Goal: Task Accomplishment & Management: Manage account settings

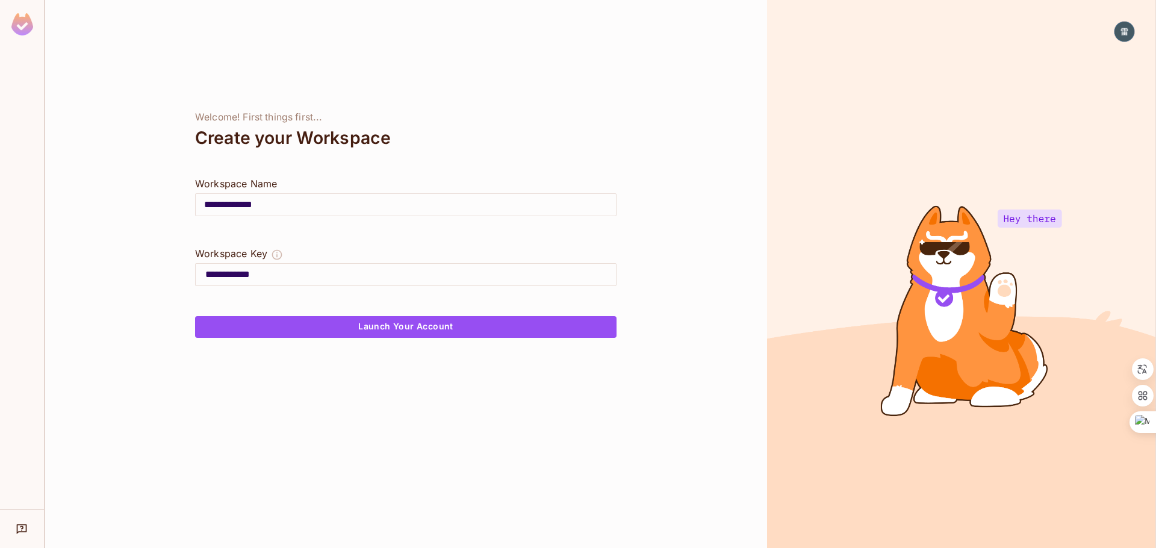
click at [306, 273] on input "**********" at bounding box center [410, 274] width 411 height 19
click at [319, 269] on input "**********" at bounding box center [410, 274] width 411 height 19
click at [311, 205] on input "**********" at bounding box center [406, 205] width 420 height 34
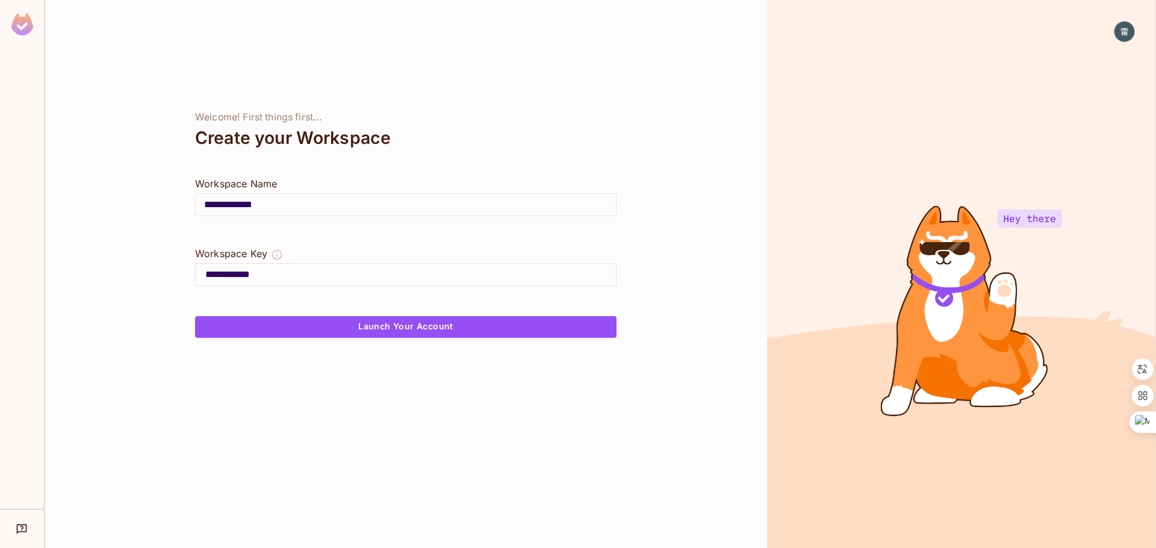
click at [311, 205] on input "**********" at bounding box center [406, 205] width 420 height 34
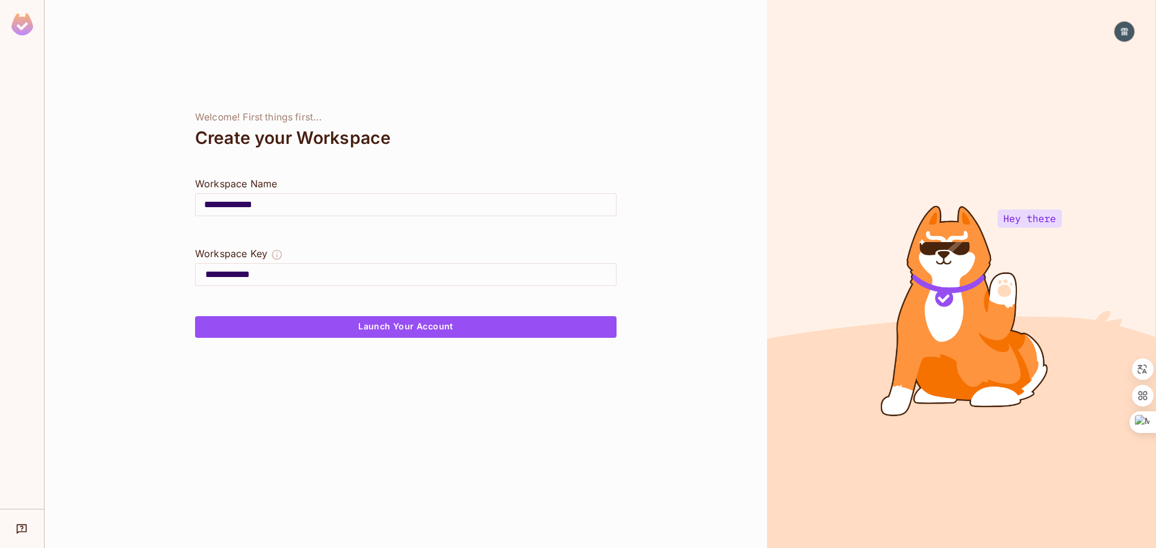
click at [311, 205] on input "**********" at bounding box center [406, 205] width 420 height 34
click at [319, 204] on input "**********" at bounding box center [406, 205] width 420 height 34
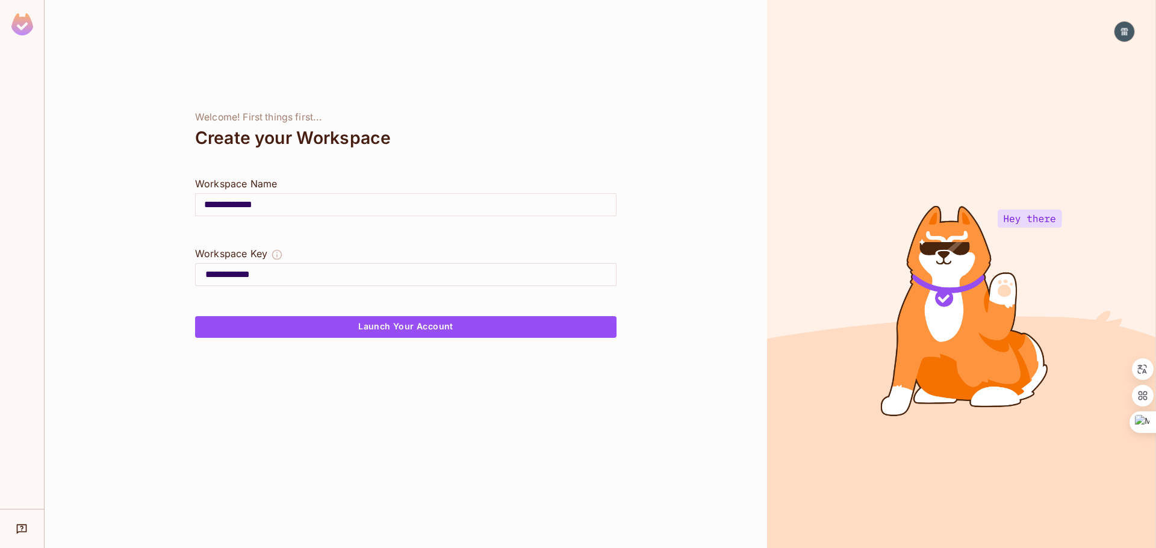
click at [319, 204] on input "**********" at bounding box center [406, 205] width 420 height 34
click at [227, 207] on input "**********" at bounding box center [406, 205] width 420 height 34
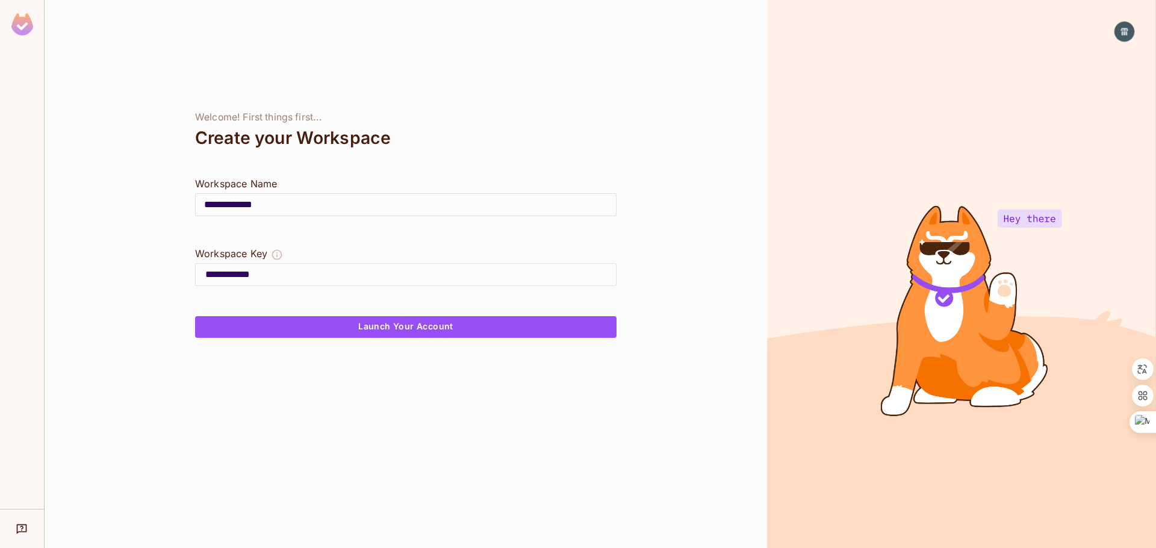
type input "*"
type input "**"
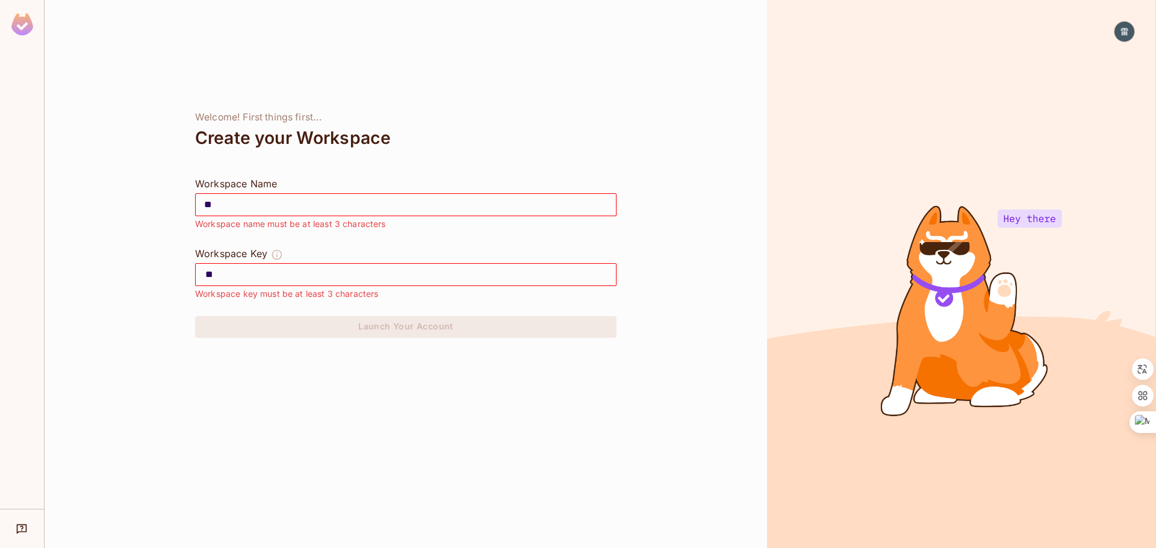
type input "***"
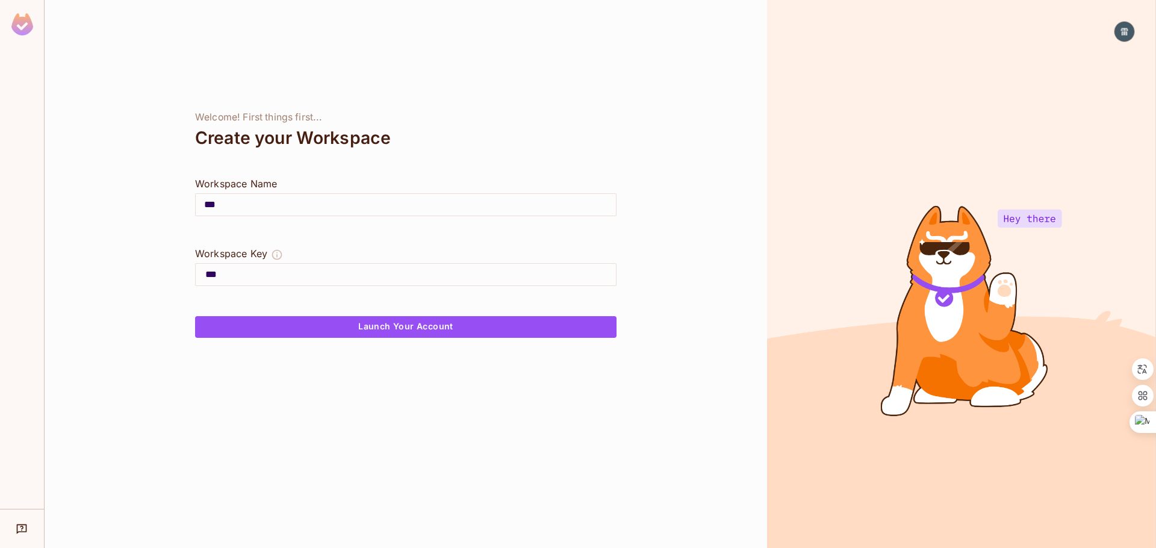
type input "****"
type input "*****"
type input "******"
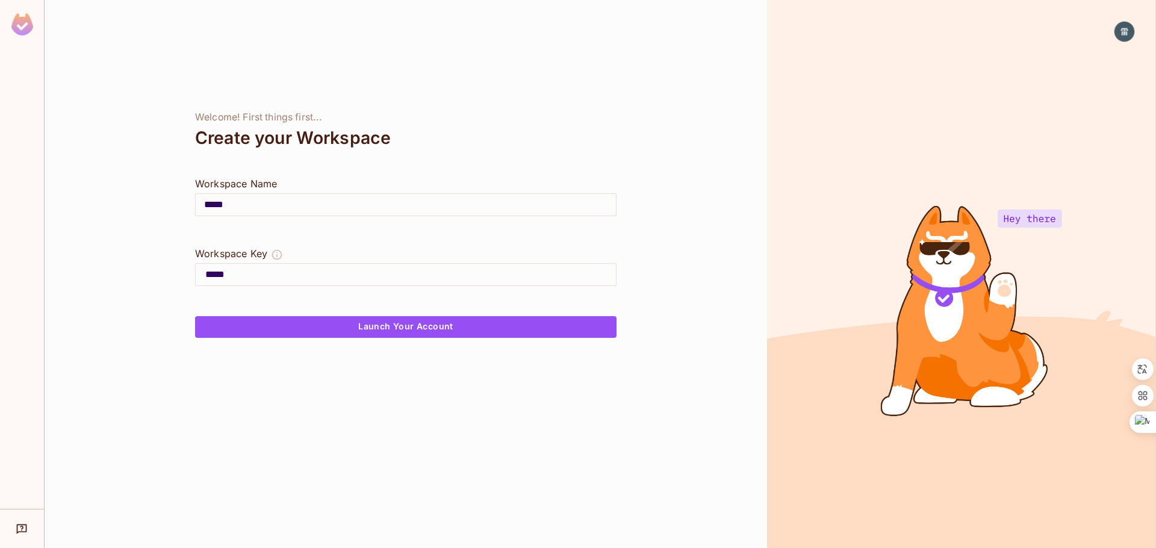
type input "******"
type input "*******"
type input "********"
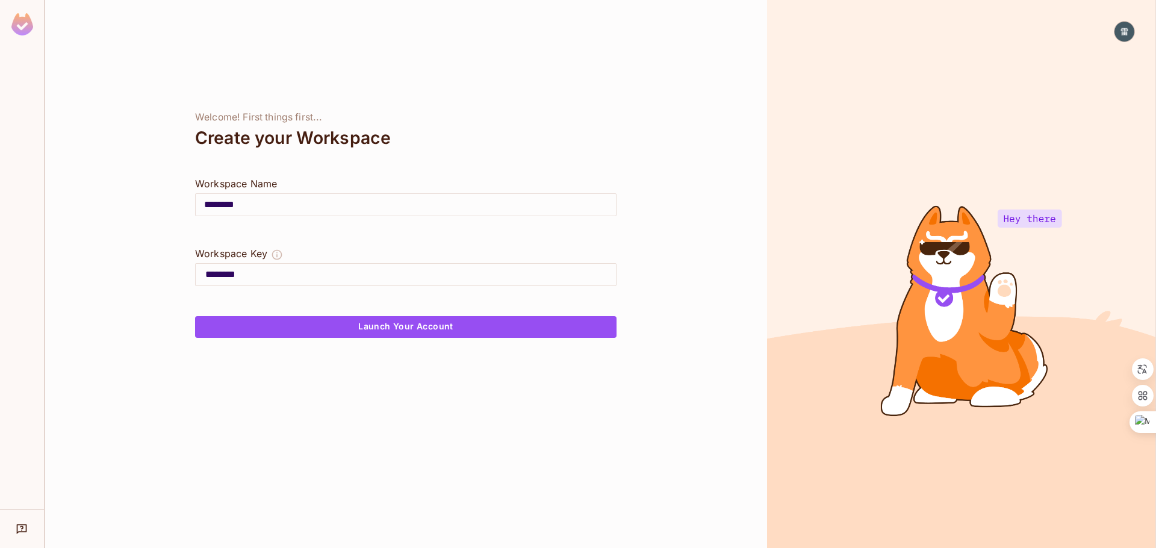
type input "*********"
type input "**********"
type input "*********"
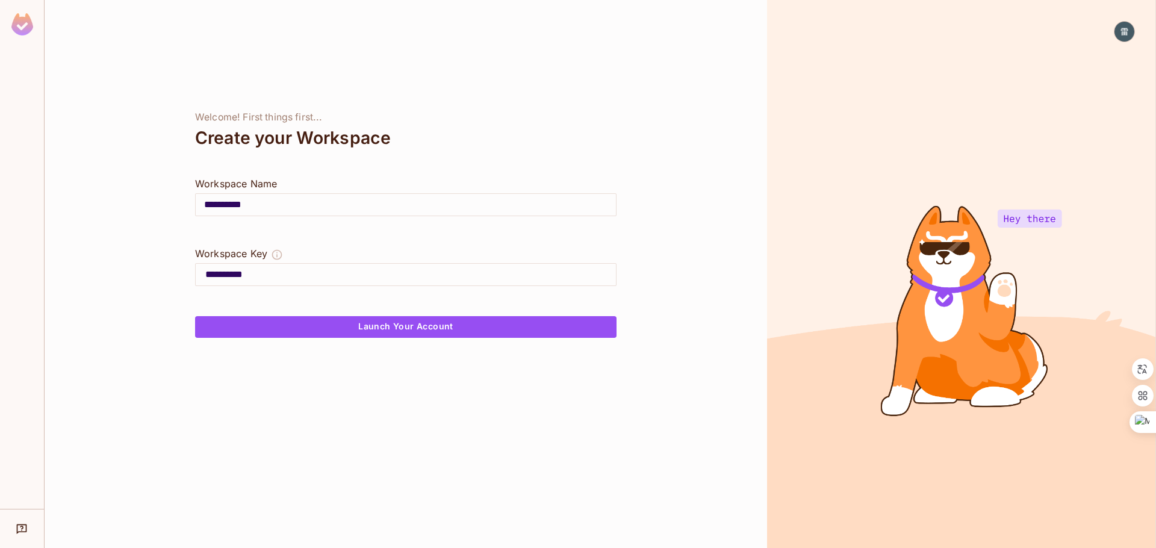
type input "*********"
type input "********"
type input "*******"
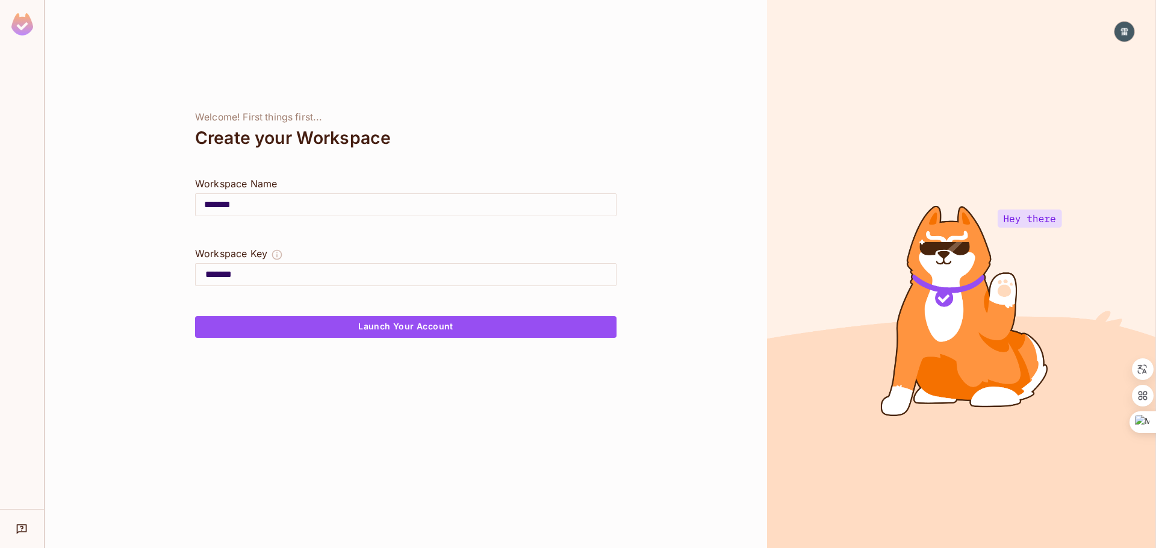
type input "******"
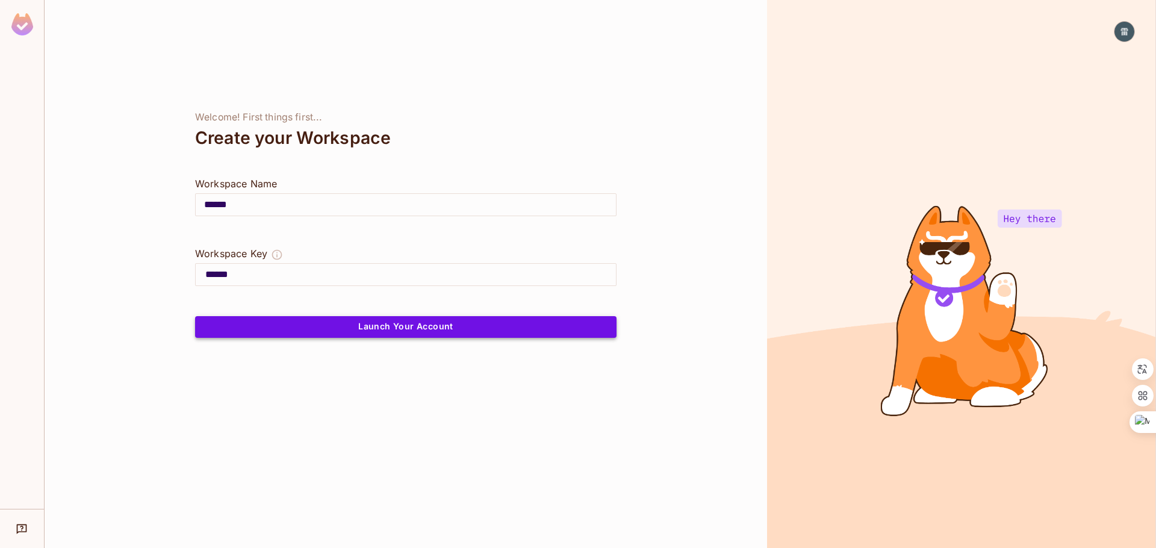
type input "******"
click at [317, 332] on button "Launch Your Account" at bounding box center [406, 327] width 422 height 22
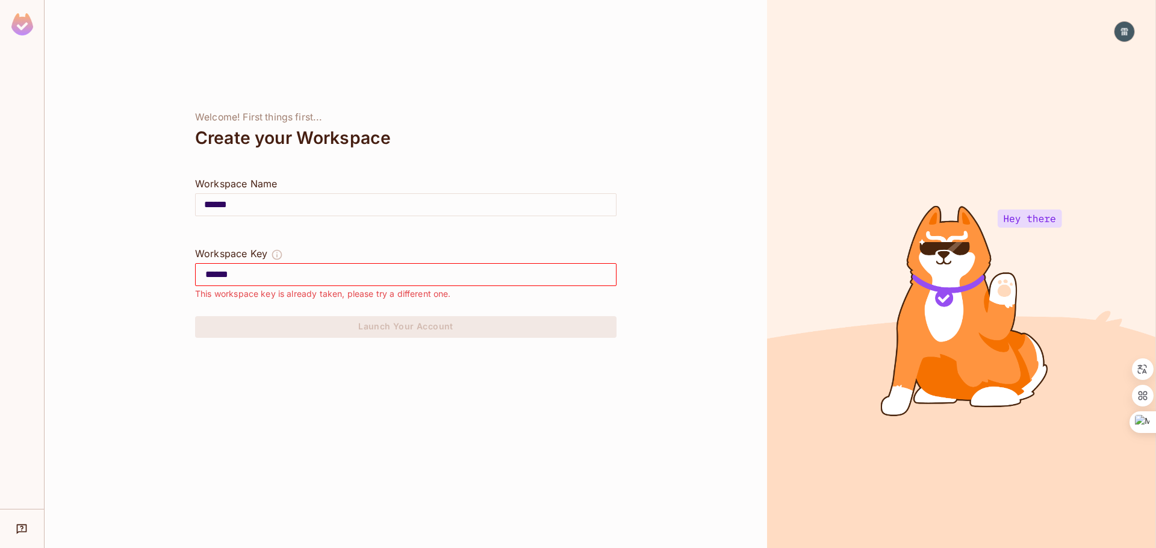
click at [382, 276] on input "******" at bounding box center [410, 274] width 411 height 19
type input "**********"
click at [355, 293] on div at bounding box center [406, 301] width 422 height 29
click at [290, 205] on input "******" at bounding box center [406, 205] width 420 height 34
type input "*********"
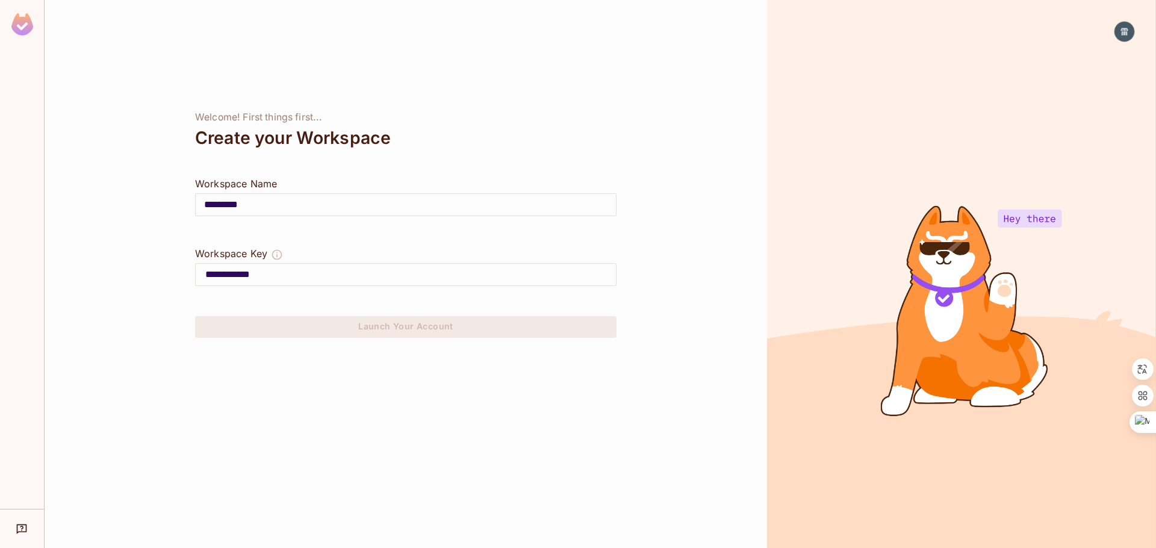
click at [288, 278] on input "**********" at bounding box center [410, 274] width 411 height 19
click at [257, 204] on input "*********" at bounding box center [406, 205] width 420 height 34
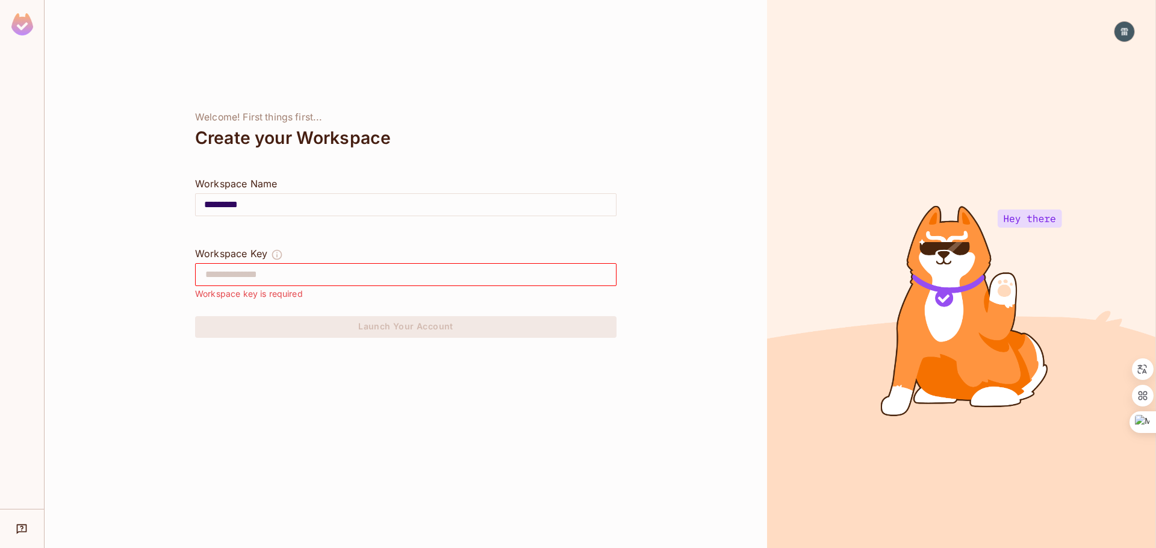
click at [251, 272] on input "text" at bounding box center [410, 274] width 411 height 19
paste input "*********"
drag, startPoint x: 245, startPoint y: 273, endPoint x: 331, endPoint y: 273, distance: 86.7
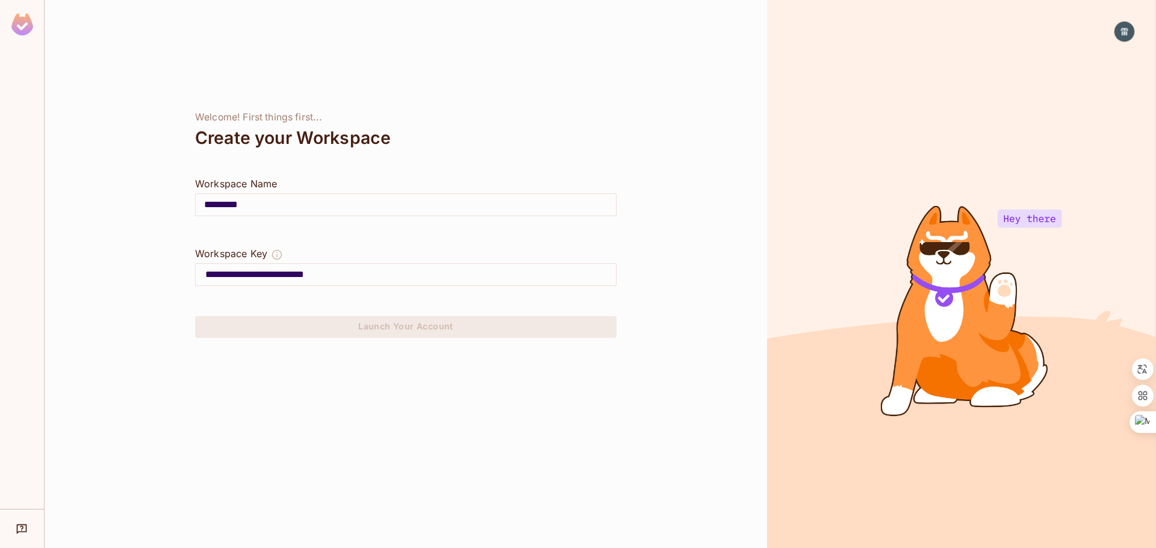
click at [331, 273] on input "**********" at bounding box center [410, 274] width 411 height 19
type input "**********"
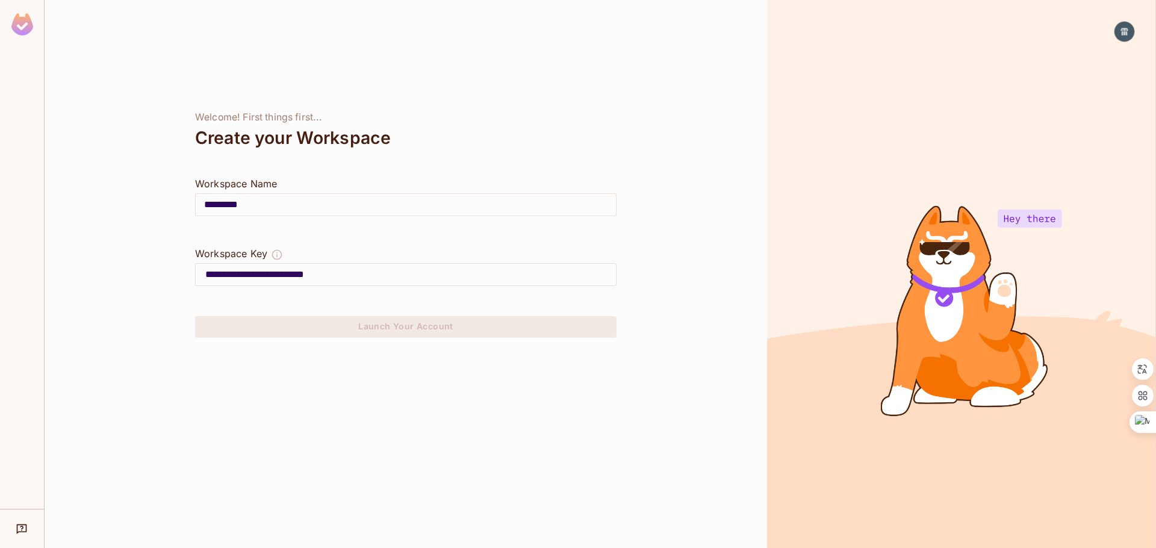
click at [326, 206] on input "*********" at bounding box center [406, 205] width 420 height 34
click at [307, 269] on input "**********" at bounding box center [410, 274] width 411 height 19
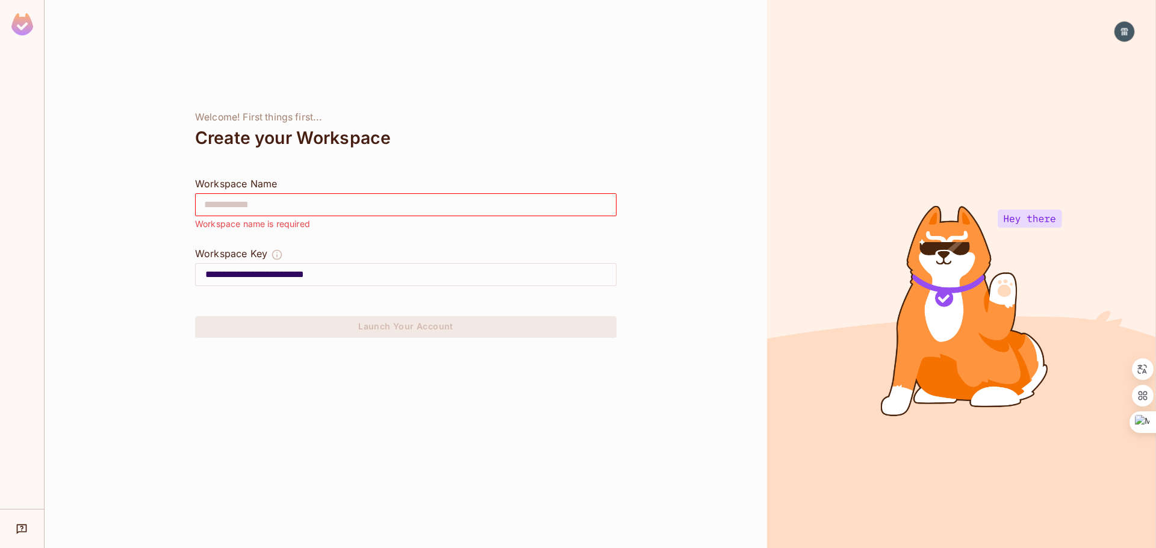
click at [307, 269] on input "**********" at bounding box center [410, 274] width 411 height 19
click at [258, 213] on input "text" at bounding box center [406, 205] width 420 height 34
click at [258, 213] on input "**********" at bounding box center [406, 205] width 420 height 34
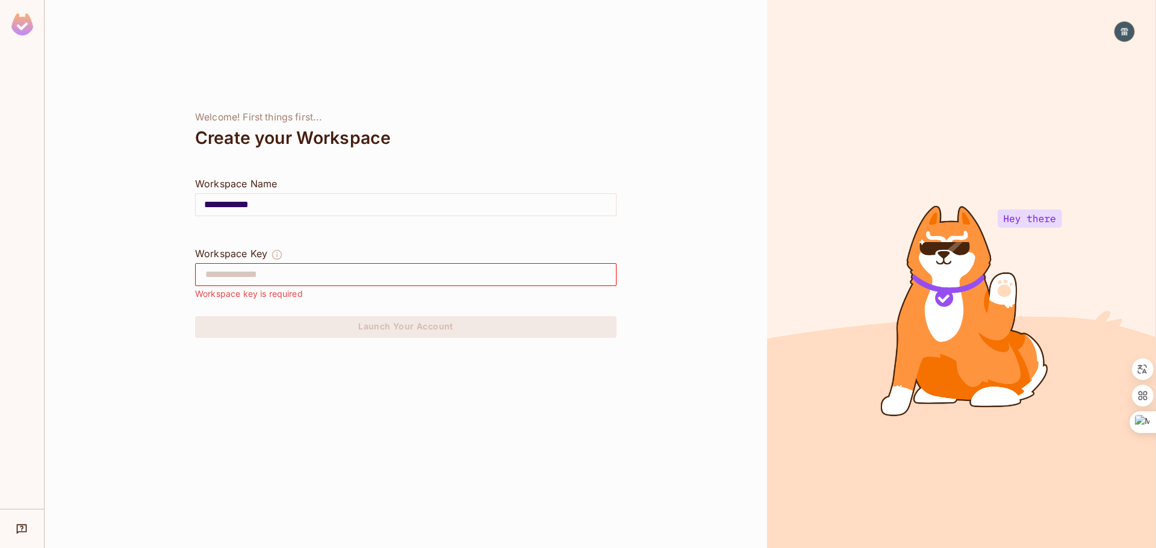
type input "**********"
click at [260, 272] on input "text" at bounding box center [410, 274] width 411 height 19
paste input "**********"
type input "**********"
click at [370, 341] on div "**********" at bounding box center [406, 274] width 723 height 548
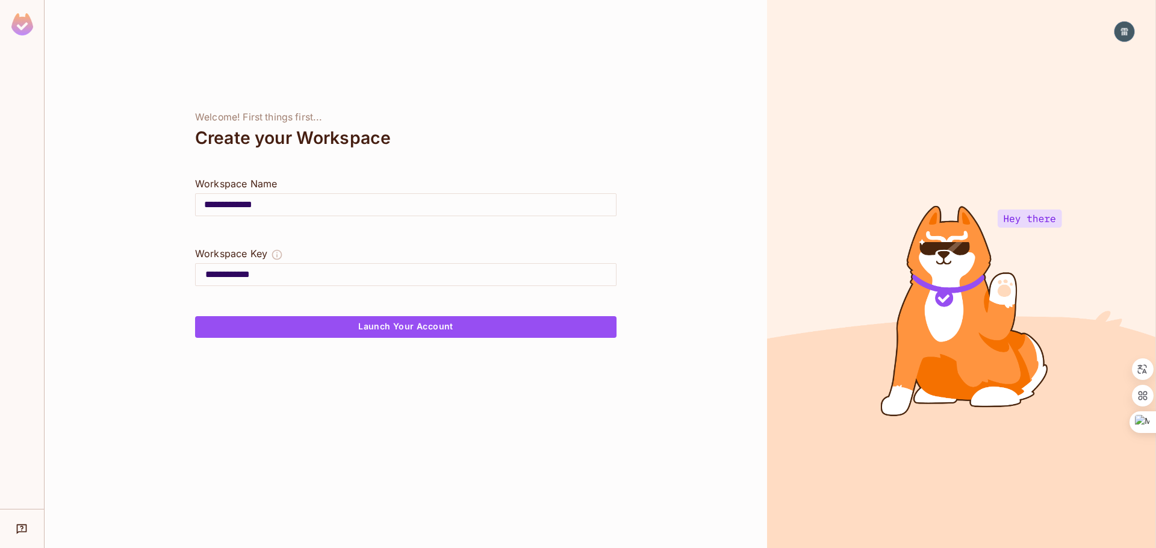
click at [311, 205] on input "**********" at bounding box center [406, 205] width 420 height 34
type input "*"
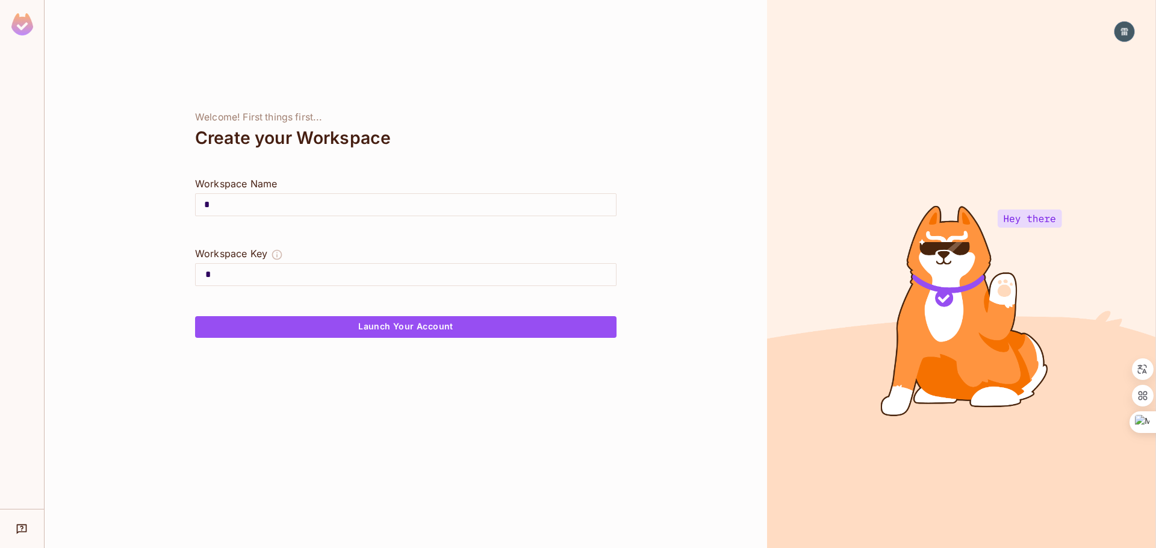
type input "**"
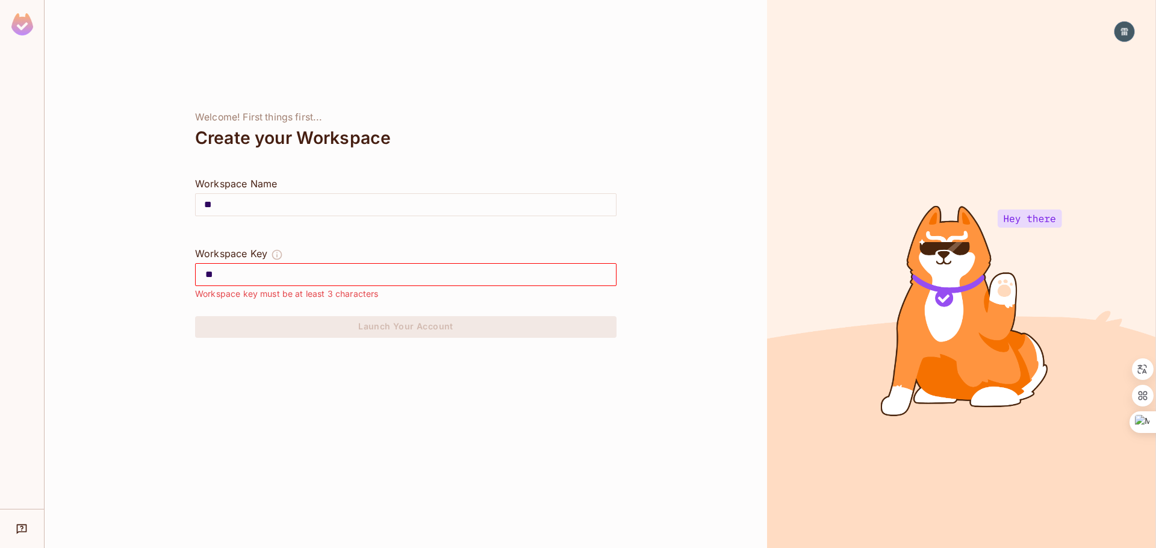
type input "***"
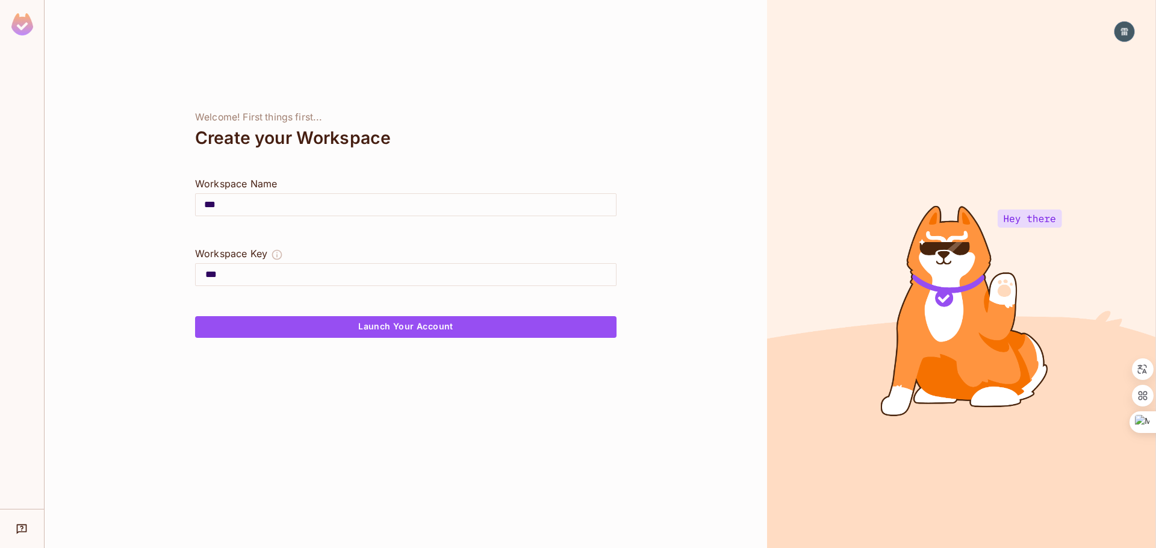
type input "****"
type input "*****"
type input "******"
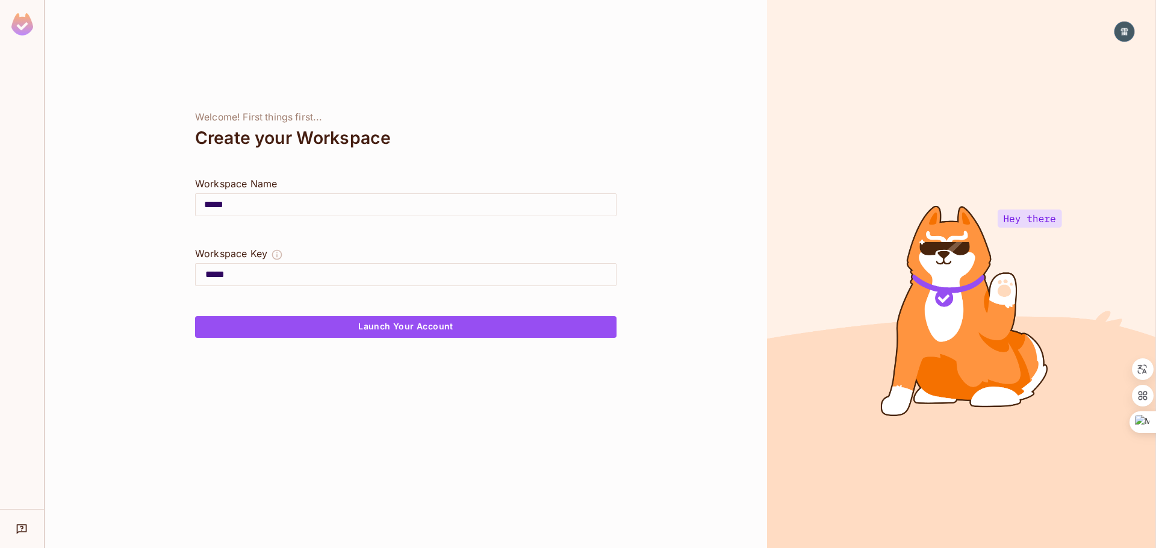
type input "******"
type input "*******"
type input "********"
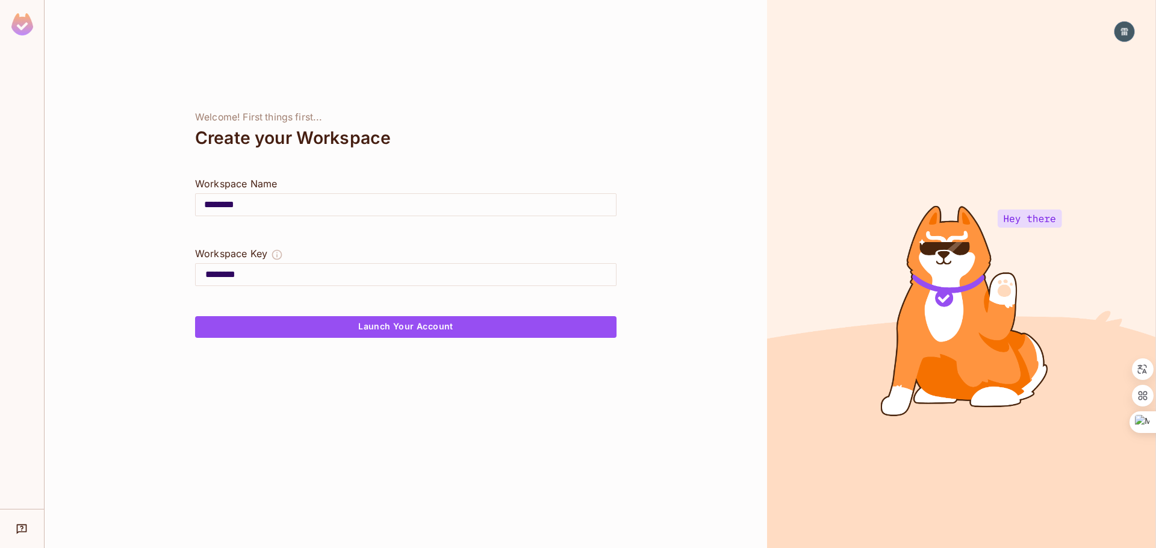
type input "*********"
type input "**********"
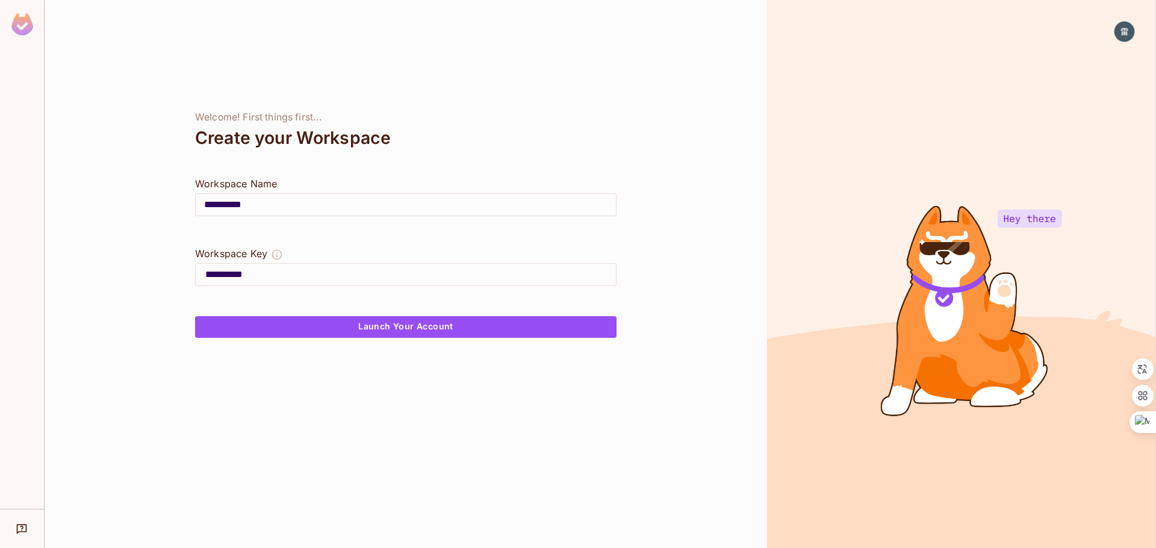
type input "**********"
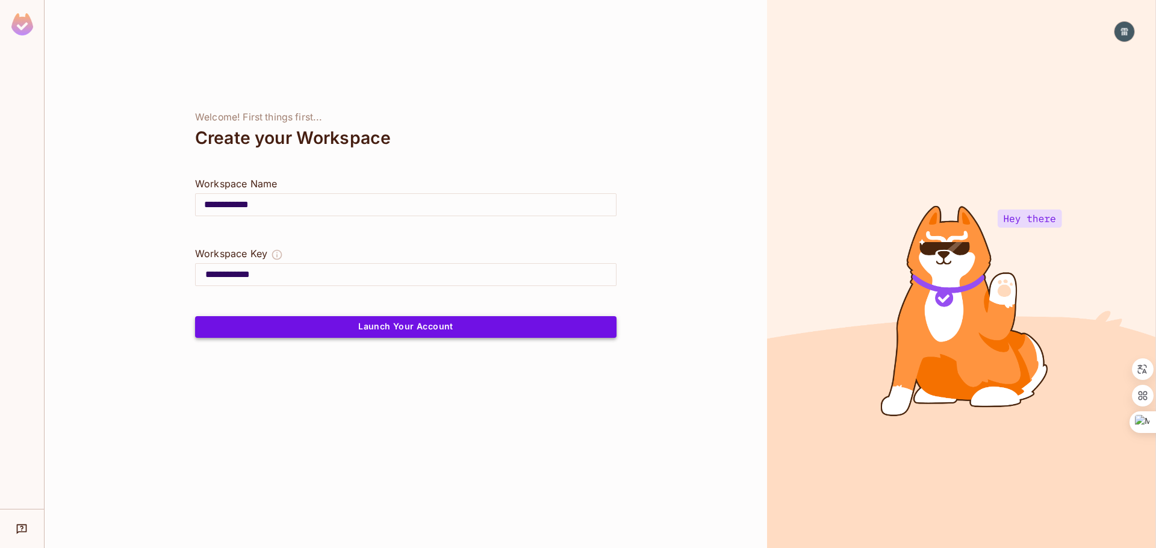
type input "**********"
click at [289, 333] on button "Launch Your Account" at bounding box center [406, 327] width 422 height 22
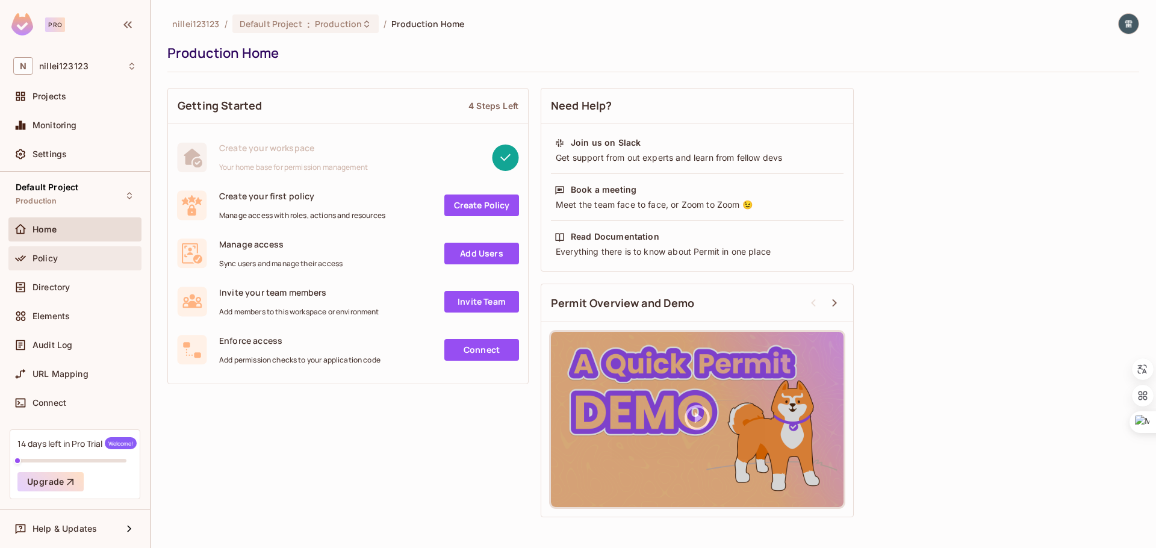
click at [55, 258] on span "Policy" at bounding box center [45, 259] width 25 height 10
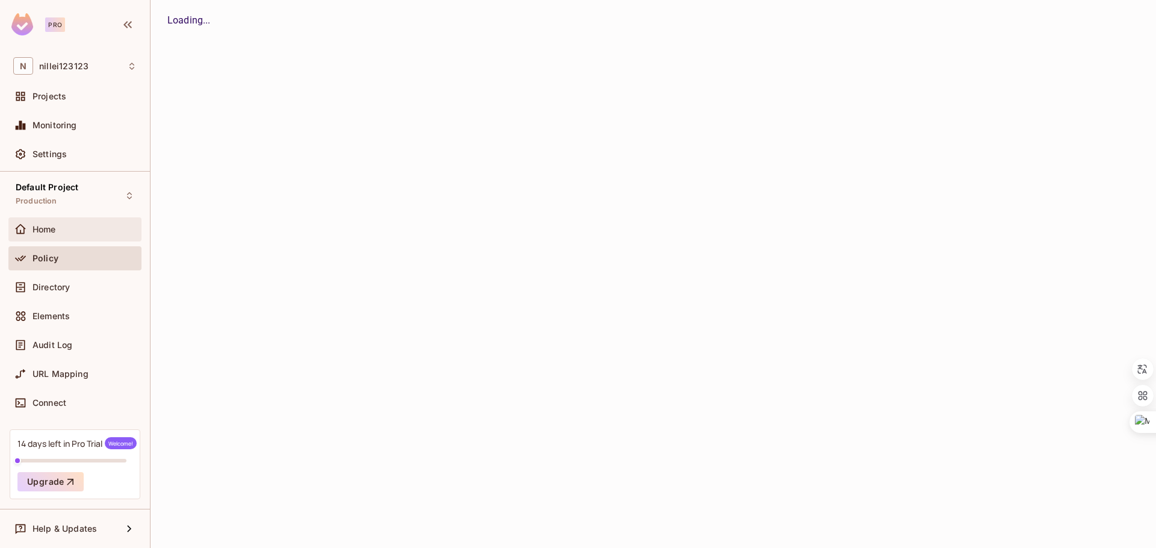
click at [63, 226] on div "Home" at bounding box center [85, 230] width 104 height 10
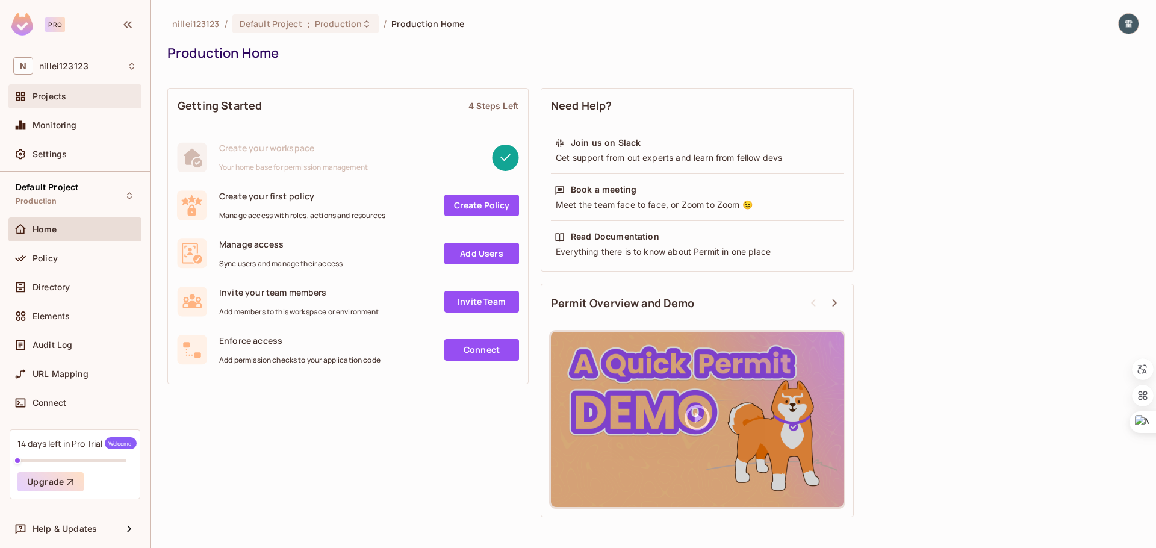
click at [72, 101] on div "Projects" at bounding box center [85, 97] width 104 height 10
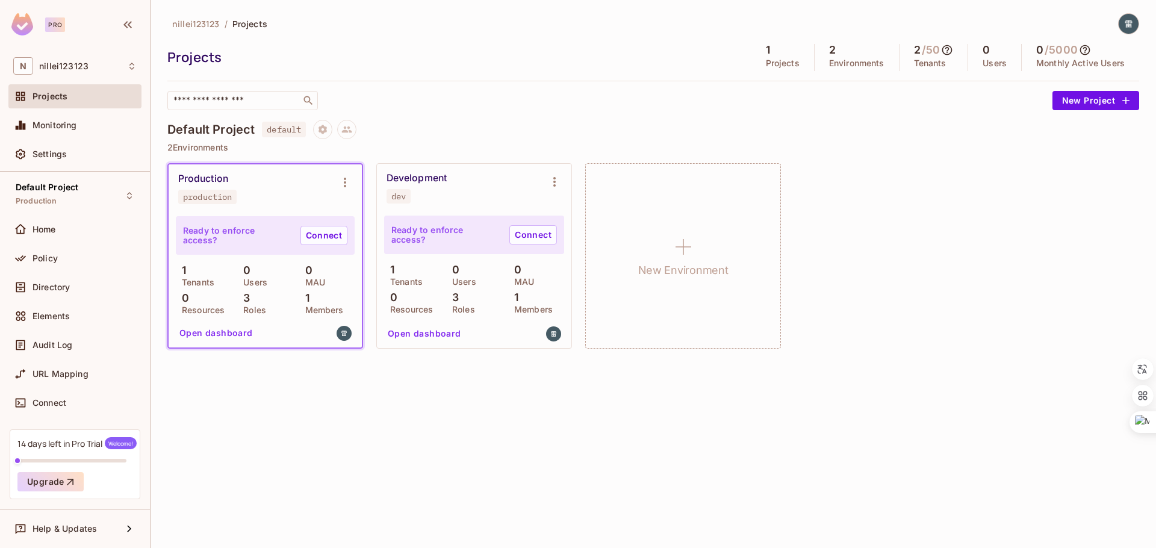
click at [231, 133] on h4 "Default Project" at bounding box center [210, 129] width 87 height 14
click at [529, 123] on div "Default Project default" at bounding box center [653, 129] width 972 height 19
click at [1071, 98] on button "New Project" at bounding box center [1096, 100] width 87 height 19
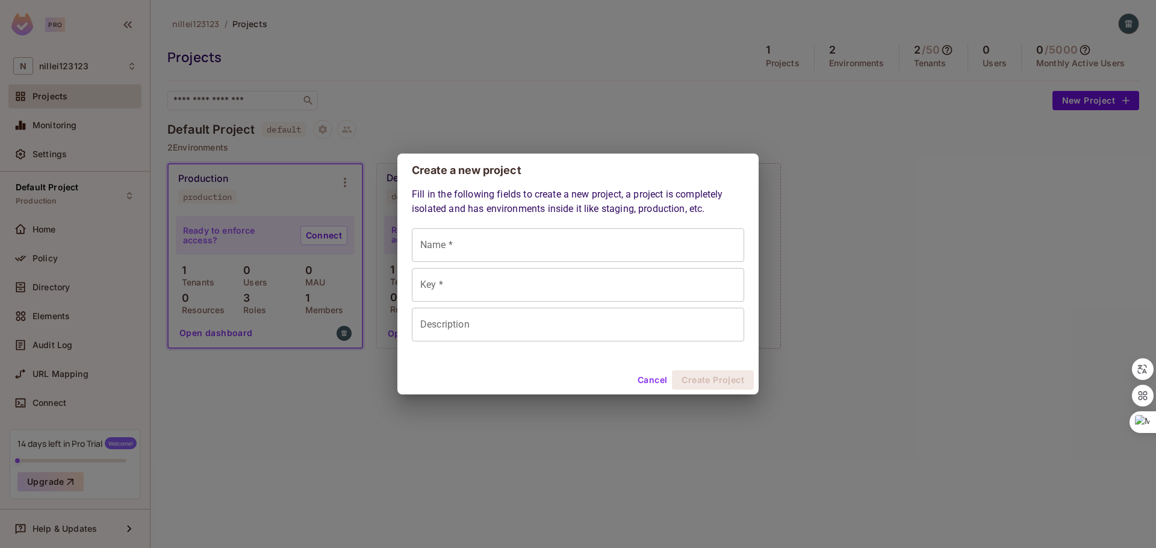
click at [567, 246] on input "Name *" at bounding box center [578, 245] width 332 height 34
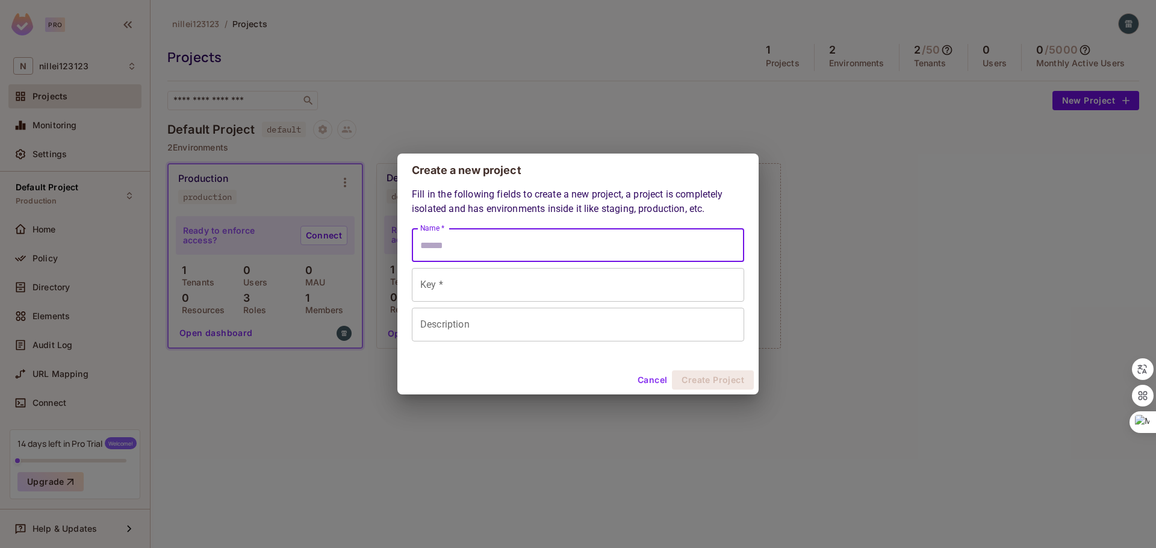
type input "*"
type input "**"
type input "***"
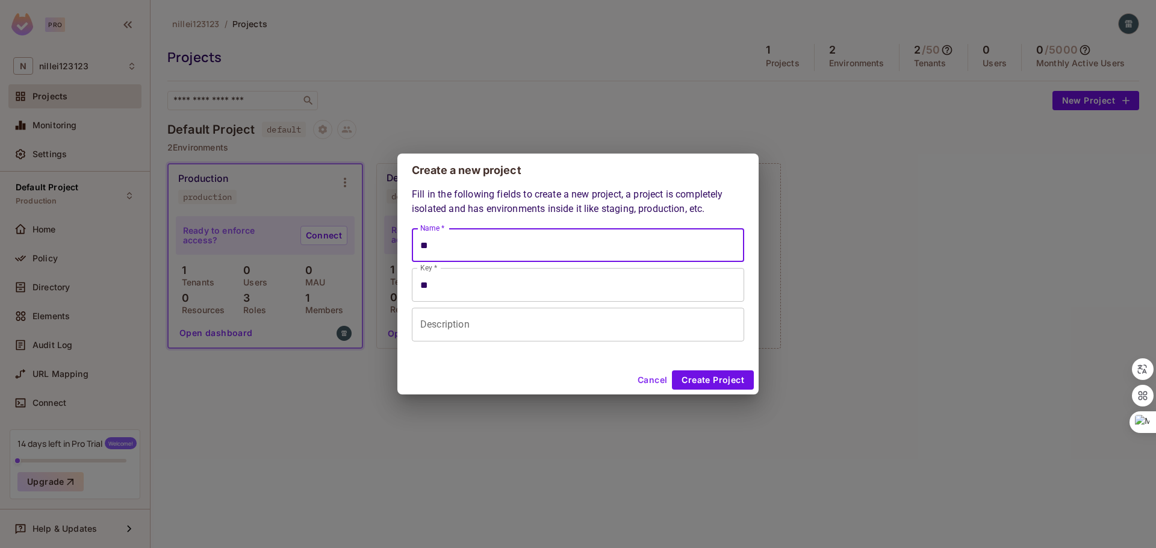
type input "***"
type input "****"
type input "*****"
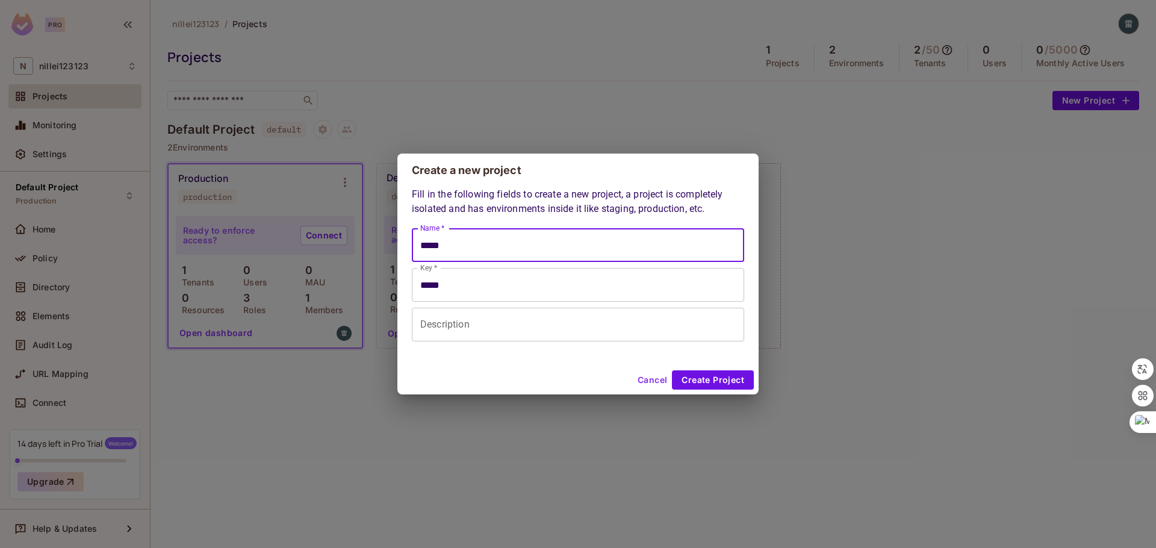
type input "******"
type input "*******"
type input "********"
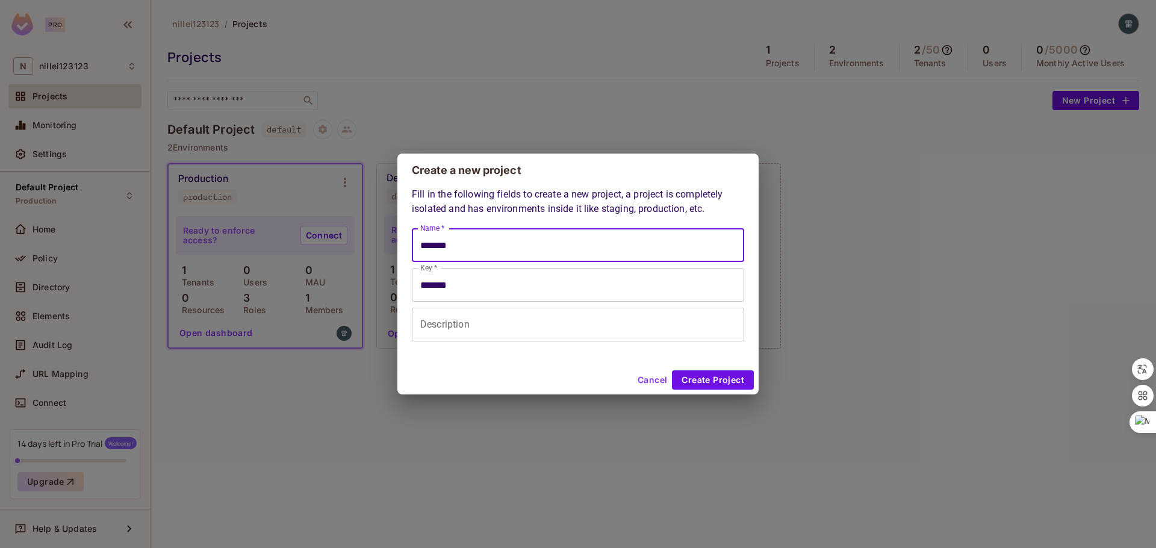
type input "********"
type input "*********"
type input "**********"
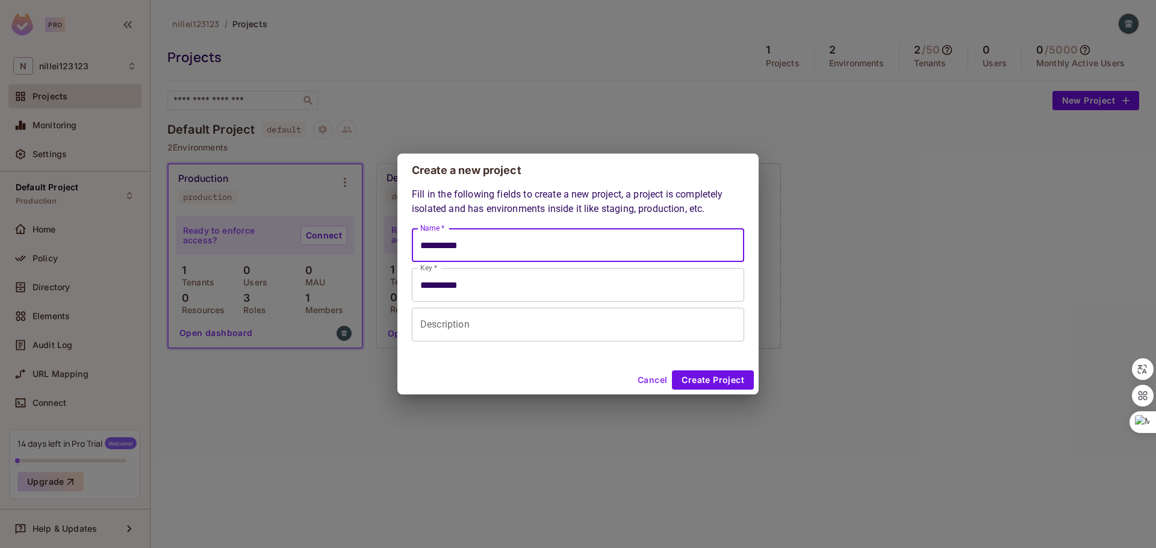
type input "**********"
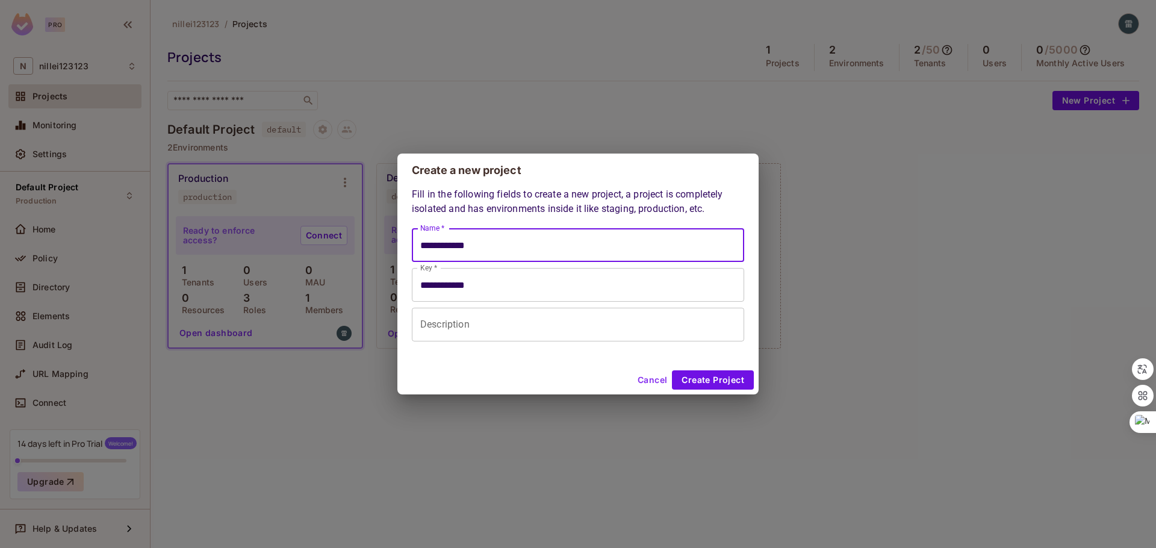
type input "**********"
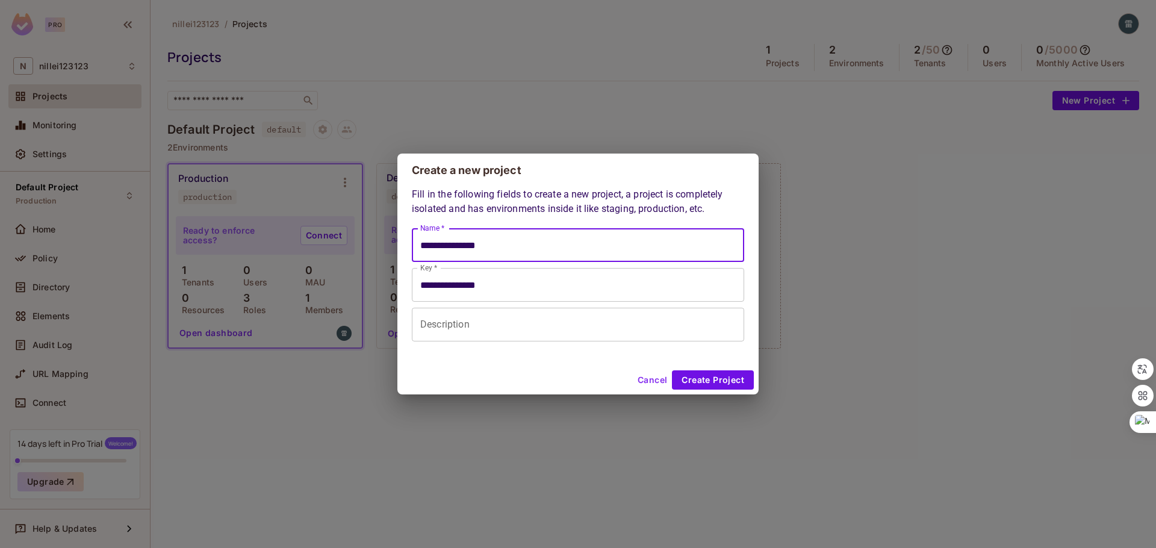
type input "**********"
click at [722, 384] on button "Create Project" at bounding box center [713, 379] width 82 height 19
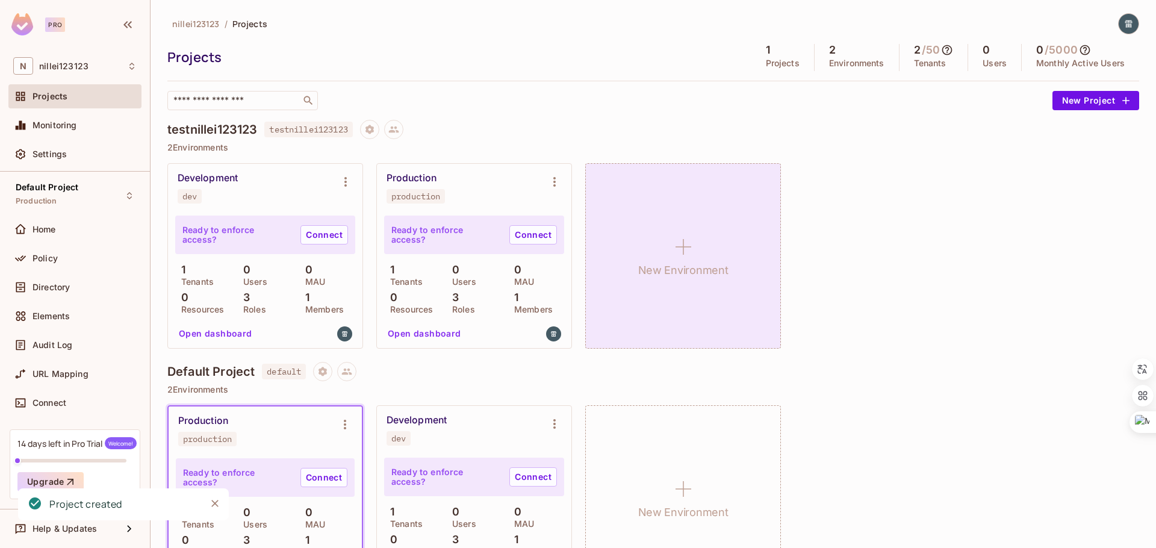
scroll to position [56, 0]
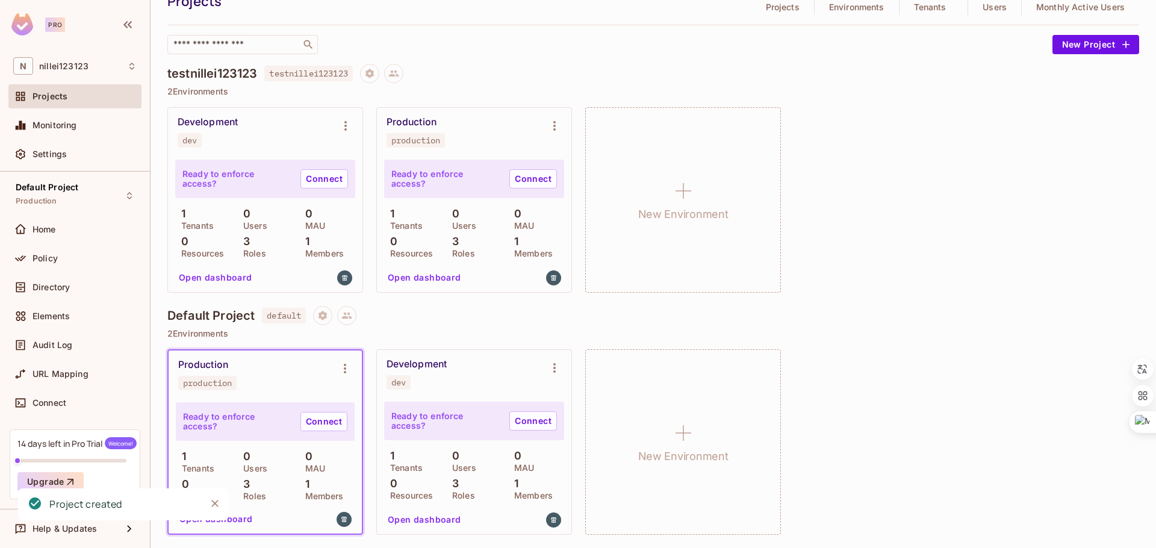
click at [275, 381] on div "Production production" at bounding box center [255, 374] width 155 height 31
click at [249, 419] on p "Ready to enforce access?" at bounding box center [237, 421] width 108 height 19
click at [235, 419] on p "Ready to enforce access?" at bounding box center [237, 421] width 108 height 19
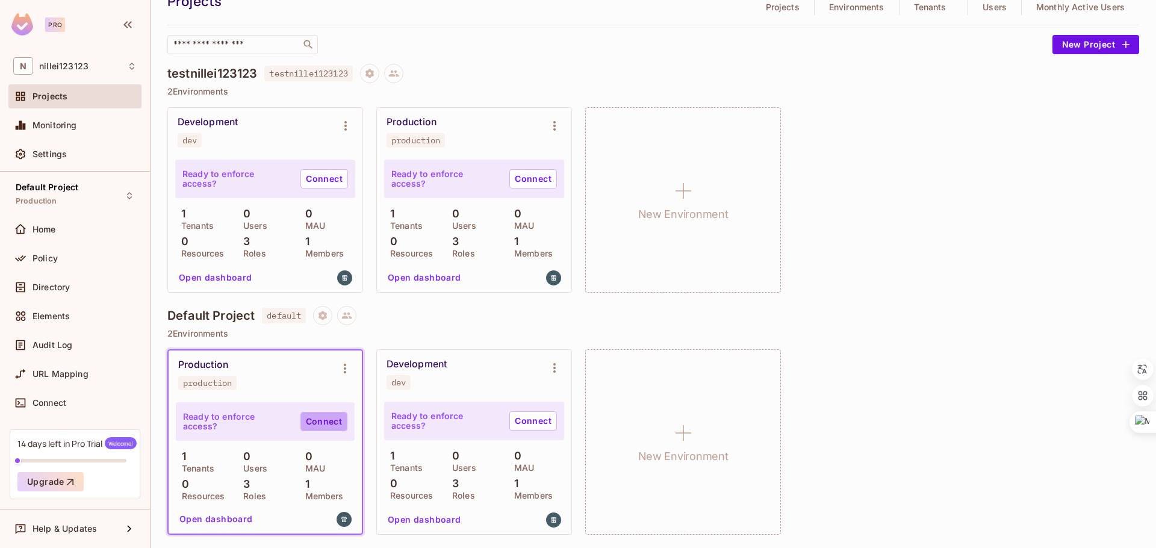
click at [316, 420] on link "Connect" at bounding box center [324, 421] width 47 height 19
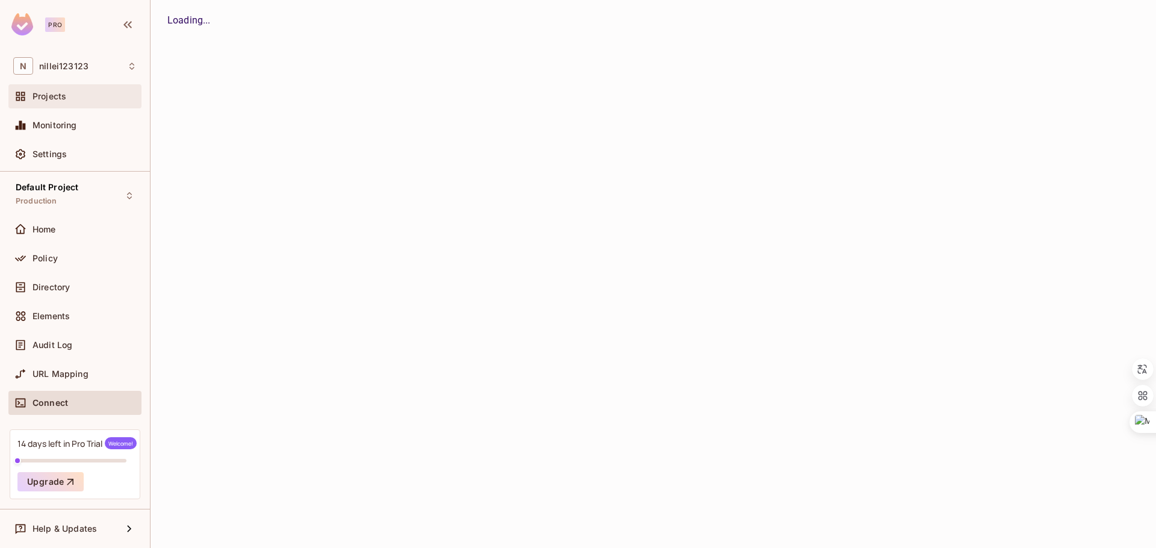
click at [89, 107] on div "Projects" at bounding box center [74, 96] width 133 height 24
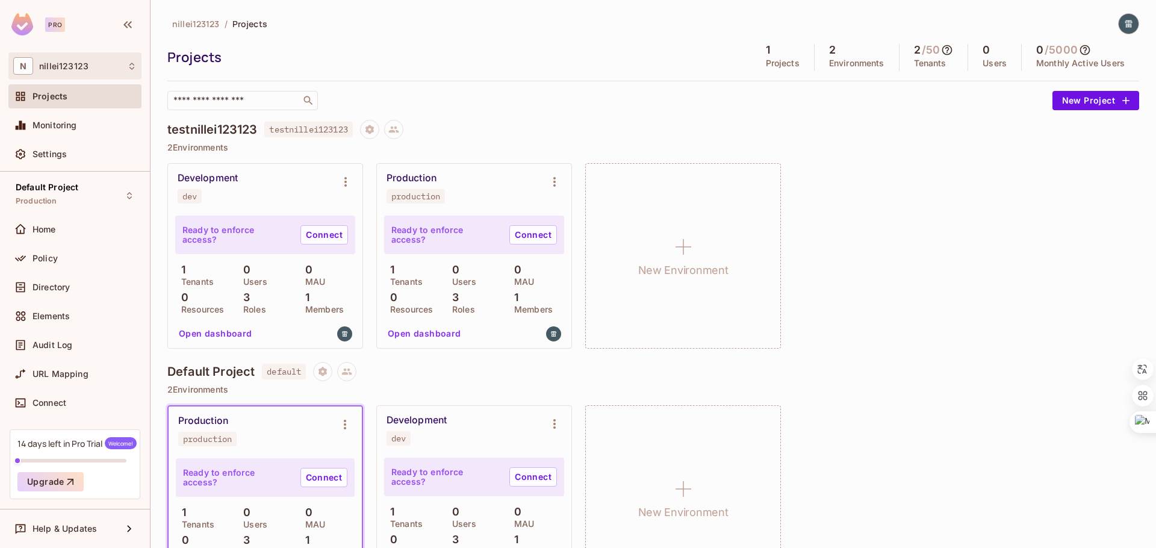
click at [113, 61] on div "N nillei123123" at bounding box center [74, 65] width 123 height 17
click at [111, 98] on span "nillei123123" at bounding box center [144, 101] width 69 height 16
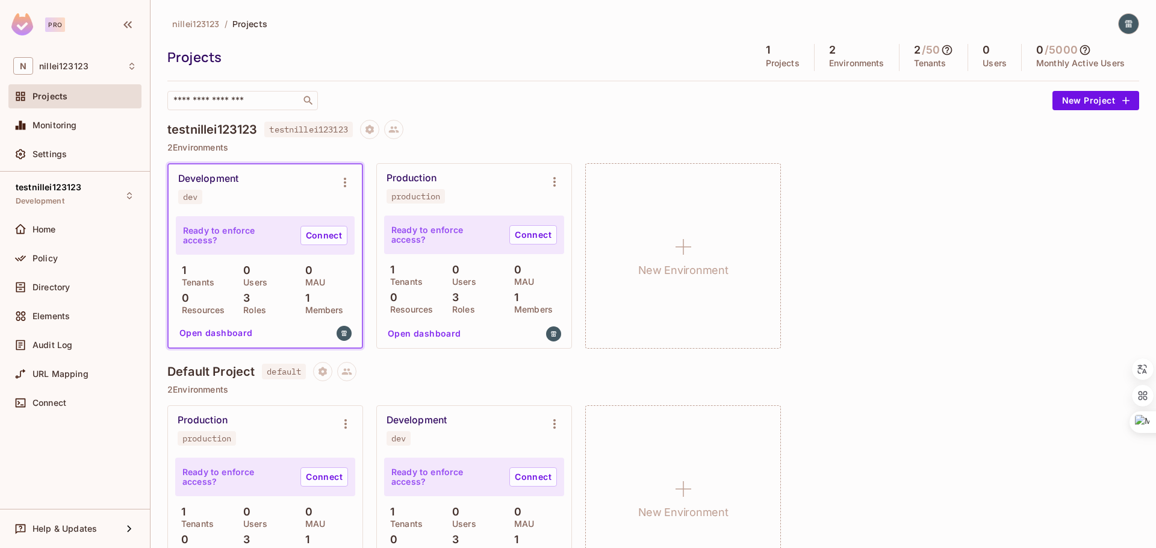
click at [526, 110] on div "nillei123123 / Projects Projects 1 Projects 2 Environments 2 / 50 Tenants 0 Use…" at bounding box center [653, 308] width 972 height 591
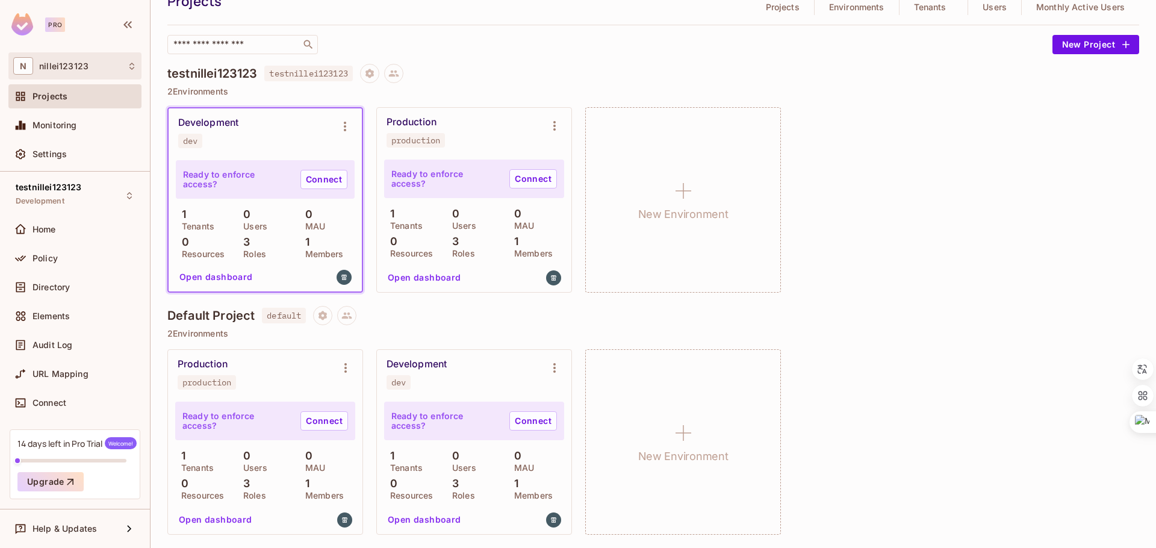
click at [92, 75] on div "N nillei123123" at bounding box center [74, 65] width 133 height 27
click at [96, 95] on li "nillei123123 nillei123123" at bounding box center [95, 101] width 173 height 33
click at [990, 121] on div "Development dev Ready to enforce access? Connect 1 Tenants 0 Users 0 MAU 0 Reso…" at bounding box center [653, 200] width 972 height 186
click at [343, 368] on icon "Environment settings" at bounding box center [345, 368] width 14 height 14
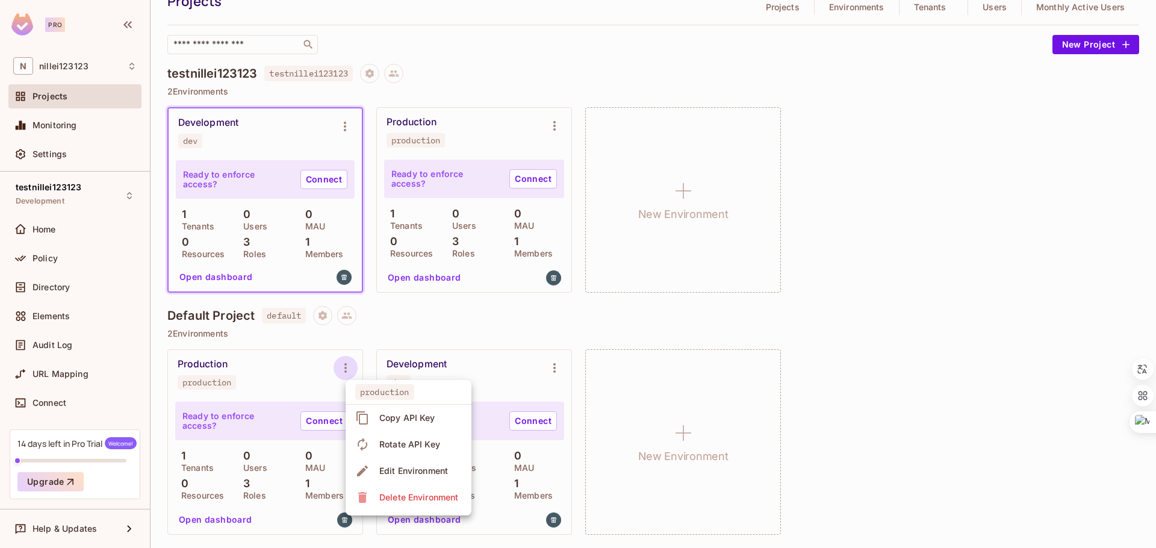
click at [398, 428] on li "Copy API Key" at bounding box center [409, 418] width 126 height 27
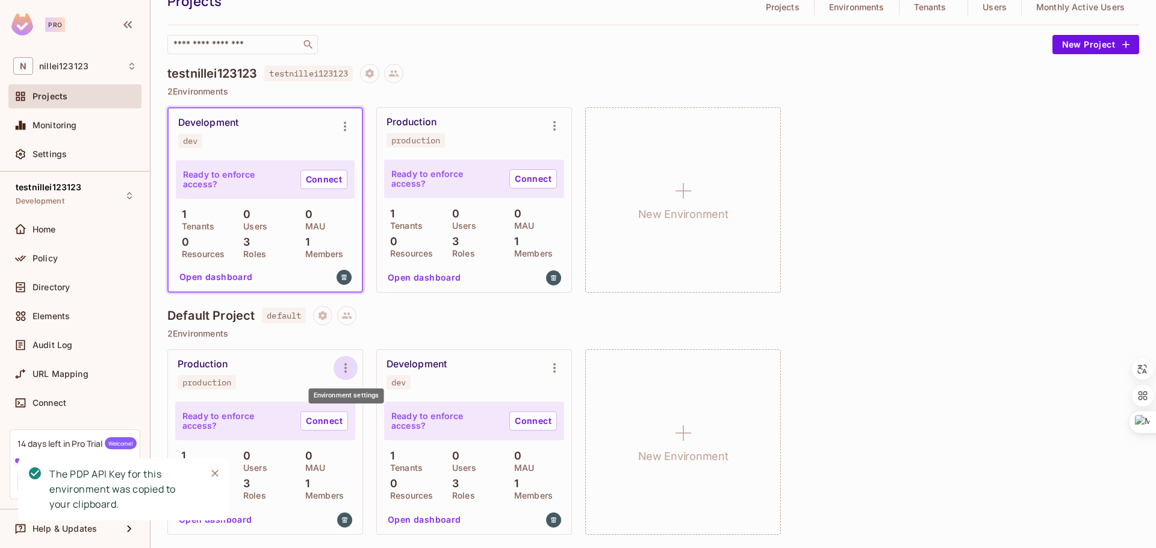
click at [346, 369] on icon "Environment settings" at bounding box center [345, 368] width 14 height 14
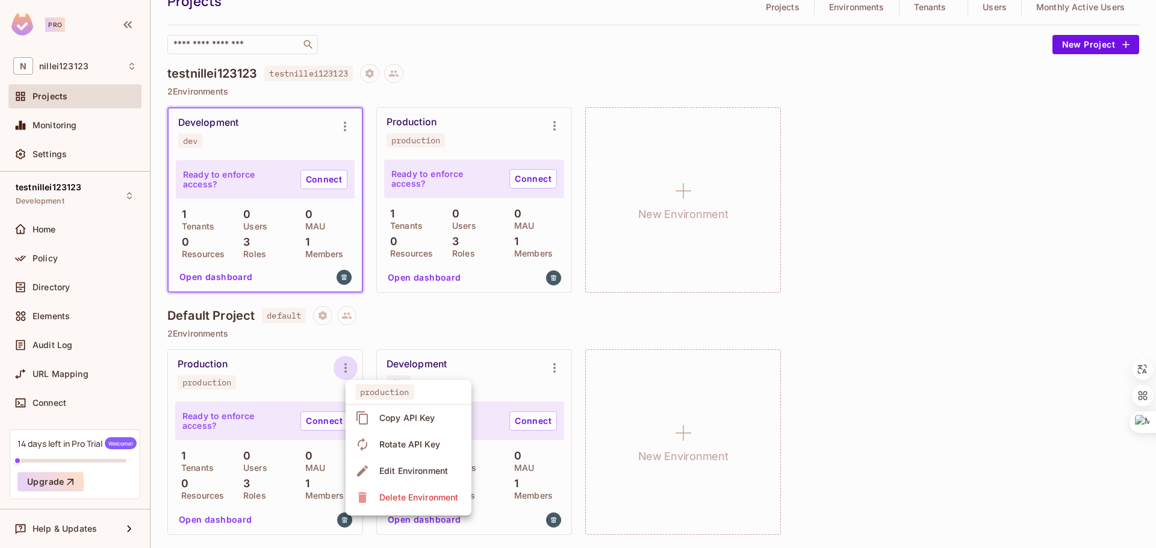
click at [399, 465] on div "Edit Environment" at bounding box center [413, 471] width 69 height 12
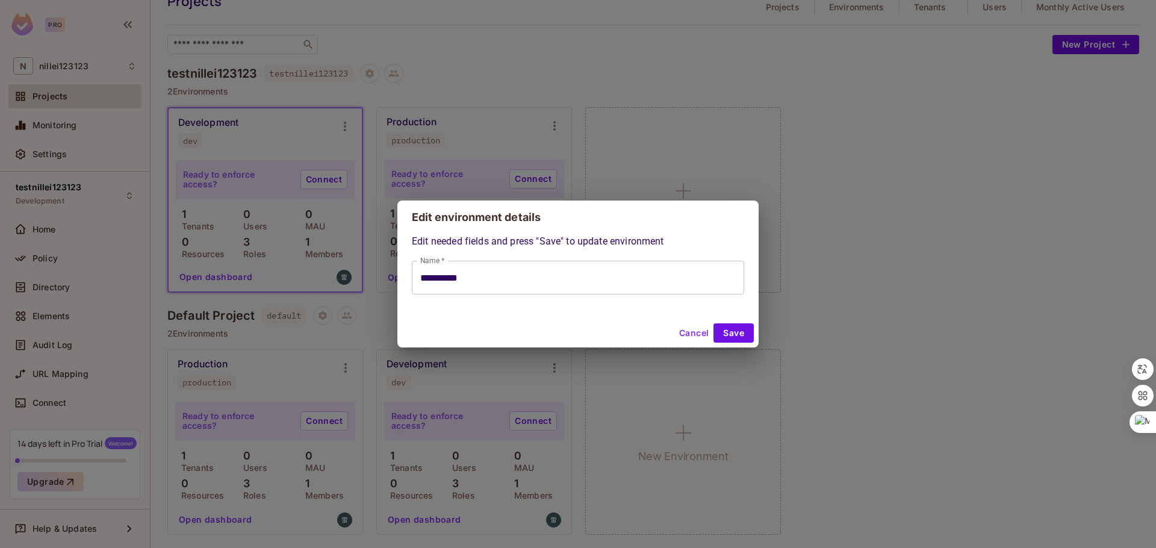
click at [688, 329] on button "Cancel" at bounding box center [694, 332] width 39 height 19
type input "**********"
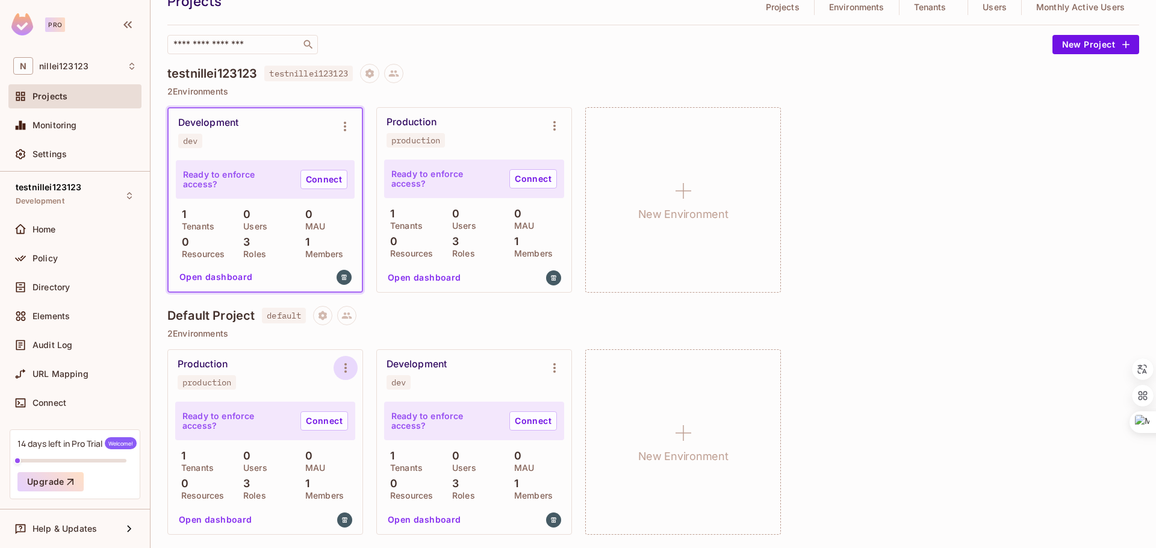
click at [345, 368] on icon "Environment settings" at bounding box center [346, 368] width 2 height 10
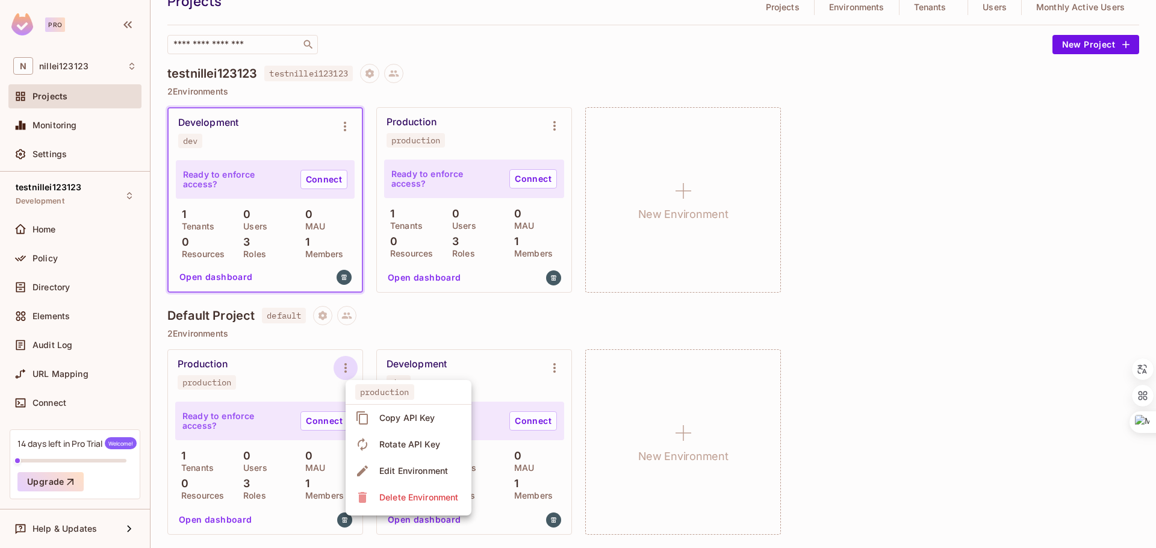
click at [383, 412] on div "Copy API Key" at bounding box center [407, 418] width 56 height 12
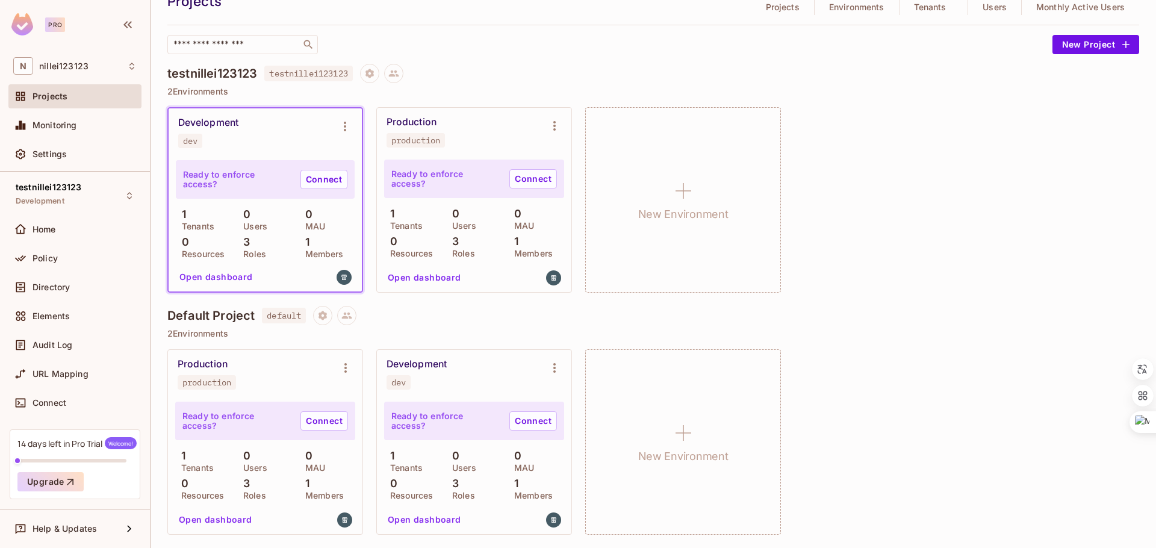
click at [455, 429] on div "Ready to enforce access? Connect" at bounding box center [474, 421] width 180 height 39
click at [331, 417] on link "Connect" at bounding box center [325, 420] width 48 height 19
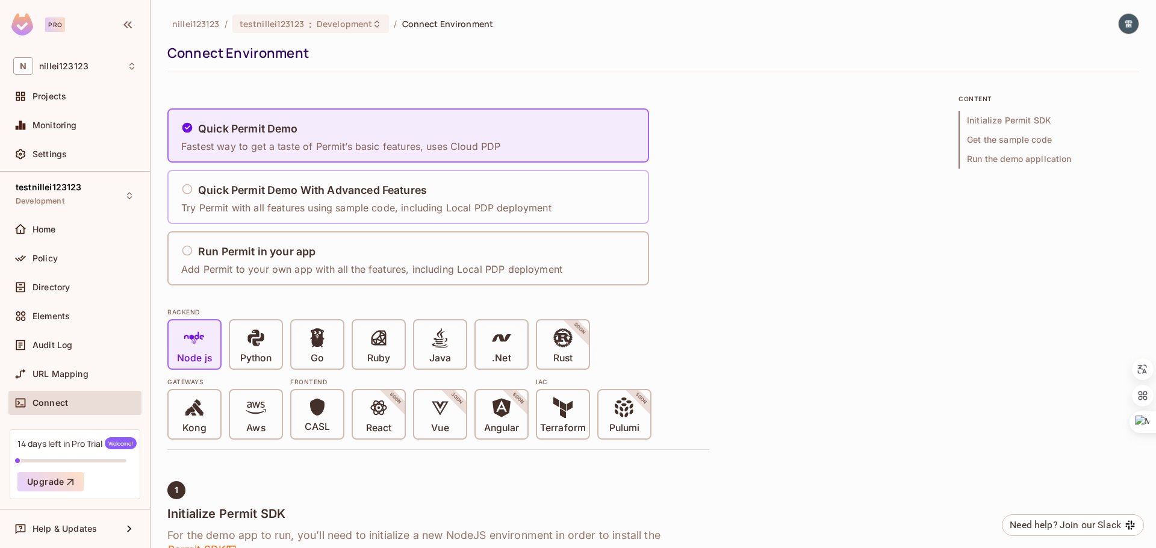
click at [216, 208] on p "Try Permit with all features using sample code, including Local PDP deployment" at bounding box center [366, 207] width 370 height 13
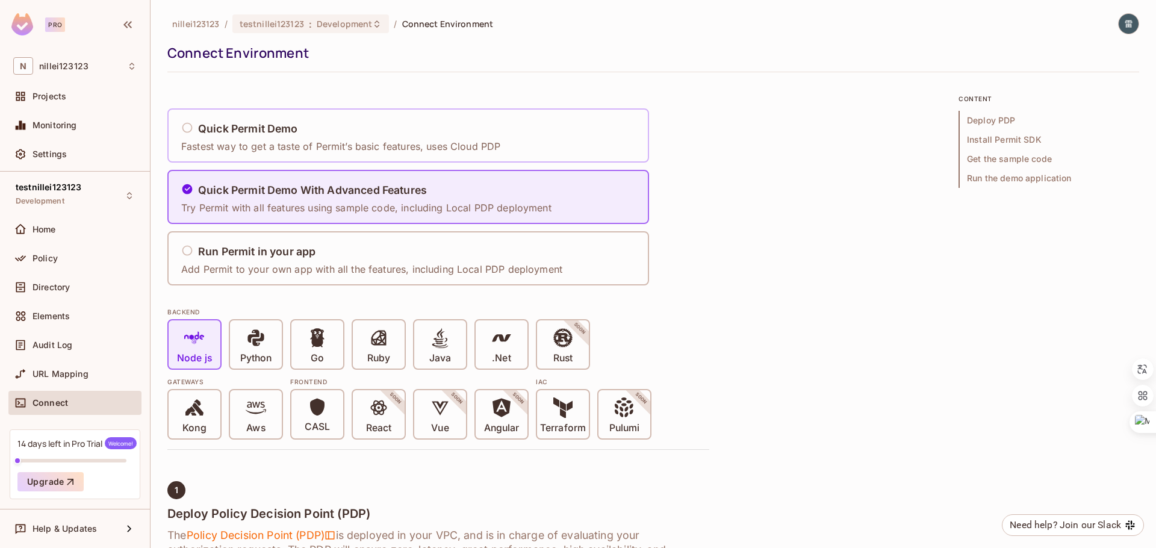
click at [281, 134] on h5 "Quick Permit Demo" at bounding box center [248, 129] width 100 height 12
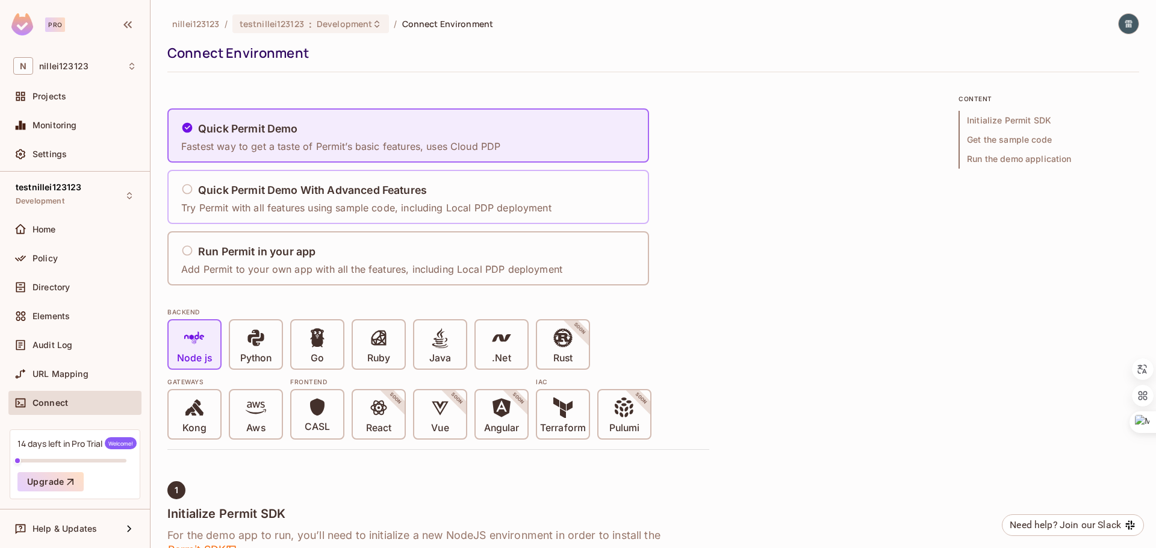
click at [284, 211] on p "Try Permit with all features using sample code, including Local PDP deployment" at bounding box center [366, 207] width 370 height 13
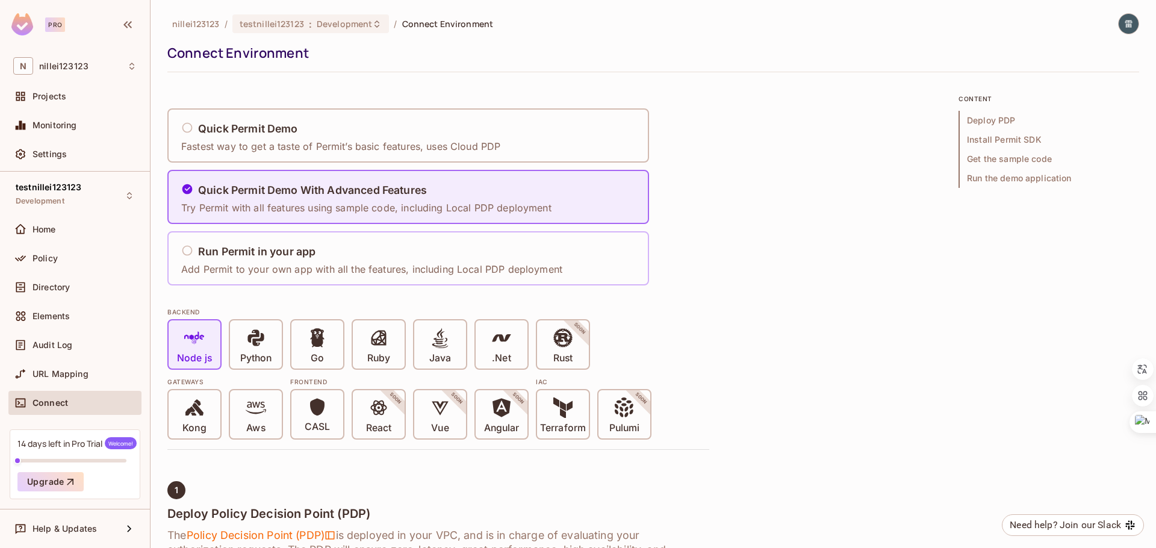
click at [269, 255] on h5 "Run Permit in your app" at bounding box center [256, 252] width 117 height 12
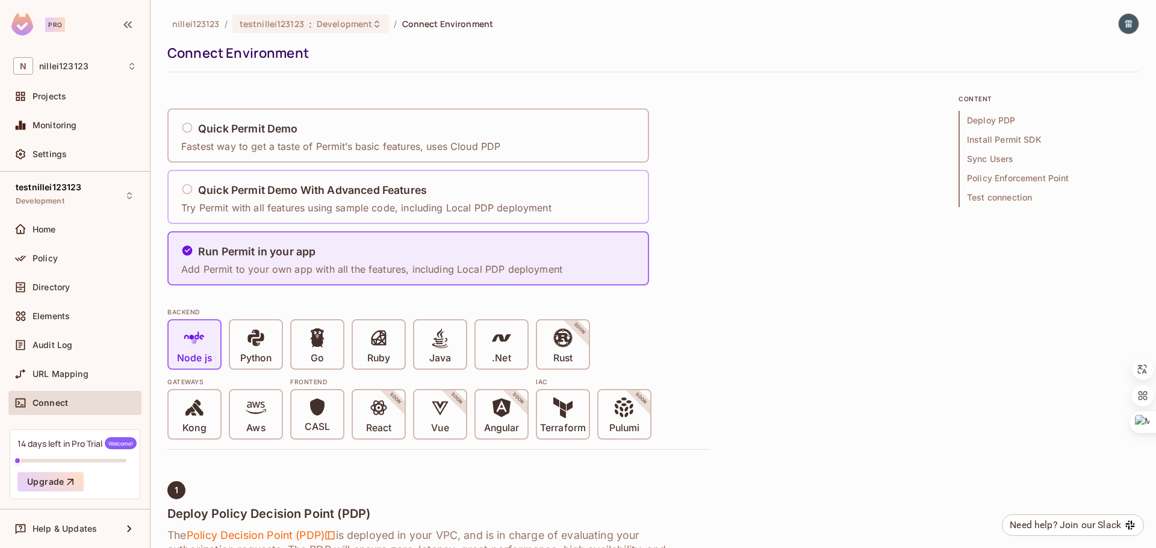
click at [290, 202] on p "Try Permit with all features using sample code, including Local PDP deployment" at bounding box center [366, 207] width 370 height 13
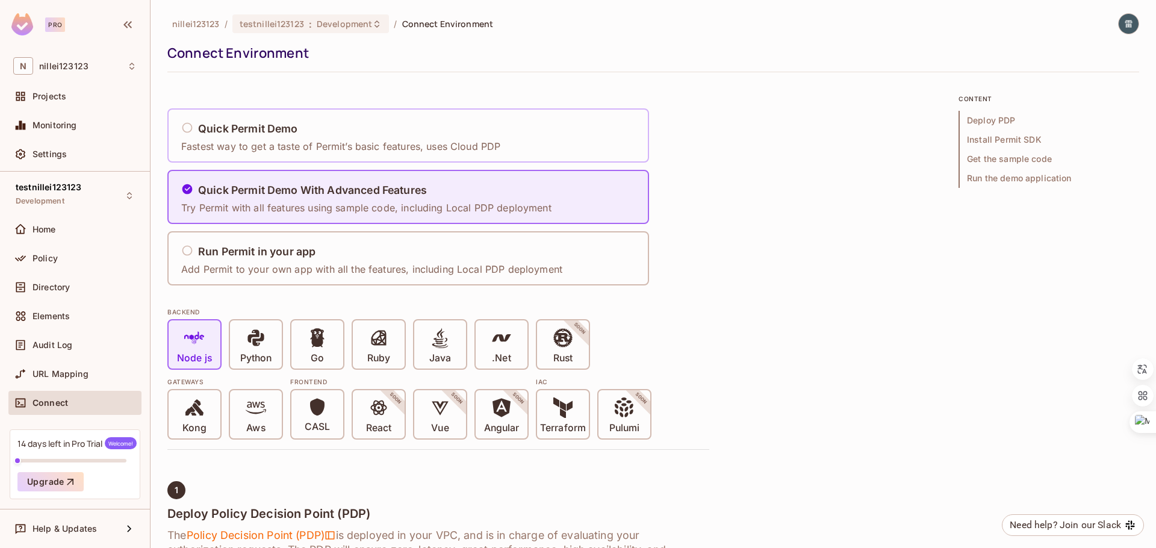
click at [305, 145] on p "Fastest way to get a taste of Permit’s basic features, uses Cloud PDP" at bounding box center [340, 146] width 319 height 13
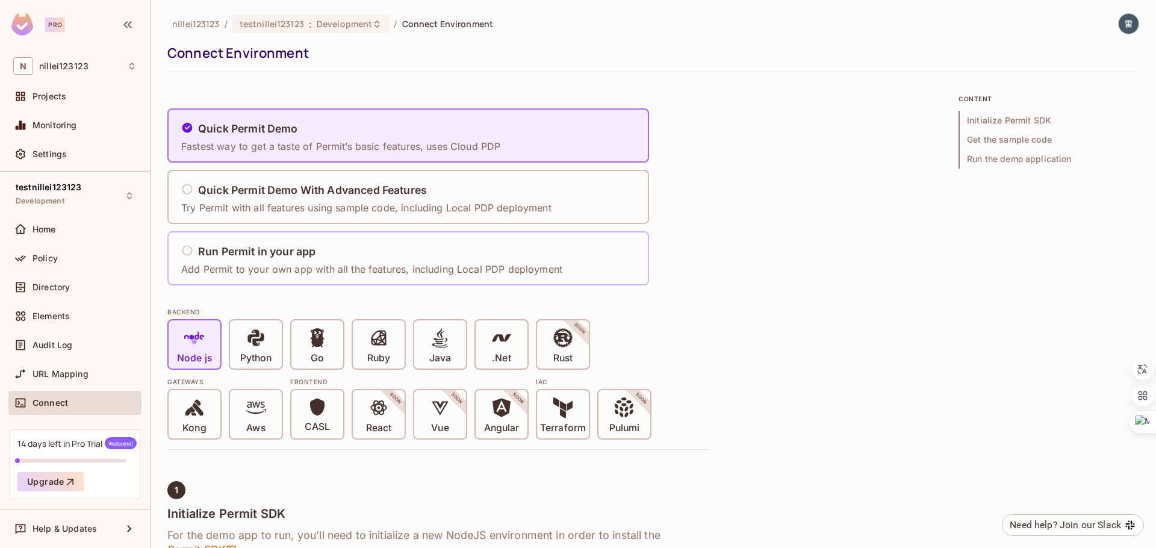
click at [273, 252] on h5 "Run Permit in your app" at bounding box center [256, 252] width 117 height 12
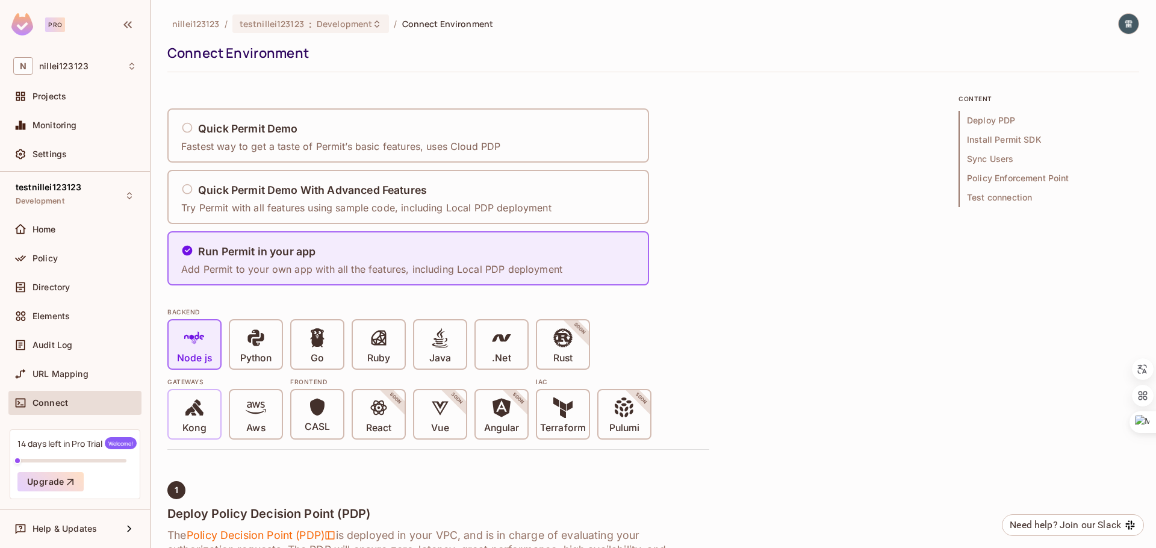
click at [205, 415] on span "Kong" at bounding box center [193, 416] width 23 height 37
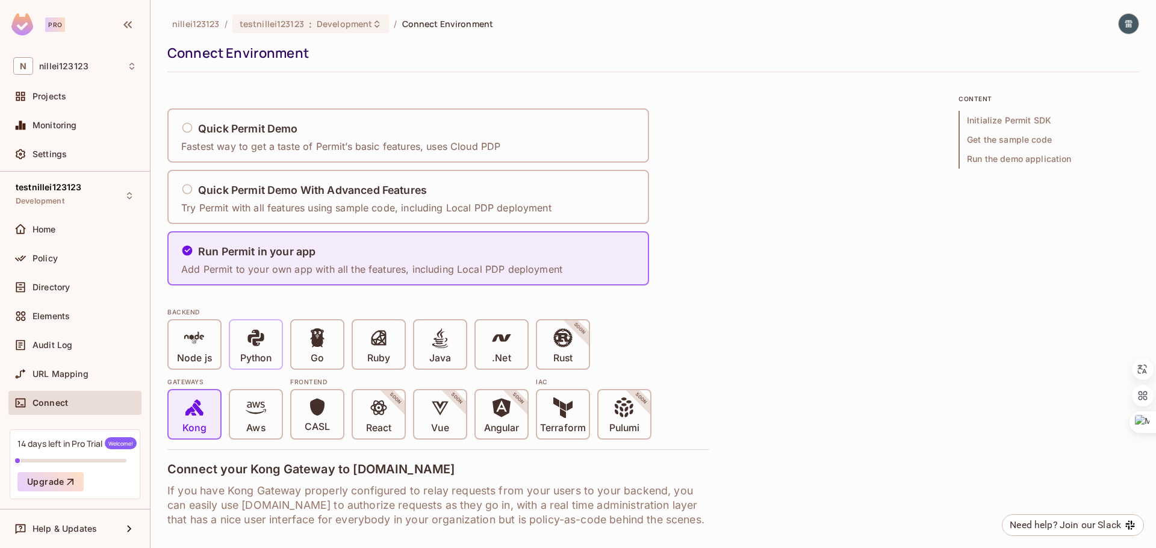
click at [254, 361] on p "Python" at bounding box center [255, 358] width 31 height 12
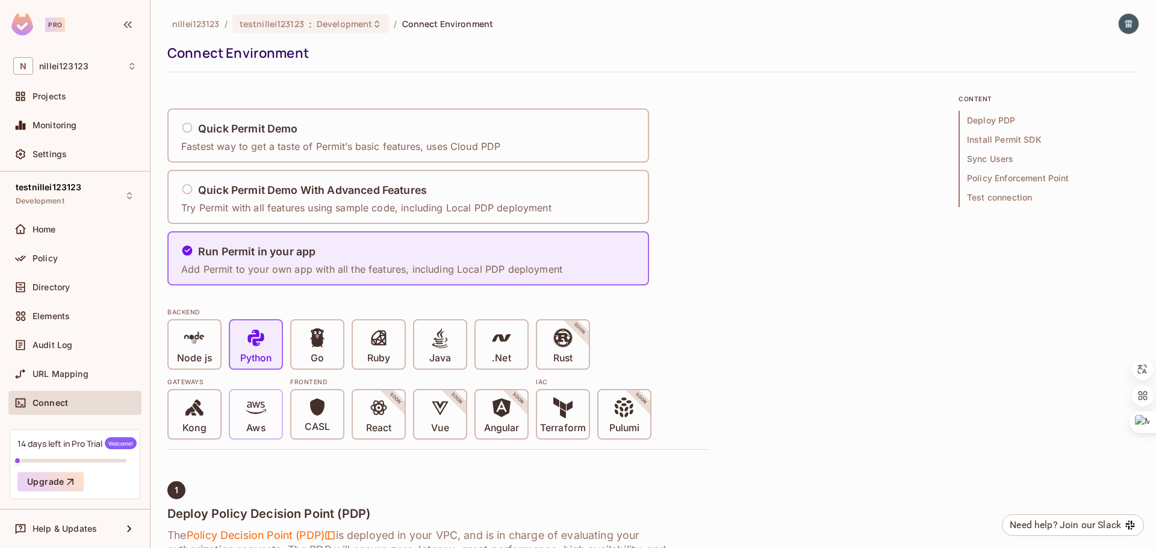
click at [258, 404] on icon at bounding box center [256, 408] width 20 height 12
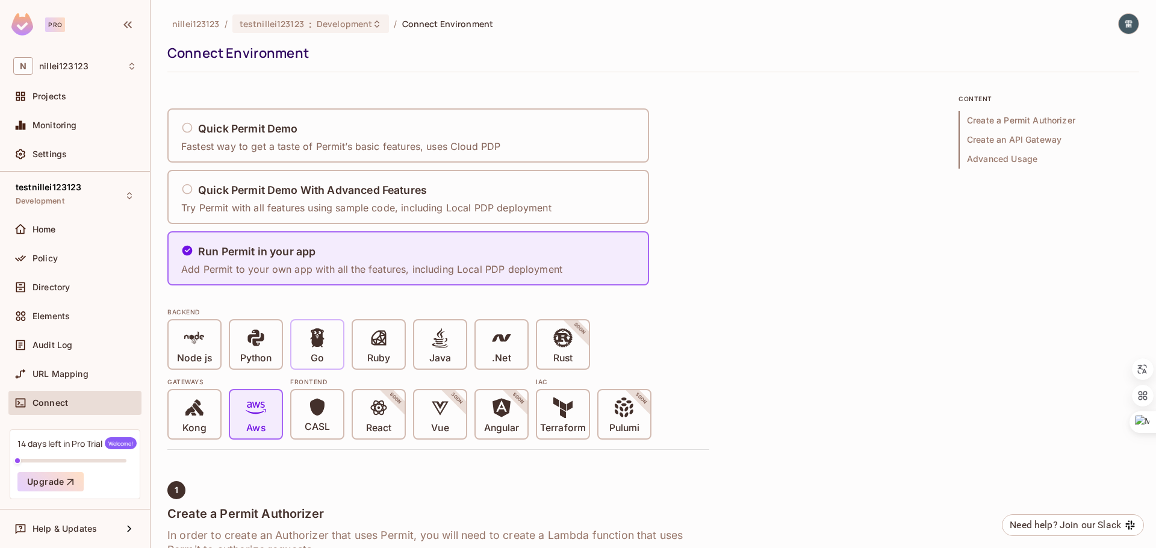
click at [307, 355] on span "Go" at bounding box center [317, 346] width 20 height 37
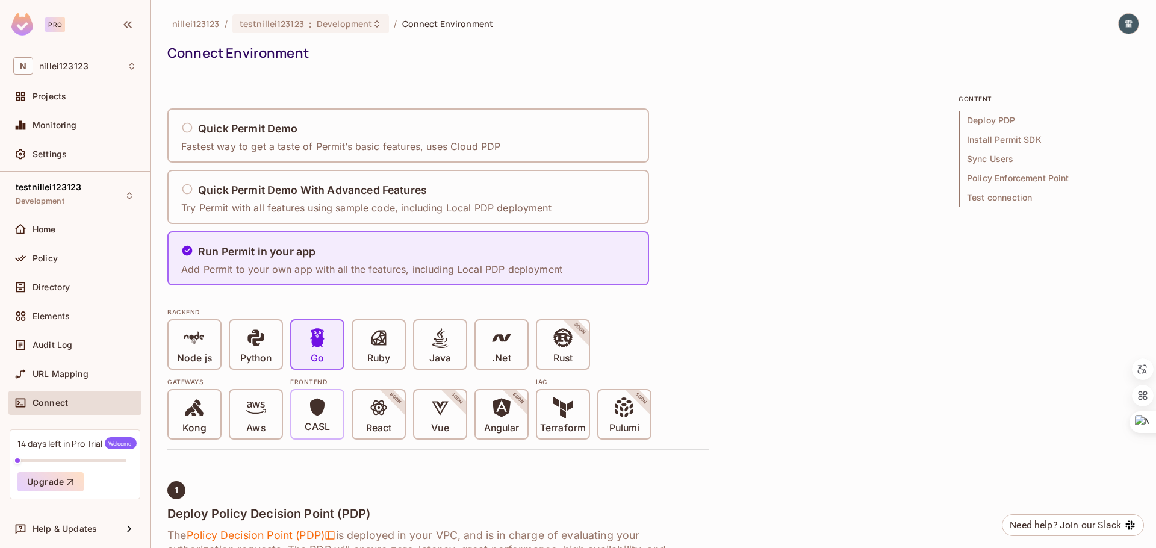
click at [313, 409] on icon at bounding box center [317, 406] width 14 height 17
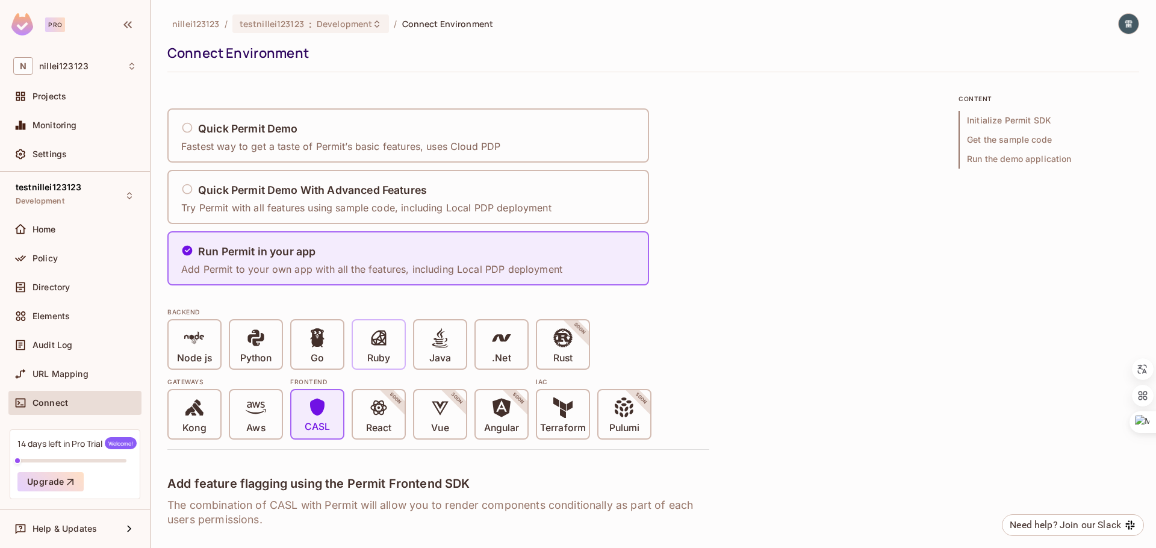
click at [366, 338] on div "Ruby" at bounding box center [379, 344] width 52 height 48
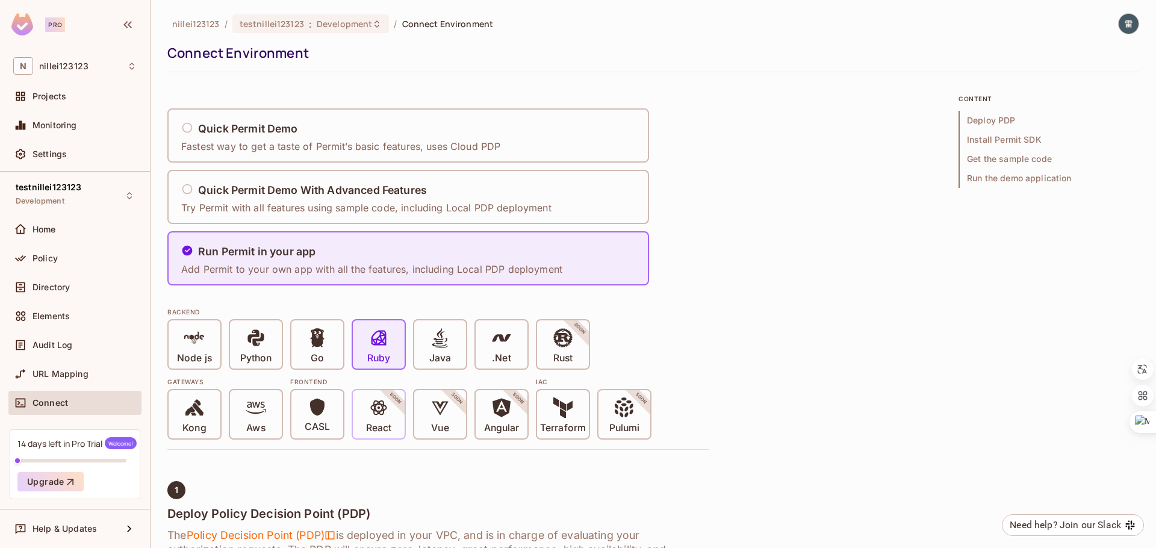
click at [377, 416] on icon at bounding box center [379, 408] width 20 height 20
click at [385, 410] on icon at bounding box center [379, 408] width 20 height 20
click at [302, 414] on div "CASL" at bounding box center [318, 414] width 52 height 48
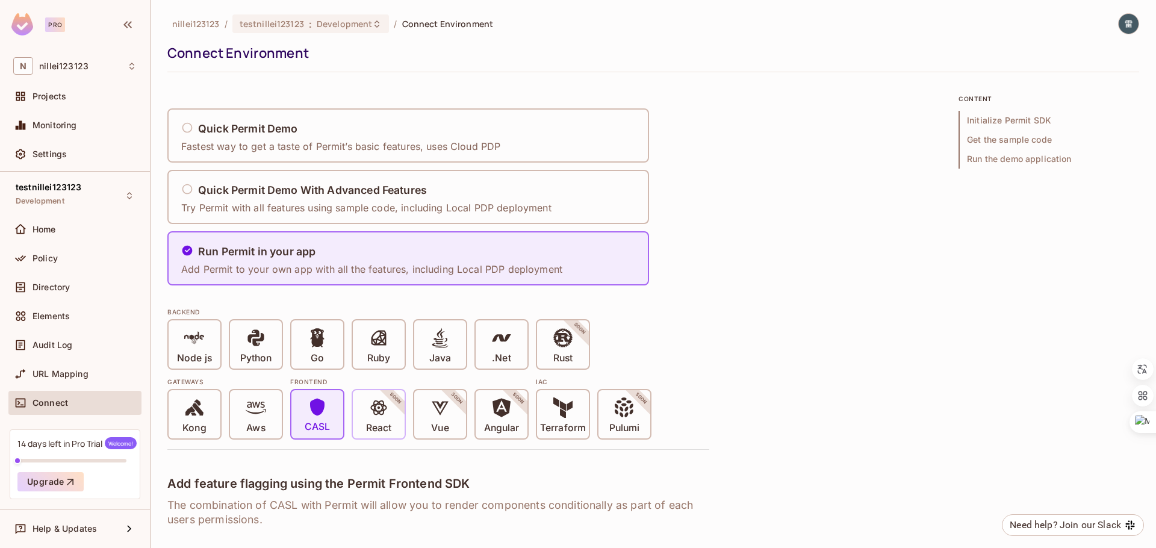
click at [368, 414] on span "React" at bounding box center [378, 416] width 25 height 37
click at [381, 405] on icon at bounding box center [378, 408] width 16 height 15
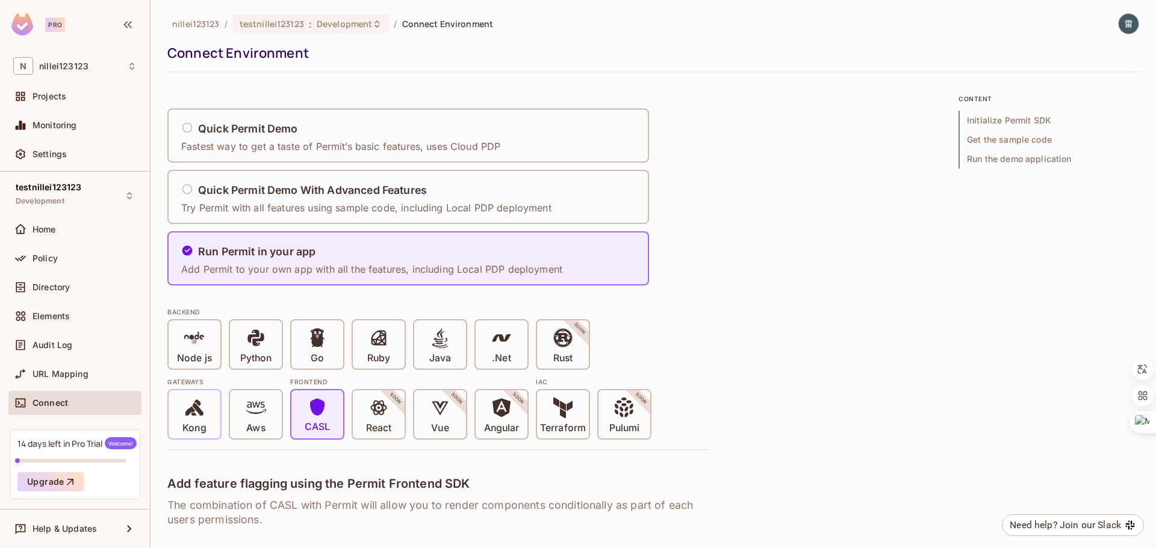
click at [210, 417] on div "Kong" at bounding box center [195, 414] width 52 height 48
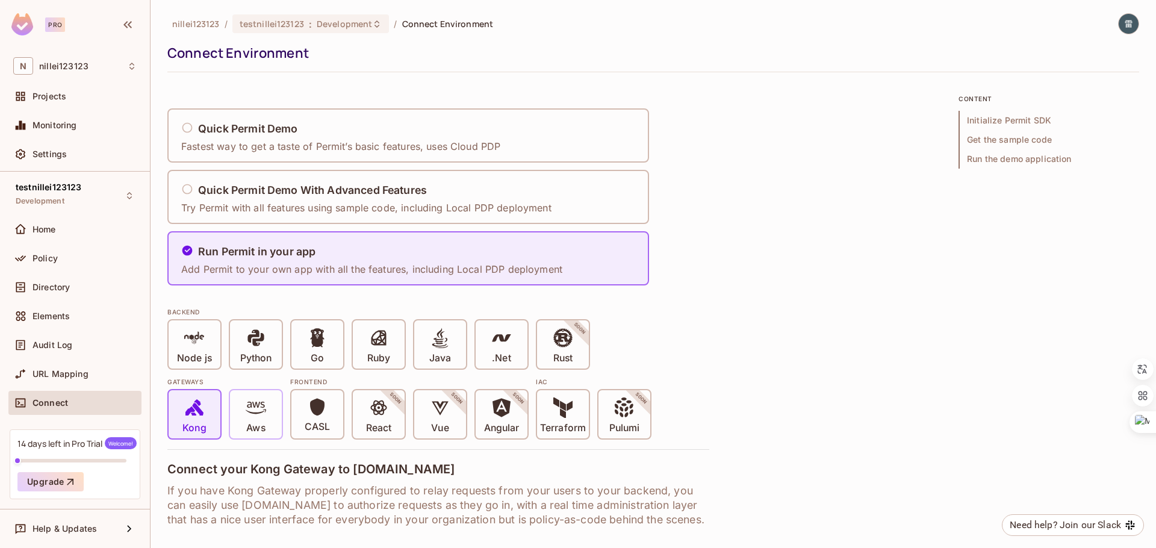
click at [238, 415] on div "Aws" at bounding box center [256, 414] width 52 height 48
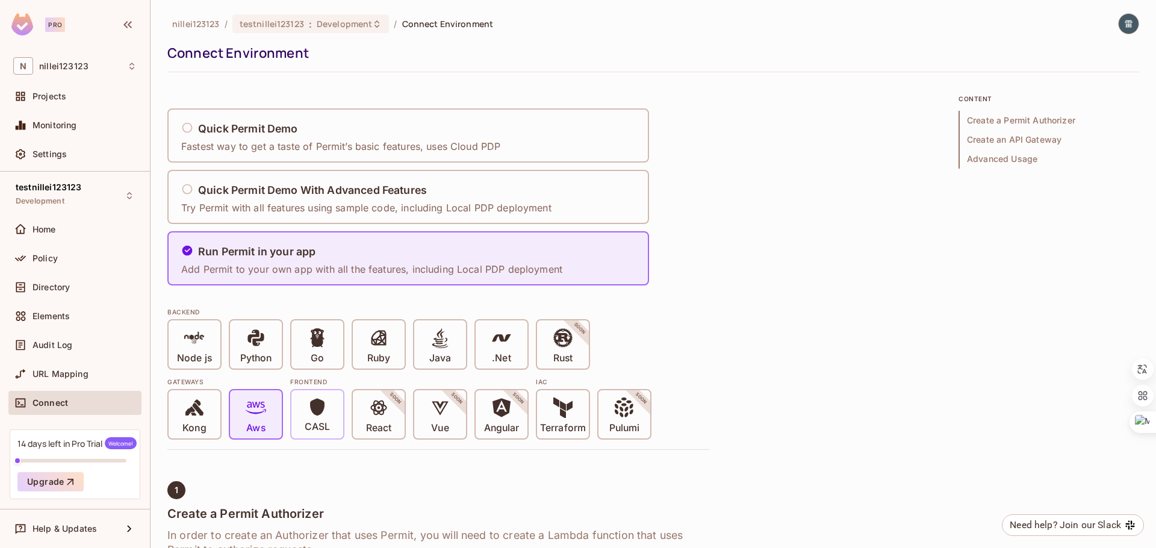
click at [292, 417] on div "CASL" at bounding box center [318, 414] width 52 height 48
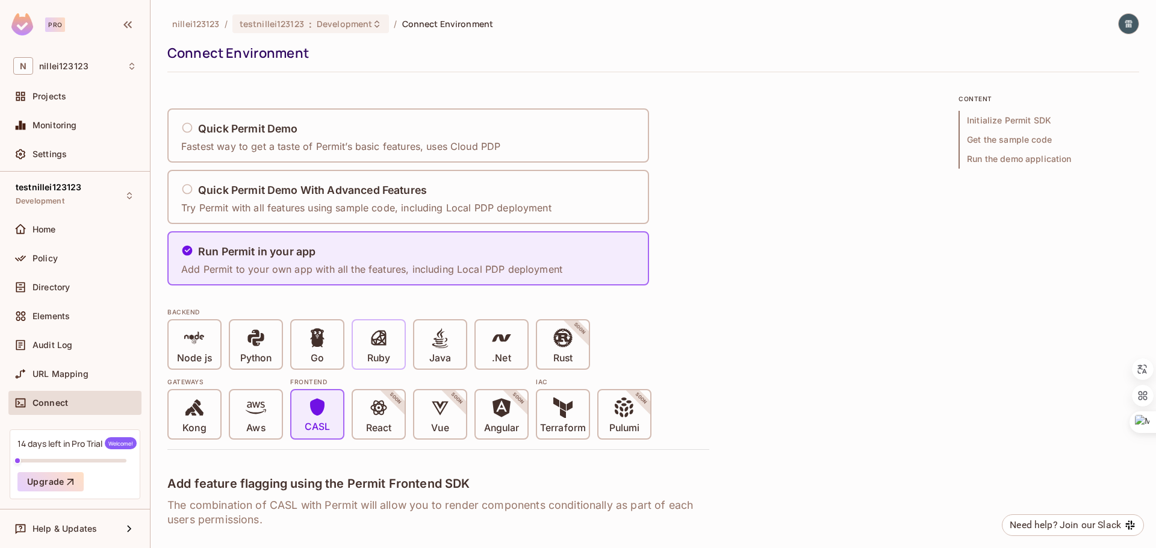
click at [380, 337] on icon at bounding box center [379, 338] width 15 height 15
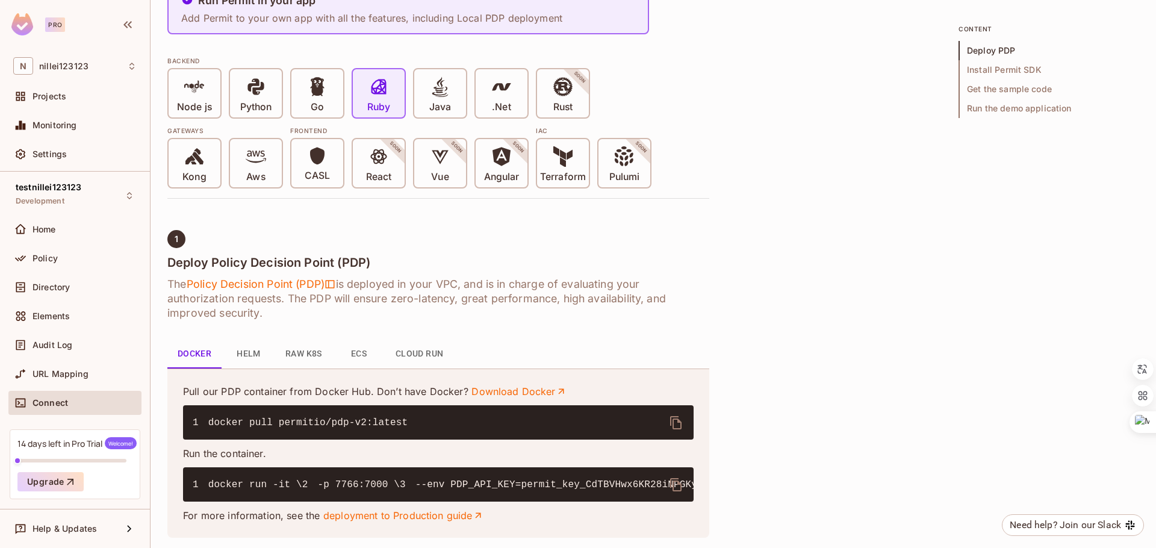
scroll to position [289, 0]
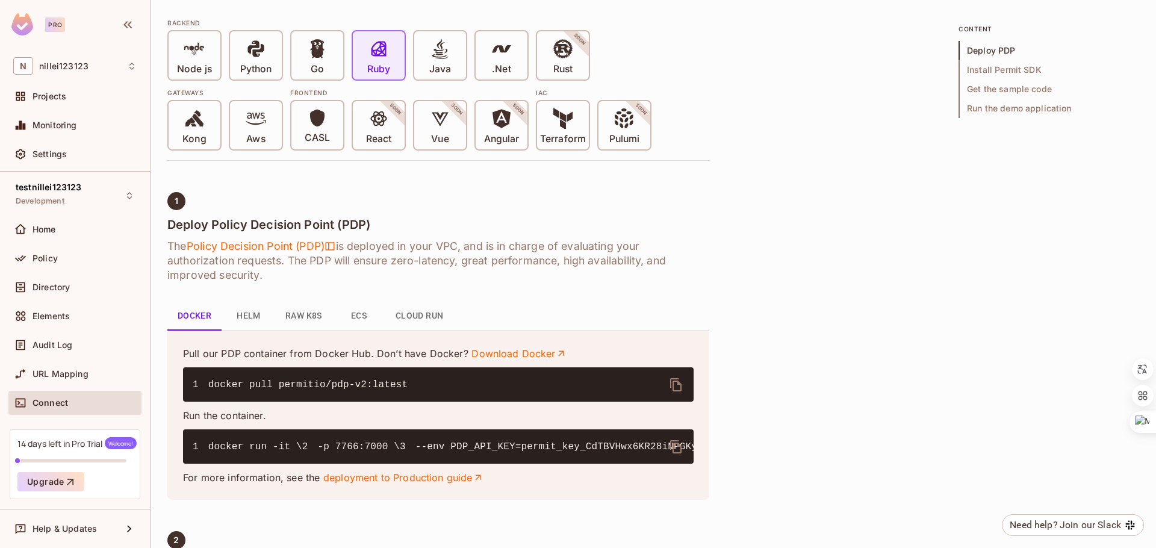
click at [259, 319] on button "Helm" at bounding box center [249, 316] width 54 height 29
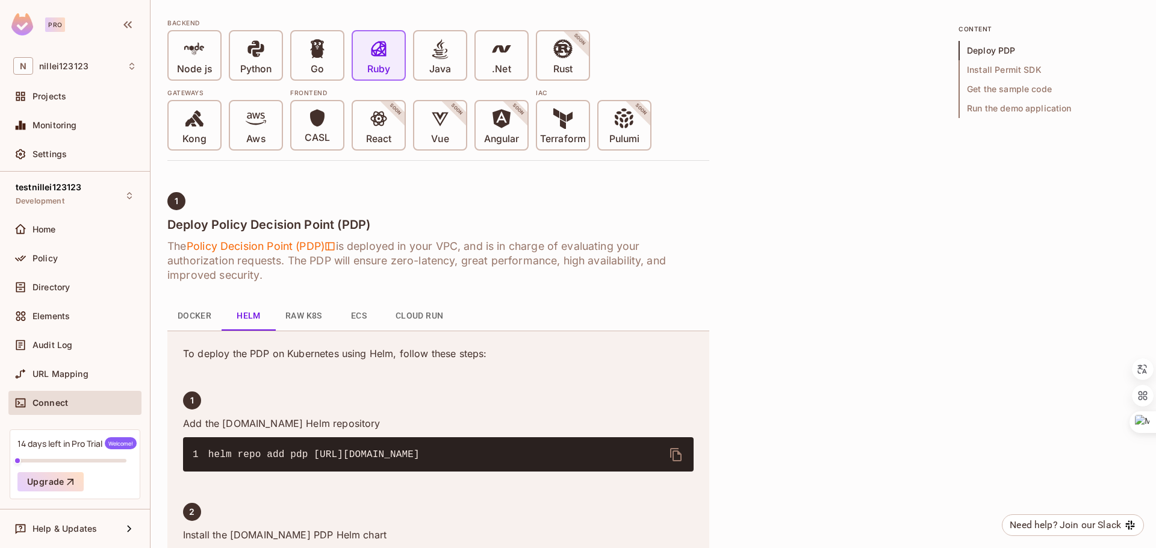
click at [308, 313] on button "Raw K8s" at bounding box center [304, 316] width 56 height 29
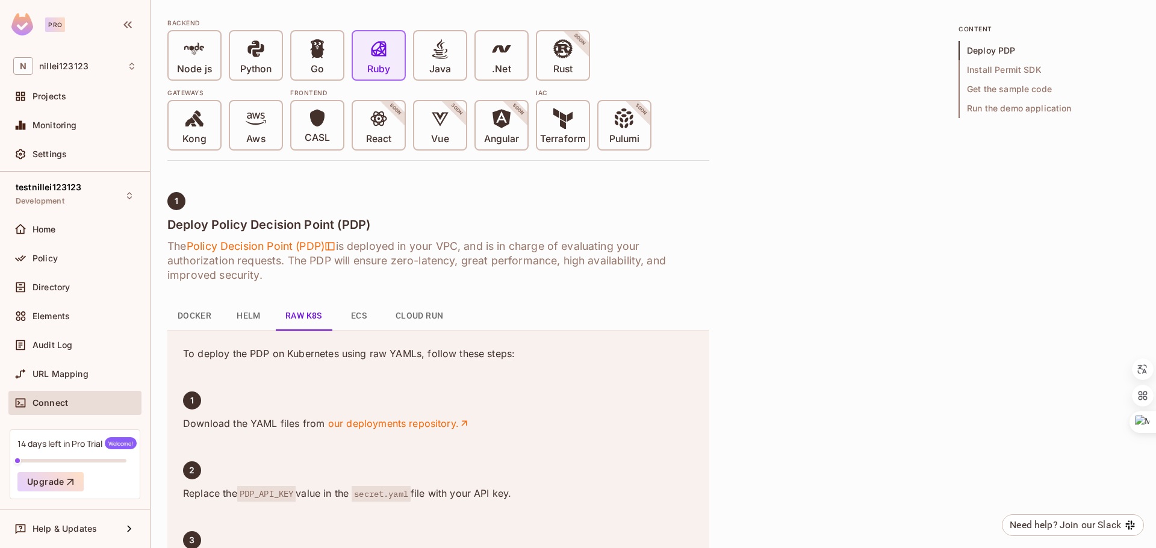
click at [207, 317] on button "Docker" at bounding box center [194, 316] width 54 height 29
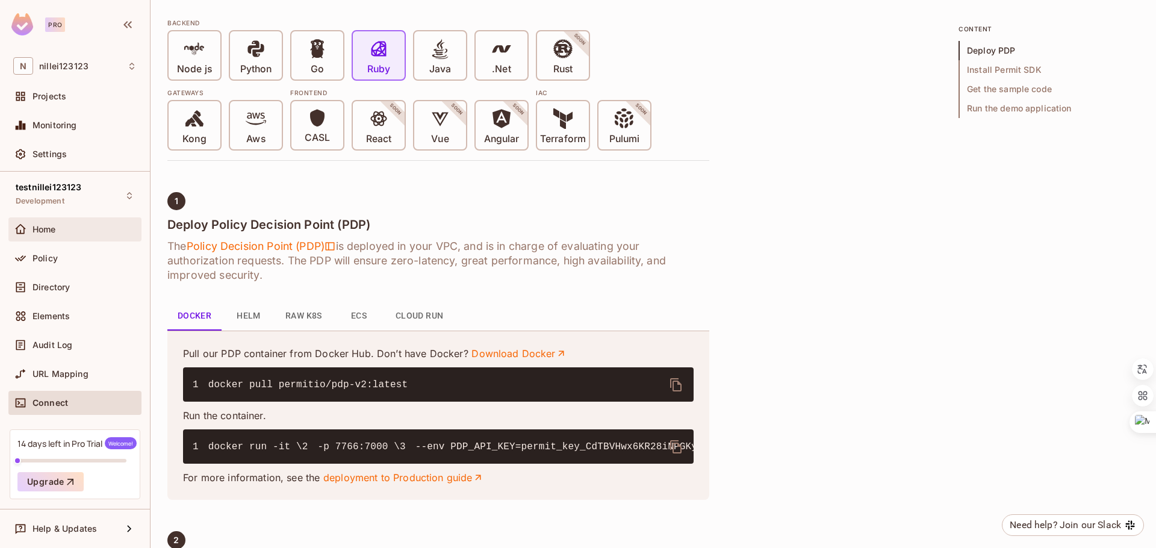
click at [82, 236] on div "Home" at bounding box center [74, 229] width 133 height 24
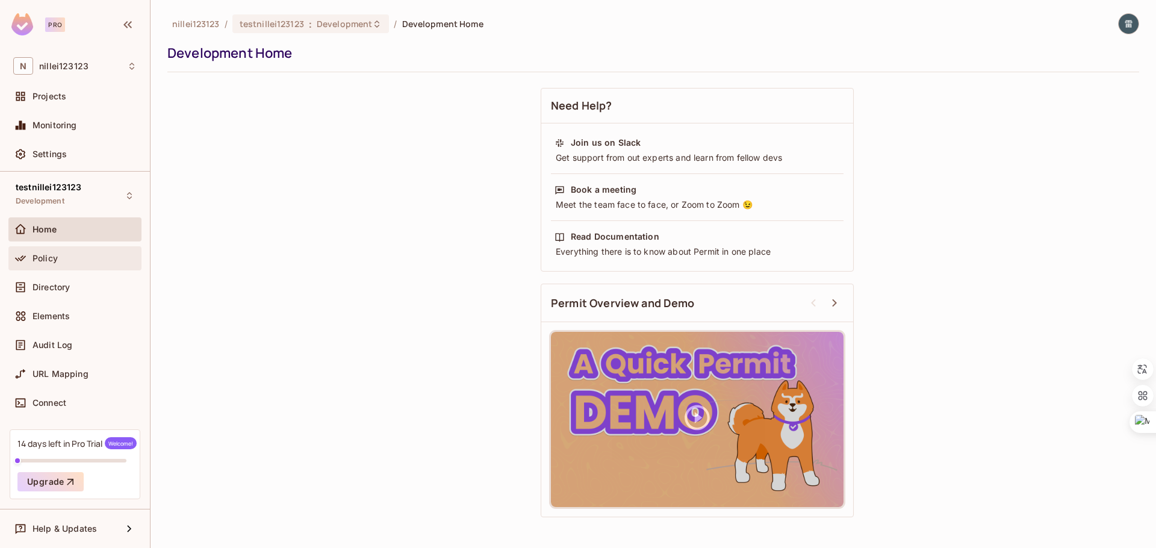
click at [79, 263] on div "Policy" at bounding box center [85, 259] width 104 height 10
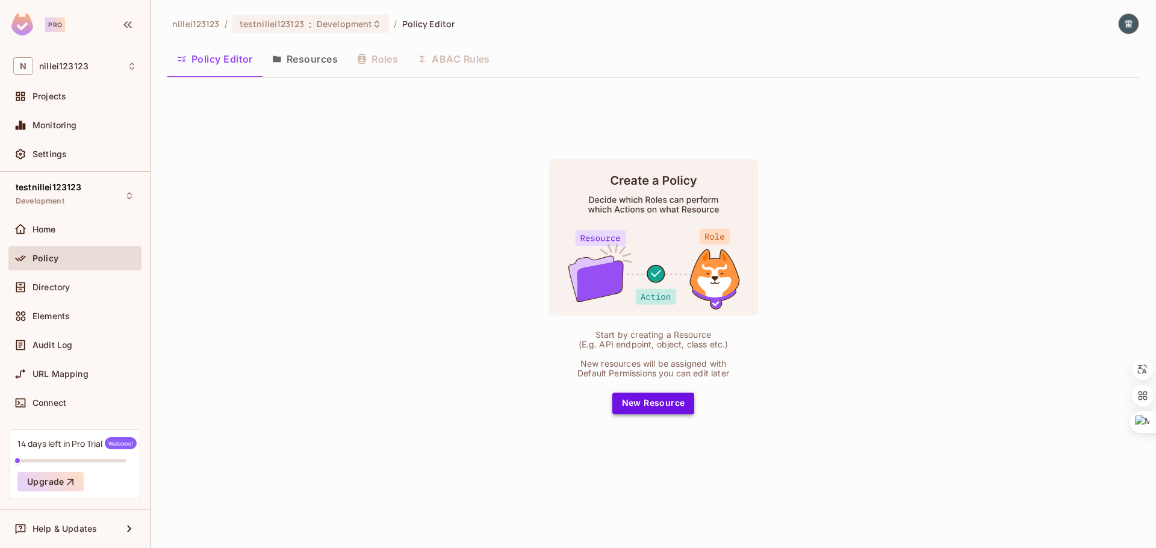
click at [652, 393] on button "New Resource" at bounding box center [654, 404] width 83 height 22
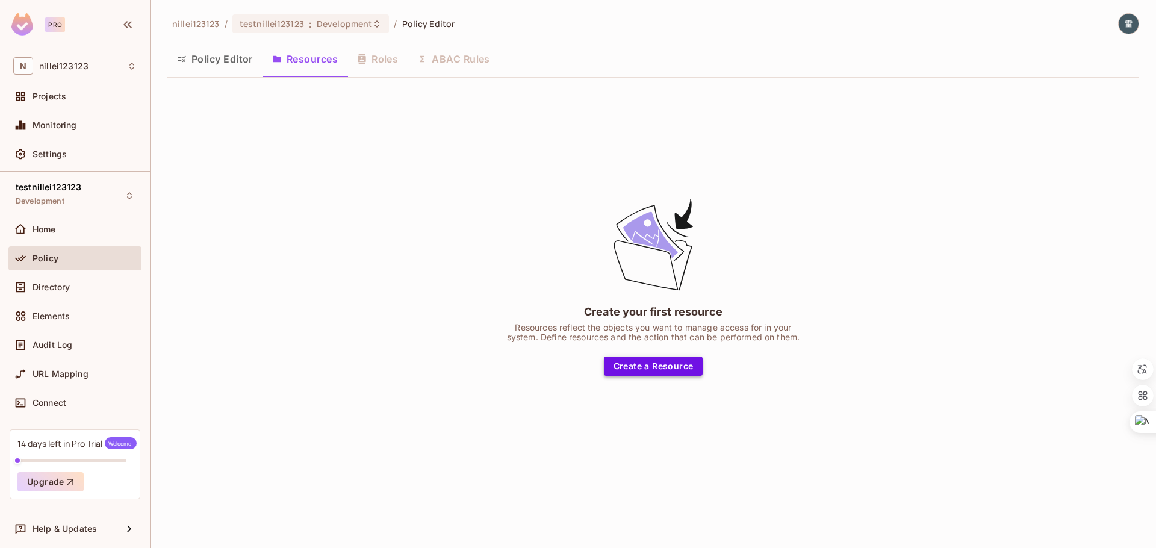
click at [633, 367] on button "Create a Resource" at bounding box center [653, 366] width 99 height 19
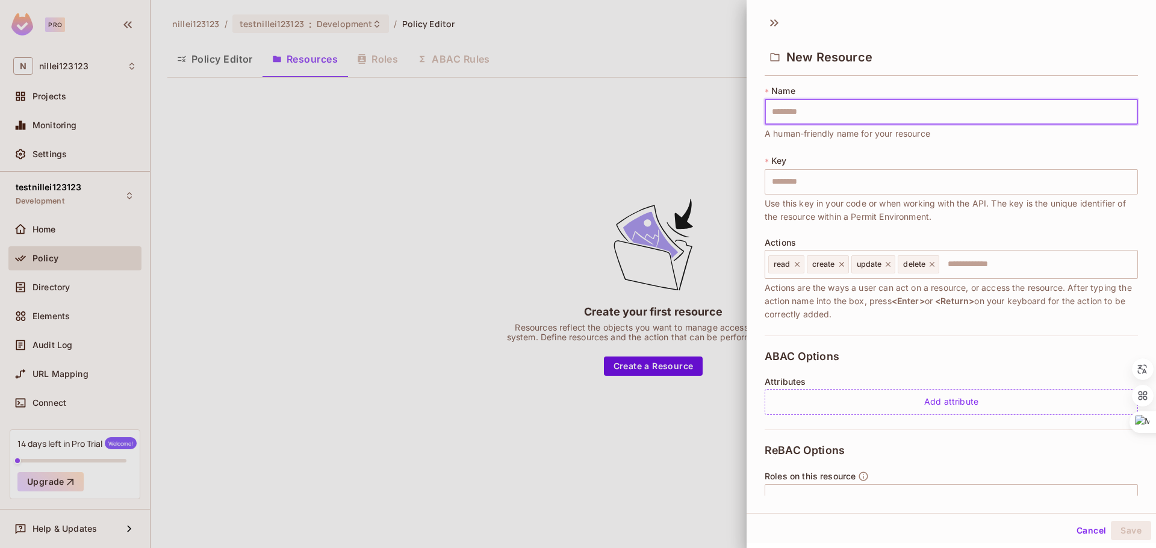
click at [849, 103] on input "text" at bounding box center [951, 111] width 373 height 25
type input "*"
type input "**"
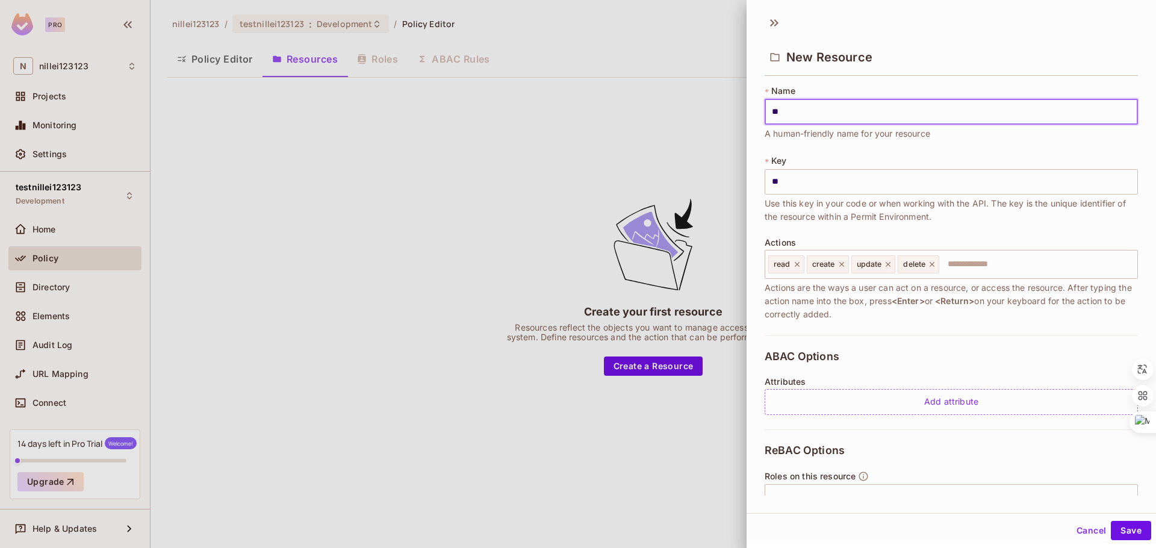
type input "***"
type input "****"
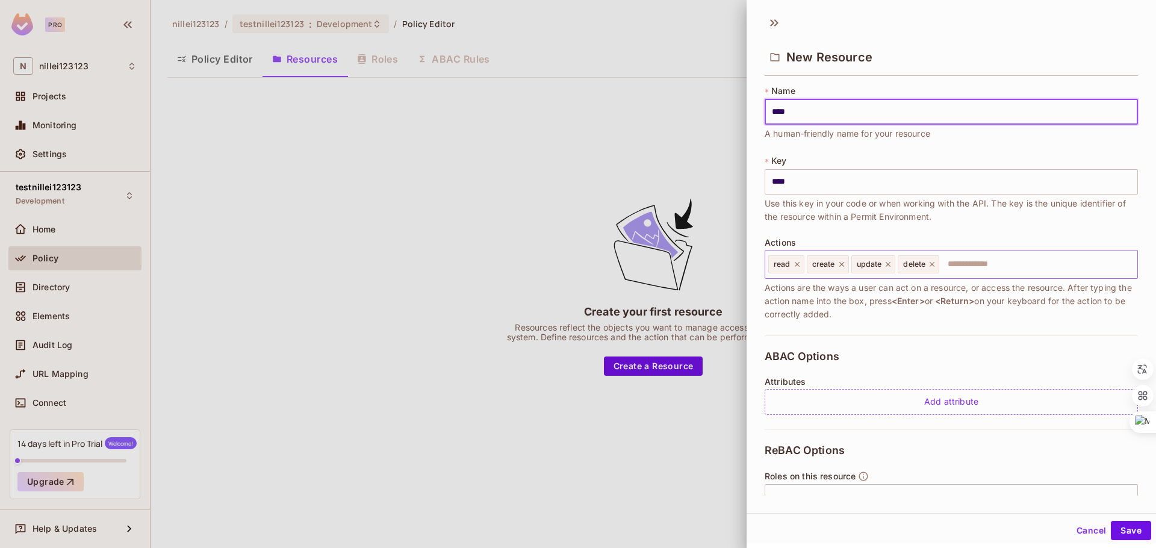
click at [978, 267] on input "text" at bounding box center [1037, 264] width 192 height 24
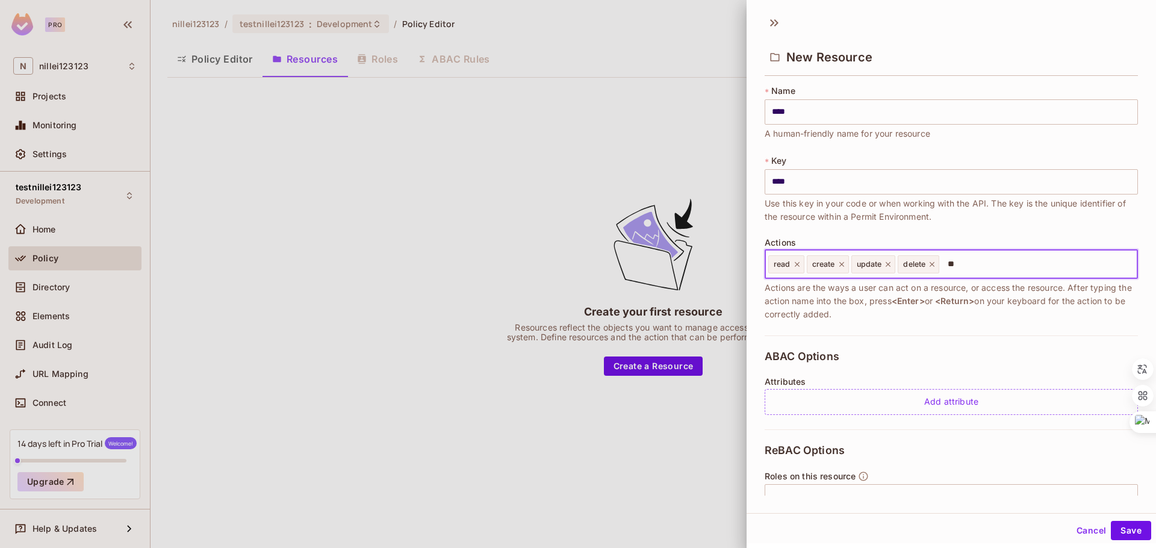
type input "***"
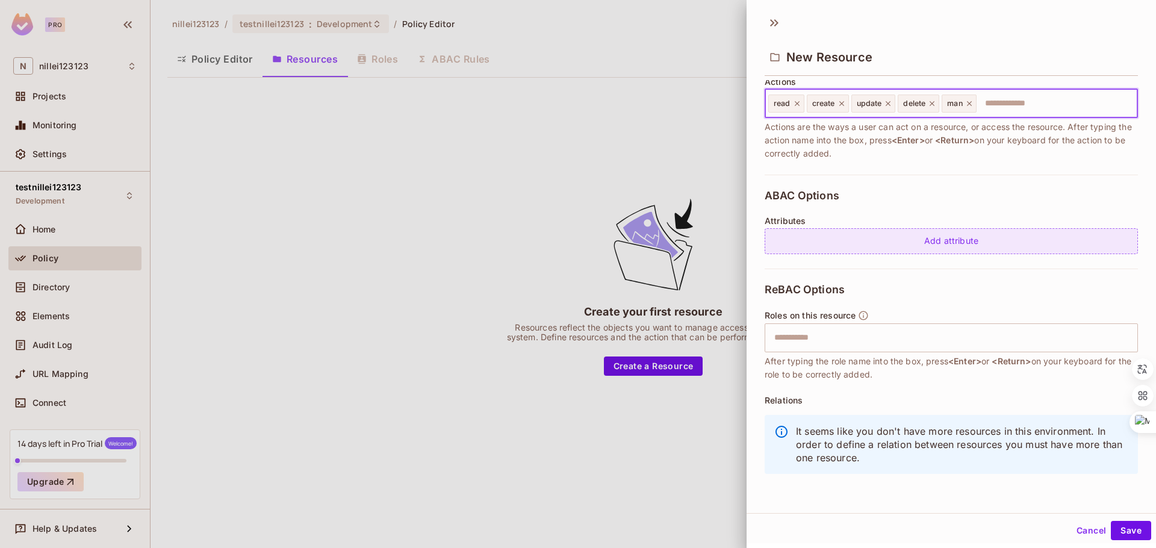
scroll to position [2, 0]
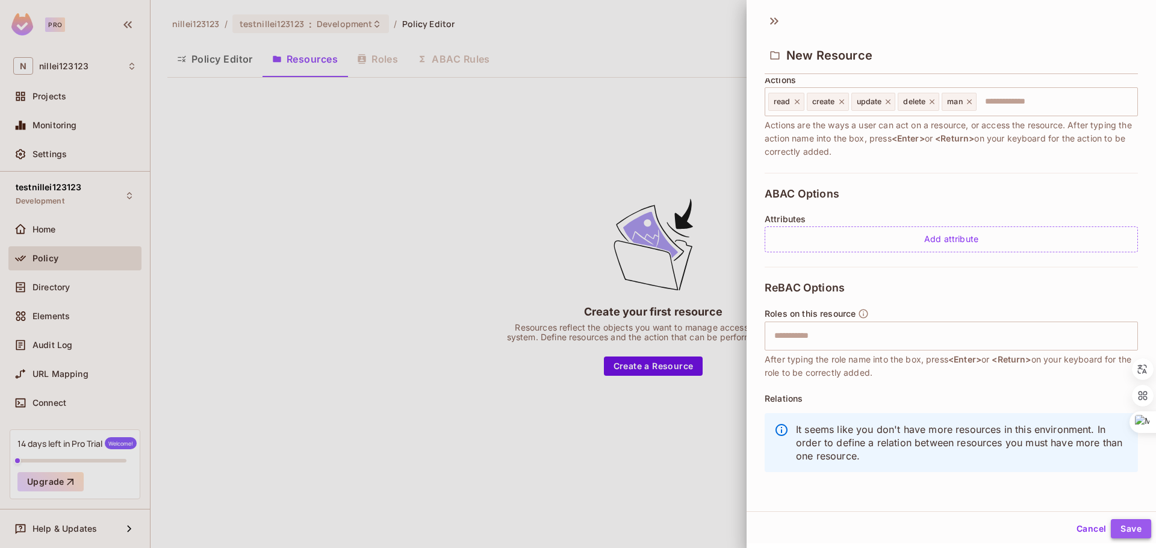
click at [1129, 522] on button "Save" at bounding box center [1131, 528] width 40 height 19
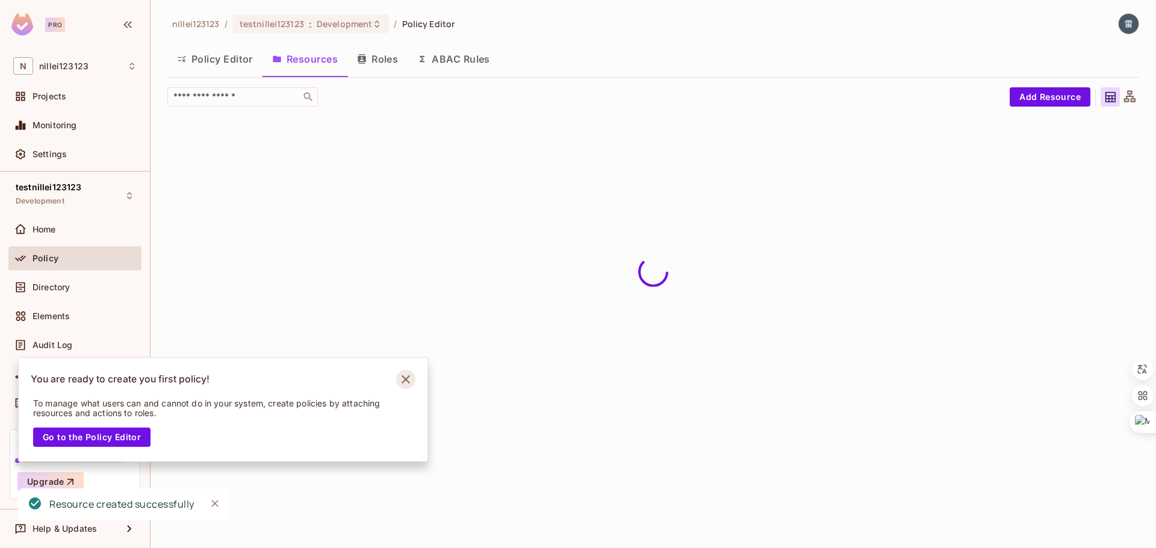
click at [399, 378] on icon "Notifications Alt+T" at bounding box center [405, 379] width 19 height 19
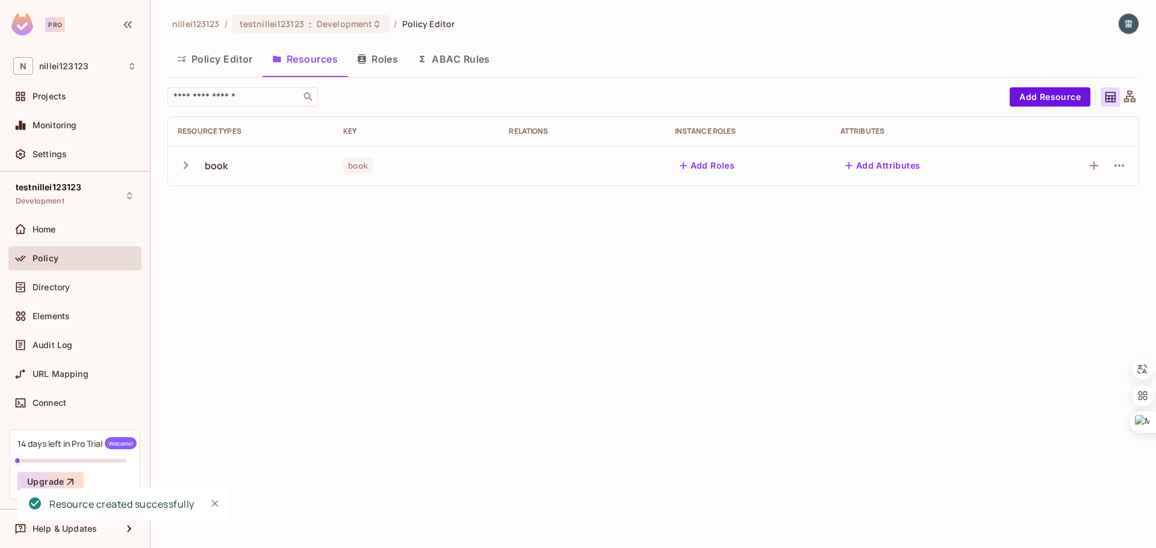
click at [376, 51] on button "Roles" at bounding box center [378, 59] width 60 height 30
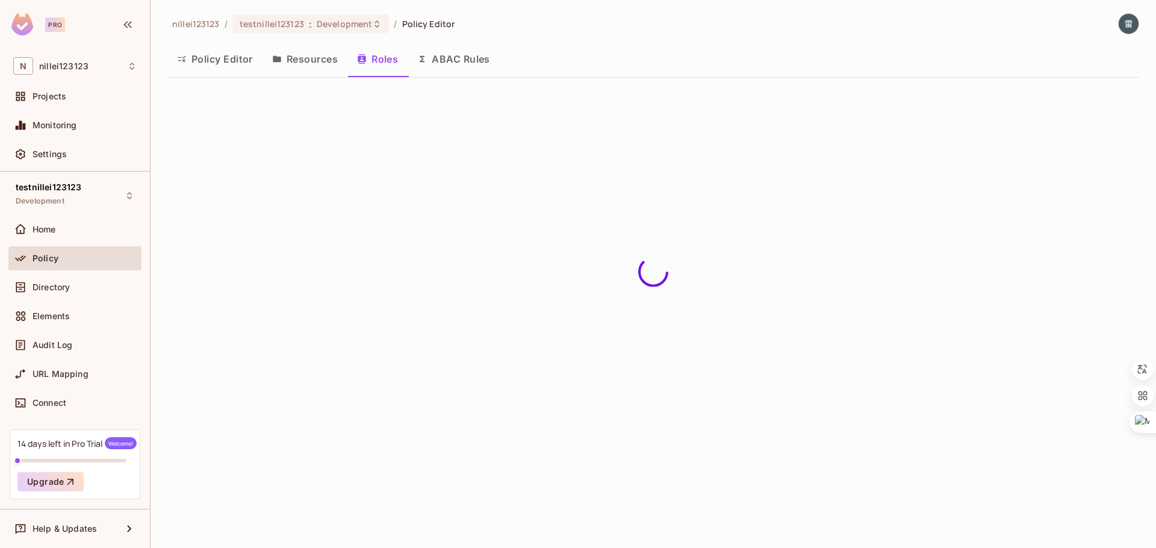
click at [322, 58] on button "Resources" at bounding box center [305, 59] width 85 height 30
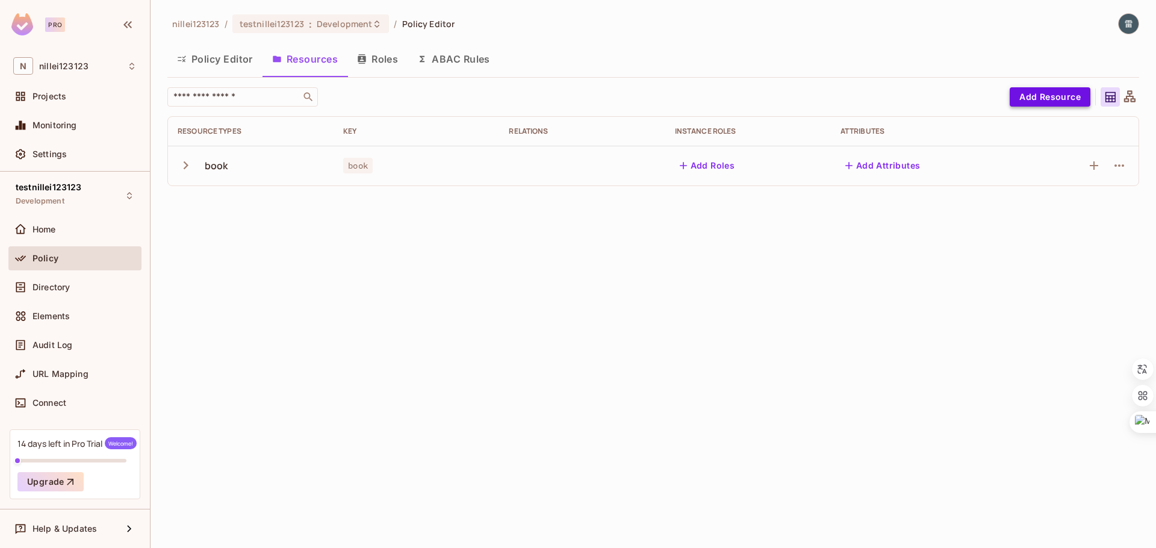
click at [1041, 96] on button "Add Resource" at bounding box center [1050, 96] width 81 height 19
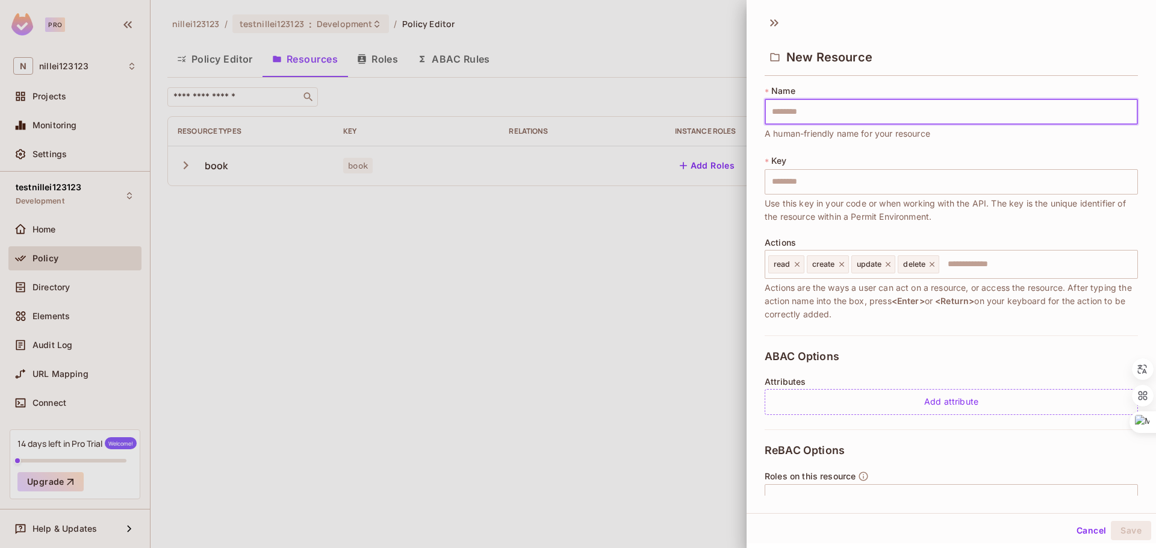
click at [939, 117] on input "text" at bounding box center [951, 111] width 373 height 25
type input "*"
type input "**"
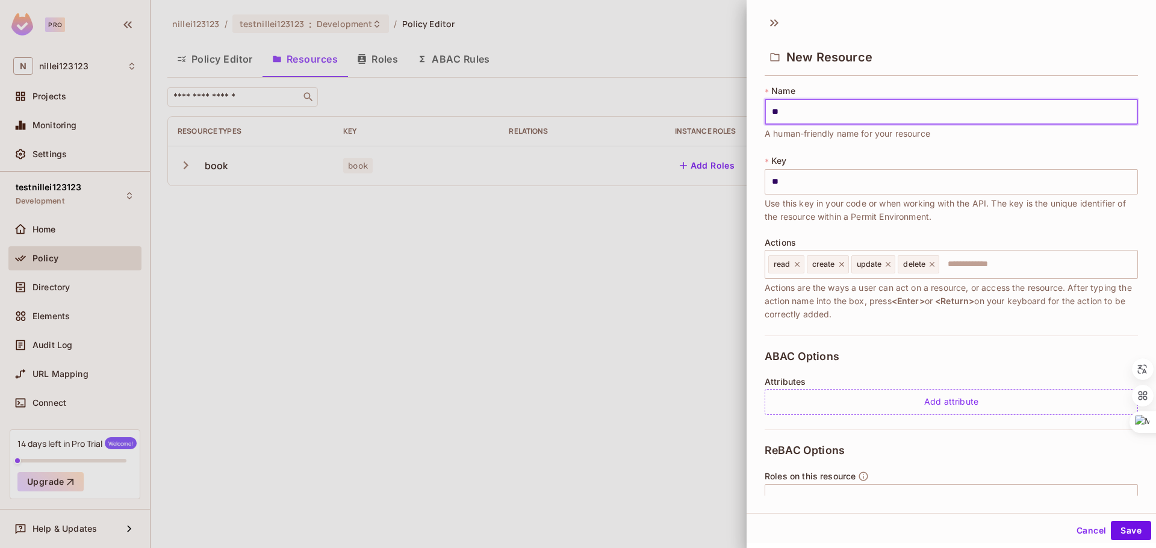
type input "***"
type input "****"
type input "*****"
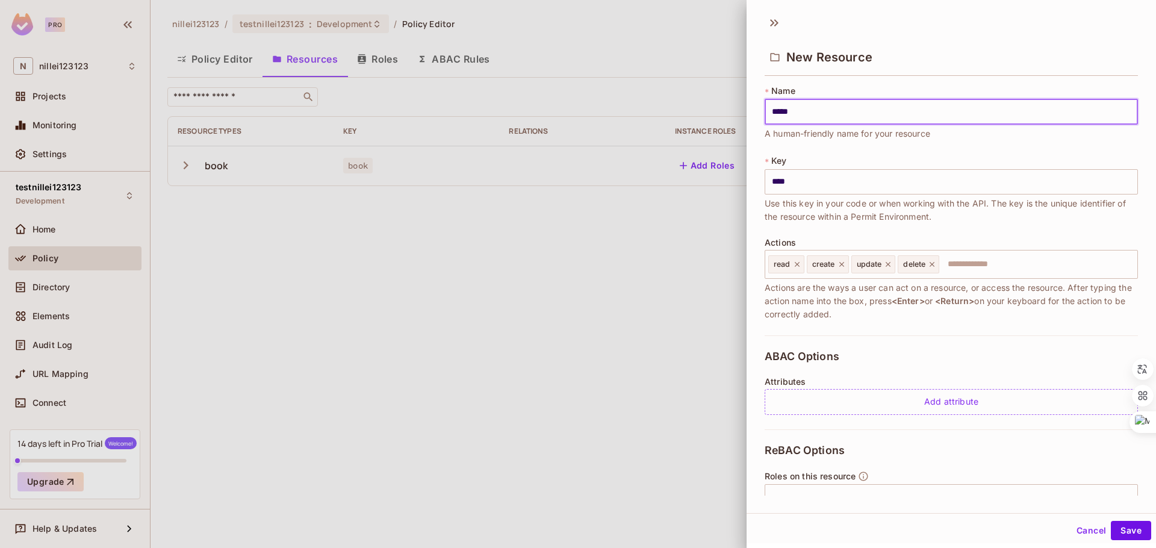
type input "*****"
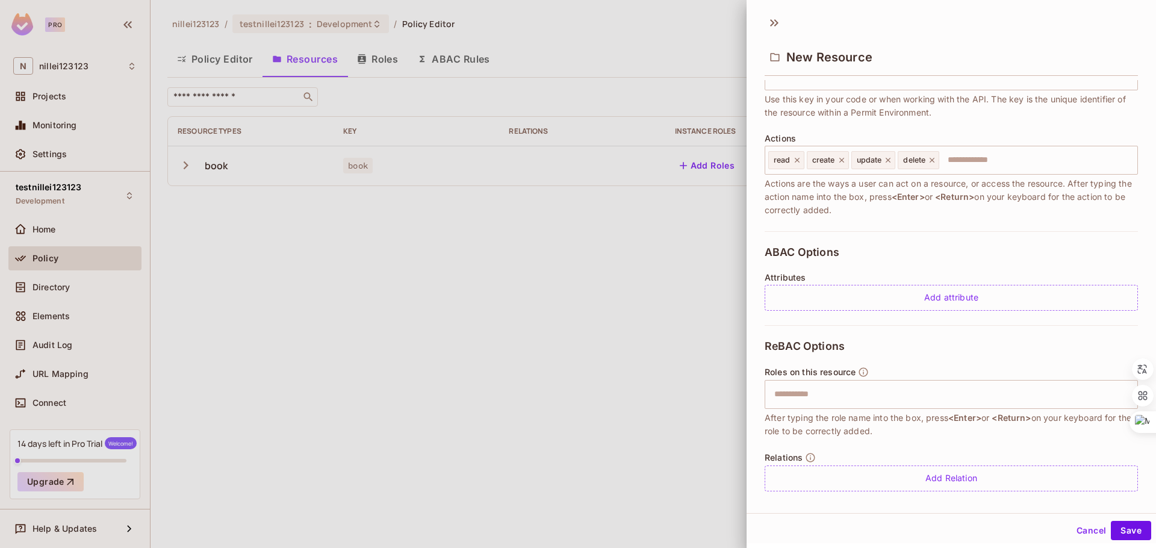
scroll to position [114, 0]
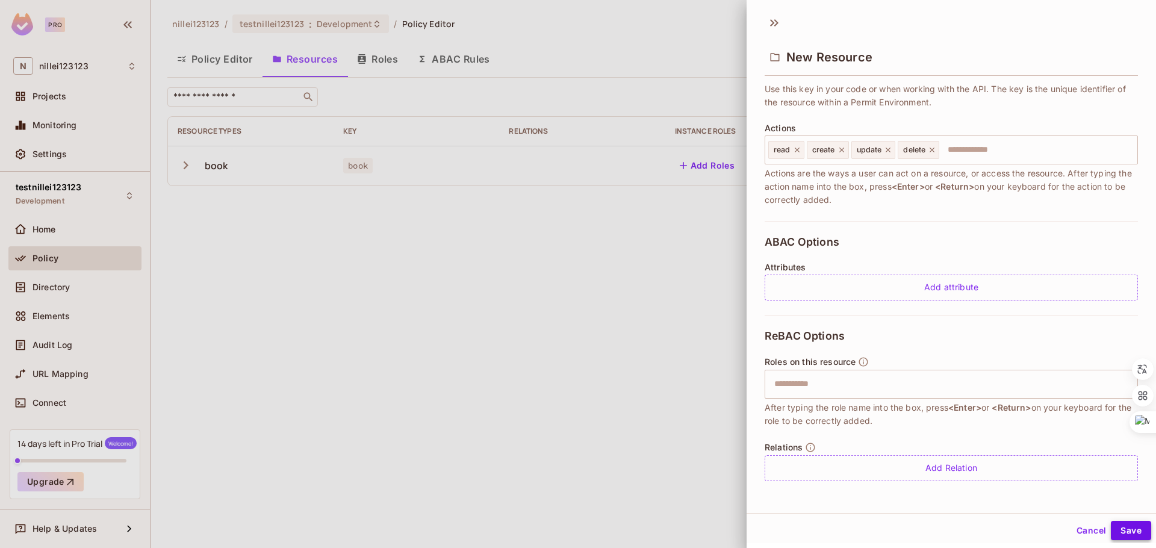
type input "*****"
click at [1123, 529] on button "Save" at bounding box center [1131, 530] width 40 height 19
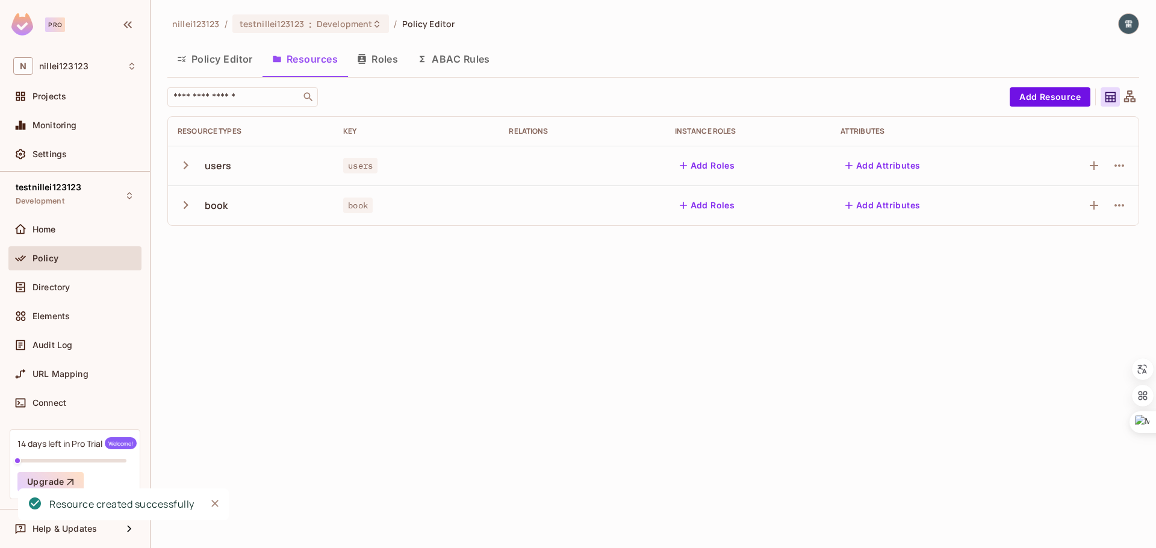
click at [182, 207] on icon "button" at bounding box center [186, 205] width 16 height 16
click at [182, 169] on icon "button" at bounding box center [186, 165] width 16 height 16
click at [375, 63] on button "Roles" at bounding box center [378, 59] width 60 height 30
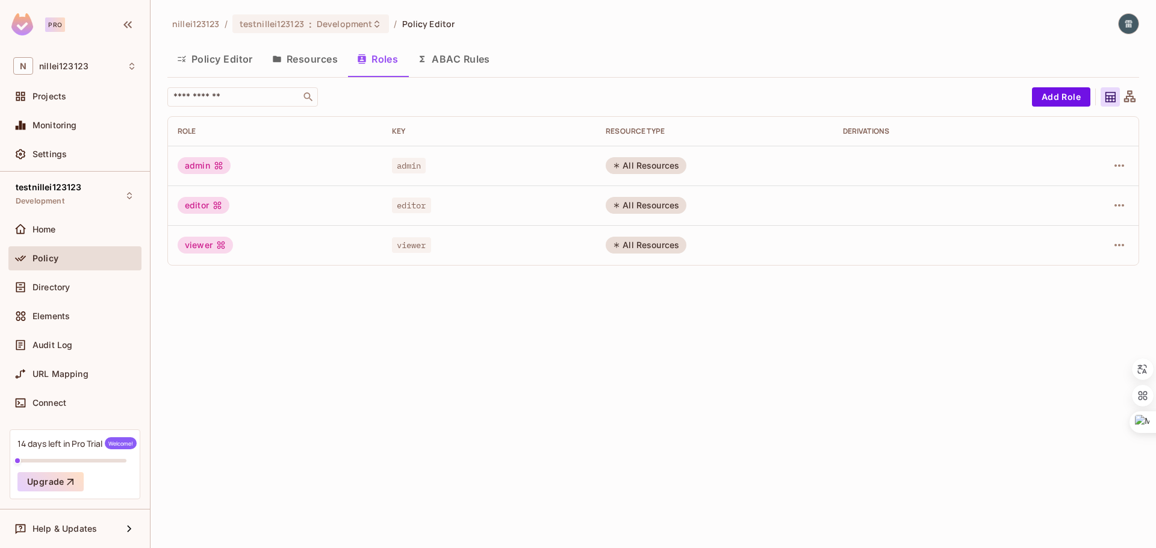
click at [646, 171] on div "All Resources" at bounding box center [646, 165] width 81 height 17
click at [1120, 164] on icon "button" at bounding box center [1120, 165] width 10 height 2
click at [1079, 196] on div "Edit Role" at bounding box center [1066, 193] width 36 height 12
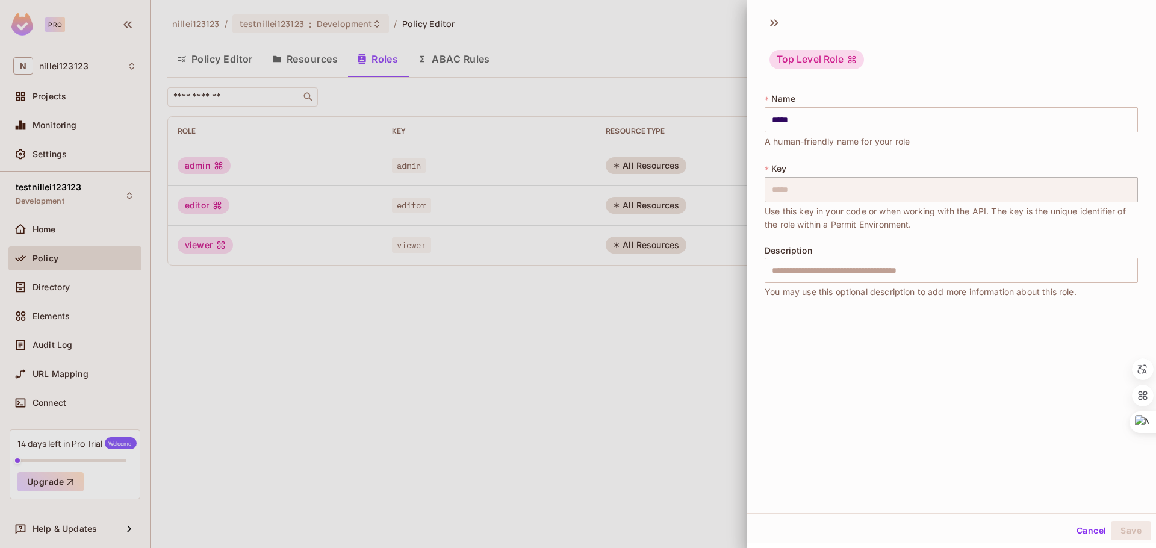
click at [655, 386] on div at bounding box center [578, 274] width 1156 height 548
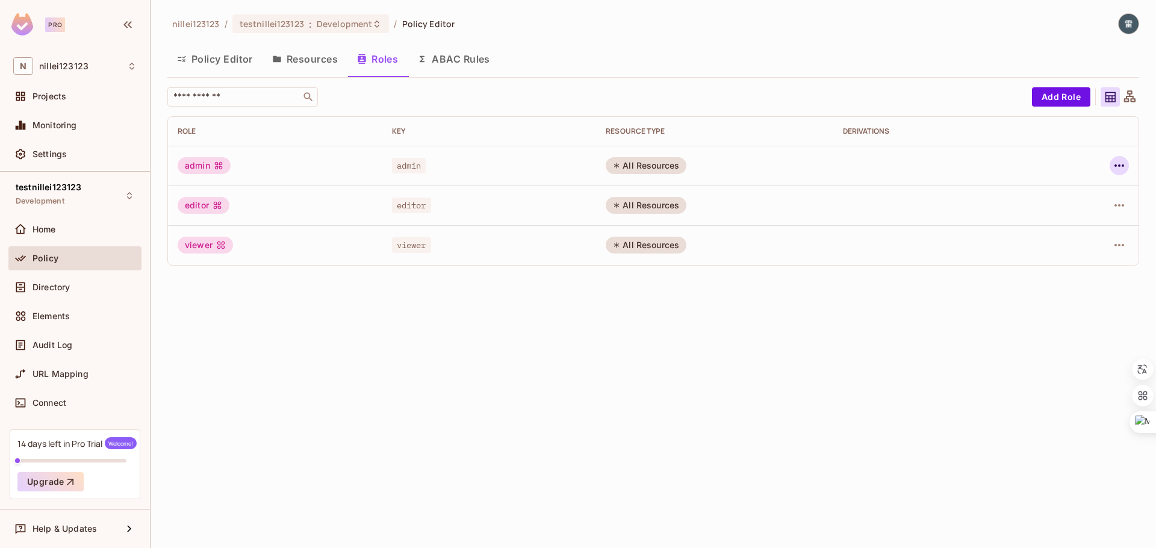
click at [1127, 163] on button "button" at bounding box center [1119, 165] width 19 height 19
click at [1086, 216] on div "Edit Attributes" at bounding box center [1078, 220] width 60 height 12
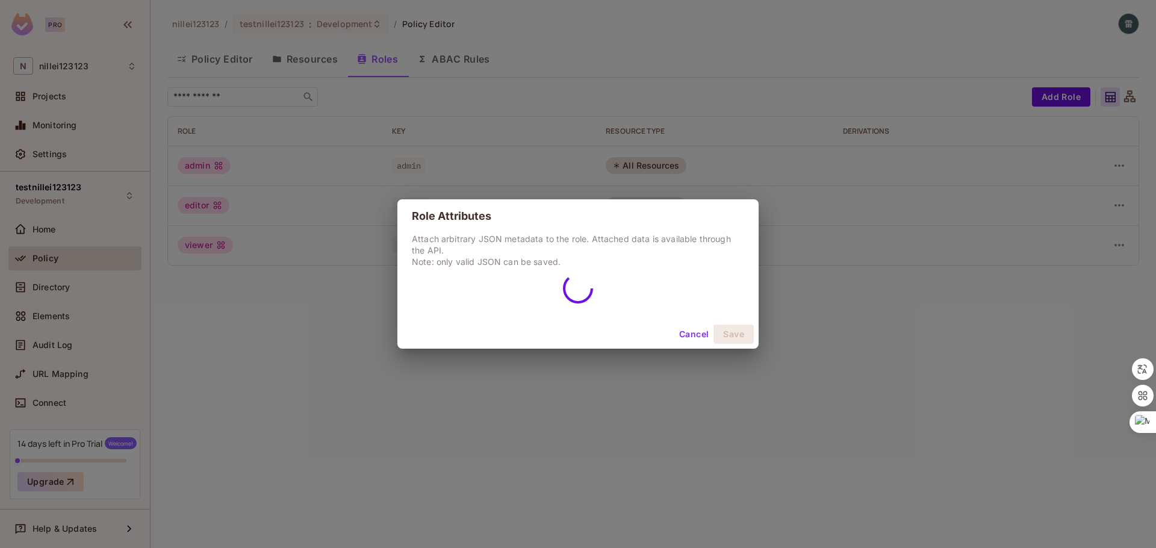
click at [687, 334] on button "Cancel" at bounding box center [694, 334] width 39 height 19
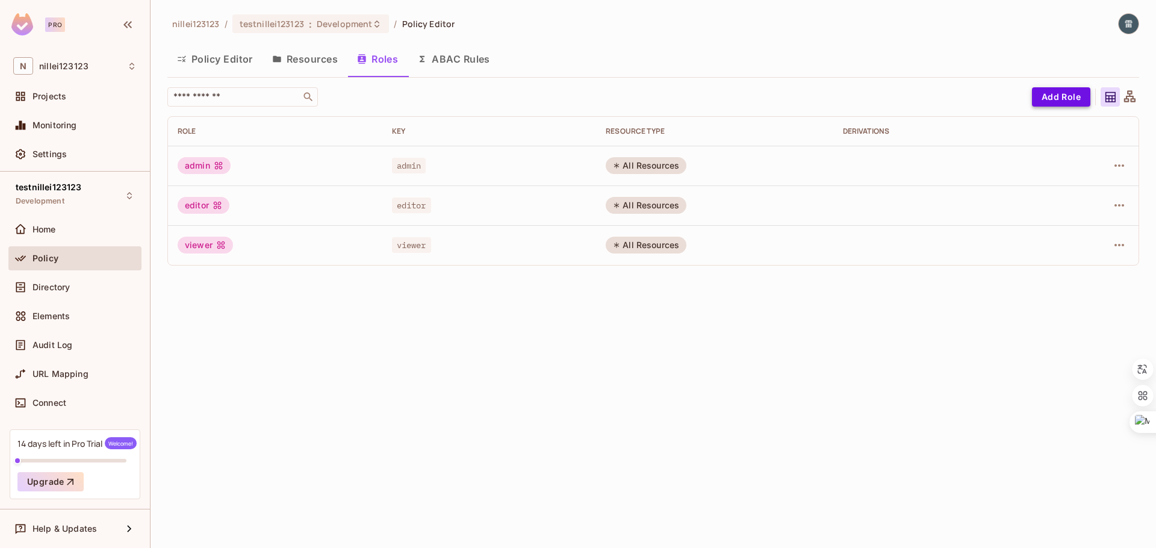
click at [1055, 97] on button "Add Role" at bounding box center [1061, 96] width 58 height 19
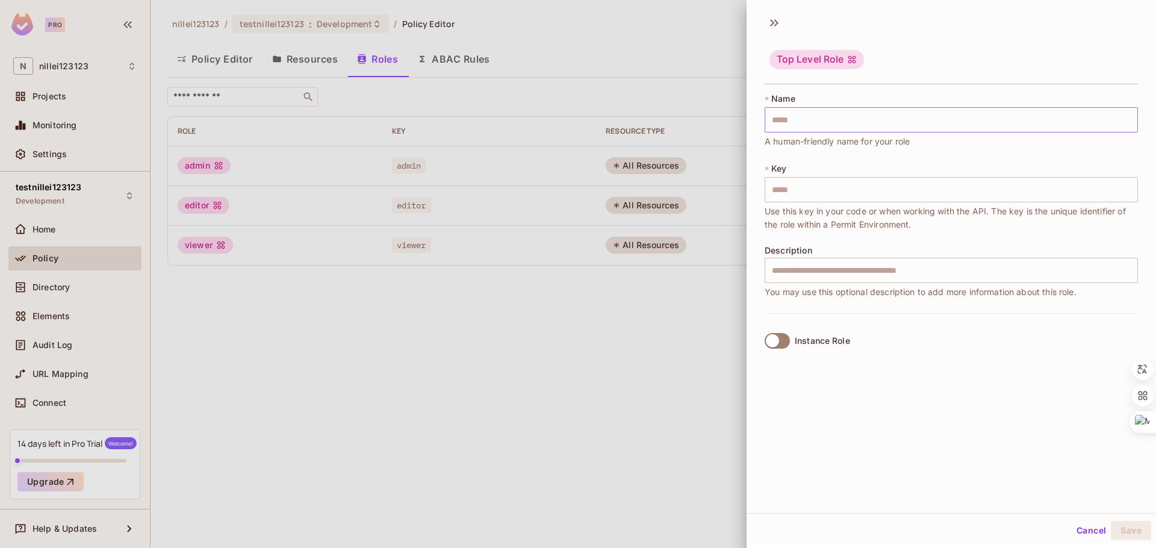
click at [826, 124] on input "text" at bounding box center [951, 119] width 373 height 25
type input "*"
type input "**"
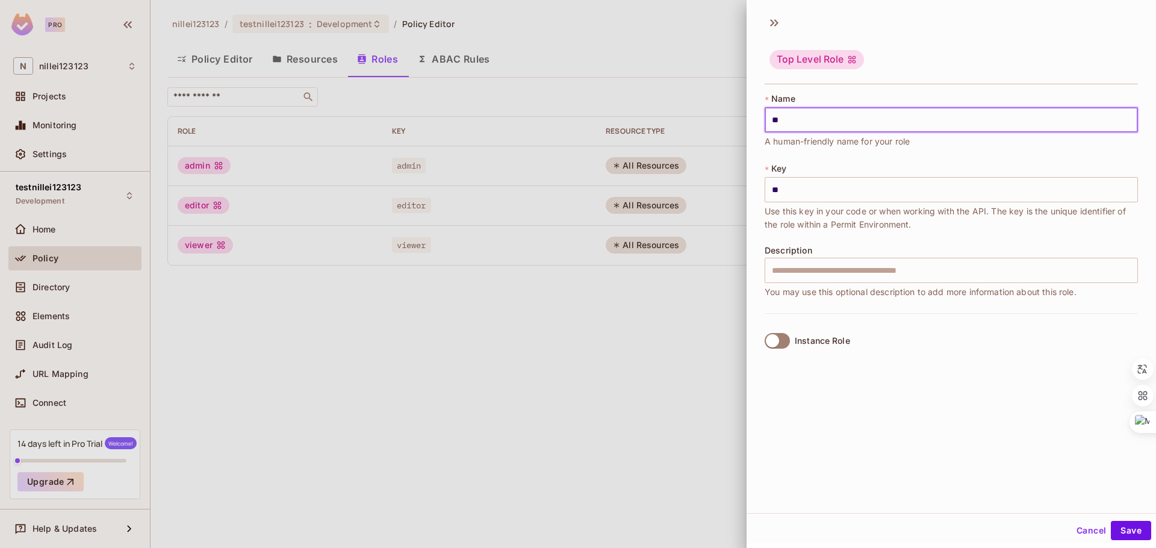
type input "***"
type input "****"
type input "*****"
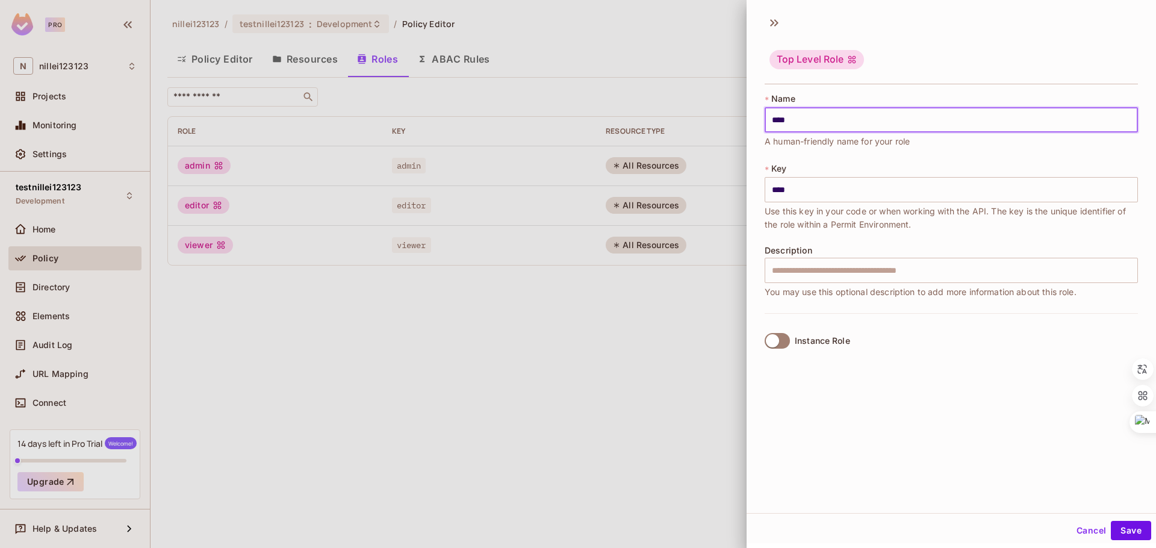
type input "*****"
type input "******"
type input "*****"
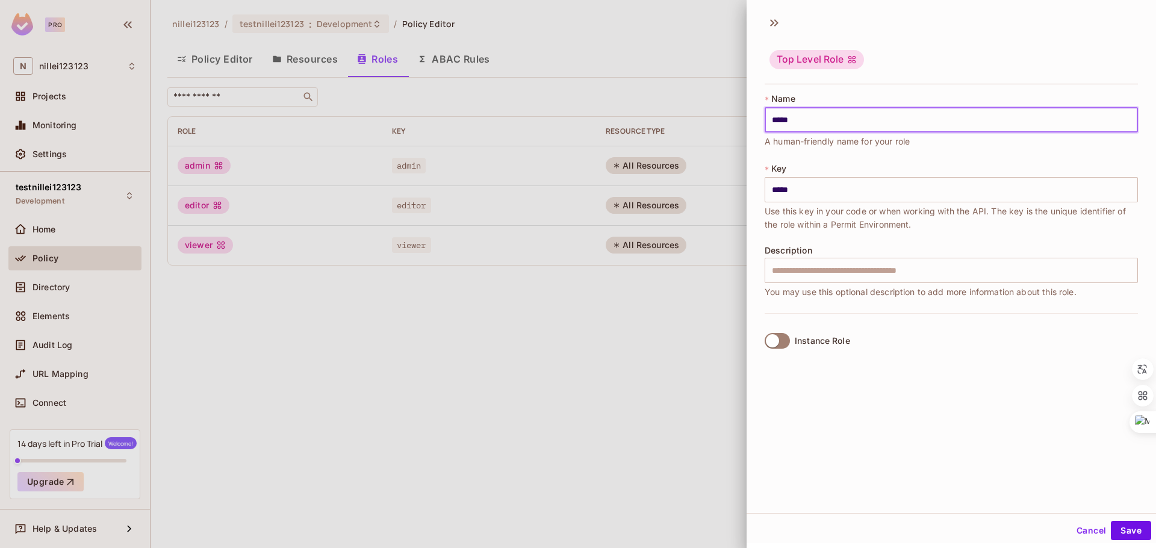
type input "****"
type input "***"
type input "**"
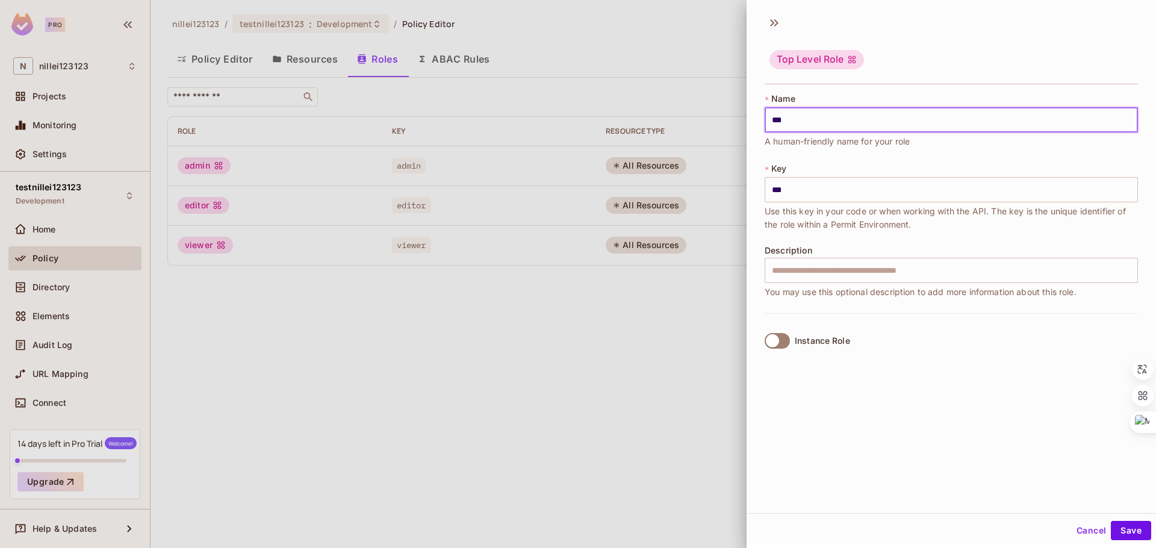
type input "**"
type input "*"
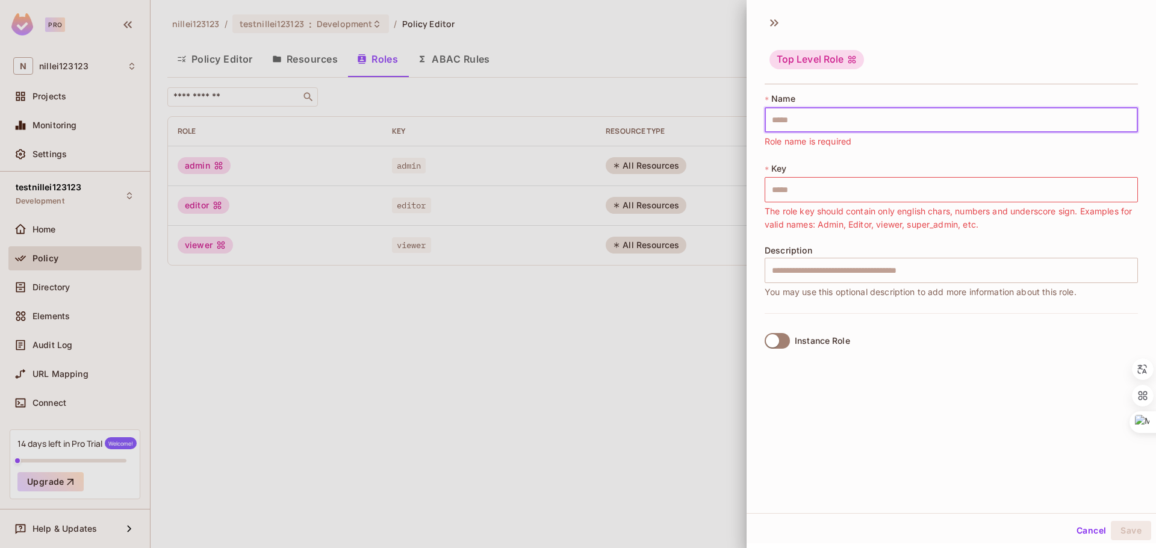
type input "*"
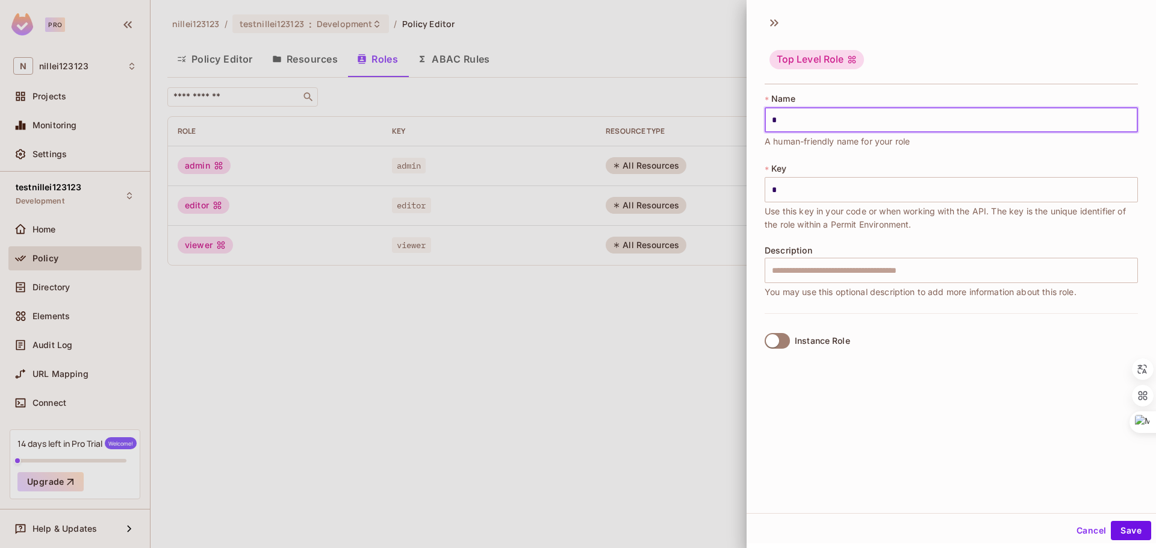
type input "**"
type input "****"
type input "***"
type input "*****"
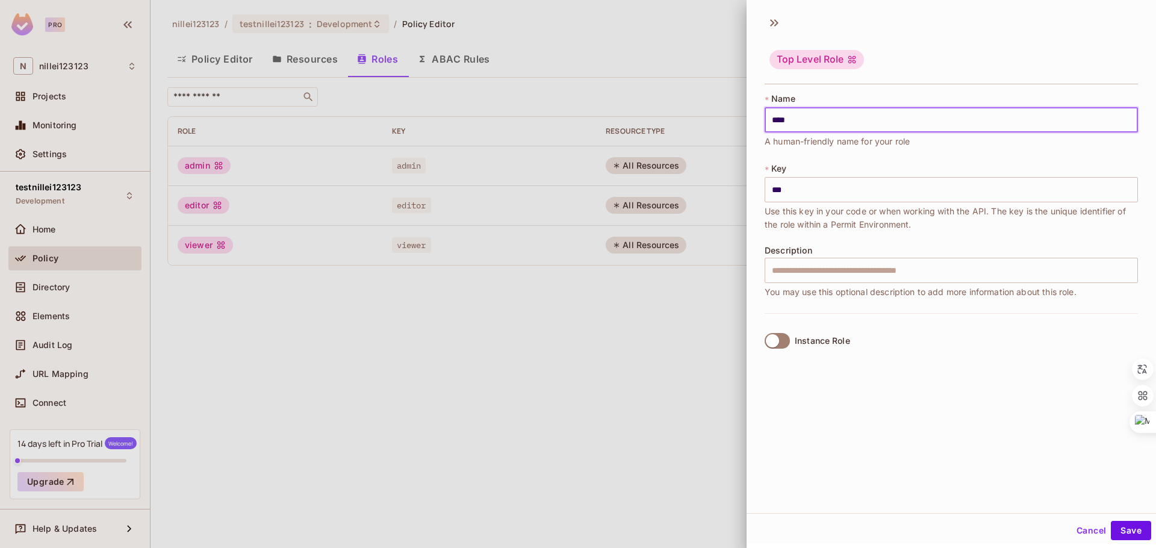
type input "****"
type input "******"
type input "*****"
type input "**"
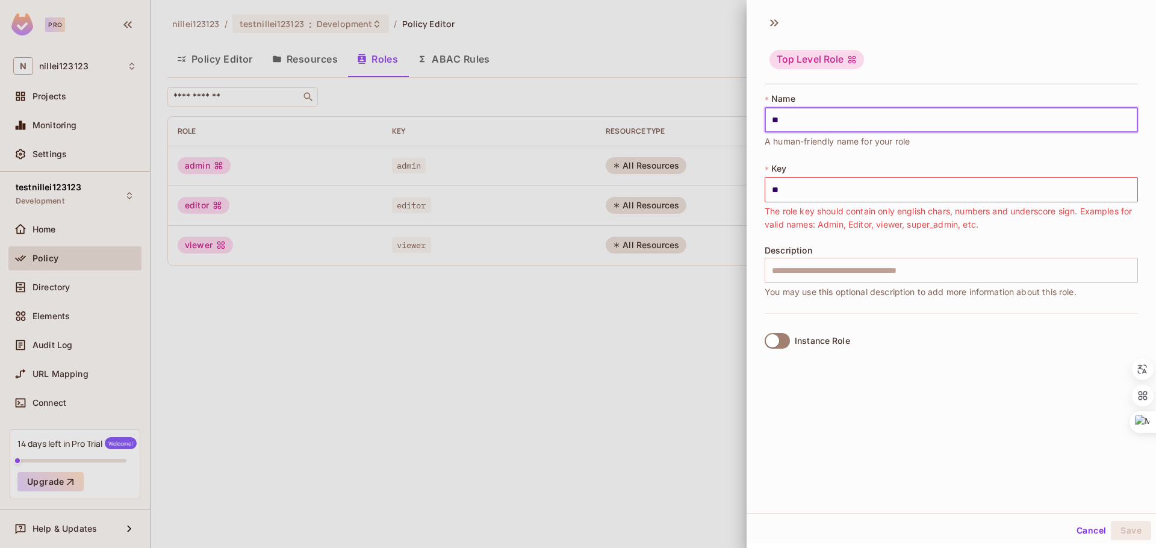
type input "***"
type input "****"
type input "*****"
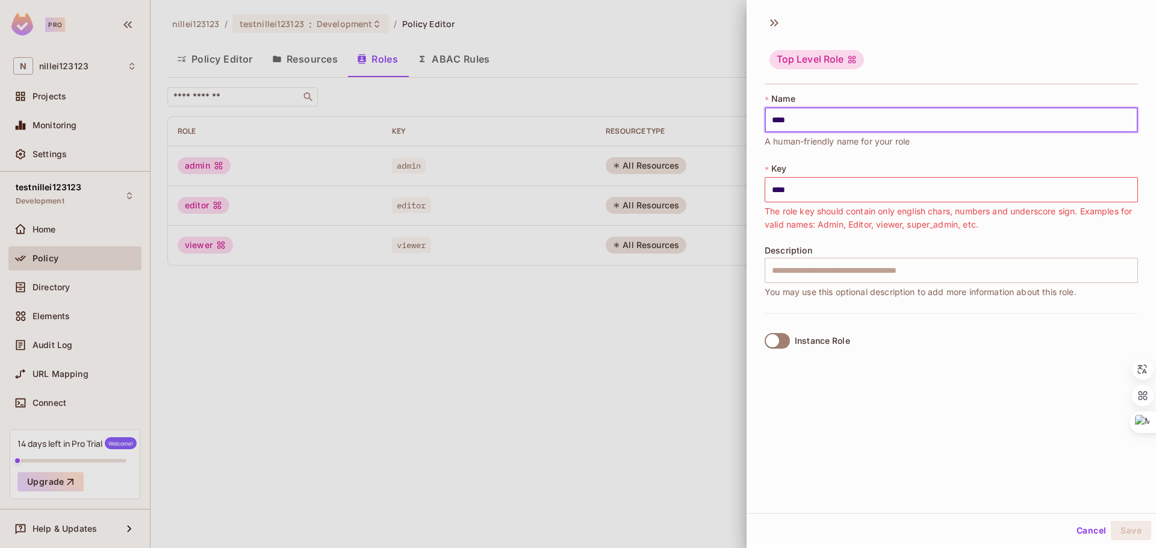
type input "*****"
type input "*******"
type input "******"
type input "********"
type input "*******"
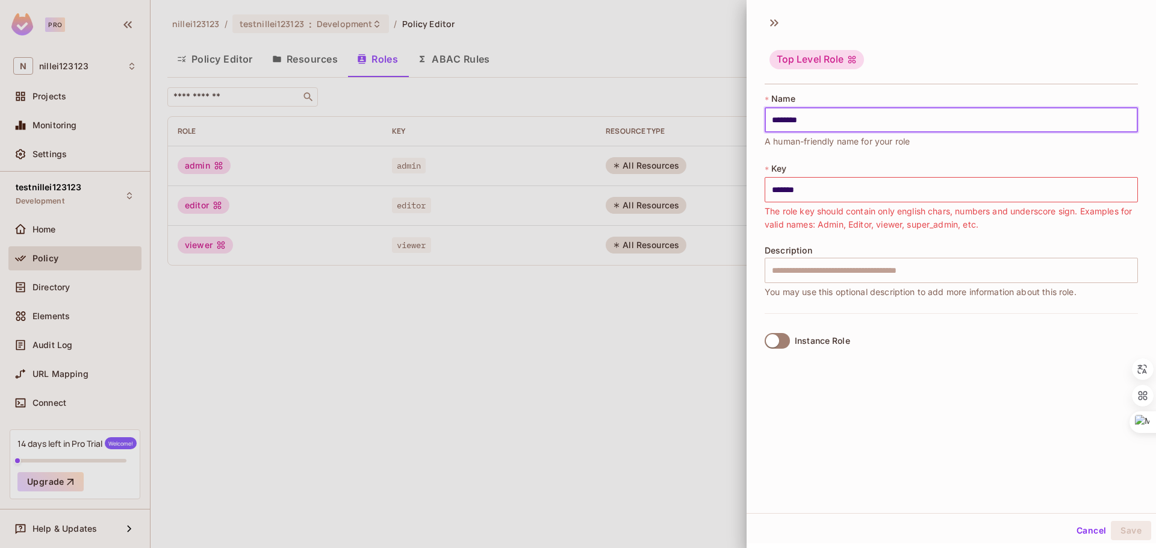
type input "****"
type input "***"
type input "**"
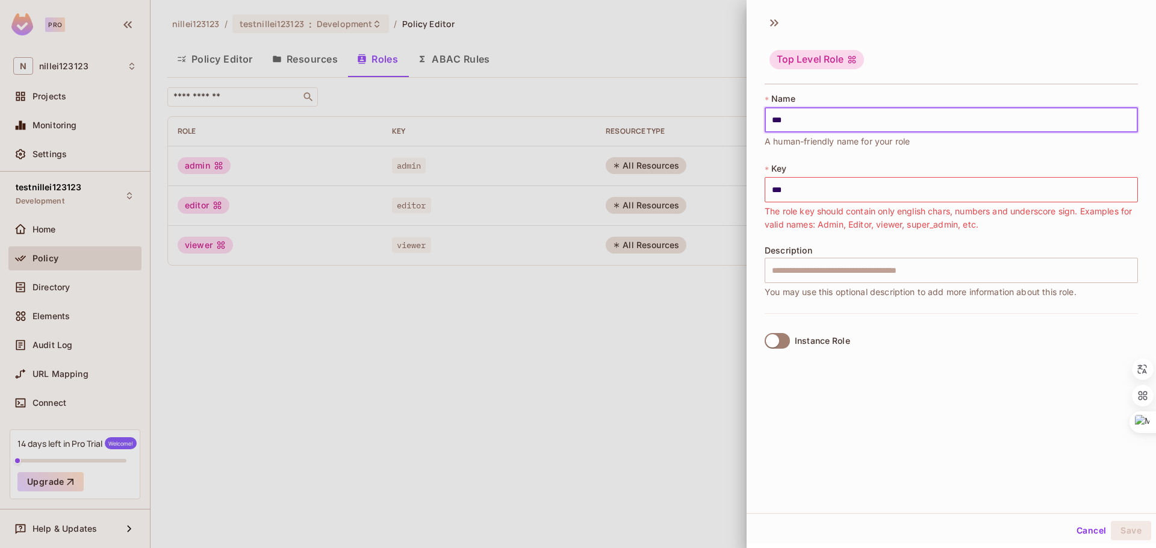
type input "**"
type input "*"
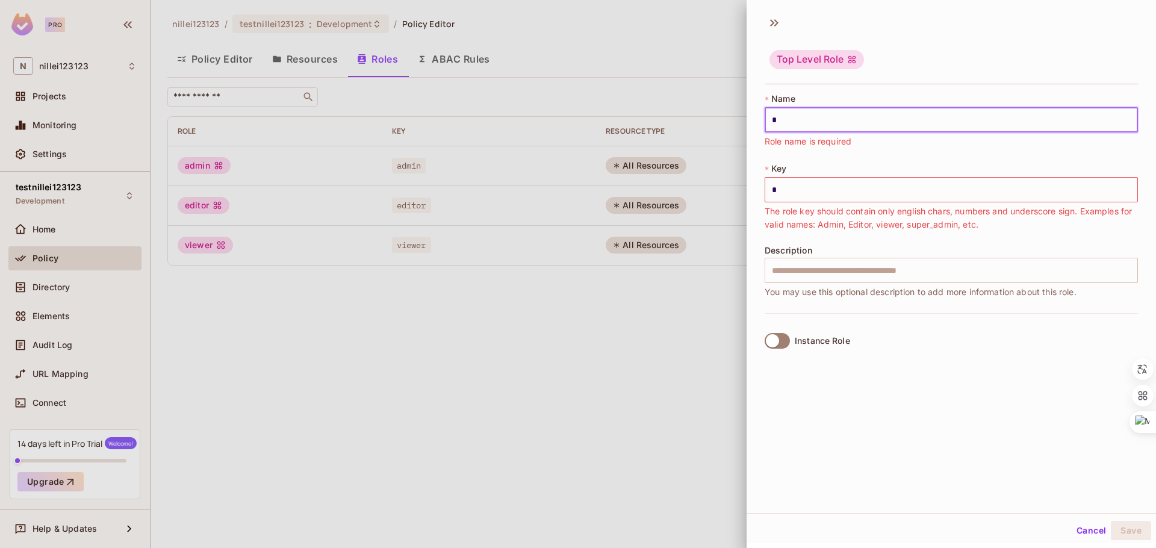
type input "**"
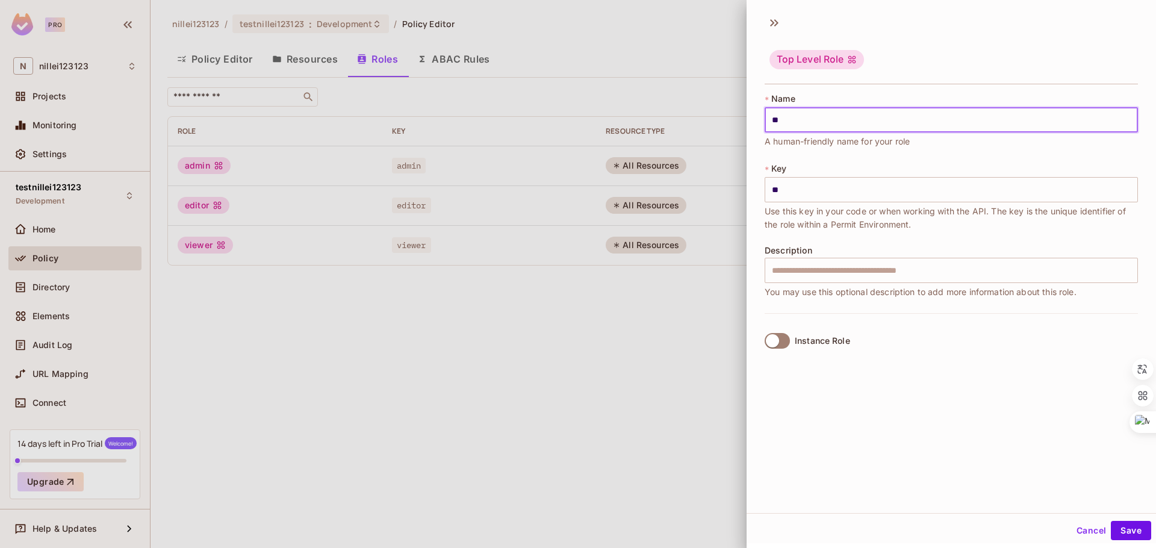
type input "***"
type input "****"
type input "*****"
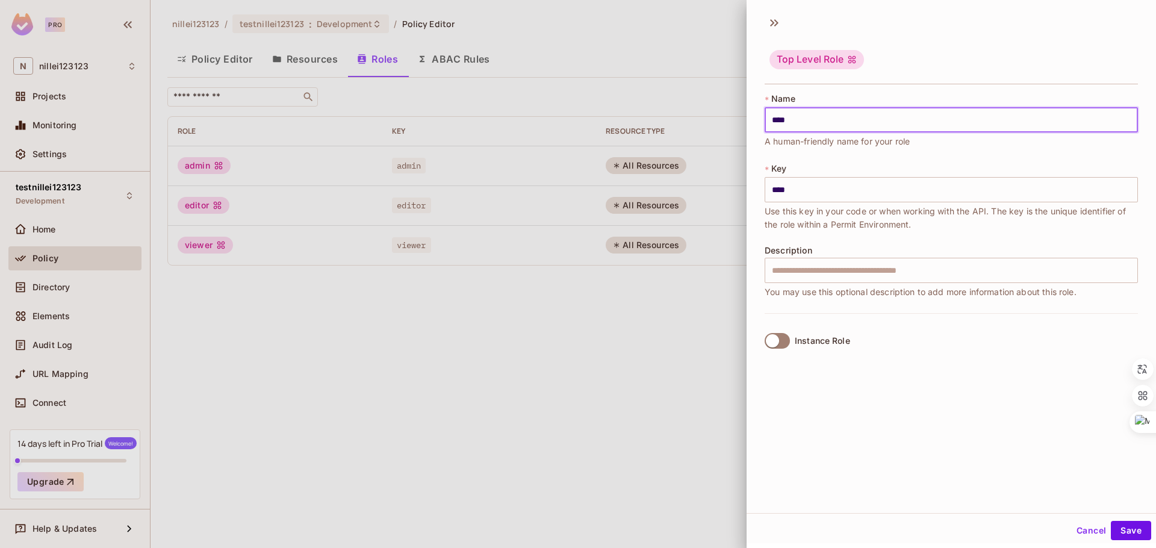
type input "*****"
type input "******"
type input "*******"
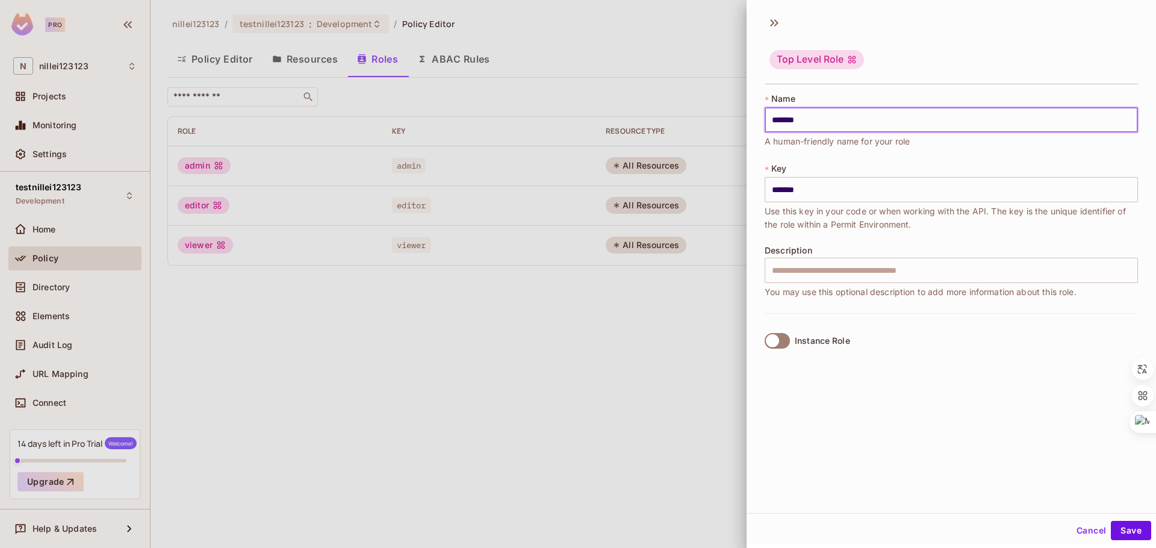
type input "********"
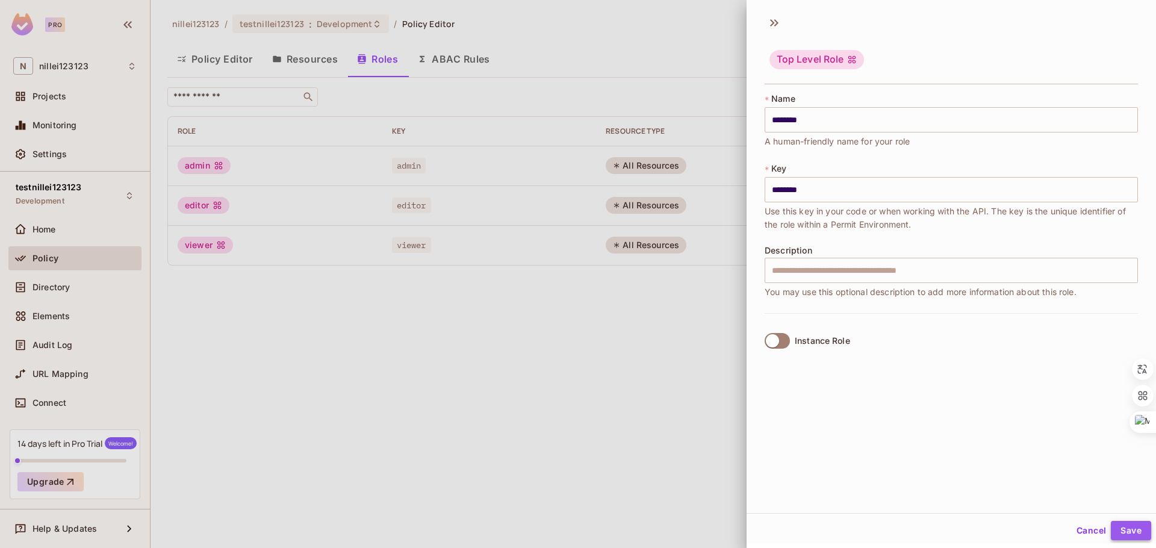
click at [1118, 538] on button "Save" at bounding box center [1131, 530] width 40 height 19
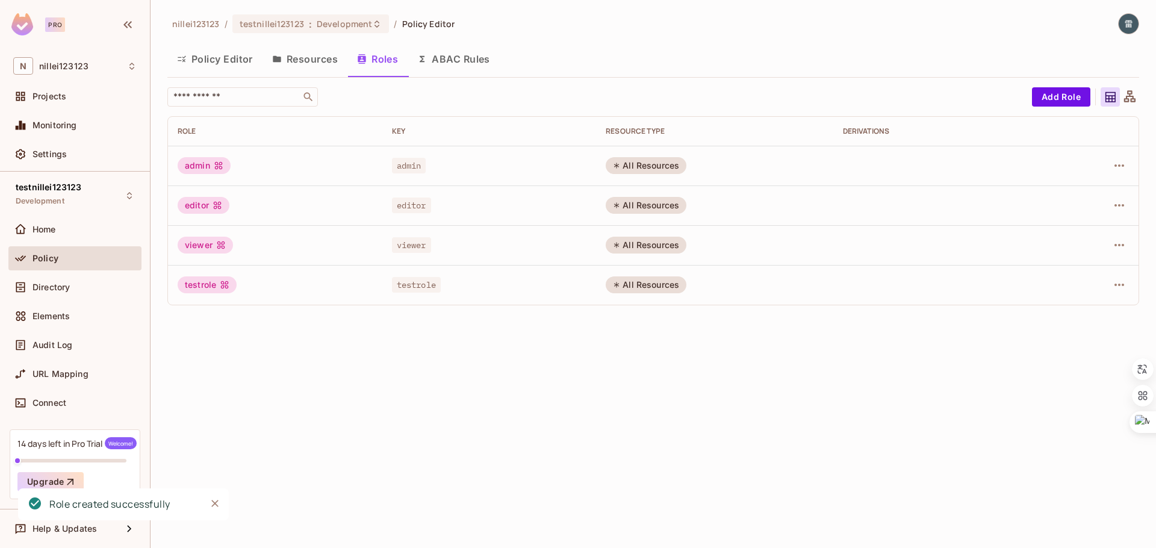
click at [635, 289] on div "All Resources" at bounding box center [646, 284] width 81 height 17
click at [666, 286] on div "All Resources" at bounding box center [646, 284] width 81 height 17
click at [1114, 285] on icon "button" at bounding box center [1119, 285] width 14 height 14
click at [1079, 315] on div "Edit Role" at bounding box center [1066, 313] width 36 height 12
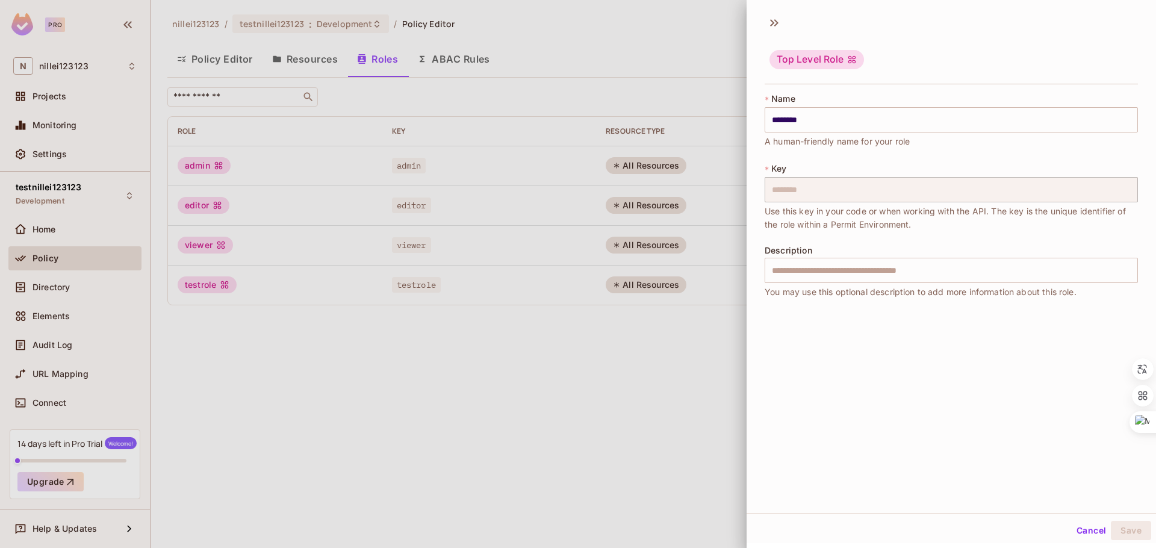
click at [591, 411] on div at bounding box center [578, 274] width 1156 height 548
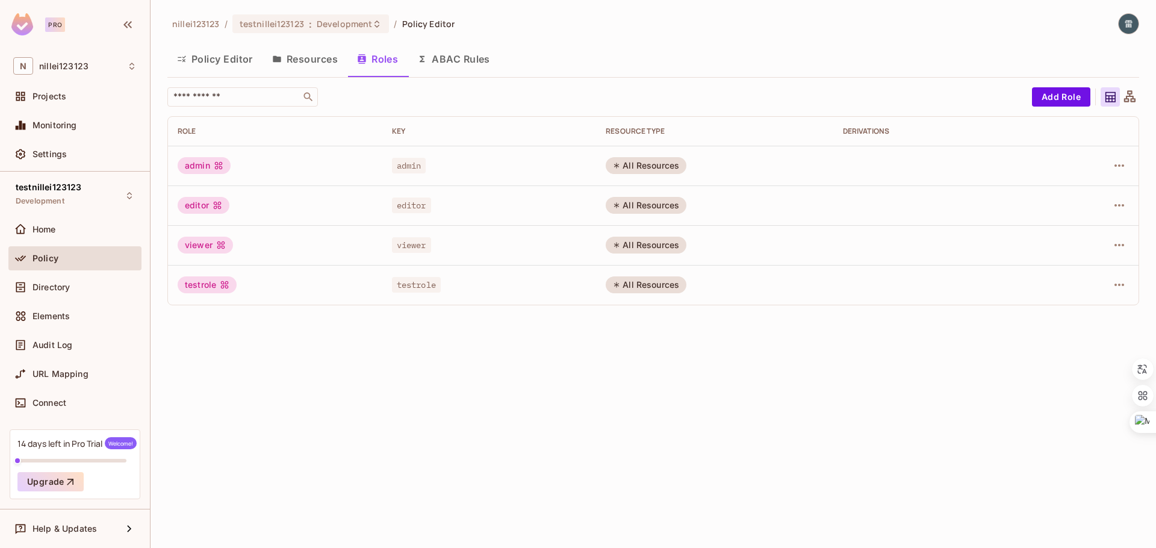
click at [306, 73] on button "Resources" at bounding box center [305, 59] width 85 height 30
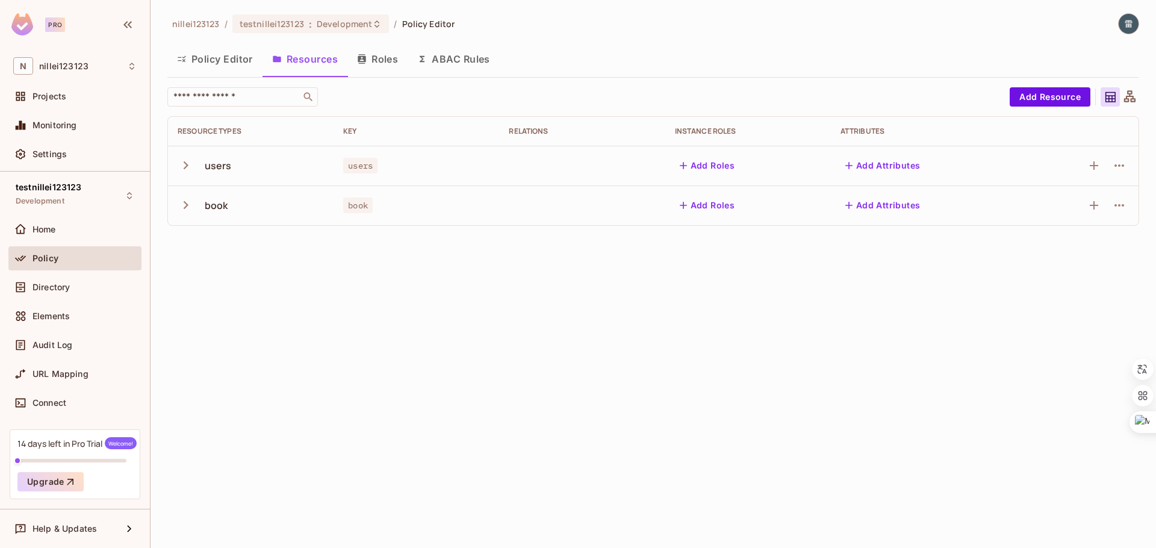
click at [720, 167] on button "Add Roles" at bounding box center [707, 165] width 65 height 19
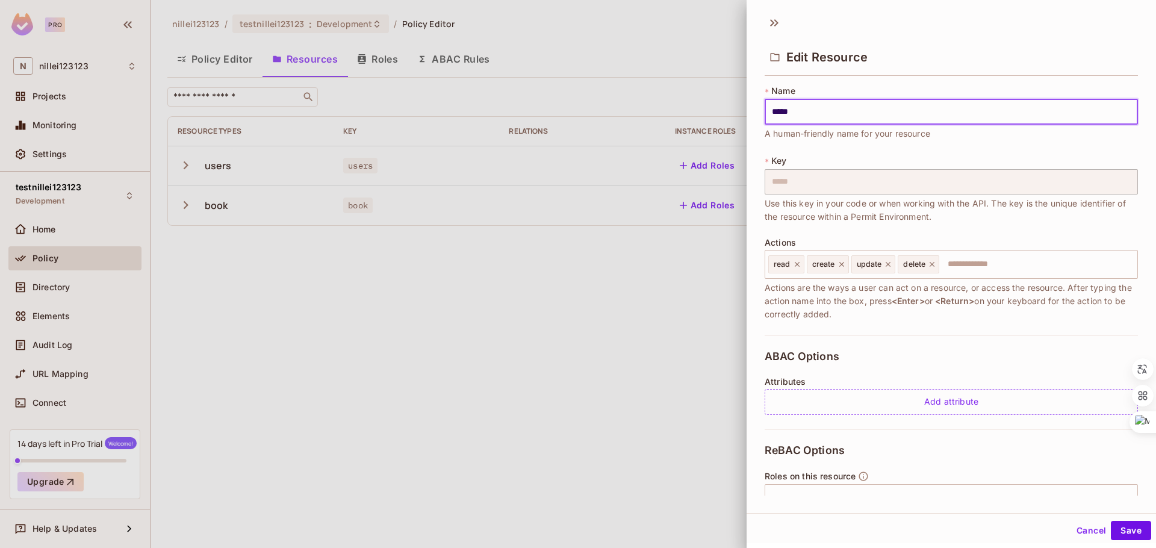
click at [614, 305] on div at bounding box center [578, 274] width 1156 height 548
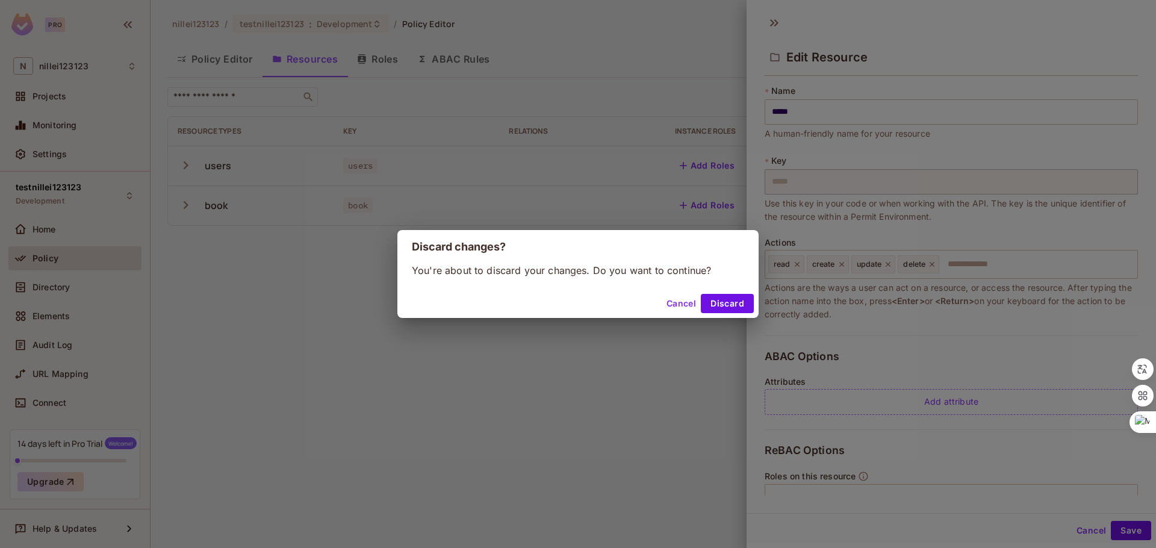
click at [685, 298] on button "Cancel" at bounding box center [681, 303] width 39 height 19
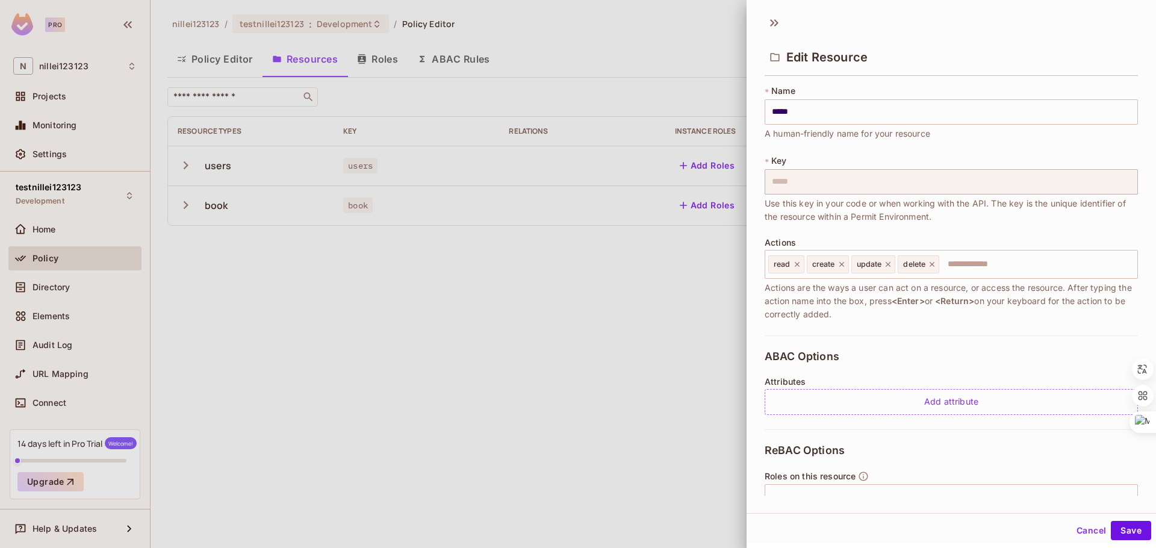
click at [682, 320] on div at bounding box center [578, 274] width 1156 height 548
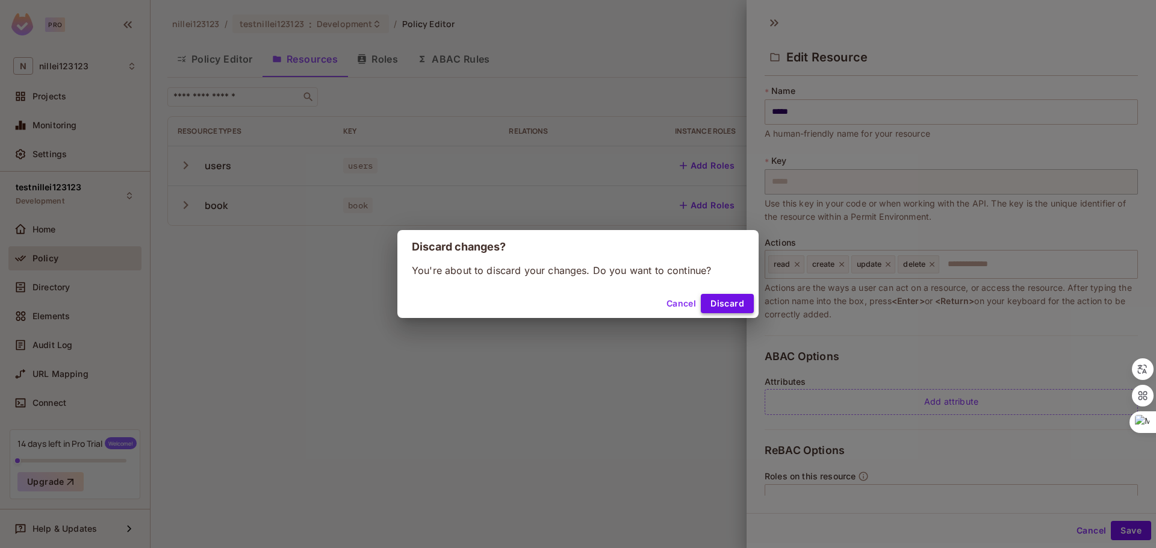
click at [728, 305] on button "Discard" at bounding box center [727, 303] width 53 height 19
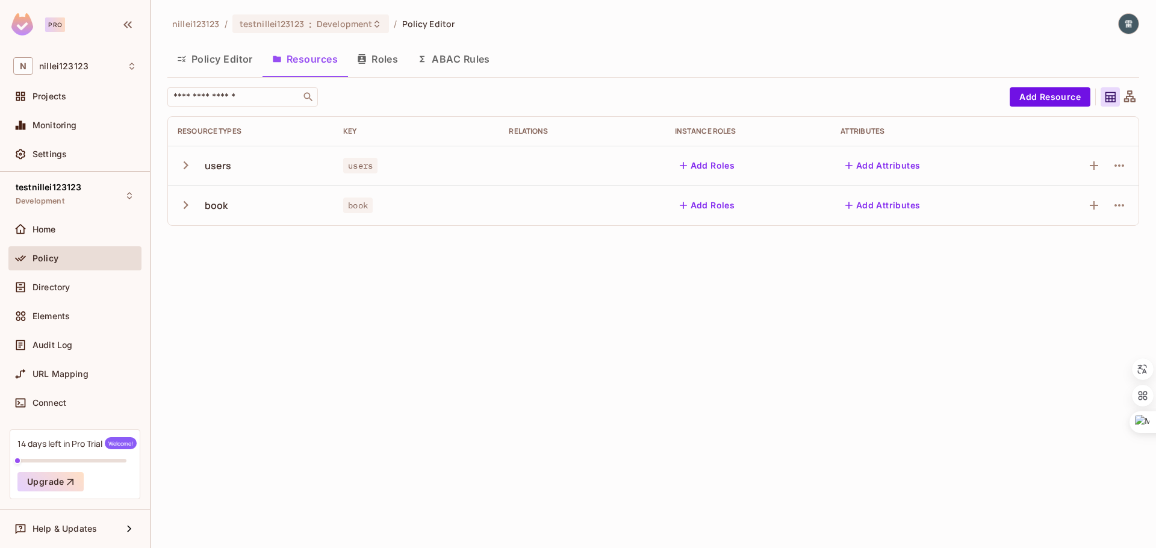
click at [717, 167] on button "Add Roles" at bounding box center [707, 165] width 65 height 19
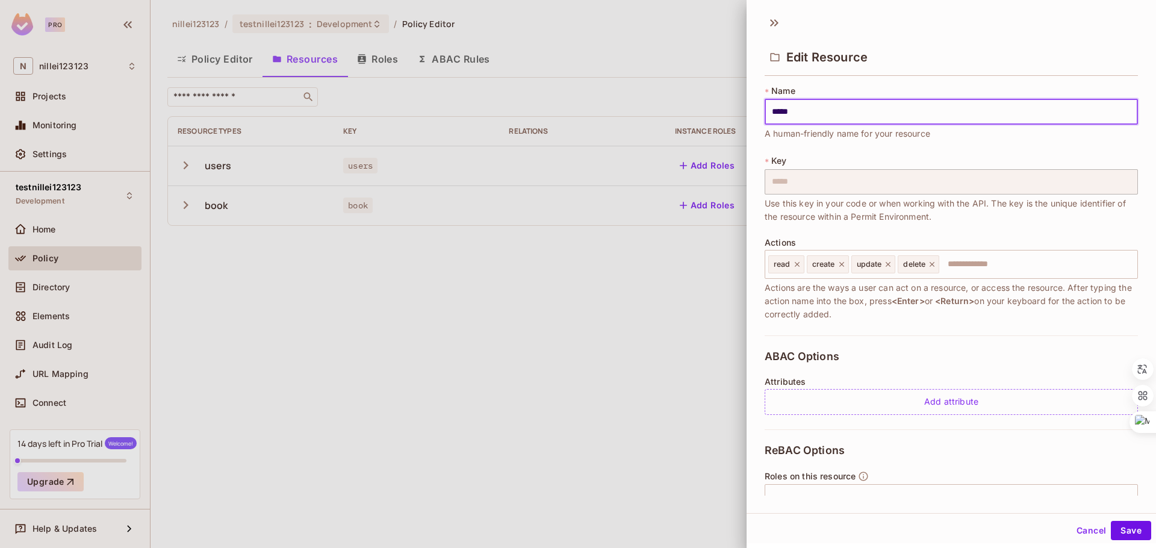
click at [1084, 531] on button "Cancel" at bounding box center [1091, 530] width 39 height 19
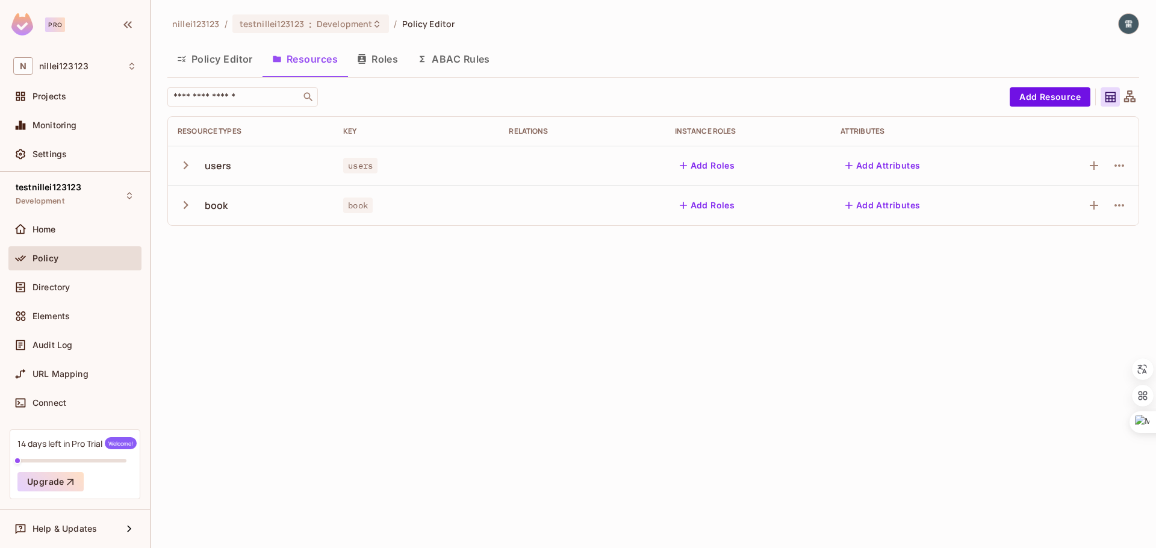
click at [185, 167] on icon "button" at bounding box center [186, 165] width 5 height 8
click at [185, 167] on icon "button" at bounding box center [186, 165] width 8 height 5
click at [187, 202] on icon "button" at bounding box center [186, 205] width 16 height 16
click at [400, 54] on button "Roles" at bounding box center [378, 59] width 60 height 30
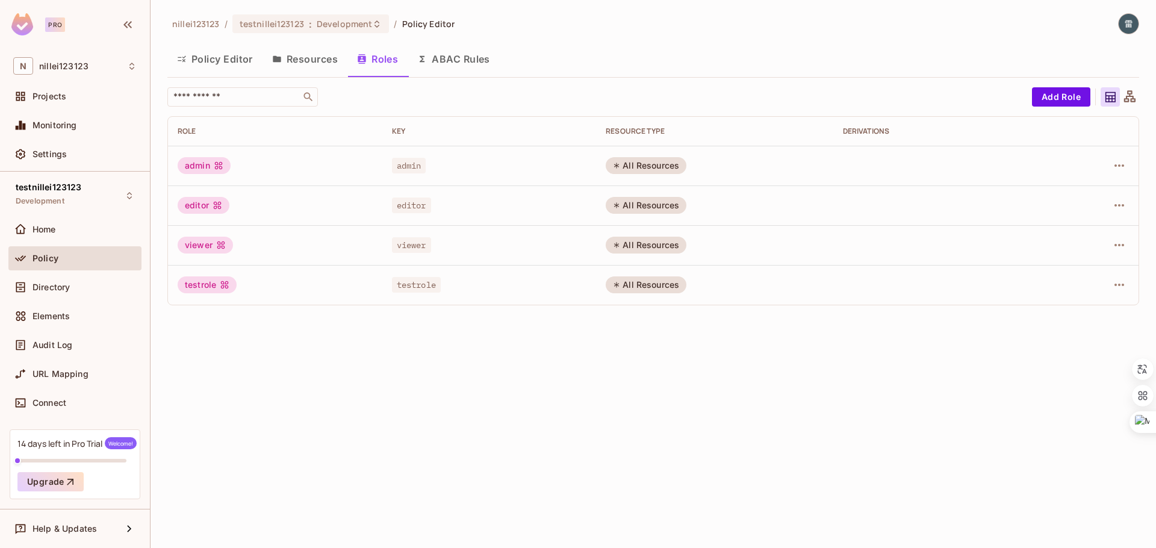
click at [1125, 97] on icon at bounding box center [1130, 97] width 15 height 15
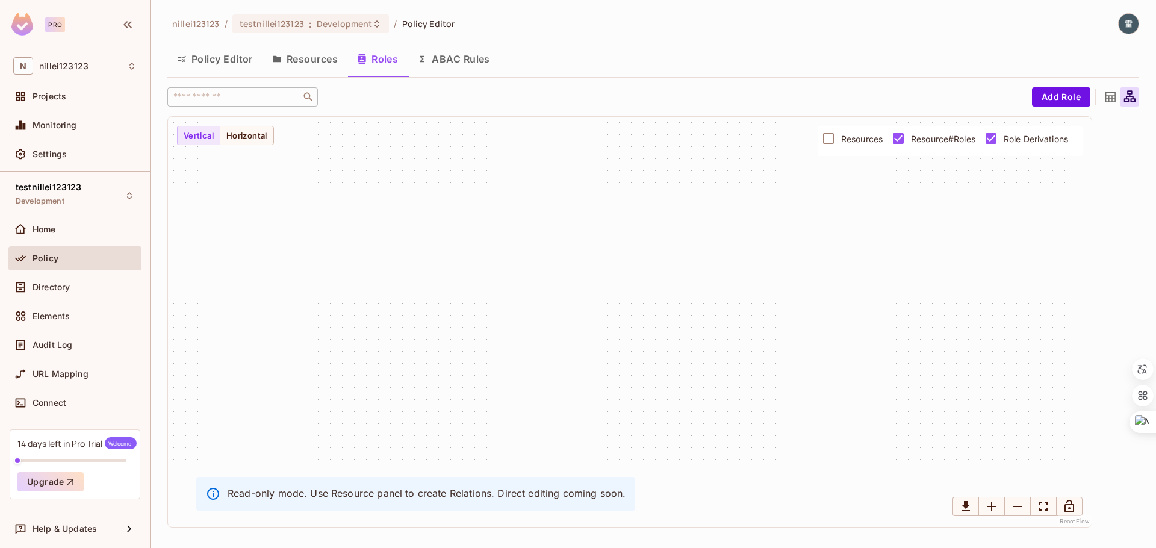
click at [1103, 100] on icon at bounding box center [1110, 97] width 15 height 15
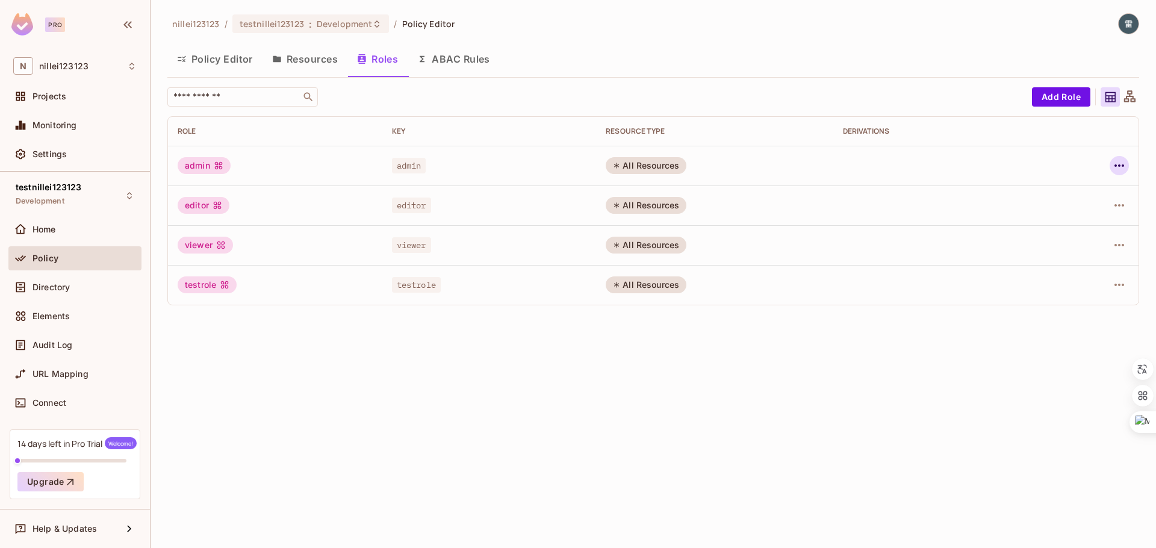
click at [1115, 167] on icon "button" at bounding box center [1119, 165] width 14 height 14
click at [1070, 195] on div "Edit Role" at bounding box center [1066, 193] width 36 height 12
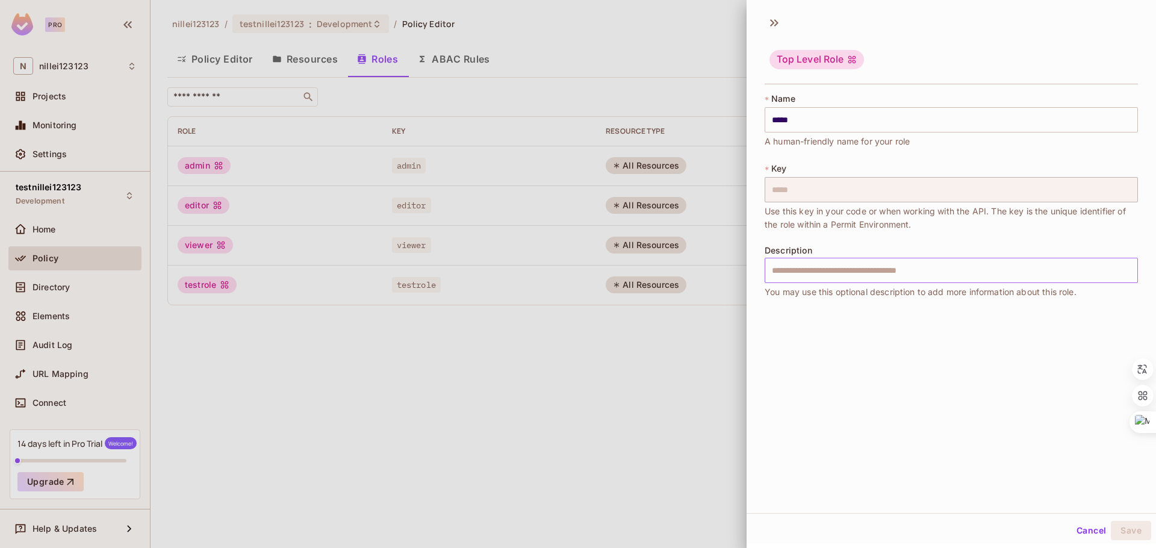
scroll to position [2, 0]
click at [1085, 532] on button "Cancel" at bounding box center [1091, 528] width 39 height 19
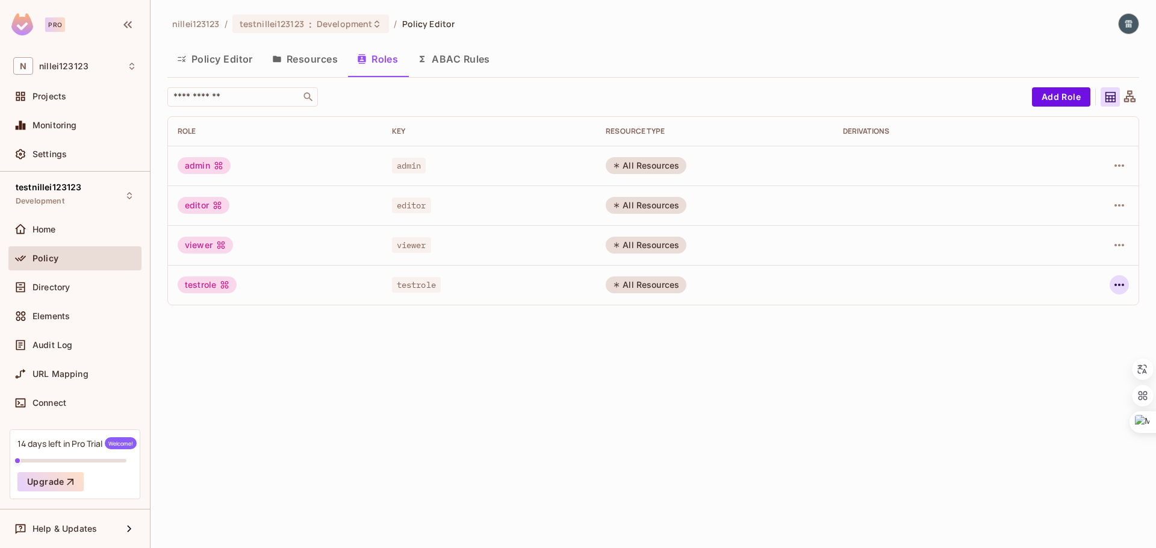
click at [1121, 283] on icon "button" at bounding box center [1119, 285] width 14 height 14
click at [1115, 247] on div at bounding box center [578, 274] width 1156 height 548
click at [1123, 242] on icon "button" at bounding box center [1119, 245] width 14 height 14
click at [1123, 242] on div at bounding box center [578, 274] width 1156 height 548
click at [1121, 284] on icon "button" at bounding box center [1119, 285] width 14 height 14
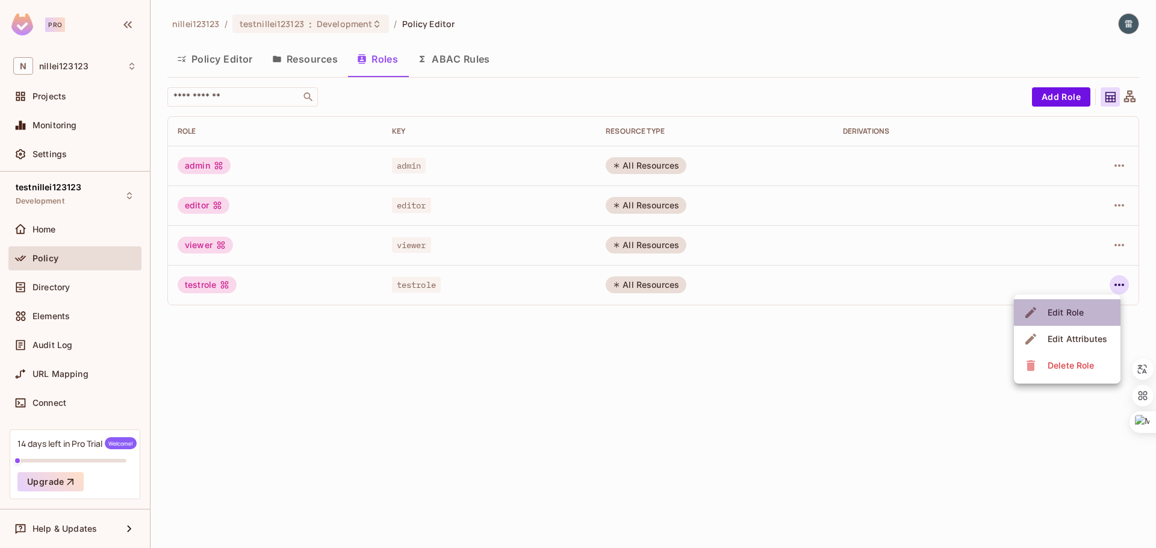
click at [1073, 316] on div "Edit Role" at bounding box center [1066, 313] width 36 height 12
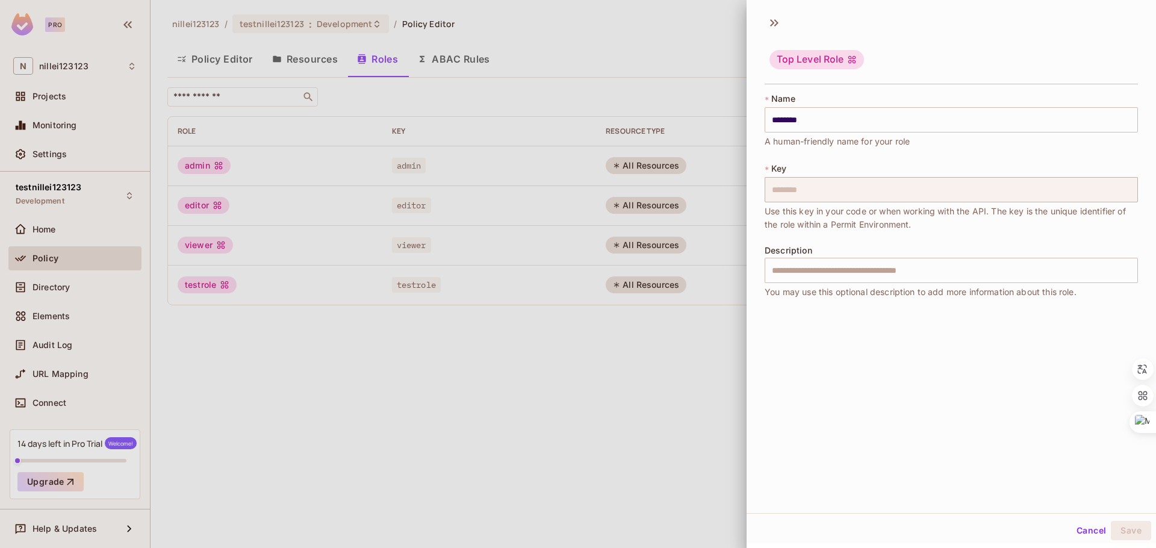
click at [700, 326] on div at bounding box center [578, 274] width 1156 height 548
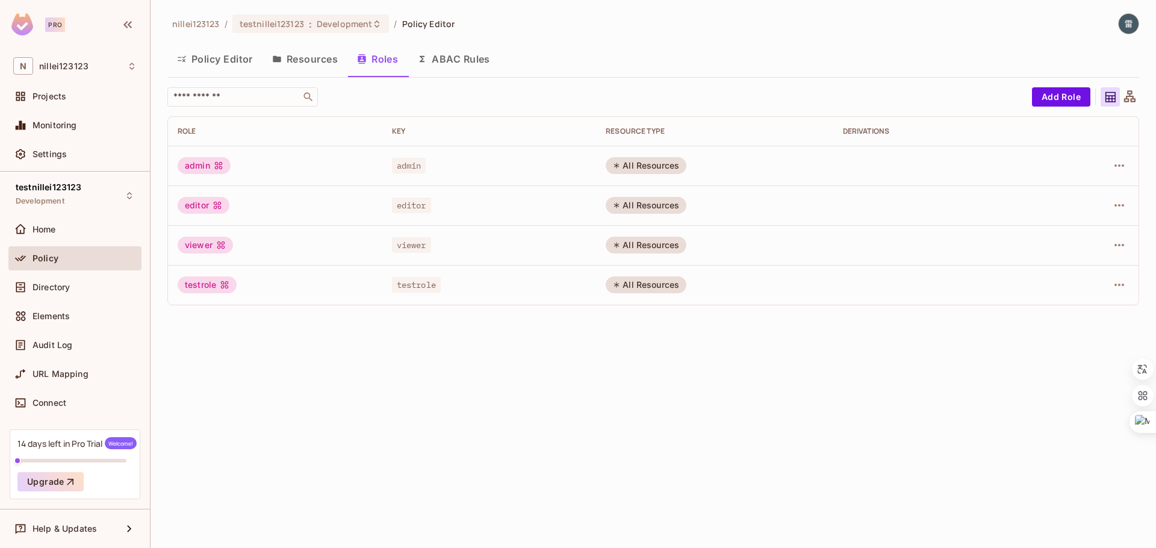
click at [451, 57] on button "ABAC Rules" at bounding box center [454, 59] width 92 height 30
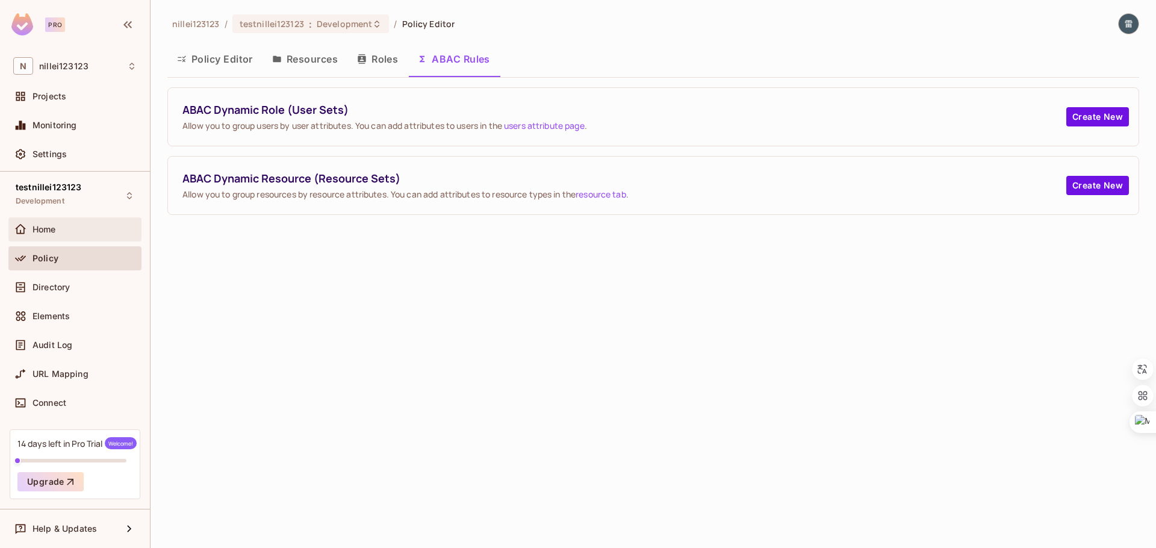
click at [77, 232] on div "Home" at bounding box center [85, 230] width 104 height 10
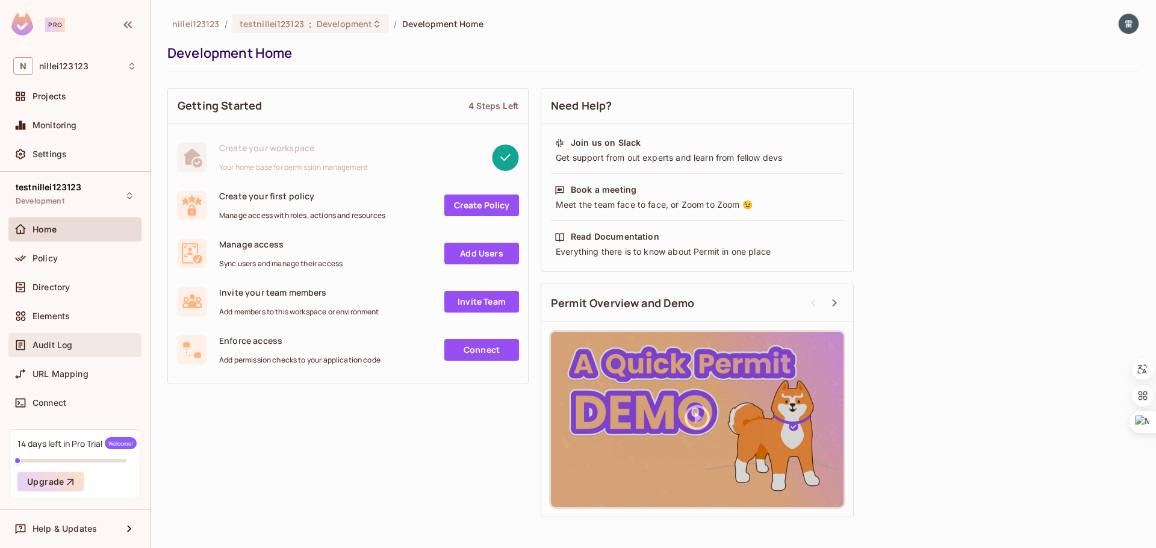
click at [65, 344] on span "Audit Log" at bounding box center [53, 345] width 40 height 10
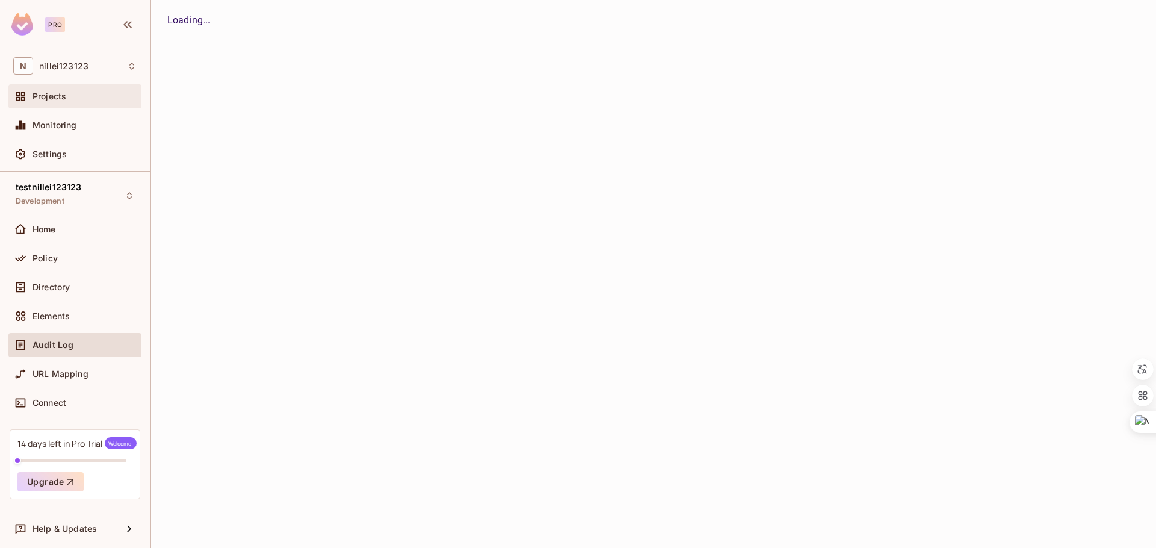
click at [83, 89] on div "Projects" at bounding box center [74, 96] width 123 height 14
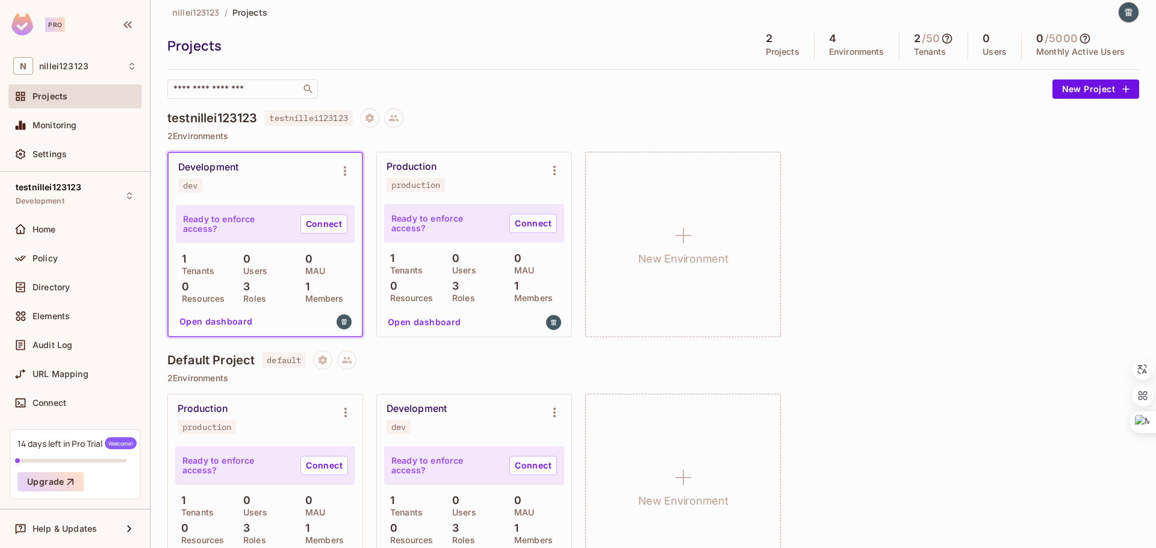
scroll to position [12, 0]
click at [861, 48] on p "Environments" at bounding box center [856, 51] width 55 height 10
click at [847, 51] on p "Environments" at bounding box center [856, 51] width 55 height 10
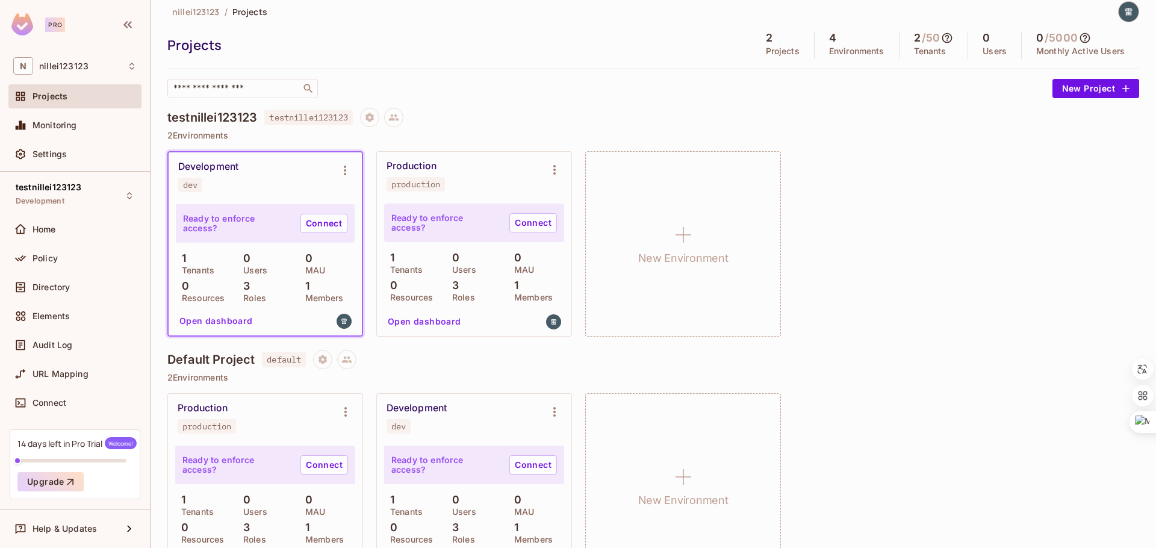
click at [847, 51] on p "Environments" at bounding box center [856, 51] width 55 height 10
click at [854, 51] on p "Environments" at bounding box center [856, 51] width 55 height 10
click at [76, 70] on span "nillei123123" at bounding box center [63, 66] width 49 height 10
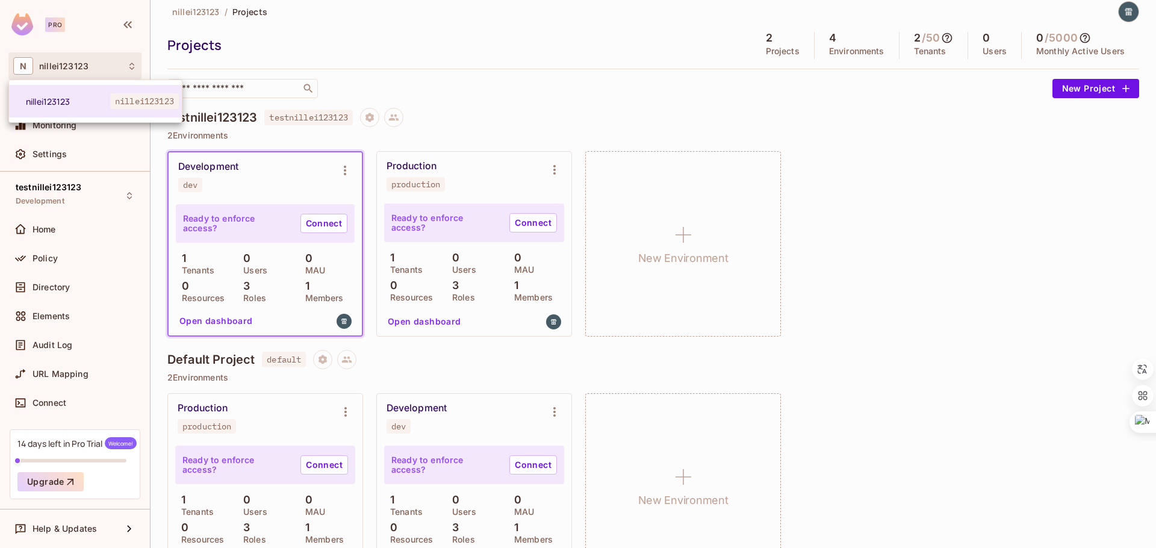
click at [912, 157] on div at bounding box center [578, 274] width 1156 height 548
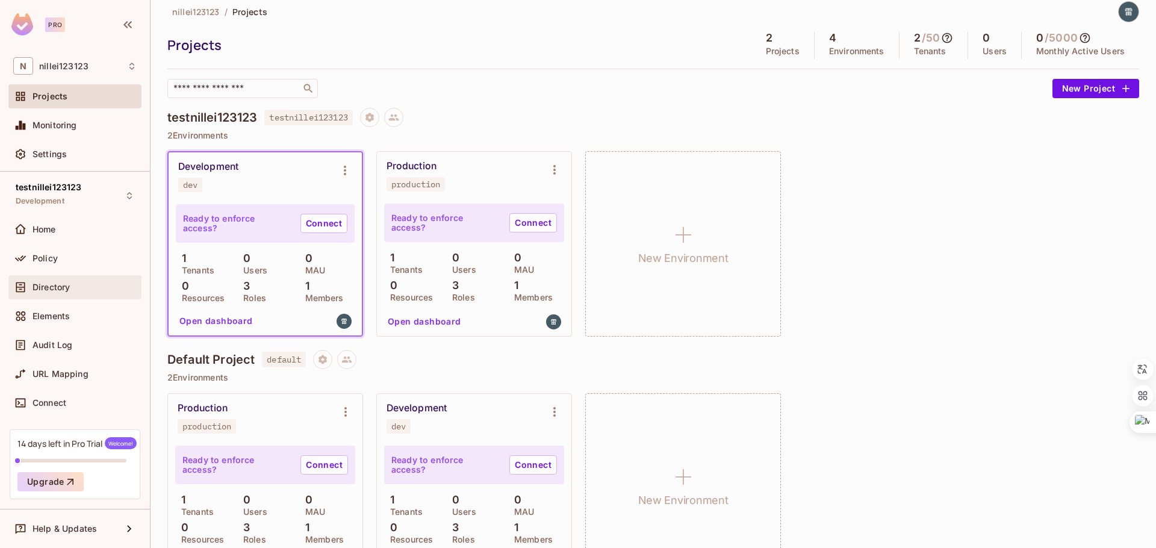
click at [56, 296] on div "Directory" at bounding box center [74, 287] width 133 height 24
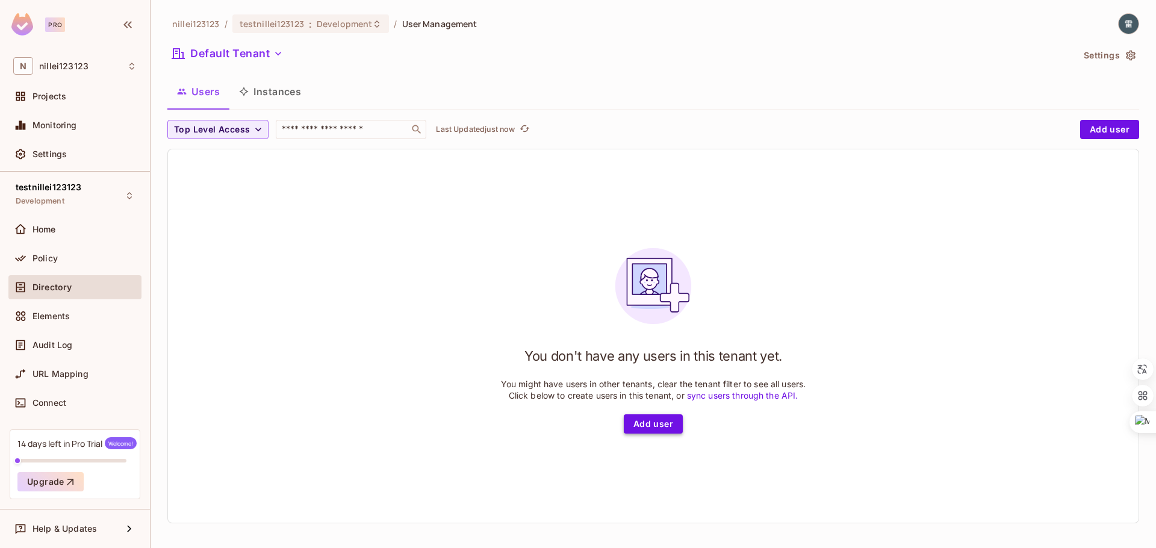
click at [658, 432] on button "Add user" at bounding box center [653, 423] width 59 height 19
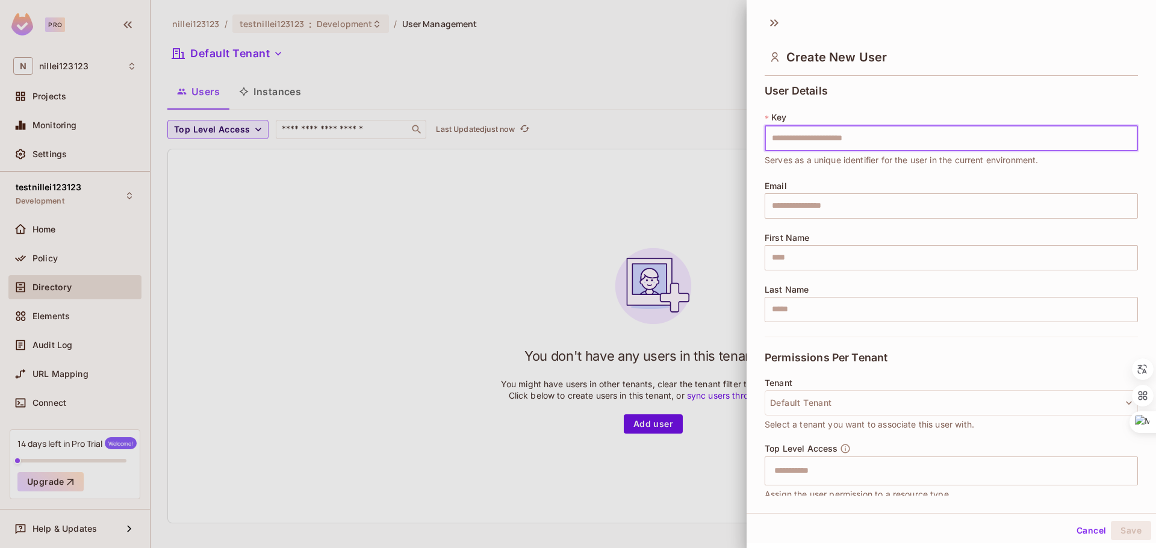
click at [826, 144] on input "text" at bounding box center [951, 138] width 373 height 25
click at [846, 142] on input "******" at bounding box center [951, 138] width 373 height 25
type input "******"
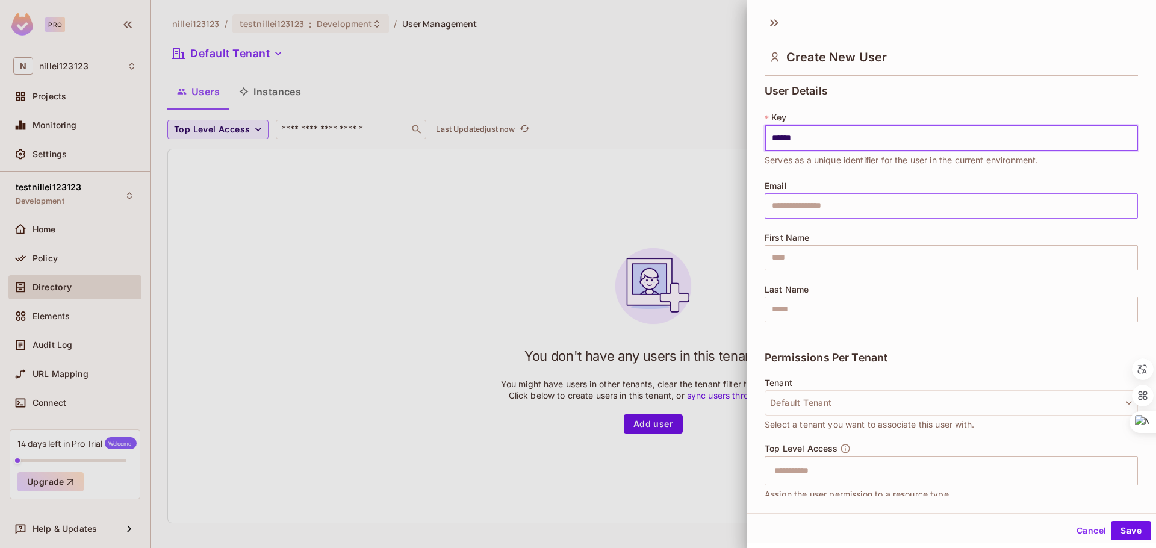
click at [825, 198] on input "text" at bounding box center [951, 205] width 373 height 25
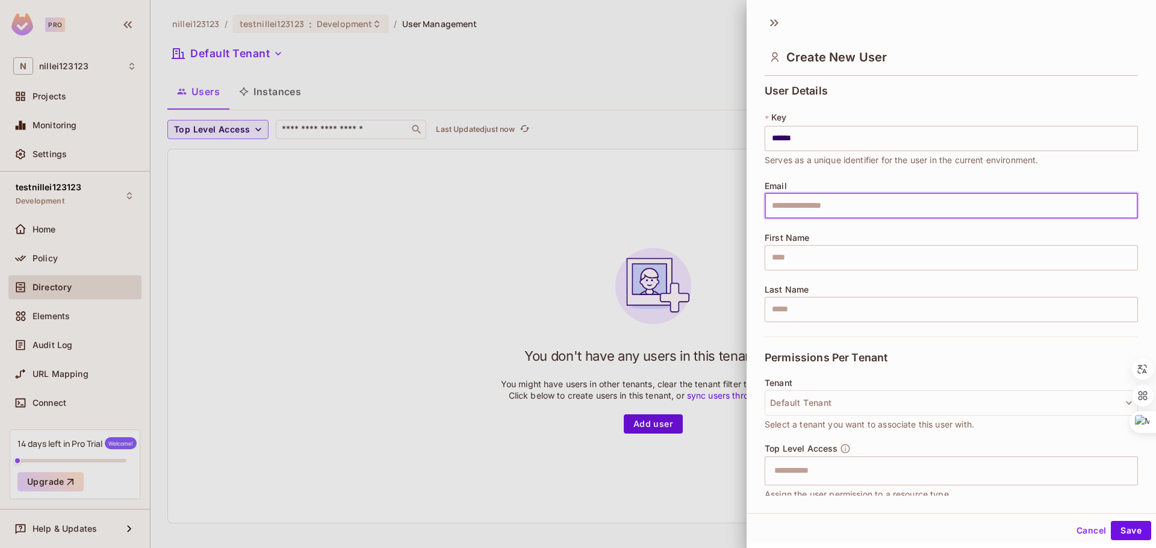
type input "**********"
click at [838, 255] on input "text" at bounding box center [951, 257] width 373 height 25
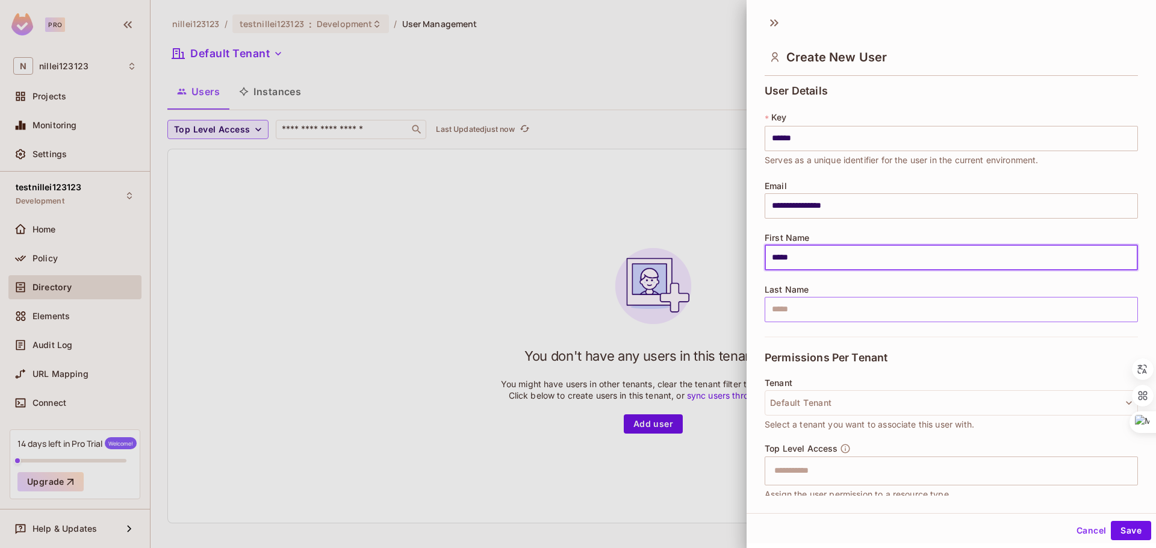
type input "*****"
click at [823, 316] on input "text" at bounding box center [951, 309] width 373 height 25
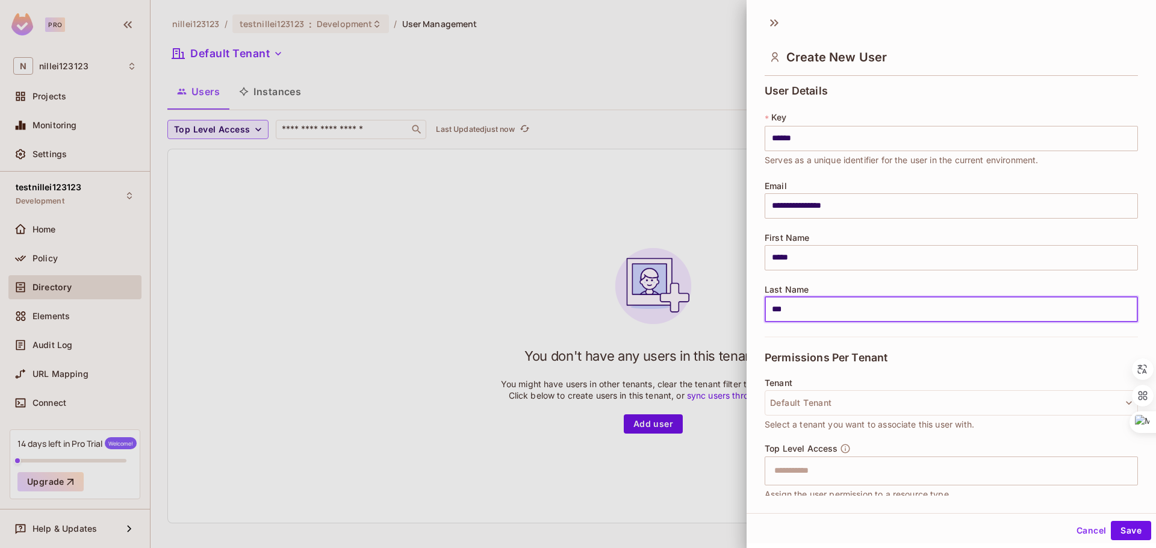
type input "***"
click at [818, 345] on div "Permissions Per Tenant" at bounding box center [951, 358] width 373 height 42
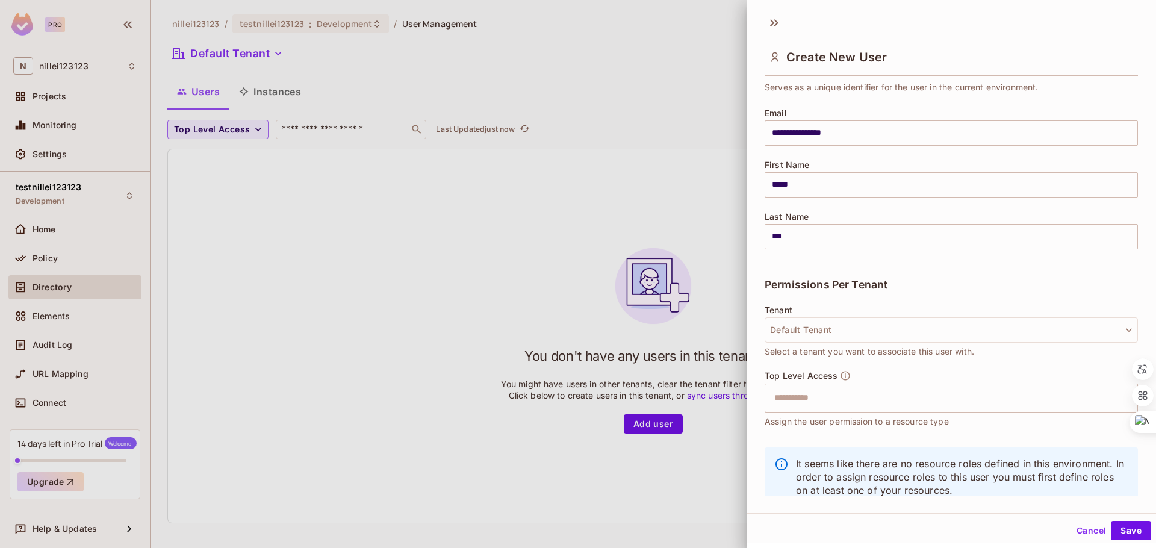
scroll to position [80, 0]
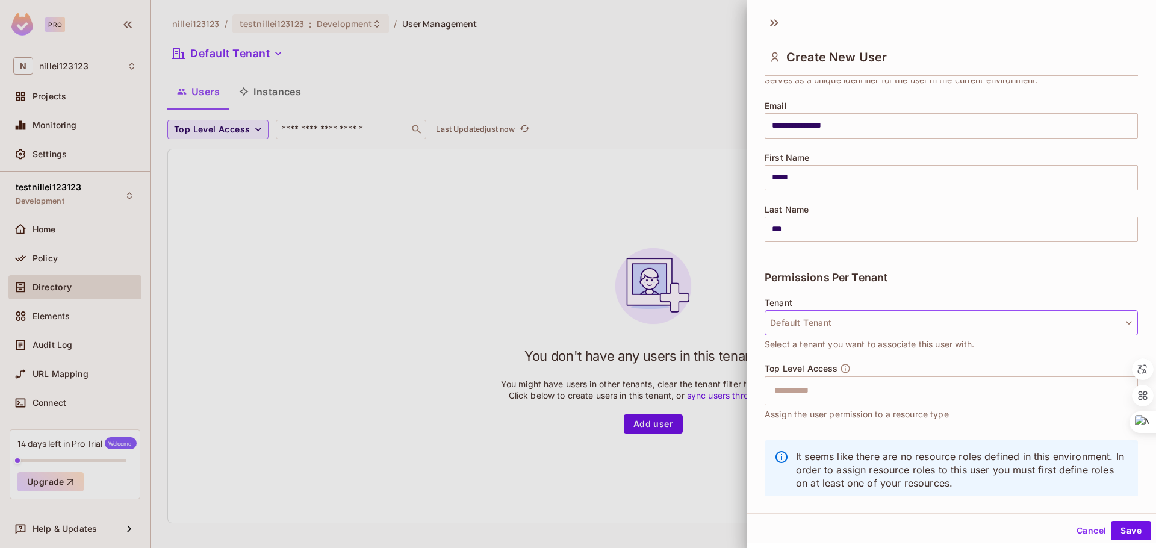
click at [836, 327] on button "Default Tenant" at bounding box center [951, 322] width 373 height 25
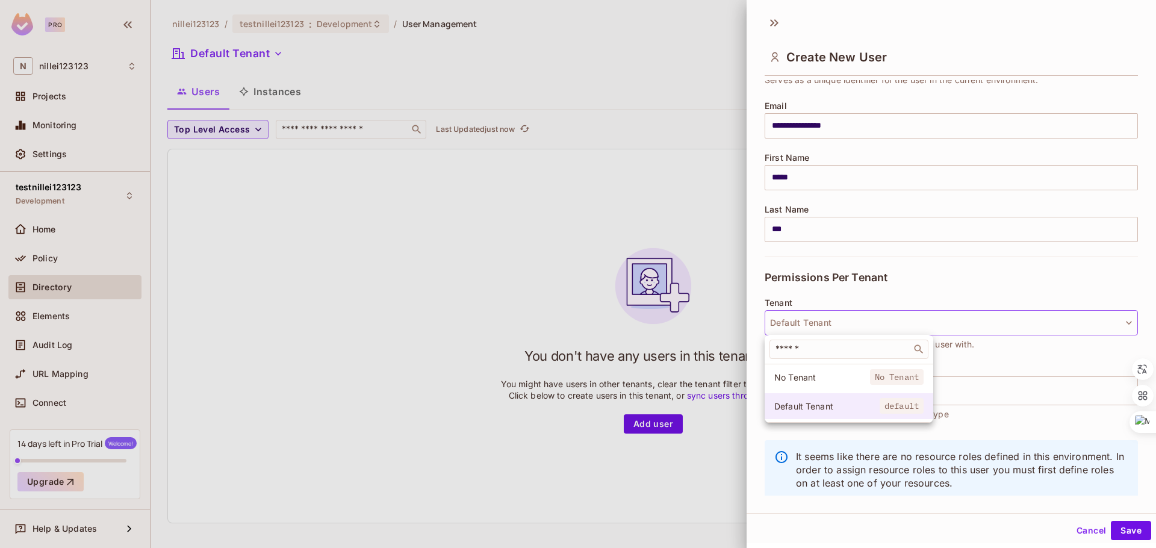
click at [823, 407] on span "Default Tenant" at bounding box center [827, 406] width 105 height 11
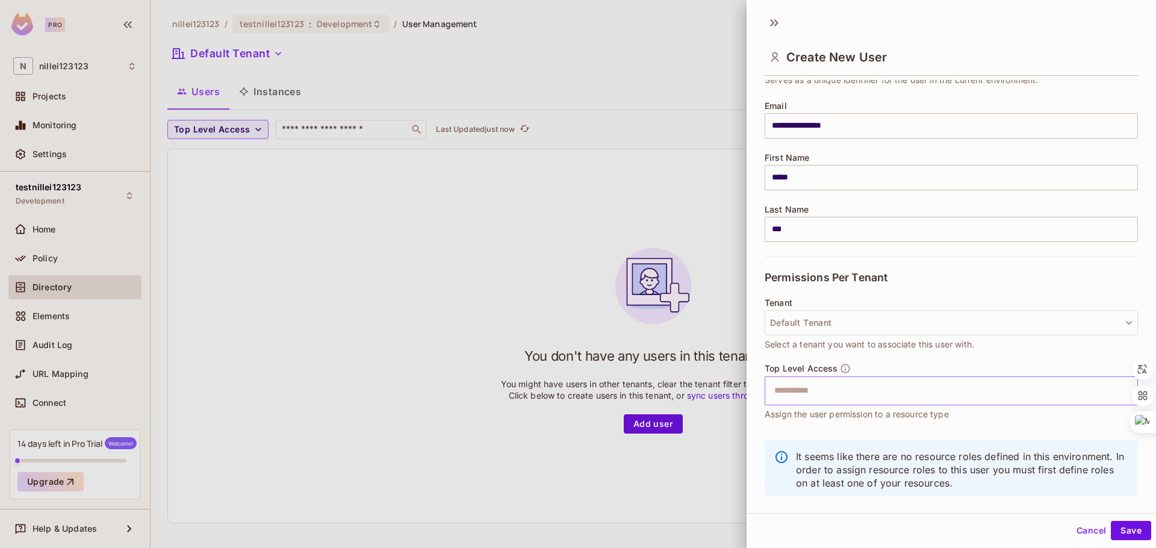
click at [825, 391] on input "text" at bounding box center [941, 391] width 348 height 24
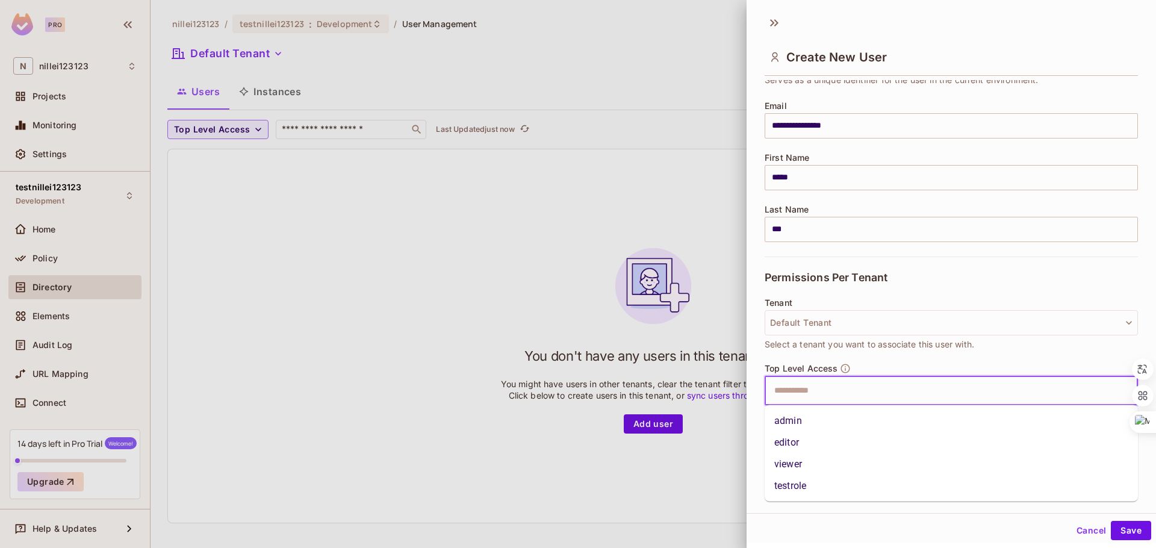
click at [805, 479] on li "testrole" at bounding box center [951, 486] width 373 height 22
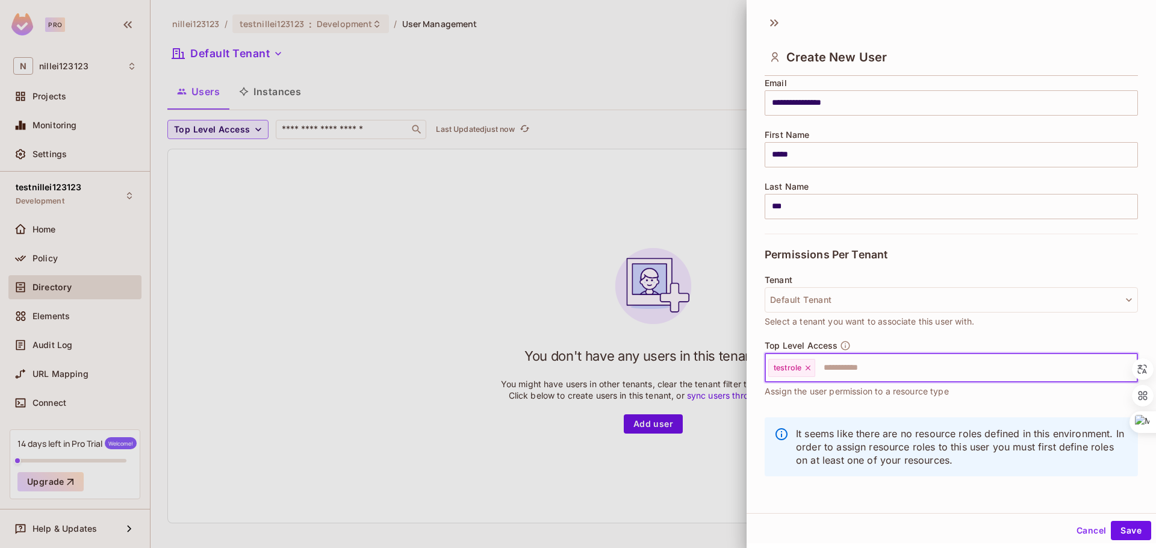
scroll to position [2, 0]
click at [1124, 523] on button "Save" at bounding box center [1131, 528] width 40 height 19
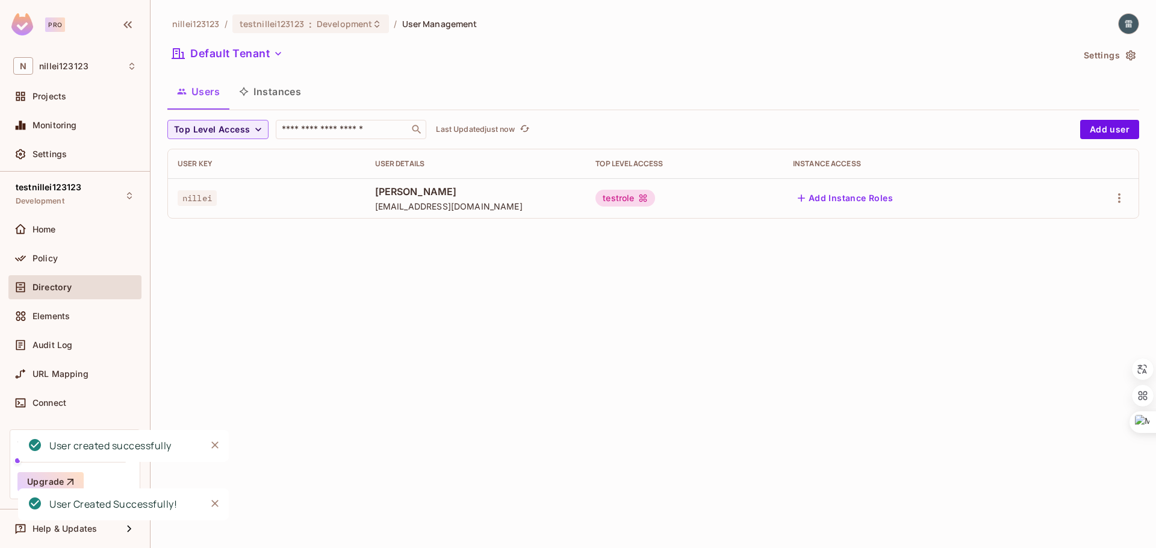
click at [212, 443] on icon "Close" at bounding box center [214, 444] width 7 height 7
click at [216, 502] on icon "Close" at bounding box center [215, 503] width 12 height 12
click at [80, 235] on div "Home" at bounding box center [74, 229] width 123 height 14
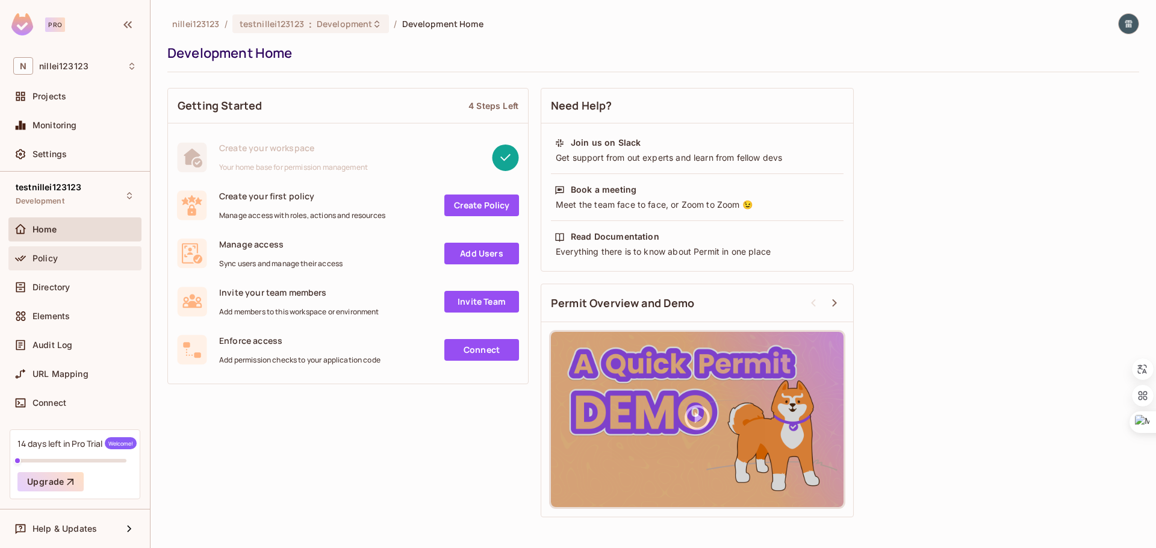
click at [73, 264] on div "Policy" at bounding box center [74, 258] width 123 height 14
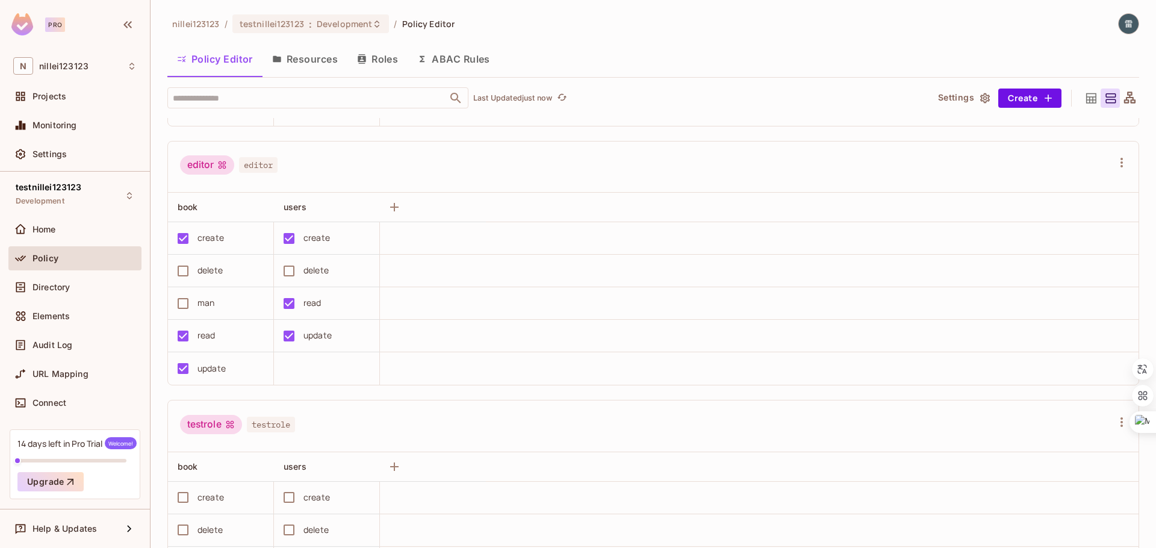
scroll to position [187, 0]
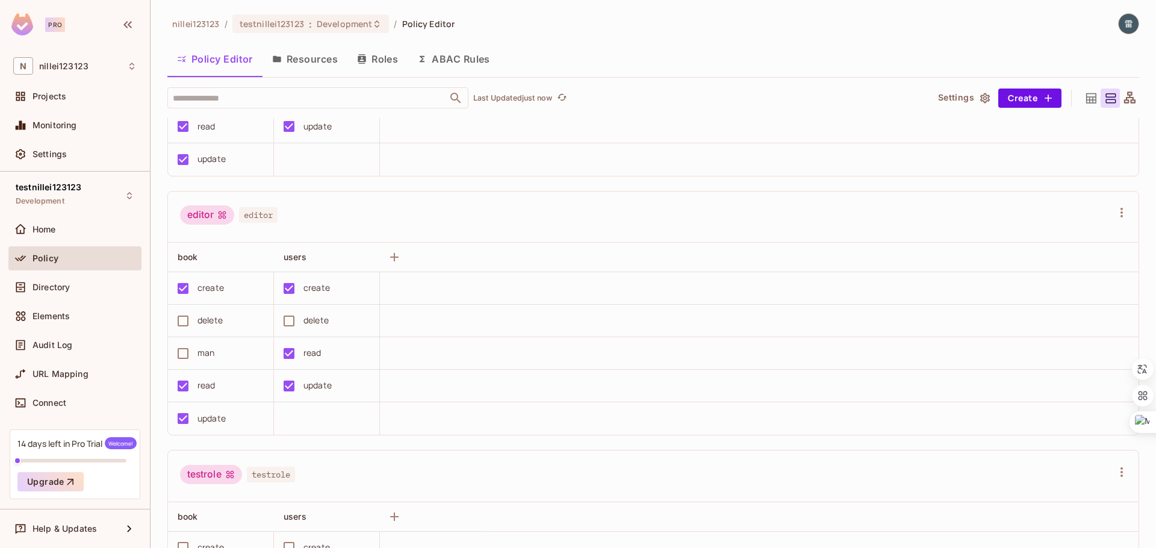
click at [379, 50] on button "Roles" at bounding box center [378, 59] width 60 height 30
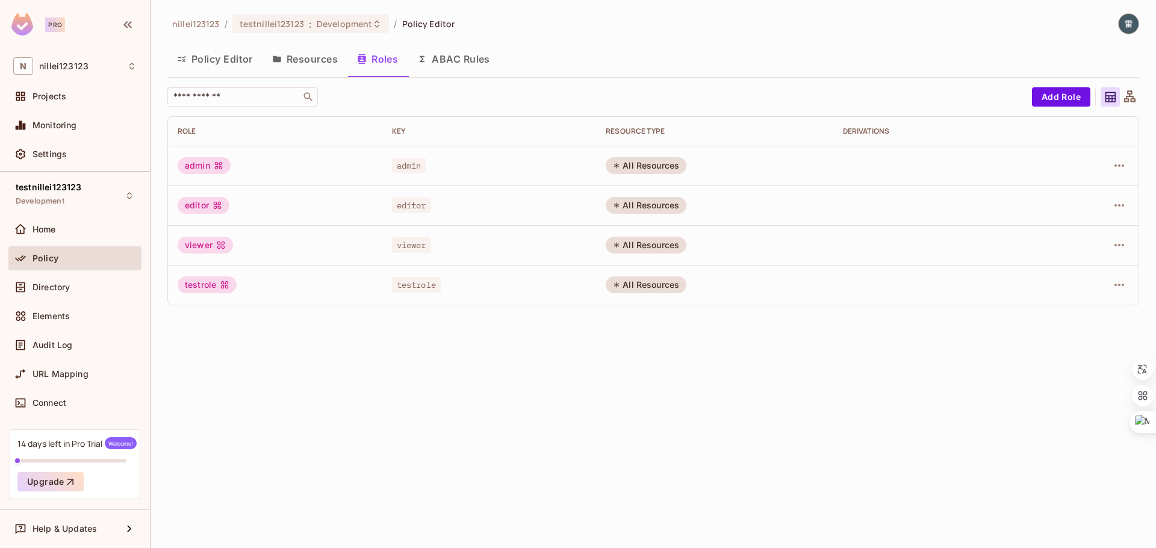
click at [221, 59] on button "Policy Editor" at bounding box center [214, 59] width 95 height 30
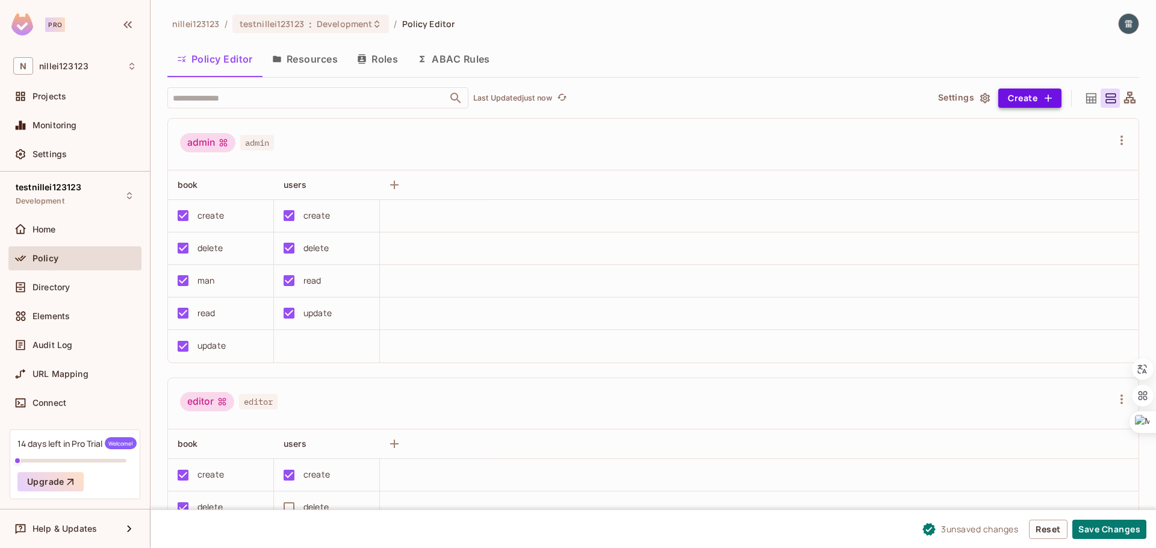
click at [1027, 100] on button "Create" at bounding box center [1030, 98] width 63 height 19
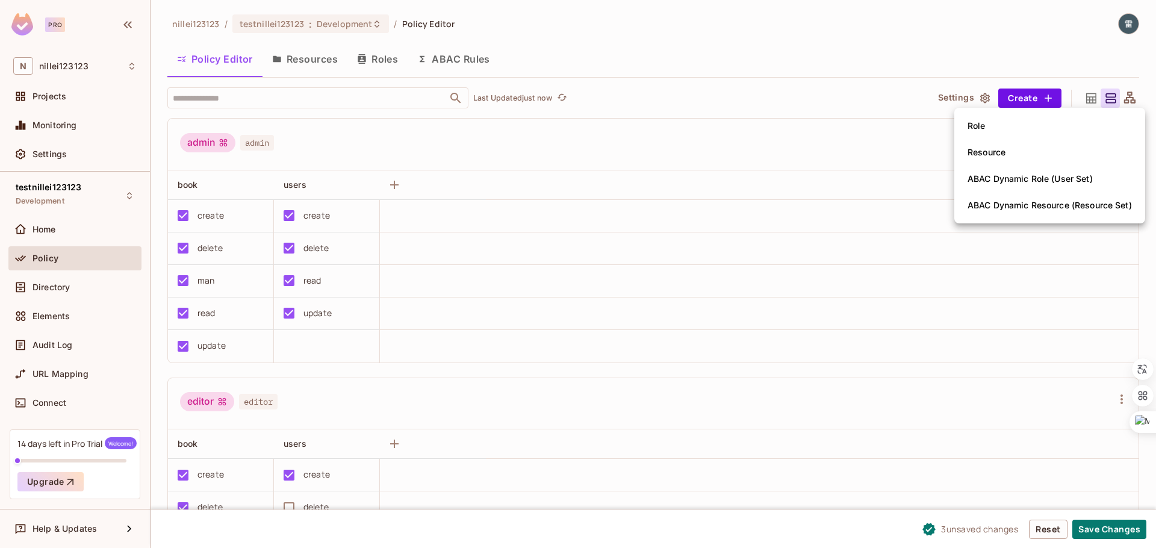
click at [1008, 129] on li "Role" at bounding box center [1050, 126] width 191 height 27
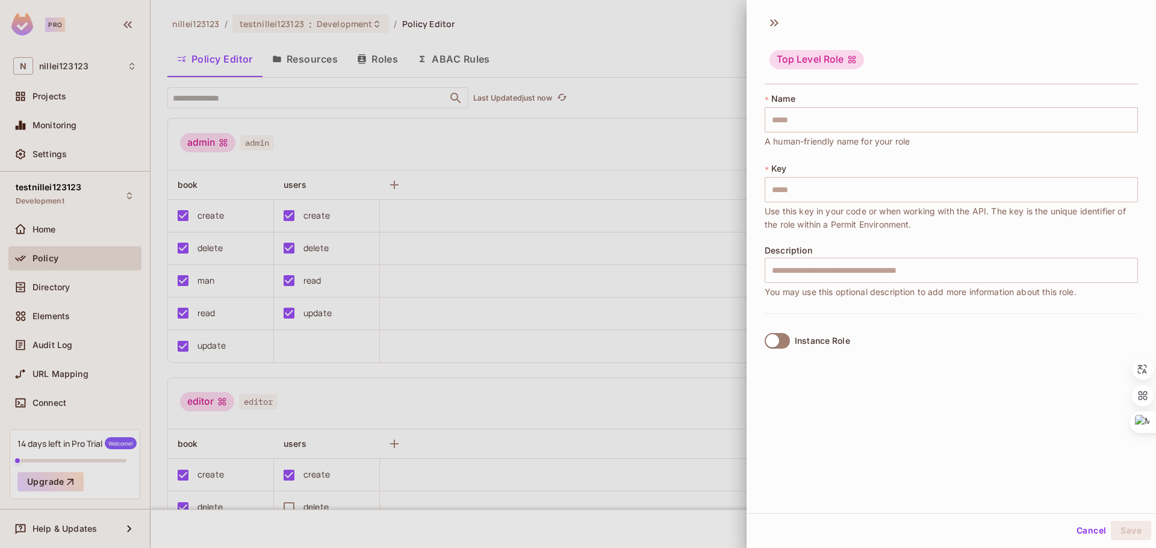
click at [704, 297] on div at bounding box center [578, 274] width 1156 height 548
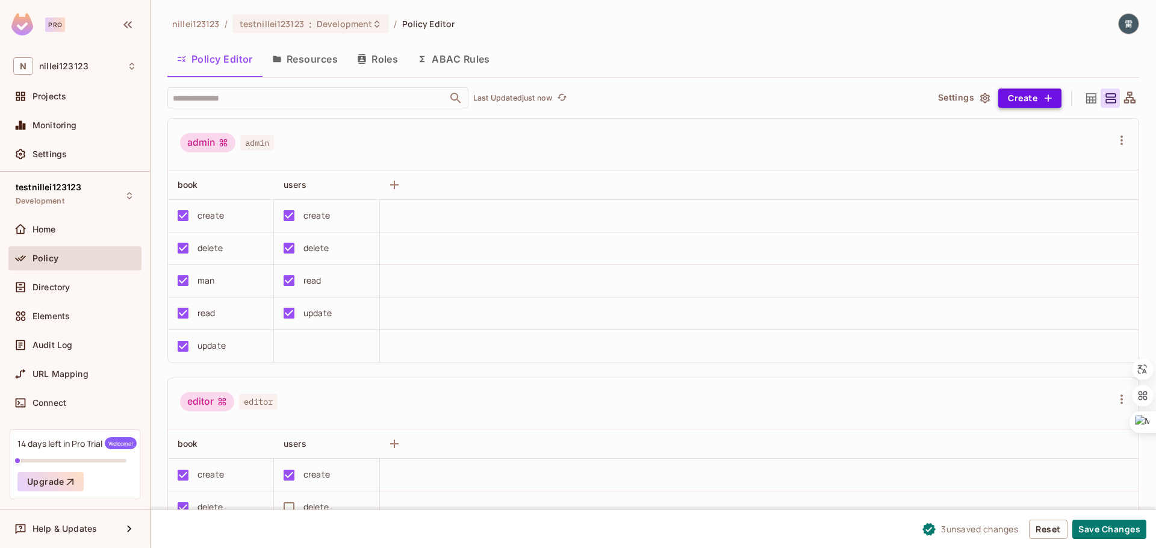
click at [1038, 98] on button "Create" at bounding box center [1030, 98] width 63 height 19
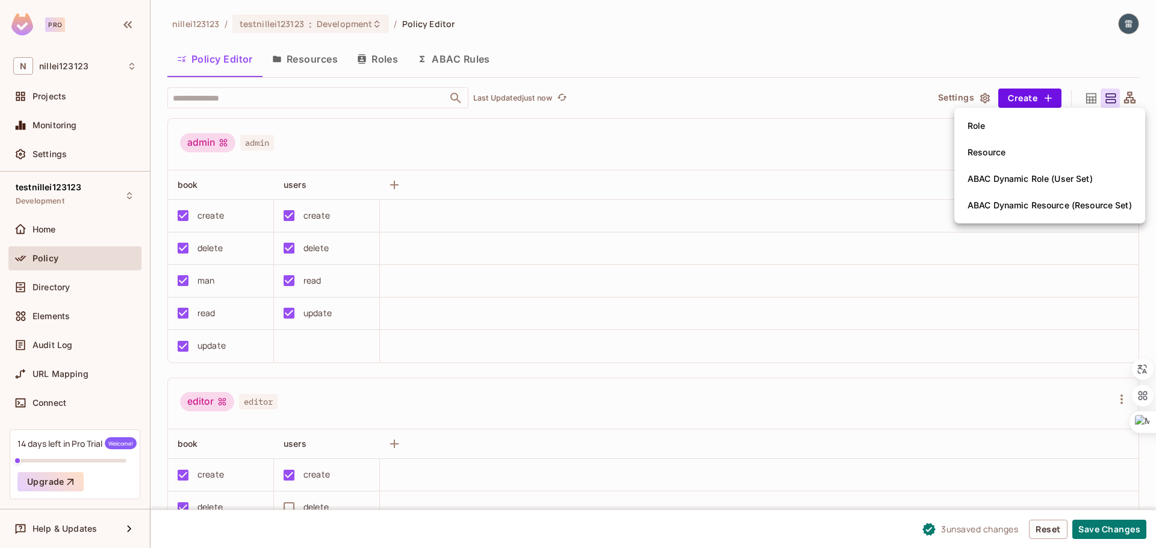
click at [732, 131] on div at bounding box center [578, 274] width 1156 height 548
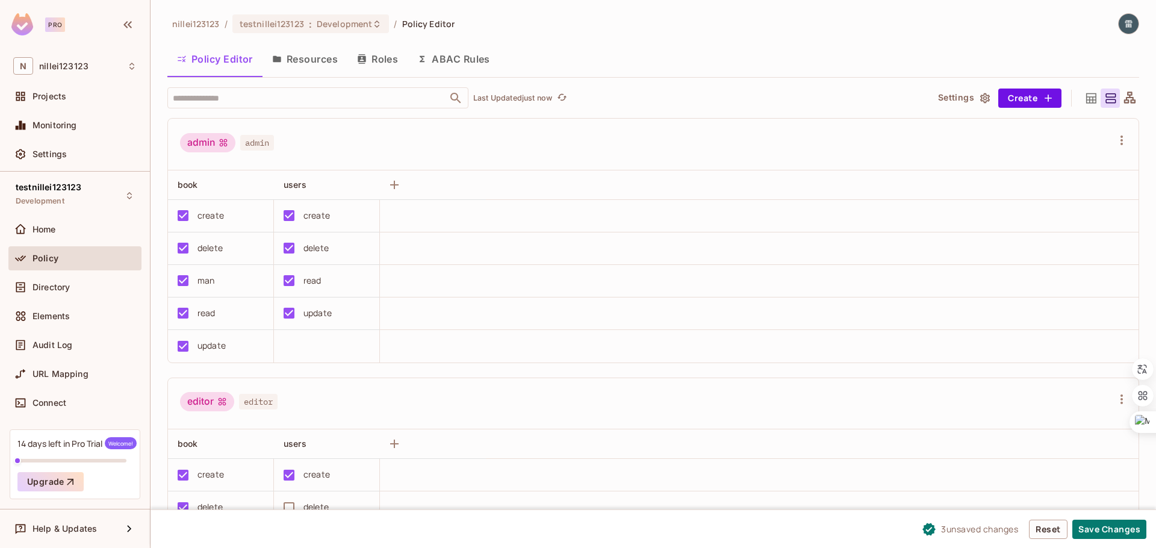
click at [974, 98] on button "Settings" at bounding box center [964, 98] width 60 height 19
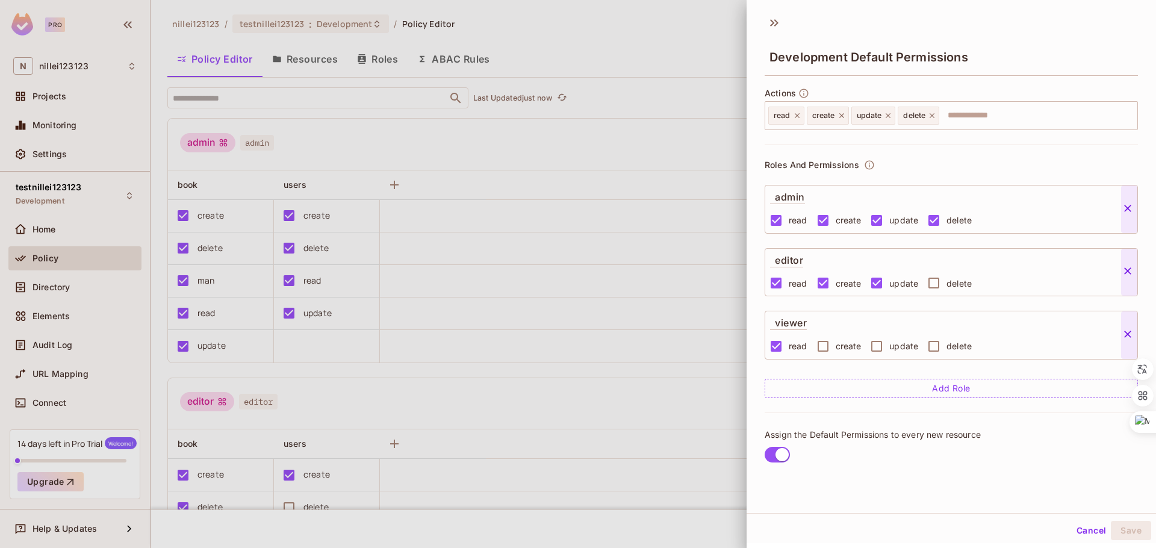
scroll to position [2, 0]
click at [660, 147] on div at bounding box center [578, 274] width 1156 height 548
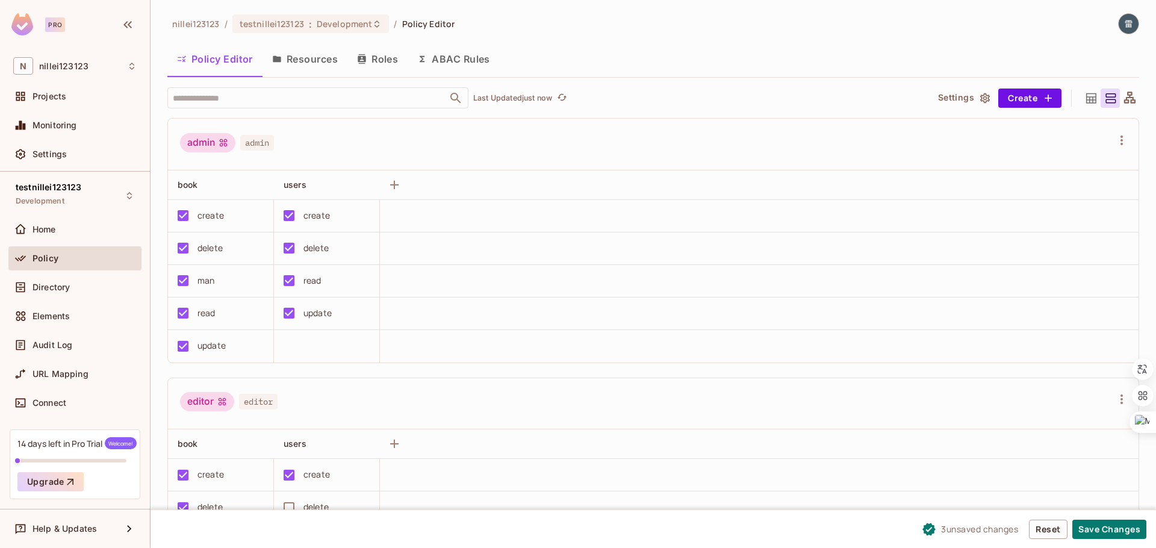
click at [387, 60] on button "Roles" at bounding box center [378, 59] width 60 height 30
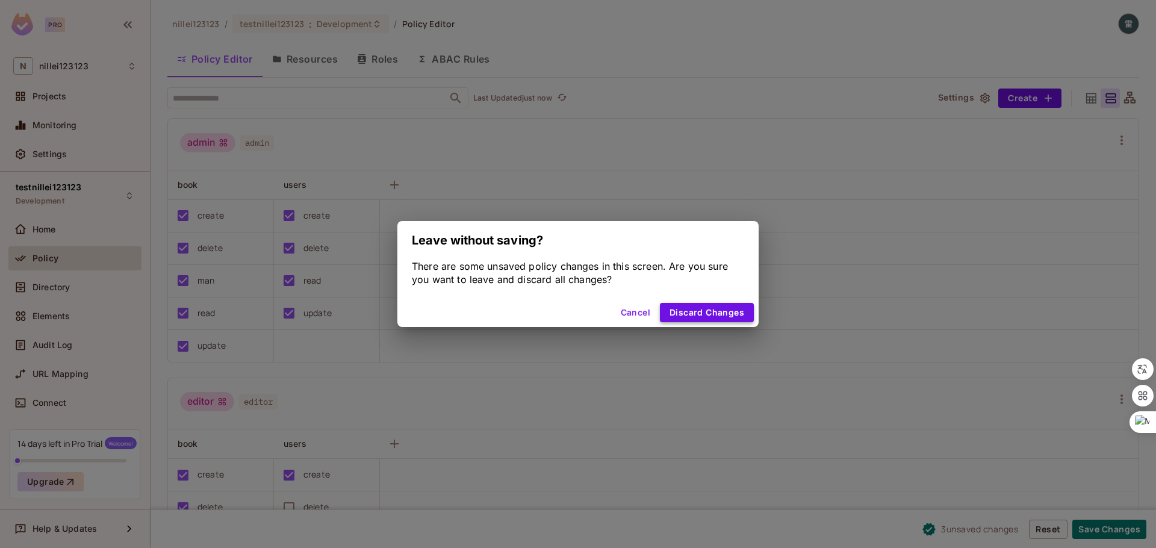
click at [688, 306] on button "Discard Changes" at bounding box center [707, 312] width 94 height 19
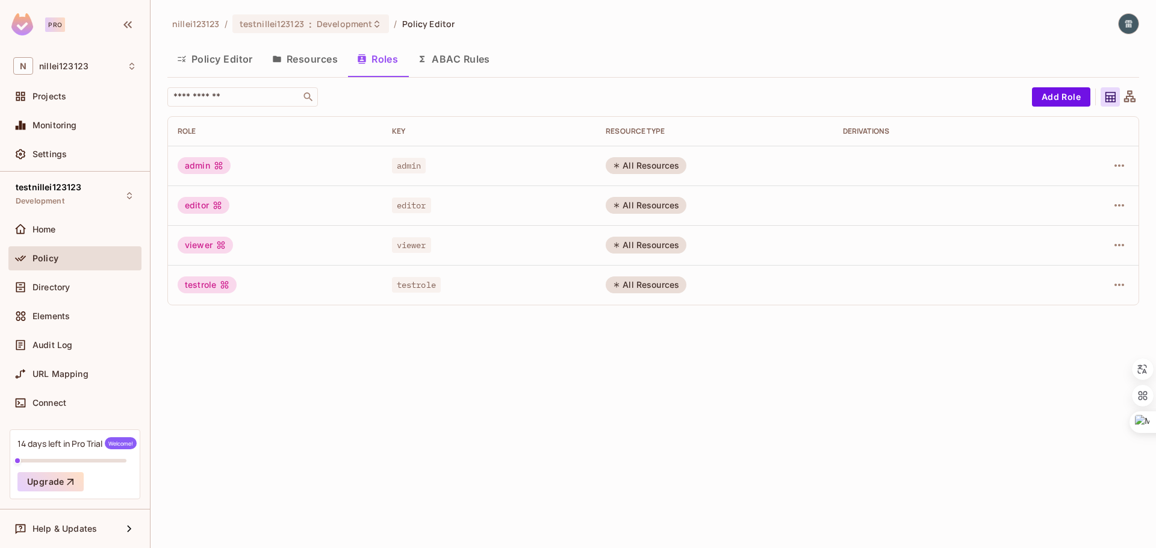
click at [286, 66] on button "Resources" at bounding box center [305, 59] width 85 height 30
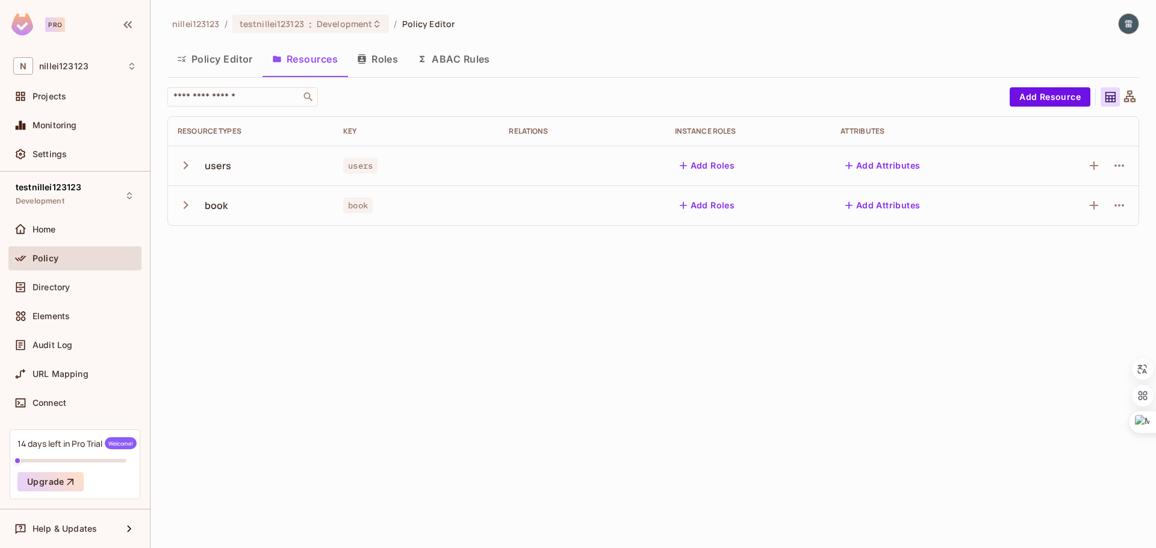
click at [235, 65] on button "Policy Editor" at bounding box center [214, 59] width 95 height 30
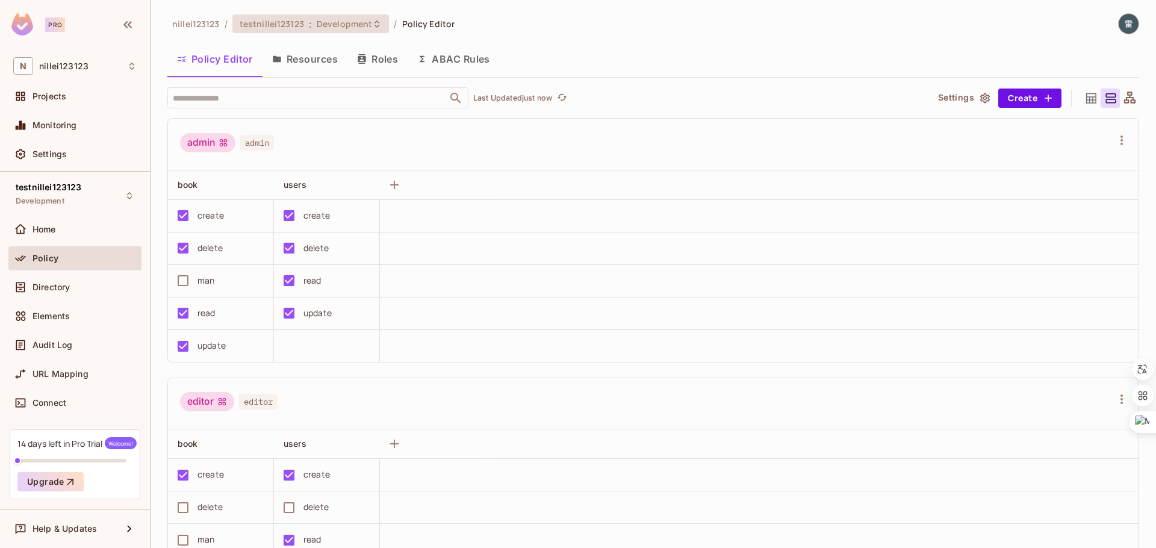
click at [302, 26] on span "testnillei123123" at bounding box center [272, 23] width 64 height 11
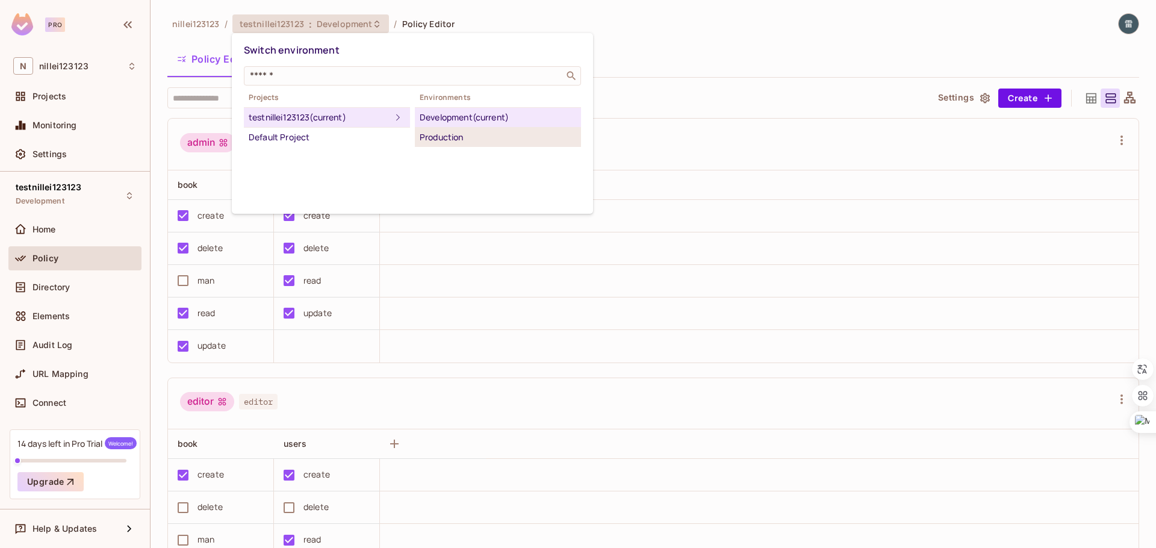
click at [444, 142] on div "Production" at bounding box center [498, 137] width 157 height 14
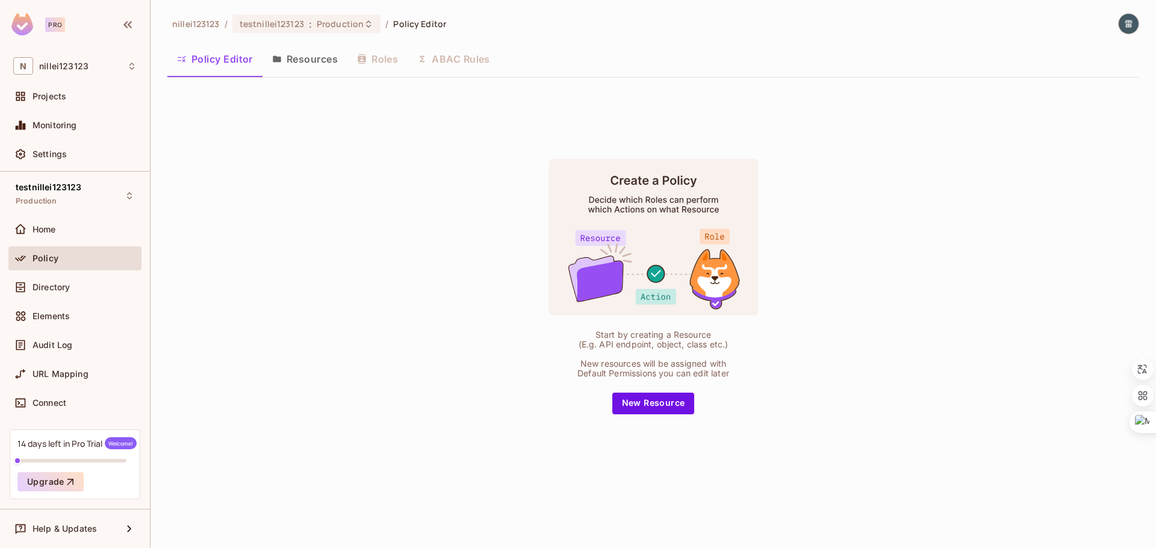
click at [626, 345] on div "Start by creating a Resource (E.g. API endpoint, object, class etc.)" at bounding box center [653, 339] width 163 height 19
click at [576, 344] on div "Start by creating a Resource (E.g. API endpoint, object, class etc.)" at bounding box center [653, 339] width 163 height 19
click at [299, 57] on button "Resources" at bounding box center [305, 59] width 85 height 30
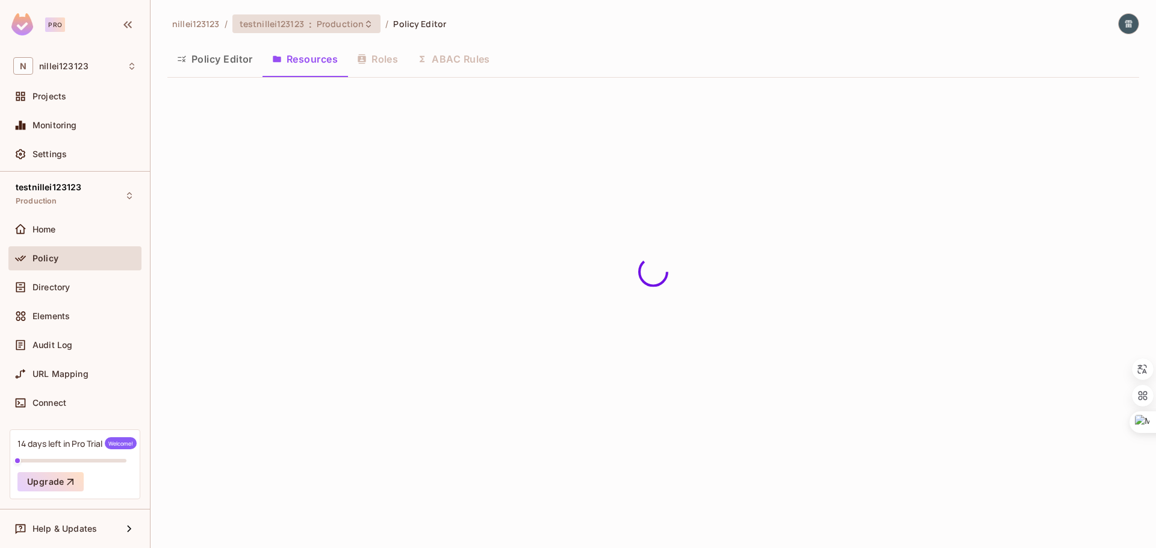
click at [337, 25] on span "Production" at bounding box center [340, 23] width 47 height 11
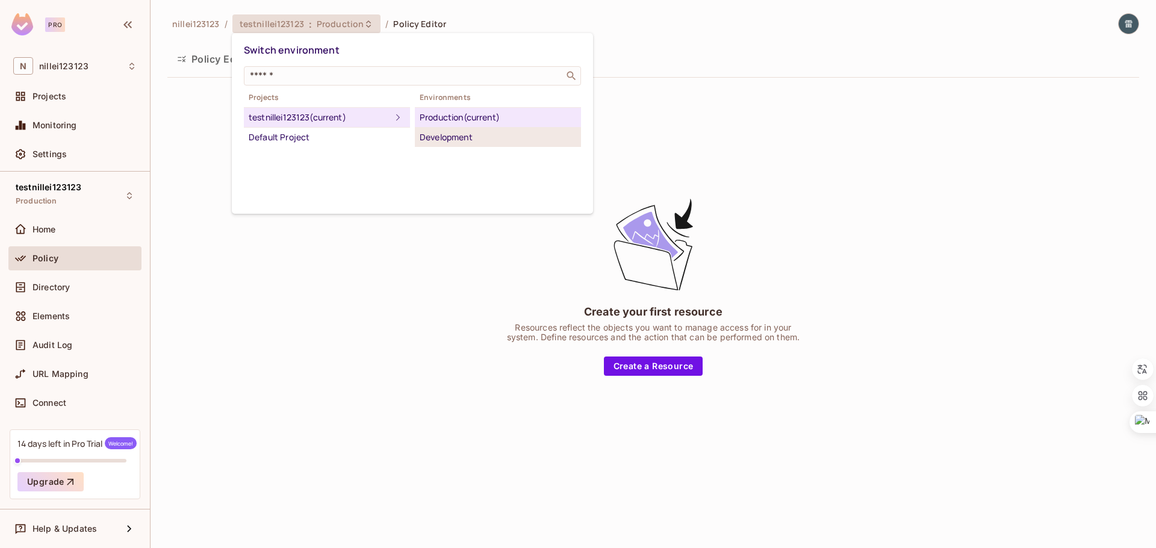
click at [455, 139] on div "Development" at bounding box center [498, 137] width 157 height 14
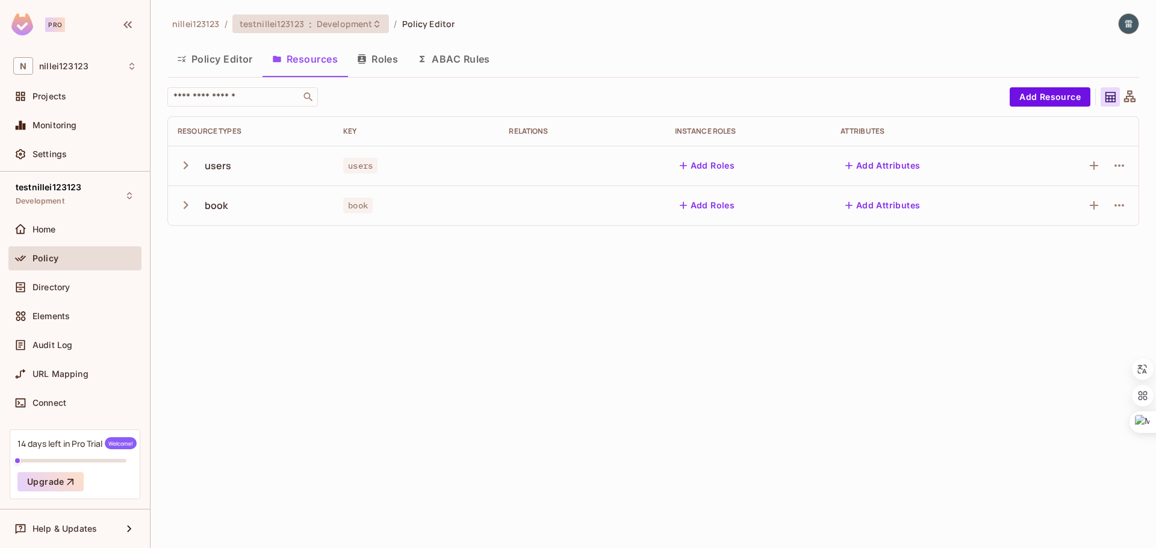
click at [343, 26] on span "Development" at bounding box center [344, 23] width 55 height 11
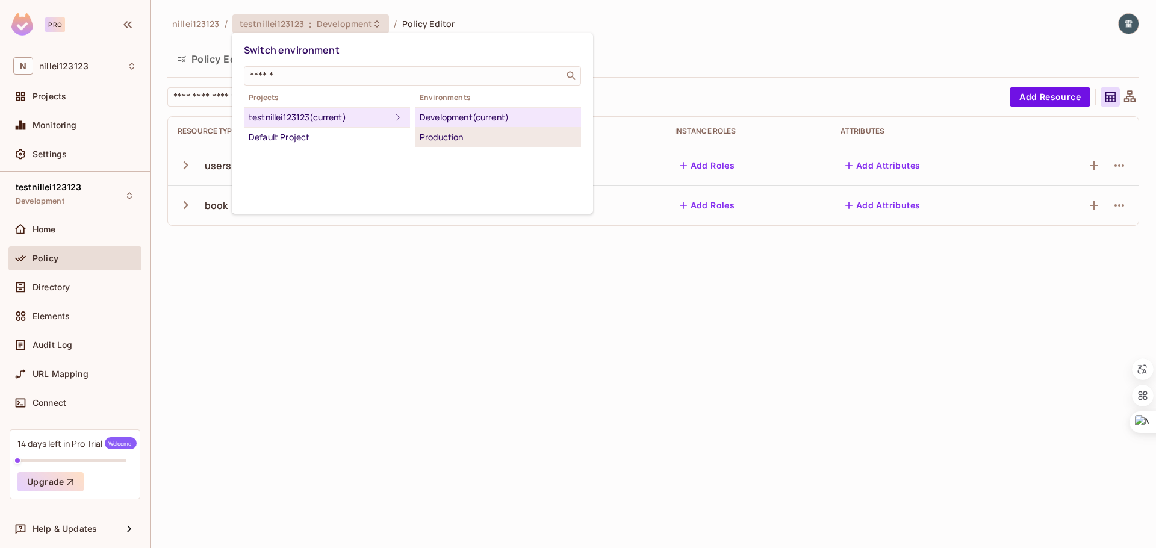
click at [446, 139] on div "Production" at bounding box center [498, 137] width 157 height 14
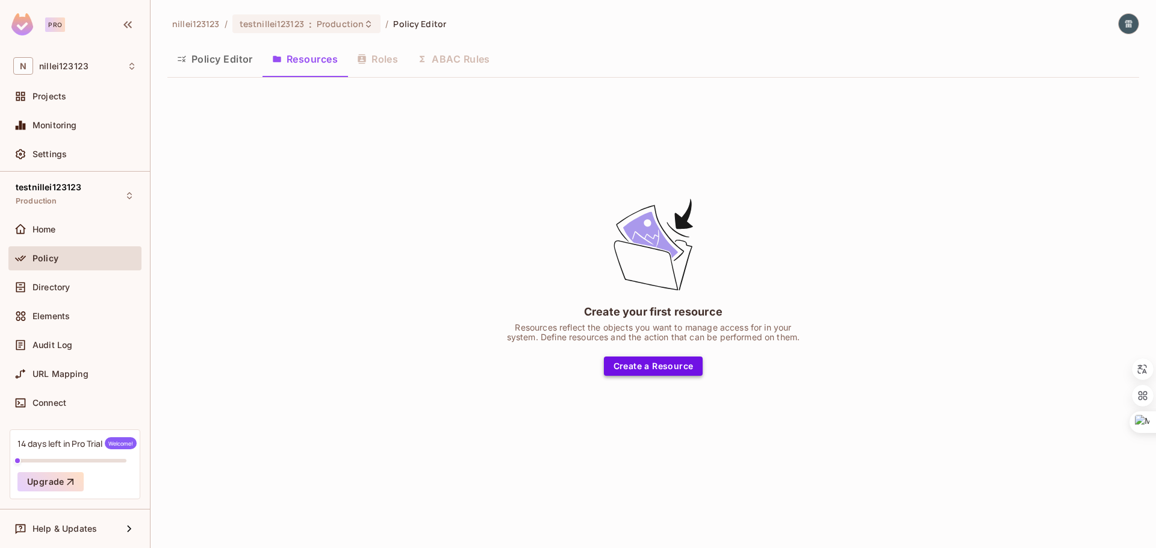
click at [623, 370] on button "Create a Resource" at bounding box center [653, 366] width 99 height 19
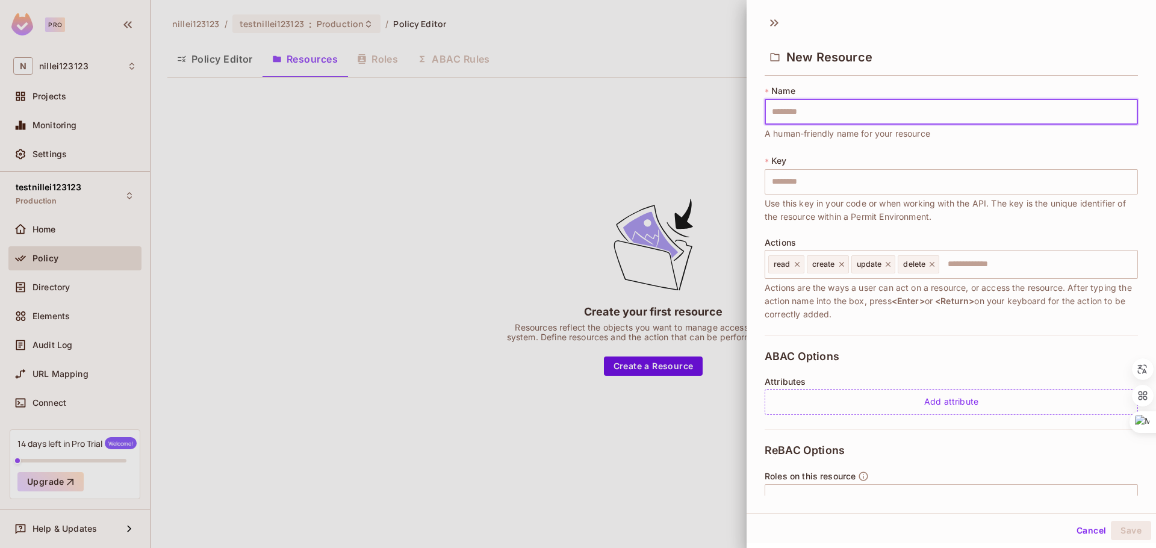
click at [781, 235] on div "* Name ​ A human-friendly name for your resource * Key ​ Use this key in your c…" at bounding box center [951, 210] width 373 height 251
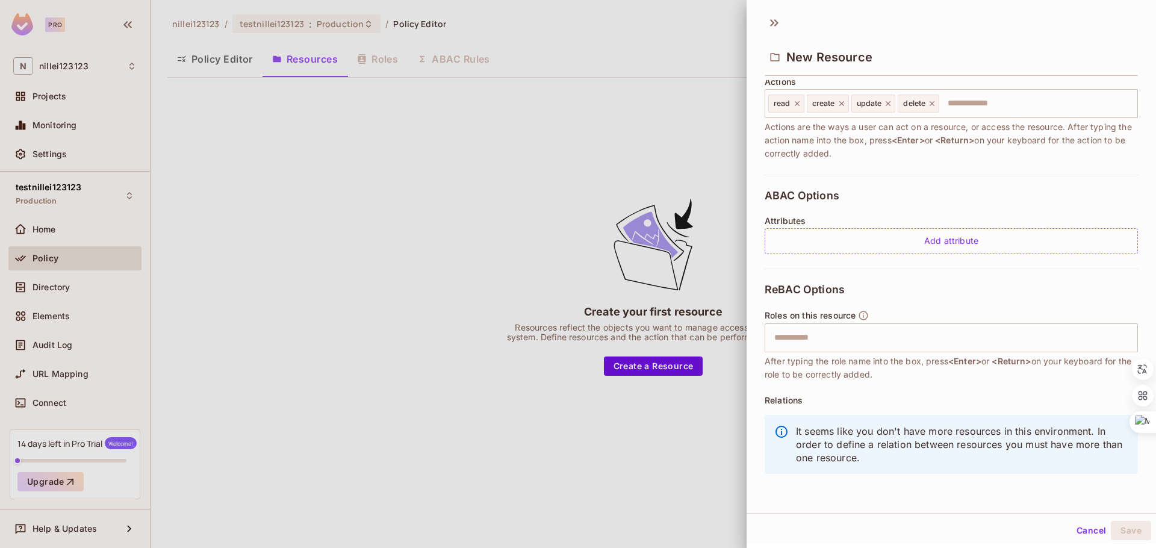
scroll to position [2, 0]
click at [873, 442] on p "It seems like you don't have more resources in this environment. In order to de…" at bounding box center [962, 443] width 332 height 40
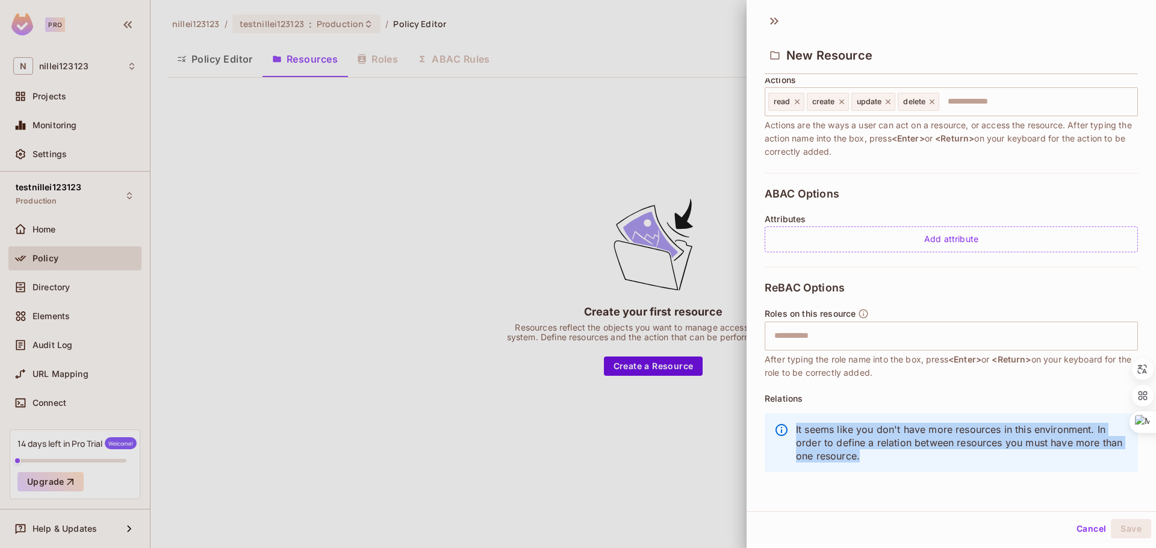
click at [856, 444] on p "It seems like you don't have more resources in this environment. In order to de…" at bounding box center [962, 443] width 332 height 40
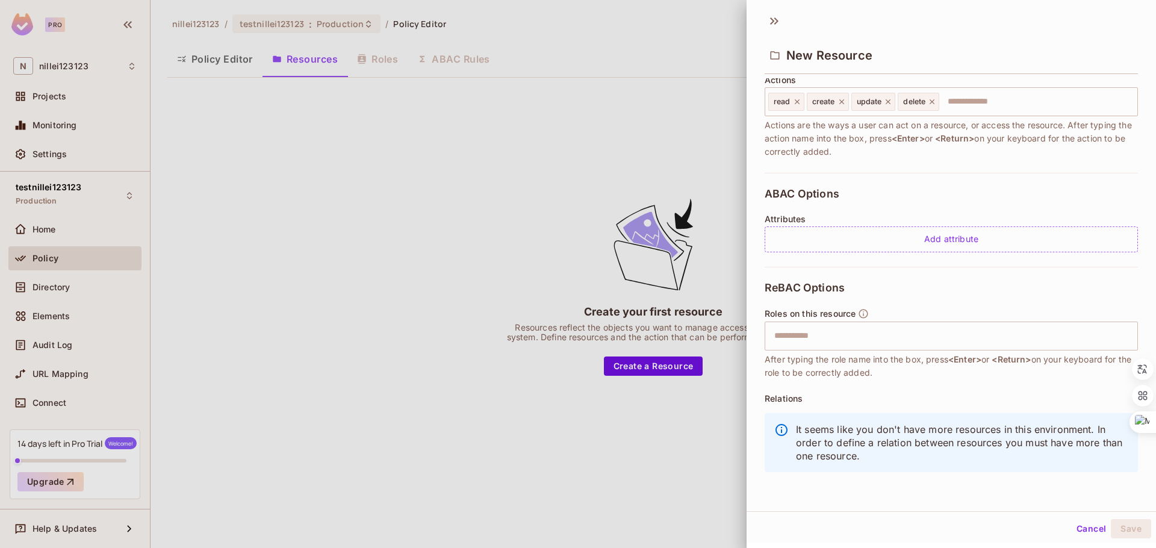
click at [856, 444] on p "It seems like you don't have more resources in this environment. In order to de…" at bounding box center [962, 443] width 332 height 40
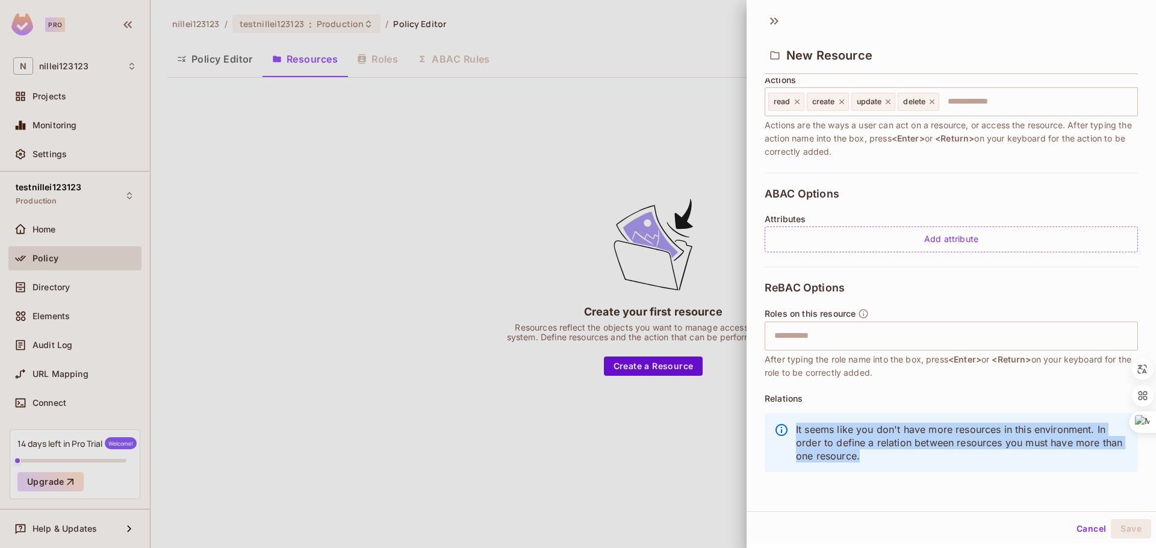
click at [836, 445] on p "It seems like you don't have more resources in this environment. In order to de…" at bounding box center [962, 443] width 332 height 40
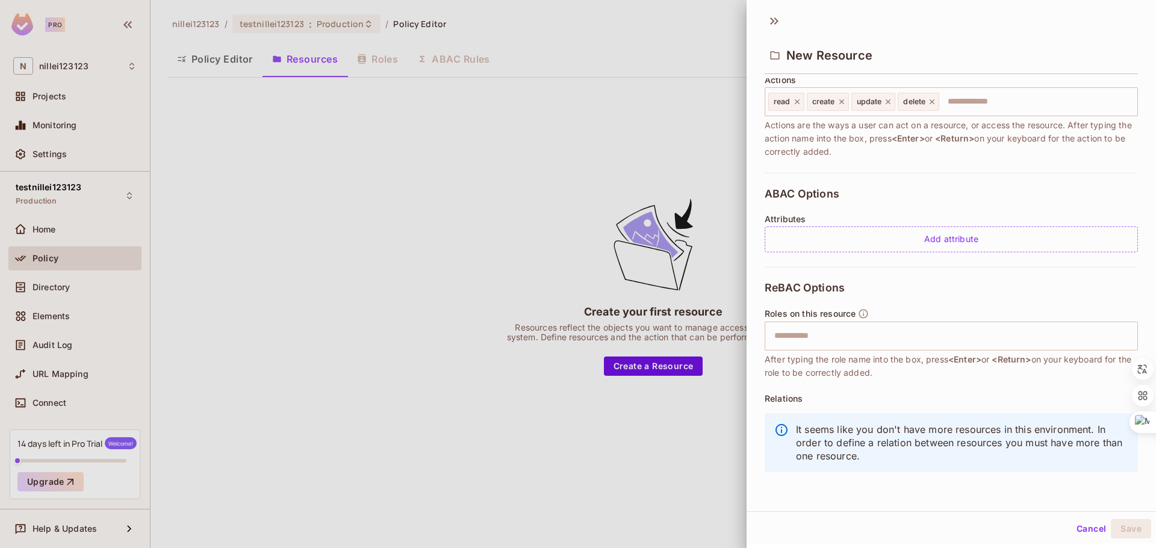
click at [836, 445] on p "It seems like you don't have more resources in this environment. In order to de…" at bounding box center [962, 443] width 332 height 40
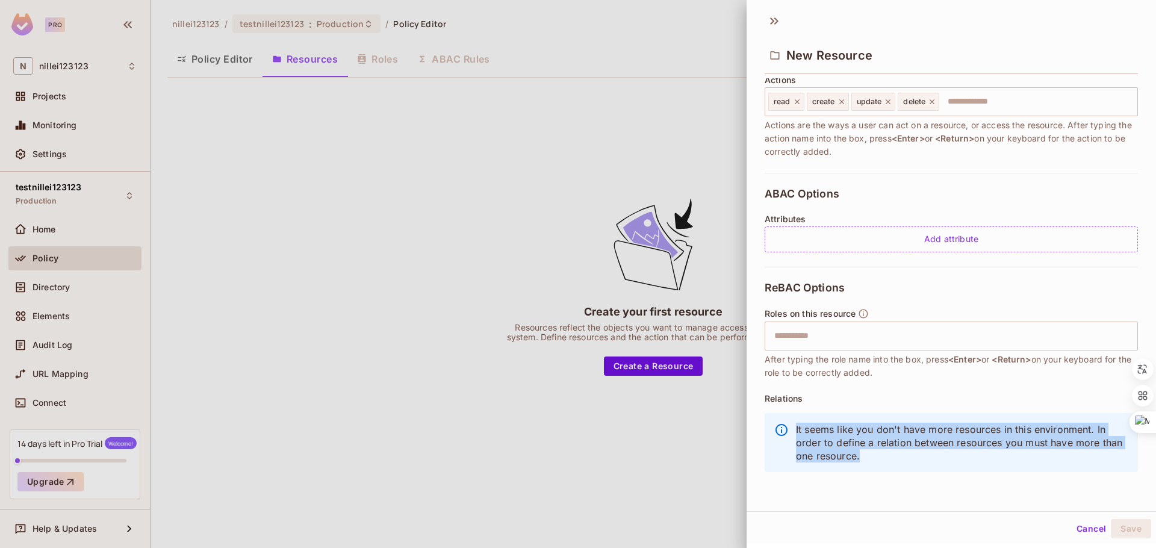
click at [815, 449] on p "It seems like you don't have more resources in this environment. In order to de…" at bounding box center [962, 443] width 332 height 40
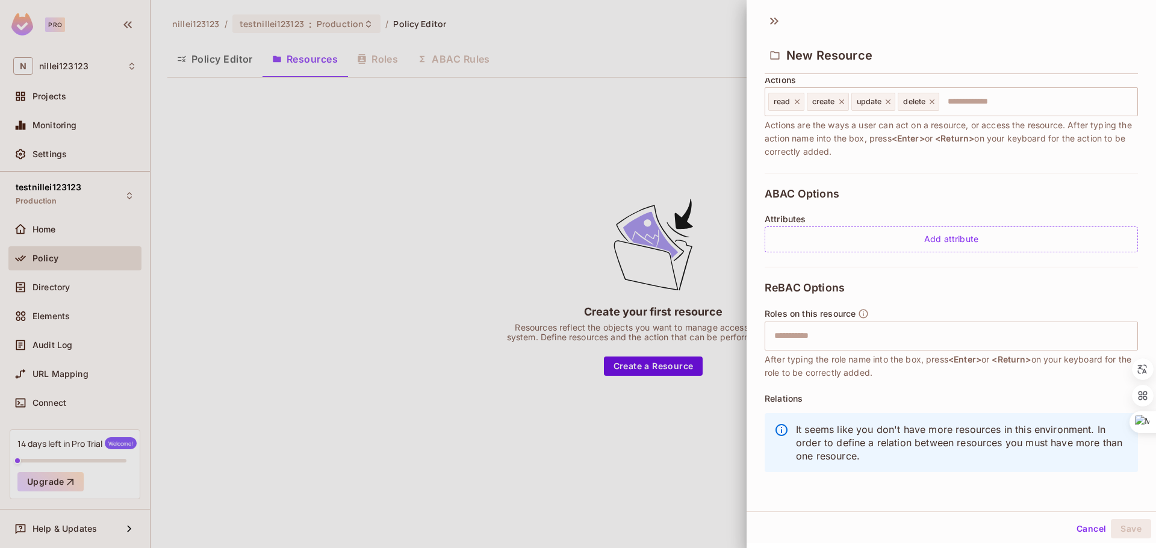
click at [815, 449] on p "It seems like you don't have more resources in this environment. In order to de…" at bounding box center [962, 443] width 332 height 40
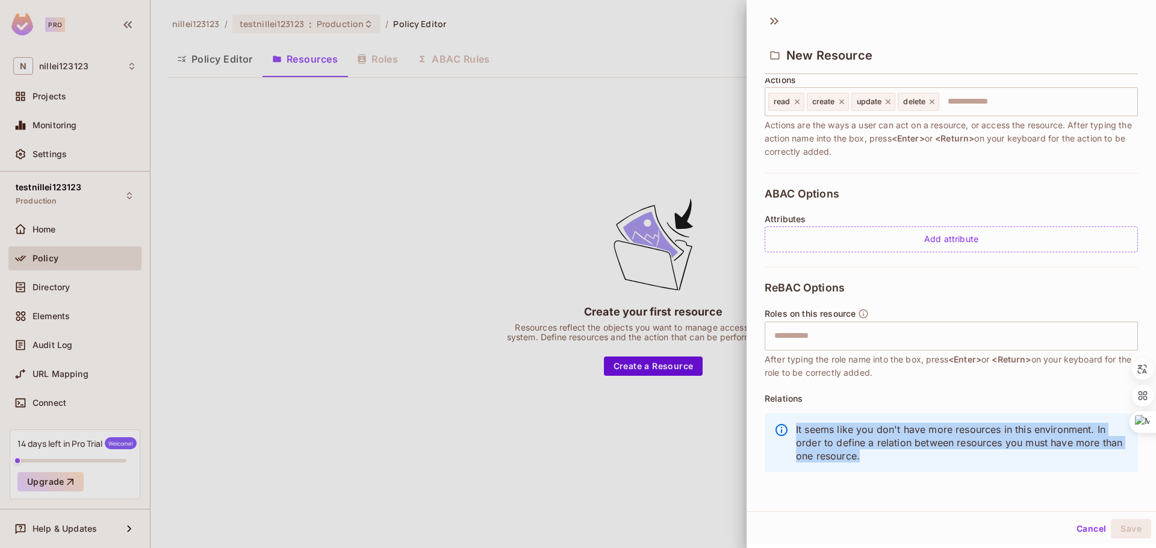
click at [815, 449] on p "It seems like you don't have more resources in this environment. In order to de…" at bounding box center [962, 443] width 332 height 40
click at [852, 440] on p "It seems like you don't have more resources in this environment. In order to de…" at bounding box center [962, 443] width 332 height 40
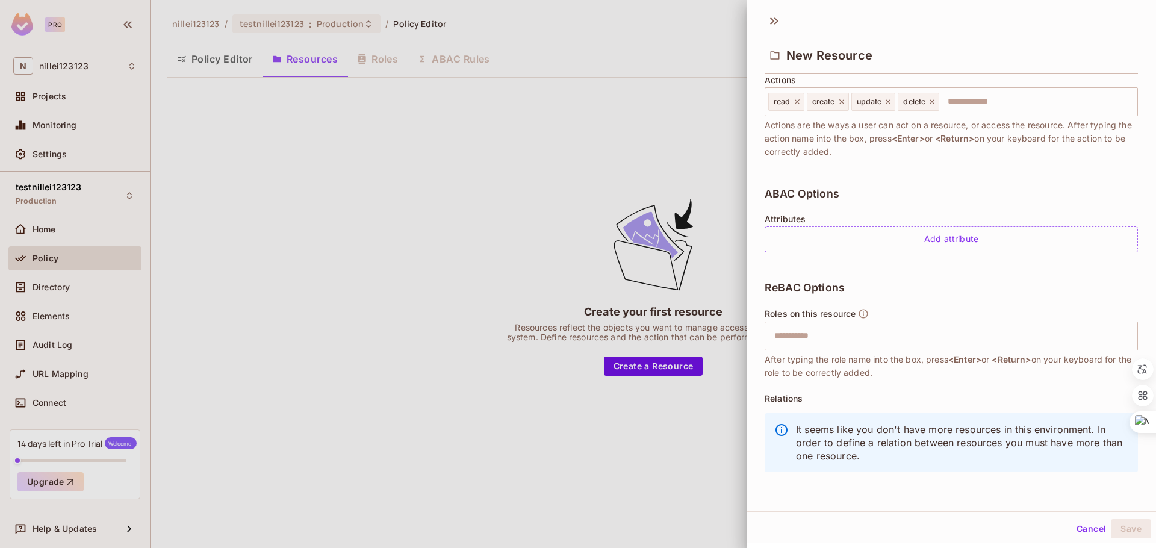
click at [852, 440] on p "It seems like you don't have more resources in this environment. In order to de…" at bounding box center [962, 443] width 332 height 40
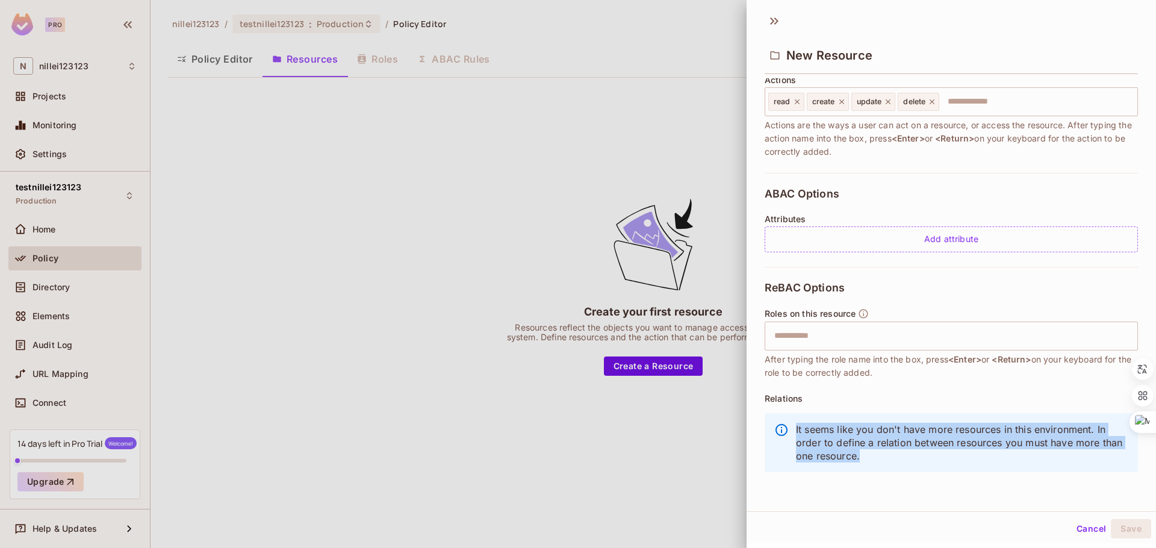
click at [833, 443] on p "It seems like you don't have more resources in this environment. In order to de…" at bounding box center [962, 443] width 332 height 40
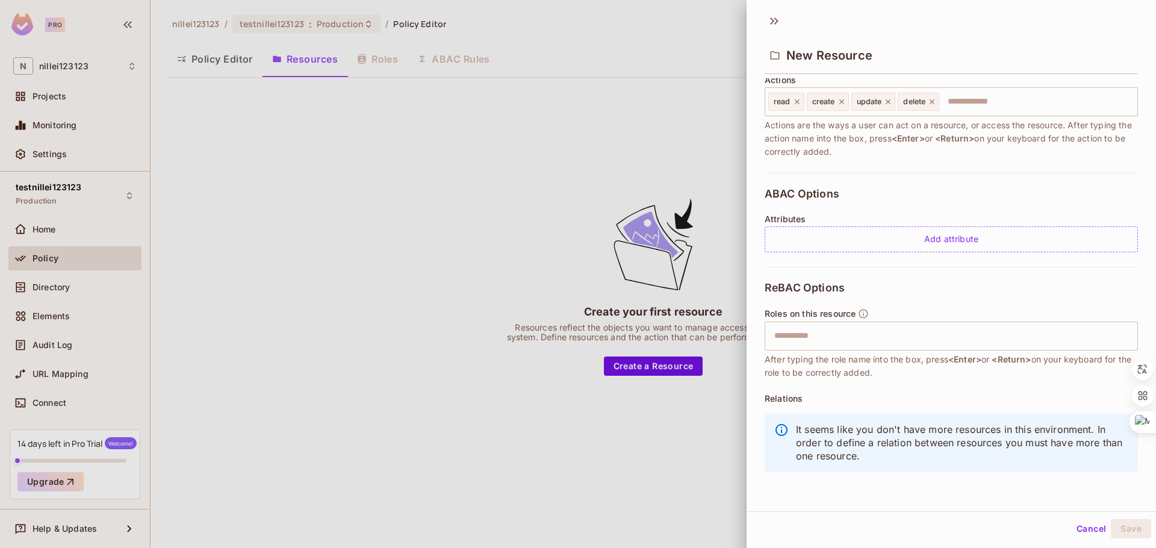
click at [1080, 529] on button "Cancel" at bounding box center [1091, 528] width 39 height 19
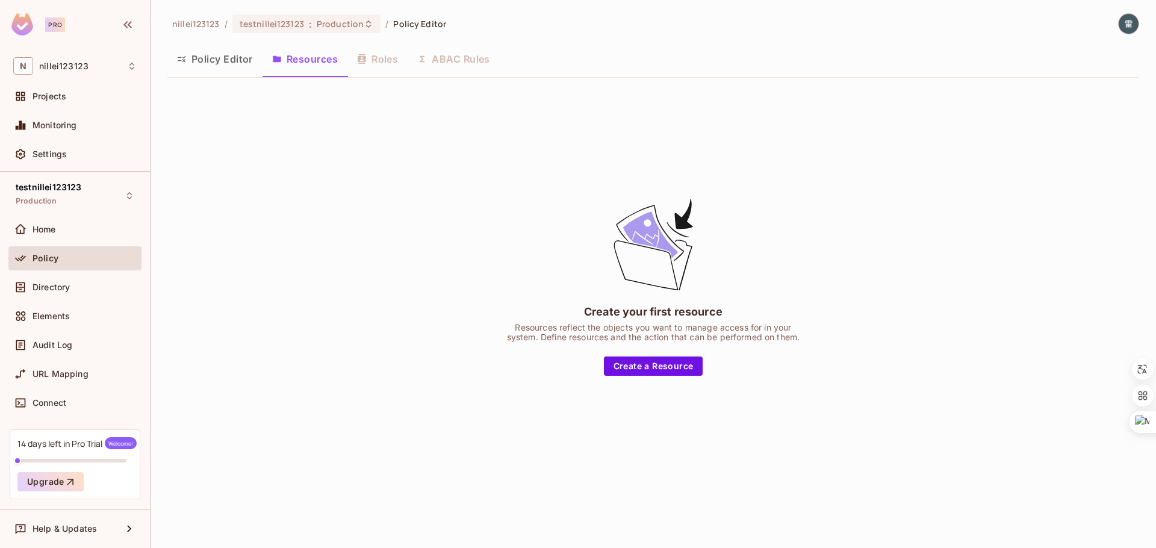
click at [210, 51] on button "Policy Editor" at bounding box center [214, 59] width 95 height 30
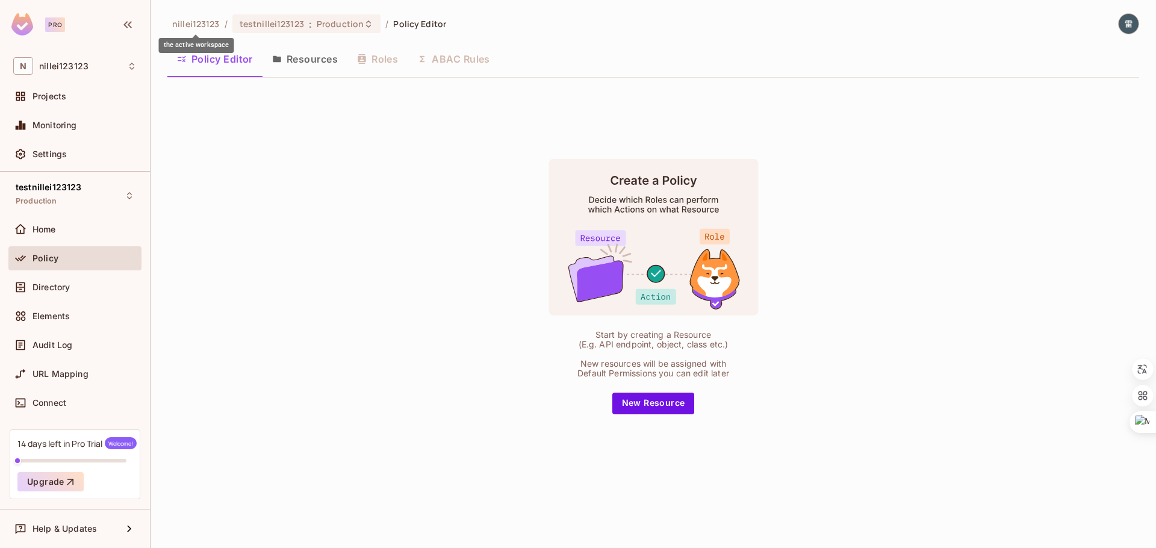
click at [199, 24] on span "nillei123123" at bounding box center [196, 23] width 48 height 11
click at [272, 27] on span "testnillei123123" at bounding box center [272, 23] width 64 height 11
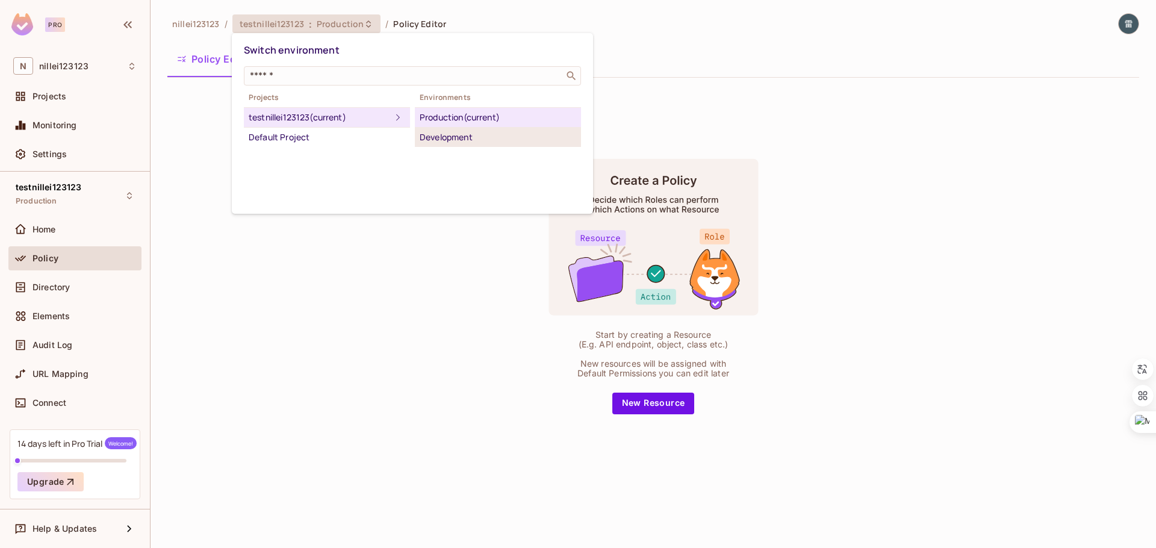
click at [449, 133] on div "Development" at bounding box center [498, 137] width 157 height 14
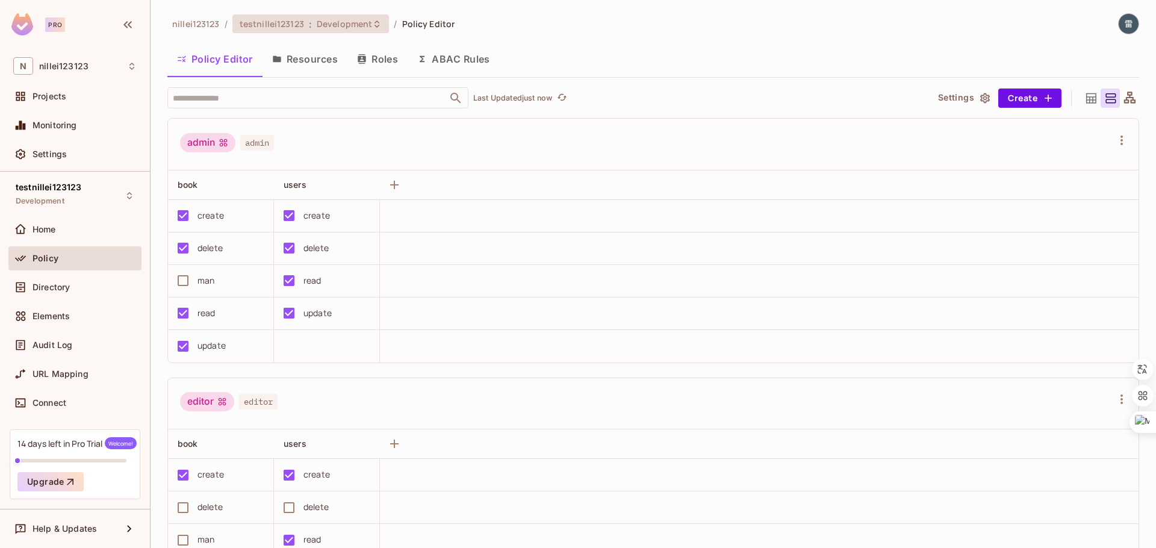
click at [260, 24] on span "testnillei123123" at bounding box center [272, 23] width 64 height 11
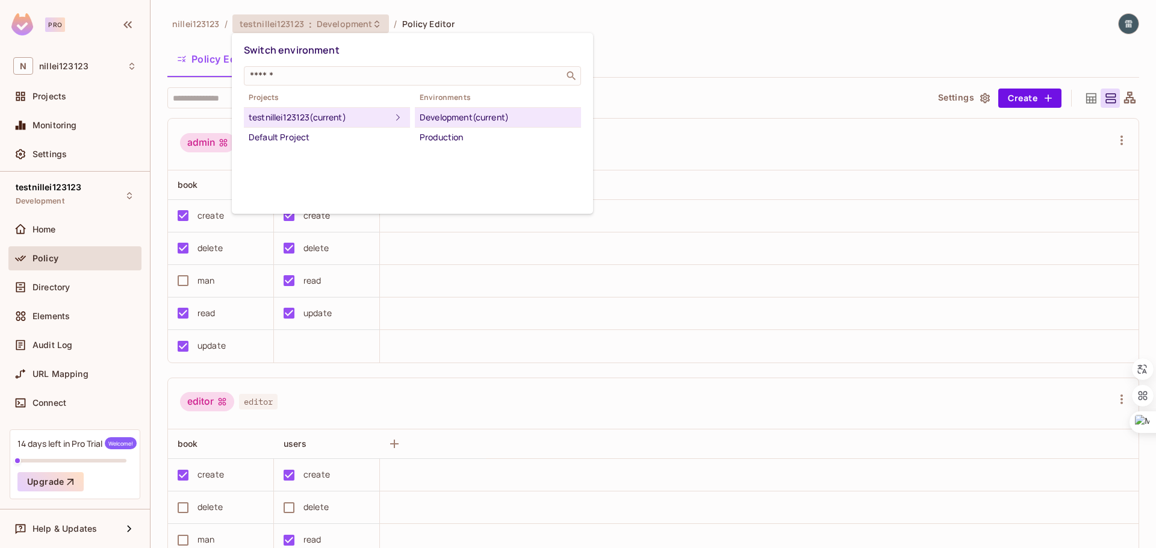
click at [380, 117] on div "testnillei123123 (current)" at bounding box center [320, 117] width 142 height 14
click at [336, 142] on div "Default Project" at bounding box center [327, 137] width 157 height 14
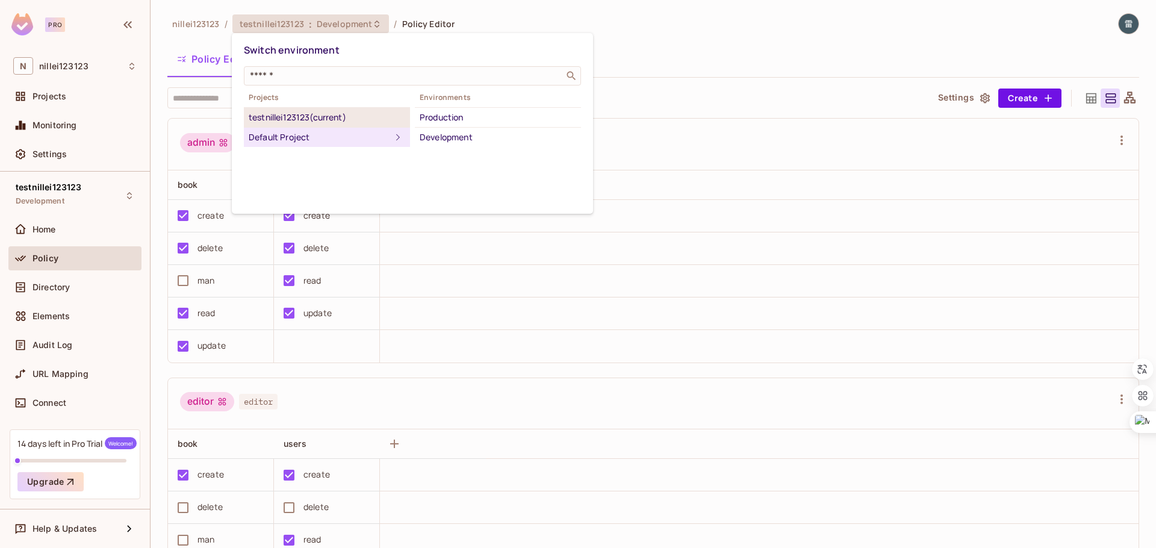
click at [345, 119] on div "testnillei123123 (current)" at bounding box center [327, 117] width 157 height 14
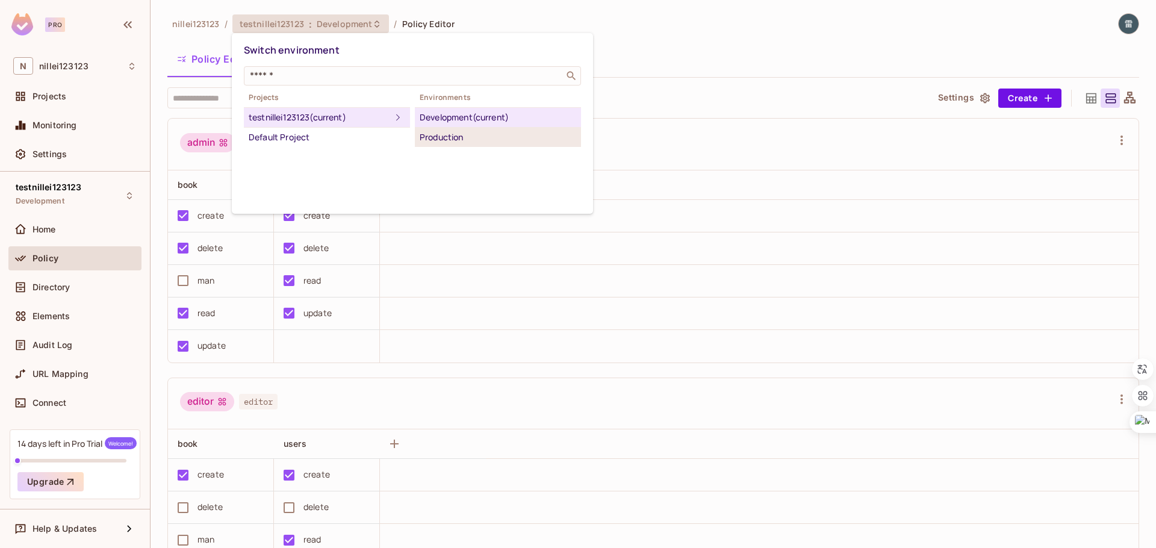
click at [445, 139] on div "Production" at bounding box center [498, 137] width 157 height 14
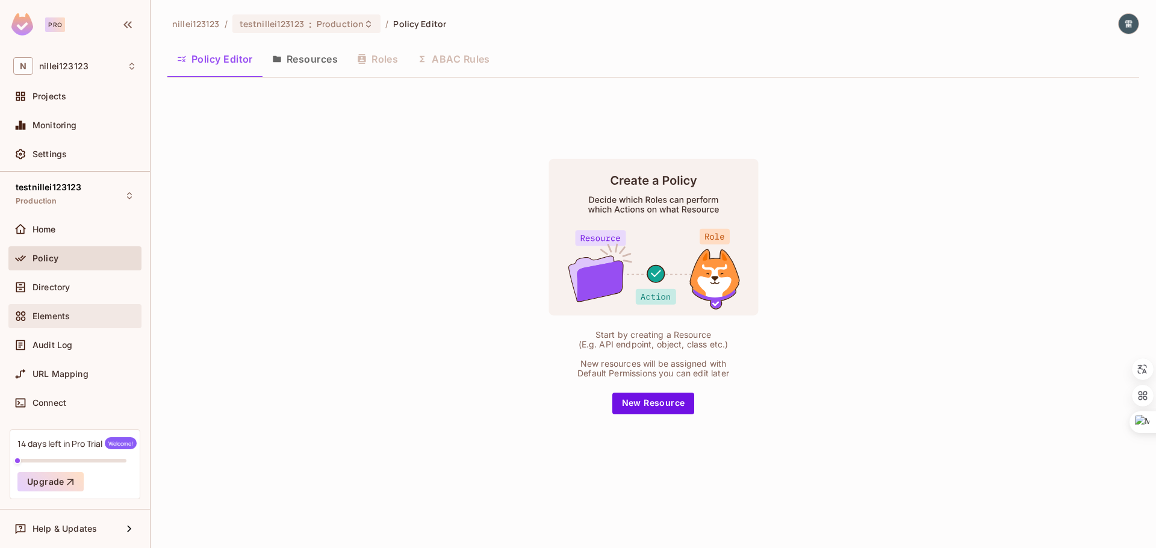
click at [92, 313] on div "Elements" at bounding box center [85, 316] width 104 height 10
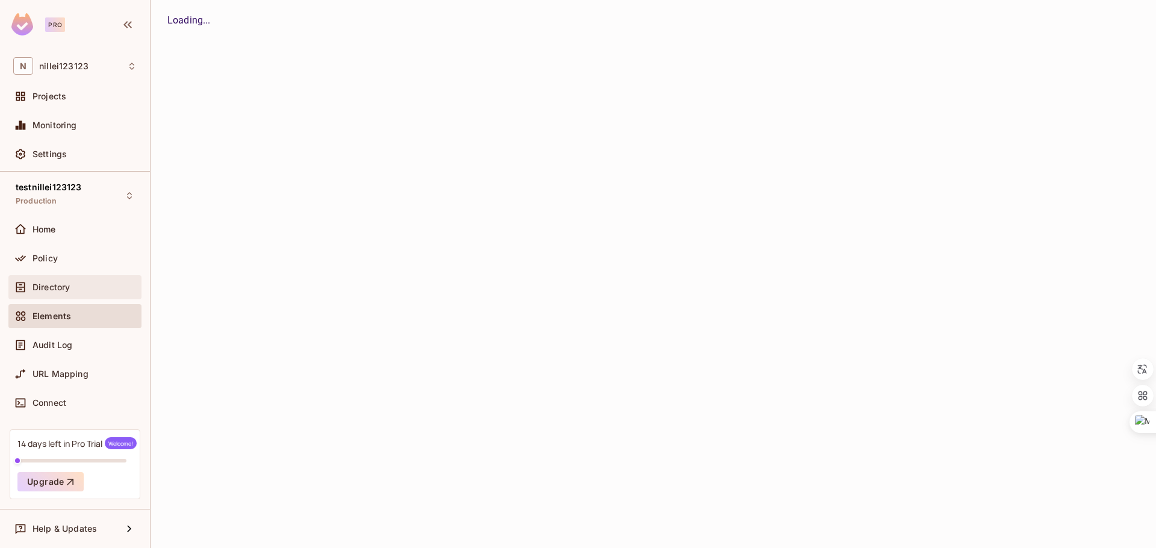
click at [87, 290] on div "Directory" at bounding box center [85, 287] width 104 height 10
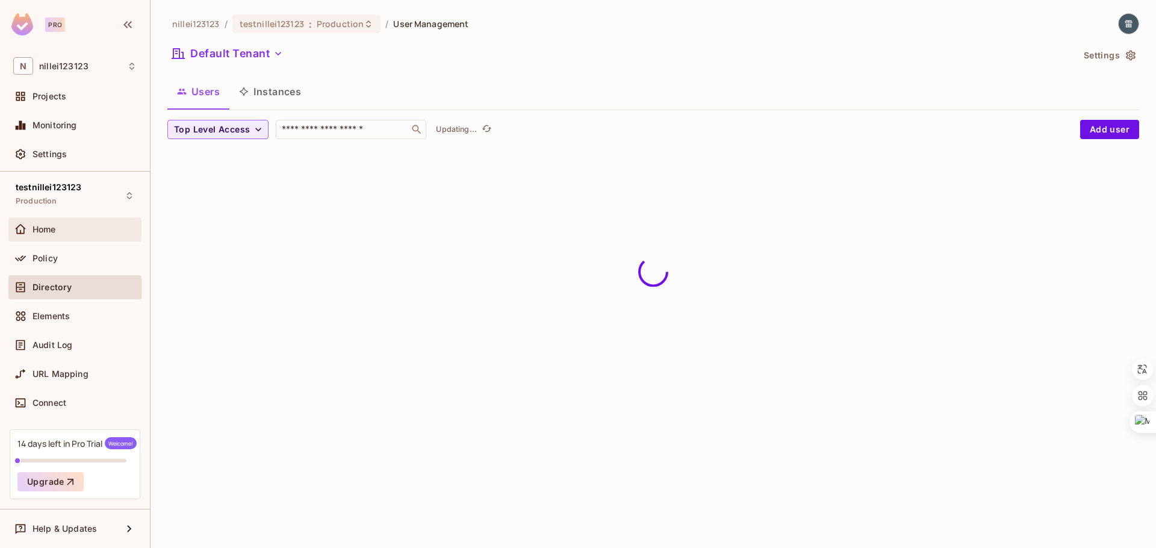
click at [80, 232] on div "Home" at bounding box center [85, 230] width 104 height 10
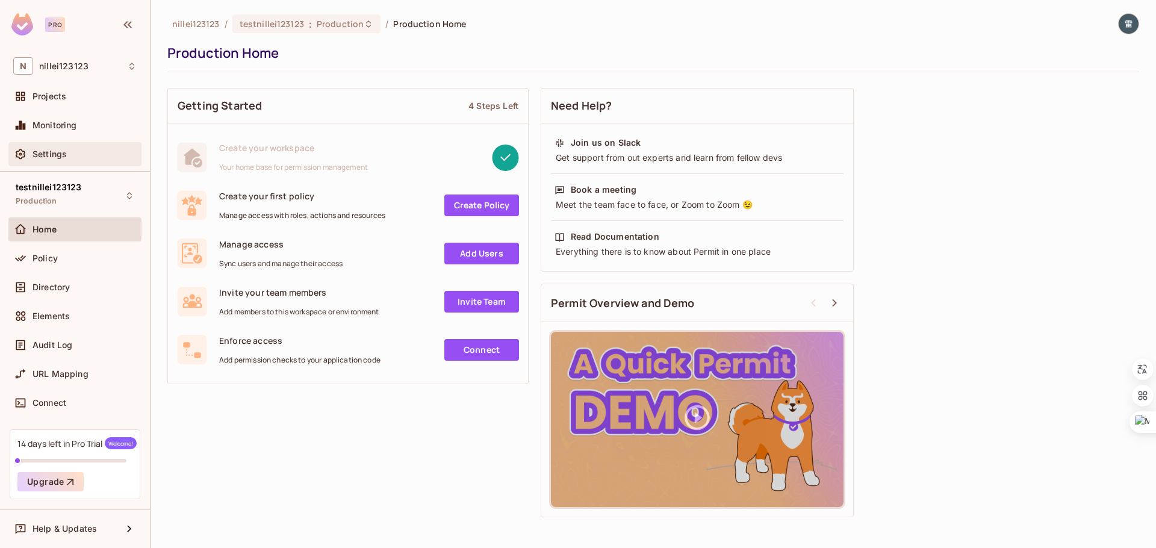
click at [83, 154] on div "Settings" at bounding box center [85, 154] width 104 height 10
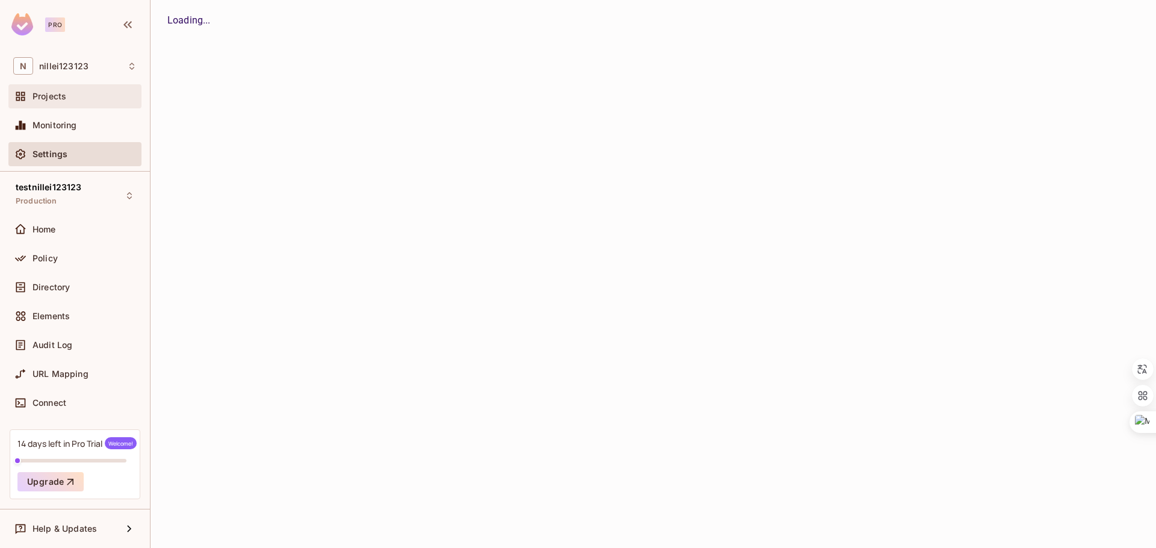
click at [84, 87] on div "Projects" at bounding box center [74, 96] width 133 height 24
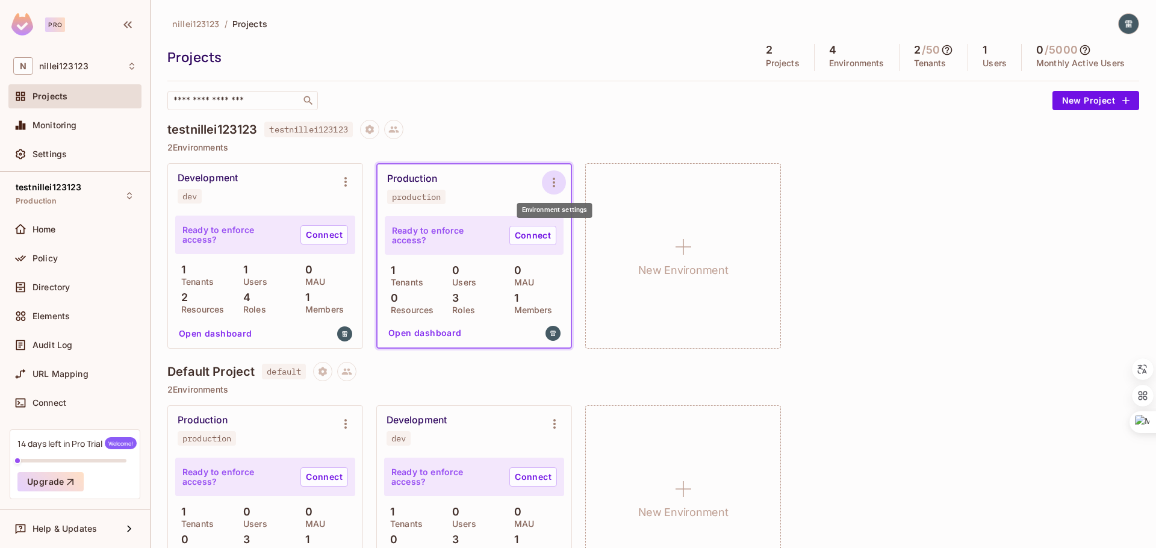
click at [553, 185] on icon "Environment settings" at bounding box center [554, 182] width 14 height 14
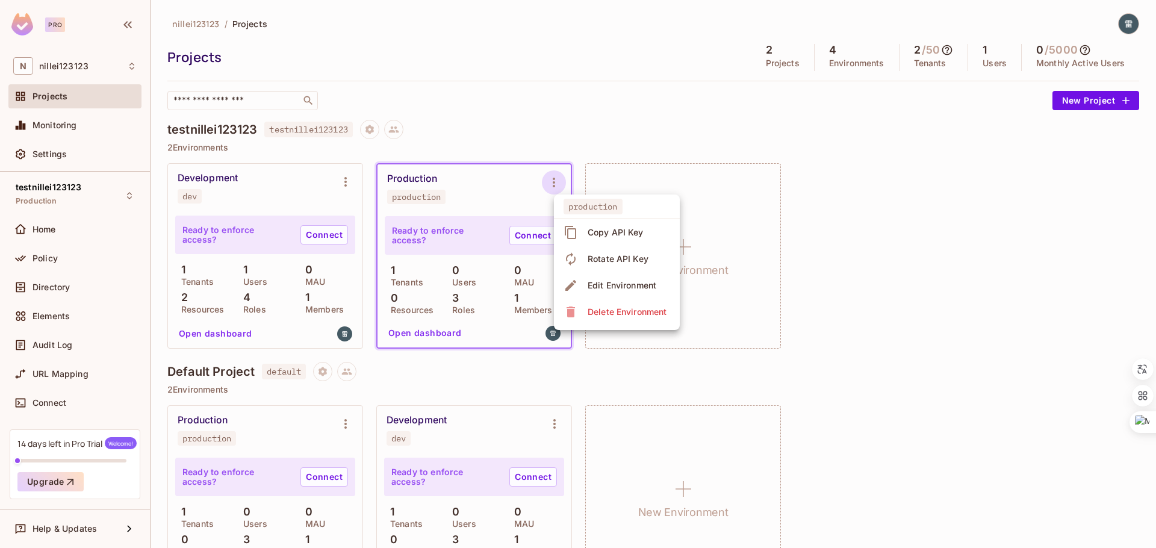
click at [884, 219] on div at bounding box center [578, 274] width 1156 height 548
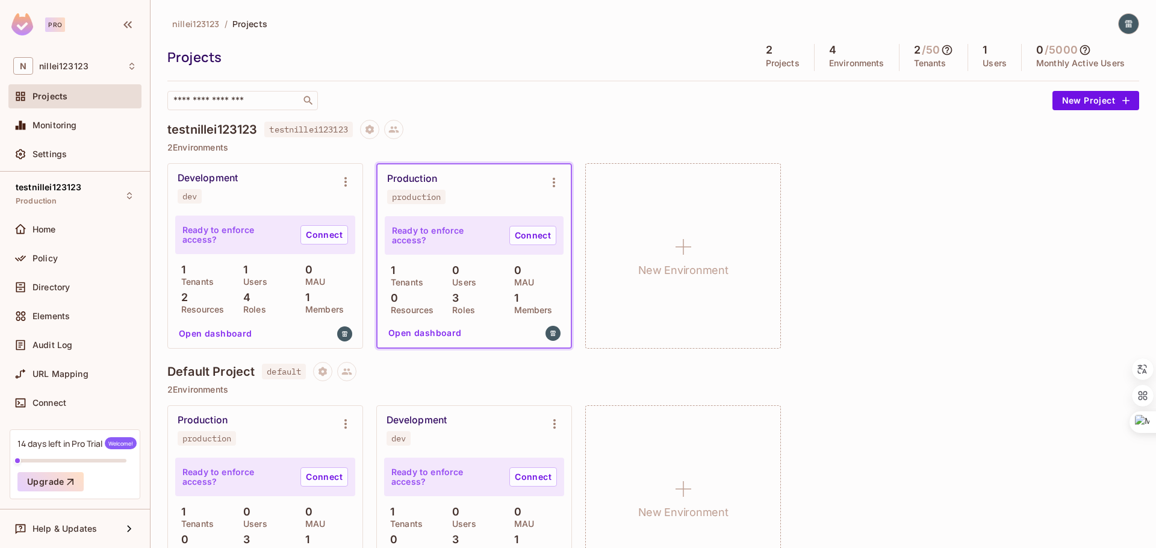
click at [708, 257] on div "New Environment" at bounding box center [683, 256] width 196 height 186
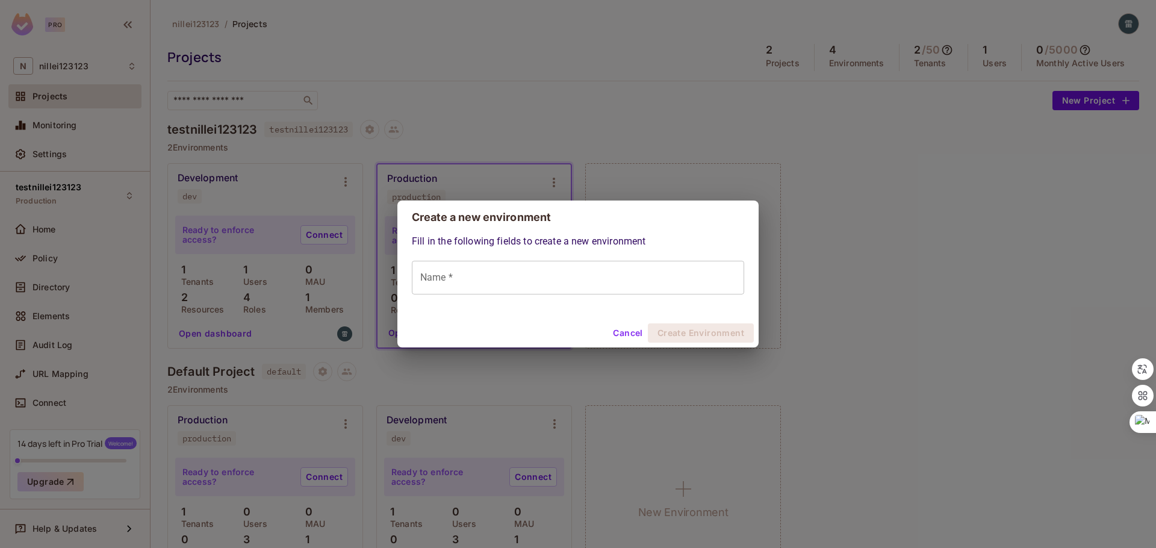
click at [602, 273] on input "Name *" at bounding box center [578, 278] width 332 height 34
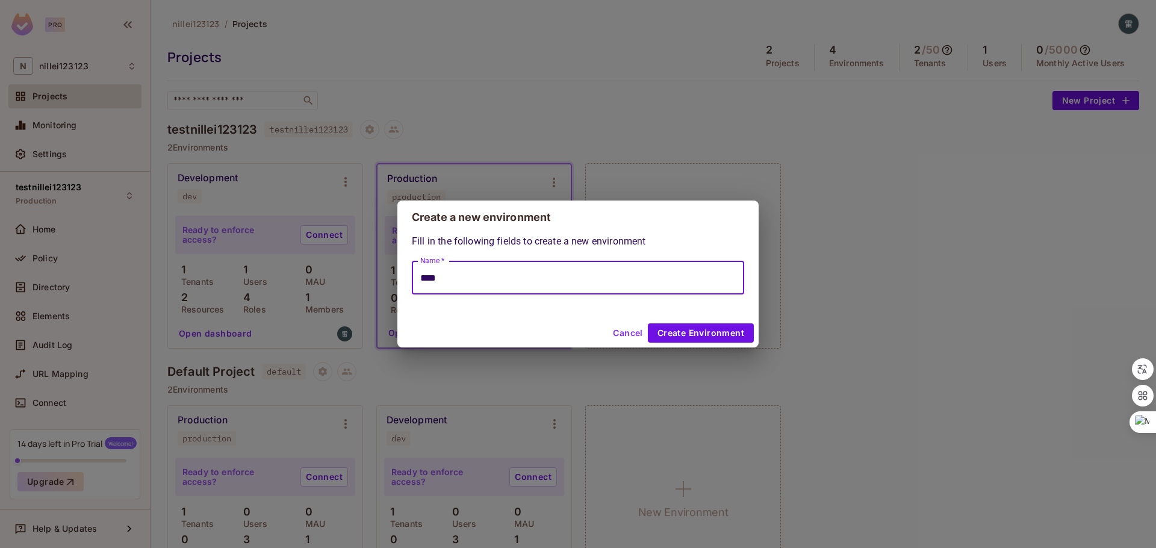
type input "****"
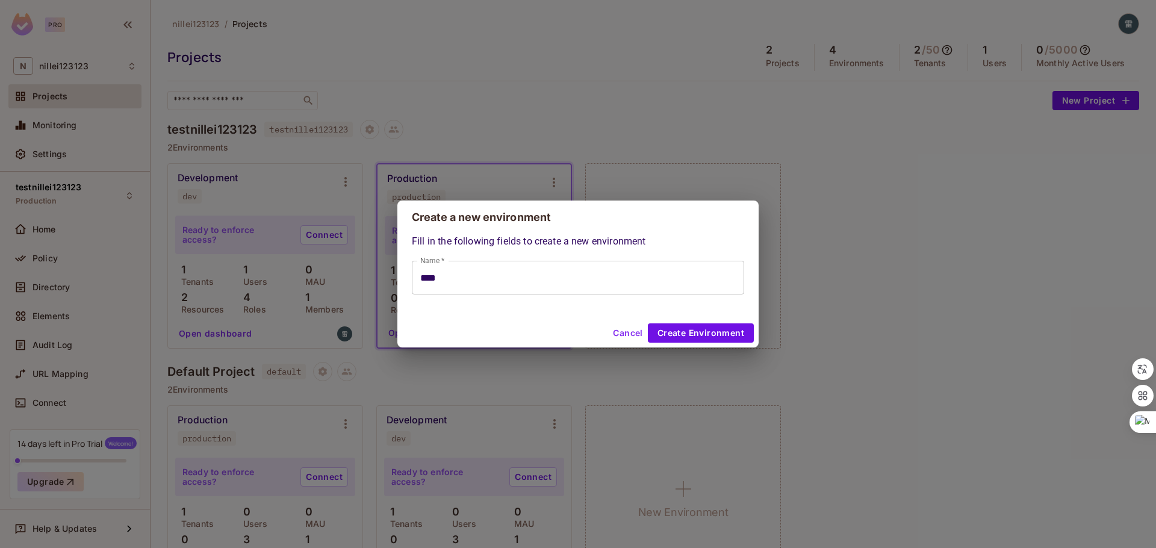
click at [739, 345] on div "Cancel Create Environment" at bounding box center [578, 333] width 361 height 29
click at [739, 340] on button "Create Environment" at bounding box center [701, 332] width 106 height 19
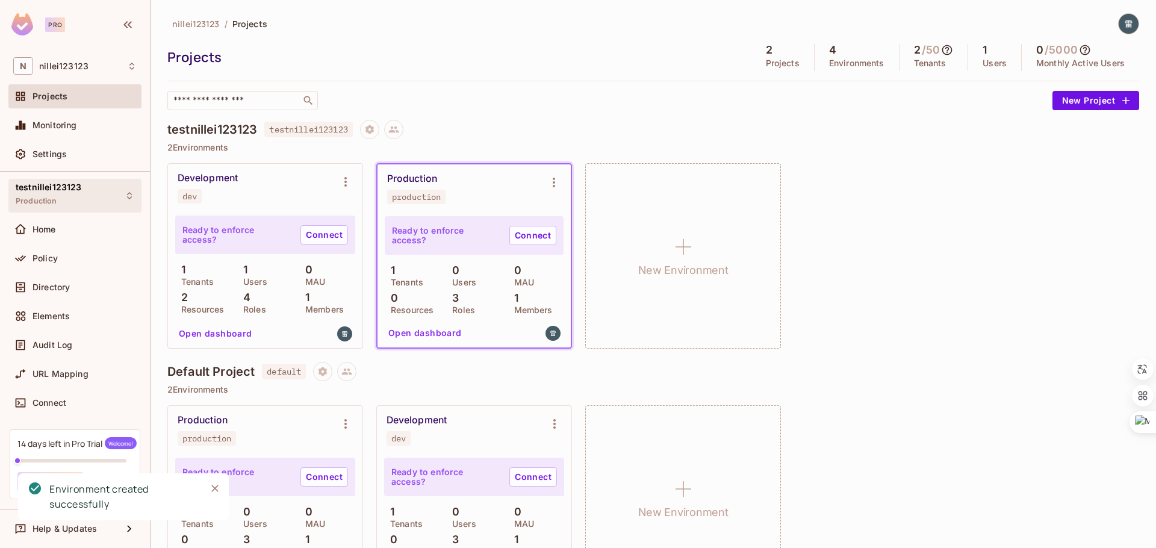
click at [81, 197] on div "testnillei123123 Production" at bounding box center [74, 195] width 133 height 33
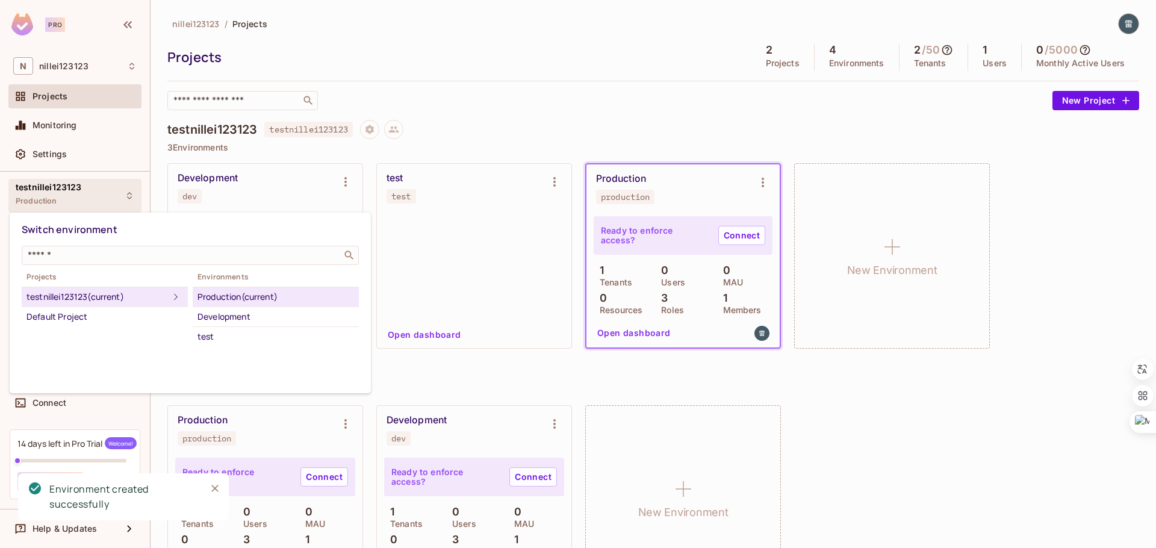
click at [516, 133] on div at bounding box center [578, 274] width 1156 height 548
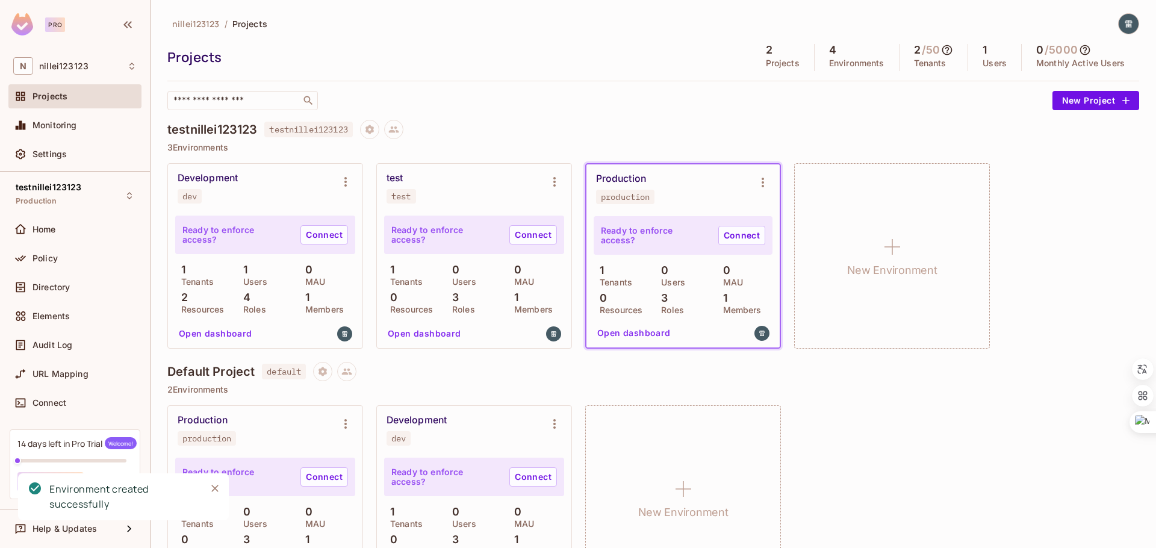
click at [667, 297] on p "3" at bounding box center [661, 298] width 13 height 12
click at [676, 297] on div "3 Roles" at bounding box center [682, 303] width 55 height 22
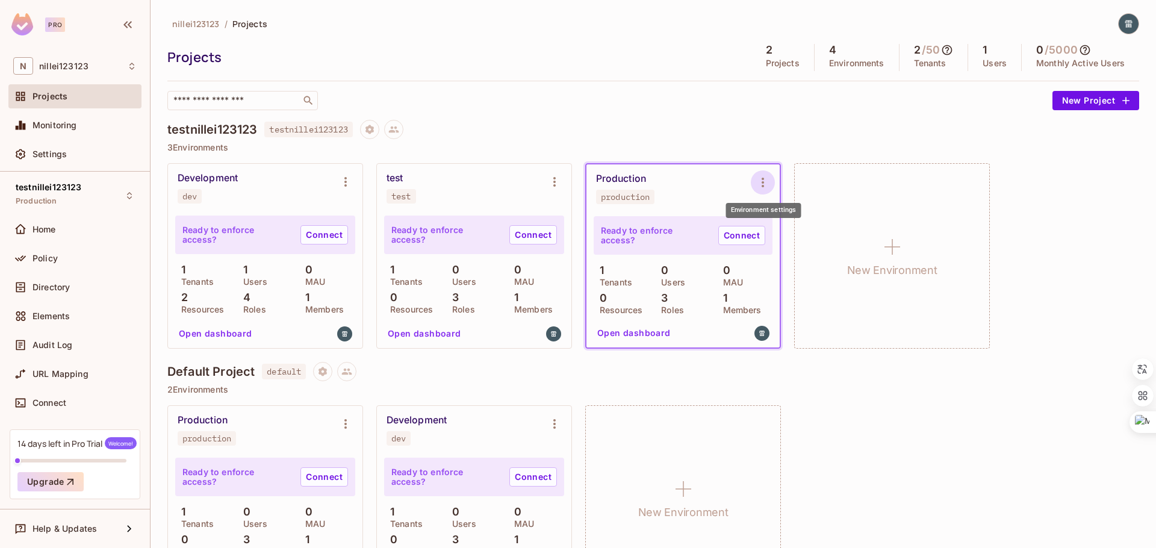
click at [761, 183] on icon "Environment settings" at bounding box center [763, 182] width 14 height 14
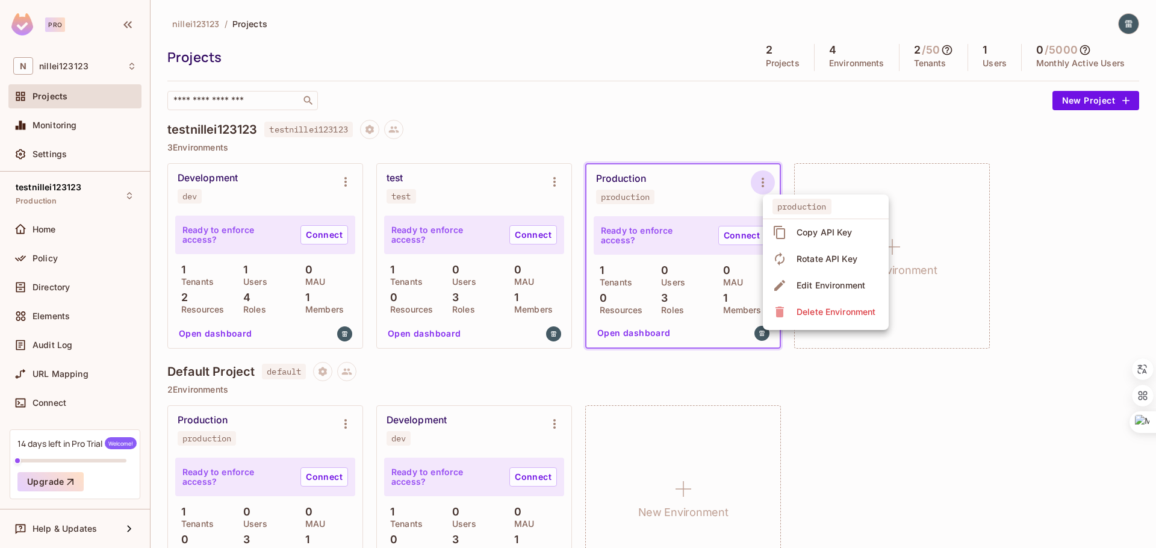
click at [797, 310] on div "Delete Environment" at bounding box center [836, 312] width 79 height 12
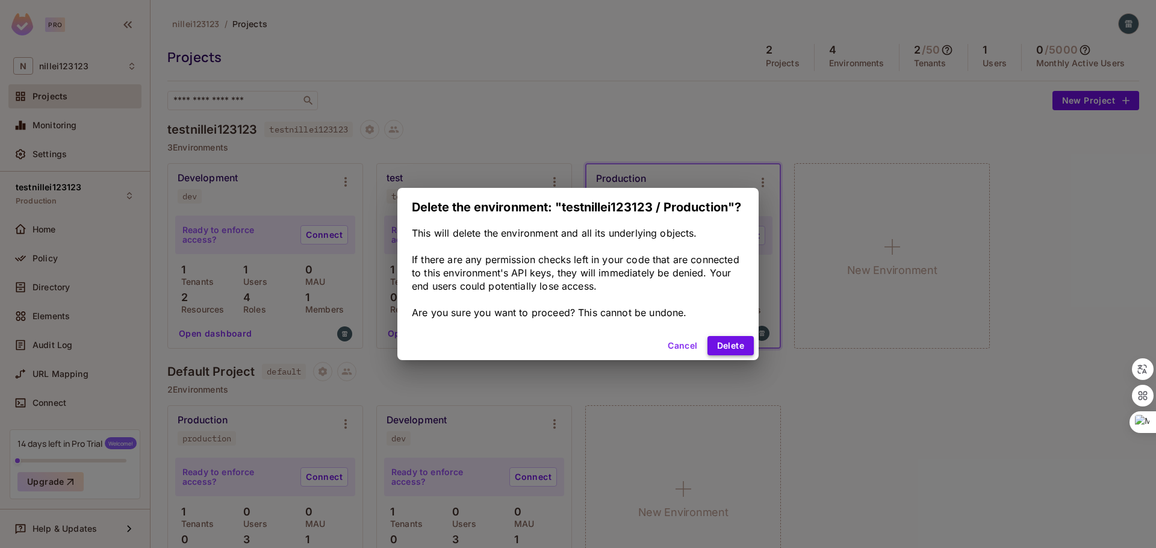
click at [723, 345] on button "Delete" at bounding box center [731, 345] width 46 height 19
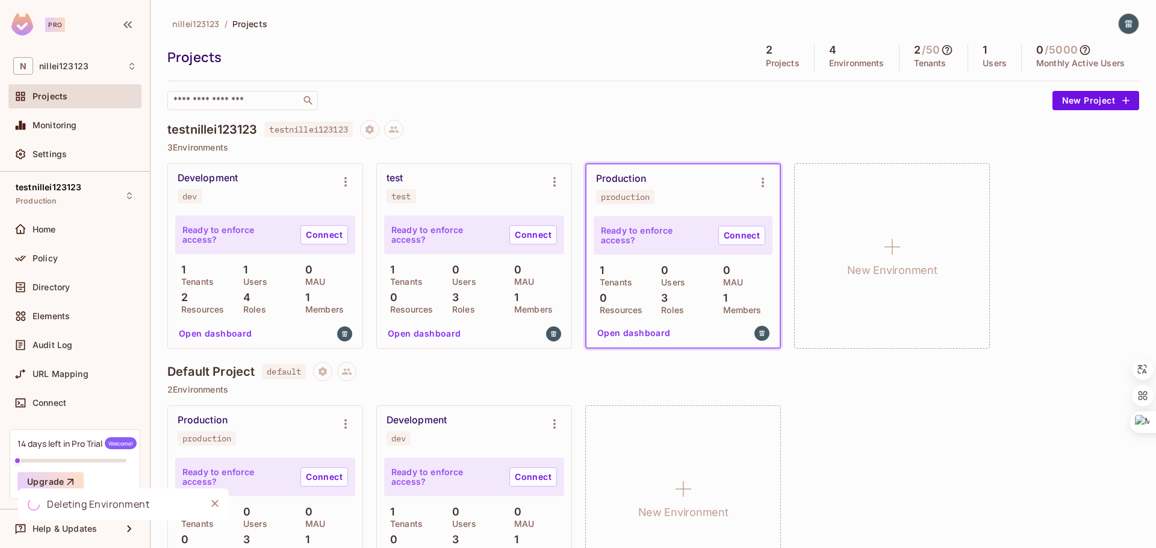
click at [214, 507] on icon "Close" at bounding box center [215, 503] width 12 height 12
click at [71, 407] on div "Connect" at bounding box center [85, 403] width 104 height 10
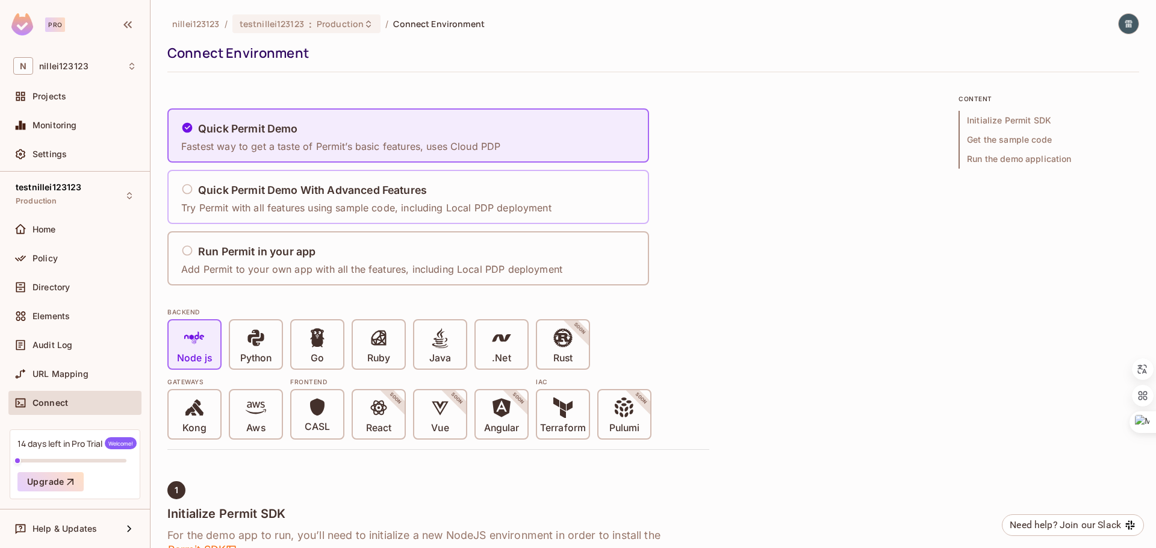
click at [276, 202] on p "Try Permit with all features using sample code, including Local PDP deployment" at bounding box center [366, 207] width 370 height 13
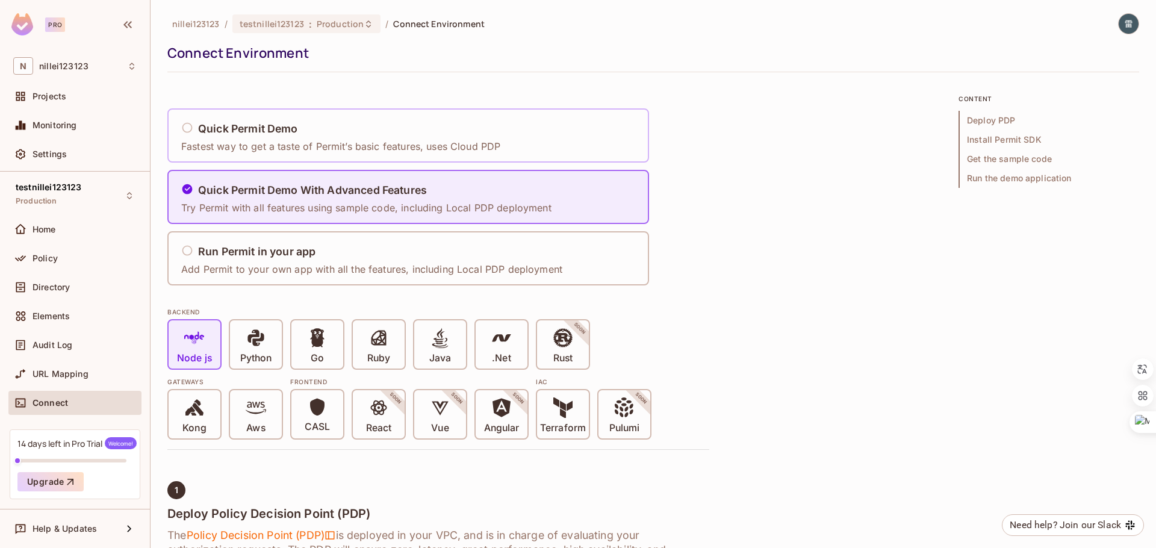
click at [342, 111] on div "Quick Permit Demo Fastest way to get a taste of Permit’s basic features, uses C…" at bounding box center [344, 136] width 327 height 50
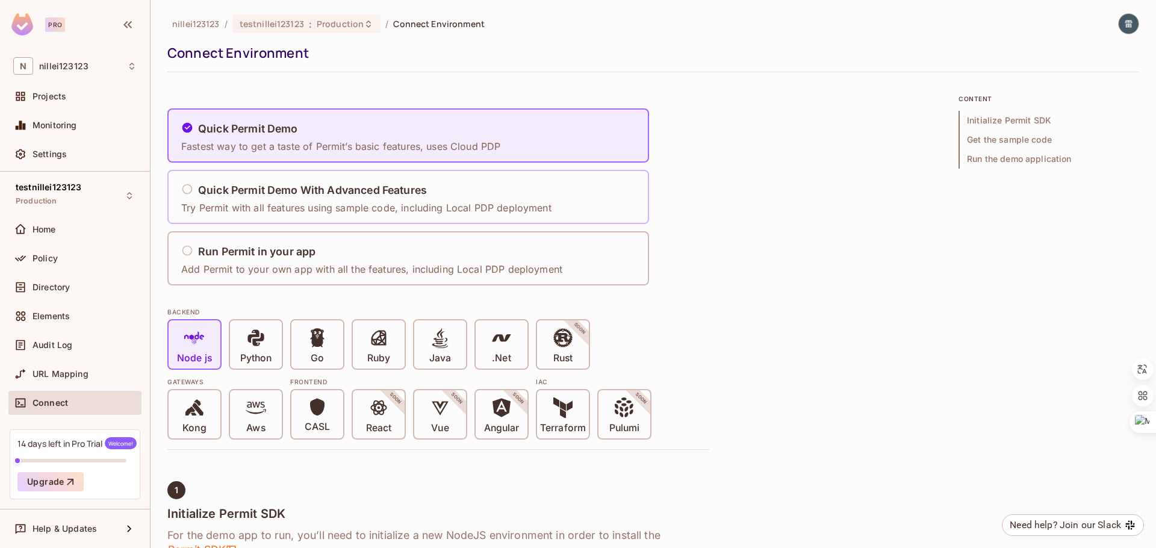
click at [328, 186] on h5 "Quick Permit Demo With Advanced Features" at bounding box center [312, 190] width 229 height 12
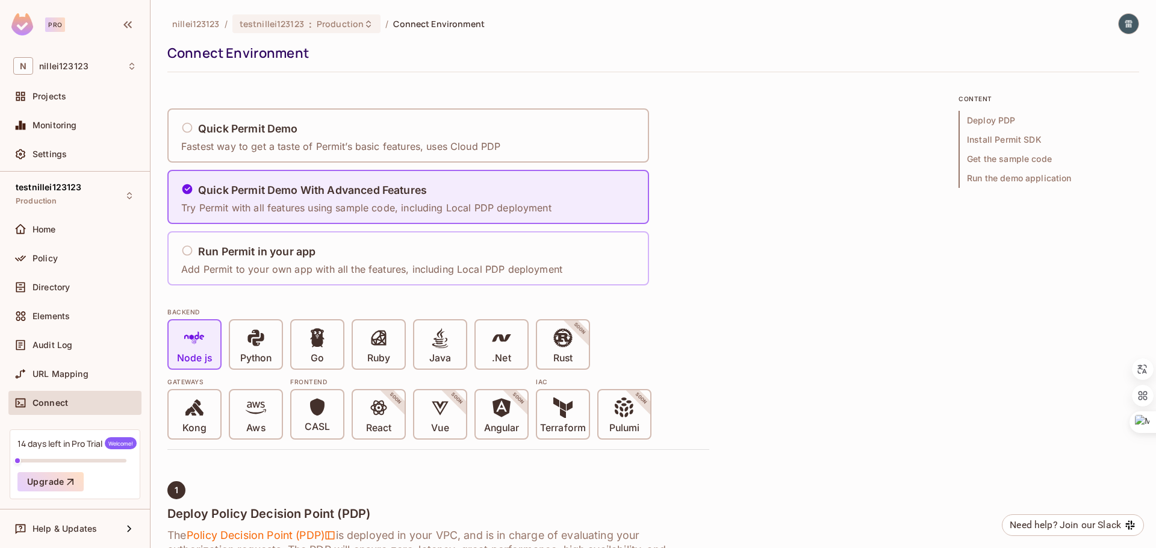
click at [304, 257] on h5 "Run Permit in your app" at bounding box center [256, 252] width 117 height 12
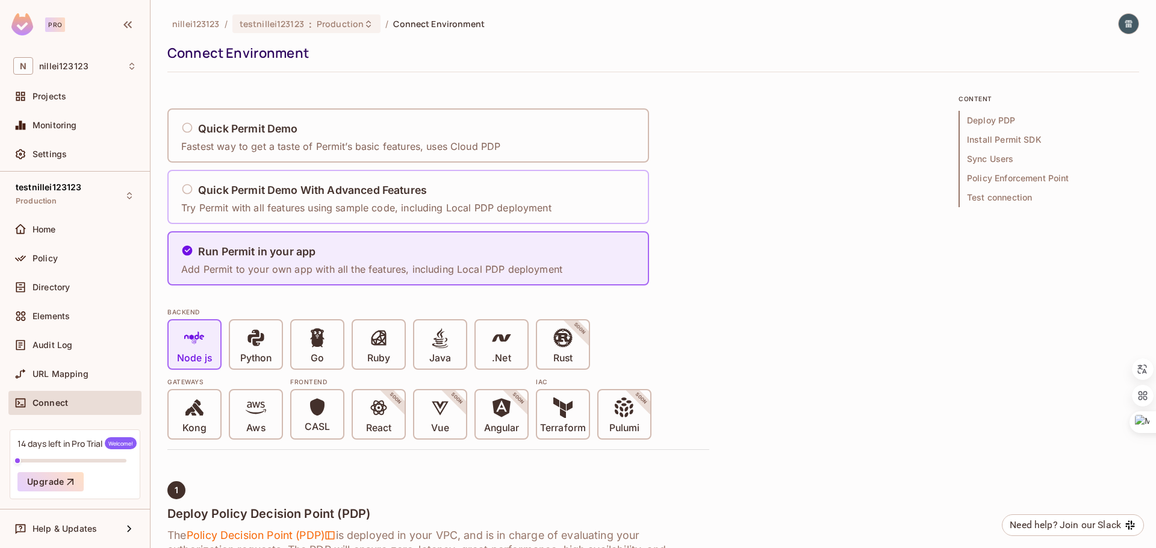
click at [338, 173] on div "Quick Permit Demo With Advanced Features Try Permit with all features using sam…" at bounding box center [370, 197] width 378 height 50
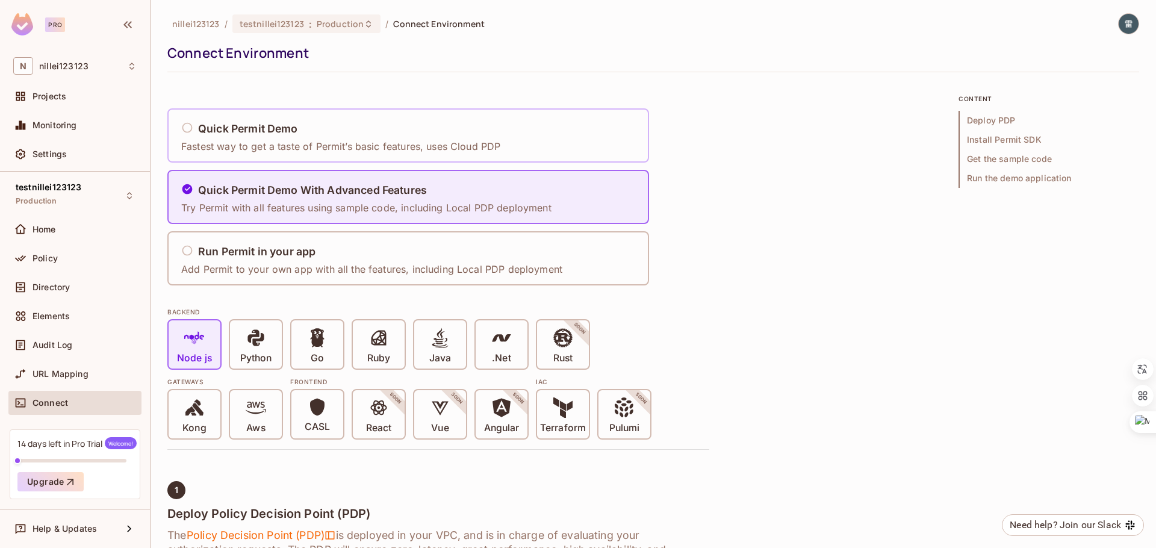
click at [356, 125] on div "Quick Permit Demo" at bounding box center [340, 129] width 319 height 15
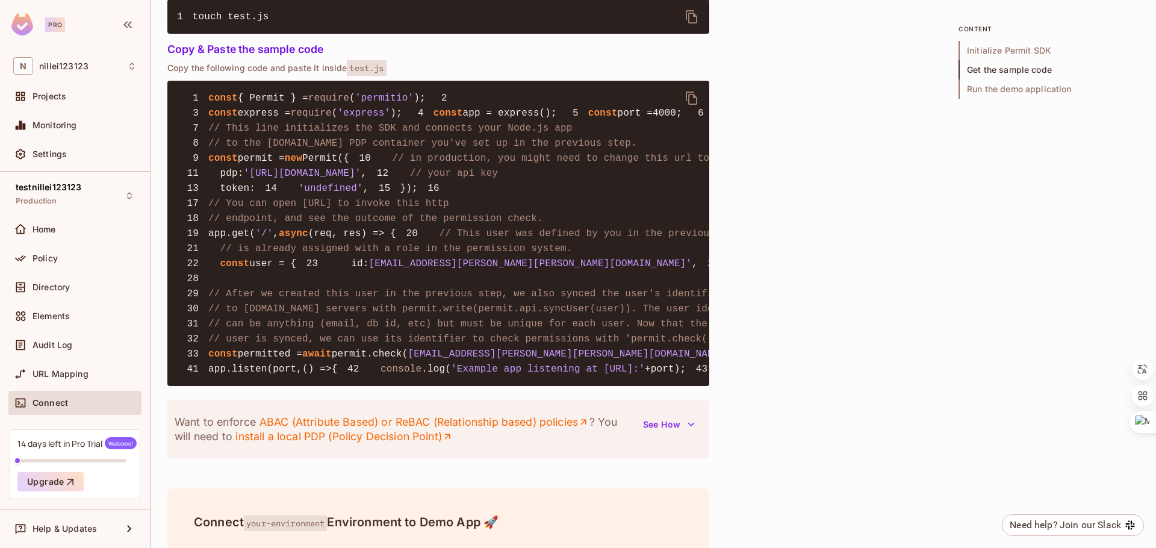
scroll to position [848, 0]
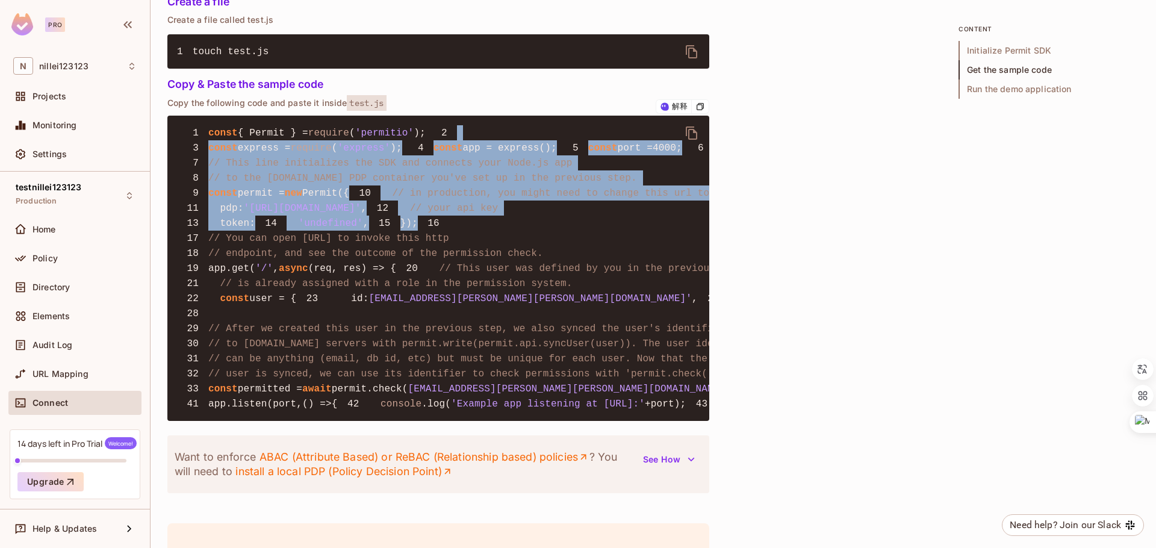
drag, startPoint x: 259, startPoint y: 147, endPoint x: 360, endPoint y: 346, distance: 223.3
click at [360, 346] on pre "1 const { Permit } = require ( 'permitio' ); 2 3 const express = require ( 'exp…" at bounding box center [438, 268] width 542 height 305
click at [511, 292] on pre "1 const { Permit } = require ( 'permitio' ); 2 3 const express = require ( 'exp…" at bounding box center [438, 268] width 542 height 305
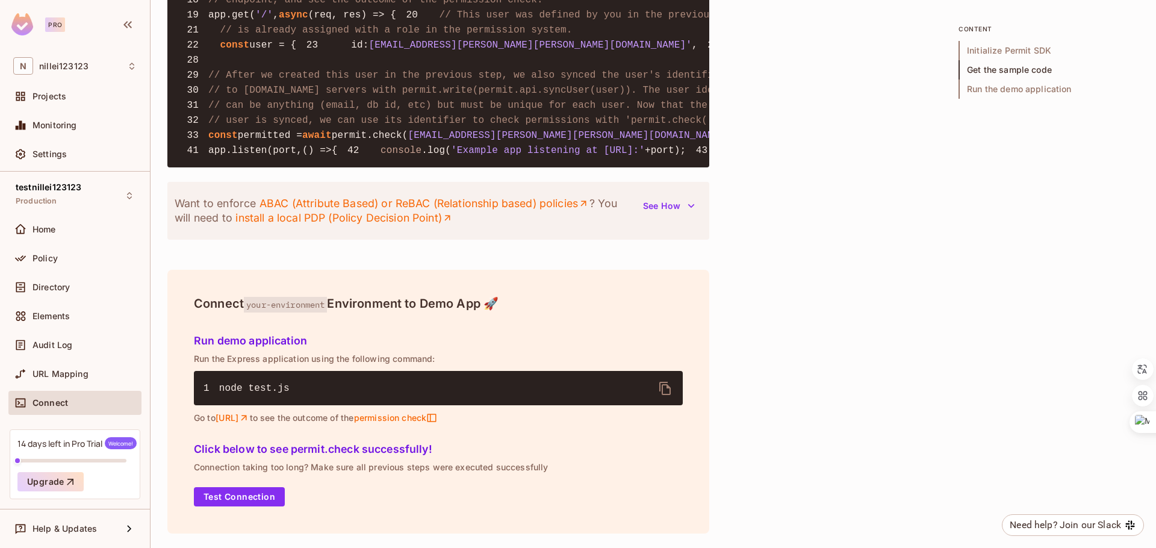
scroll to position [1435, 0]
click at [266, 302] on span "your-environment" at bounding box center [285, 305] width 83 height 16
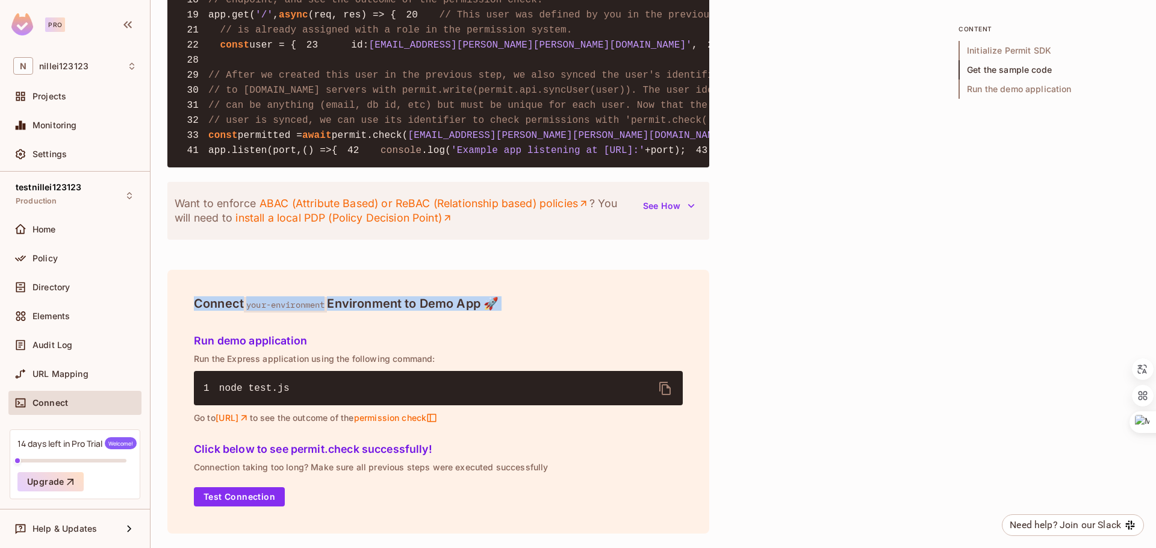
click at [286, 299] on span "your-environment" at bounding box center [285, 305] width 83 height 16
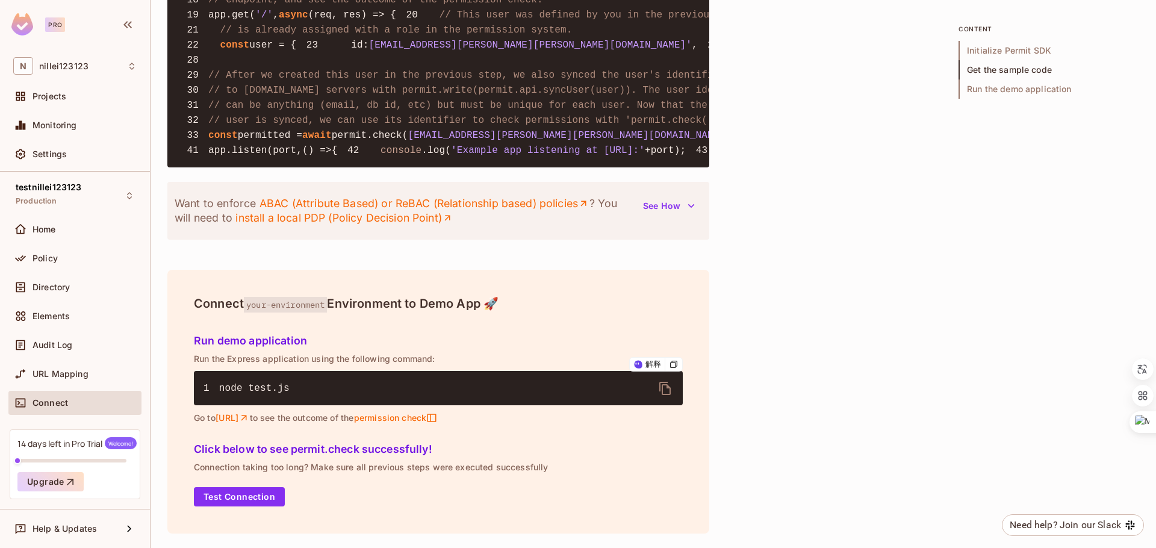
click at [253, 386] on span "node test.js" at bounding box center [254, 388] width 70 height 11
click at [275, 386] on span "node test.js" at bounding box center [254, 388] width 70 height 11
click at [345, 416] on p "Go to http://localhost:4000 to see the outcome of the permission check" at bounding box center [438, 418] width 489 height 11
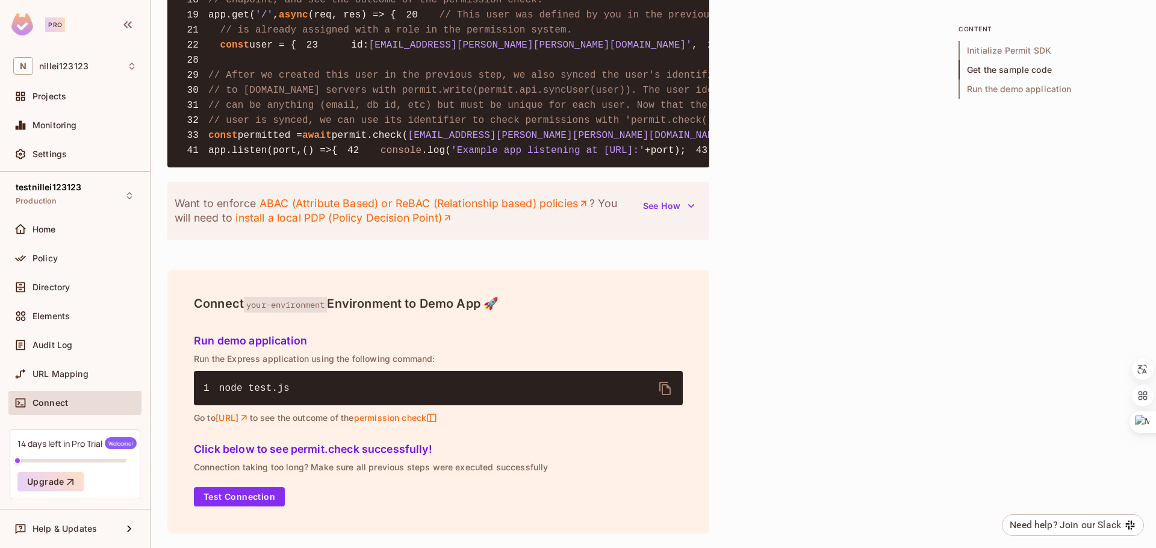
click at [345, 416] on p "Go to http://localhost:4000 to see the outcome of the permission check" at bounding box center [438, 418] width 489 height 11
click at [363, 356] on p "Run the Express application using the following command:" at bounding box center [438, 359] width 489 height 10
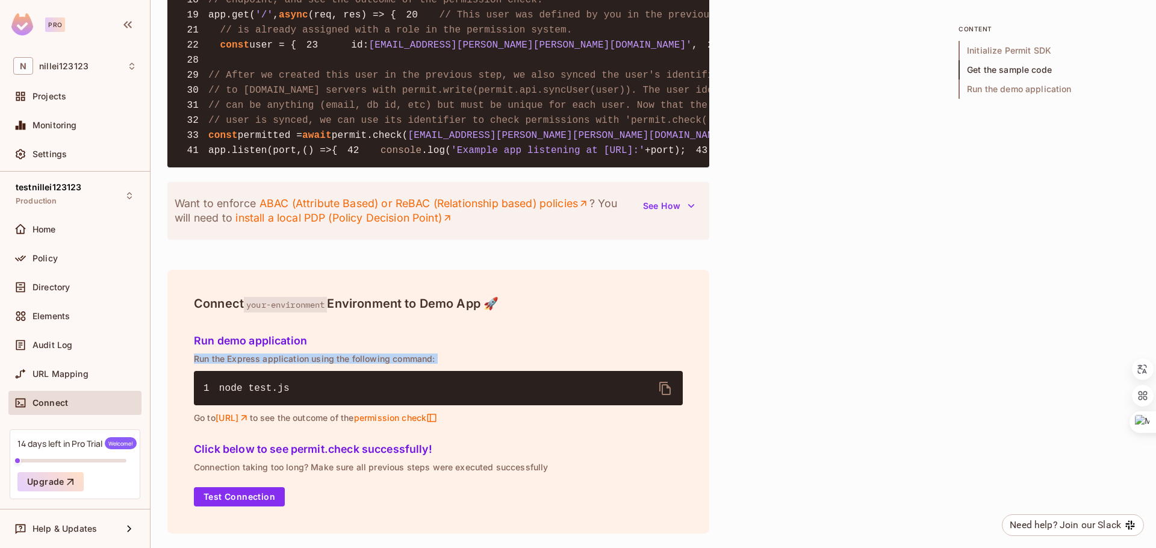
click at [341, 349] on div "Run demo application Run the Express application using the following command: 1…" at bounding box center [438, 377] width 499 height 108
click at [270, 496] on button "Test Connection" at bounding box center [239, 496] width 91 height 19
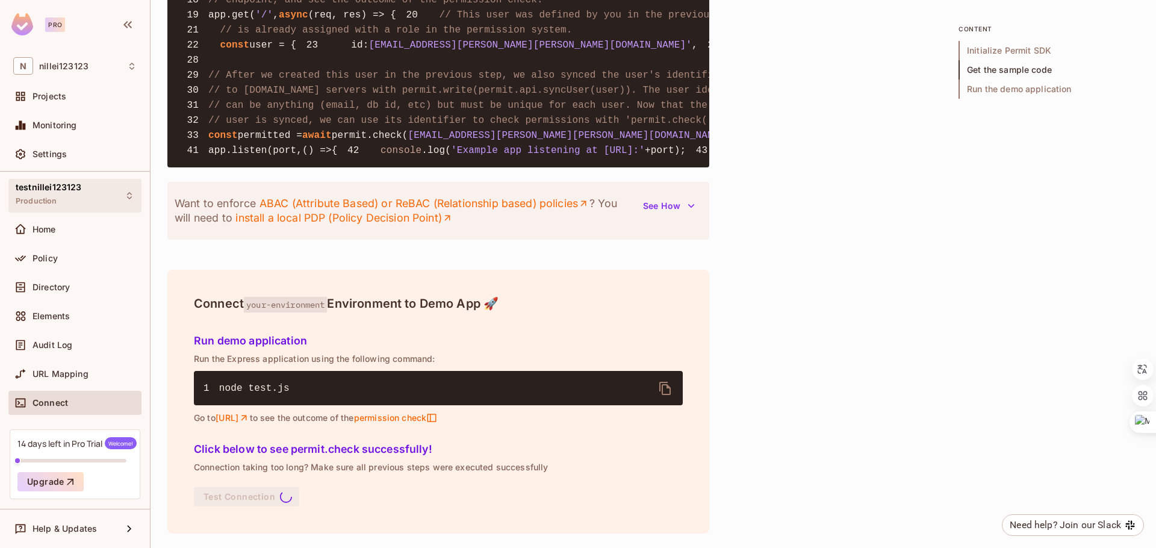
click at [84, 194] on div "testnillei123123 Production" at bounding box center [74, 195] width 133 height 33
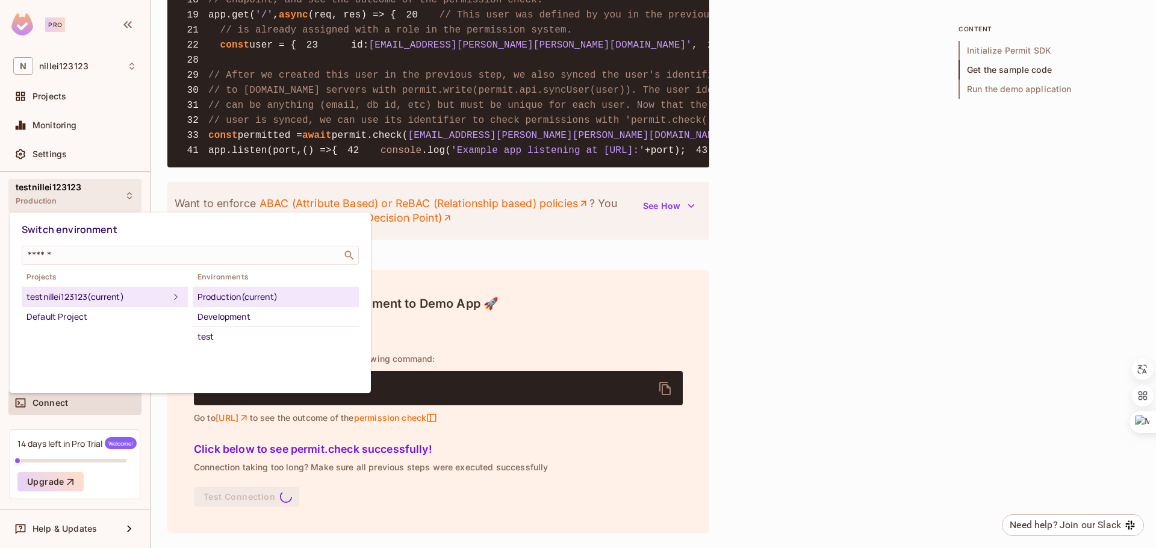
click at [220, 296] on div "Production (current)" at bounding box center [276, 297] width 157 height 14
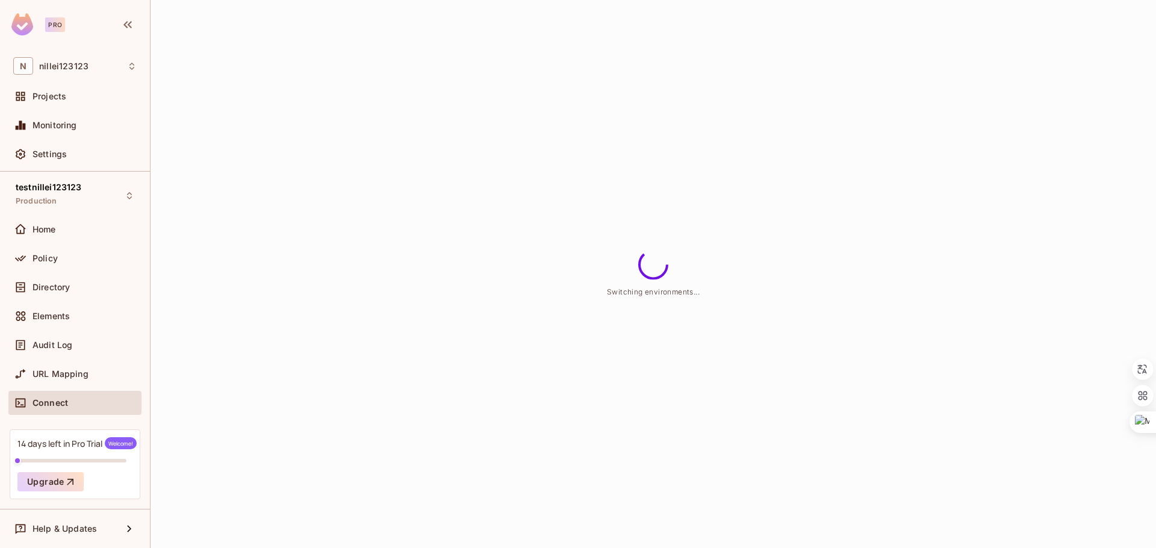
scroll to position [0, 0]
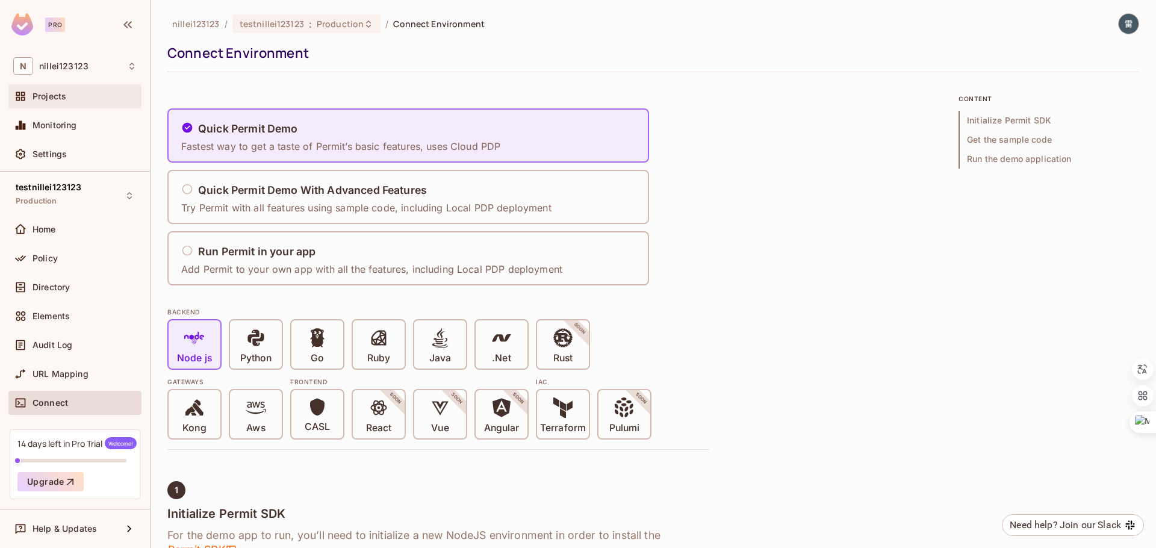
click at [83, 101] on div "Projects" at bounding box center [85, 97] width 104 height 10
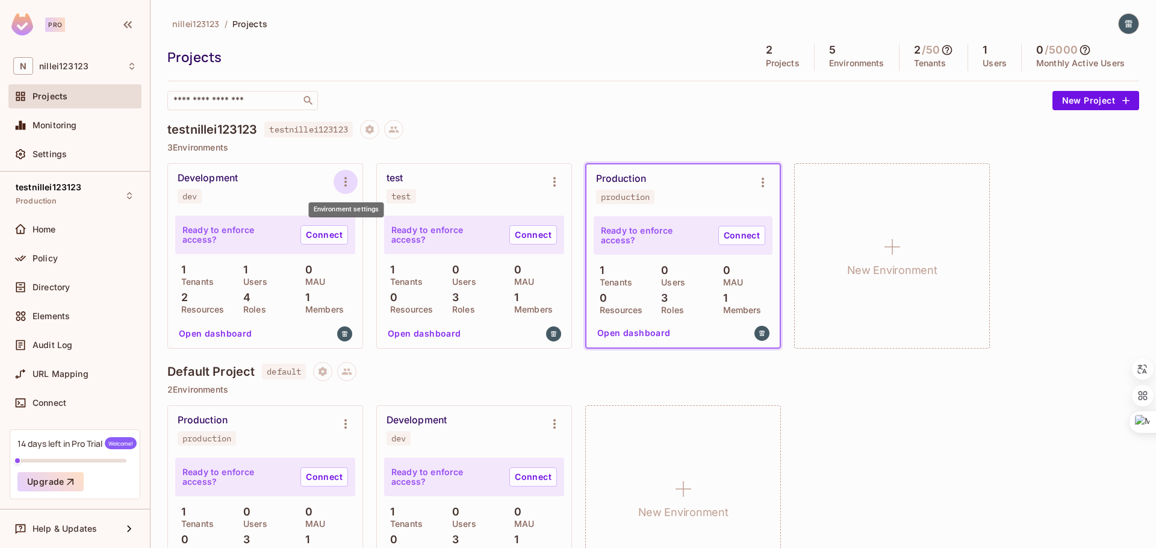
click at [347, 176] on icon "Environment settings" at bounding box center [345, 182] width 14 height 14
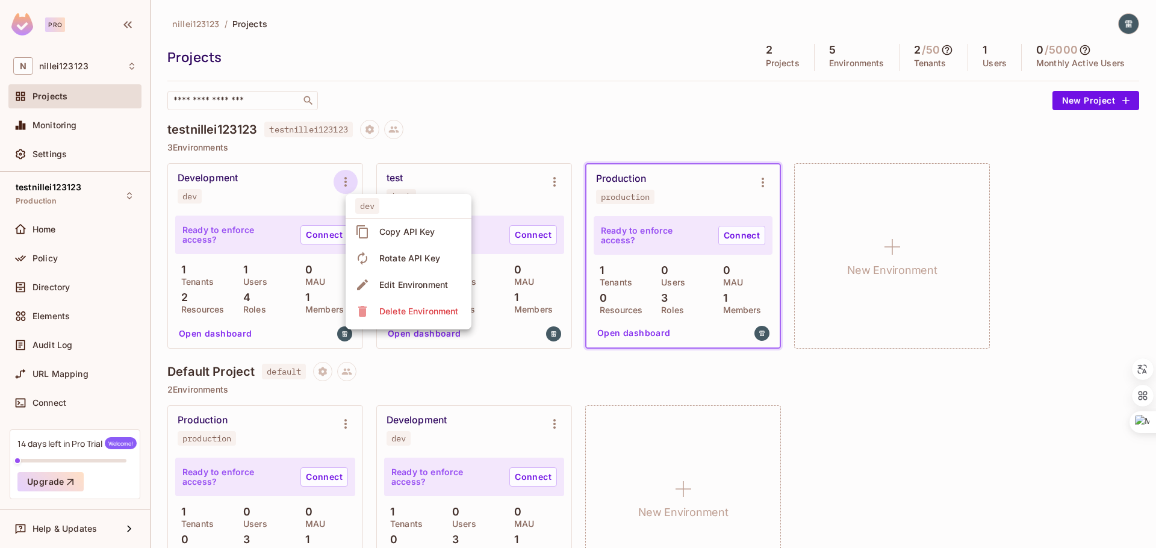
click at [308, 233] on div at bounding box center [578, 274] width 1156 height 548
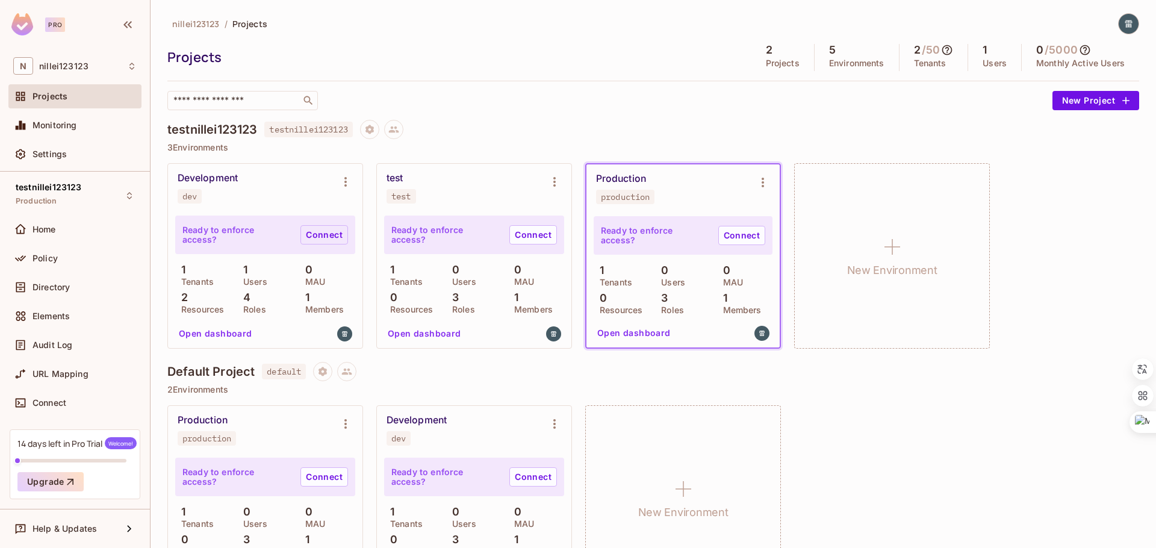
click at [313, 233] on link "Connect" at bounding box center [325, 234] width 48 height 19
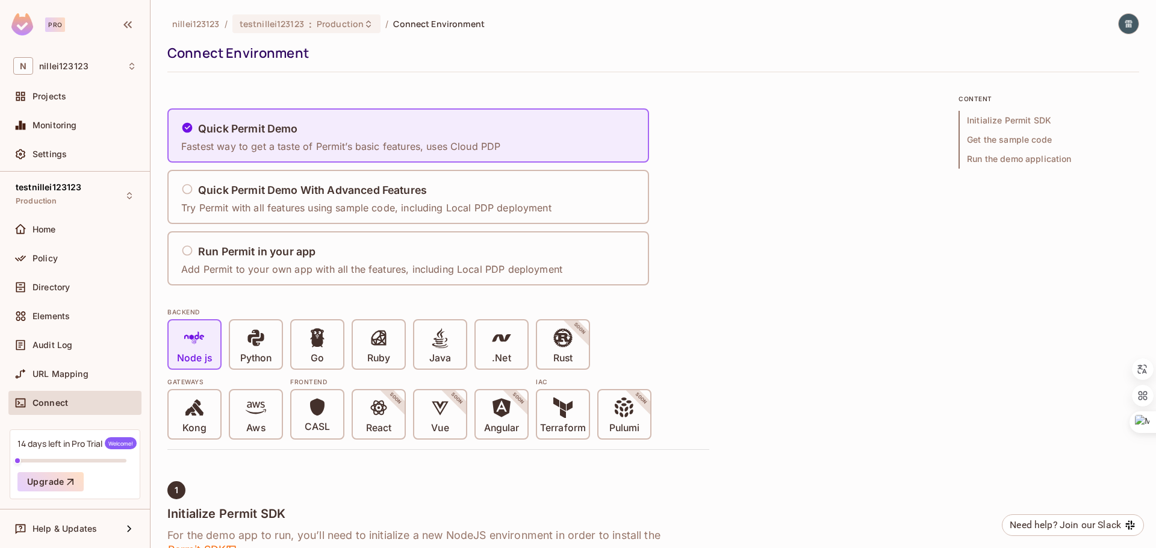
click at [984, 154] on span "Run the demo application" at bounding box center [1049, 158] width 181 height 19
click at [73, 95] on div "Projects" at bounding box center [85, 97] width 104 height 10
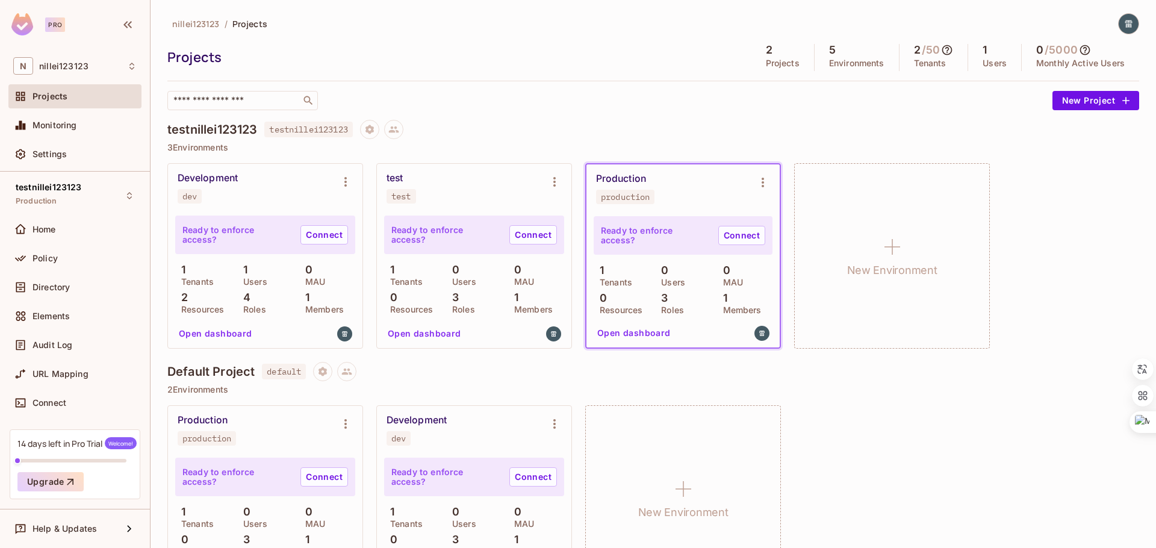
click at [307, 189] on div "Development dev" at bounding box center [256, 187] width 156 height 31
click at [323, 125] on span "testnillei123123" at bounding box center [308, 130] width 88 height 16
click at [375, 130] on icon "Project settings" at bounding box center [369, 129] width 11 height 11
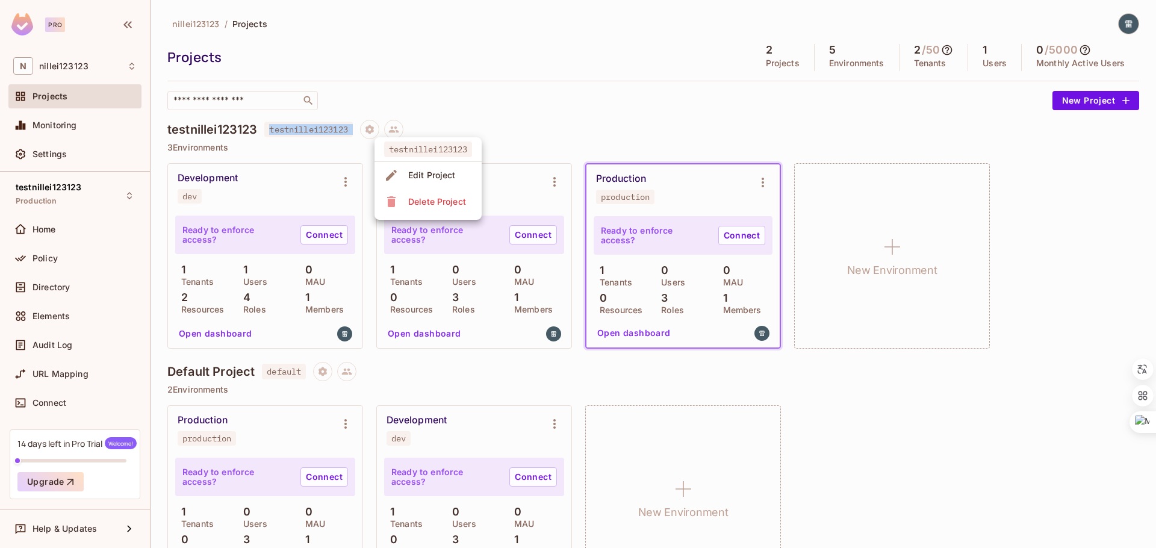
click at [494, 117] on div at bounding box center [578, 274] width 1156 height 548
click at [396, 131] on icon at bounding box center [394, 129] width 10 height 7
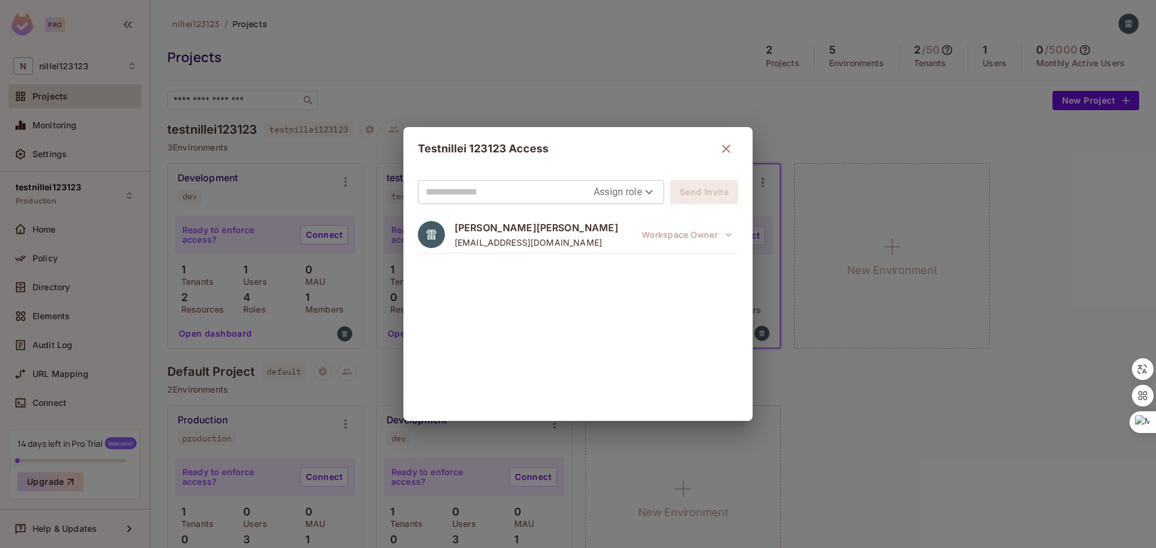
click at [733, 140] on button "button" at bounding box center [726, 149] width 24 height 24
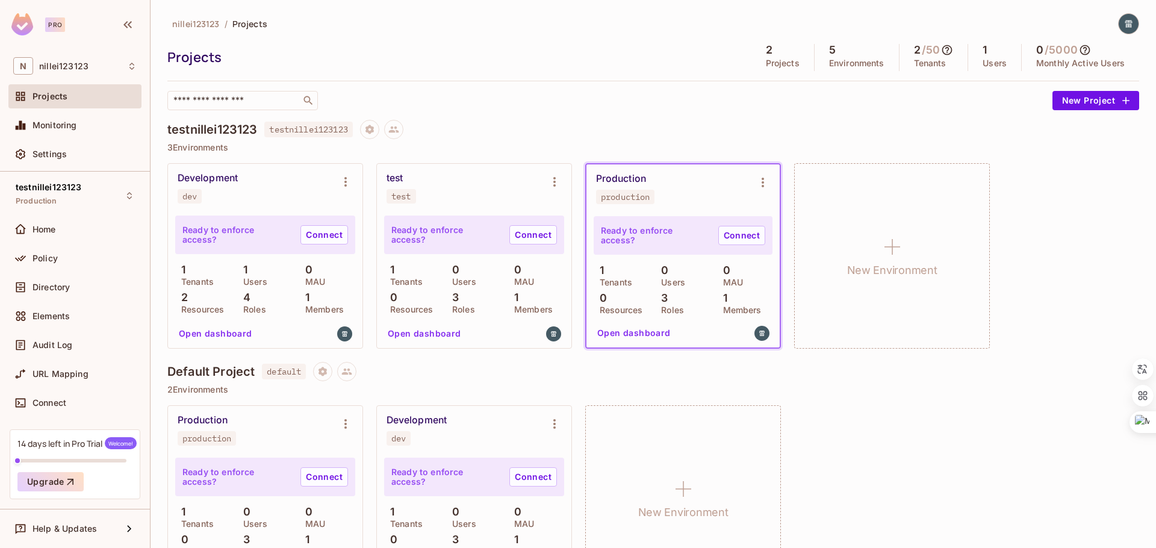
click at [808, 116] on div "nillei123123 / Projects Projects 2 Projects 5 Environments 2 / 50 Tenants 1 Use…" at bounding box center [653, 308] width 972 height 591
click at [949, 50] on icon at bounding box center [947, 50] width 12 height 12
click at [776, 116] on div at bounding box center [578, 274] width 1156 height 548
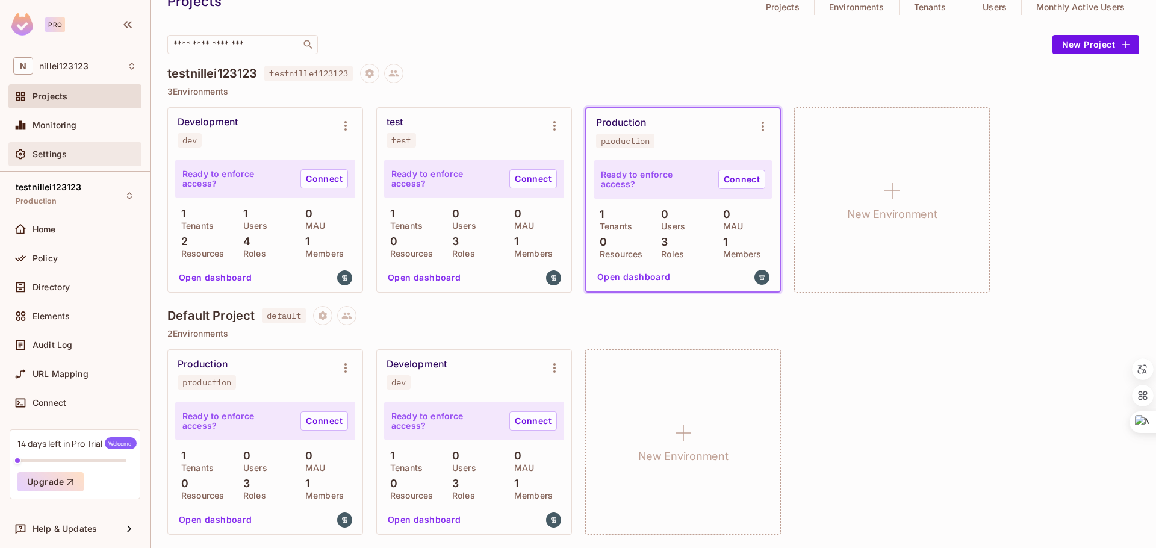
click at [58, 162] on div "Settings" at bounding box center [74, 154] width 133 height 24
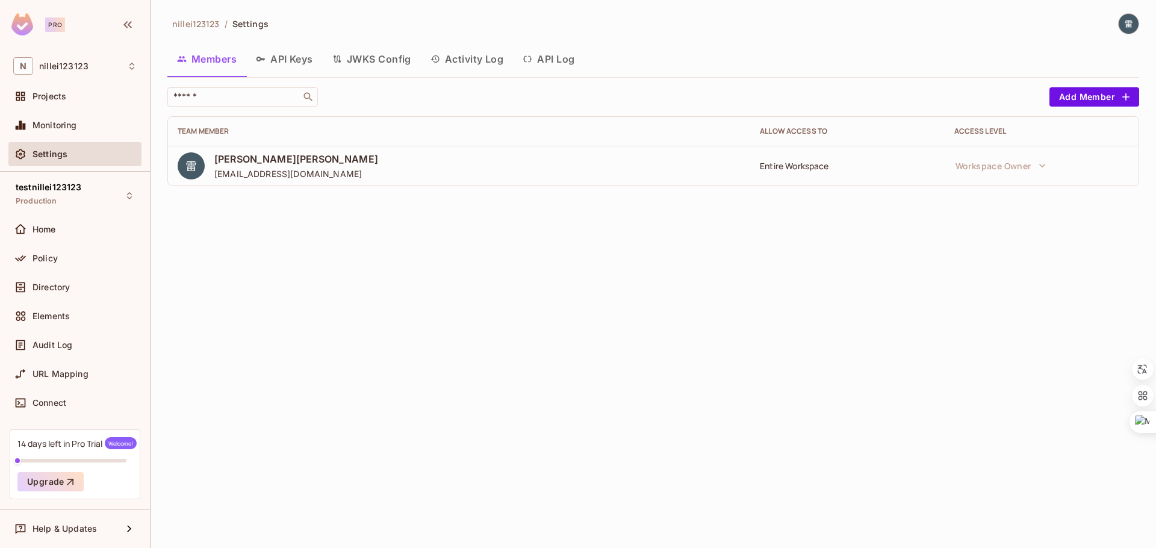
click at [284, 64] on button "API Keys" at bounding box center [284, 59] width 76 height 30
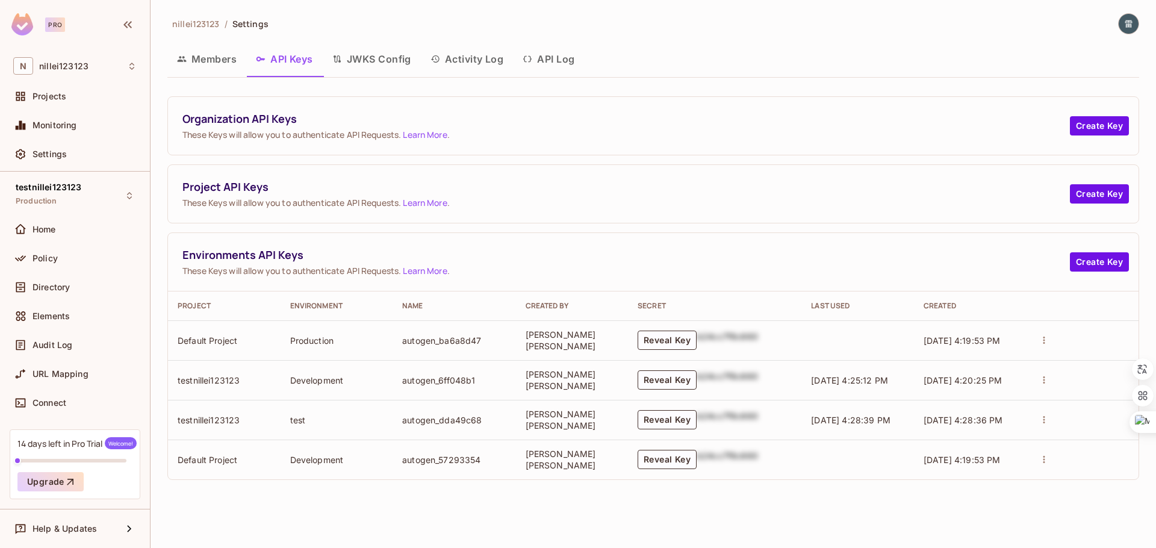
click at [350, 56] on button "JWKS Config" at bounding box center [372, 59] width 98 height 30
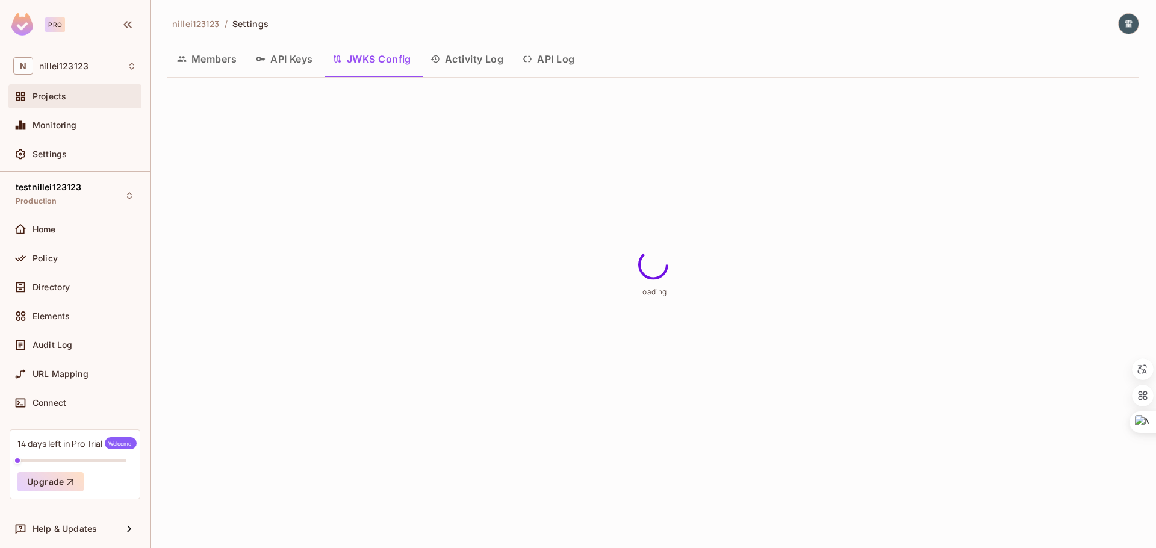
click at [72, 95] on div "Projects" at bounding box center [85, 97] width 104 height 10
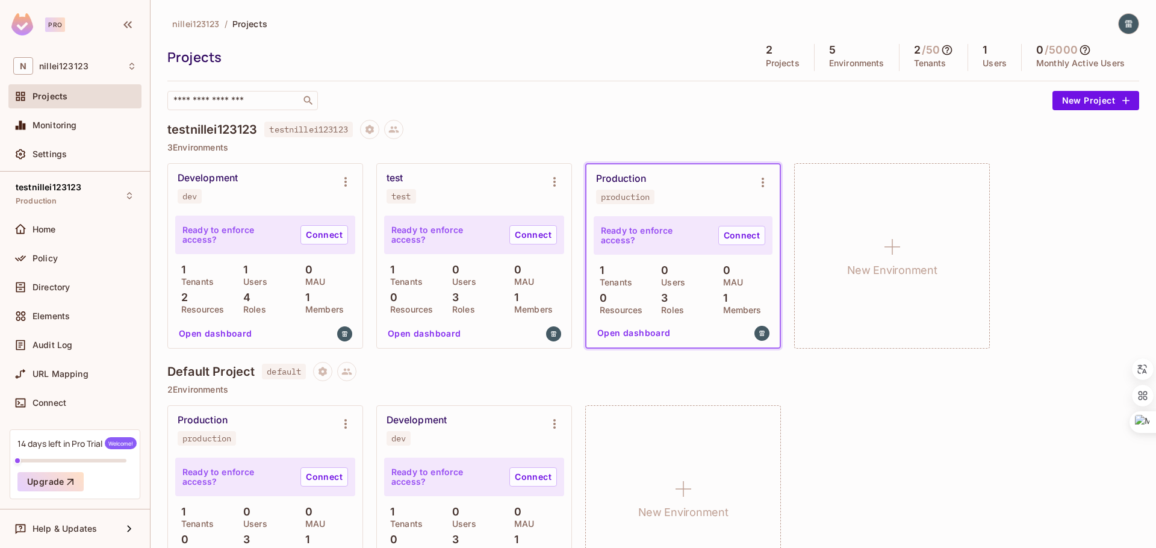
click at [482, 194] on div "test test" at bounding box center [465, 187] width 156 height 31
click at [71, 263] on div "Policy" at bounding box center [74, 258] width 123 height 14
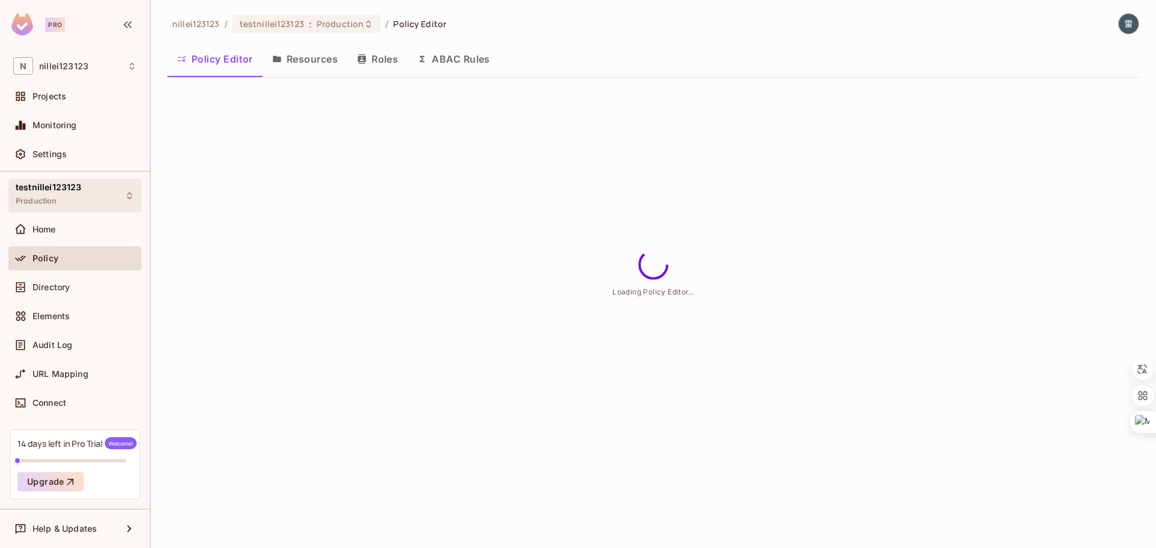
click at [99, 200] on div "testnillei123123 Production" at bounding box center [74, 195] width 133 height 33
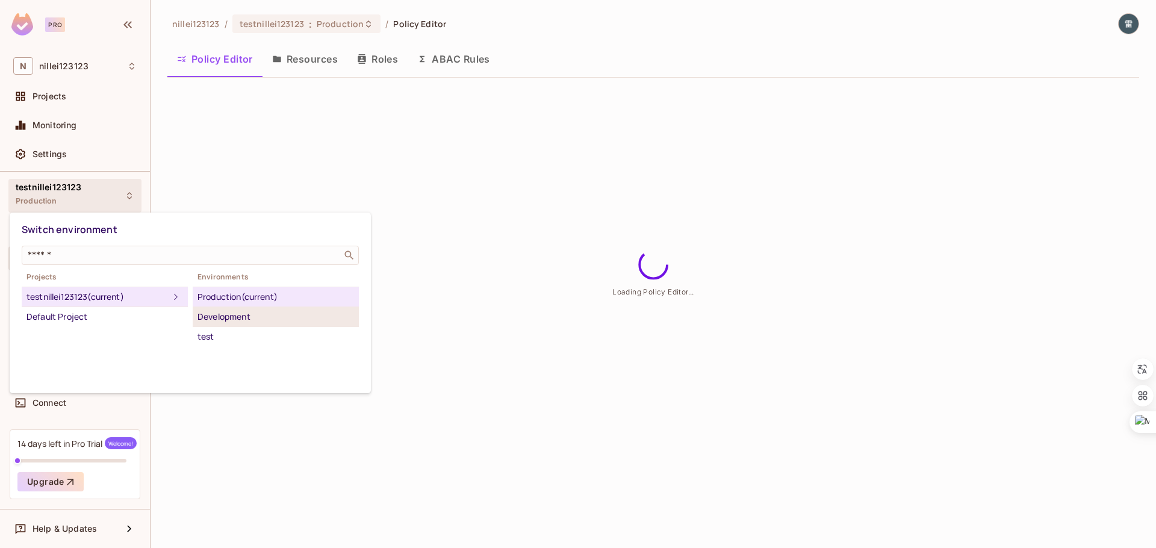
click at [218, 313] on div "Development" at bounding box center [276, 317] width 157 height 14
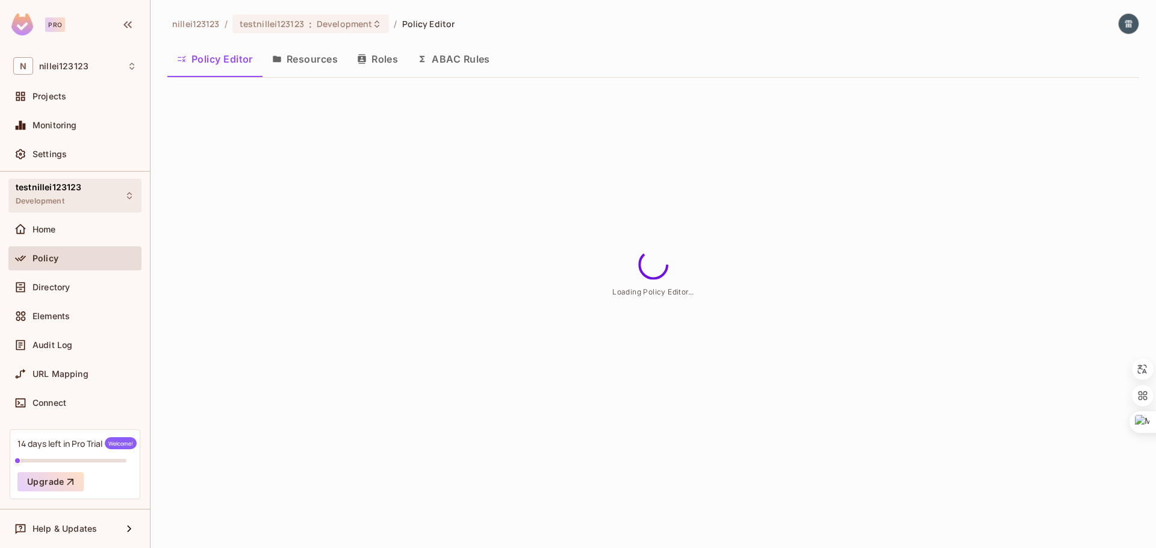
click at [104, 189] on div "testnillei123123 Development" at bounding box center [74, 195] width 133 height 33
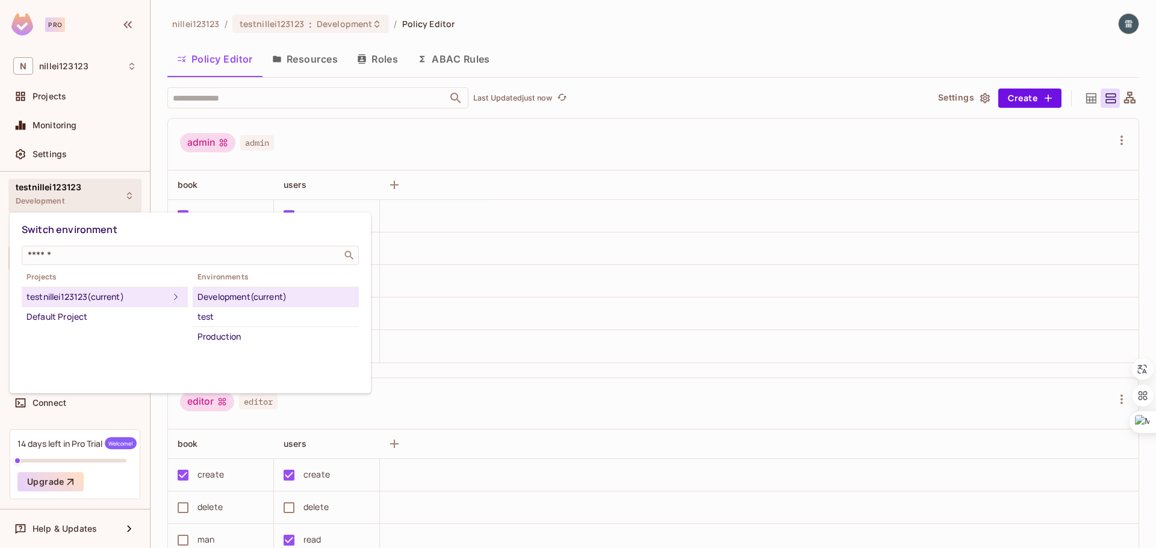
click at [73, 99] on div at bounding box center [578, 274] width 1156 height 548
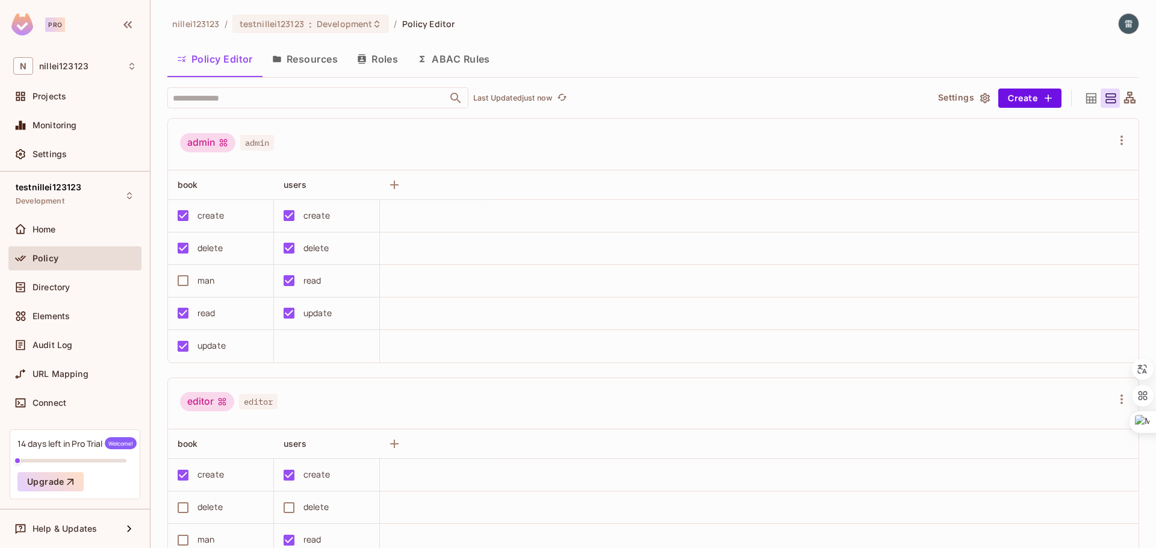
click at [73, 99] on div "Projects" at bounding box center [85, 97] width 104 height 10
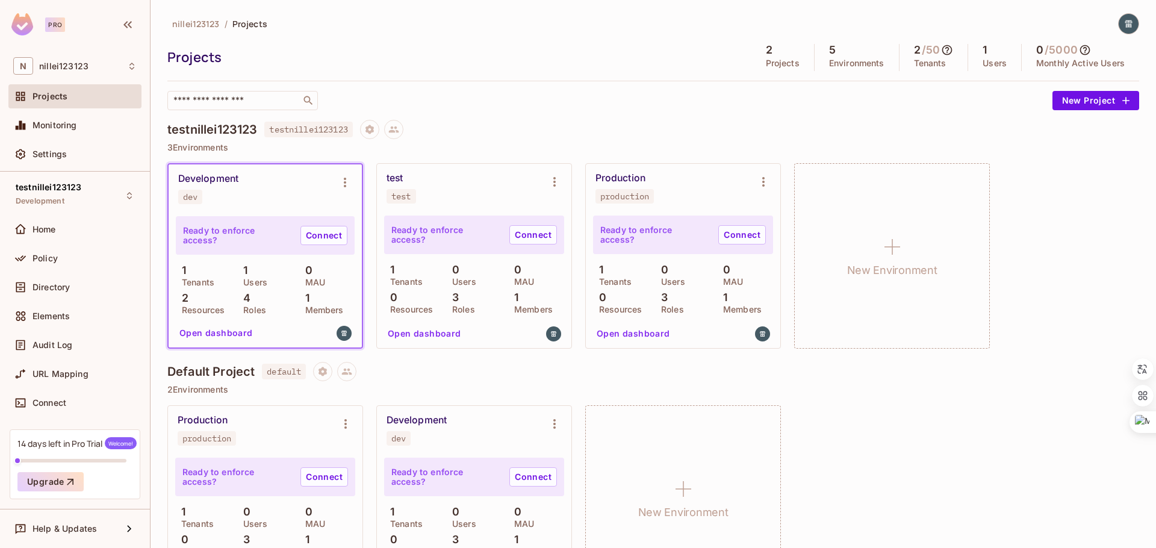
click at [514, 182] on div "test test" at bounding box center [465, 187] width 156 height 31
click at [552, 128] on div "testnillei123123 testnillei123123" at bounding box center [653, 129] width 972 height 19
click at [243, 22] on span "Projects" at bounding box center [249, 23] width 35 height 11
click at [204, 18] on span "nillei123123" at bounding box center [196, 23] width 48 height 11
click at [111, 73] on div "N nillei123123" at bounding box center [74, 65] width 123 height 17
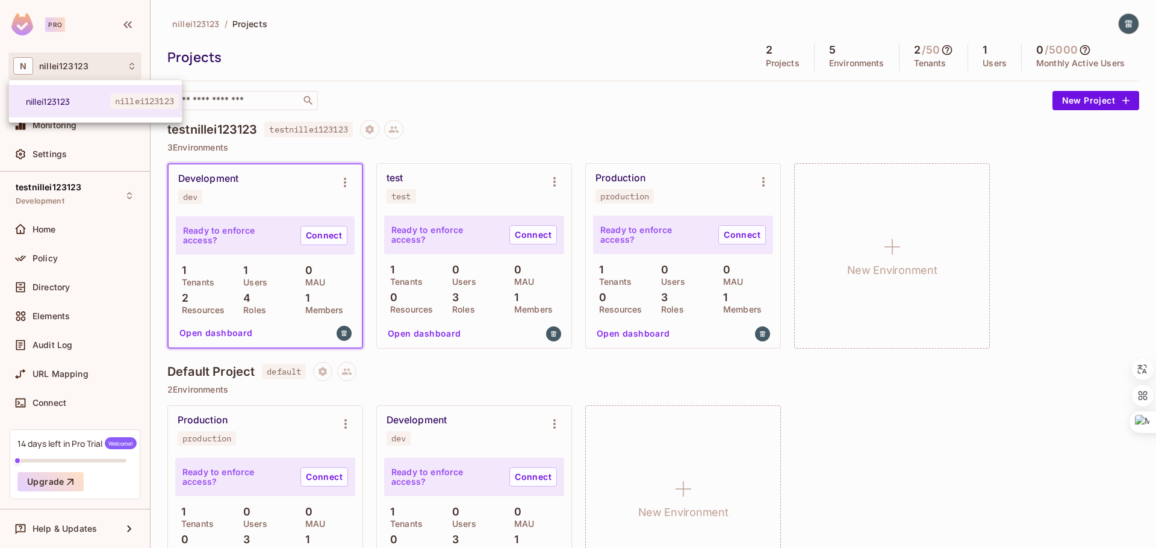
click at [531, 125] on div at bounding box center [578, 274] width 1156 height 548
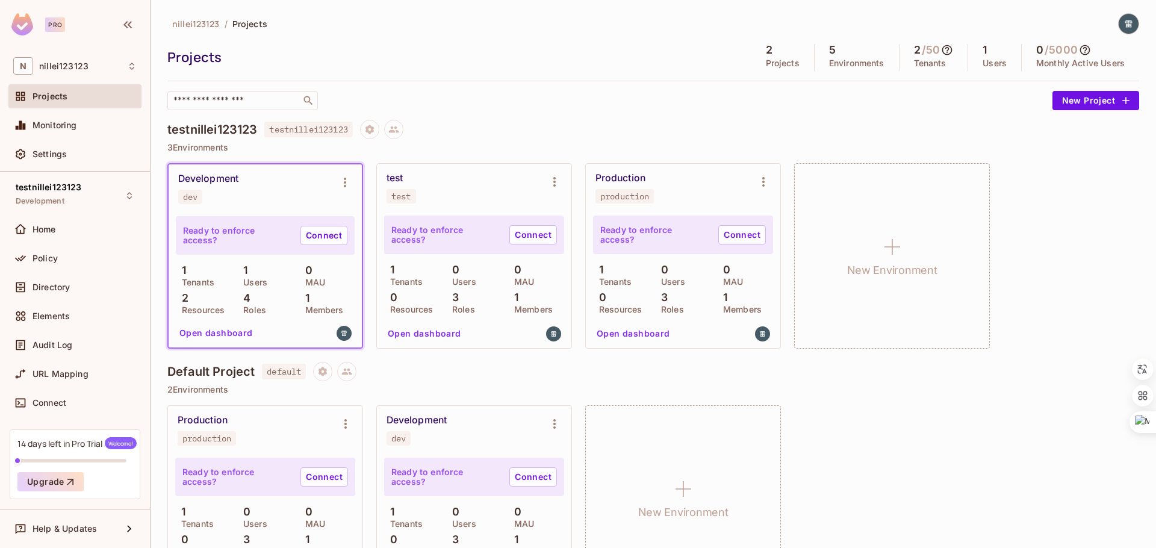
click at [833, 53] on div "5 Environments" at bounding box center [857, 57] width 85 height 27
click at [759, 186] on icon "Environment settings" at bounding box center [763, 182] width 14 height 14
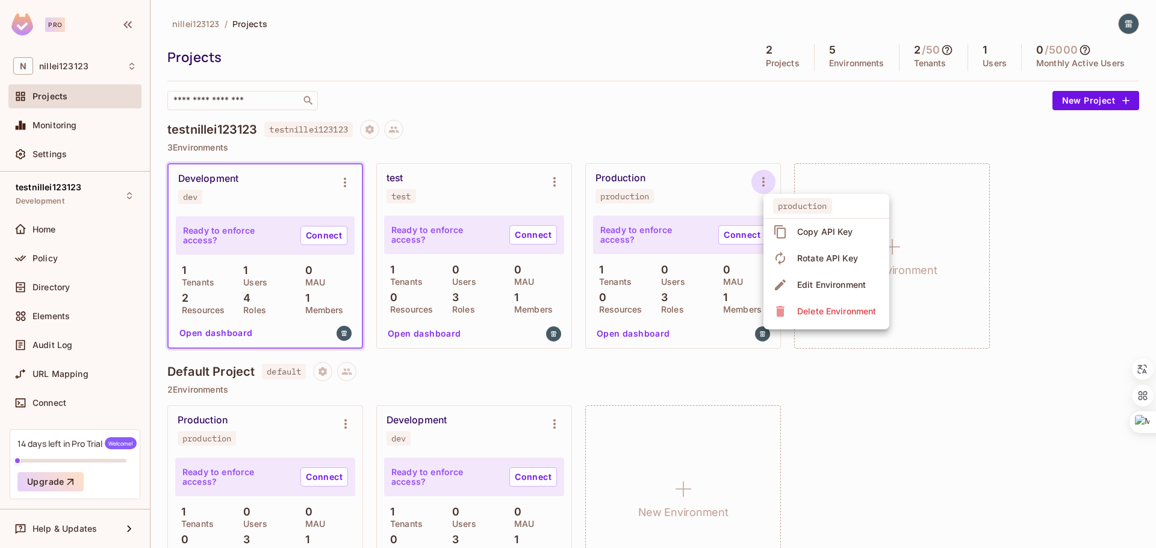
click at [752, 136] on div at bounding box center [578, 274] width 1156 height 548
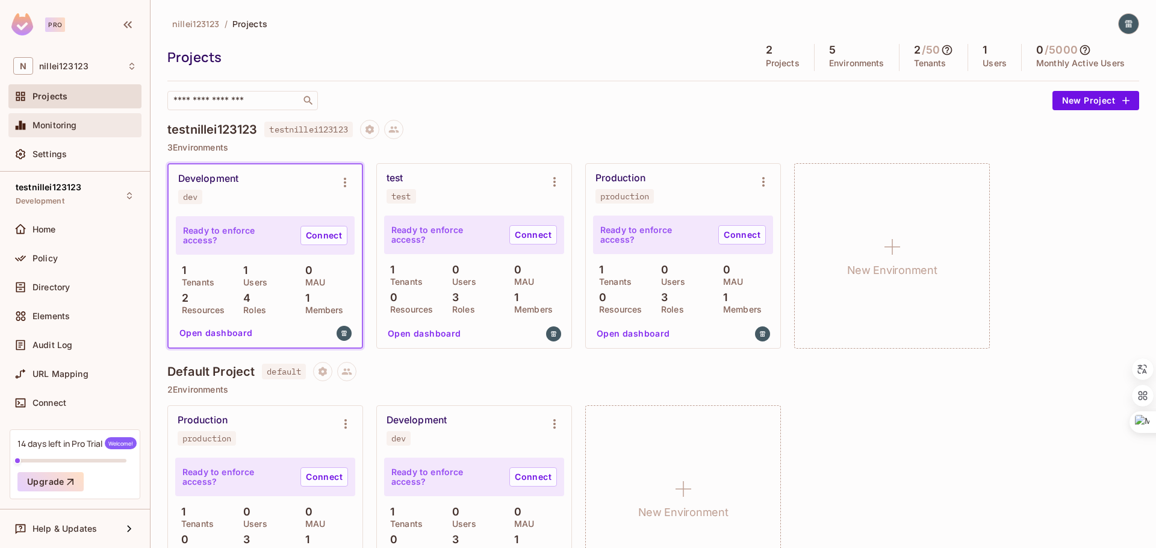
click at [75, 120] on span "Monitoring" at bounding box center [55, 125] width 45 height 10
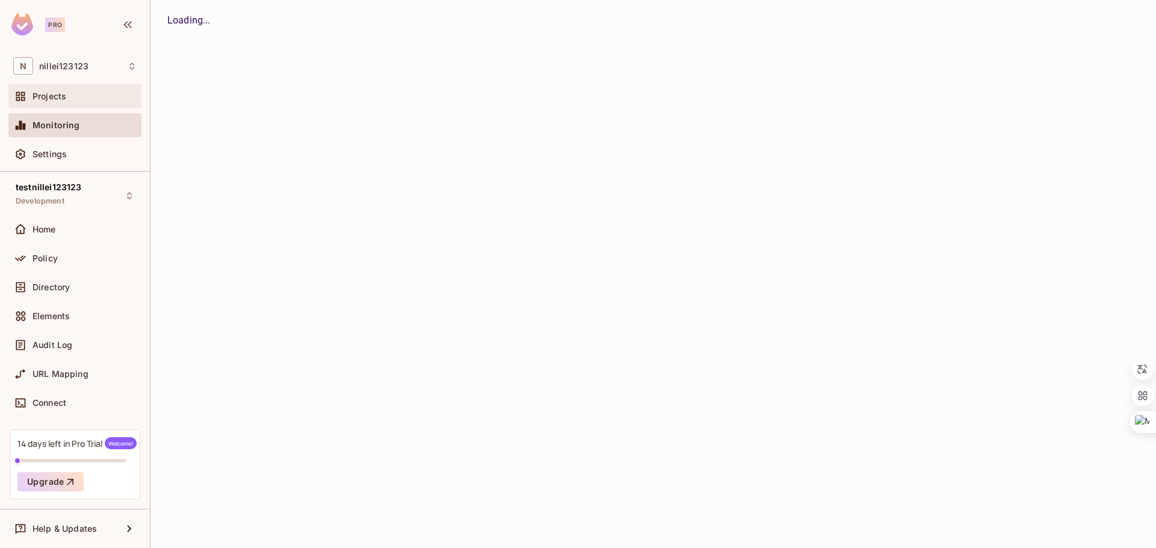
click at [81, 99] on div "Projects" at bounding box center [85, 97] width 104 height 10
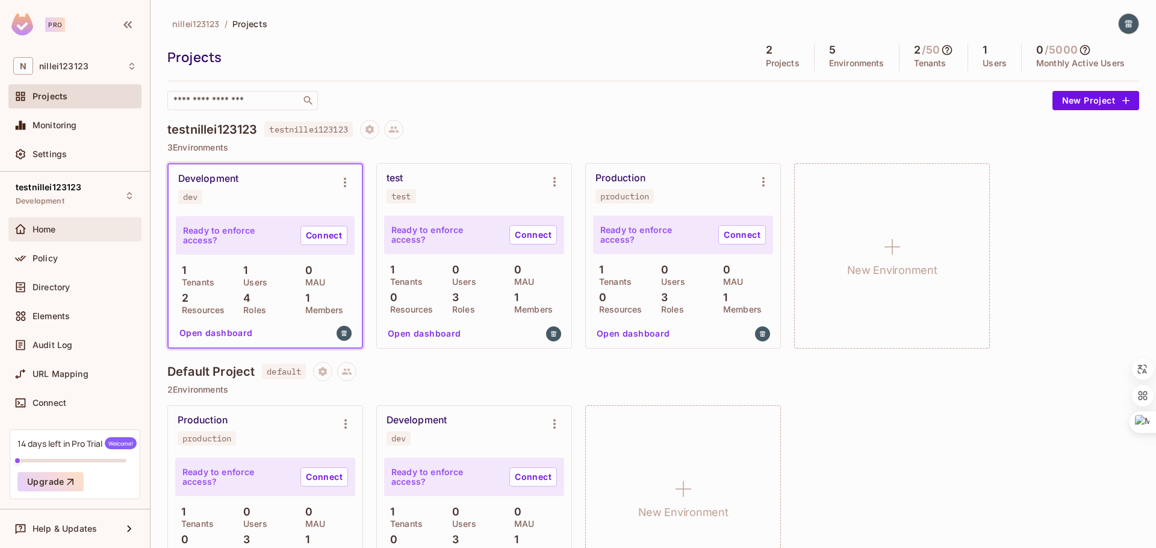
click at [62, 228] on div "Home" at bounding box center [85, 230] width 104 height 10
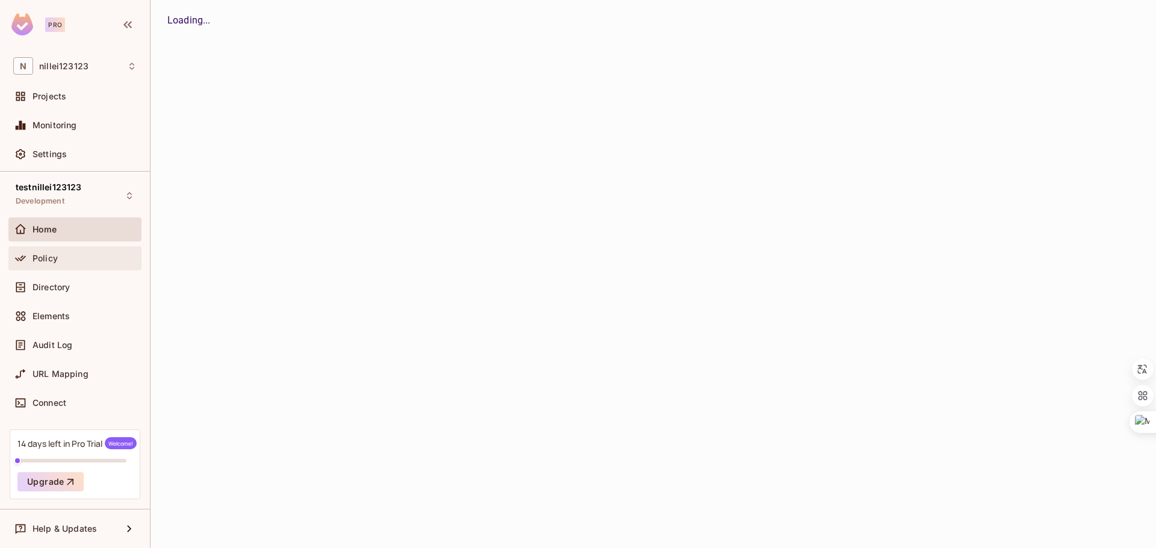
click at [61, 264] on div "Policy" at bounding box center [74, 258] width 123 height 14
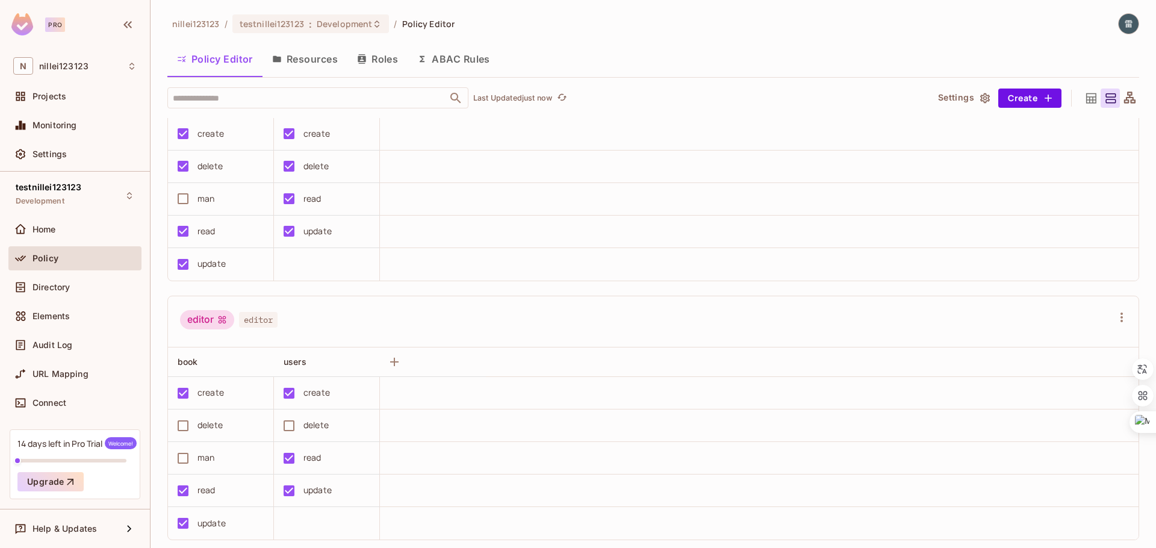
scroll to position [71, 0]
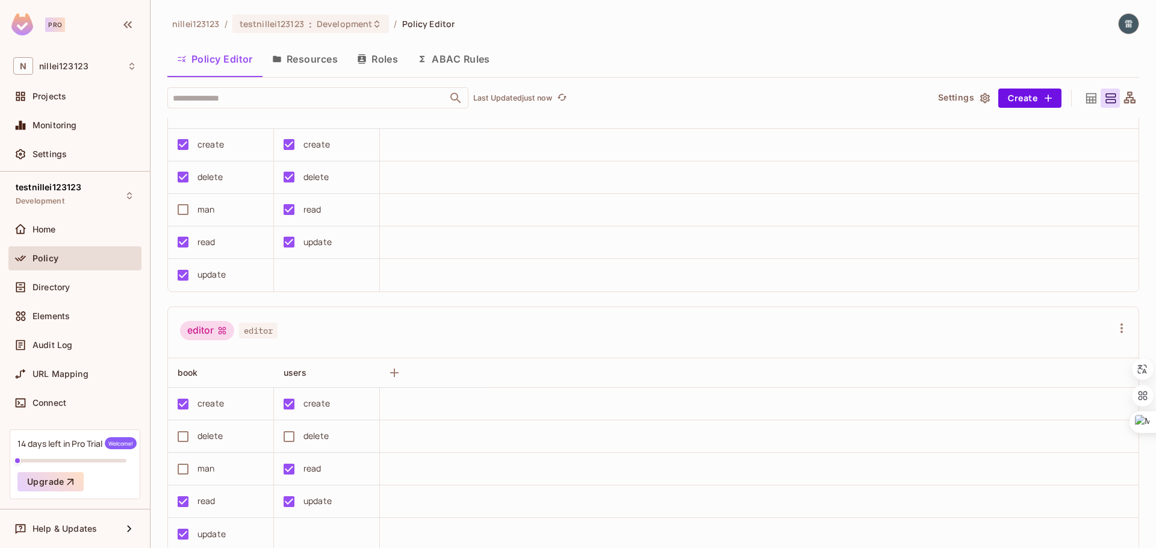
click at [982, 99] on icon "button" at bounding box center [985, 98] width 12 height 12
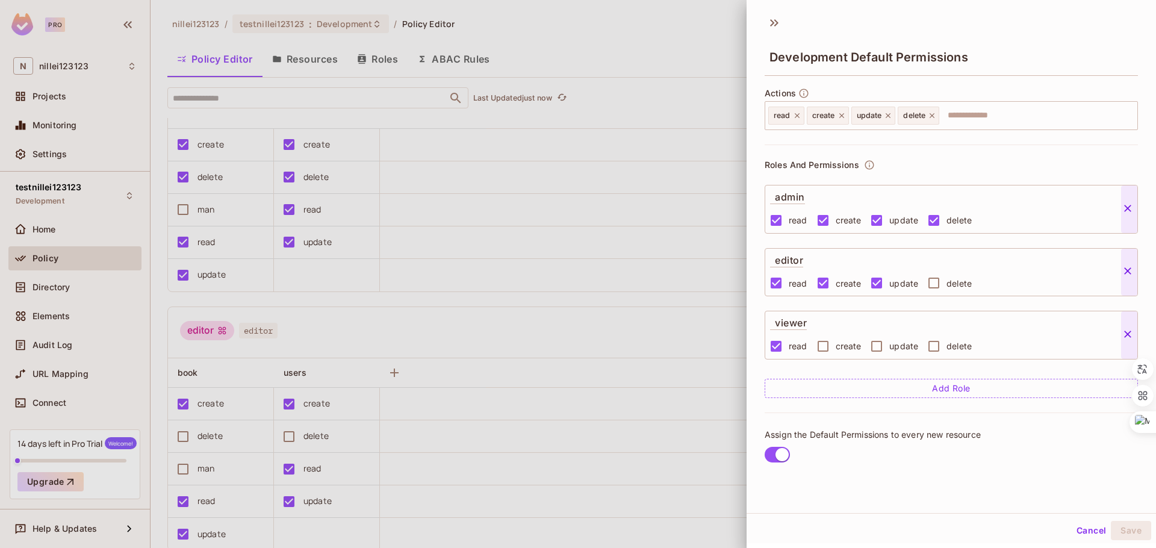
click at [716, 112] on div at bounding box center [578, 274] width 1156 height 548
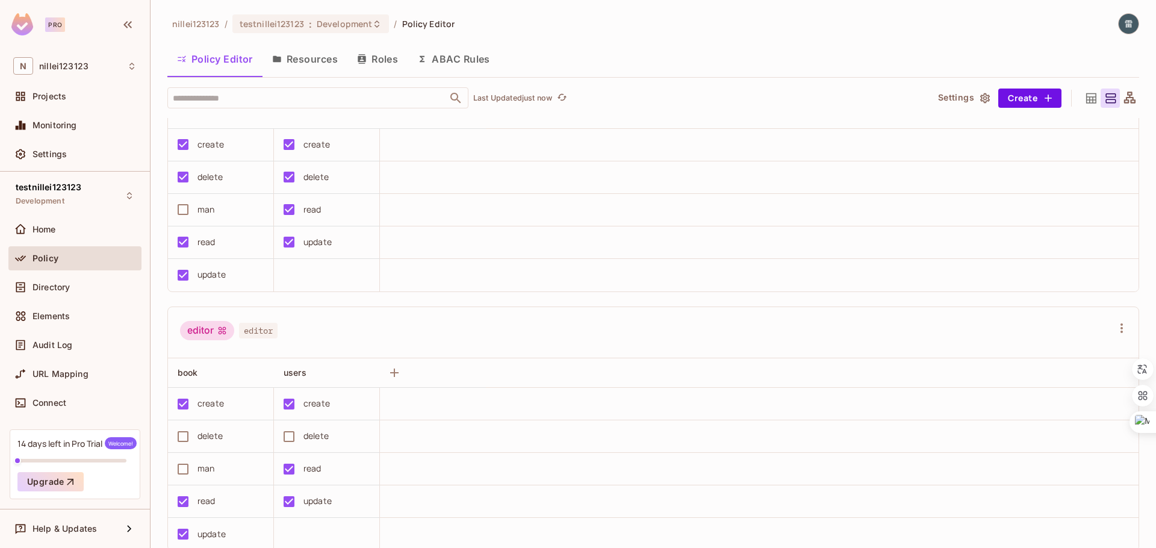
click at [953, 106] on button "Settings" at bounding box center [964, 98] width 60 height 19
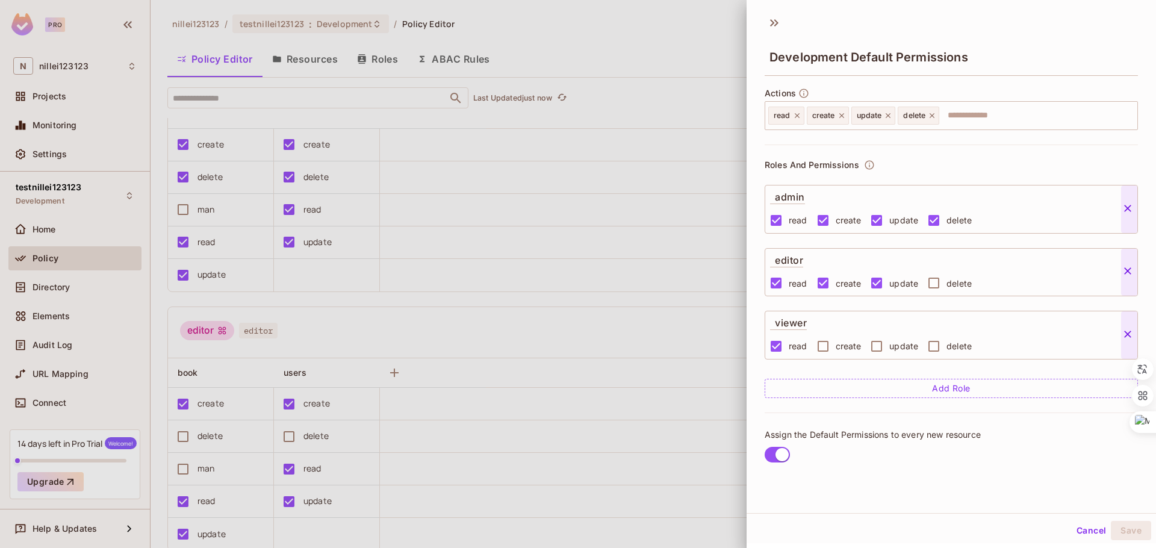
click at [714, 121] on div at bounding box center [578, 274] width 1156 height 548
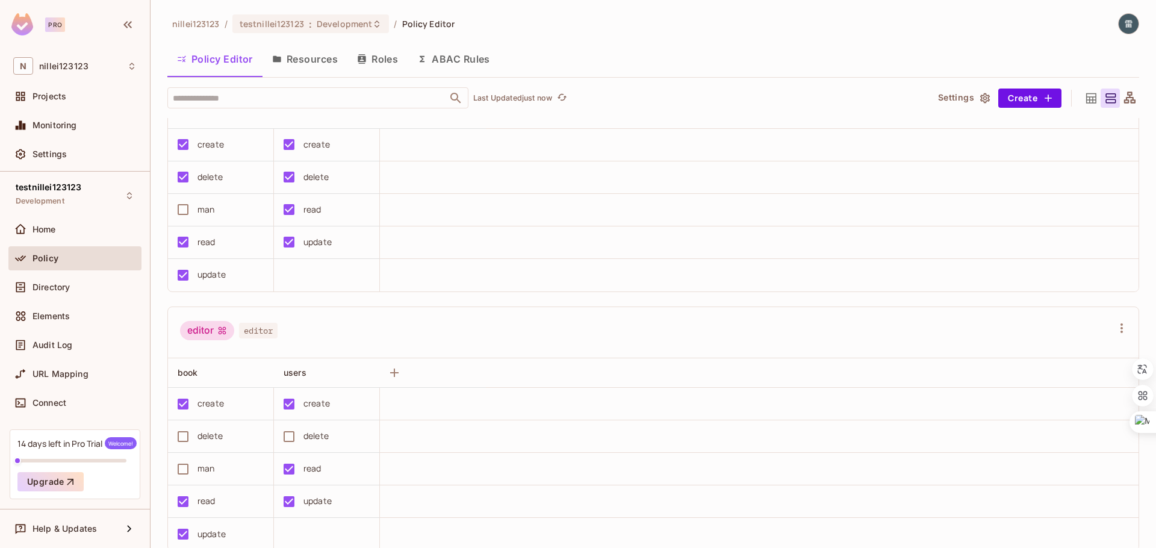
click at [964, 96] on button "Settings" at bounding box center [964, 98] width 60 height 19
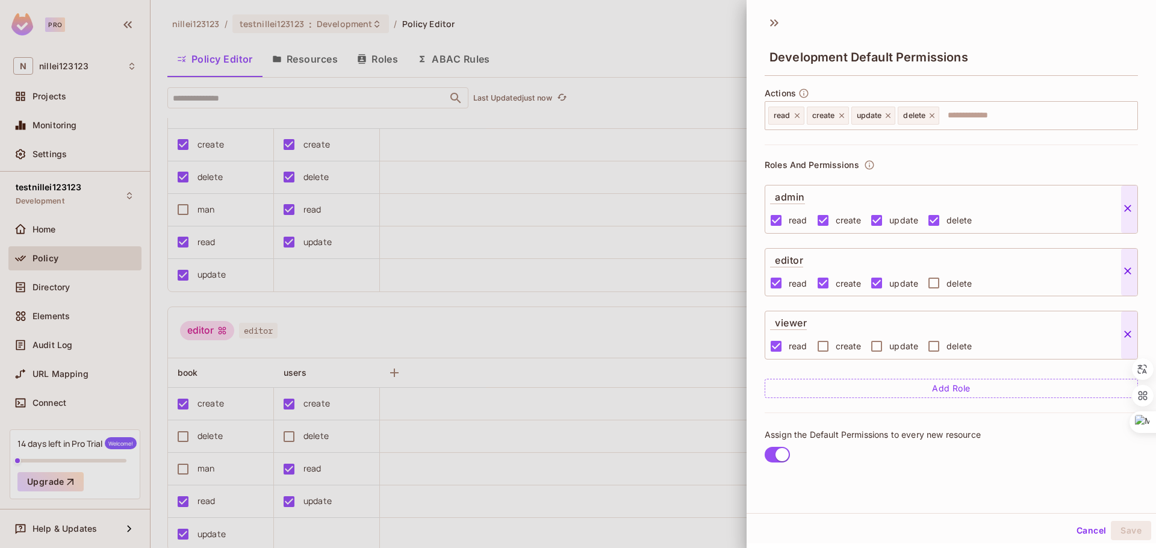
scroll to position [2, 0]
click at [657, 142] on div at bounding box center [578, 274] width 1156 height 548
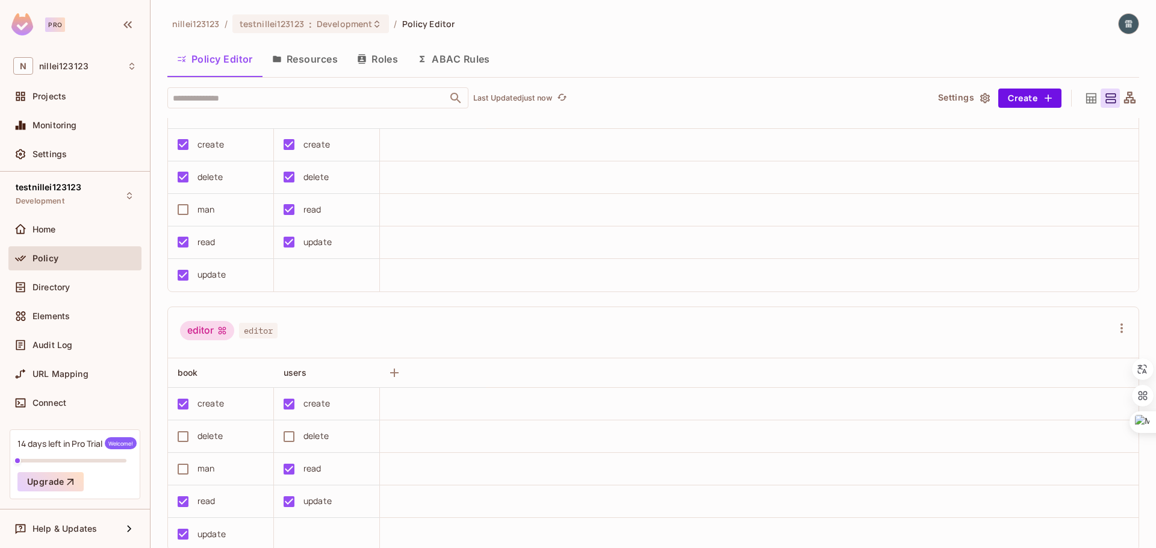
click at [1097, 95] on icon at bounding box center [1091, 98] width 15 height 15
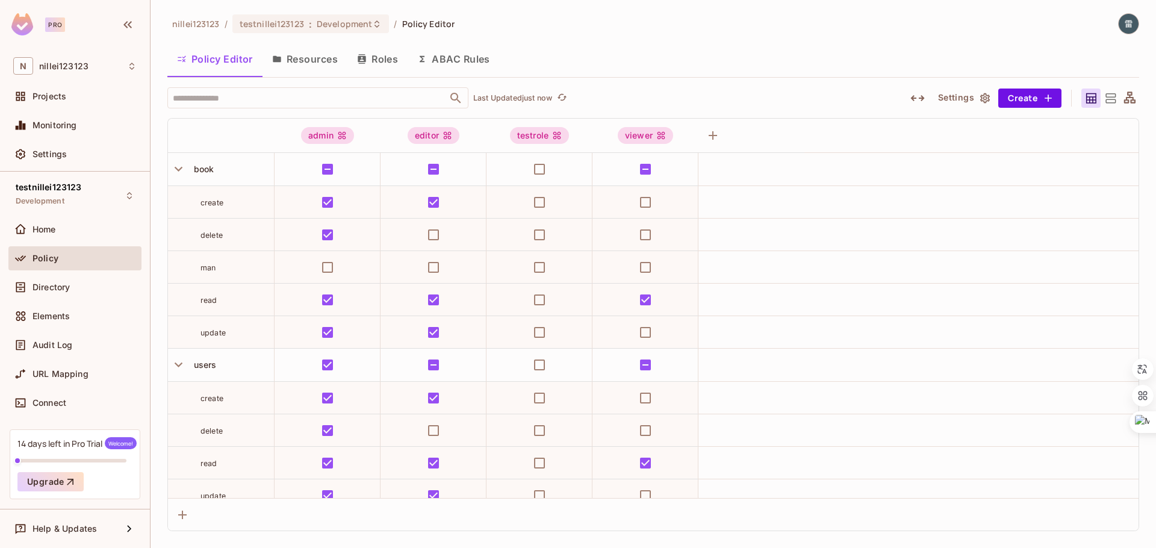
click at [1111, 97] on icon at bounding box center [1111, 98] width 10 height 10
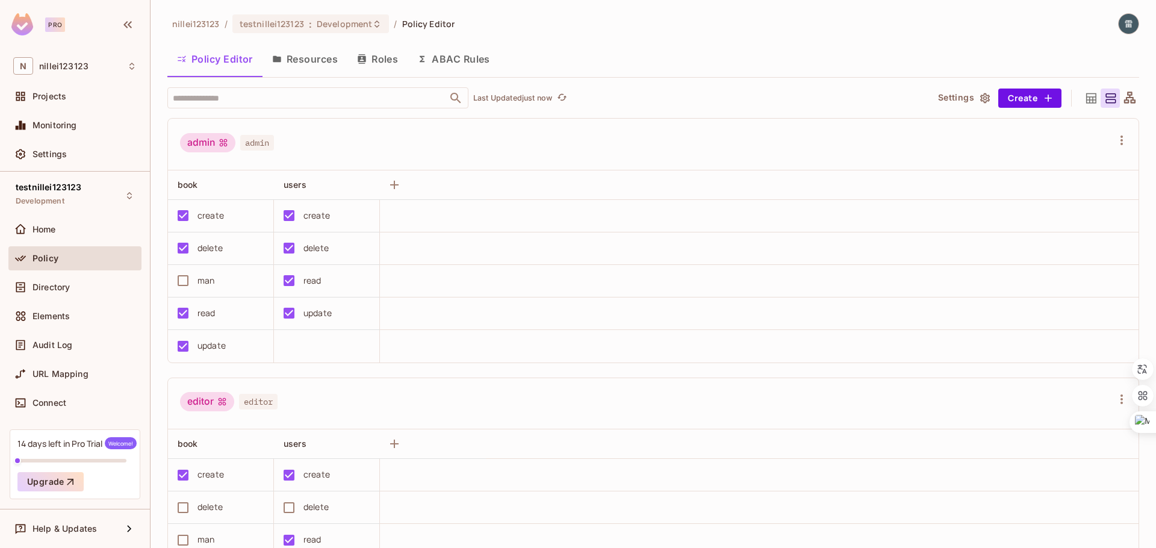
click at [1083, 95] on div at bounding box center [1091, 98] width 19 height 19
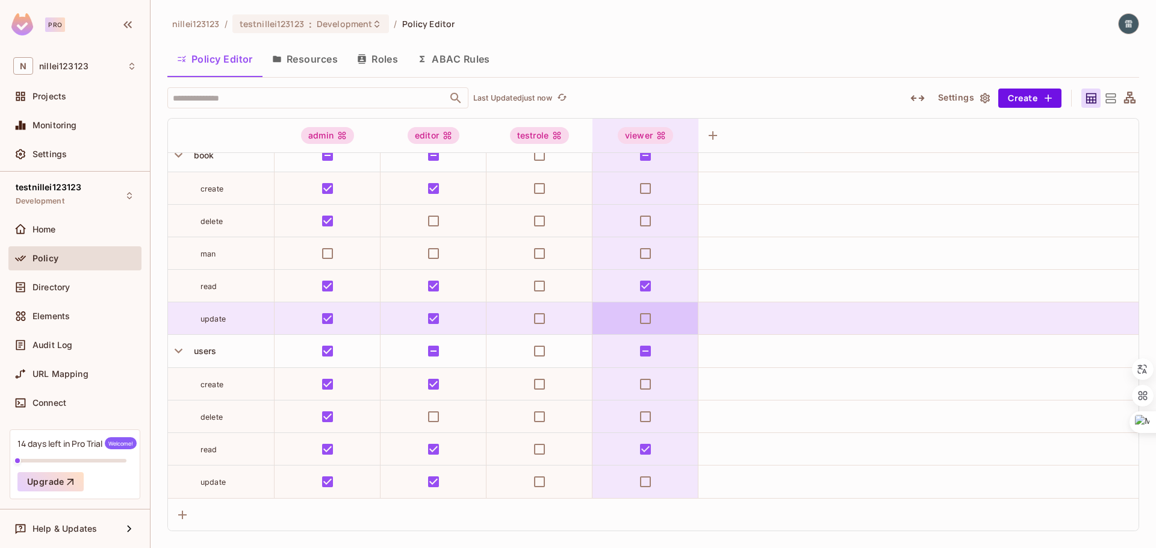
scroll to position [0, 0]
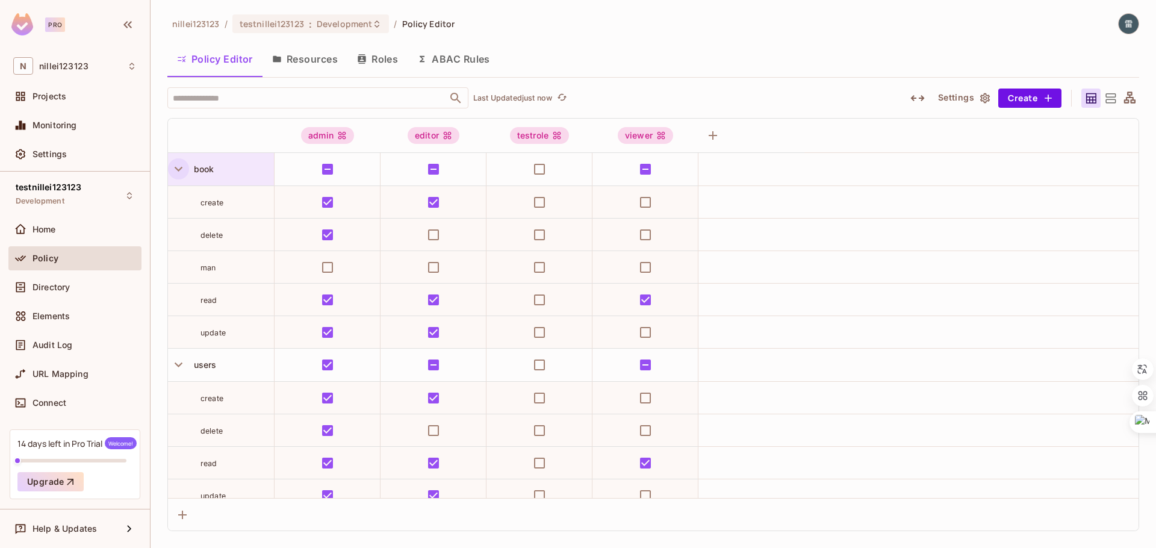
click at [178, 169] on icon "button" at bounding box center [178, 169] width 16 height 16
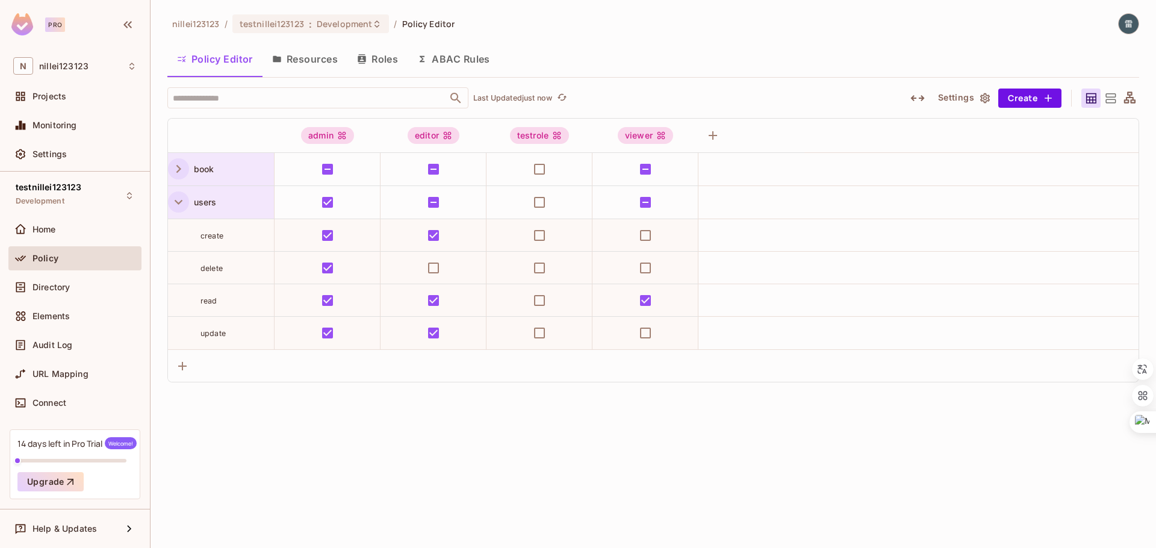
click at [182, 202] on icon "button" at bounding box center [178, 202] width 16 height 16
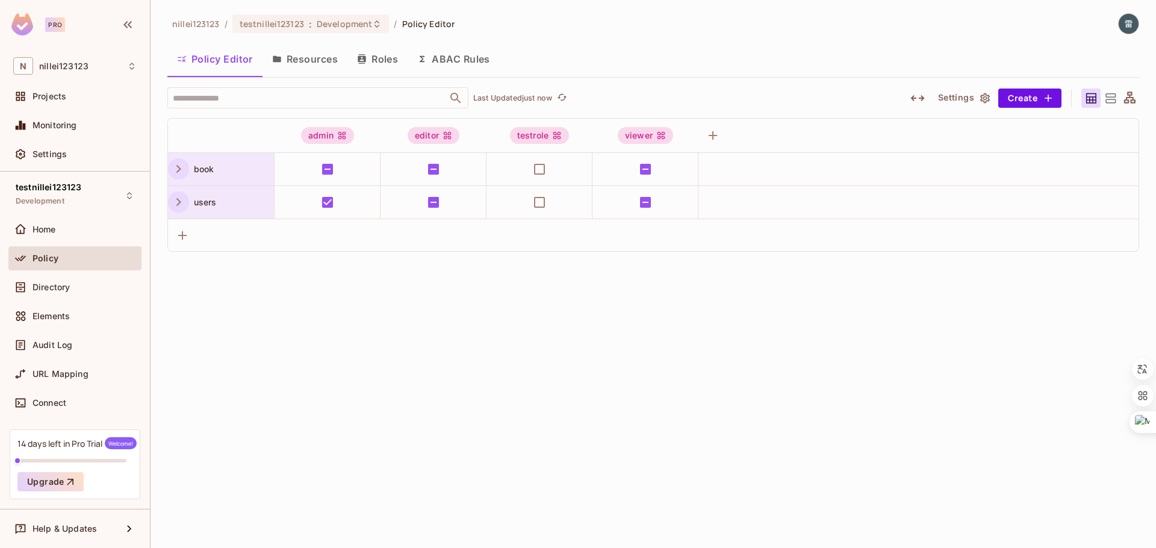
click at [182, 202] on icon "button" at bounding box center [178, 202] width 16 height 16
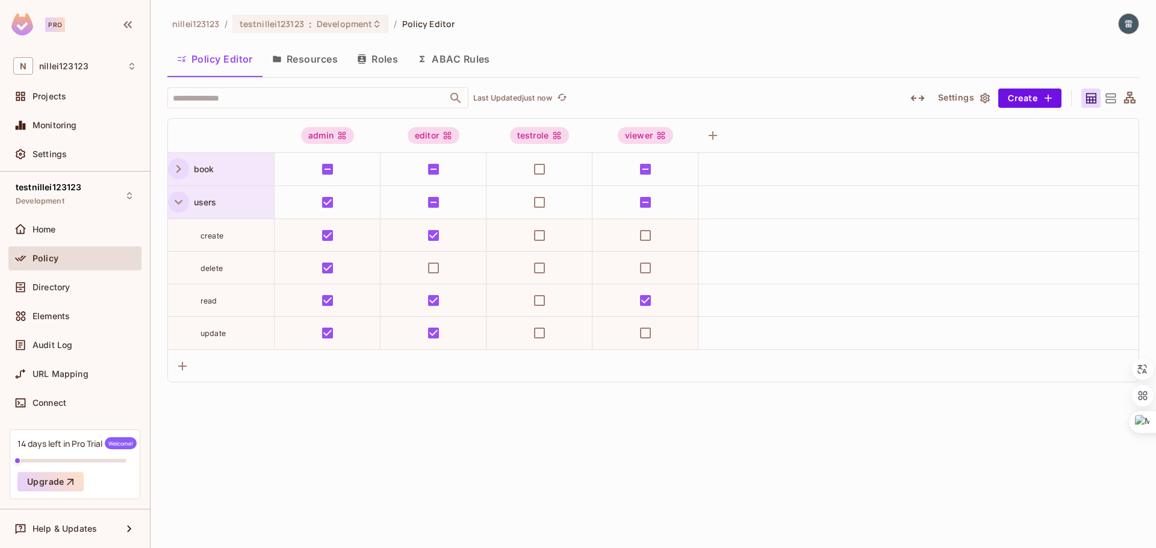
click at [182, 170] on icon "button" at bounding box center [178, 169] width 16 height 16
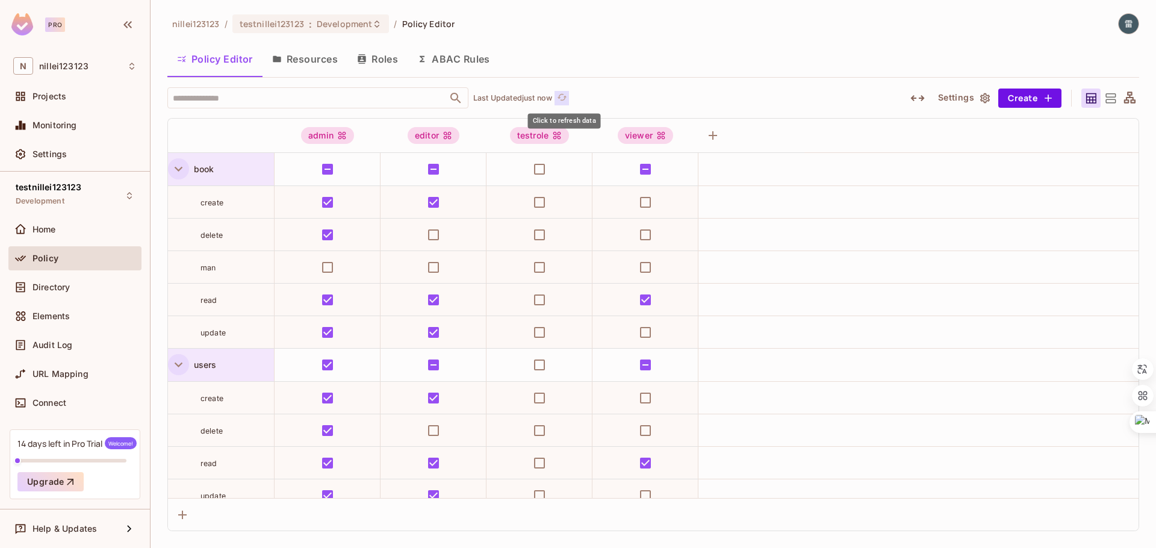
click at [567, 97] on icon "refresh" at bounding box center [562, 97] width 10 height 10
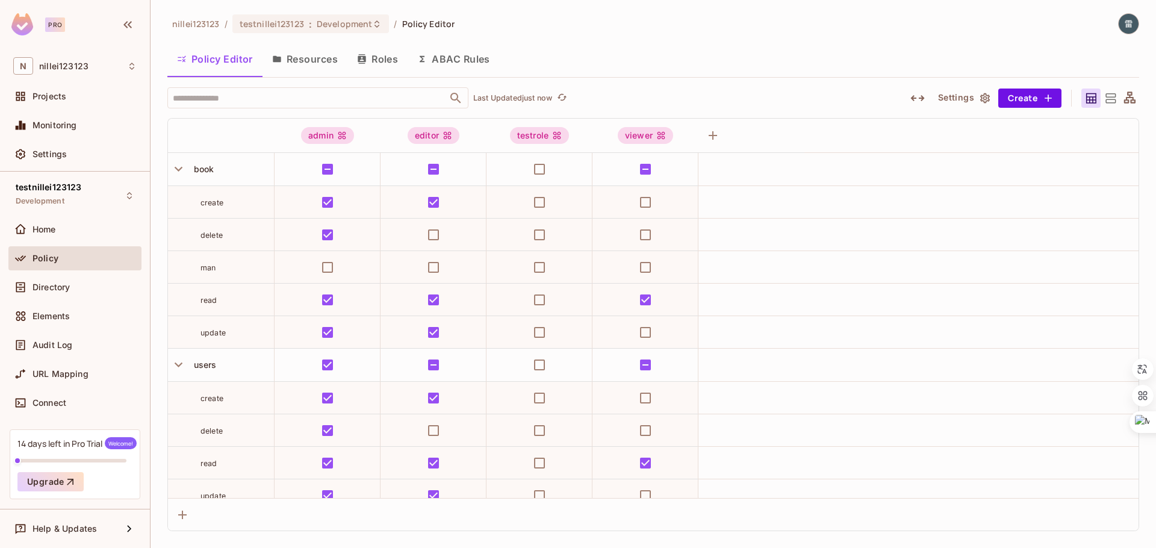
click at [983, 93] on icon "button" at bounding box center [985, 98] width 12 height 12
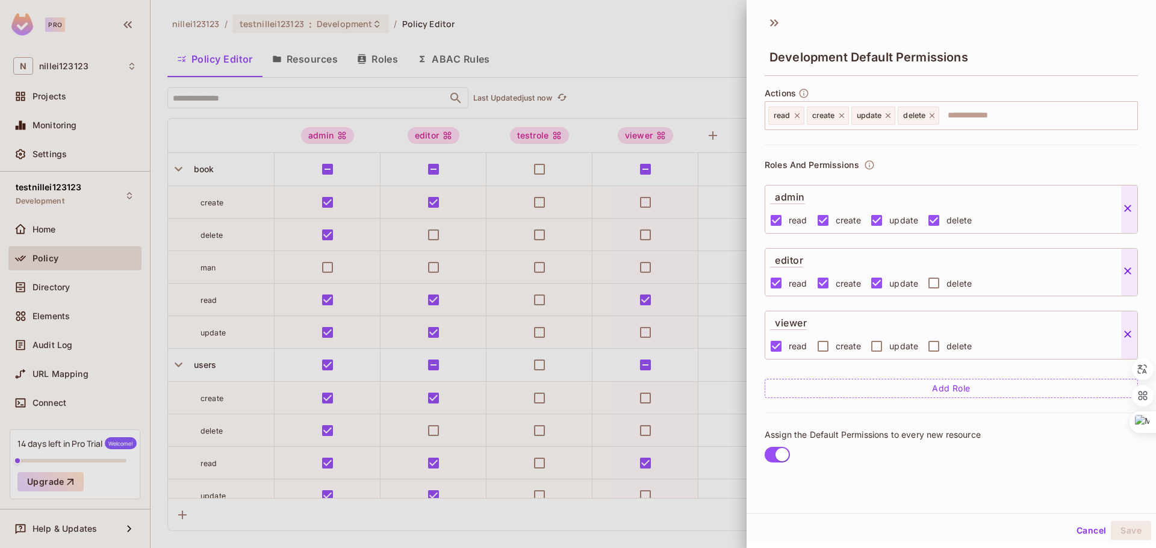
scroll to position [2, 0]
click at [820, 435] on span "Assign the Default Permissions to every new resource" at bounding box center [873, 433] width 216 height 11
click at [835, 435] on span "Assign the Default Permissions to every new resource" at bounding box center [873, 433] width 216 height 11
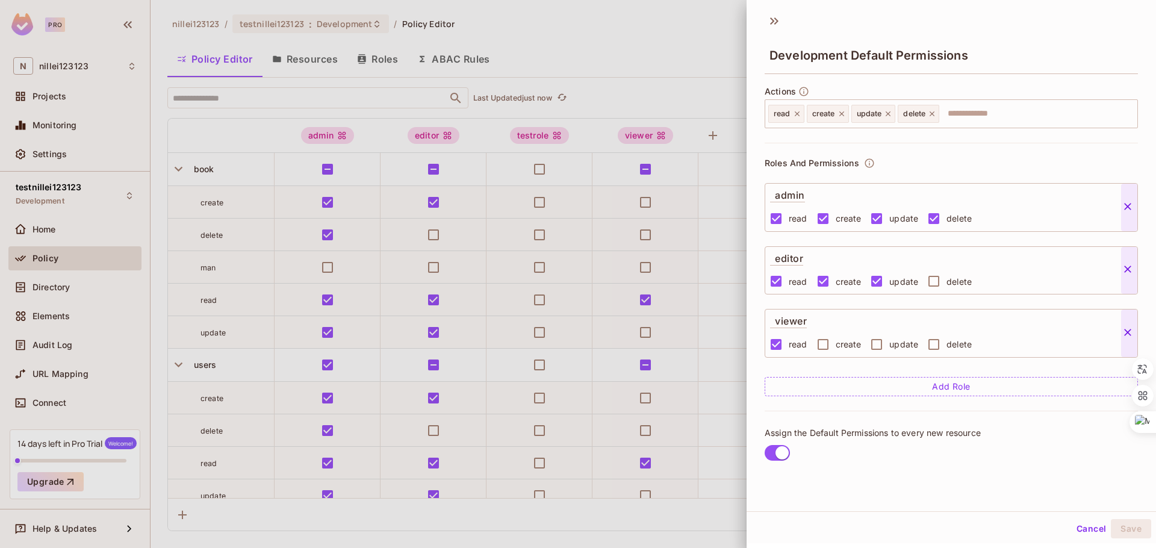
click at [835, 435] on span "Assign the Default Permissions to every new resource" at bounding box center [873, 433] width 216 height 11
click at [847, 435] on span "Assign the Default Permissions to every new resource" at bounding box center [873, 433] width 216 height 11
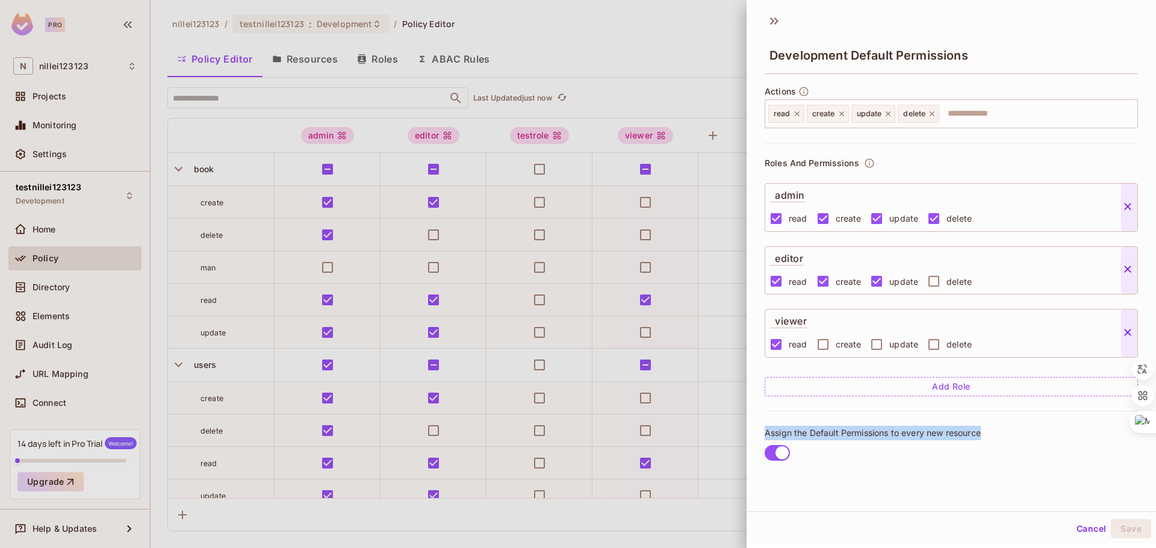
click at [840, 435] on span "Assign the Default Permissions to every new resource" at bounding box center [873, 433] width 216 height 11
click at [822, 434] on span "Assign the Default Permissions to every new resource" at bounding box center [873, 433] width 216 height 11
click at [887, 56] on span "Development Default Permissions" at bounding box center [869, 55] width 199 height 14
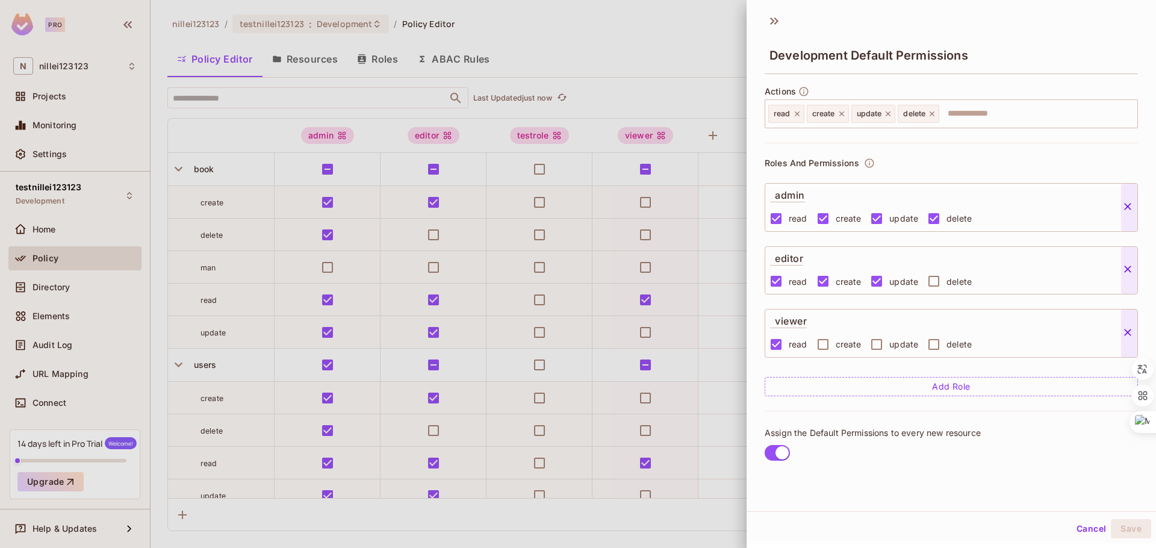
click at [887, 56] on span "Development Default Permissions" at bounding box center [869, 55] width 199 height 14
click at [870, 55] on span "Development Default Permissions" at bounding box center [869, 55] width 199 height 14
click at [681, 74] on div at bounding box center [578, 274] width 1156 height 548
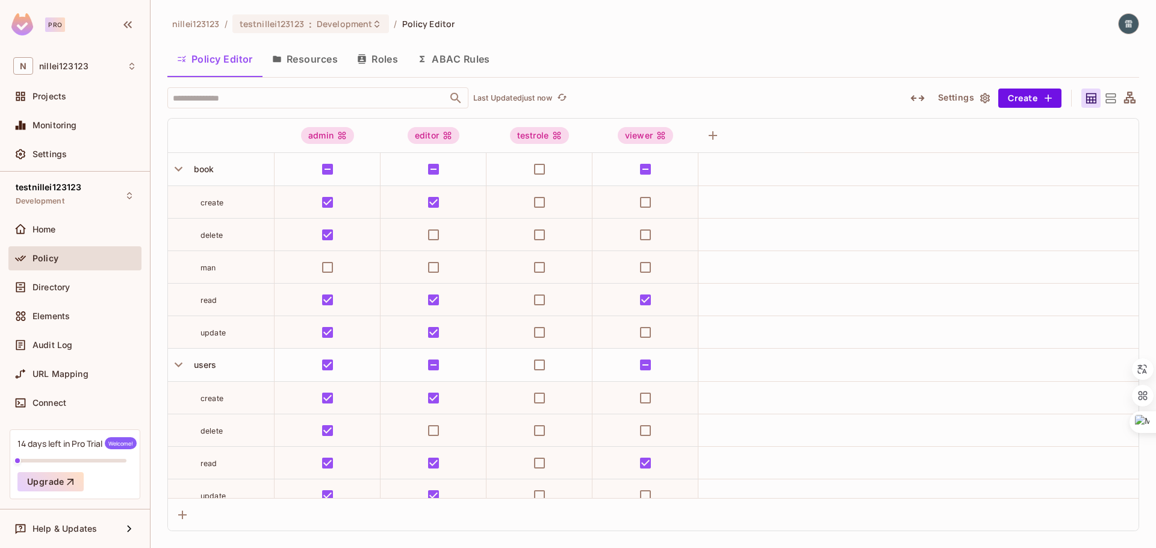
click at [1127, 100] on icon at bounding box center [1129, 97] width 11 height 11
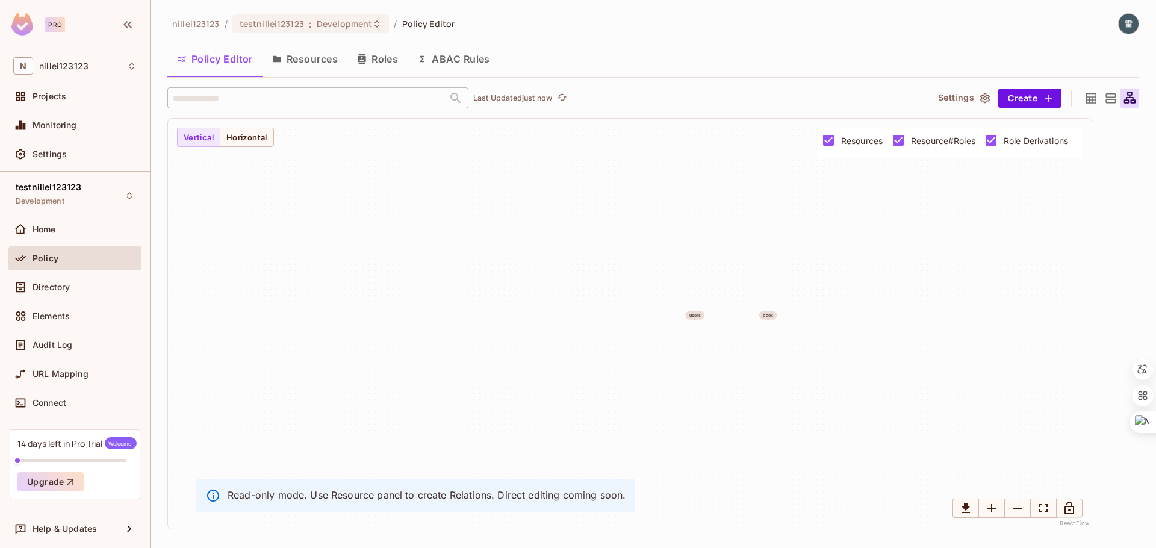
click at [1095, 97] on icon at bounding box center [1091, 98] width 15 height 15
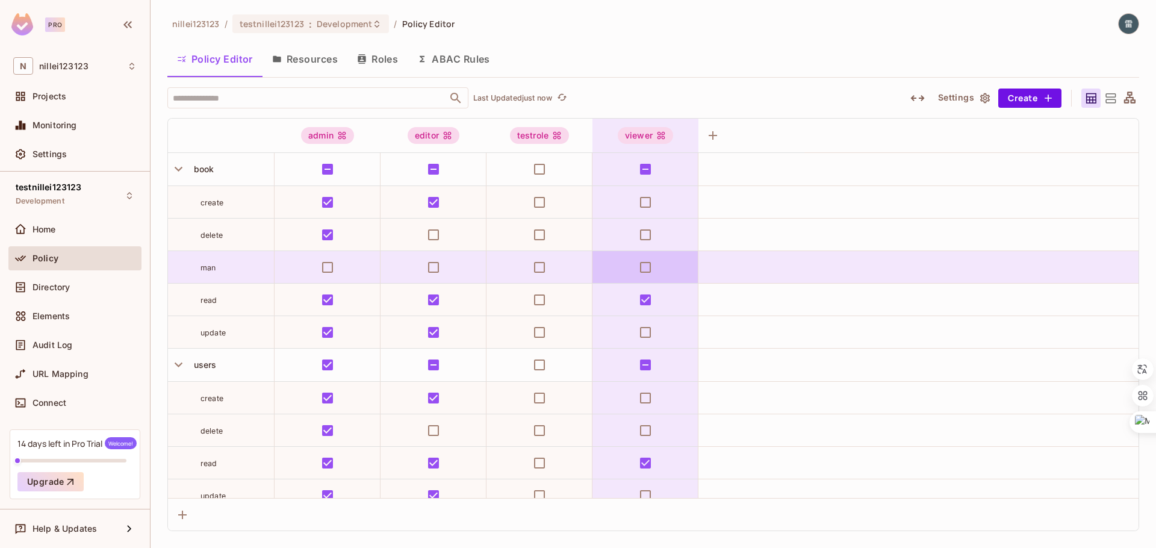
scroll to position [14, 0]
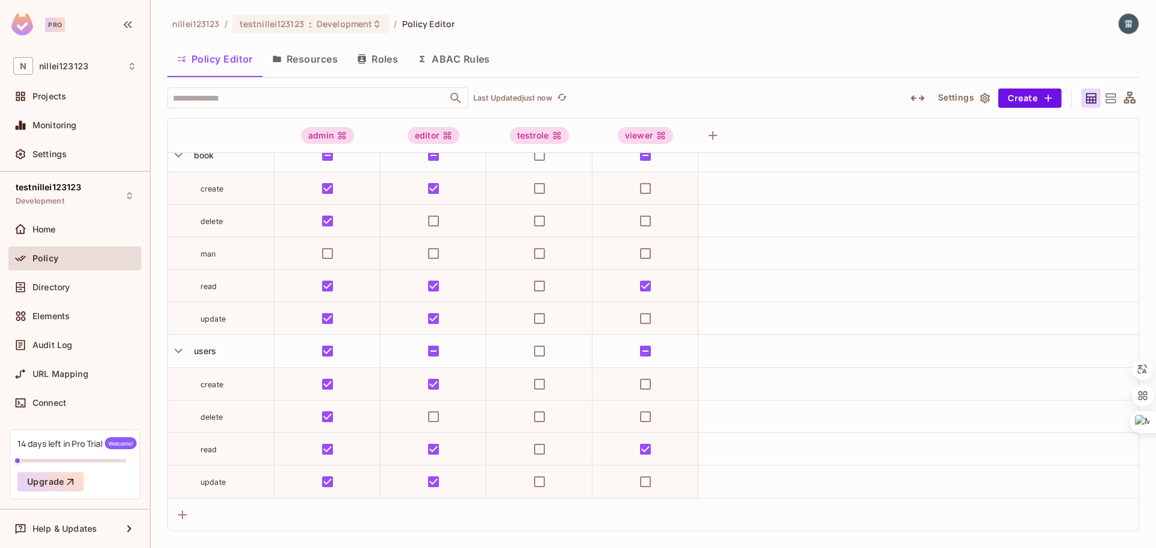
click at [302, 66] on button "Resources" at bounding box center [305, 59] width 85 height 30
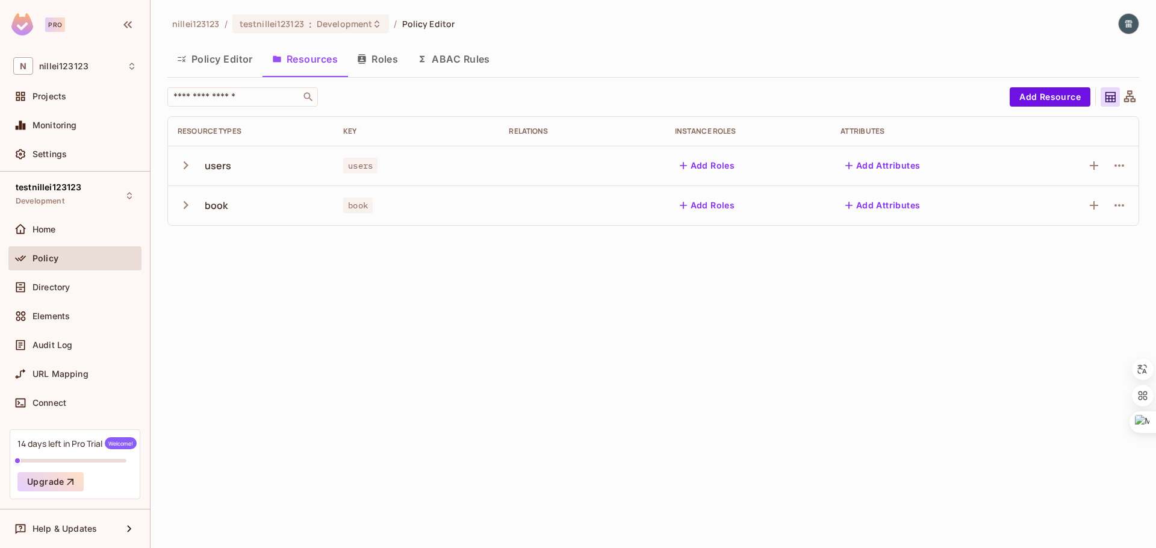
click at [389, 60] on button "Roles" at bounding box center [378, 59] width 60 height 30
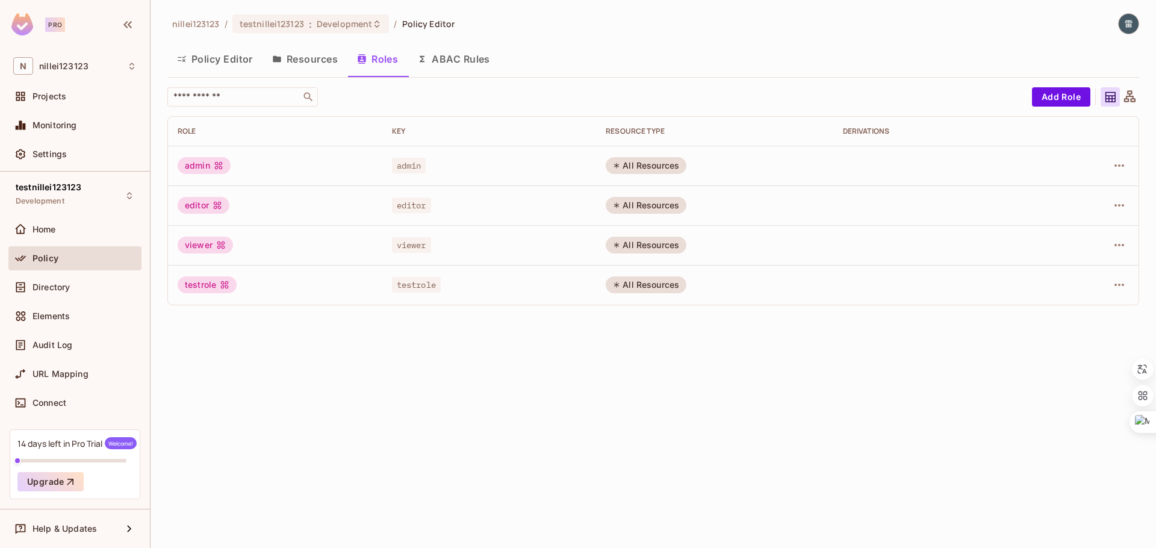
click at [333, 61] on button "Resources" at bounding box center [305, 59] width 85 height 30
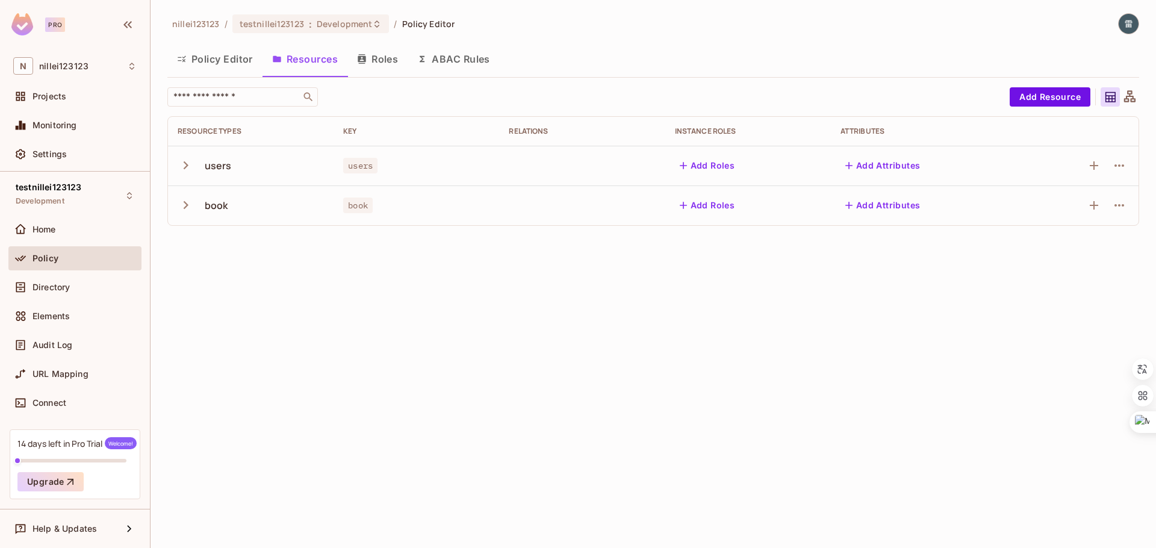
click at [183, 165] on icon "button" at bounding box center [186, 165] width 16 height 16
click at [182, 357] on icon "button" at bounding box center [186, 364] width 16 height 16
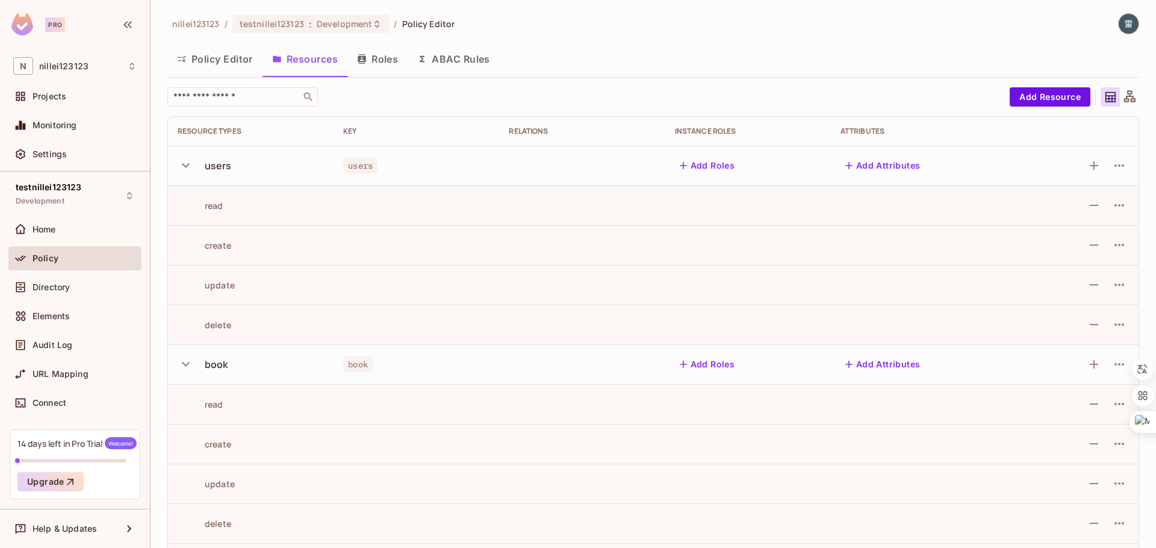
click at [448, 64] on button "ABAC Rules" at bounding box center [454, 59] width 92 height 30
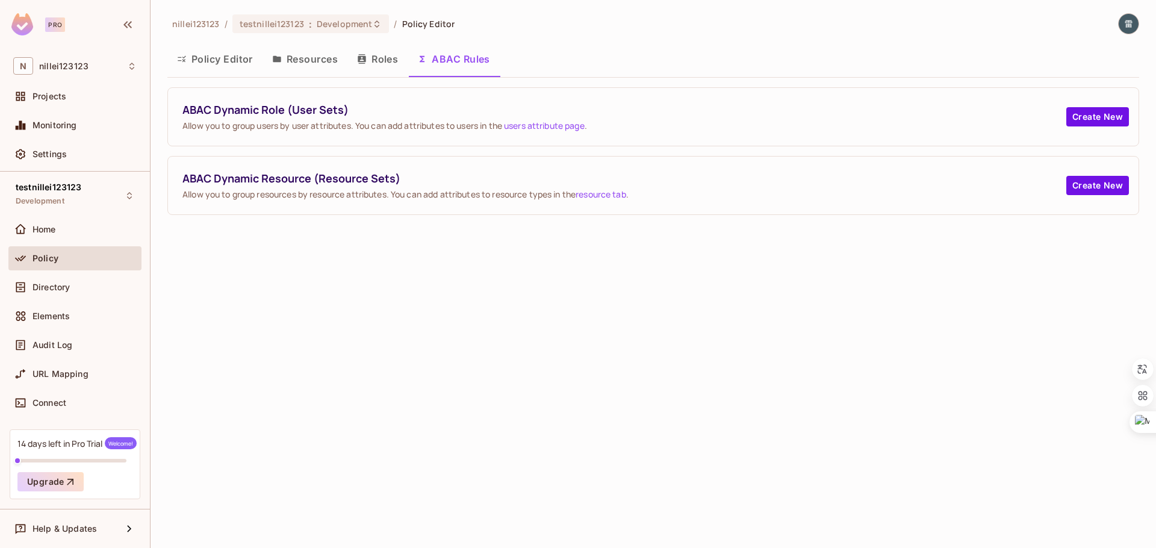
click at [367, 65] on button "Roles" at bounding box center [378, 59] width 60 height 30
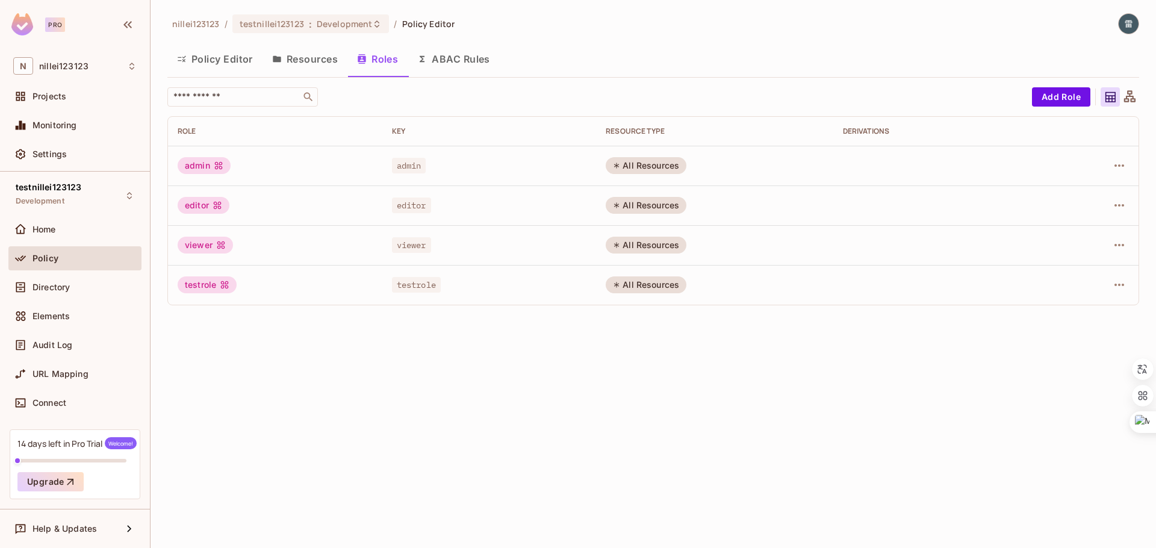
click at [296, 64] on button "Resources" at bounding box center [305, 59] width 85 height 30
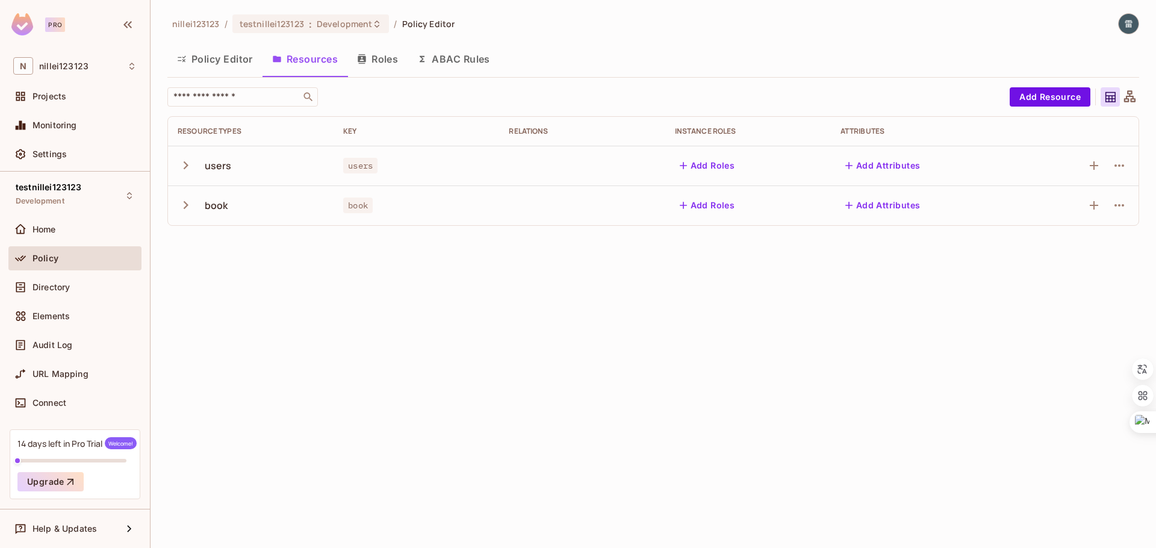
click at [225, 63] on button "Policy Editor" at bounding box center [214, 59] width 95 height 30
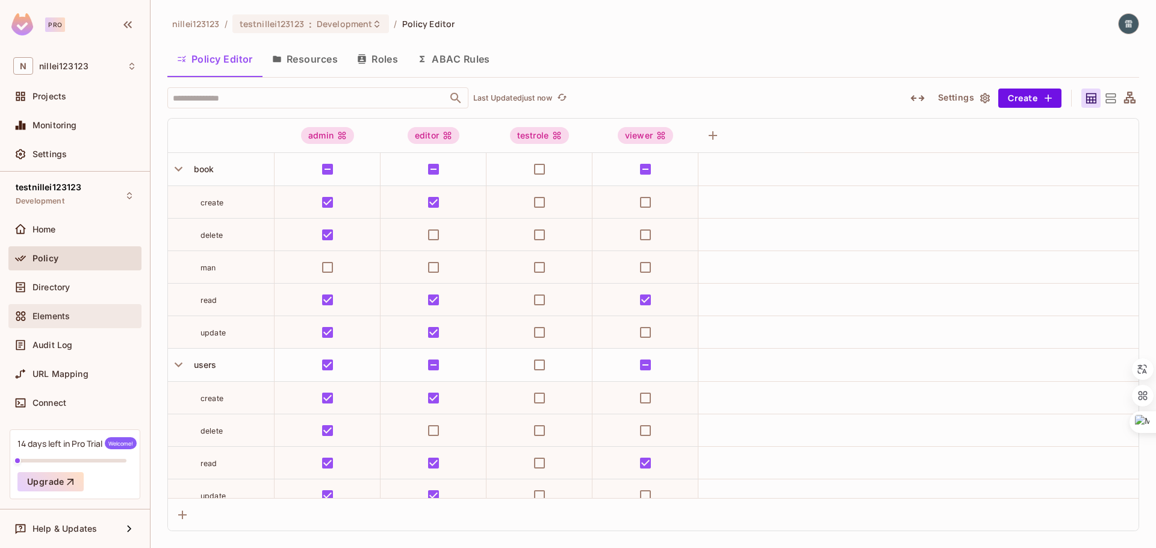
click at [71, 313] on div "Elements" at bounding box center [85, 316] width 104 height 10
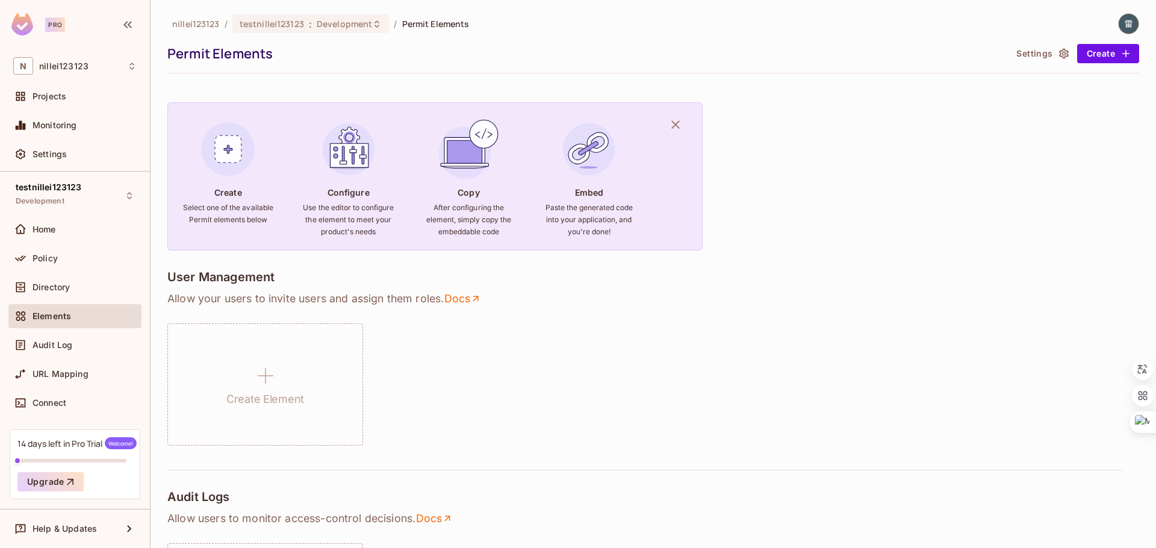
click at [224, 197] on h4 "Create" at bounding box center [228, 192] width 28 height 11
click at [222, 207] on h6 "Select one of the available Permit elements below" at bounding box center [228, 214] width 92 height 24
click at [202, 211] on h6 "Select one of the available Permit elements below" at bounding box center [228, 214] width 92 height 24
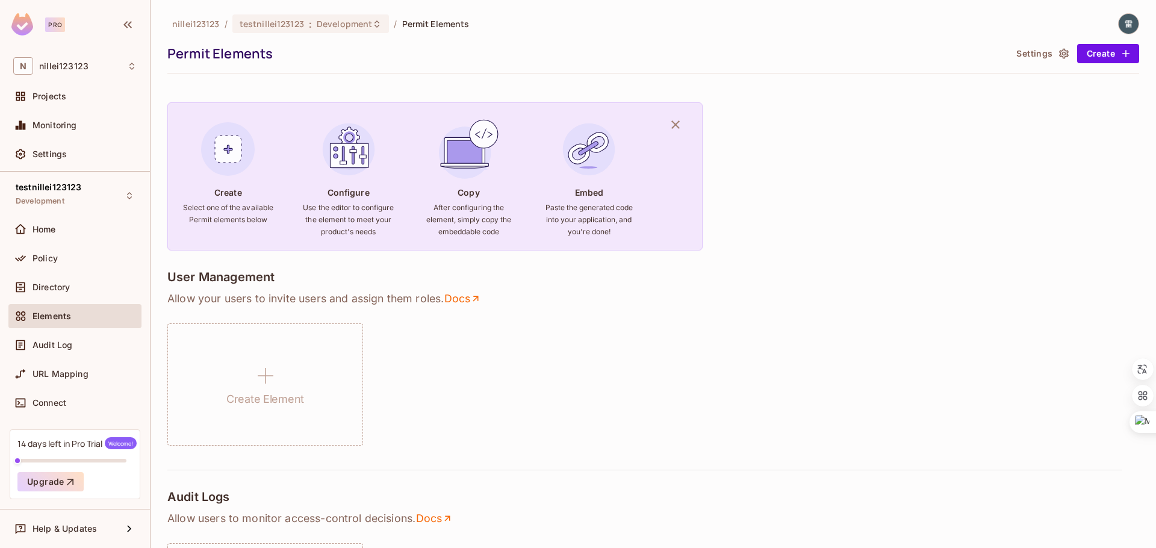
click at [202, 211] on h6 "Select one of the available Permit elements below" at bounding box center [228, 214] width 92 height 24
click at [626, 235] on h6 "Paste the generated code into your application, and you're done!" at bounding box center [589, 220] width 92 height 36
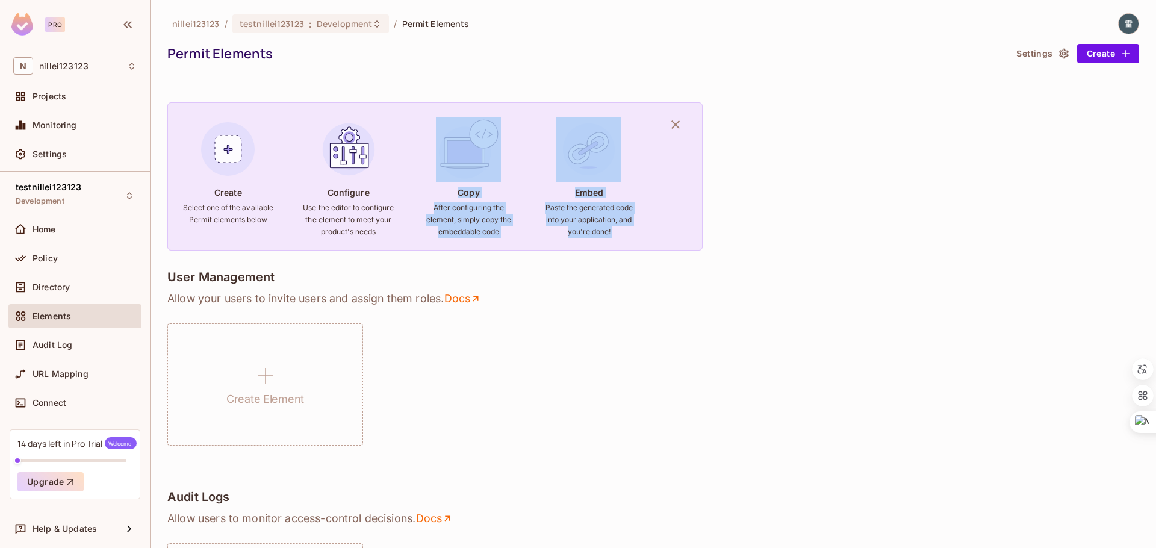
drag, startPoint x: 663, startPoint y: 237, endPoint x: 499, endPoint y: 156, distance: 182.3
click at [499, 156] on div "Create Select one of the available Permit elements below Configure Use the edit…" at bounding box center [434, 176] width 535 height 148
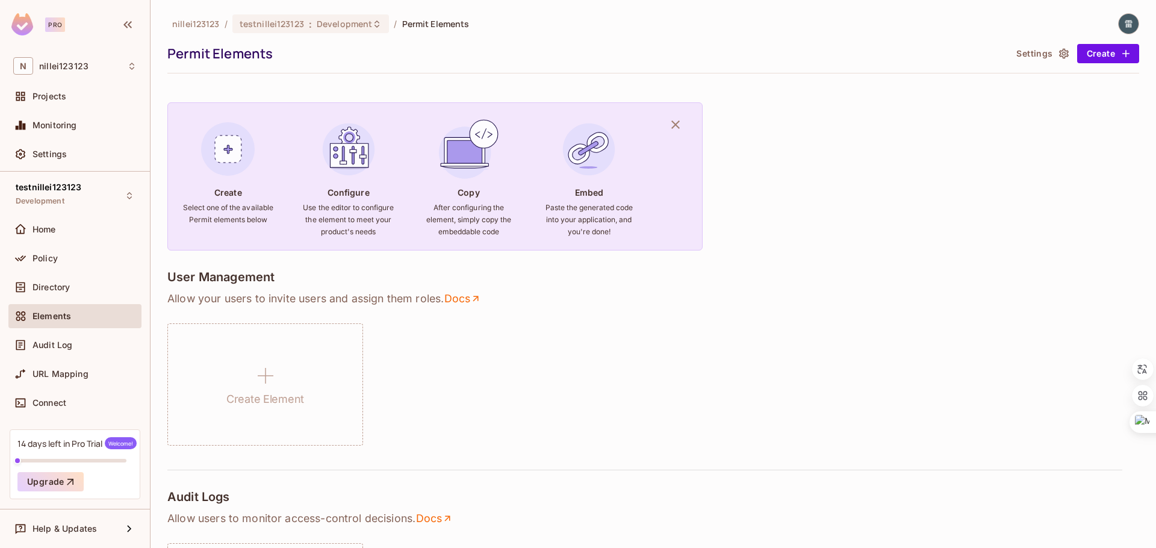
click at [357, 304] on p "Allow your users to invite users and assign them roles . Docs" at bounding box center [653, 299] width 972 height 14
click at [380, 275] on div "User Management" at bounding box center [653, 278] width 972 height 17
click at [94, 338] on div "Audit Log" at bounding box center [74, 345] width 123 height 14
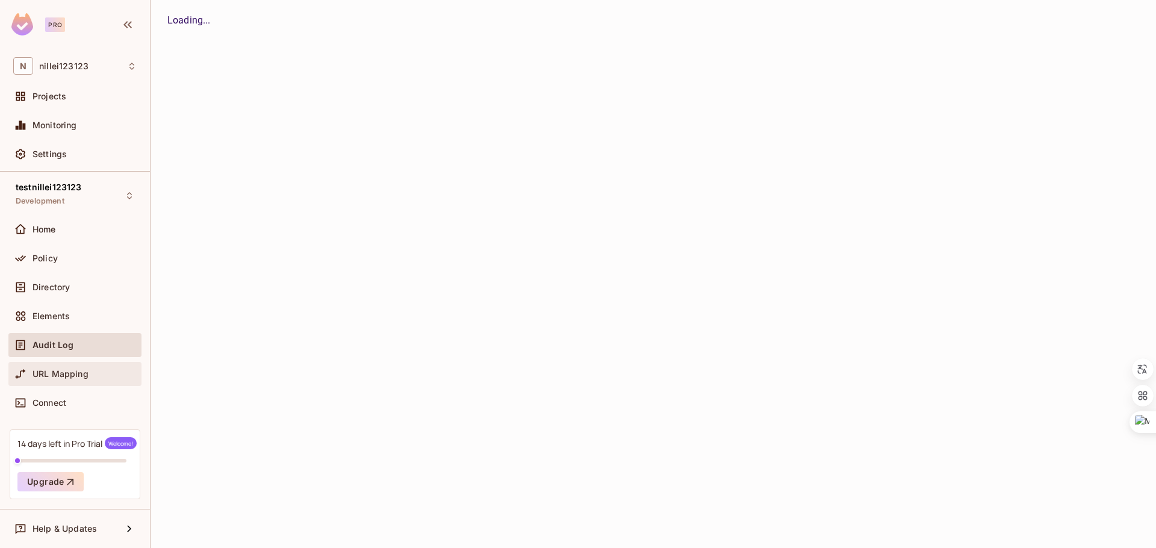
click at [82, 369] on span "URL Mapping" at bounding box center [61, 374] width 56 height 10
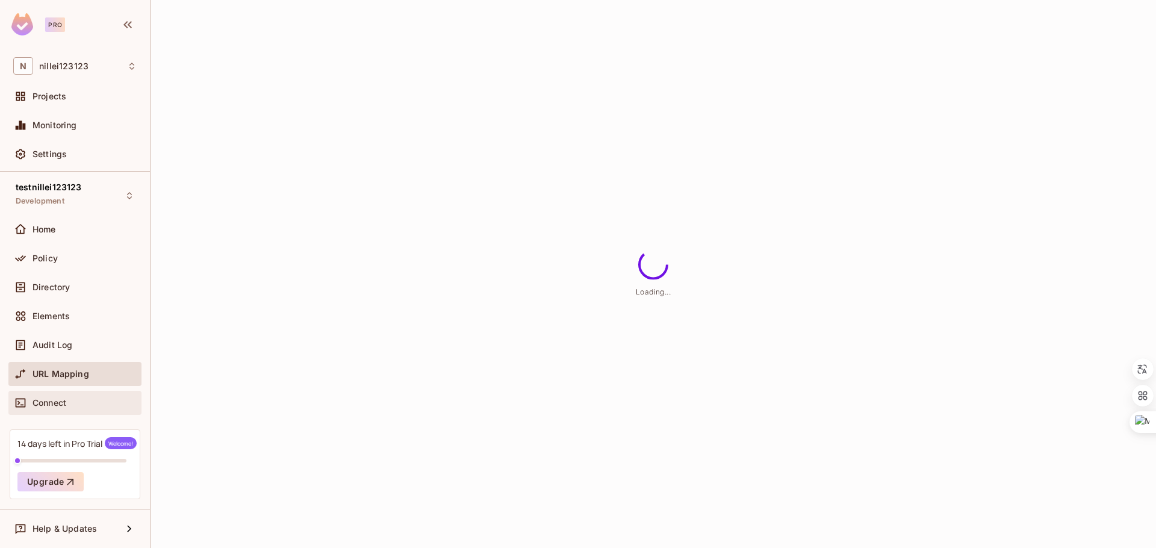
click at [83, 398] on div "Connect" at bounding box center [85, 403] width 104 height 10
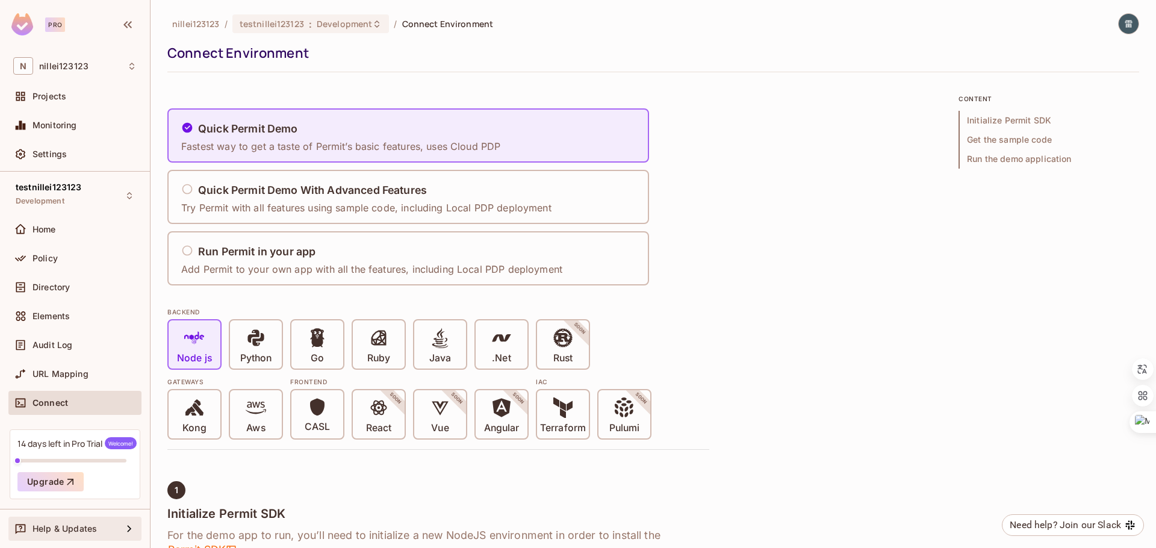
click at [69, 532] on span "Help & Updates" at bounding box center [65, 529] width 64 height 10
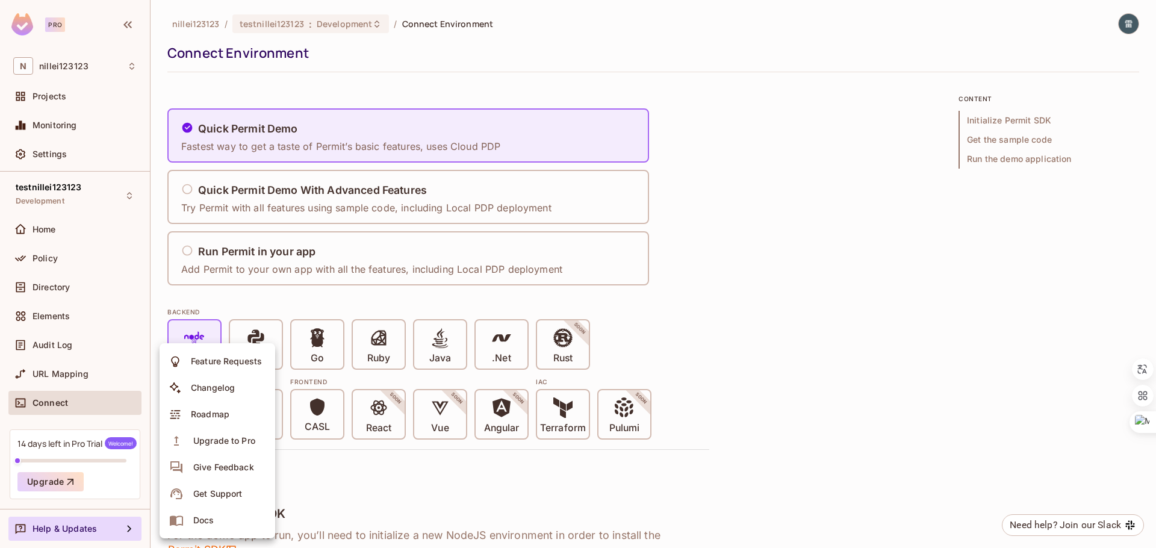
click at [63, 478] on div at bounding box center [578, 274] width 1156 height 548
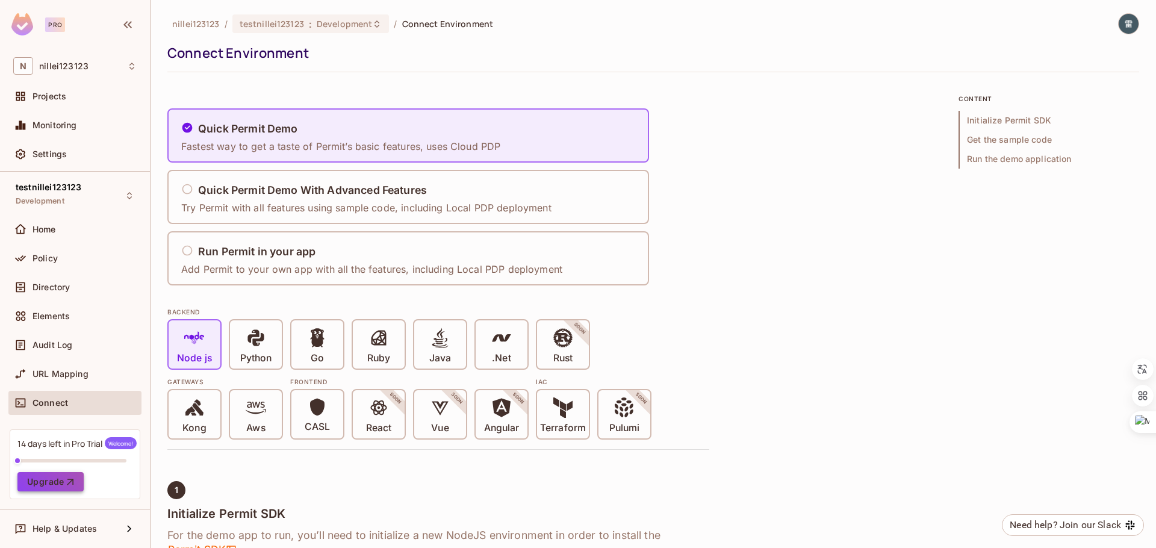
click at [58, 481] on button "Upgrade" at bounding box center [50, 481] width 66 height 19
click at [119, 443] on span "Welcome!" at bounding box center [121, 443] width 32 height 12
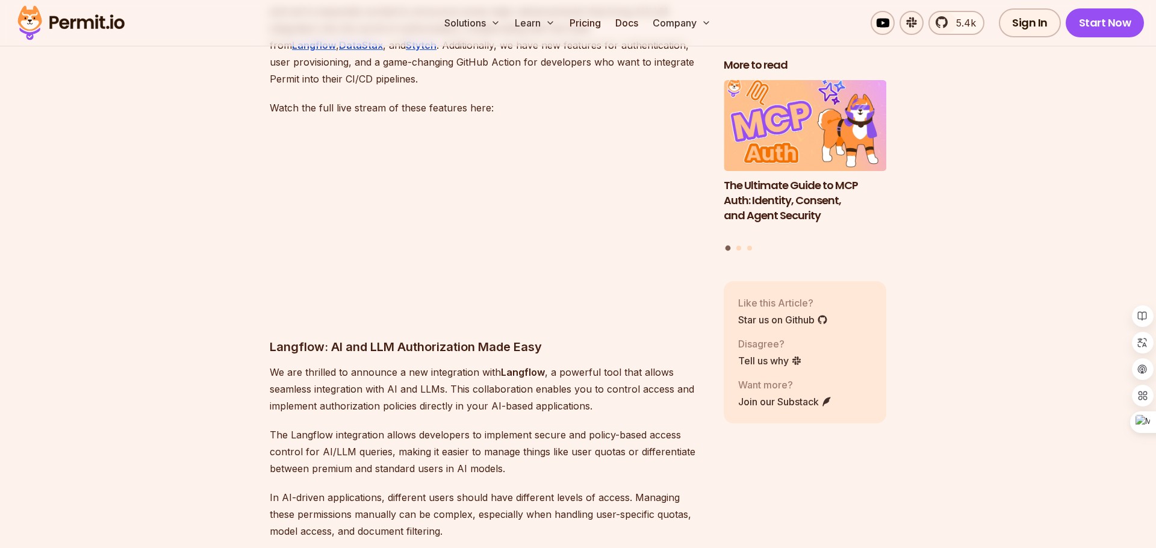
scroll to position [558, 0]
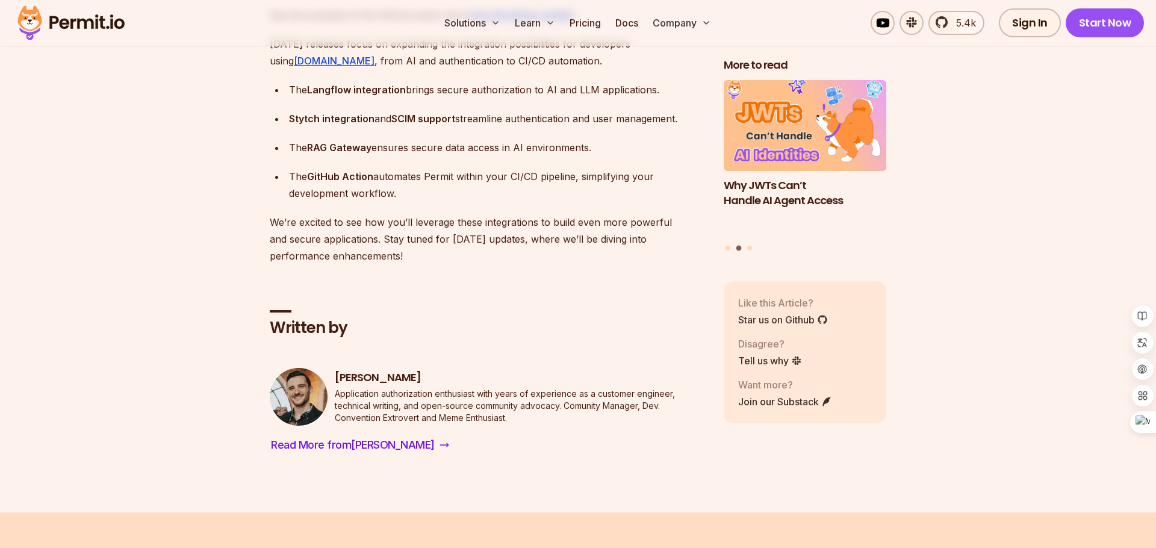
scroll to position [3481, 0]
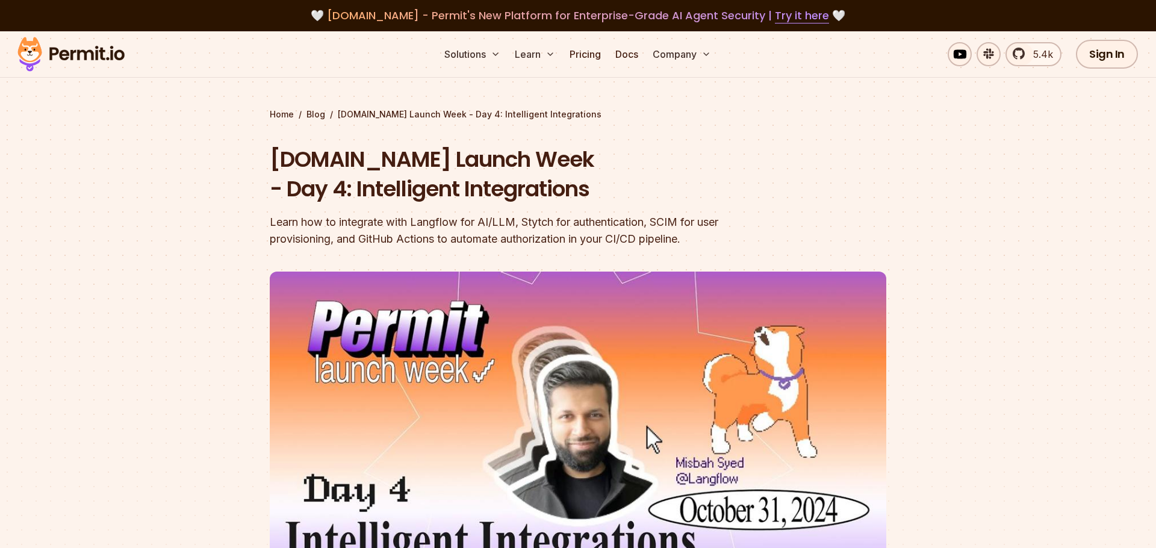
click at [574, 229] on div "Learn how to integrate with Langflow for AI/LLM, Stytch for authentication, SCI…" at bounding box center [501, 231] width 463 height 34
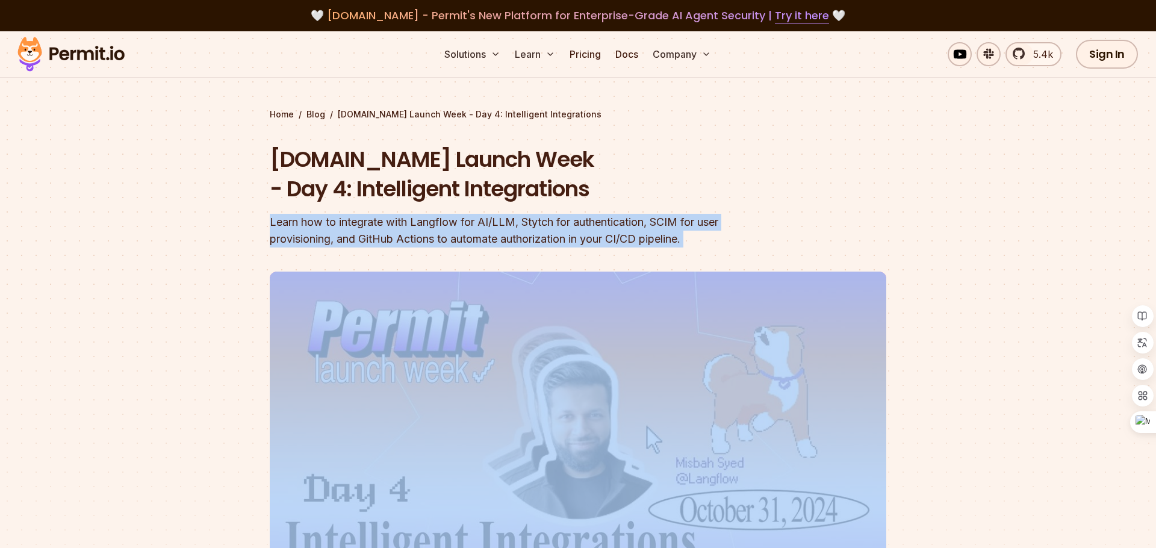
click at [561, 230] on div "Learn how to integrate with Langflow for AI/LLM, Stytch for authentication, SCI…" at bounding box center [501, 231] width 463 height 34
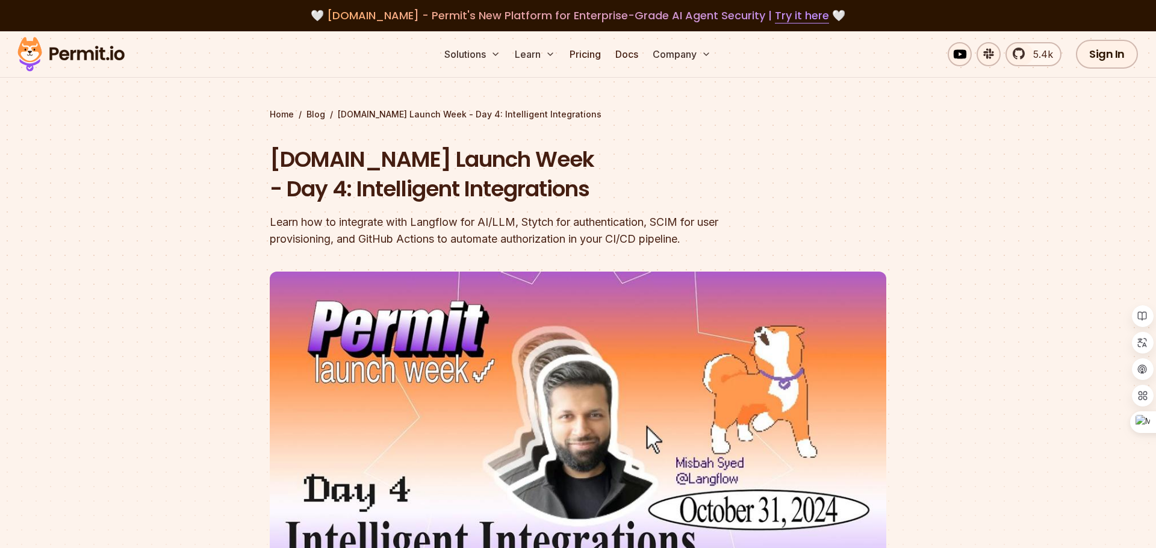
click at [561, 230] on div "Learn how to integrate with Langflow for AI/LLM, Stytch for authentication, SCI…" at bounding box center [501, 231] width 463 height 34
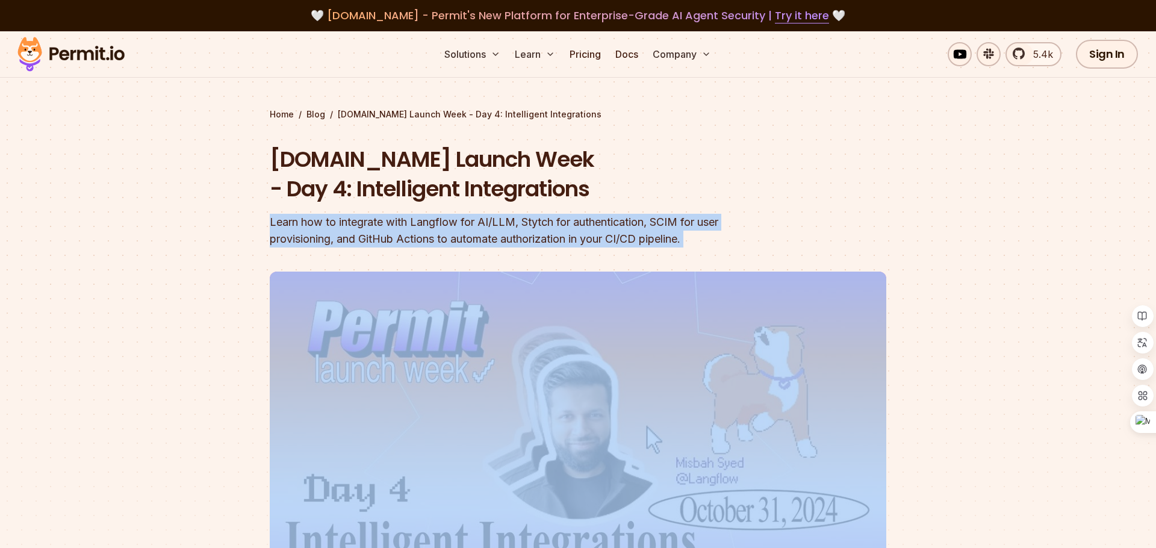
click at [546, 233] on div "Learn how to integrate with Langflow for AI/LLM, Stytch for authentication, SCI…" at bounding box center [501, 231] width 463 height 34
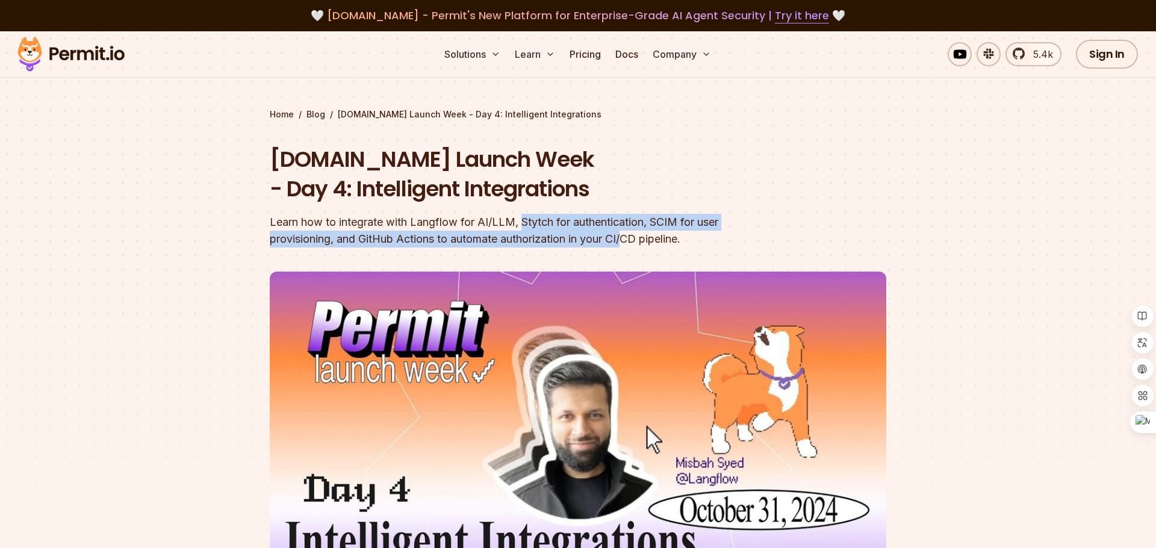
drag, startPoint x: 522, startPoint y: 225, endPoint x: 627, endPoint y: 234, distance: 105.2
click at [627, 234] on div "Learn how to integrate with Langflow for AI/LLM, Stytch for authentication, SCI…" at bounding box center [501, 231] width 463 height 34
click at [650, 223] on div "Learn how to integrate with Langflow for AI/LLM, Stytch for authentication, SCI…" at bounding box center [501, 231] width 463 height 34
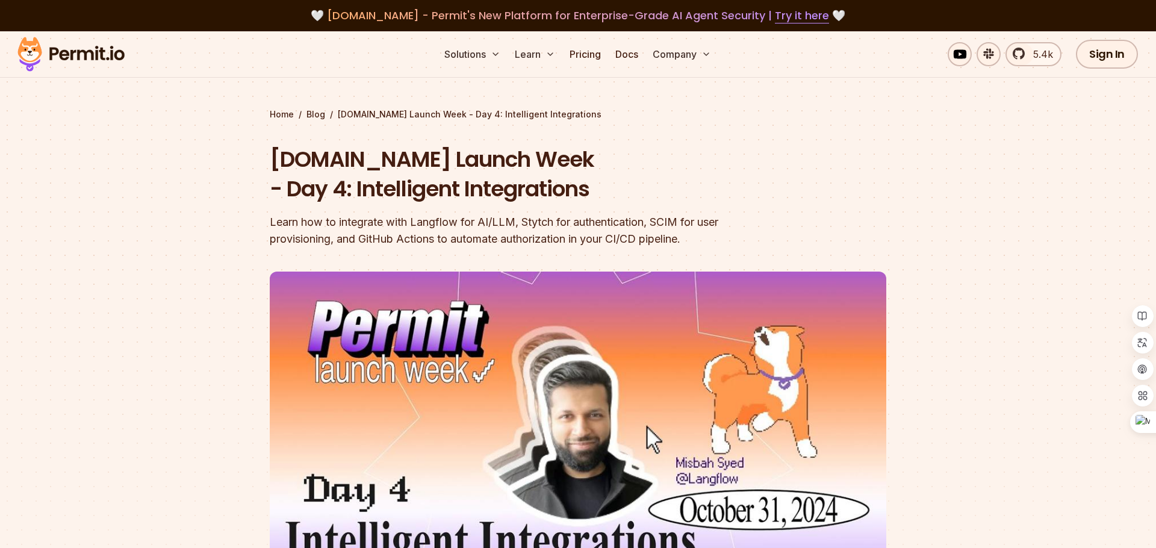
click at [650, 223] on div "Learn how to integrate with Langflow for AI/LLM, Stytch for authentication, SCI…" at bounding box center [501, 231] width 463 height 34
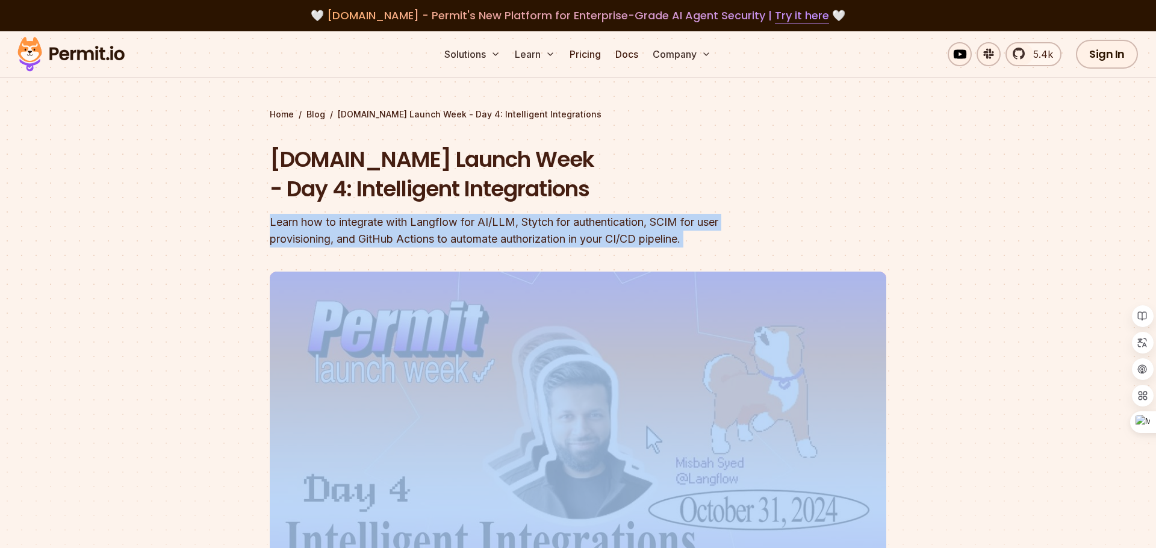
click at [157, 349] on div at bounding box center [578, 490] width 1156 height 443
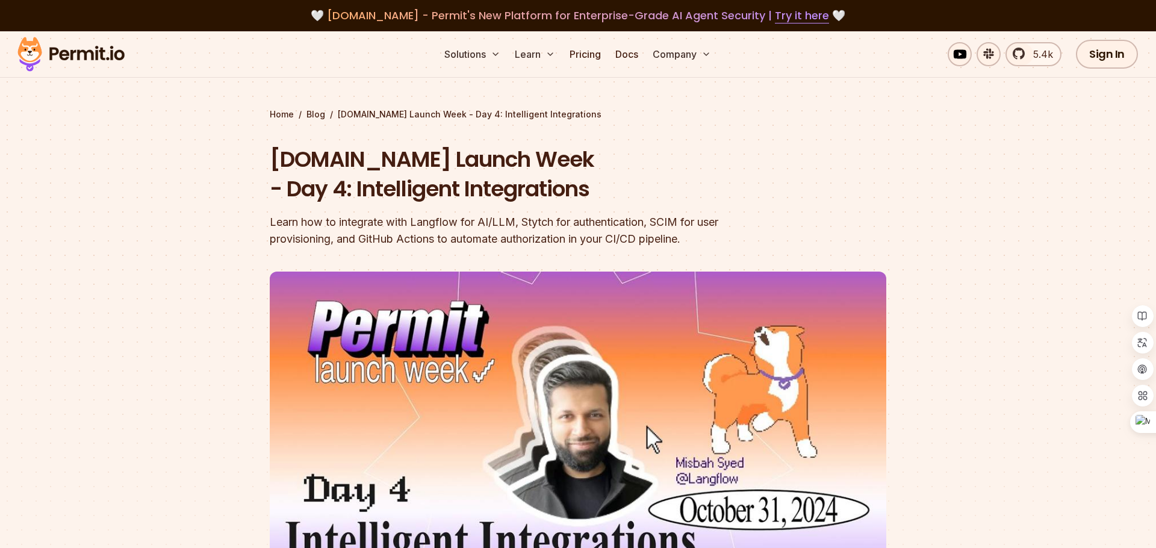
scroll to position [78, 0]
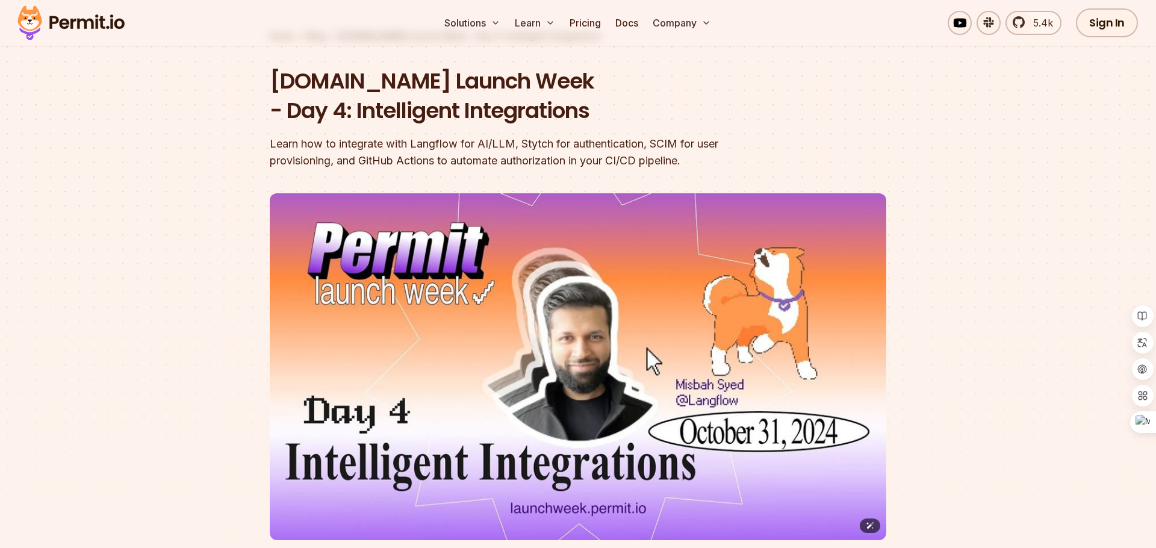
click at [1005, 228] on div at bounding box center [578, 412] width 1156 height 443
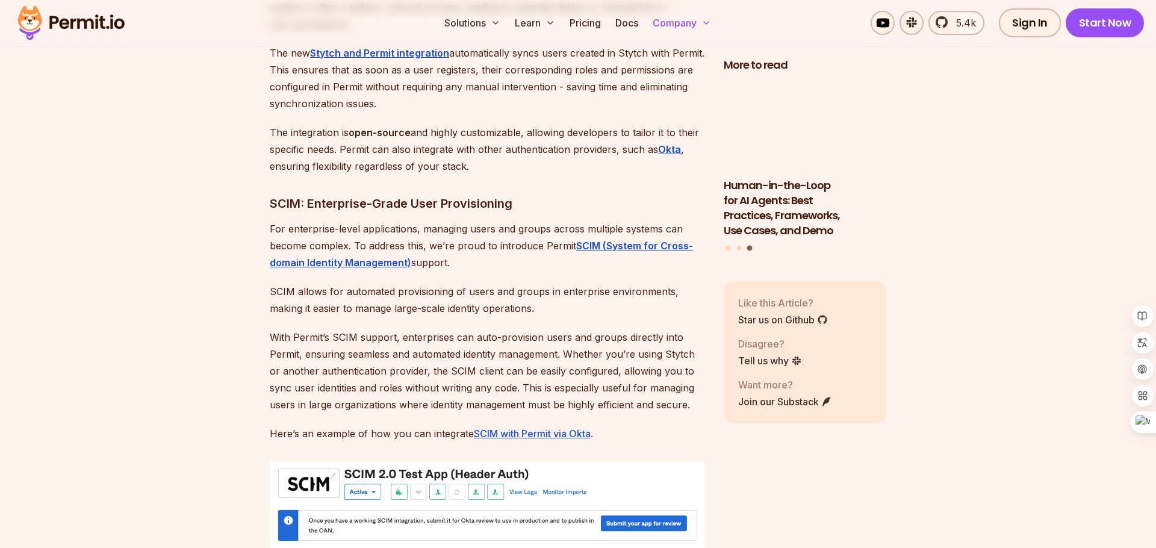
scroll to position [1950, 0]
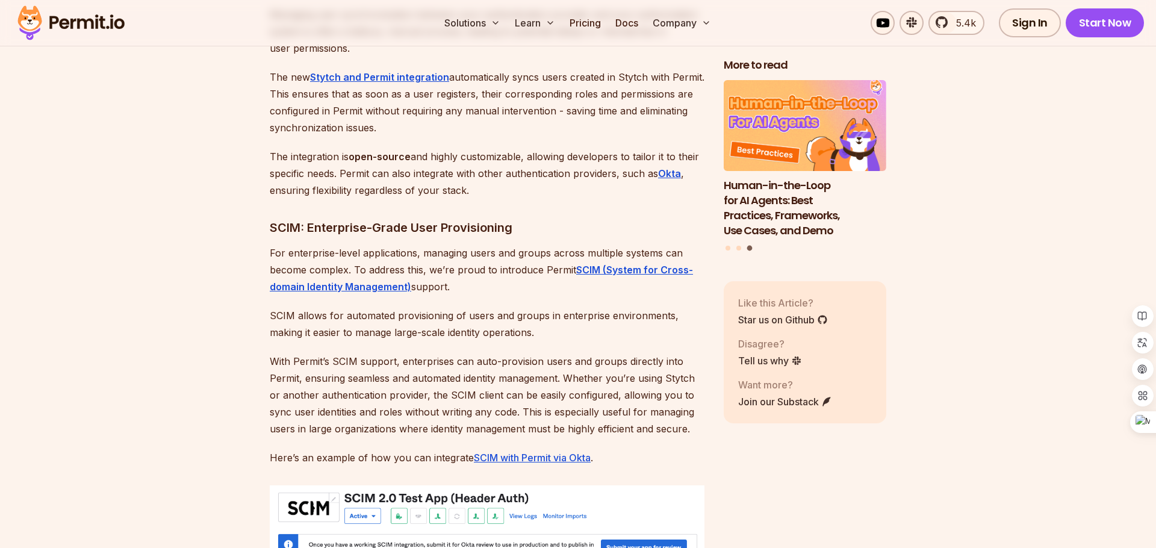
click at [514, 327] on div "Welcome to the fourth day of Permit Launch Week ! [DATE] theme is all about int…" at bounding box center [487, 236] width 435 height 2948
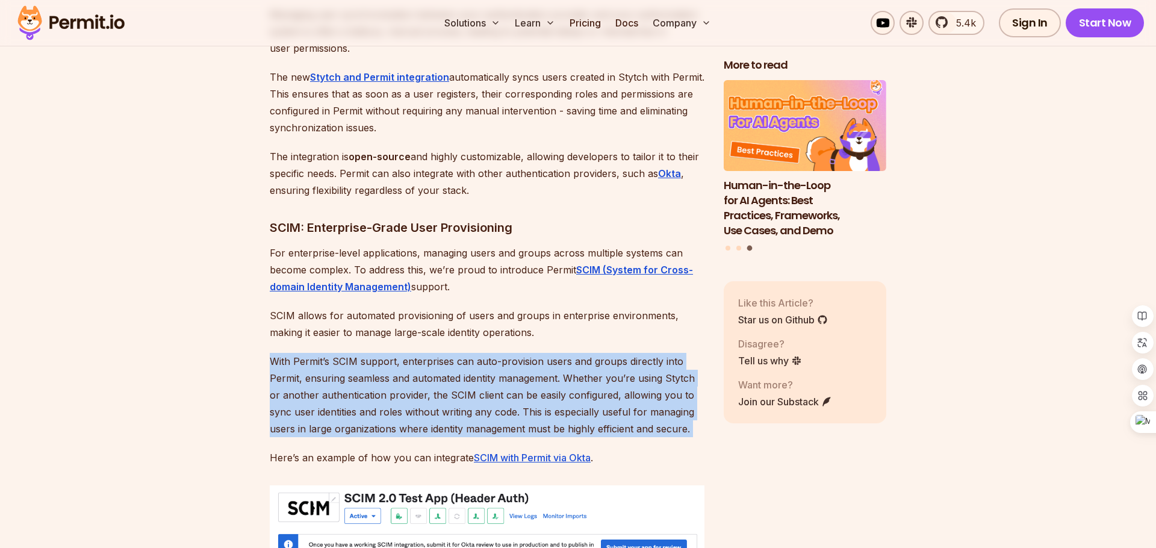
click at [482, 307] on p "SCIM allows for automated provisioning of users and groups in enterprise enviro…" at bounding box center [487, 324] width 435 height 34
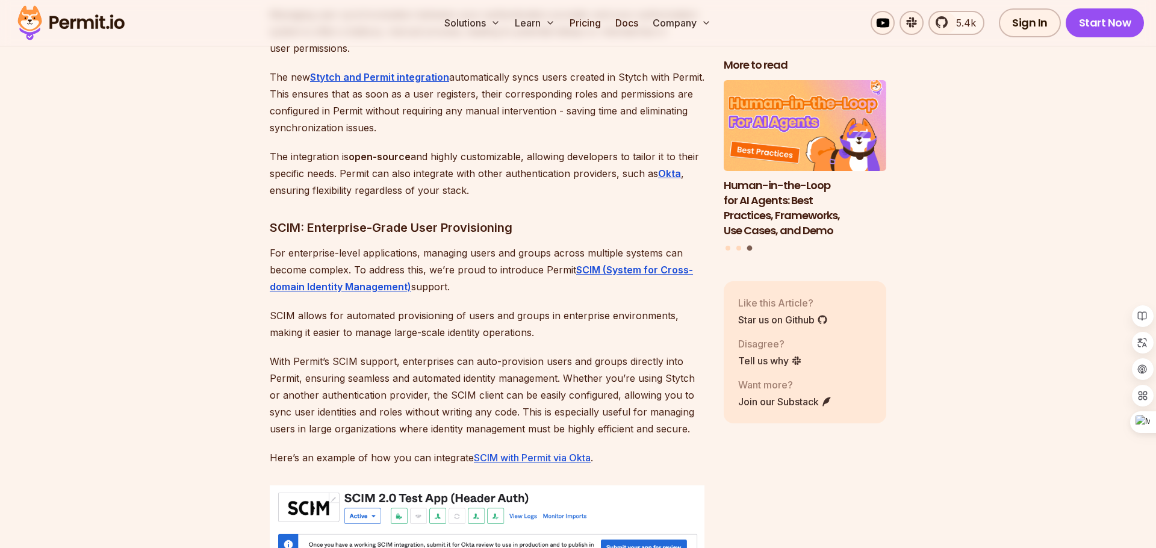
click at [543, 307] on p "SCIM allows for automated provisioning of users and groups in enterprise enviro…" at bounding box center [487, 324] width 435 height 34
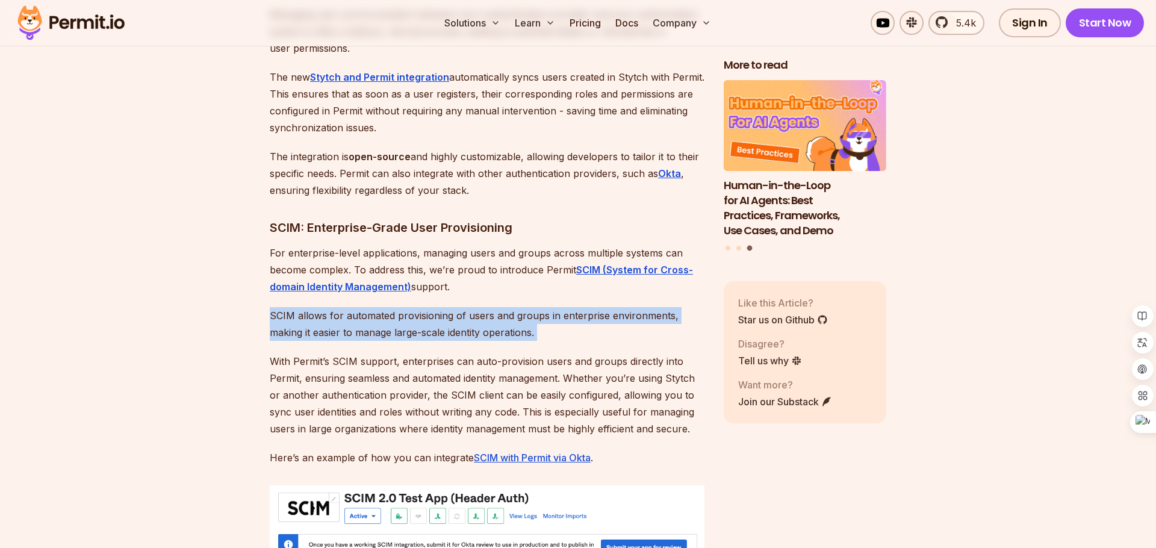
click at [477, 309] on p "SCIM allows for automated provisioning of users and groups in enterprise enviro…" at bounding box center [487, 324] width 435 height 34
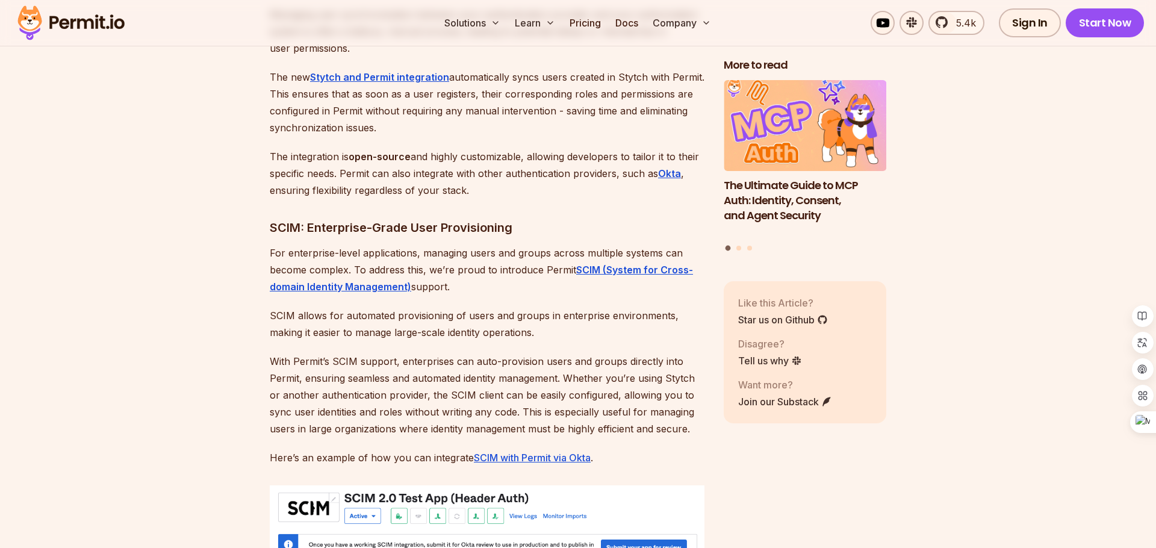
scroll to position [2947, 0]
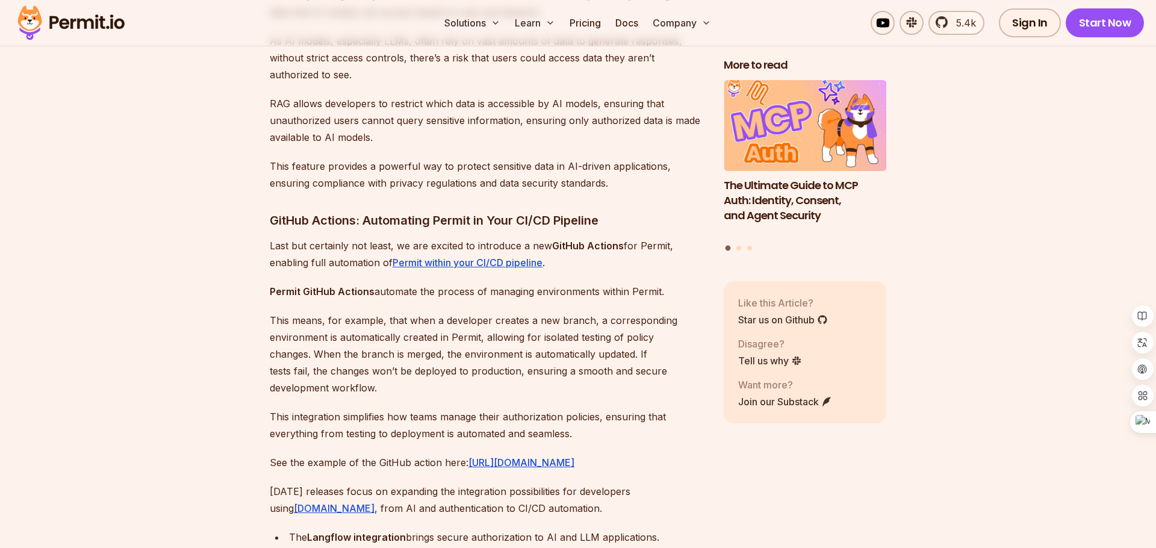
click at [426, 211] on h3 "GitHub Actions: Automating Permit in Your CI/CD Pipeline" at bounding box center [487, 220] width 435 height 19
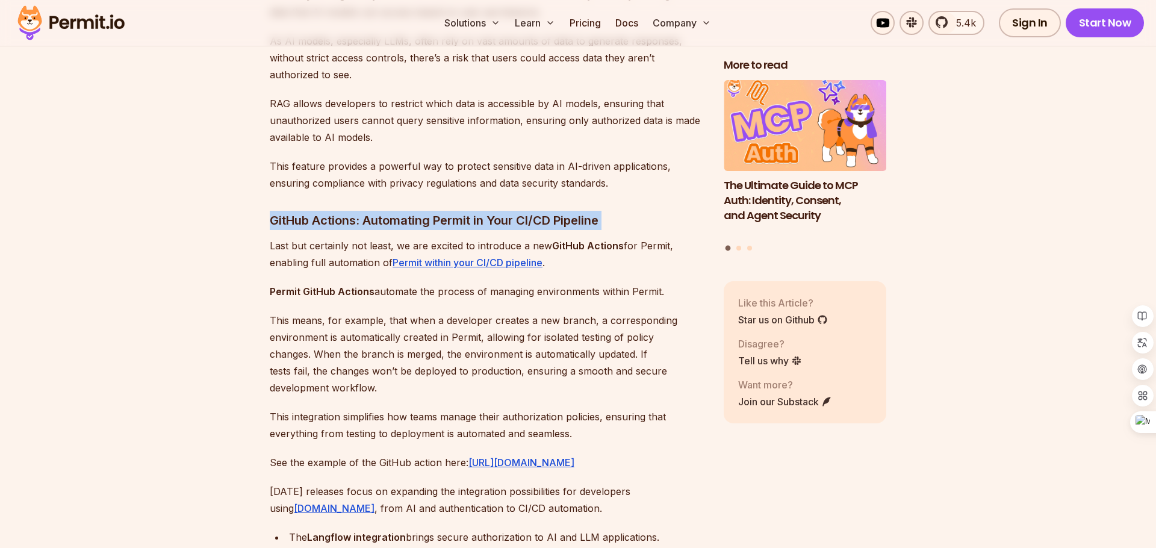
click at [364, 211] on h3 "GitHub Actions: Automating Permit in Your CI/CD Pipeline" at bounding box center [487, 220] width 435 height 19
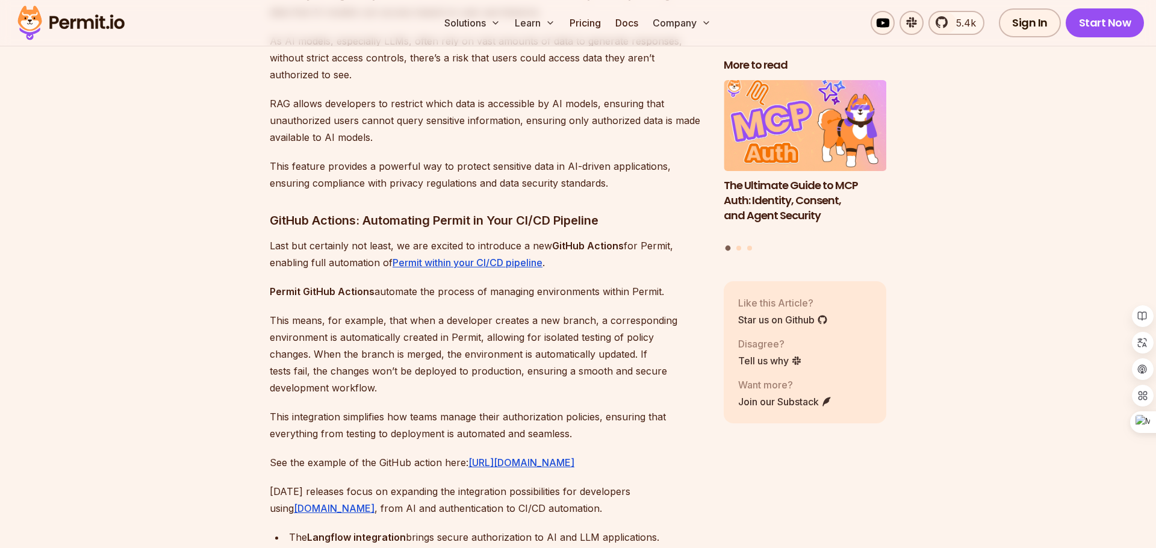
click at [375, 246] on p "Last but certainly not least, we are excited to introduce a new GitHub Actions …" at bounding box center [487, 254] width 435 height 34
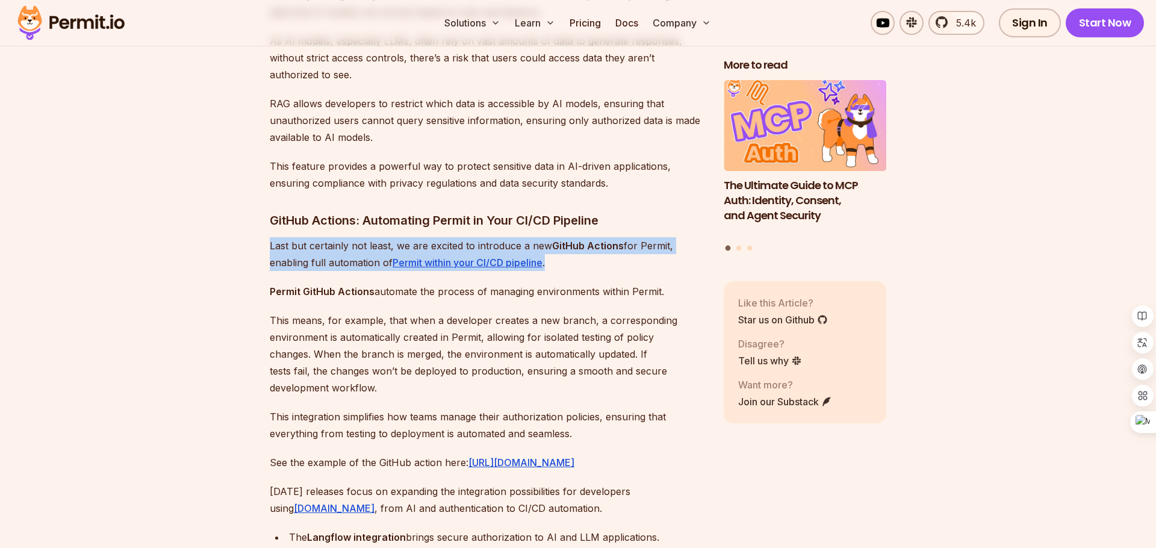
click at [333, 246] on p "Last but certainly not least, we are excited to introduce a new GitHub Actions …" at bounding box center [487, 254] width 435 height 34
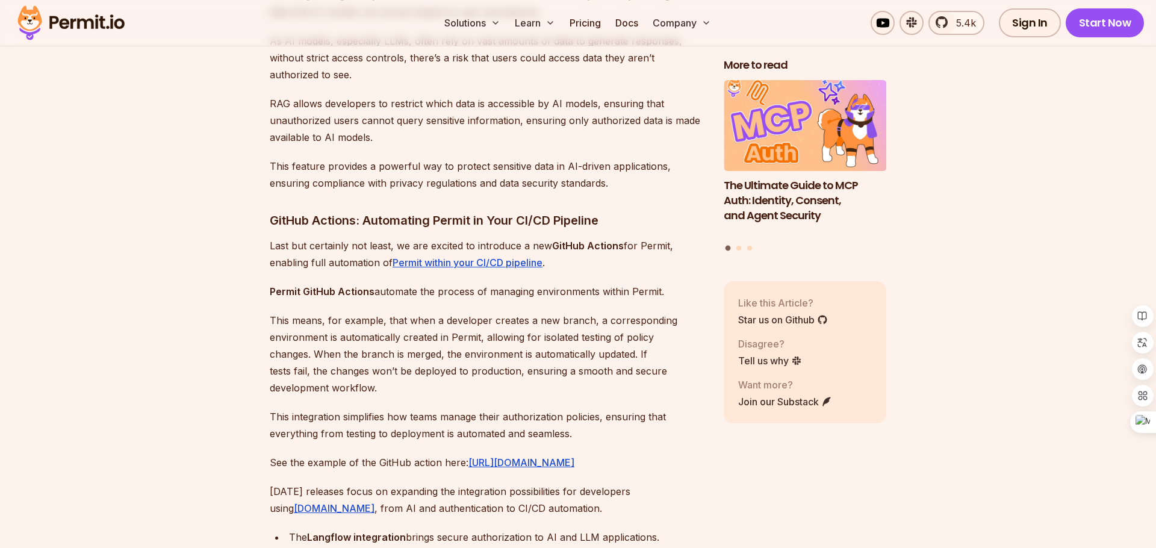
click at [334, 237] on p "Last but certainly not least, we are excited to introduce a new GitHub Actions …" at bounding box center [487, 254] width 435 height 34
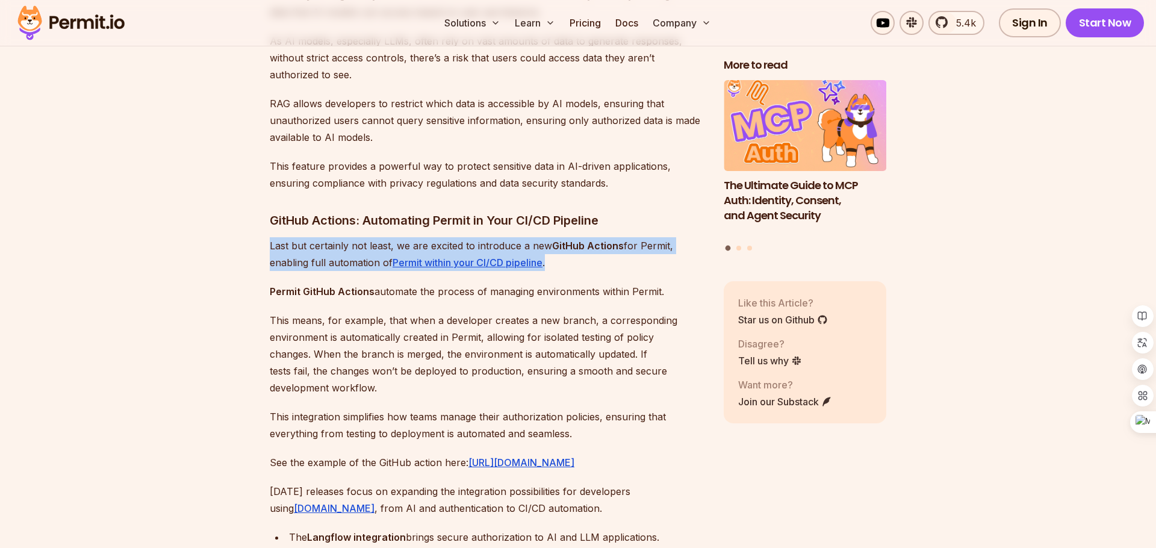
click at [455, 237] on p "Last but certainly not least, we are excited to introduce a new GitHub Actions …" at bounding box center [487, 254] width 435 height 34
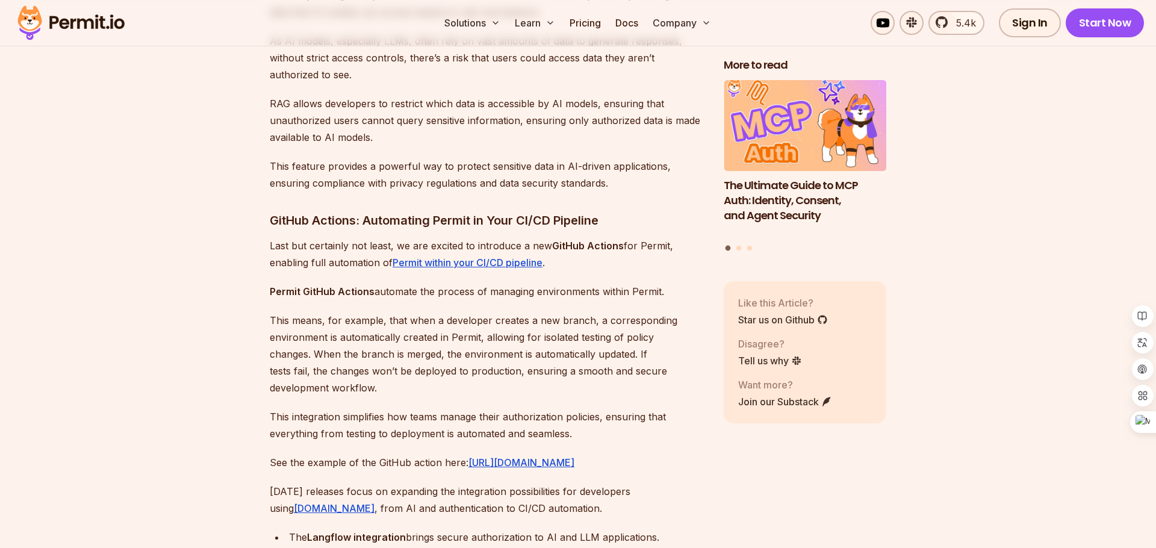
click at [455, 237] on p "Last but certainly not least, we are excited to introduce a new GitHub Actions …" at bounding box center [487, 254] width 435 height 34
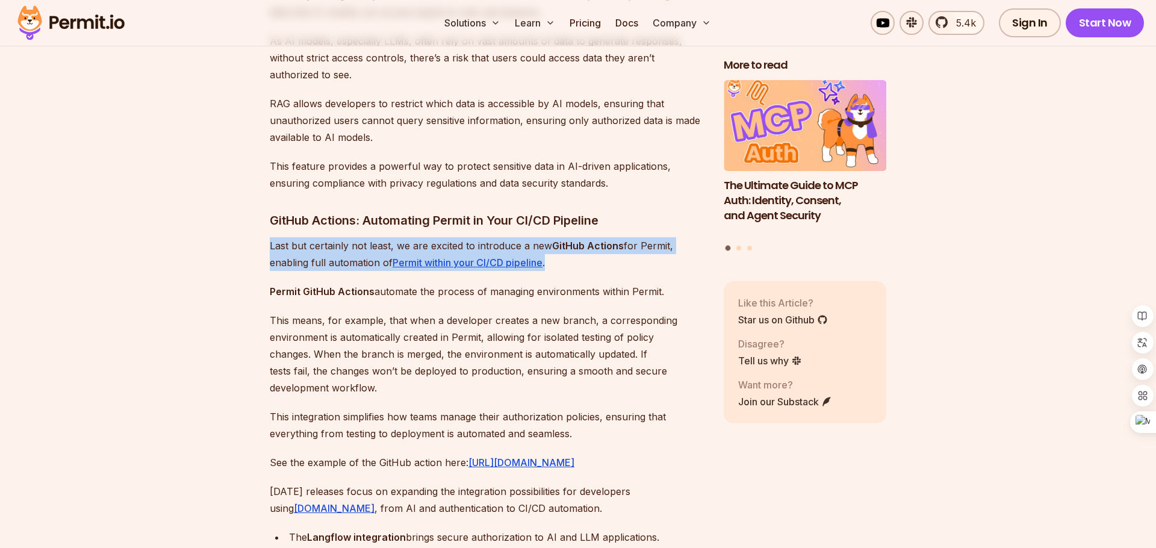
click at [485, 237] on p "Last but certainly not least, we are excited to introduce a new GitHub Actions …" at bounding box center [487, 254] width 435 height 34
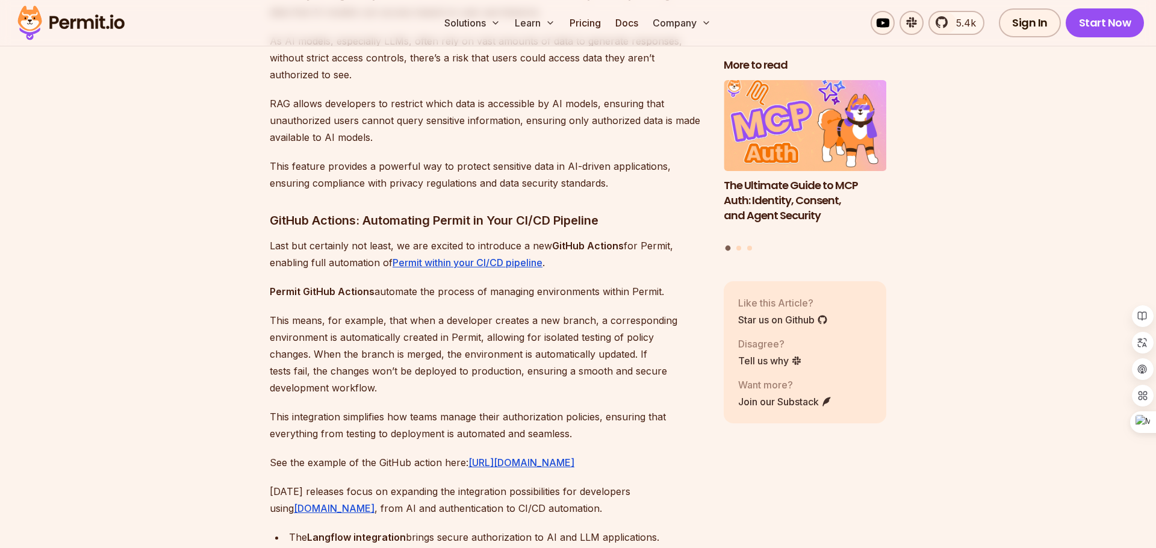
click at [485, 237] on p "Last but certainly not least, we are excited to introduce a new GitHub Actions …" at bounding box center [487, 254] width 435 height 34
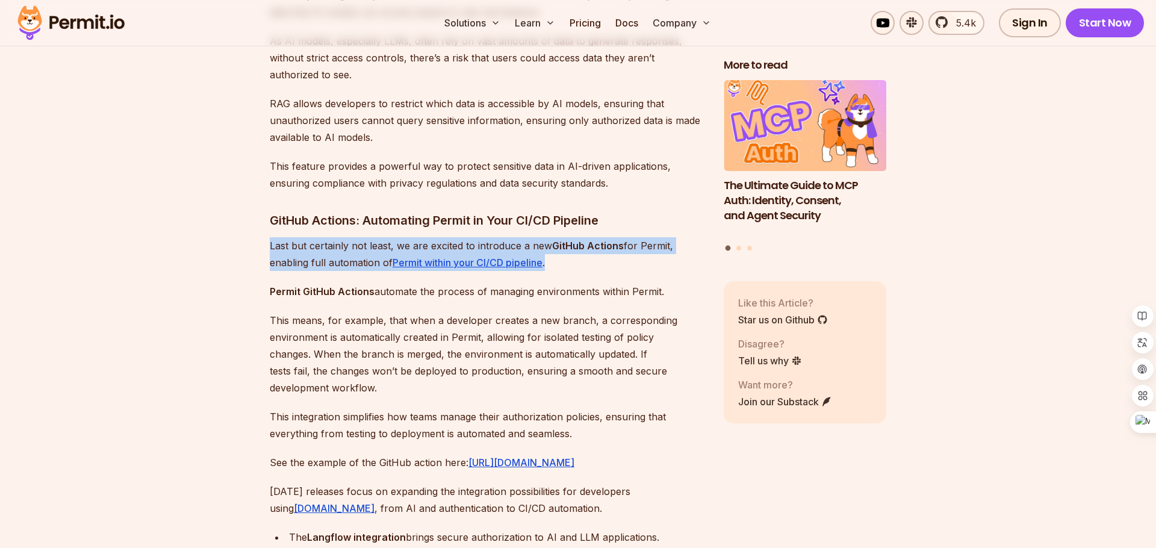
click at [533, 237] on p "Last but certainly not least, we are excited to introduce a new GitHub Actions …" at bounding box center [487, 254] width 435 height 34
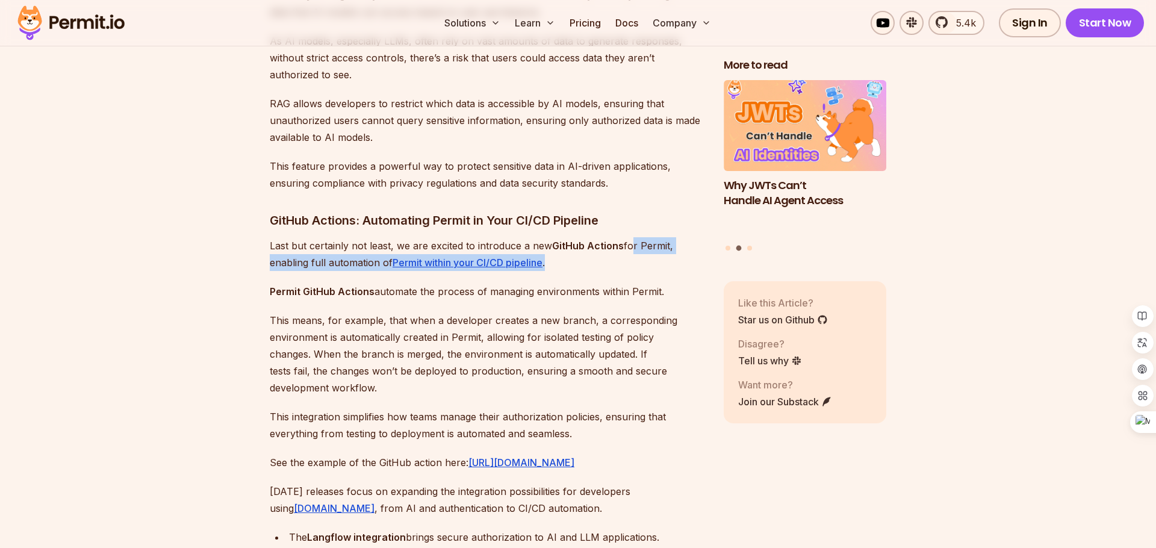
drag, startPoint x: 627, startPoint y: 243, endPoint x: 628, endPoint y: 224, distance: 18.7
click at [628, 237] on p "Last but certainly not least, we are excited to introduce a new GitHub Actions …" at bounding box center [487, 254] width 435 height 34
click at [599, 240] on strong "GitHub Actions" at bounding box center [588, 246] width 72 height 12
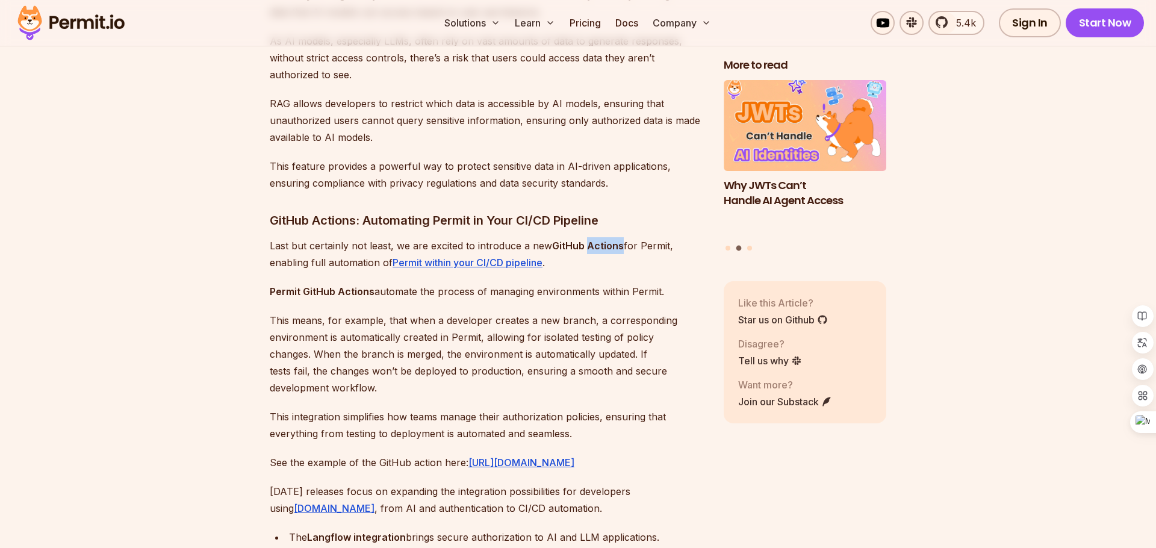
click at [599, 240] on strong "GitHub Actions" at bounding box center [588, 246] width 72 height 12
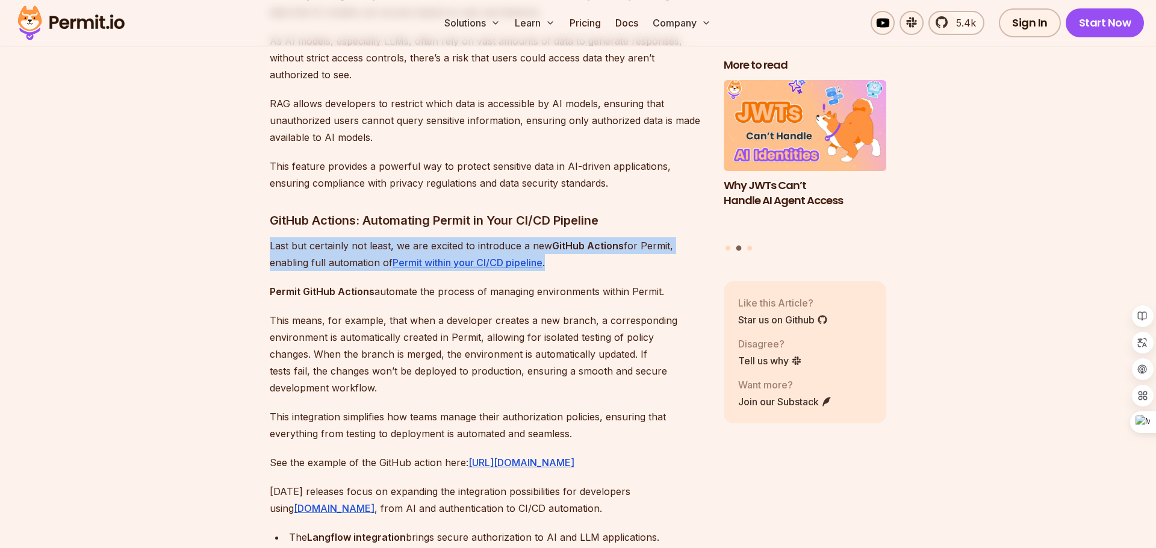
click at [582, 242] on p "Last but certainly not least, we are excited to introduce a new GitHub Actions …" at bounding box center [487, 254] width 435 height 34
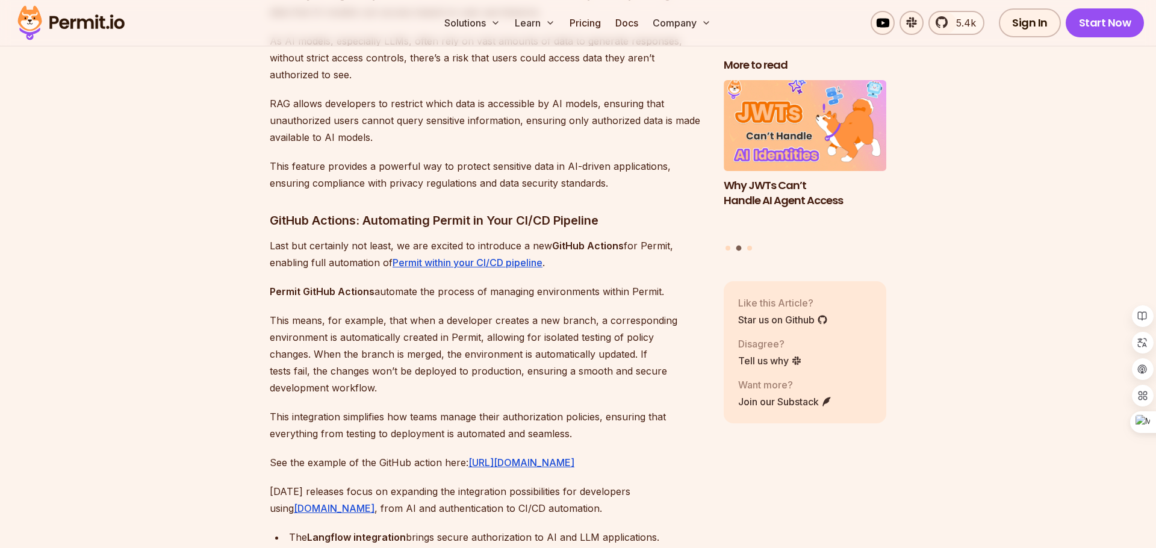
click at [593, 237] on p "Last but certainly not least, we are excited to introduce a new GitHub Actions …" at bounding box center [487, 254] width 435 height 34
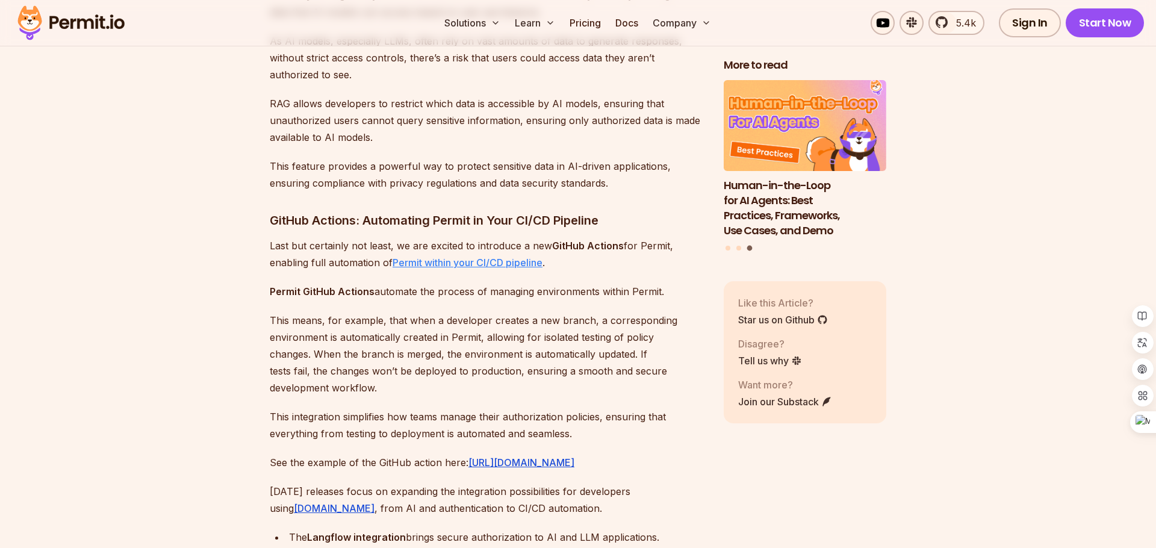
click at [526, 257] on link "Permit within your CI/CD pipeline" at bounding box center [468, 263] width 150 height 12
click at [588, 239] on p "Last but certainly not least, we are excited to introduce a new GitHub Actions …" at bounding box center [487, 254] width 435 height 34
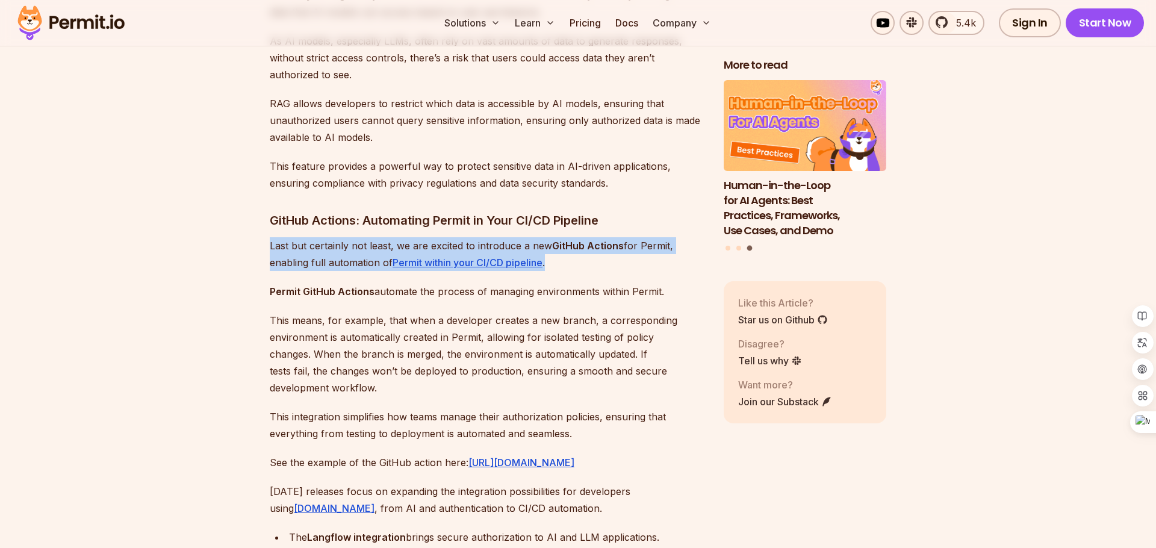
click at [615, 242] on p "Last but certainly not least, we are excited to introduce a new GitHub Actions …" at bounding box center [487, 254] width 435 height 34
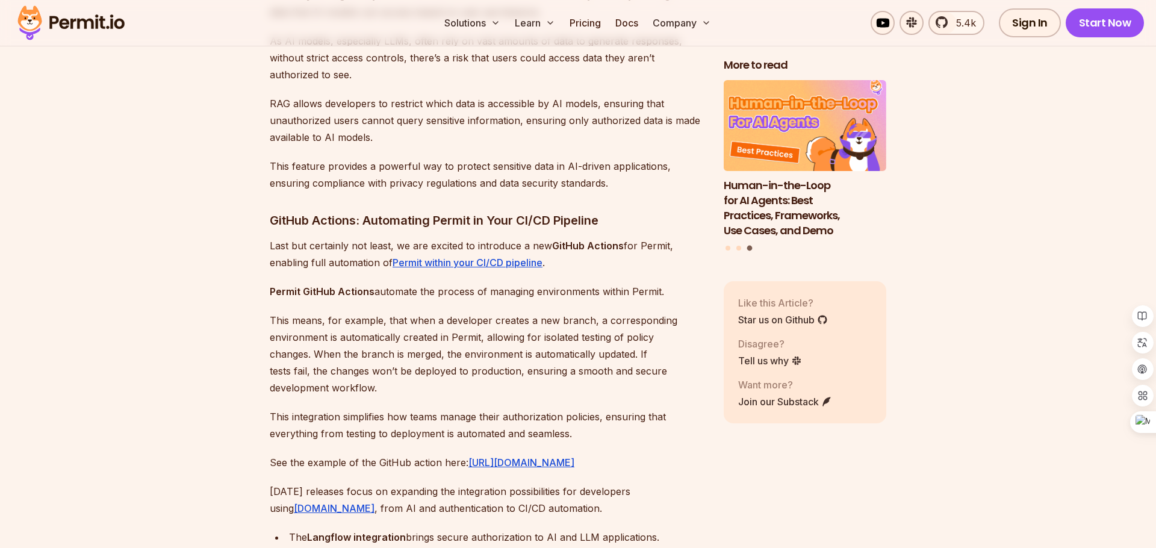
click at [470, 283] on p "Permit GitHub Actions automate the process of managing environments within Perm…" at bounding box center [487, 291] width 435 height 17
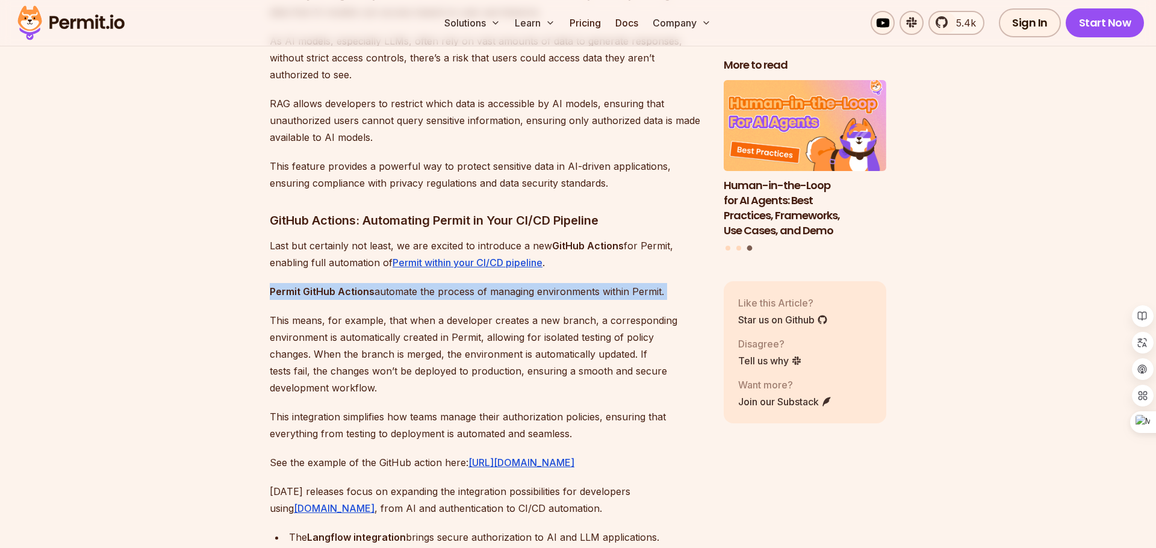
click at [431, 283] on p "Permit GitHub Actions automate the process of managing environments within Perm…" at bounding box center [487, 291] width 435 height 17
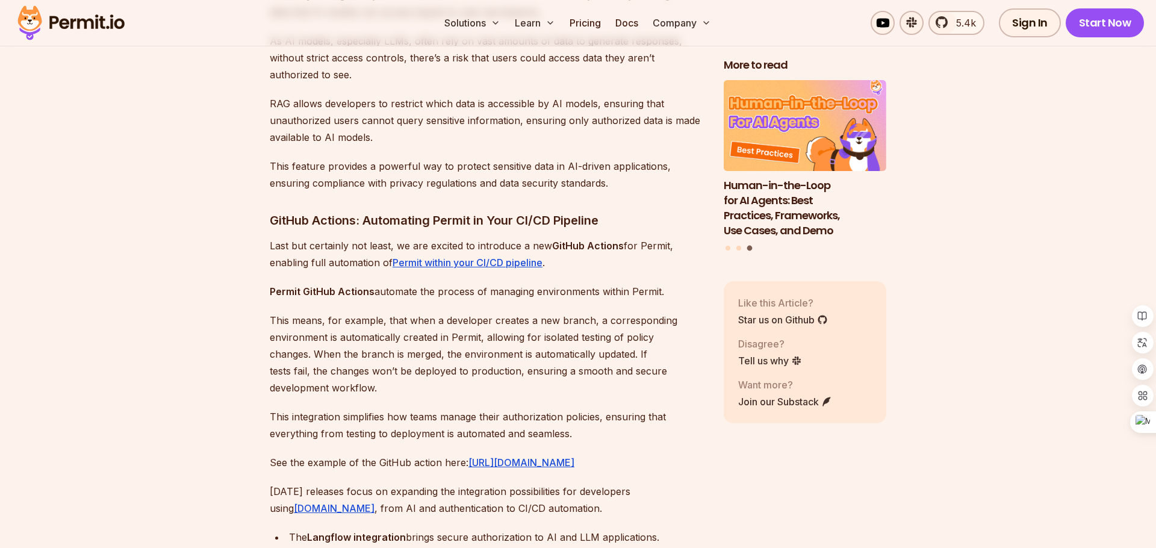
scroll to position [2597, 0]
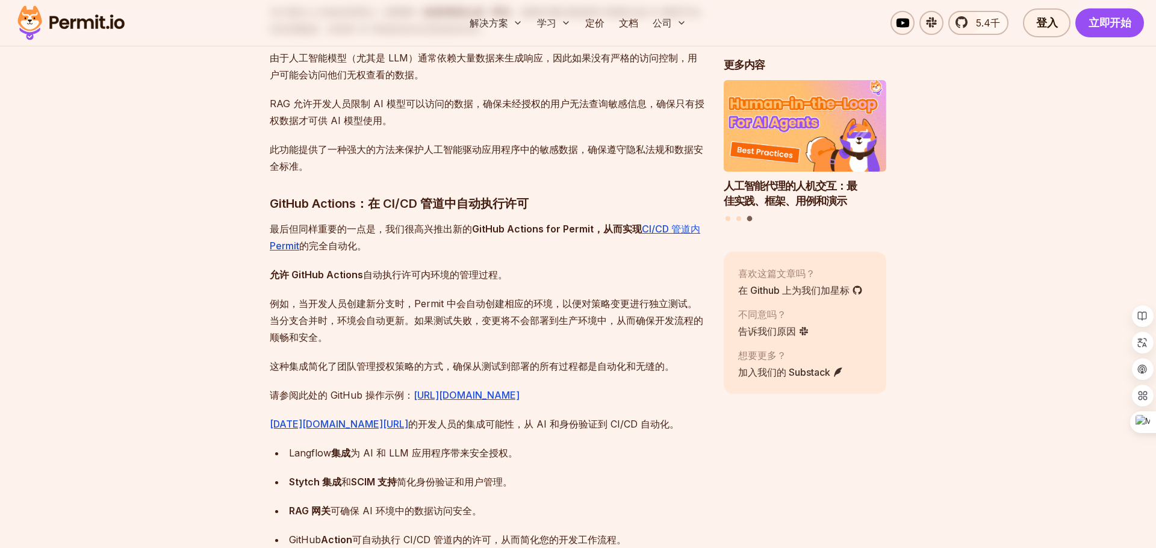
click at [384, 329] on p "例如，当开发人员创建新分支时，Permit 中会自动创建相应的环境，以便对策略变更进行独立测试。当分支合并时，环境会自动更新。如果测试失败，变更将不会部署到生…" at bounding box center [487, 320] width 435 height 51
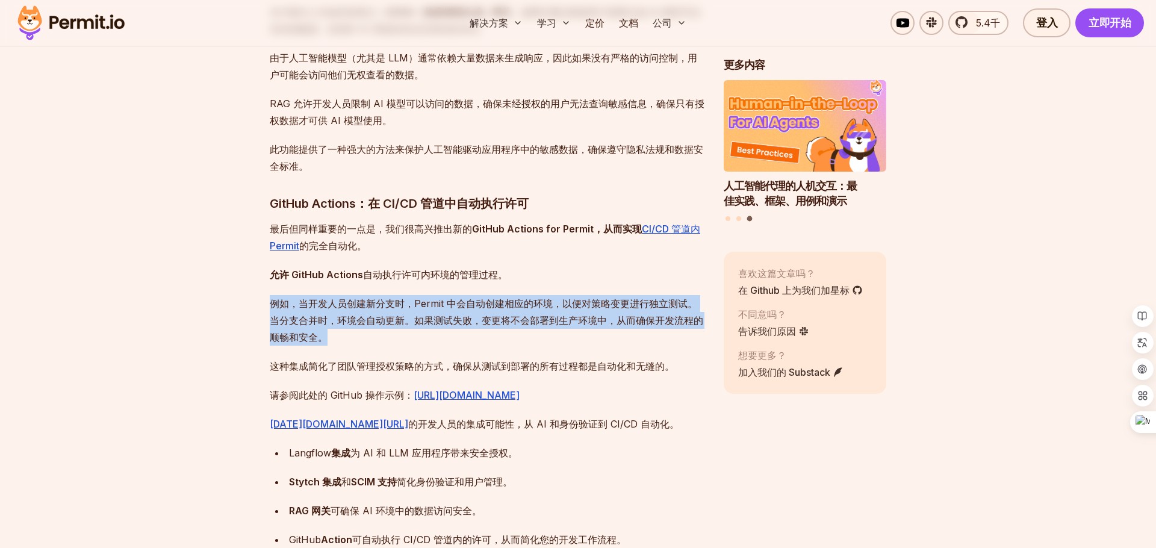
click at [396, 319] on font "例如，当开发人员创建新分支时，Permit 中会自动创建相应的环境，以便对策略变更进行独立测试。当分支合并时，环境会自动更新。如果测试失败，变更将不会部署到生…" at bounding box center [487, 321] width 434 height 46
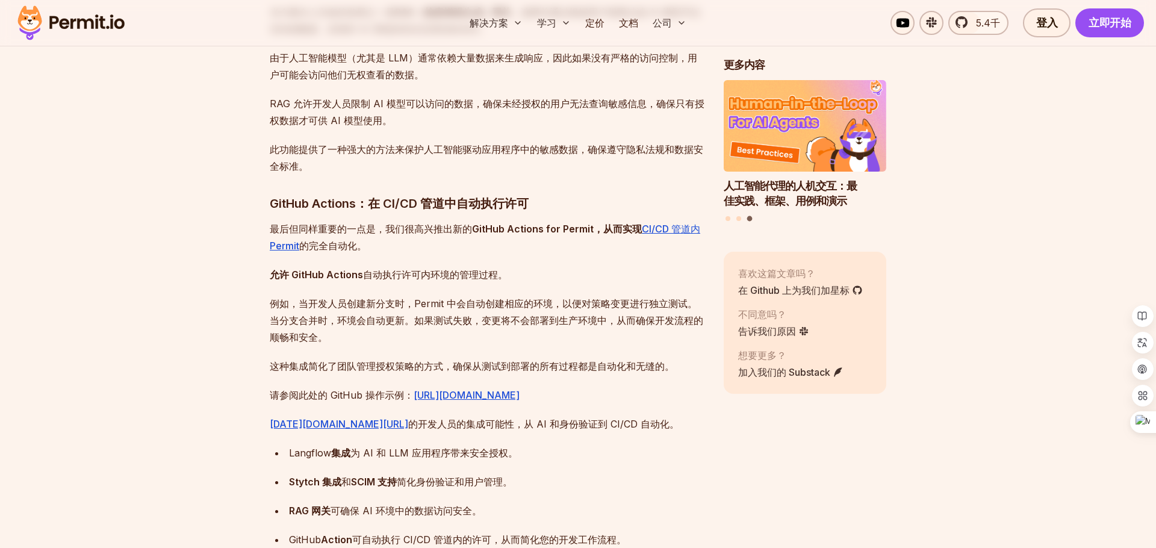
click at [396, 319] on font "例如，当开发人员创建新分支时，Permit 中会自动创建相应的环境，以便对策略变更进行独立测试。当分支合并时，环境会自动更新。如果测试失败，变更将不会部署到生…" at bounding box center [487, 321] width 434 height 46
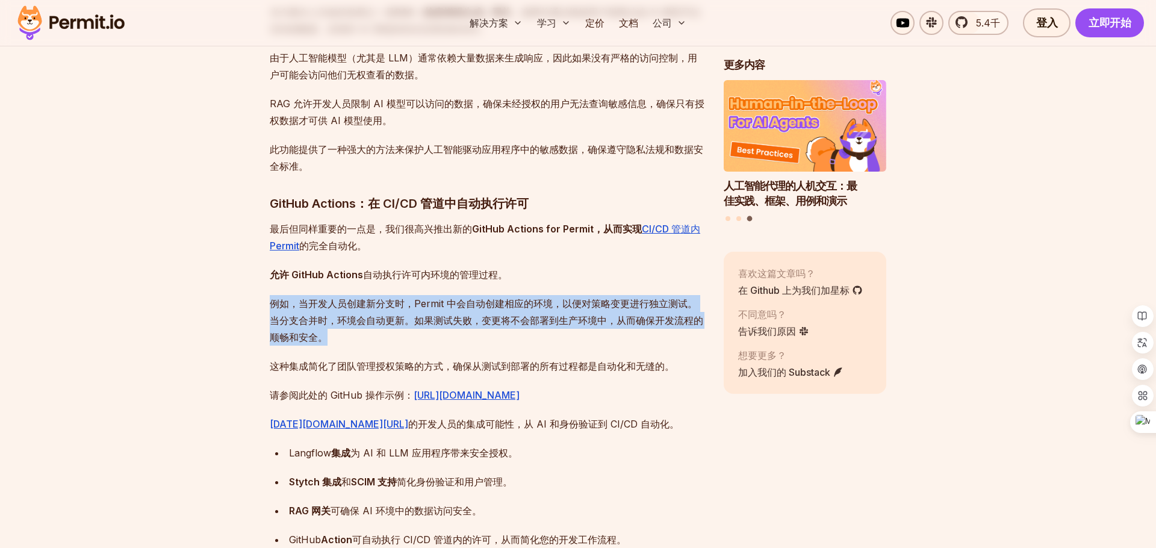
click at [375, 320] on font "例如，当开发人员创建新分支时，Permit 中会自动创建相应的环境，以便对策略变更进行独立测试。当分支合并时，环境会自动更新。如果测试失败，变更将不会部署到生…" at bounding box center [487, 321] width 434 height 46
drag, startPoint x: 359, startPoint y: 339, endPoint x: 365, endPoint y: 267, distance: 72.5
click at [334, 320] on font "例如，当开发人员创建新分支时，Permit 中会自动创建相应的环境，以便对策略变更进行独立测试。当分支合并时，环境会自动更新。如果测试失败，变更将不会部署到生…" at bounding box center [487, 321] width 434 height 46
drag, startPoint x: 266, startPoint y: 297, endPoint x: 349, endPoint y: 343, distance: 94.9
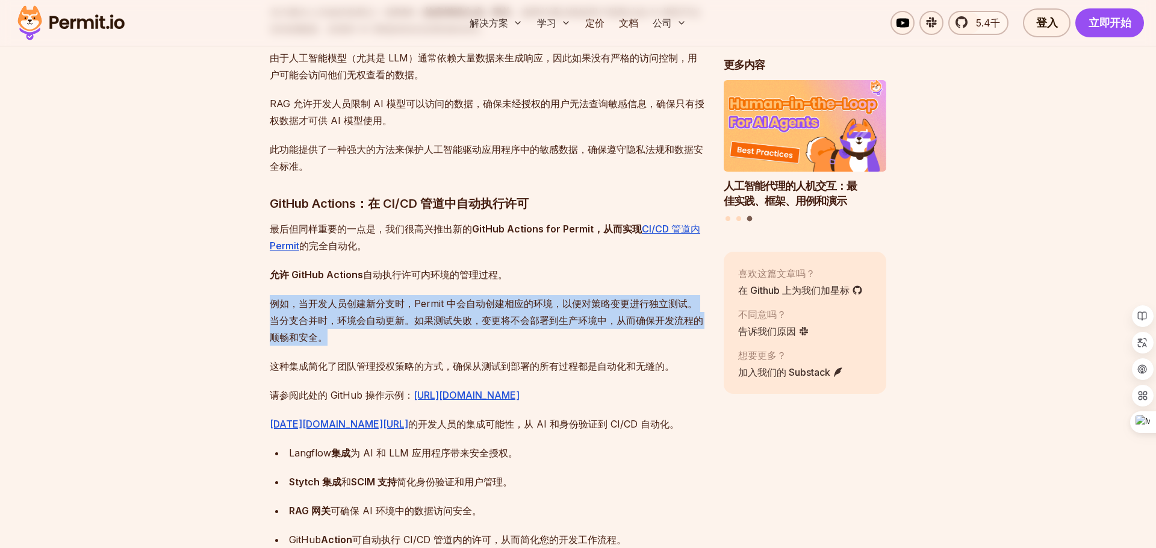
click at [401, 335] on p "例如，当开发人员创建新分支时，Permit 中会自动创建相应的环境，以便对策略变更进行独立测试。当分支合并时，环境会自动更新。如果测试失败，变更将不会部署到生…" at bounding box center [487, 320] width 435 height 51
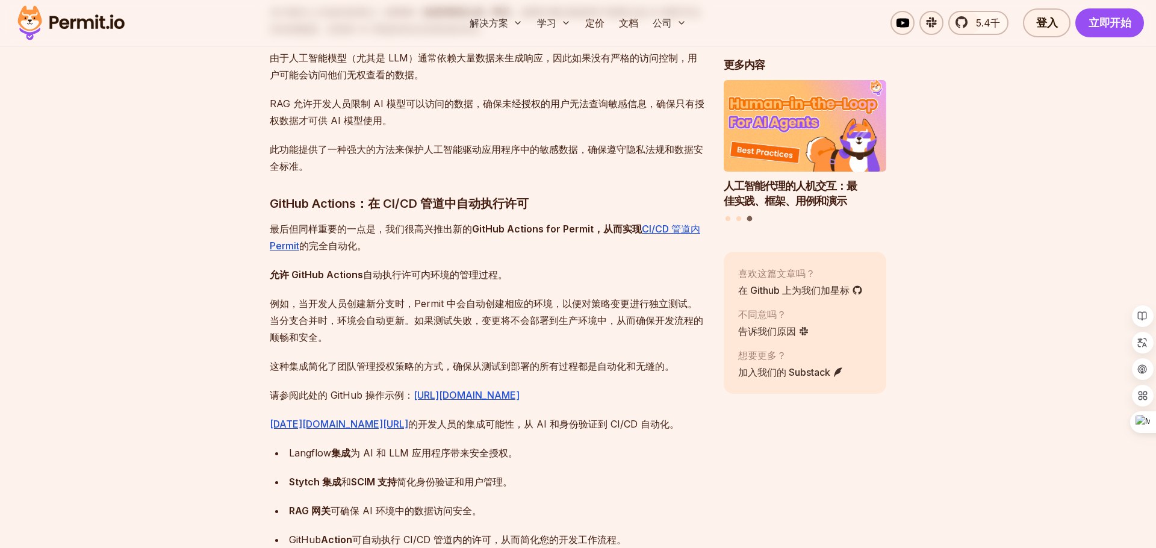
click at [401, 335] on p "例如，当开发人员创建新分支时，Permit 中会自动创建相应的环境，以便对策略变更进行独立测试。当分支合并时，环境会自动更新。如果测试失败，变更将不会部署到生…" at bounding box center [487, 320] width 435 height 51
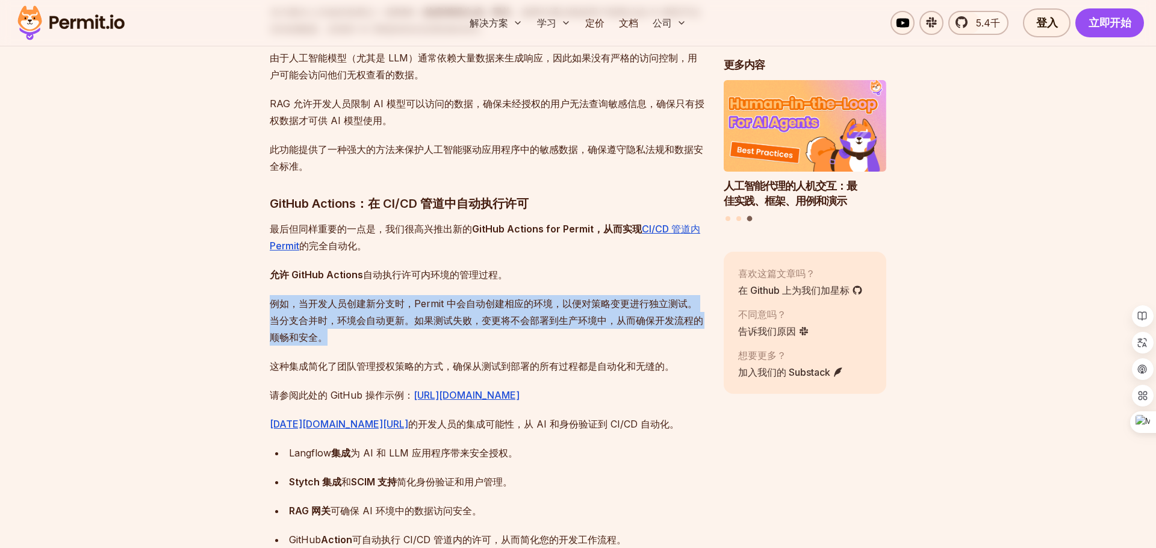
click at [350, 369] on font "这种集成简化了团队管理授权策略的方式，确保从测试到部署的所有过程都是自动化和无缝的。" at bounding box center [472, 366] width 405 height 12
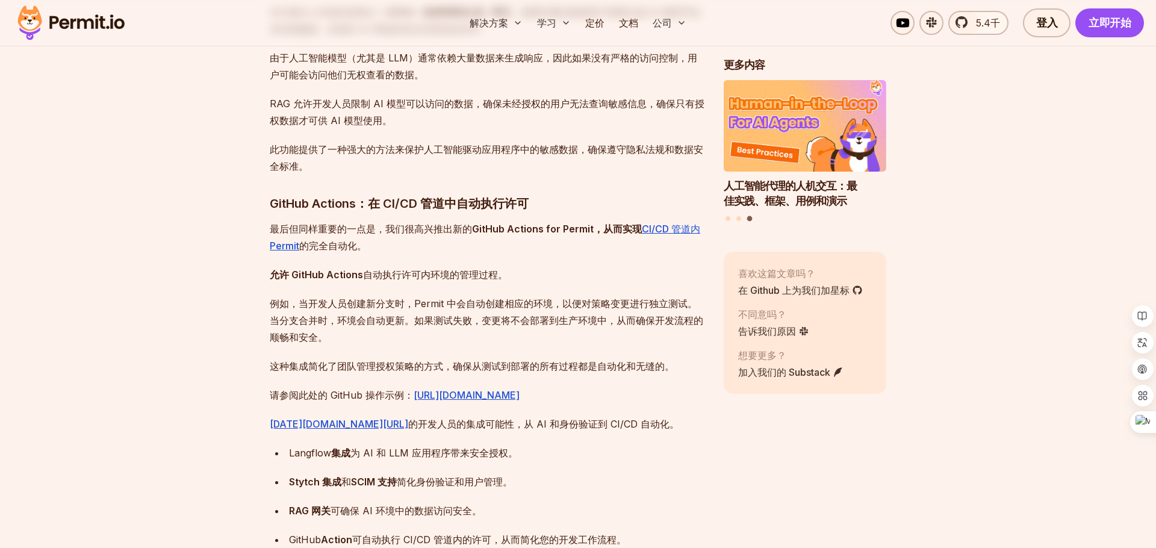
click at [350, 369] on font "这种集成简化了团队管理授权策略的方式，确保从测试到部署的所有过程都是自动化和无缝的。" at bounding box center [472, 366] width 405 height 12
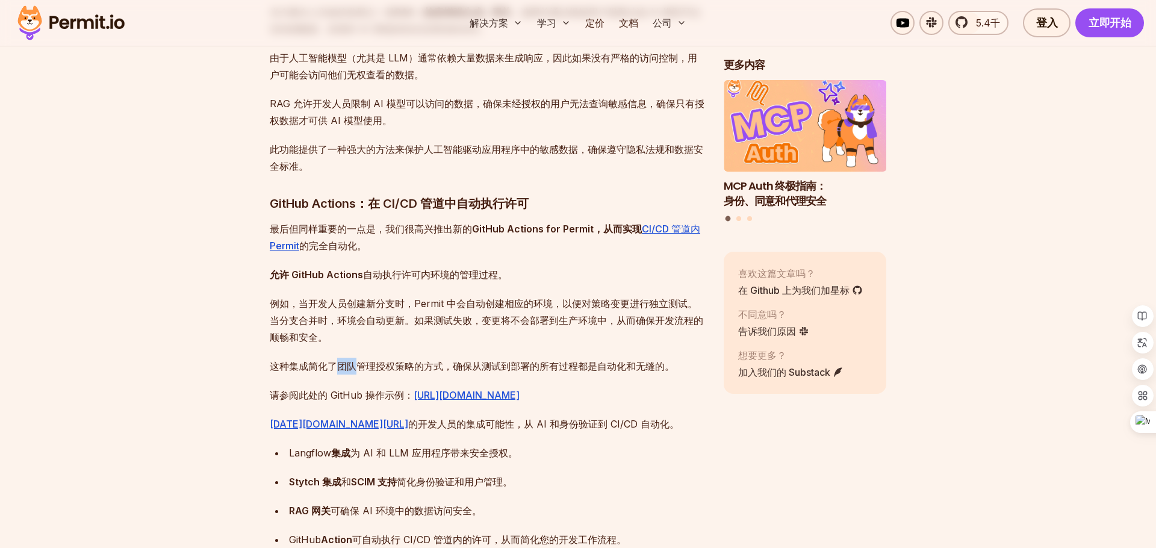
click at [350, 369] on font "这种集成简化了团队管理授权策略的方式，确保从测试到部署的所有过程都是自动化和无缝的。" at bounding box center [472, 366] width 405 height 12
click at [438, 302] on font "例如，当开发人员创建新分支时，Permit 中会自动创建相应的环境，以便对策略变更进行独立测试。当分支合并时，环境会自动更新。如果测试失败，变更将不会部署到生…" at bounding box center [487, 321] width 434 height 46
click at [455, 395] on font "https://github.com/permitio/pink-mobile-demo-app/tree/main/.github/workflows" at bounding box center [467, 395] width 106 height 12
click at [464, 430] on font "的开发人员的集成可能性" at bounding box center [461, 424] width 106 height 12
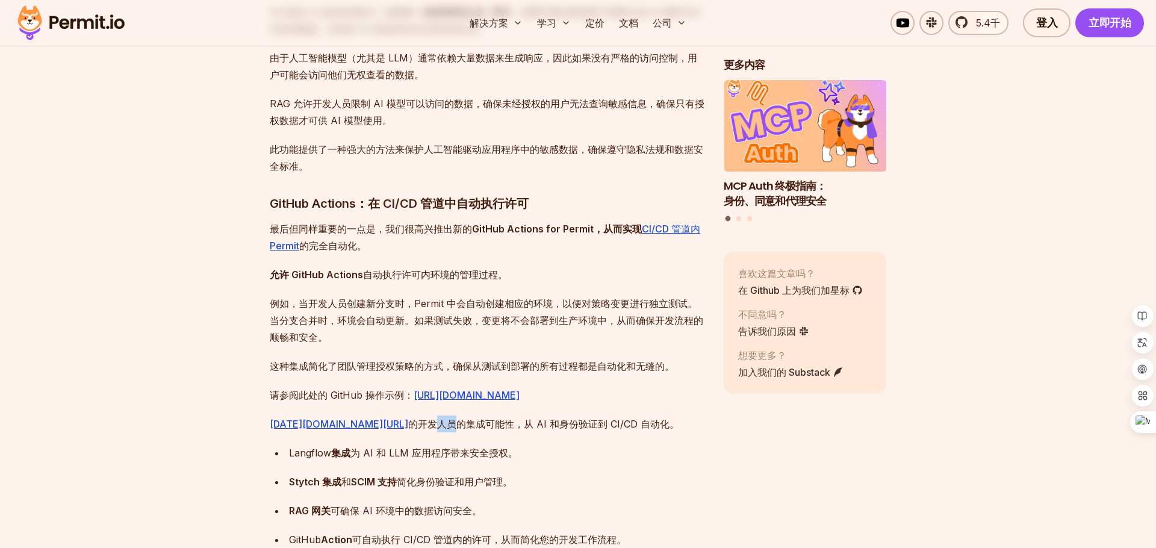
click at [464, 430] on font "的开发人员的集成可能性" at bounding box center [461, 424] width 106 height 12
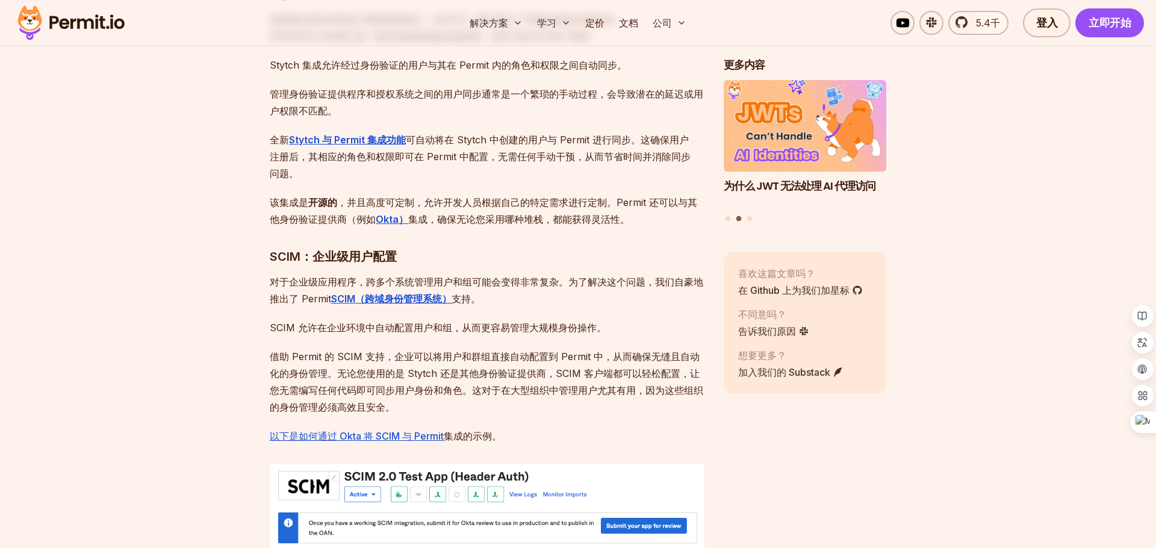
scroll to position [1723, 0]
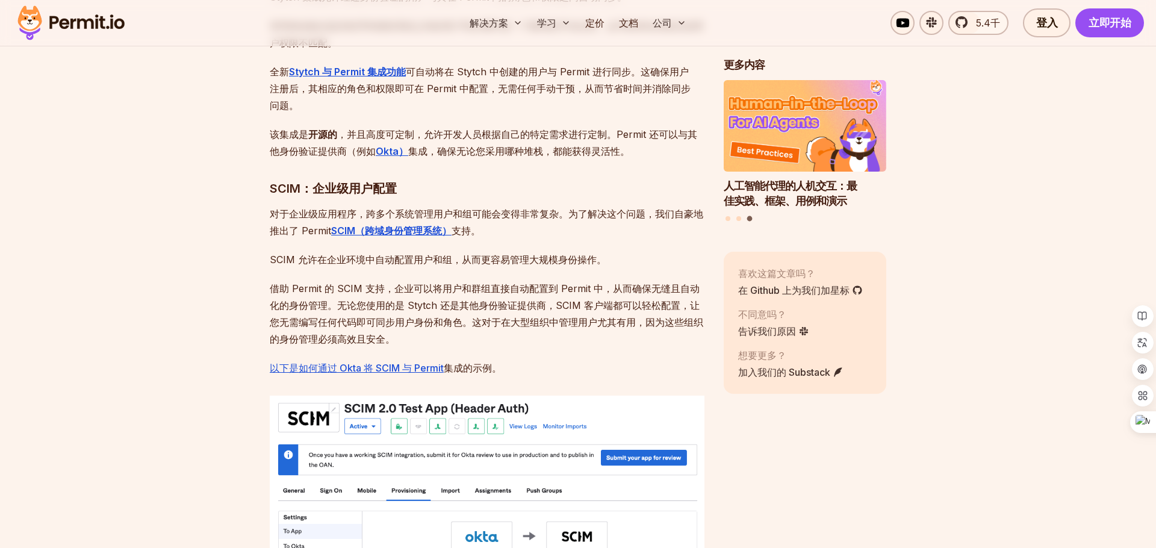
click at [468, 206] on p "对于企业级应用程序，跨多个系统管理用户和组可能会变得非常复杂。为了解决这个问题，我们自豪地推出了 Permit SCIM（跨域身份管理系统） 支持。" at bounding box center [487, 222] width 435 height 34
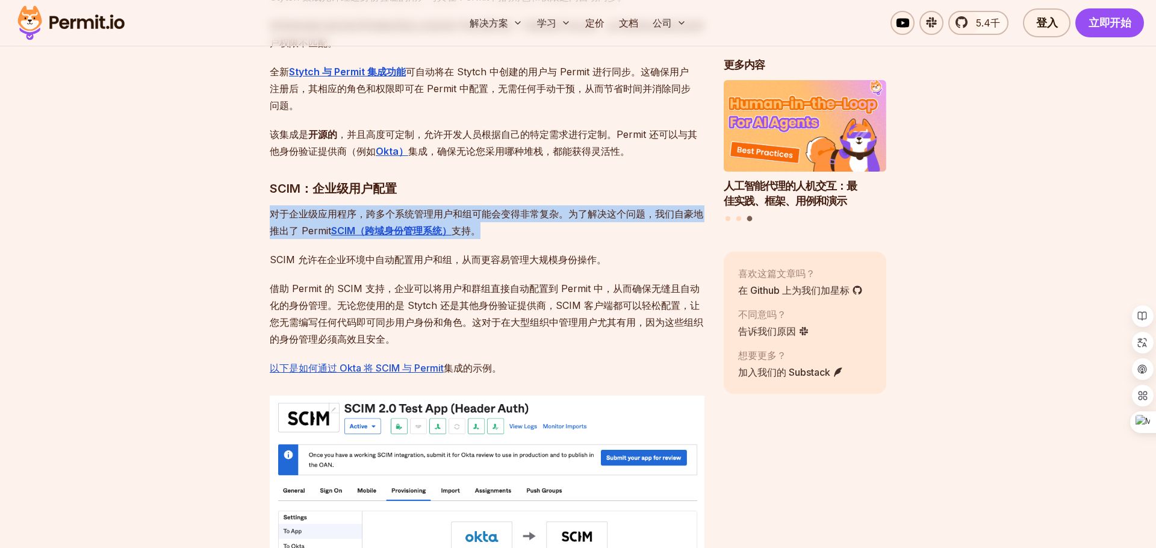
click at [461, 193] on h3 "SCIM：企业级用户配置" at bounding box center [487, 188] width 435 height 19
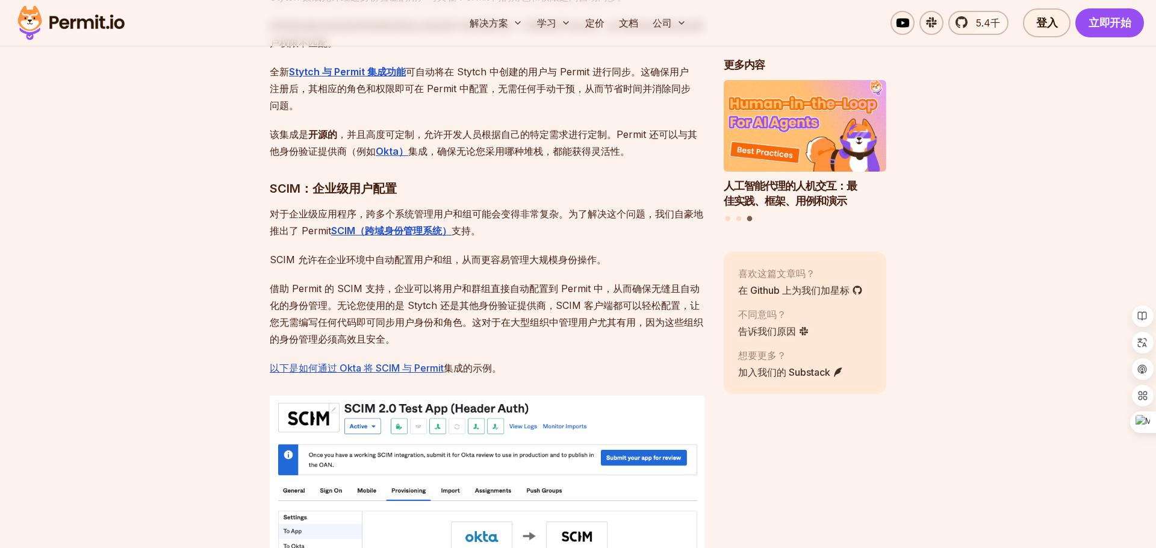
click at [424, 255] on font "SCIM 允许在企业环境中自动配置用户和组，从而更容易管理大规模身份操作。" at bounding box center [438, 260] width 337 height 12
click at [408, 258] on font "SCIM 允许在企业环境中自动配置用户和组，从而更容易管理大规模身份操作。" at bounding box center [438, 260] width 337 height 12
click at [396, 301] on font "借助 Permit 的 SCIM 支持，企业可以将用户和群组直接自动配置到 Permit 中，从而确保无缝且自动化的身份管理。无论您使用的是 Stytch 还…" at bounding box center [487, 313] width 434 height 63
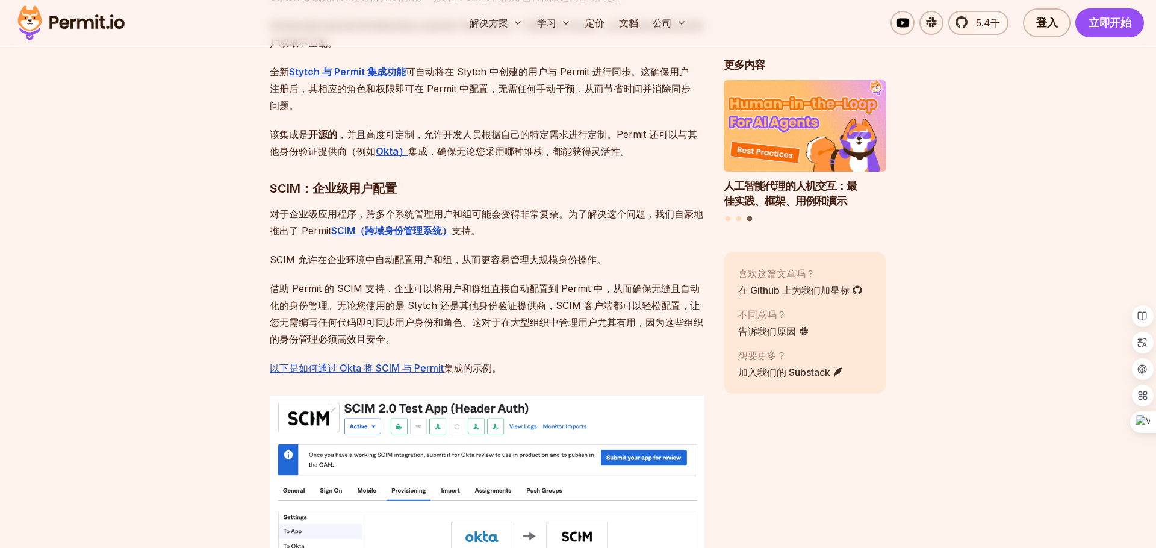
click at [396, 301] on font "借助 Permit 的 SCIM 支持，企业可以将用户和群组直接自动配置到 Permit 中，从而确保无缝且自动化的身份管理。无论您使用的是 Stytch 还…" at bounding box center [487, 313] width 434 height 63
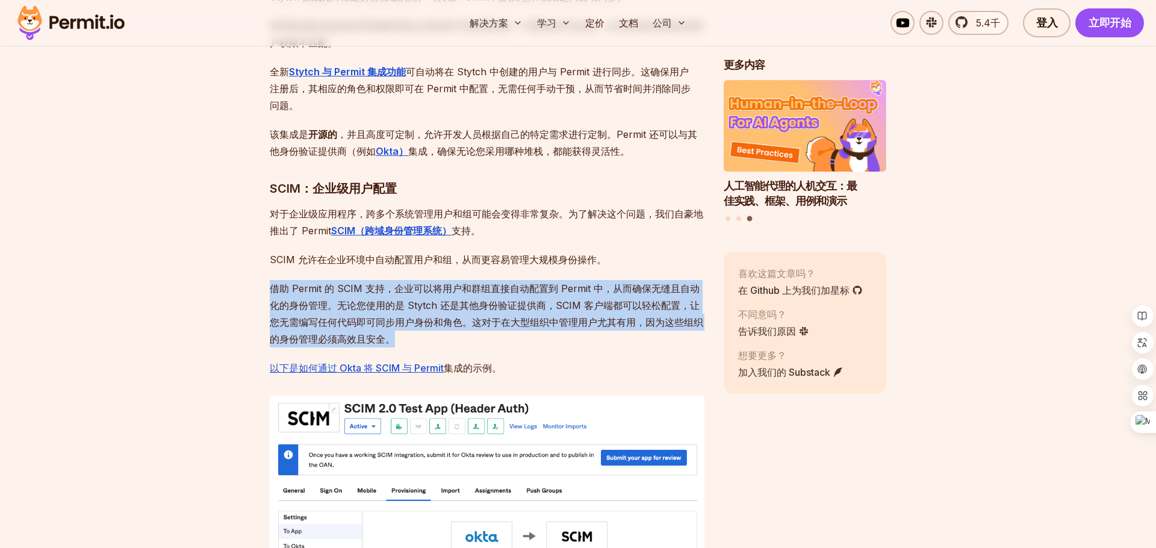
click at [372, 306] on font "借助 Permit 的 SCIM 支持，企业可以将用户和群组直接自动配置到 Permit 中，从而确保无缝且自动化的身份管理。无论您使用的是 Stytch 还…" at bounding box center [487, 313] width 434 height 63
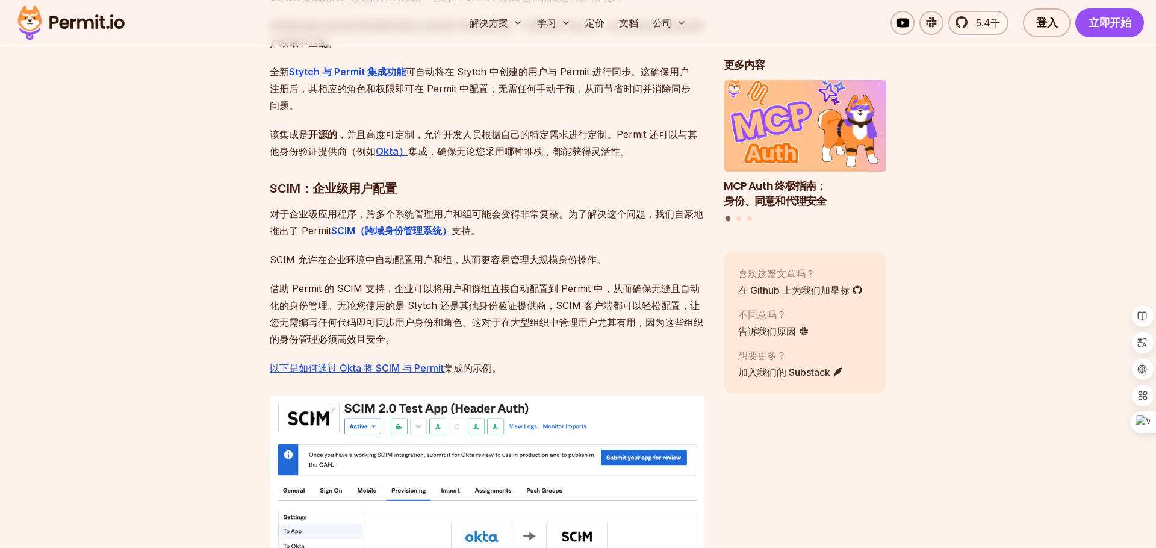
scroll to position [1763, 0]
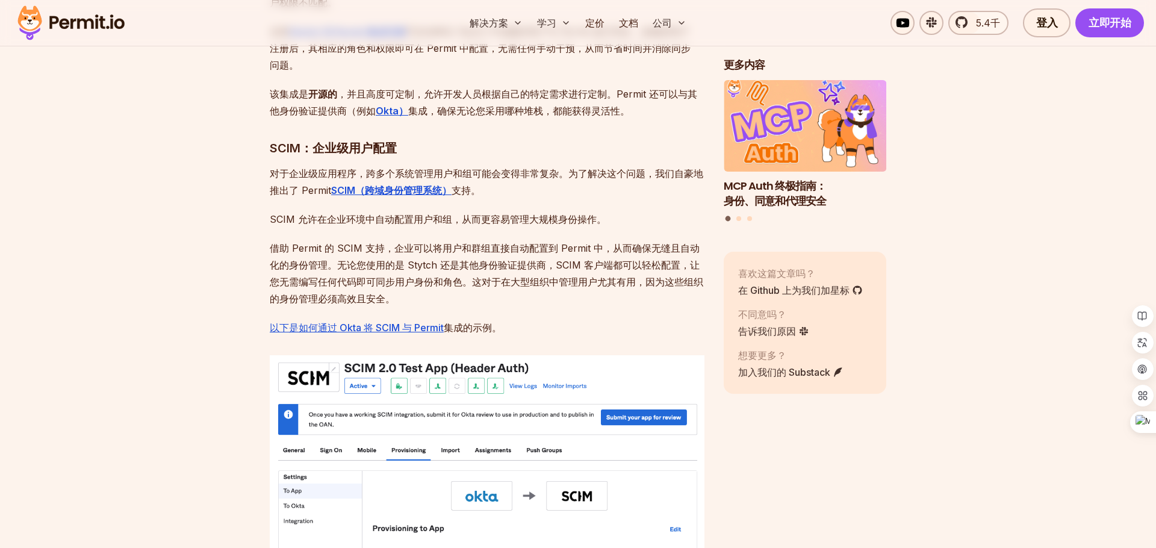
click at [437, 278] on font "借助 Permit 的 SCIM 支持，企业可以将用户和群组直接自动配置到 Permit 中，从而确保无缝且自动化的身份管理。无论您使用的是 Stytch 还…" at bounding box center [487, 273] width 434 height 63
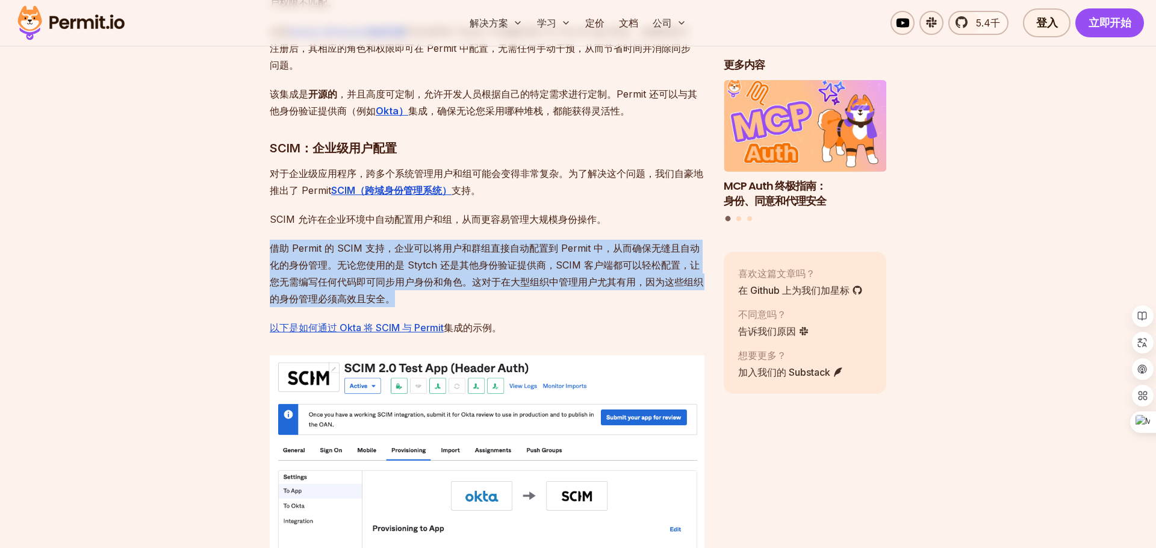
click at [401, 275] on font "借助 Permit 的 SCIM 支持，企业可以将用户和群组直接自动配置到 Permit 中，从而确保无缝且自动化的身份管理。无论您使用的是 Stytch 还…" at bounding box center [487, 273] width 434 height 63
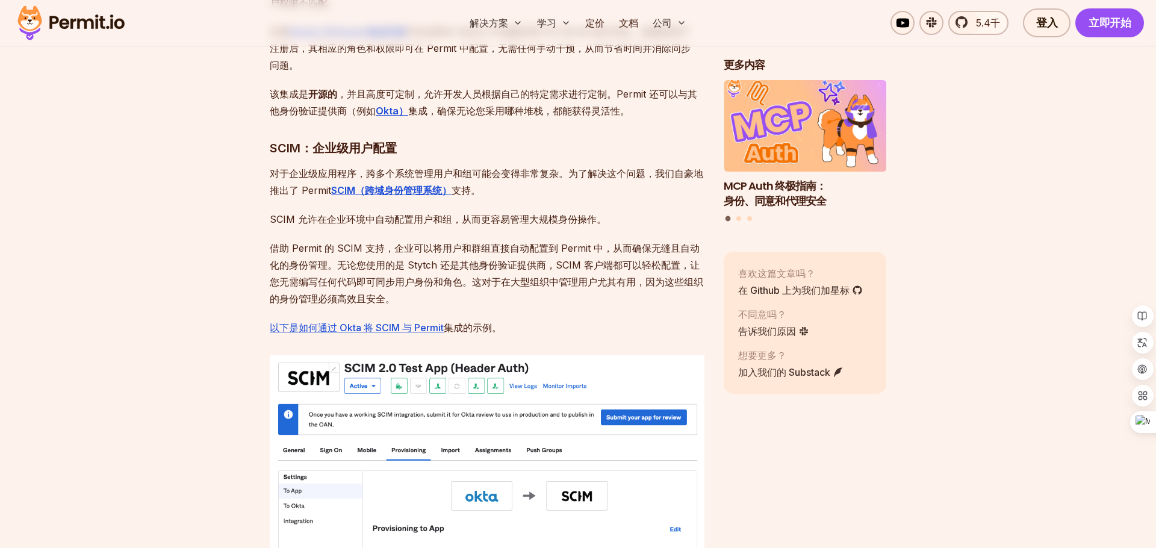
click at [401, 275] on font "借助 Permit 的 SCIM 支持，企业可以将用户和群组直接自动配置到 Permit 中，从而确保无缝且自动化的身份管理。无论您使用的是 Stytch 还…" at bounding box center [487, 273] width 434 height 63
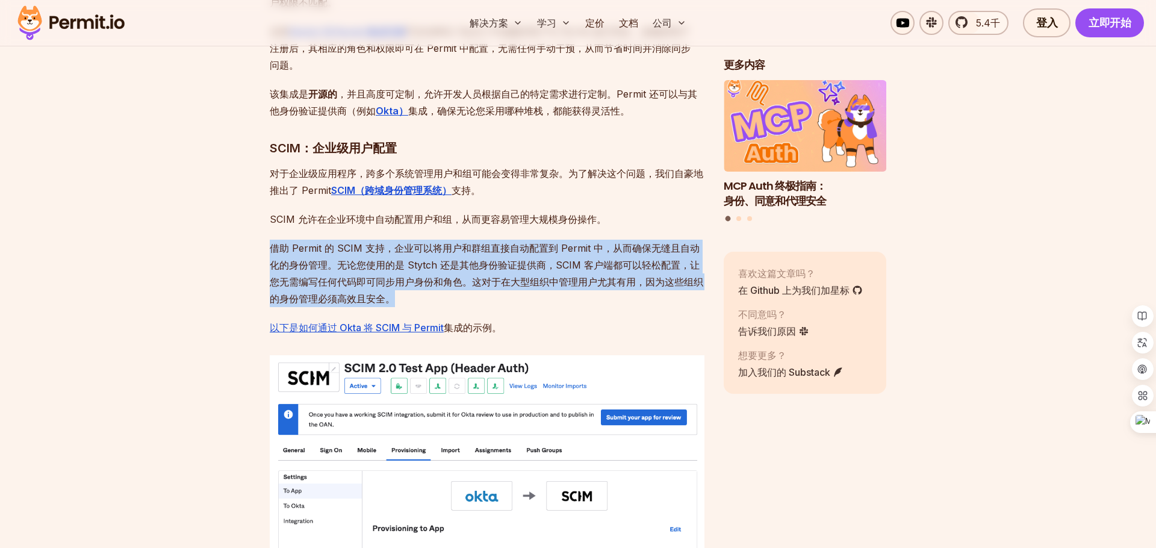
click at [419, 264] on font "借助 Permit 的 SCIM 支持，企业可以将用户和群组直接自动配置到 Permit 中，从而确保无缝且自动化的身份管理。无论您使用的是 Stytch 还…" at bounding box center [487, 273] width 434 height 63
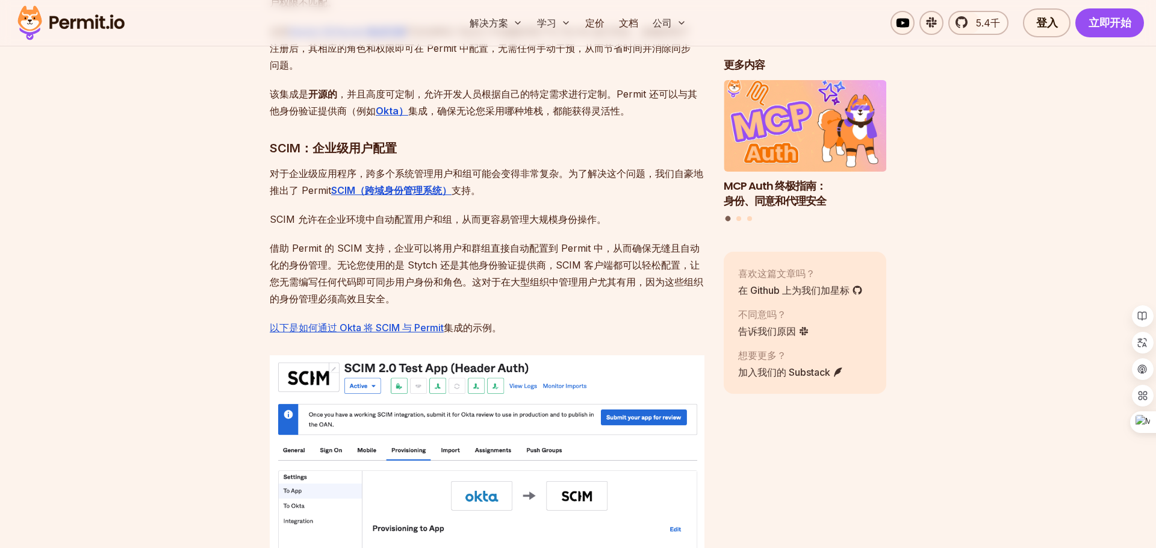
click at [419, 264] on font "借助 Permit 的 SCIM 支持，企业可以将用户和群组直接自动配置到 Permit 中，从而确保无缝且自动化的身份管理。无论您使用的是 Stytch 还…" at bounding box center [487, 273] width 434 height 63
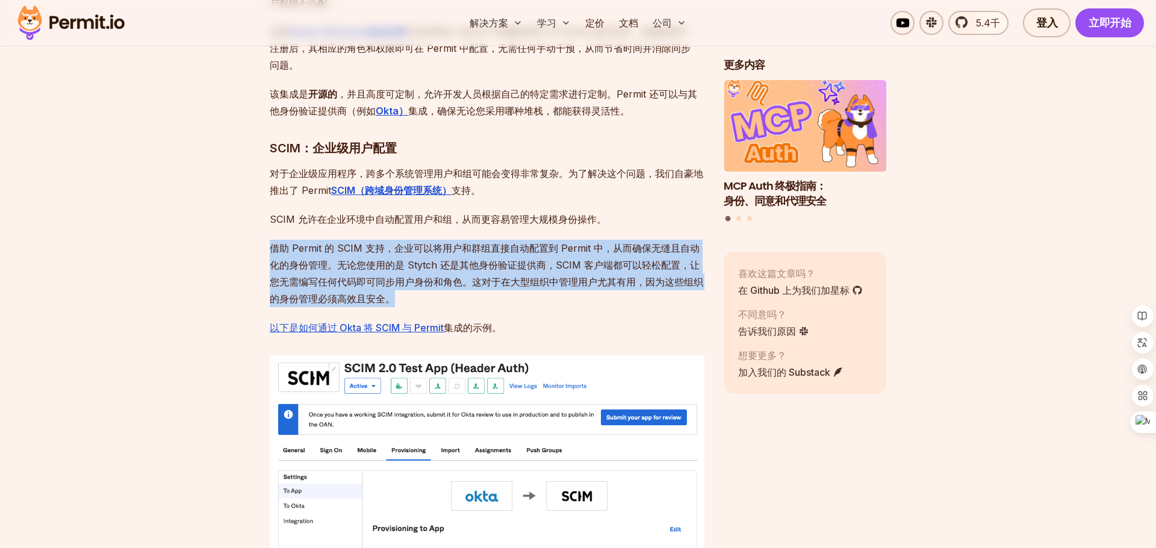
click at [419, 264] on font "借助 Permit 的 SCIM 支持，企业可以将用户和群组直接自动配置到 Permit 中，从而确保无缝且自动化的身份管理。无论您使用的是 Stytch 还…" at bounding box center [487, 273] width 434 height 63
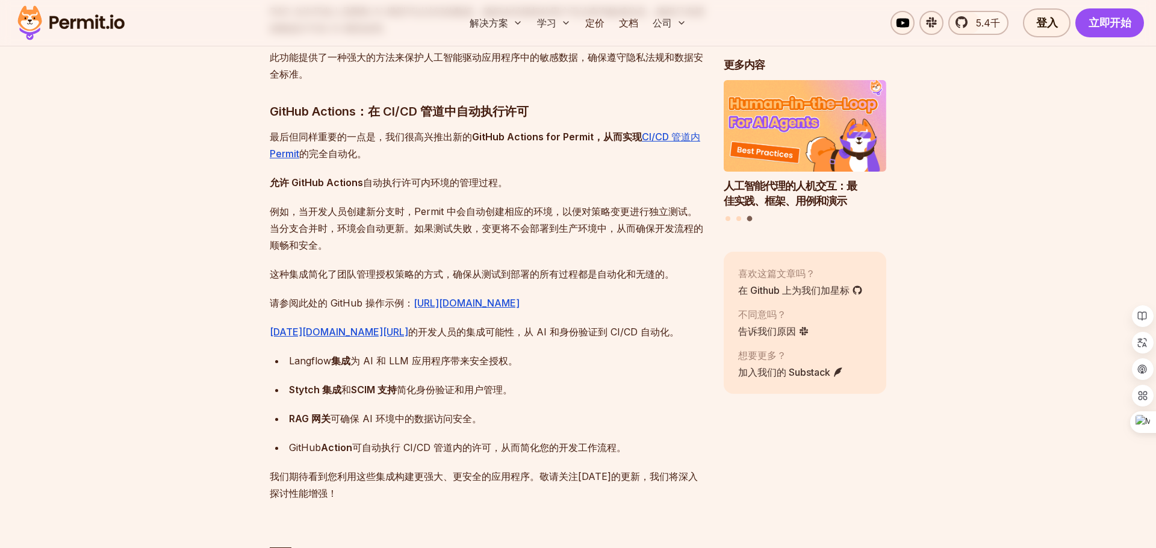
scroll to position [2711, 0]
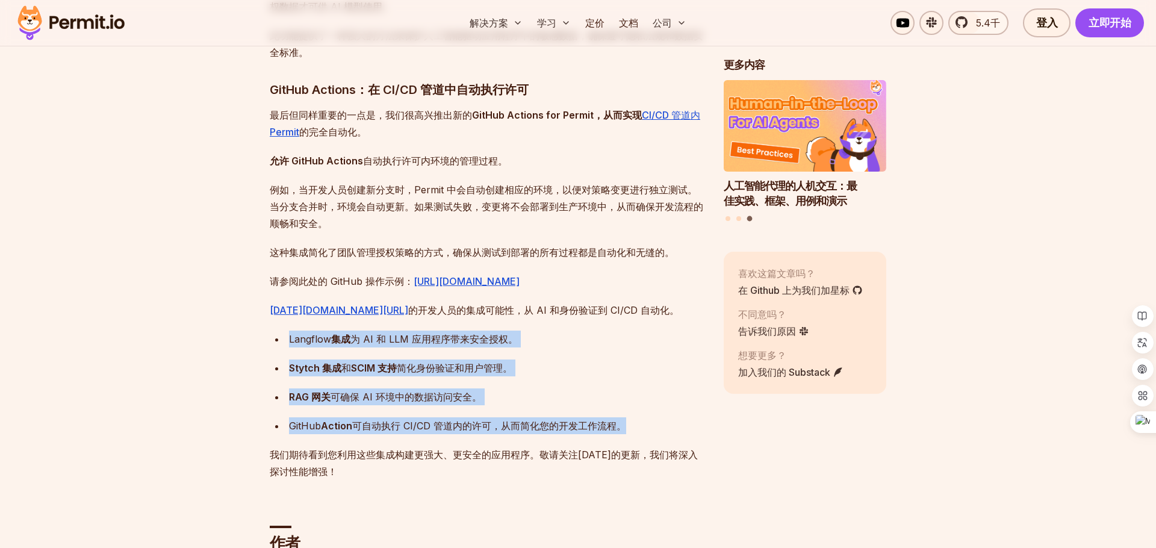
drag, startPoint x: 469, startPoint y: 446, endPoint x: 517, endPoint y: 338, distance: 117.3
click at [582, 348] on div "Langflow 集成 为 AI 和 LLM 应用程序带来安全授权。" at bounding box center [497, 339] width 416 height 17
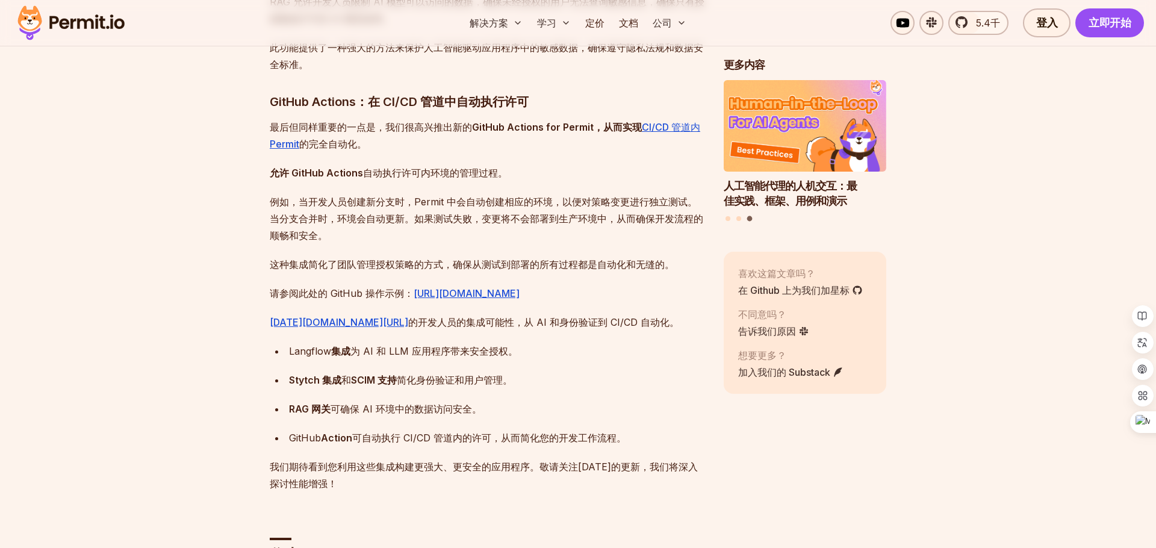
scroll to position [2696, 0]
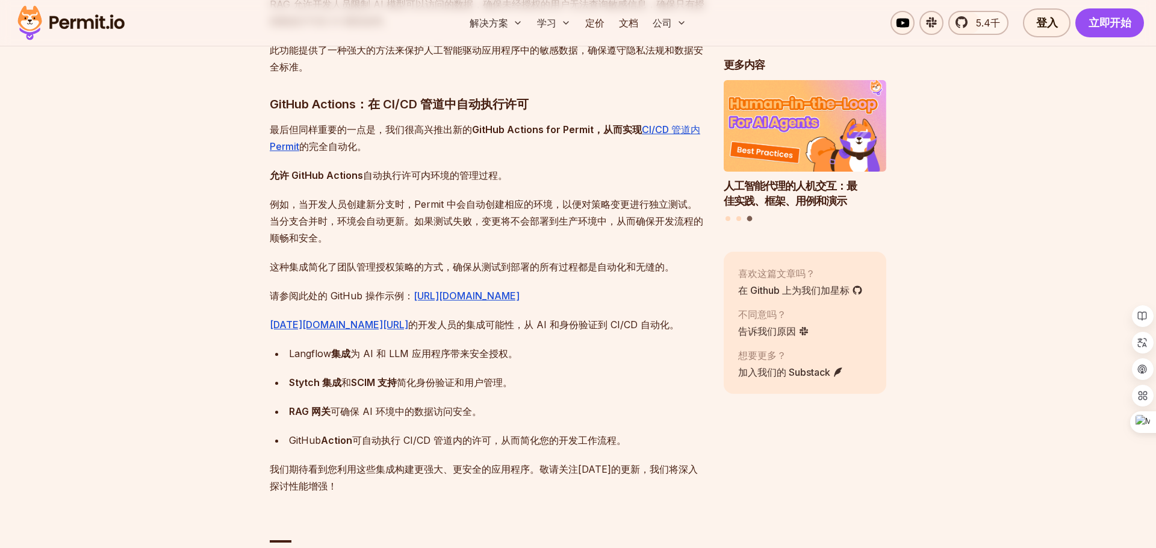
click at [609, 136] on p "最后但同样重要的一点是，我们很高兴推出新的 GitHub Actions for Permit，从而实现 CI/CD 管道内 Permit 的完全自动化 。" at bounding box center [487, 138] width 435 height 34
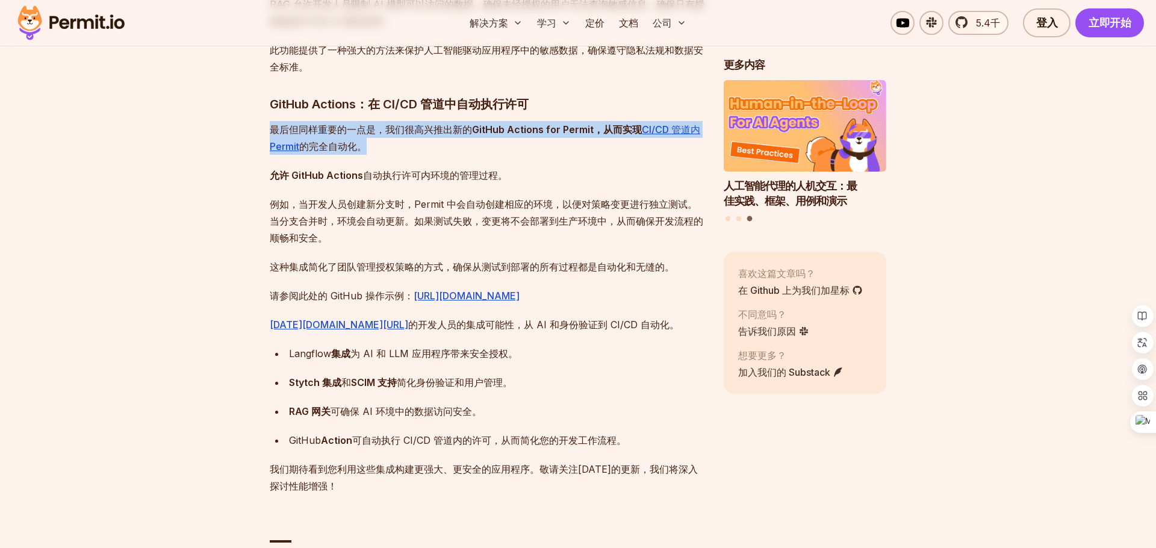
click at [549, 139] on p "最后但同样重要的一点是，我们很高兴推出新的 GitHub Actions for Permit，从而实现 CI/CD 管道内 Permit 的完全自动化 。" at bounding box center [487, 138] width 435 height 34
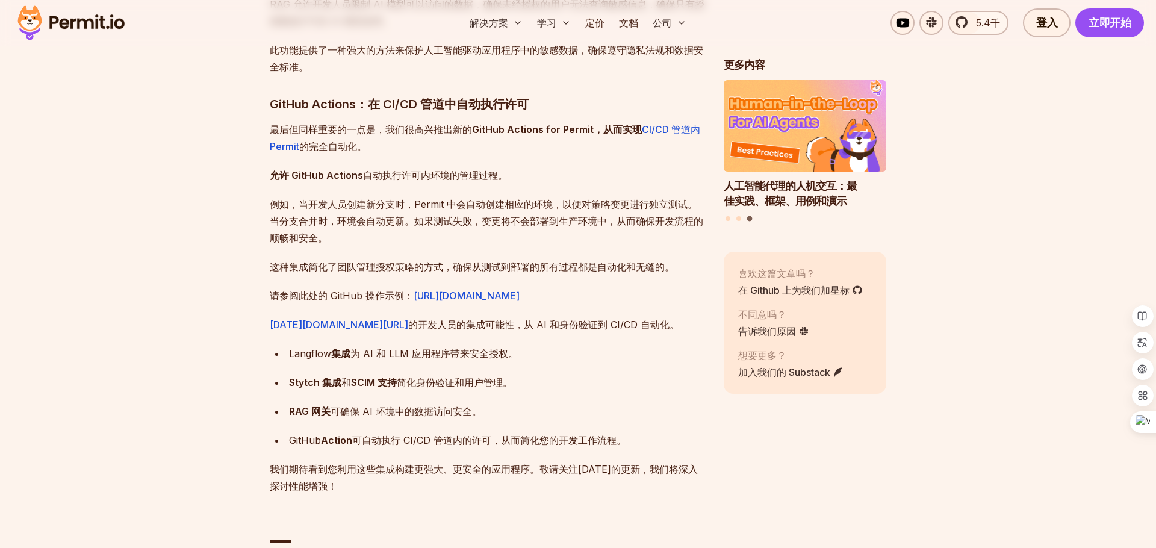
click at [373, 296] on font "请参阅此处的 GitHub 操作示例：" at bounding box center [342, 296] width 144 height 12
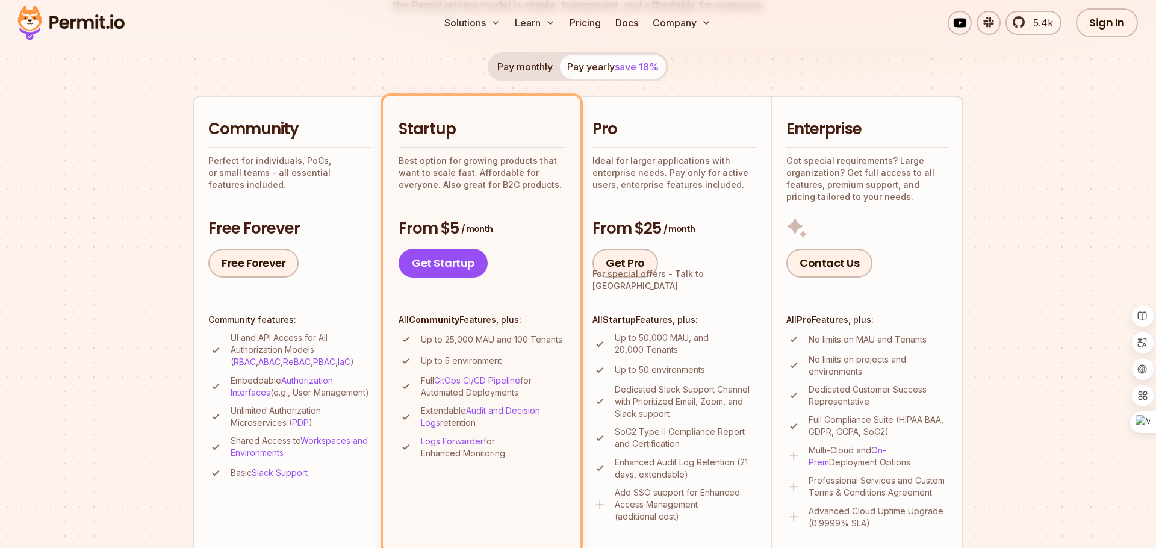
scroll to position [231, 0]
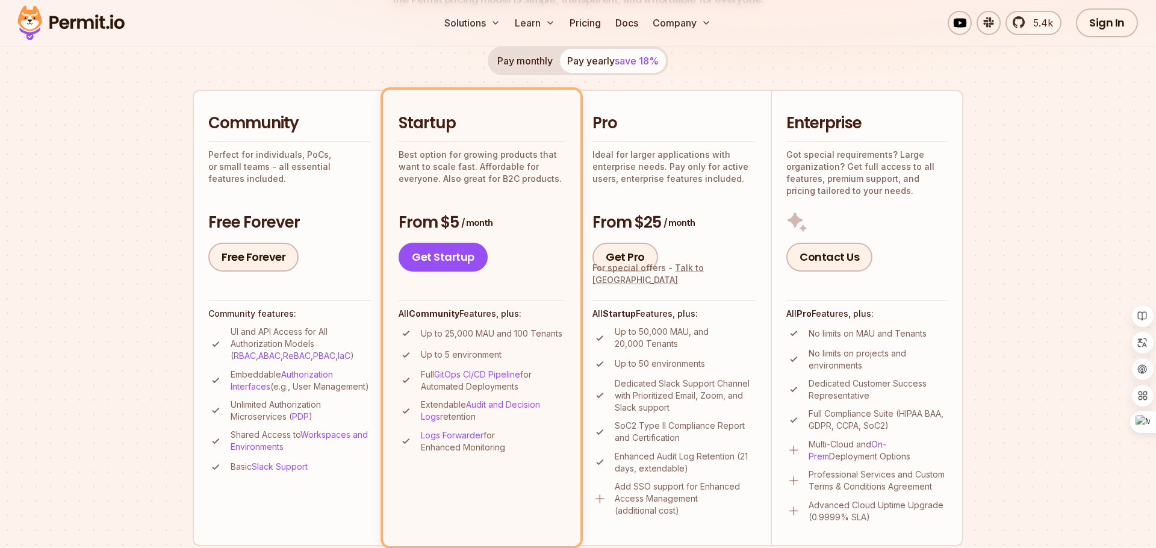
click at [498, 331] on p "Up to 25,000 MAU and 100 Tenants" at bounding box center [492, 334] width 142 height 12
click at [458, 337] on p "Up to 25,000 MAU and 100 Tenants" at bounding box center [492, 334] width 142 height 12
click at [459, 354] on p "Up to 5 environment" at bounding box center [461, 355] width 81 height 12
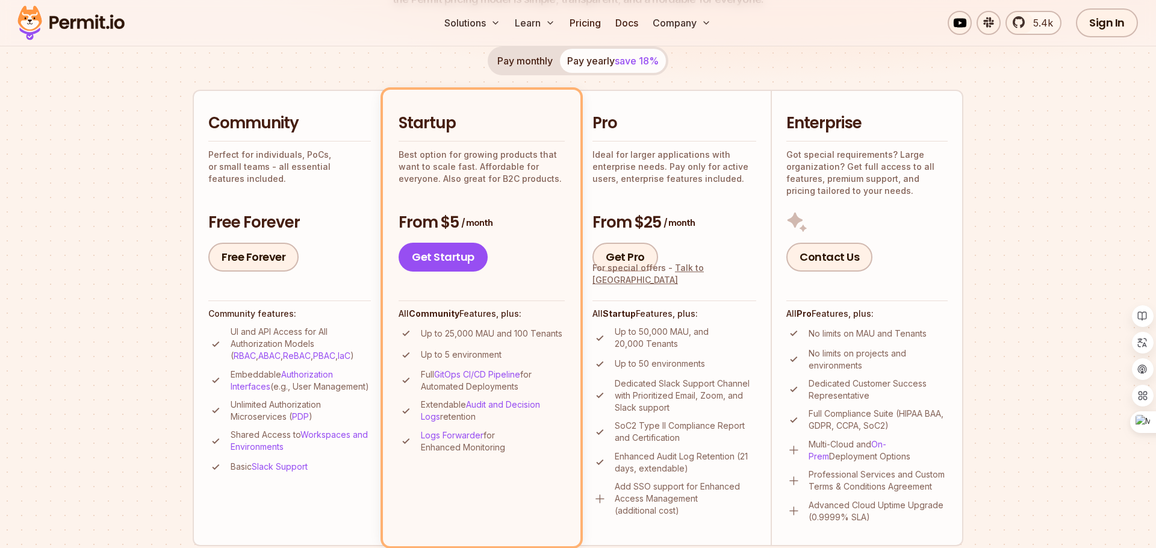
click at [459, 354] on p "Up to 5 environment" at bounding box center [461, 355] width 81 height 12
click at [441, 354] on p "Up to 5 environment" at bounding box center [461, 355] width 81 height 12
click at [486, 384] on p "Full GitOps CI/CD Pipeline for Automated Deployments" at bounding box center [493, 381] width 144 height 24
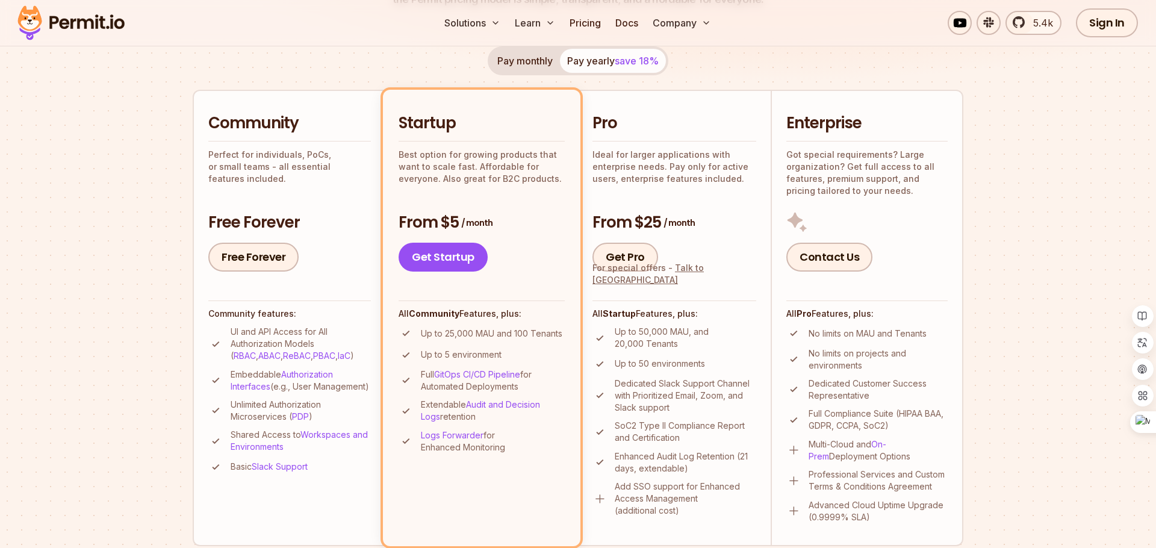
click at [486, 384] on p "Full GitOps CI/CD Pipeline for Automated Deployments" at bounding box center [493, 381] width 144 height 24
click at [457, 387] on p "Full GitOps CI/CD Pipeline for Automated Deployments" at bounding box center [493, 381] width 144 height 24
click at [440, 388] on p "Full GitOps CI/CD Pipeline for Automated Deployments" at bounding box center [493, 381] width 144 height 24
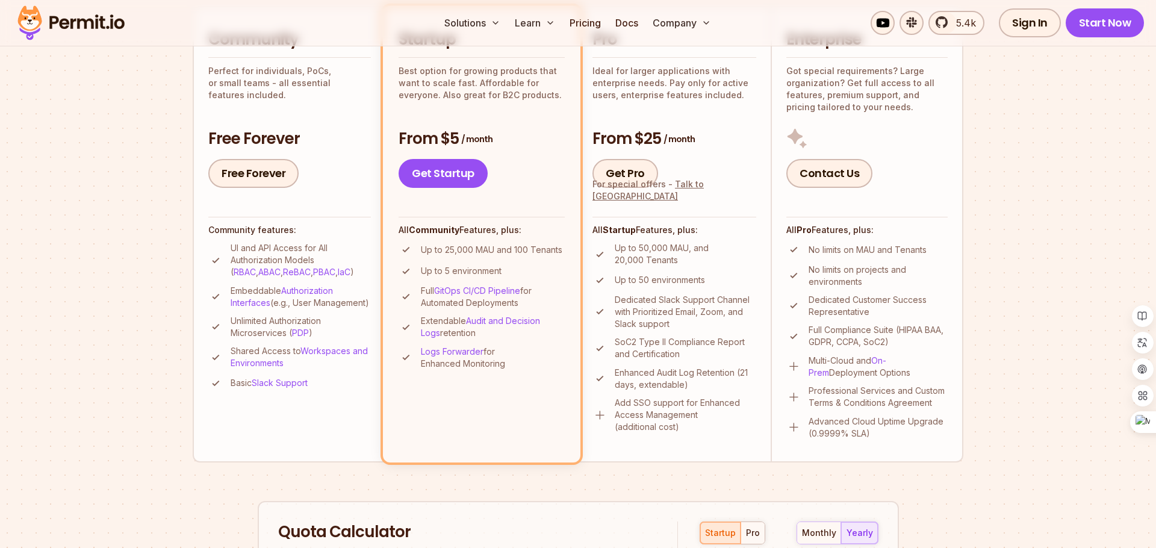
scroll to position [328, 0]
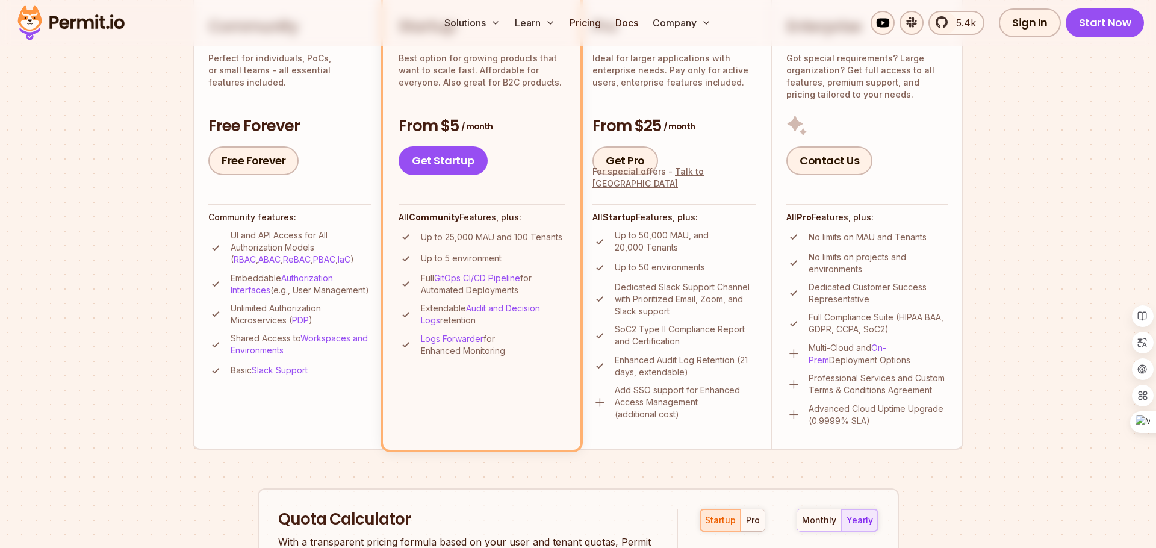
click at [434, 314] on p "Extendable Audit and Decision Logs retention" at bounding box center [493, 314] width 144 height 24
click at [444, 313] on p "Extendable Audit and Decision Logs retention" at bounding box center [493, 314] width 144 height 24
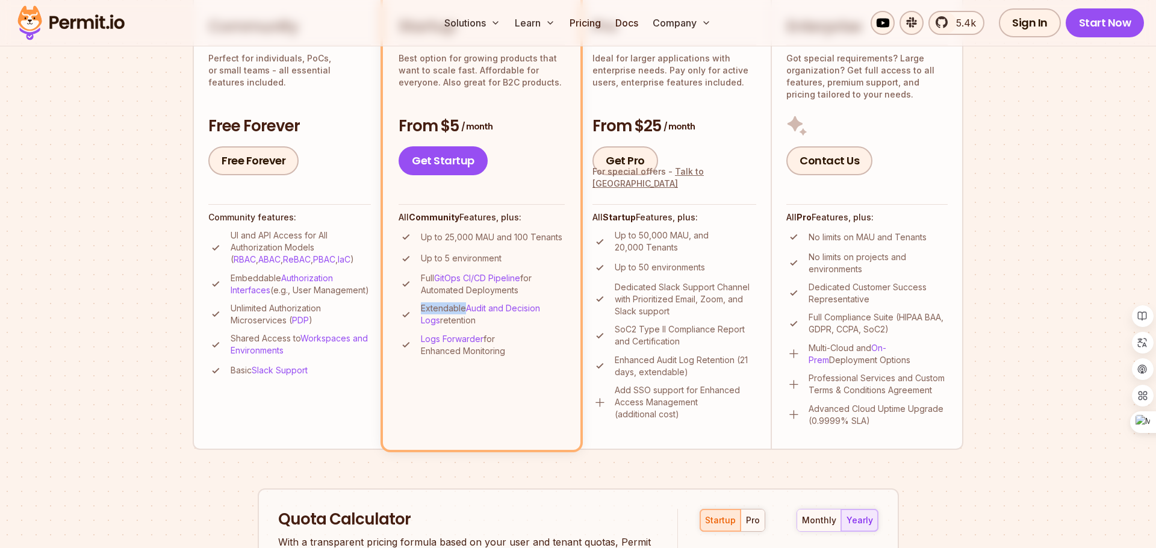
click at [444, 313] on p "Extendable Audit and Decision Logs retention" at bounding box center [493, 314] width 144 height 24
click at [436, 312] on p "Extendable Audit and Decision Logs retention" at bounding box center [493, 314] width 144 height 24
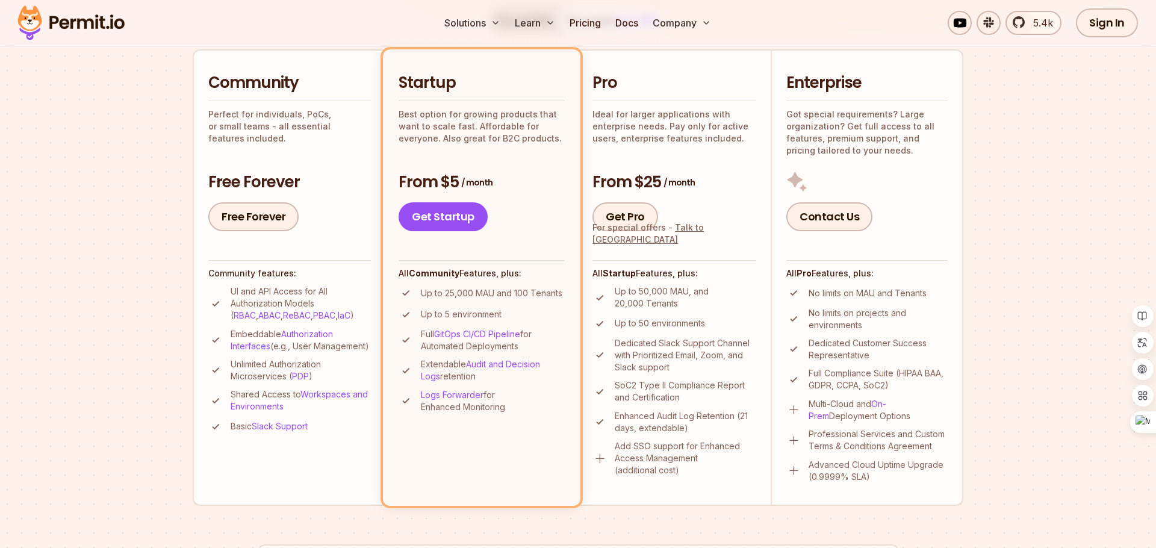
scroll to position [281, 0]
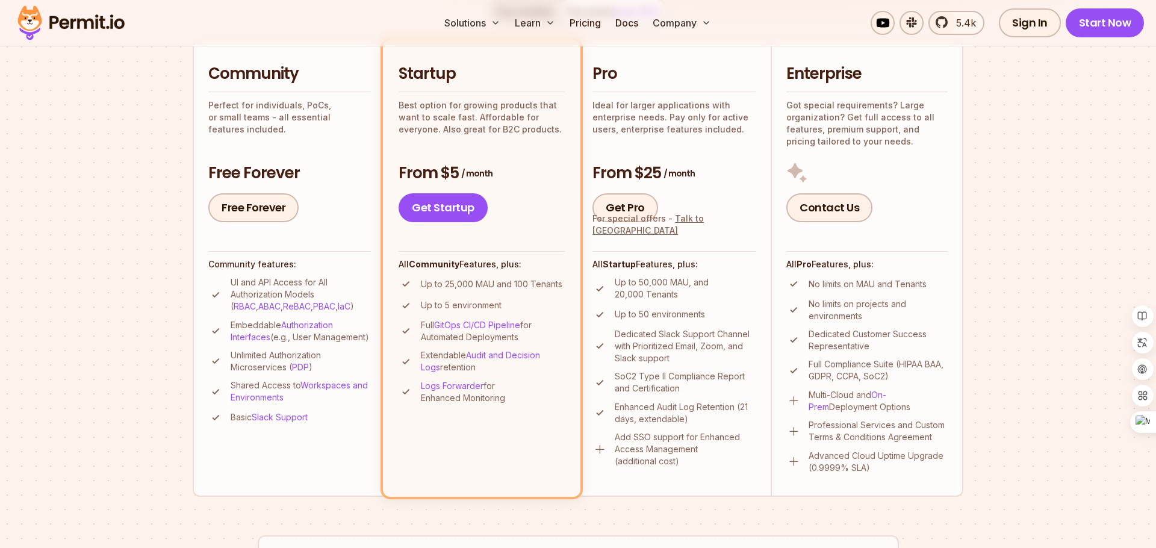
click at [454, 193] on div "From $5 / month Get Startup" at bounding box center [482, 193] width 166 height 60
click at [451, 204] on link "Get Startup" at bounding box center [443, 207] width 89 height 29
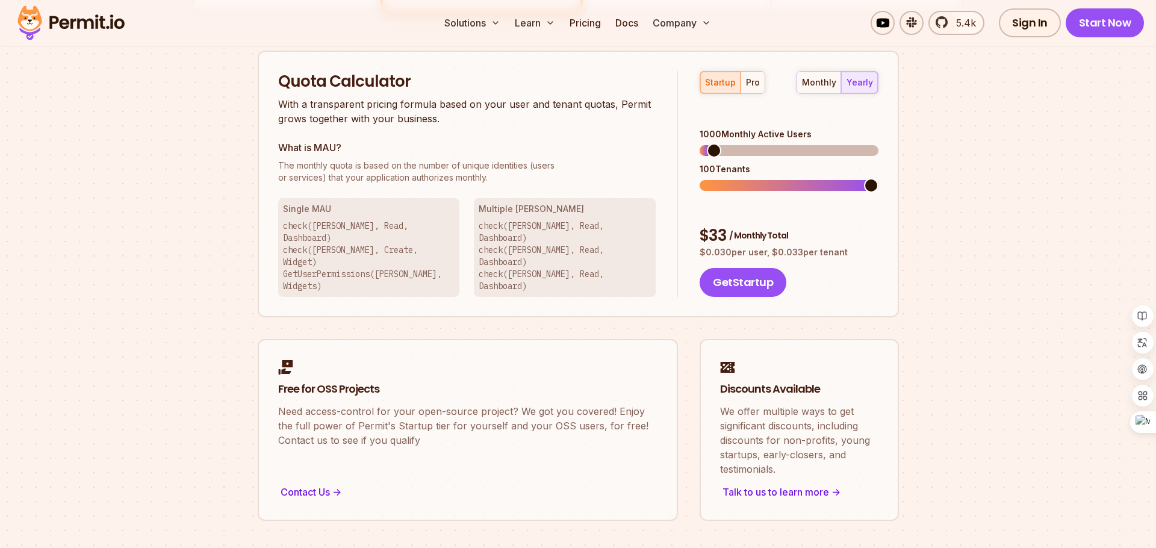
scroll to position [769, 0]
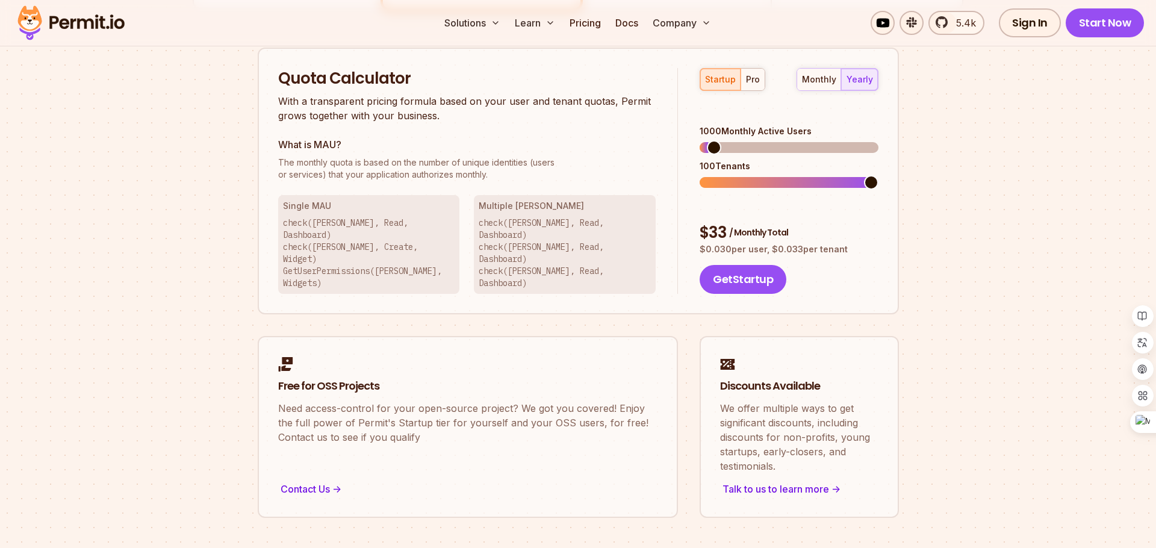
click at [531, 234] on p "check(Betty, Read, Dashboard) check(John, Read, Dashboard) check(Jeff, Read, Da…" at bounding box center [565, 253] width 172 height 72
click at [519, 201] on h3 "Multiple MAUs" at bounding box center [565, 206] width 172 height 12
click at [519, 201] on h3 "Multiple [PERSON_NAME]" at bounding box center [565, 206] width 172 height 12
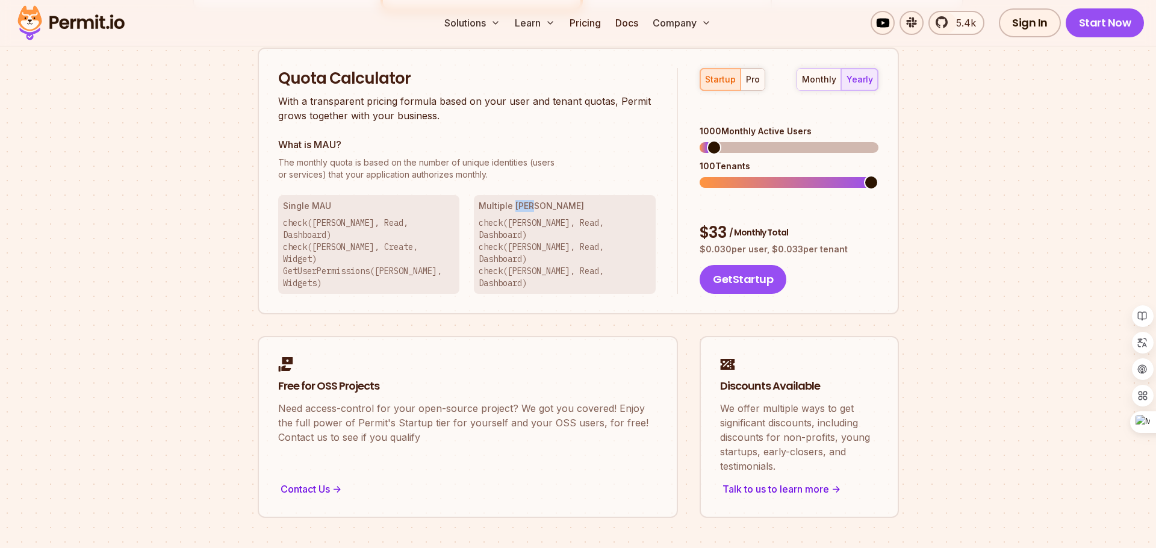
click at [519, 201] on h3 "Multiple [PERSON_NAME]" at bounding box center [565, 206] width 172 height 12
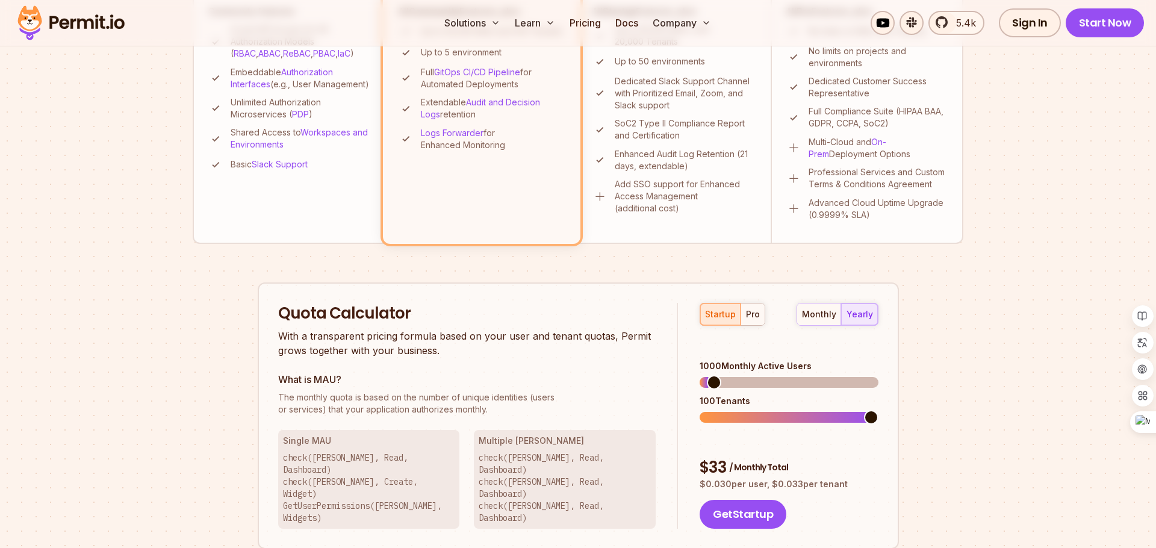
scroll to position [525, 0]
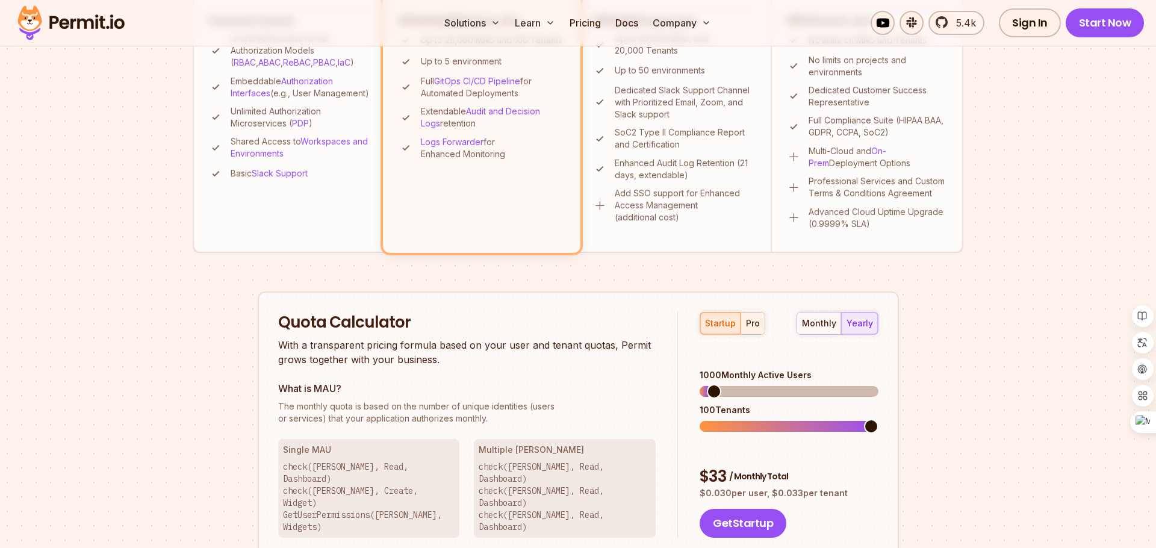
click at [755, 316] on button "pro" at bounding box center [753, 324] width 24 height 22
click at [722, 328] on div "startup" at bounding box center [720, 323] width 31 height 12
click at [741, 322] on button "pro" at bounding box center [753, 324] width 24 height 22
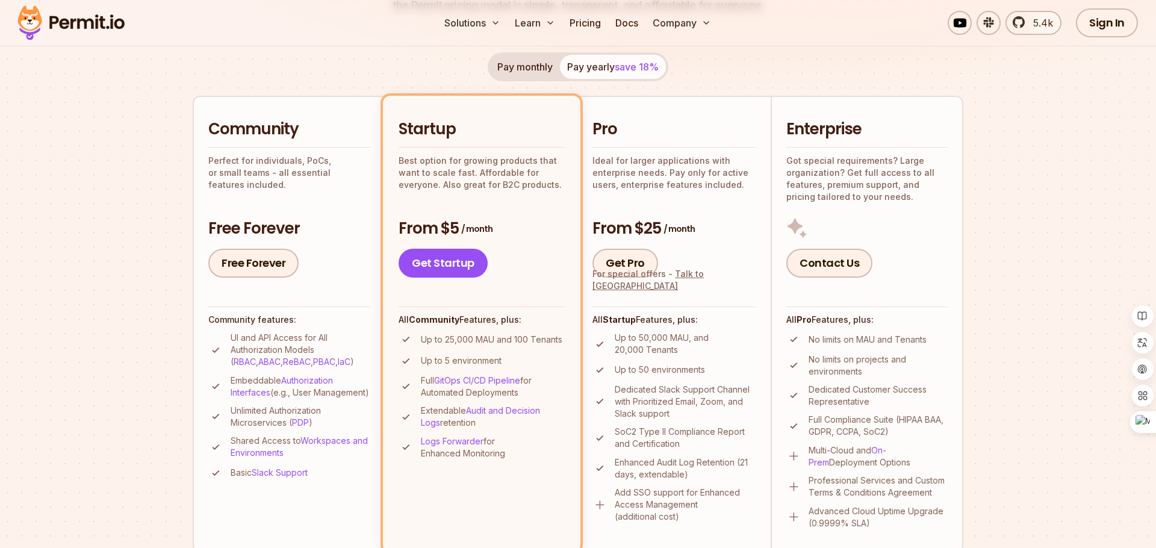
scroll to position [226, 0]
click at [616, 230] on h3 "From $25 / month" at bounding box center [675, 228] width 164 height 22
click at [491, 240] on div "From $5 / month Get Startup" at bounding box center [482, 247] width 166 height 60
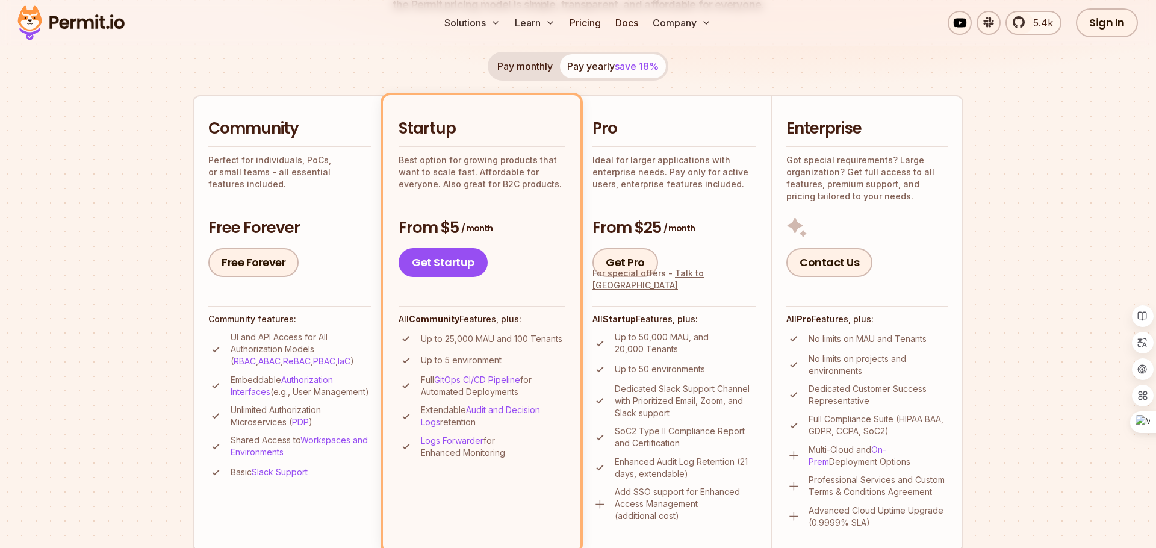
click at [510, 335] on p "Up to 25,000 MAU and 100 Tenants" at bounding box center [492, 339] width 142 height 12
click at [478, 346] on ul "Up to 25,000 MAU and 100 Tenants Up to 5 environment Full GitOps CI/CD Pipeline…" at bounding box center [482, 395] width 166 height 128
drag, startPoint x: 477, startPoint y: 408, endPoint x: 443, endPoint y: 351, distance: 67.2
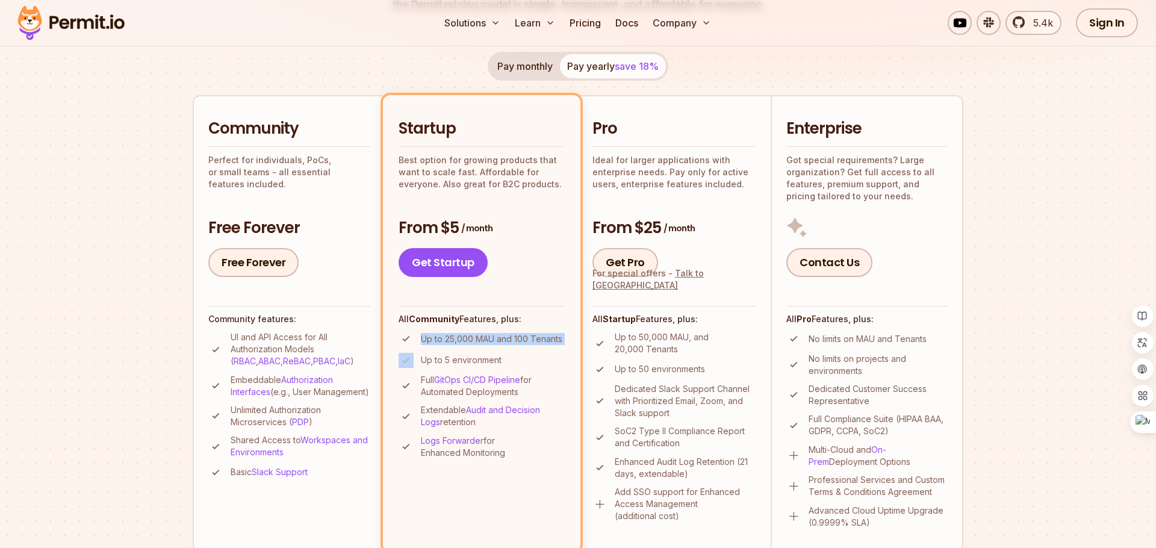
click at [443, 351] on ul "Up to 25,000 MAU and 100 Tenants Up to 5 environment Full GitOps CI/CD Pipeline…" at bounding box center [482, 395] width 166 height 128
click at [123, 390] on section "Permit Pricing From Free to Predictable Scaling From a startup with 100 users t…" at bounding box center [578, 456] width 1156 height 1303
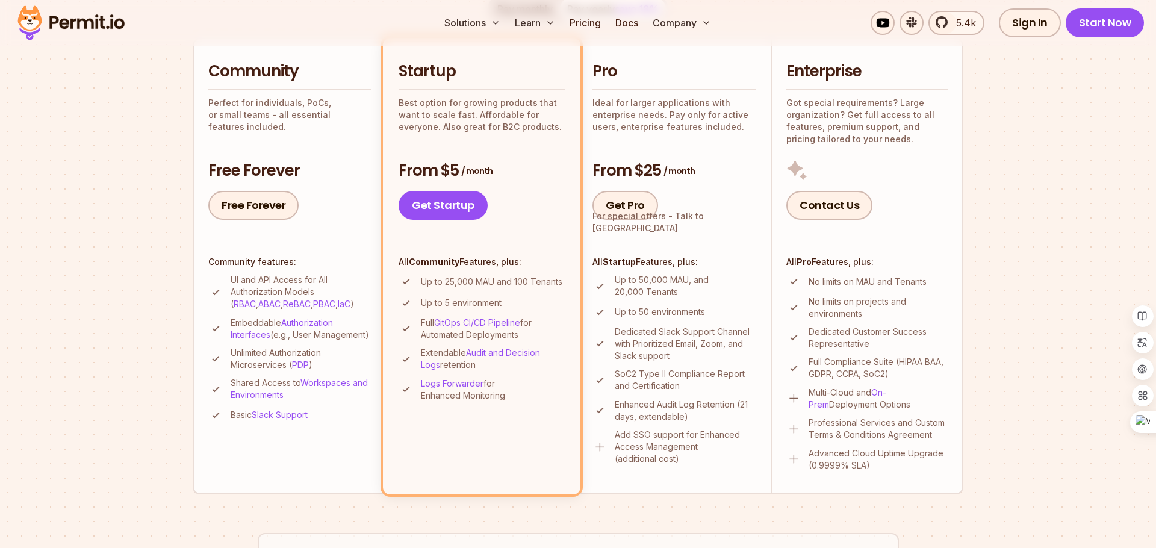
scroll to position [286, 0]
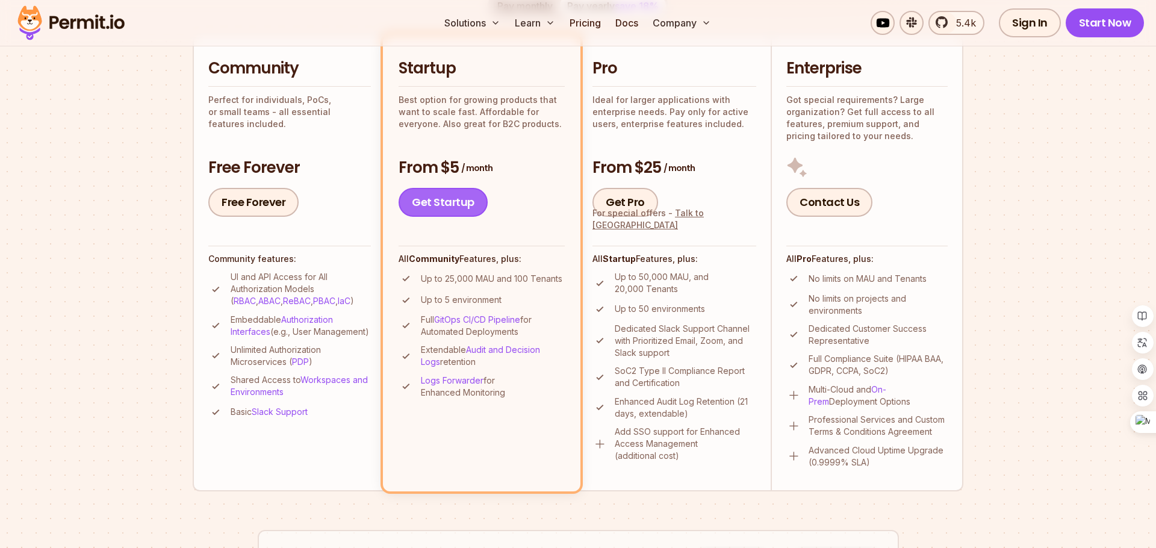
click at [412, 208] on link "Get Startup" at bounding box center [443, 202] width 89 height 29
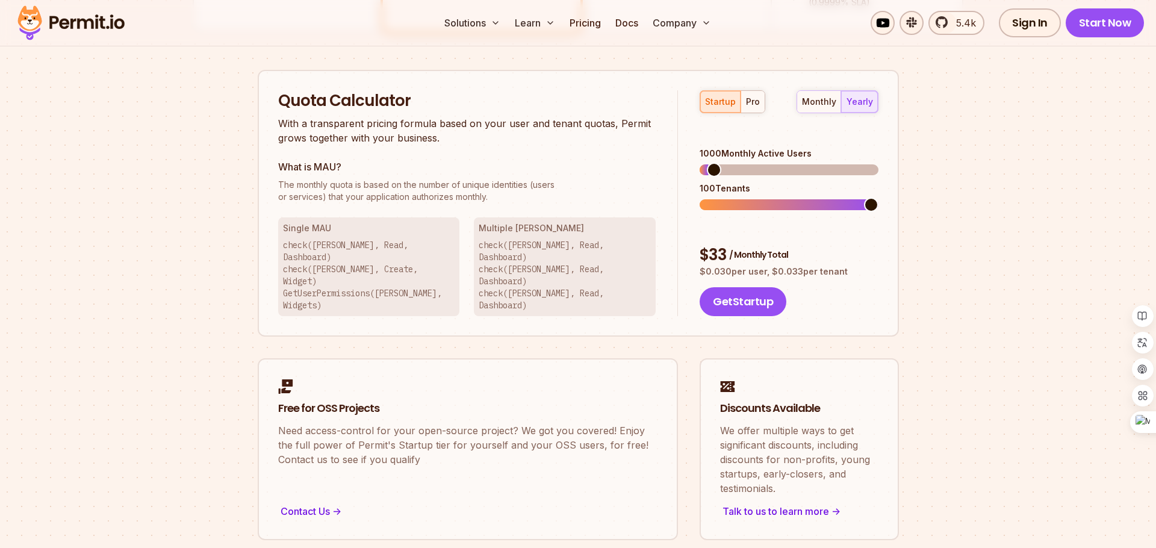
scroll to position [769, 0]
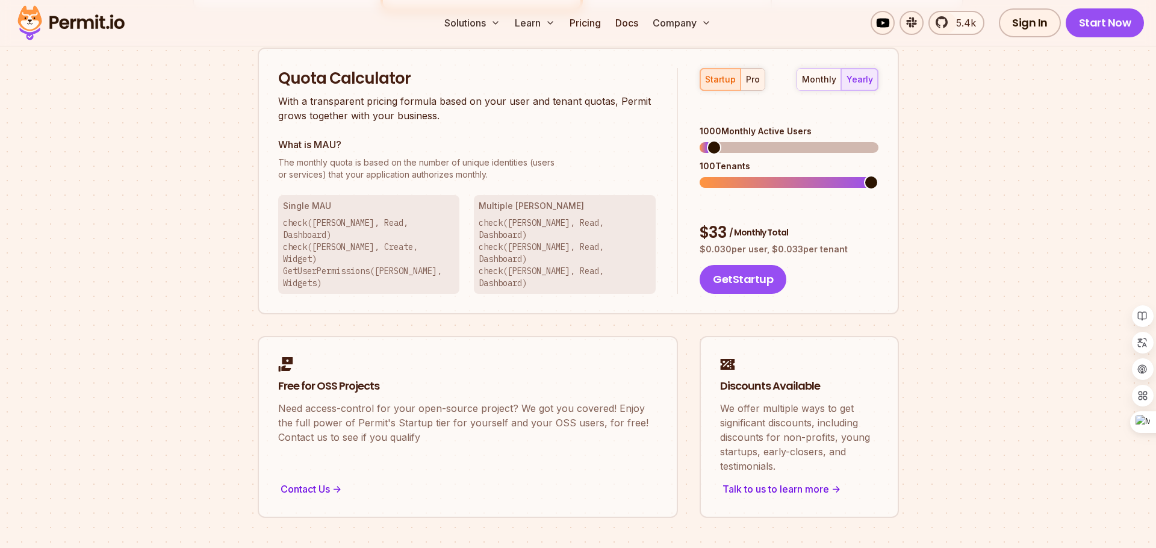
click at [758, 77] on div "pro" at bounding box center [753, 79] width 14 height 12
click at [720, 76] on div "startup" at bounding box center [720, 79] width 31 height 12
click at [700, 140] on span at bounding box center [707, 147] width 14 height 14
click at [743, 226] on span "/ Monthly Total" at bounding box center [749, 232] width 59 height 12
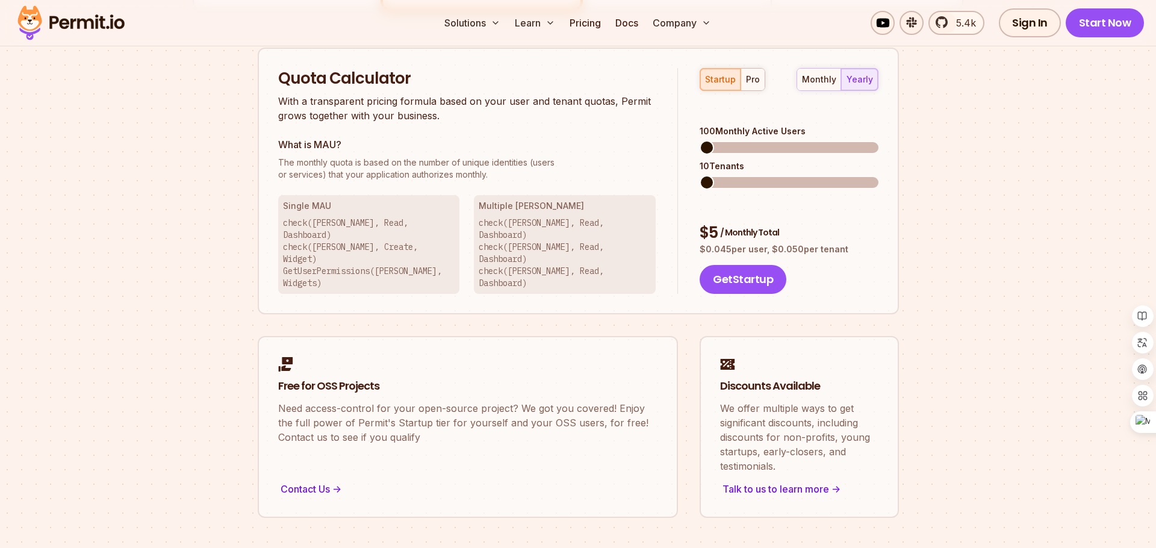
click at [743, 226] on span "/ Monthly Total" at bounding box center [749, 232] width 59 height 12
click at [734, 226] on span "/ Monthly Total" at bounding box center [749, 232] width 59 height 12
click at [735, 222] on div "$ 5 / Monthly Total $ 0.045 per user, $ 0.050 per tenant Get Startup" at bounding box center [789, 258] width 178 height 72
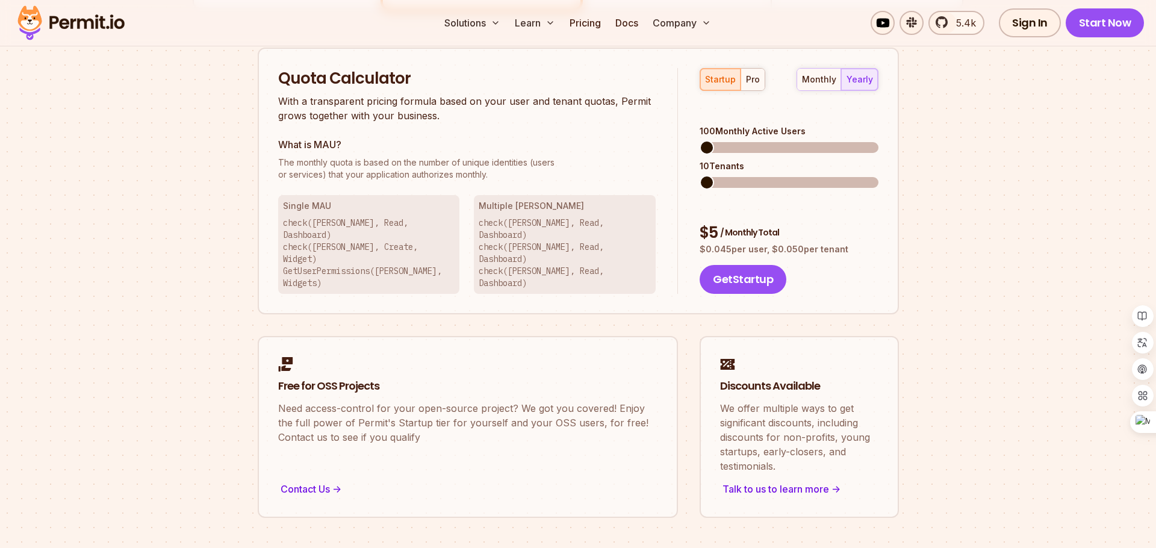
click at [748, 243] on p "$ 0.045 per user, $ 0.050 per tenant" at bounding box center [789, 249] width 178 height 12
click at [737, 222] on div "$ 5 / Monthly Total" at bounding box center [789, 233] width 178 height 22
click at [731, 265] on button "Get Startup" at bounding box center [743, 279] width 87 height 29
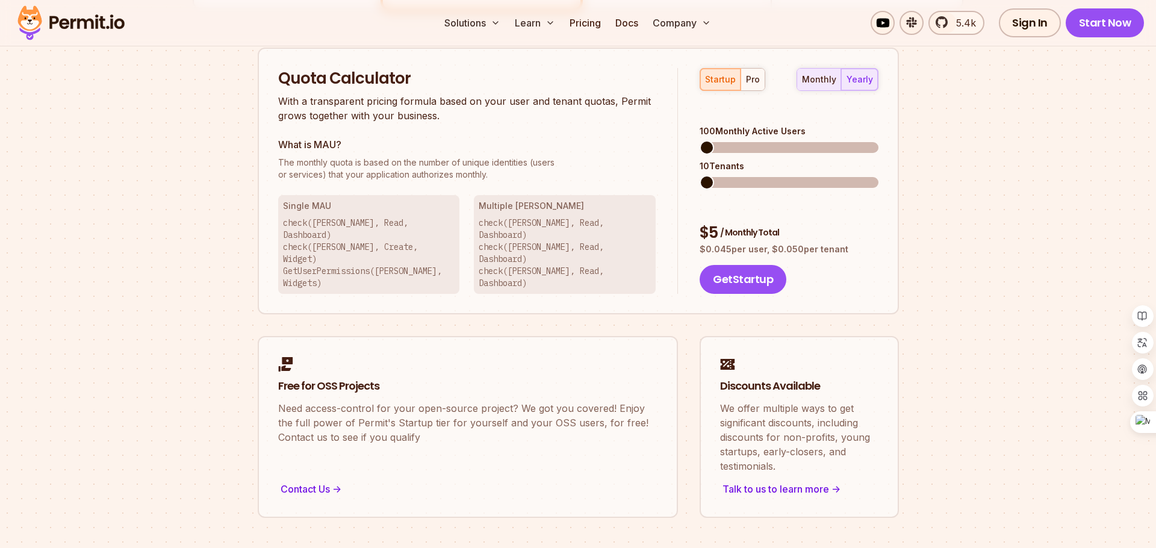
click at [823, 79] on div "monthly" at bounding box center [819, 79] width 34 height 12
click at [856, 78] on div "yearly" at bounding box center [860, 79] width 27 height 12
click at [822, 78] on div "monthly" at bounding box center [819, 79] width 34 height 12
click at [857, 84] on div "yearly" at bounding box center [860, 79] width 27 height 12
click at [812, 83] on div "monthly" at bounding box center [819, 79] width 34 height 12
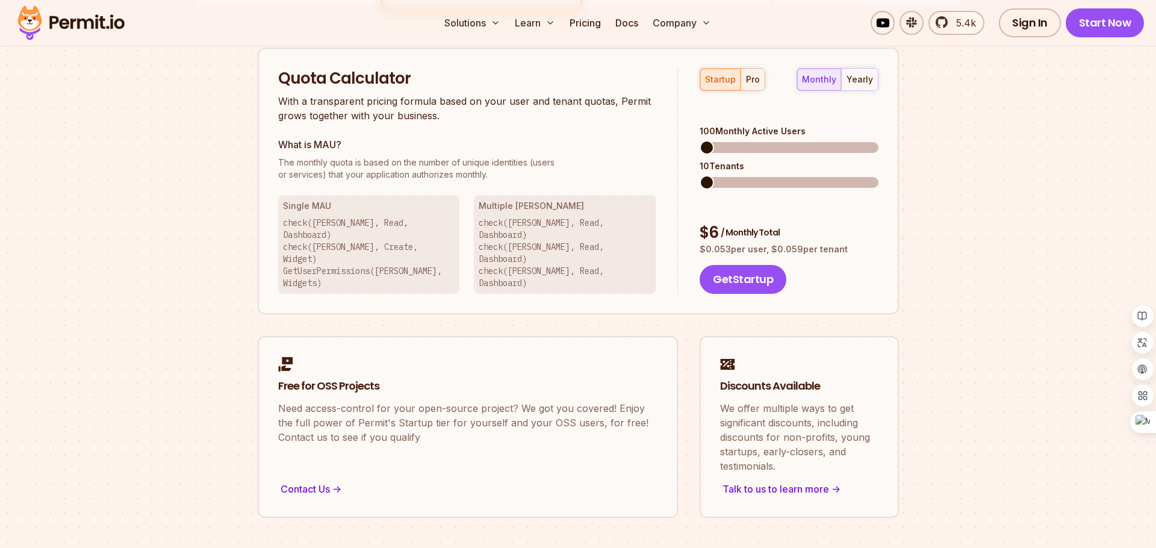
click at [753, 80] on div "pro" at bounding box center [753, 79] width 14 height 12
click at [719, 80] on div "startup" at bounding box center [720, 79] width 31 height 12
click at [859, 83] on div "yearly" at bounding box center [860, 79] width 27 height 12
click at [802, 84] on button "monthly" at bounding box center [819, 80] width 44 height 22
click at [732, 265] on button "Get Startup" at bounding box center [743, 279] width 87 height 29
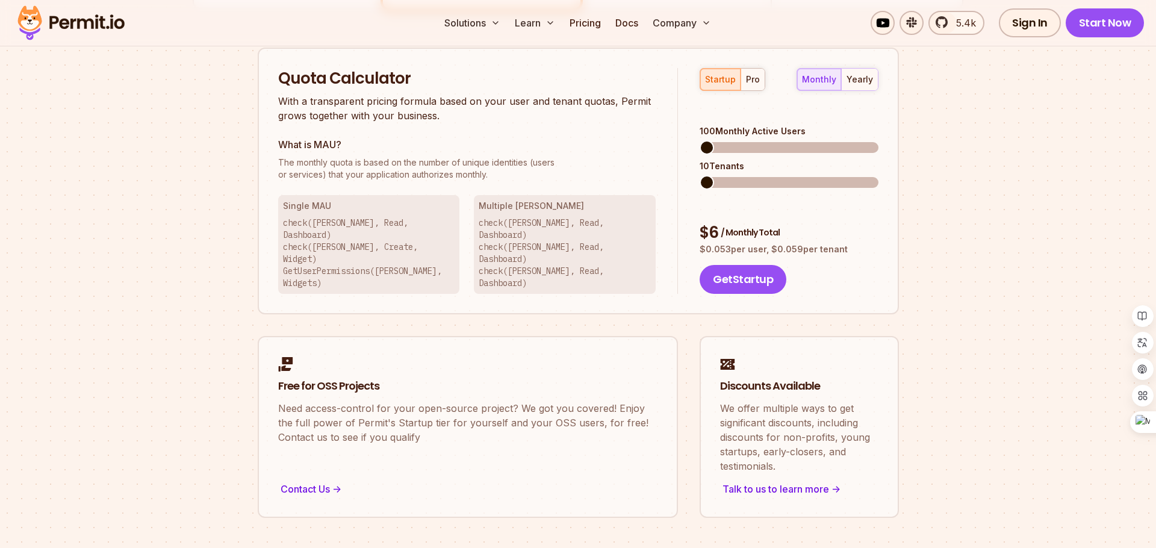
click at [382, 83] on h2 "Quota Calculator" at bounding box center [467, 79] width 378 height 22
click at [313, 112] on p "With a transparent pricing formula based on your user and tenant quotas, Permit…" at bounding box center [467, 108] width 378 height 29
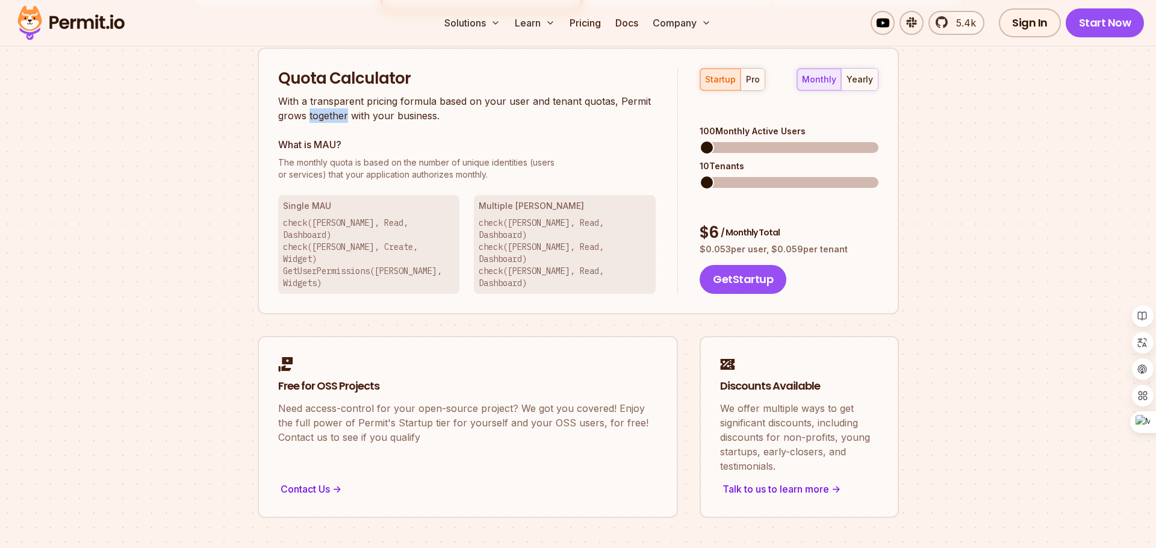
click at [313, 112] on p "With a transparent pricing formula based on your user and tenant quotas, Permit…" at bounding box center [467, 108] width 378 height 29
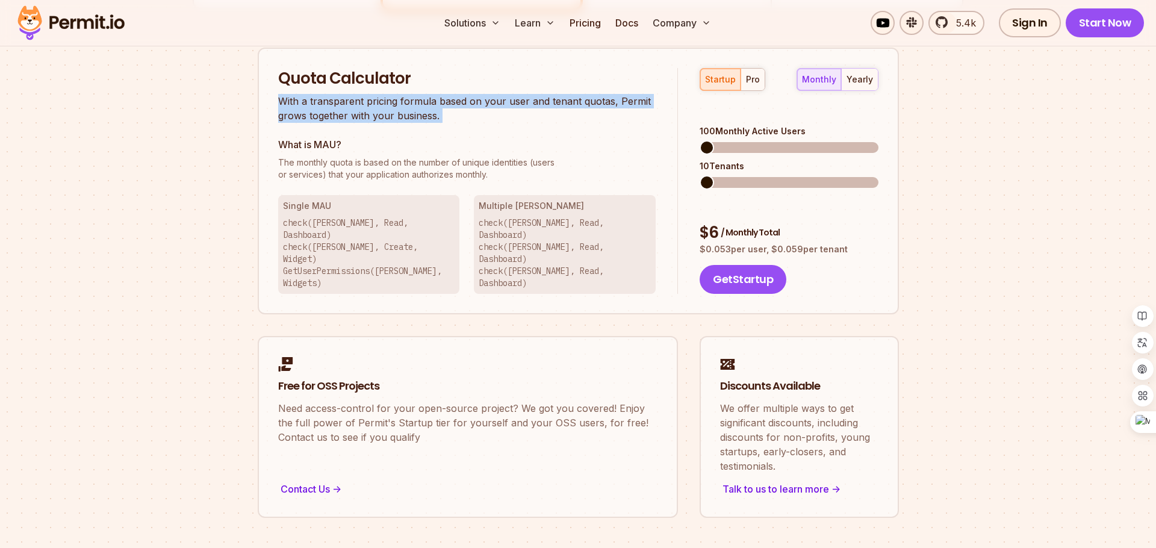
click at [292, 112] on p "With a transparent pricing formula based on your user and tenant quotas, Permit…" at bounding box center [467, 108] width 378 height 29
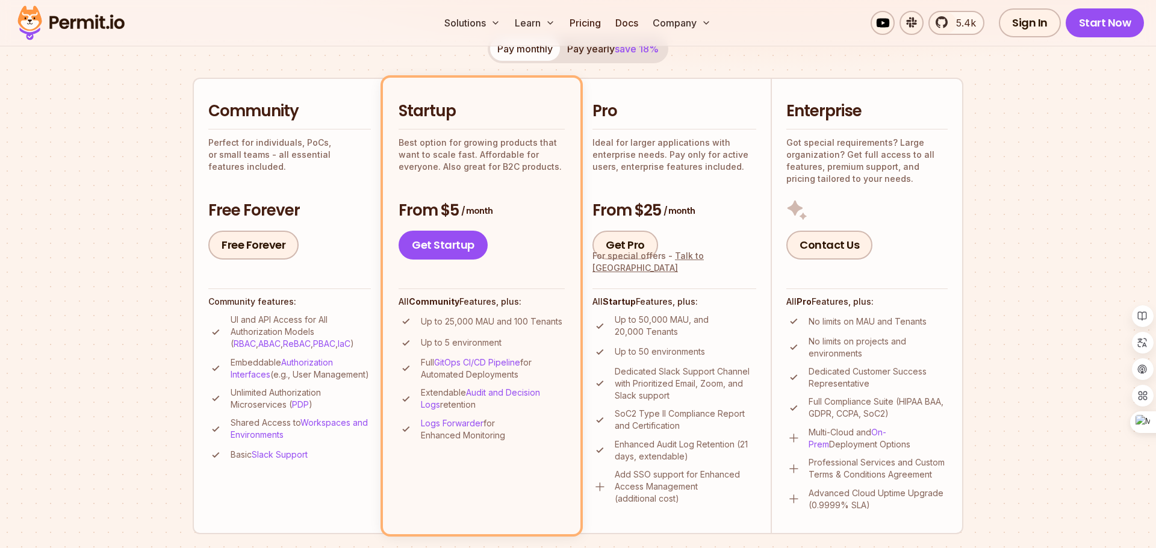
scroll to position [144, 0]
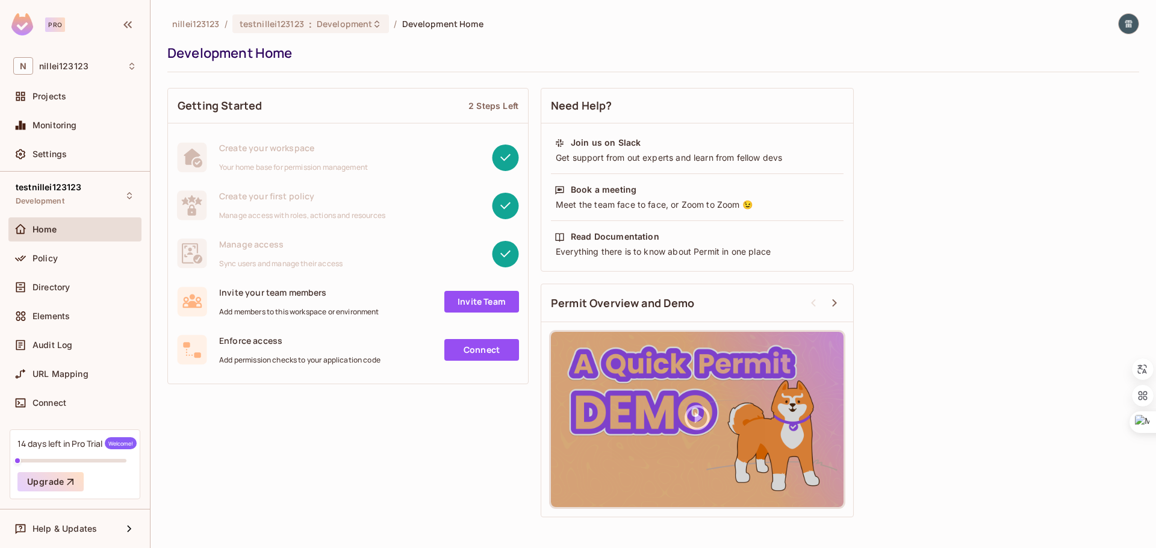
click at [328, 295] on span "Invite your team members" at bounding box center [299, 292] width 160 height 11
click at [1127, 25] on img at bounding box center [1129, 24] width 20 height 20
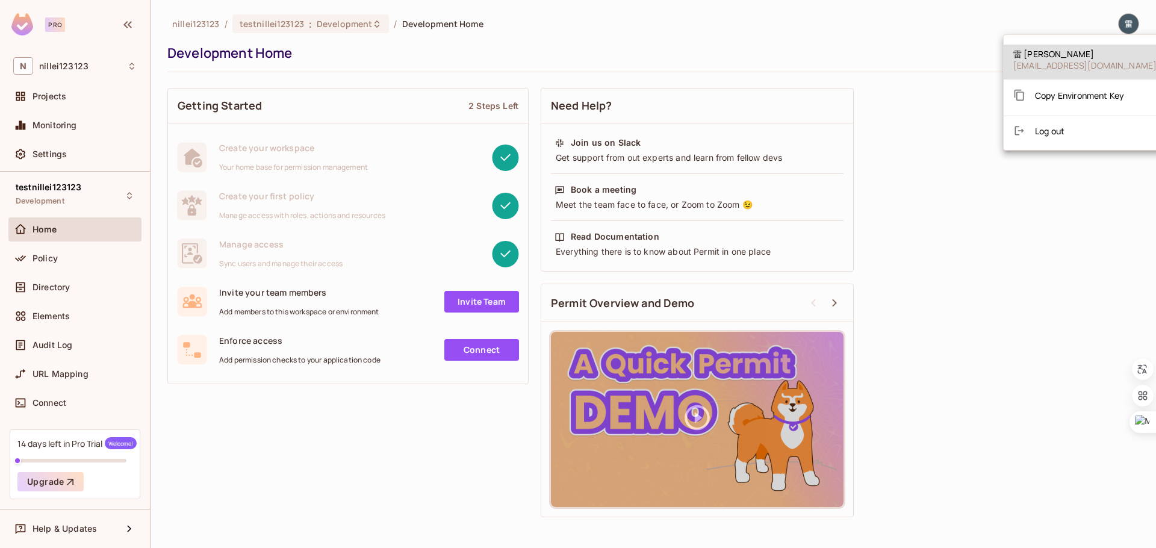
click at [1008, 204] on div at bounding box center [578, 274] width 1156 height 548
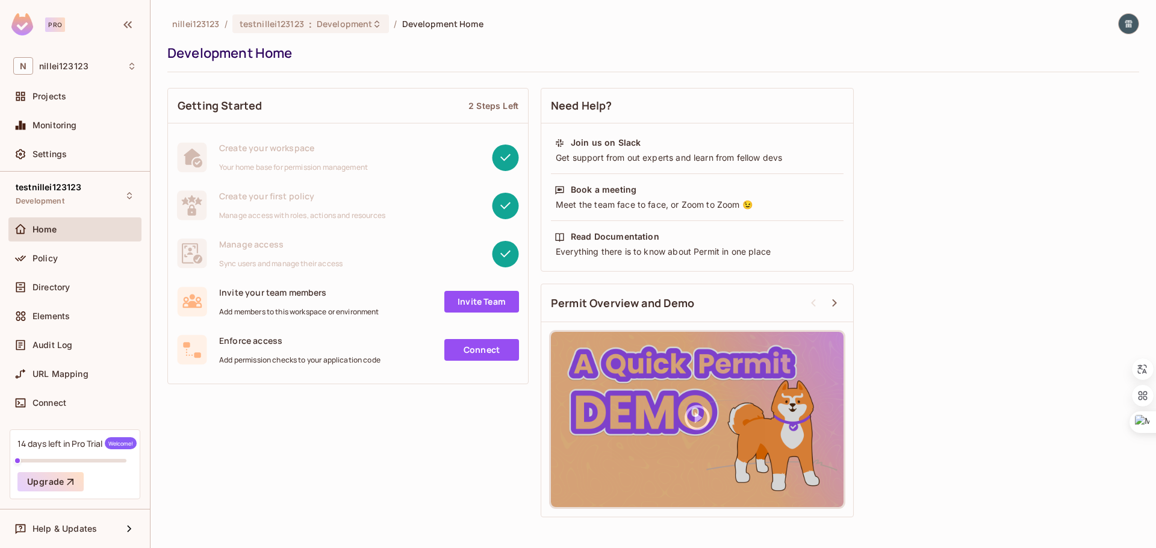
click at [1132, 17] on img at bounding box center [1129, 24] width 20 height 20
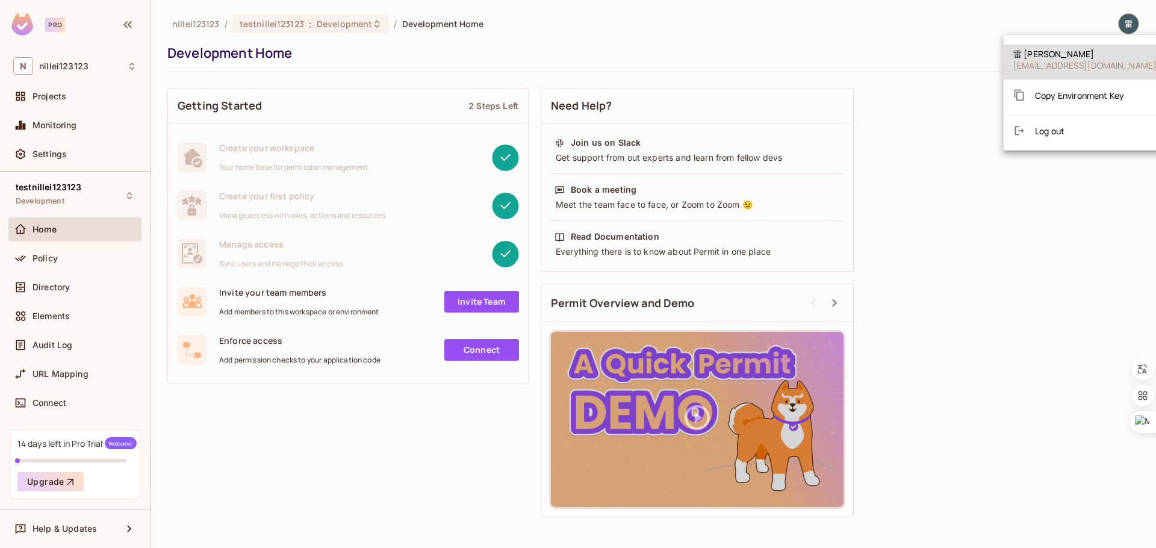
click at [1018, 259] on div at bounding box center [578, 274] width 1156 height 548
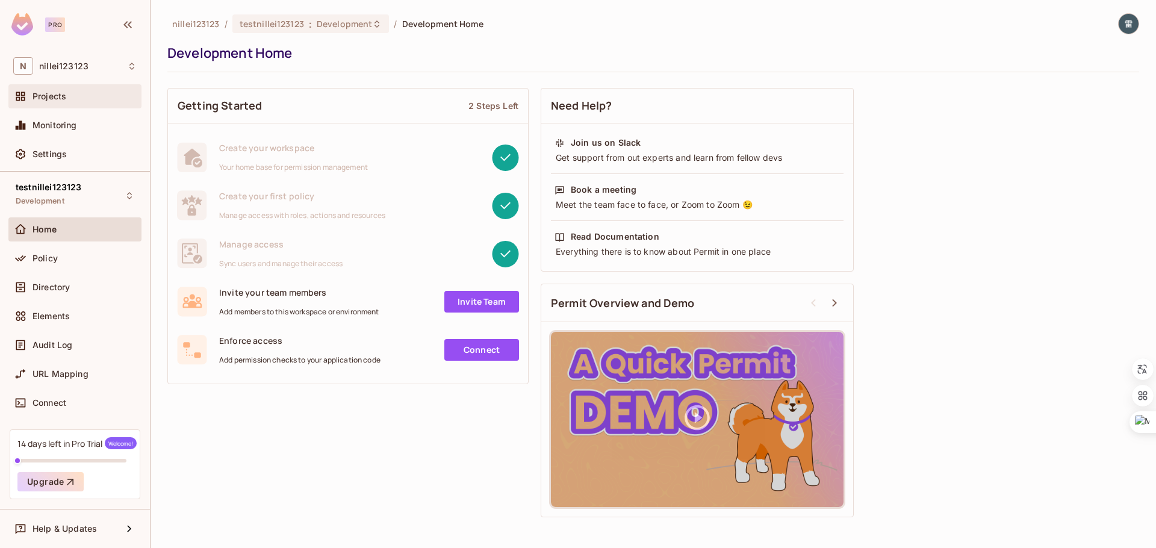
click at [86, 96] on div "Projects" at bounding box center [85, 97] width 104 height 10
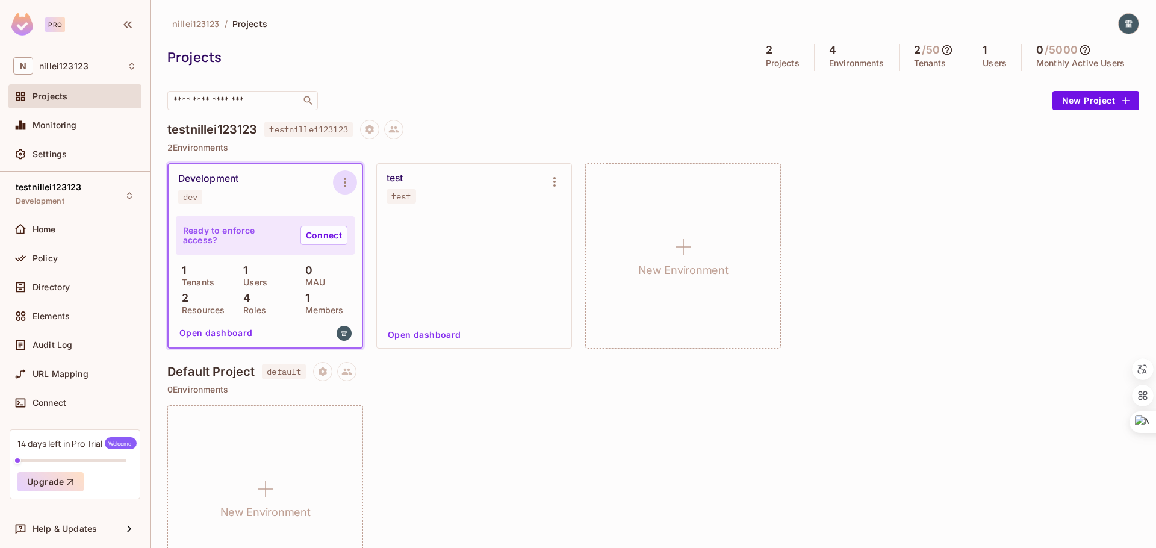
click at [345, 184] on icon "Environment settings" at bounding box center [345, 182] width 14 height 14
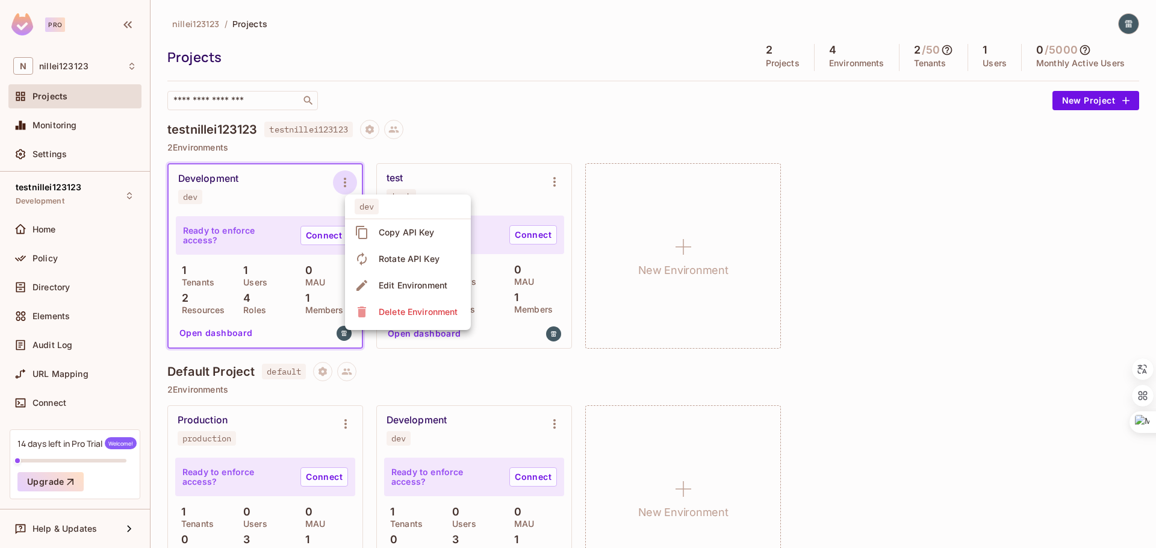
click at [473, 150] on div at bounding box center [578, 274] width 1156 height 548
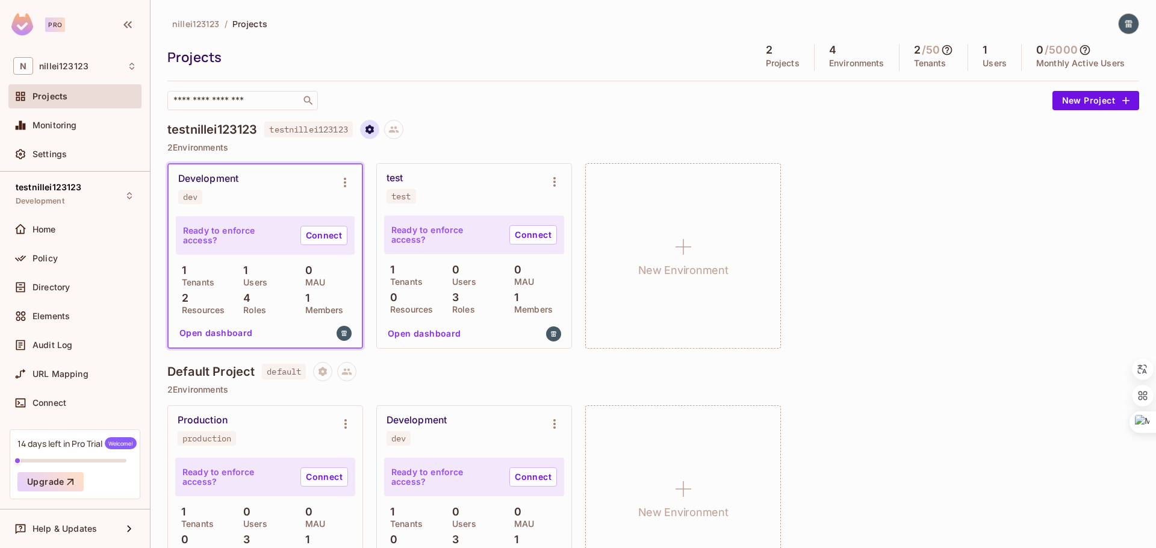
click at [374, 132] on icon "Project settings" at bounding box center [370, 129] width 8 height 9
click at [572, 143] on div at bounding box center [578, 274] width 1156 height 548
click at [894, 269] on div "Development dev Ready to enforce access? Connect 1 Tenants 1 Users 0 MAU 2 Reso…" at bounding box center [653, 256] width 972 height 186
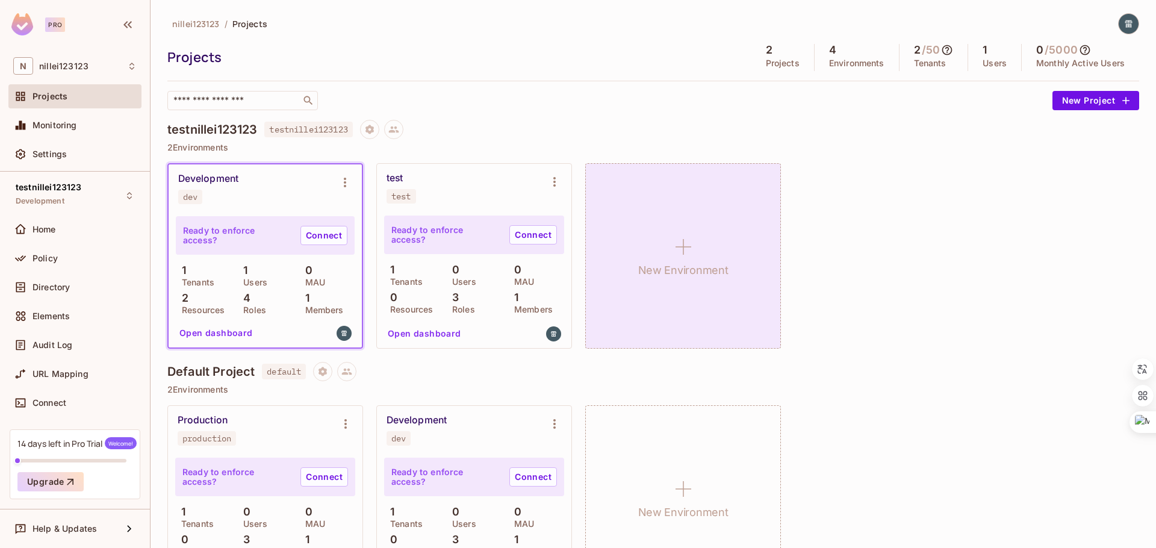
click at [673, 259] on icon at bounding box center [683, 246] width 29 height 29
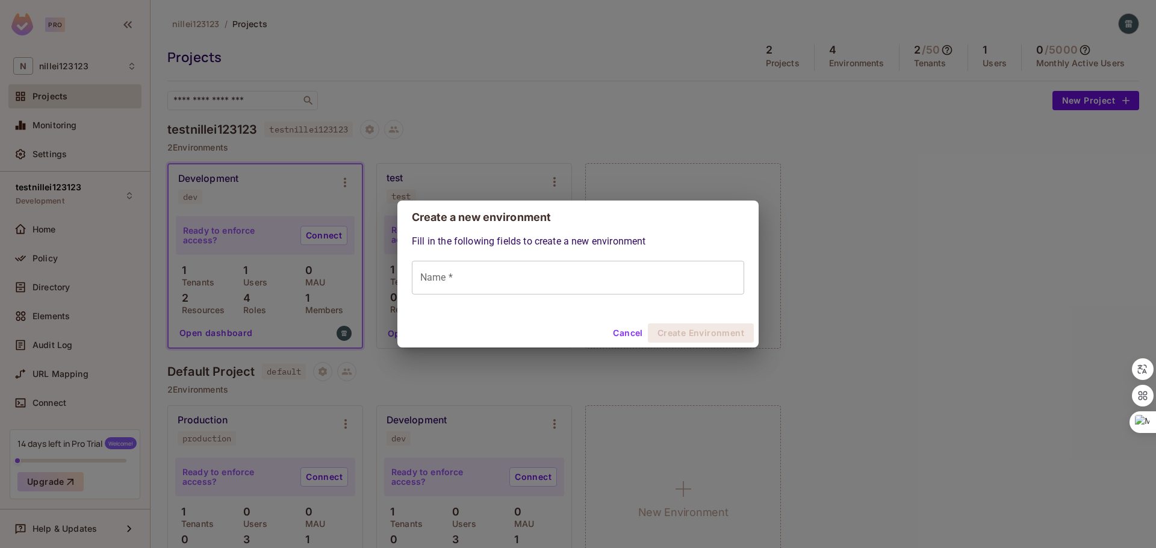
click at [599, 278] on input "Name *" at bounding box center [578, 278] width 332 height 34
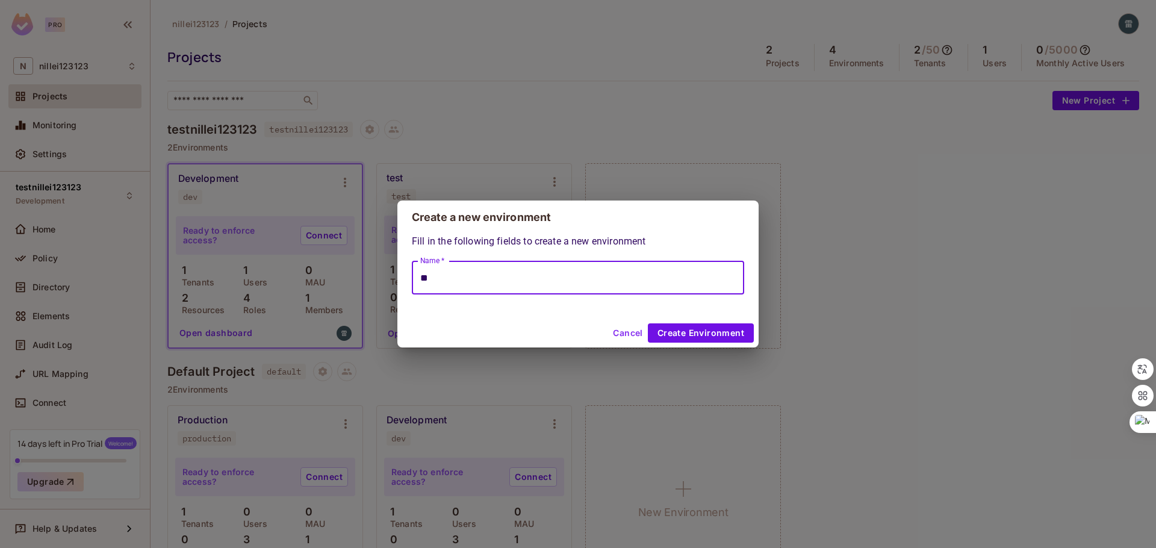
type input "*"
type input "****"
click at [731, 312] on div "Fill in the following fields to create a new environment Name * **** Name *" at bounding box center [578, 276] width 361 height 84
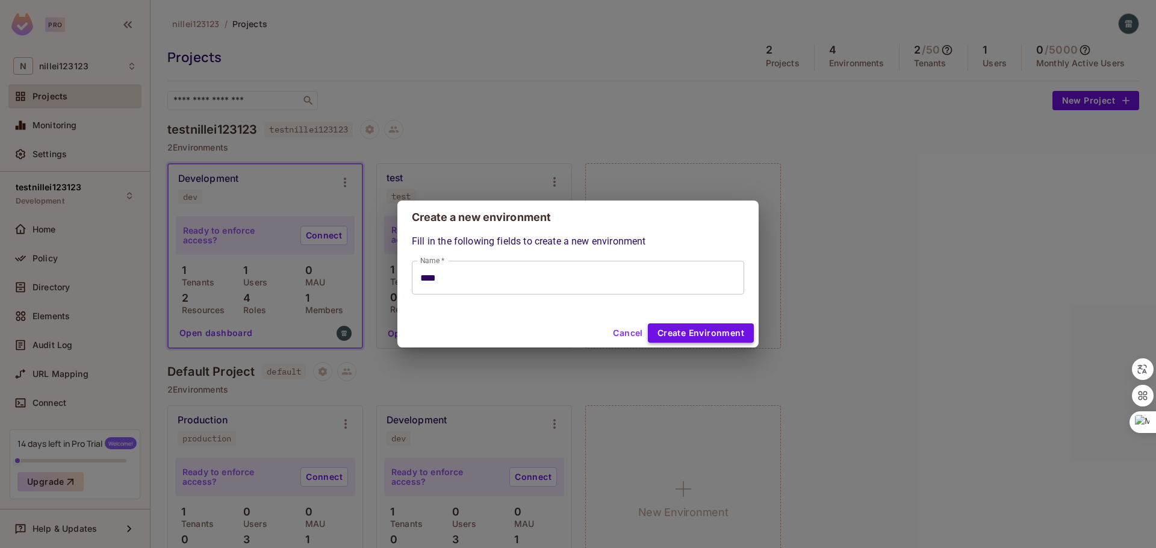
click at [714, 331] on button "Create Environment" at bounding box center [701, 332] width 106 height 19
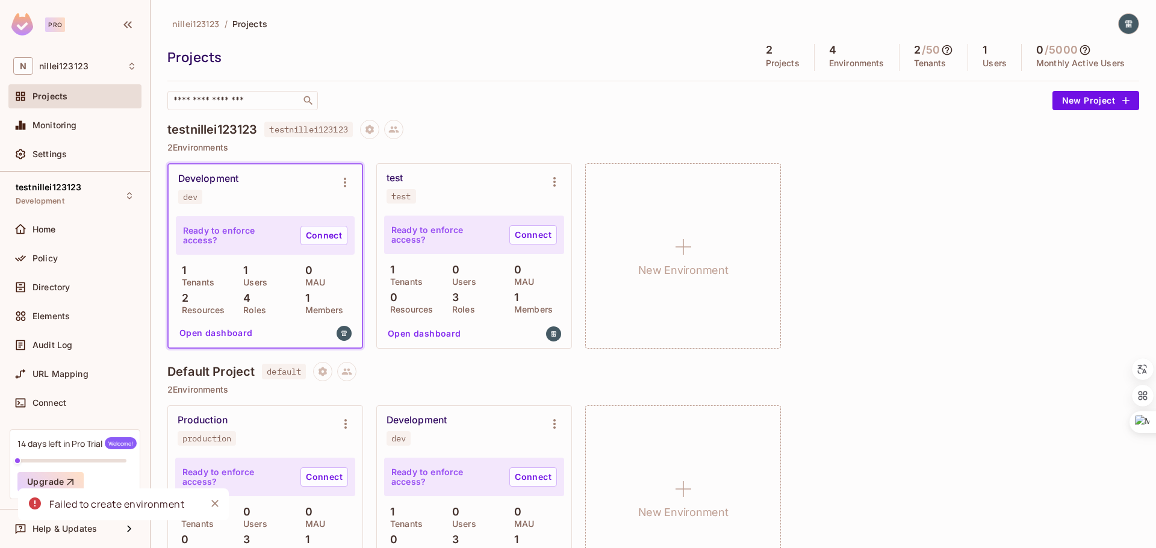
click at [211, 500] on icon "Close" at bounding box center [215, 503] width 12 height 12
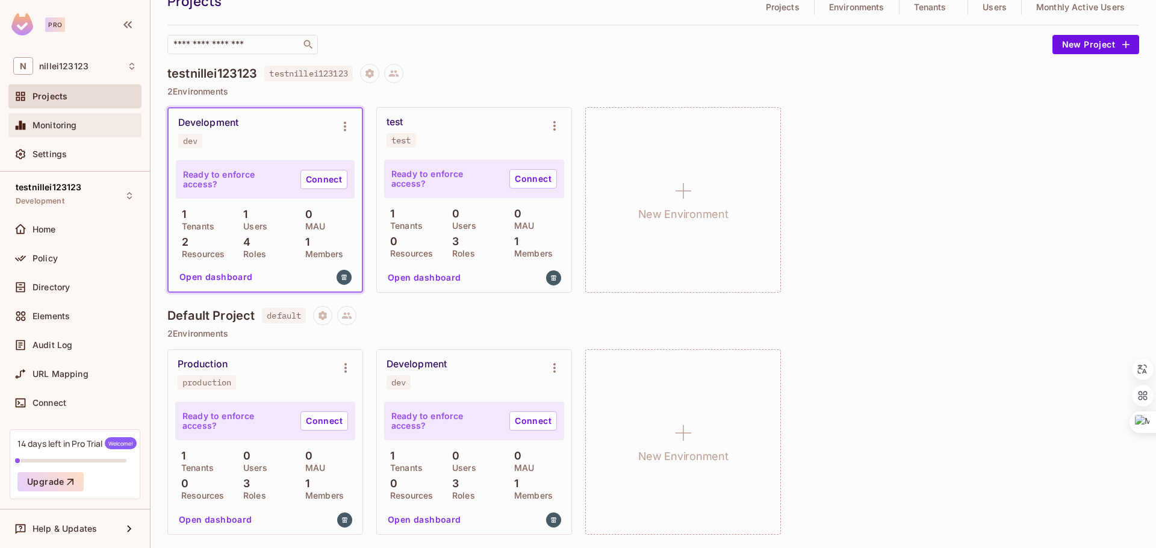
click at [106, 128] on div "Monitoring" at bounding box center [85, 125] width 104 height 10
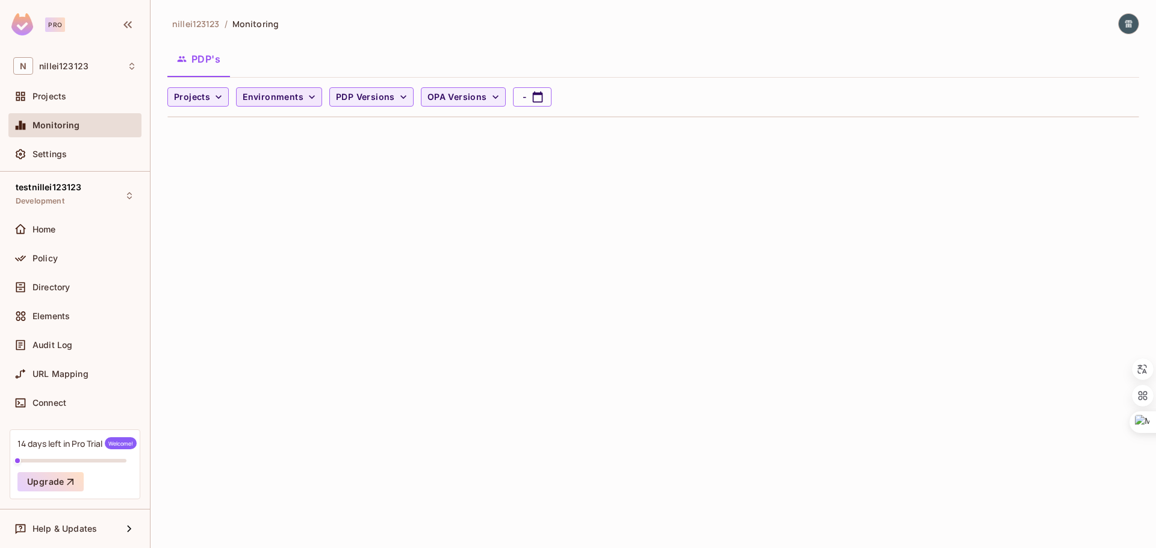
click at [264, 99] on span "Environments" at bounding box center [273, 97] width 61 height 15
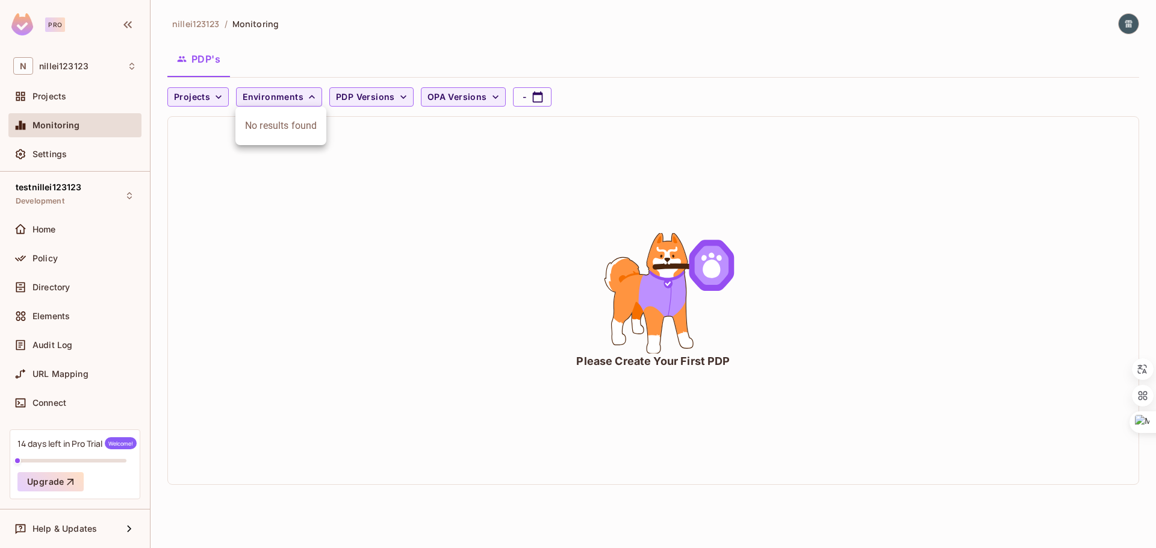
click at [234, 213] on div at bounding box center [578, 274] width 1156 height 548
click at [70, 261] on div "Policy" at bounding box center [85, 259] width 104 height 10
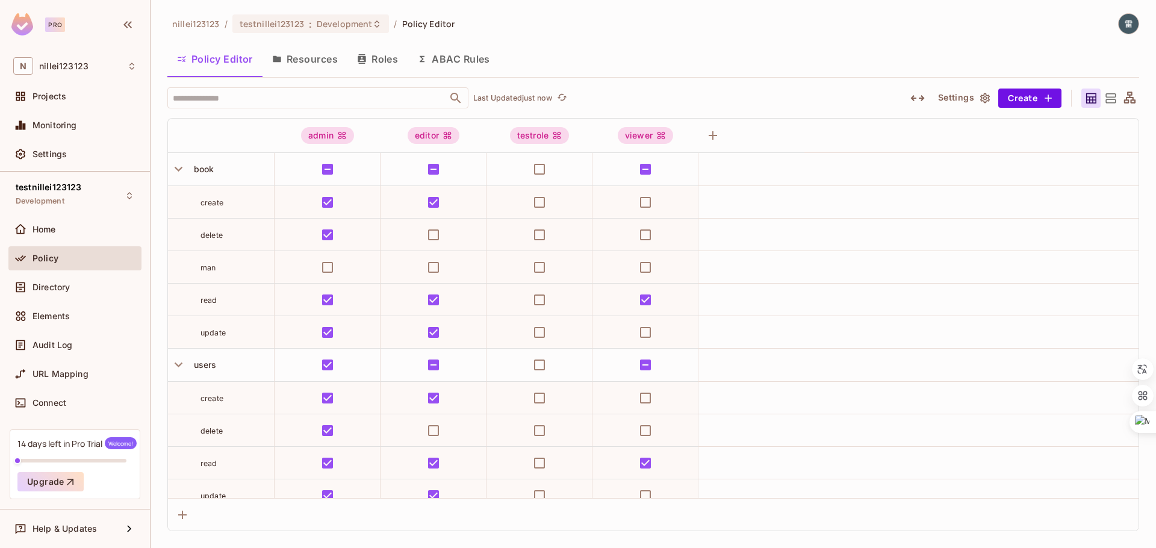
click at [988, 96] on icon "button" at bounding box center [985, 98] width 12 height 12
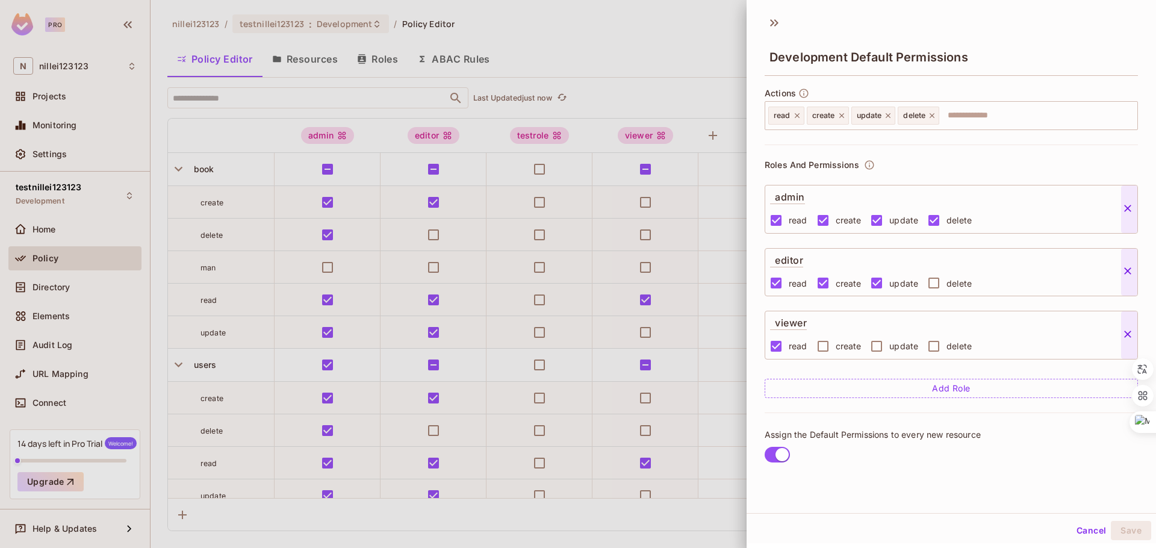
scroll to position [2, 0]
click at [669, 92] on div at bounding box center [578, 274] width 1156 height 548
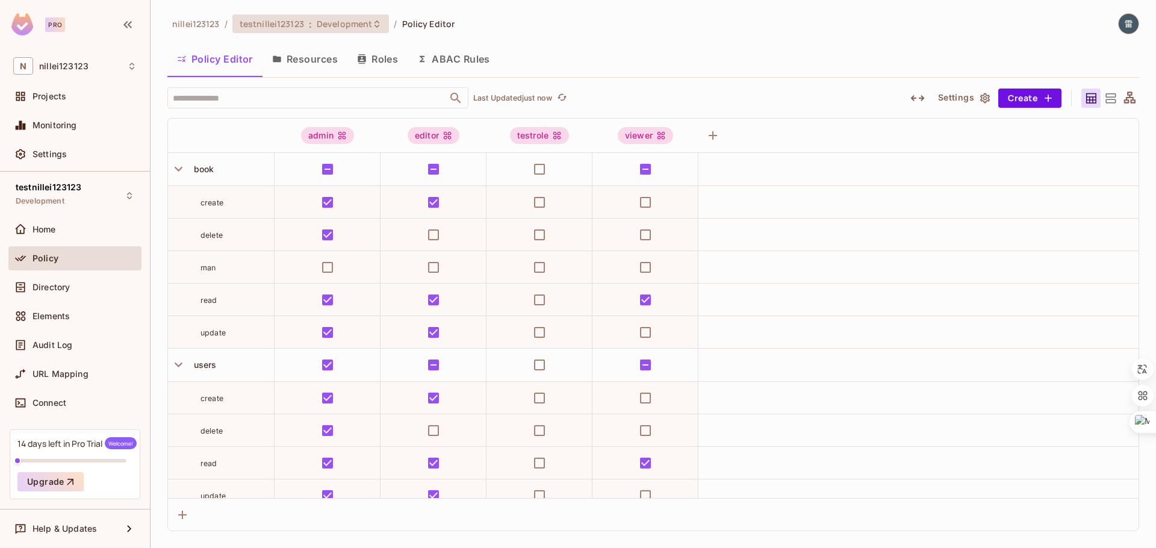
click at [313, 23] on div "testnillei123123 : Development" at bounding box center [304, 23] width 128 height 11
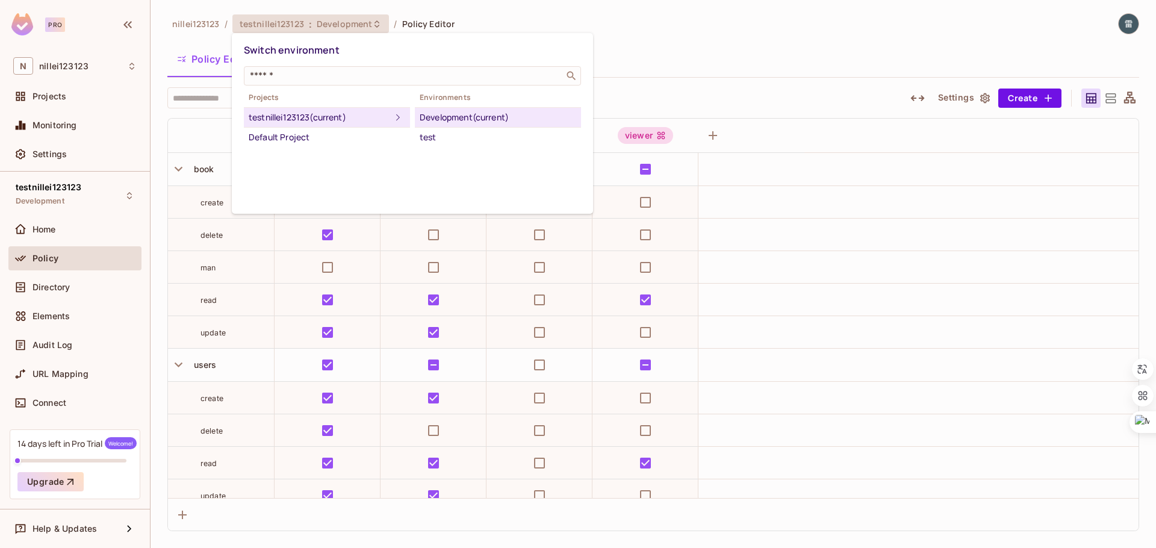
click at [110, 64] on div at bounding box center [578, 274] width 1156 height 548
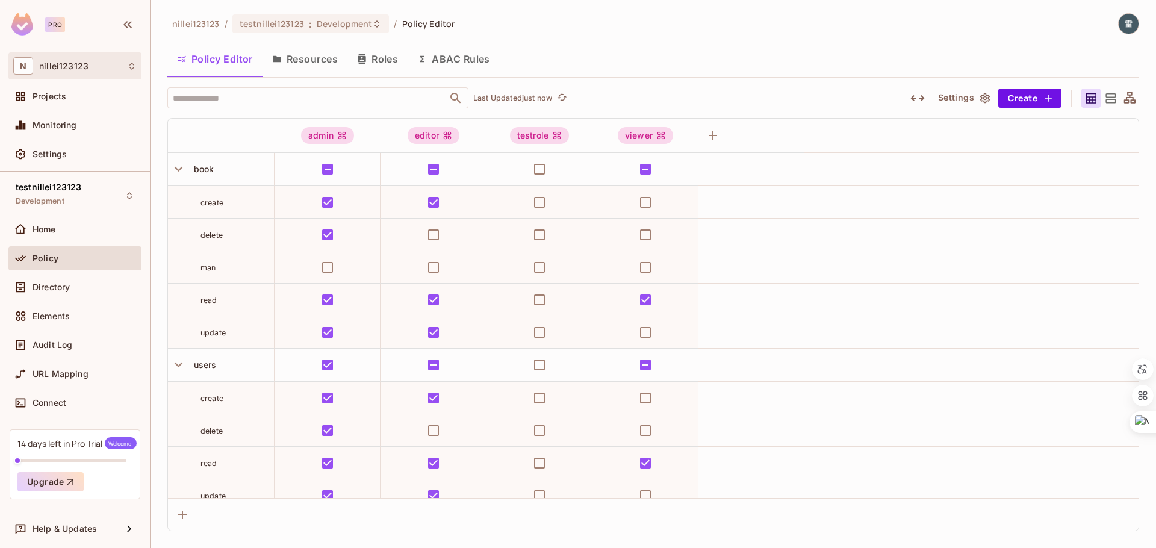
click at [93, 65] on div "N nillei123123" at bounding box center [74, 65] width 123 height 17
click at [286, 80] on div at bounding box center [578, 274] width 1156 height 548
click at [201, 27] on span "nillei123123" at bounding box center [196, 23] width 48 height 11
click at [92, 92] on div "Projects" at bounding box center [85, 97] width 104 height 10
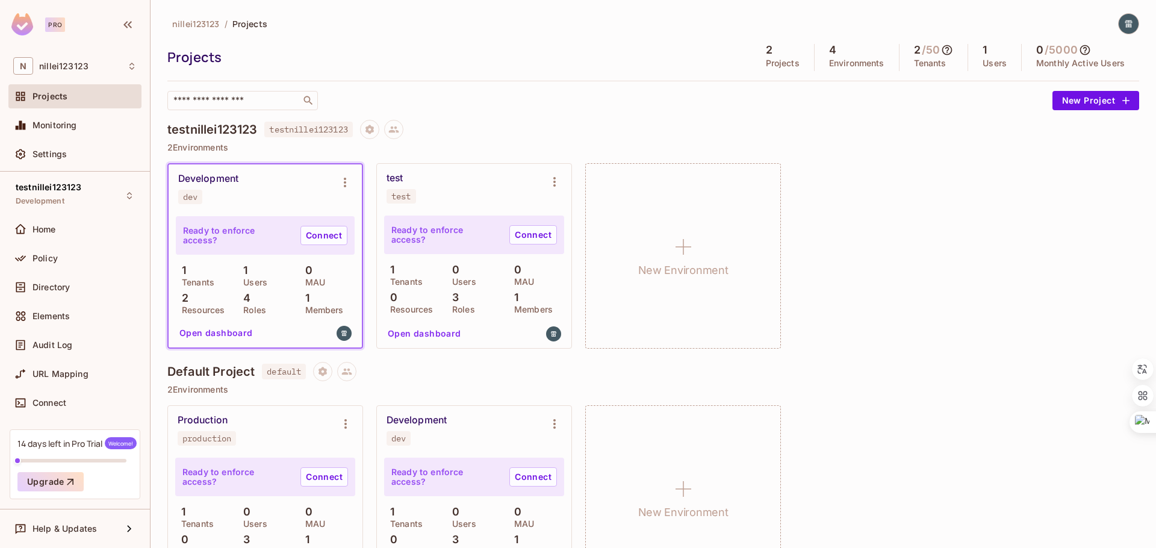
click at [220, 373] on h4 "Default Project" at bounding box center [210, 371] width 87 height 14
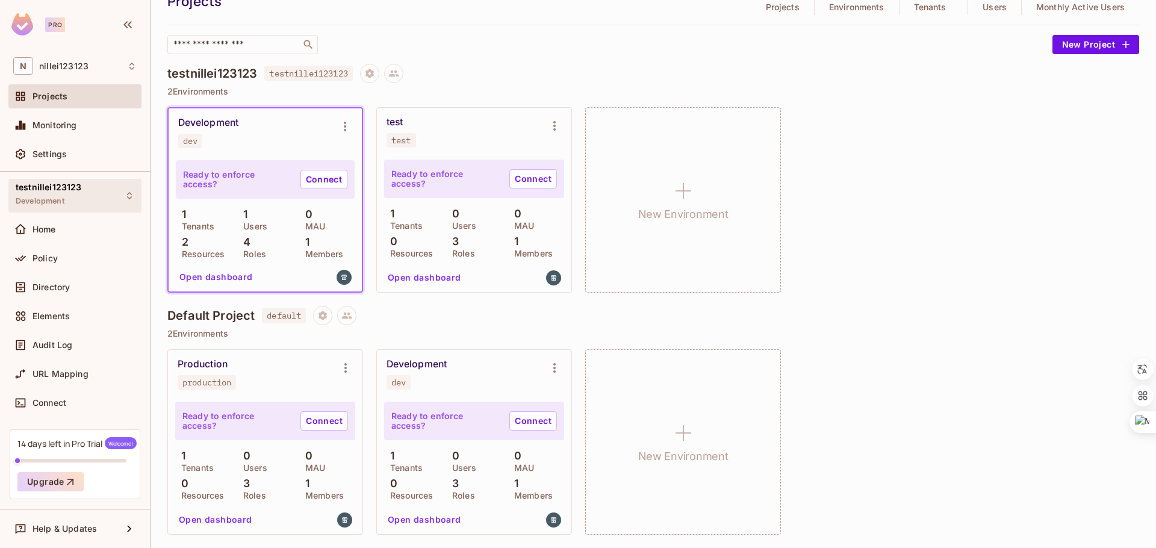
click at [120, 196] on div "testnillei123123 Development" at bounding box center [74, 195] width 133 height 33
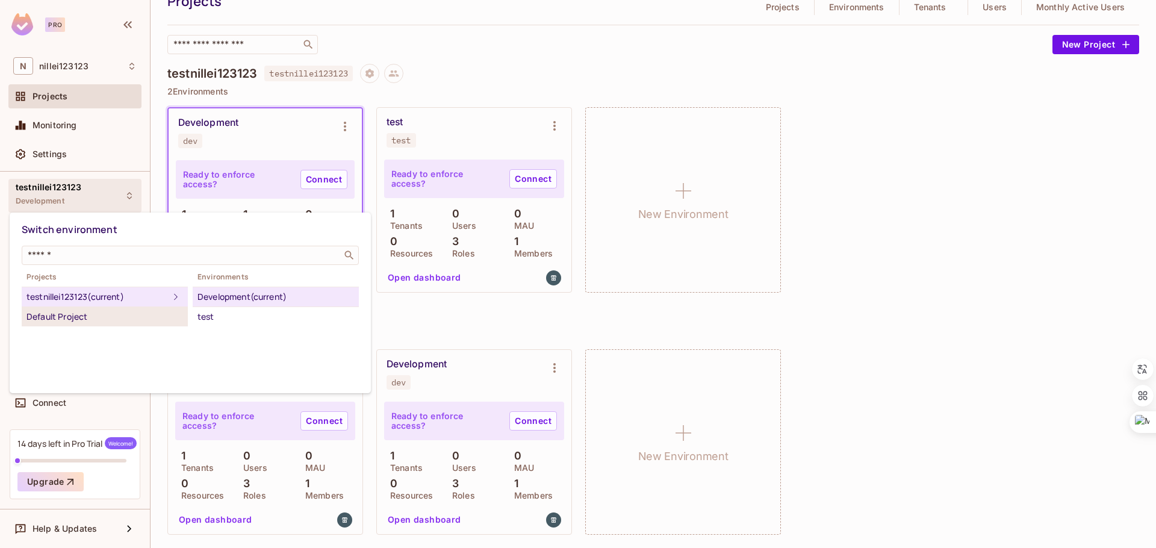
click at [100, 311] on div "Default Project" at bounding box center [105, 317] width 157 height 14
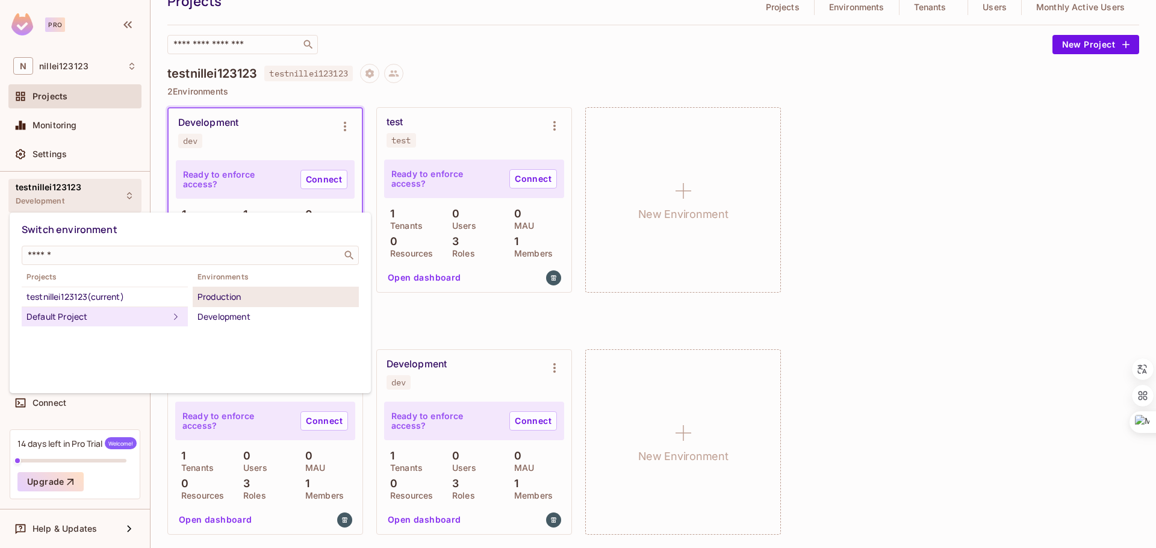
click at [248, 301] on div "Production" at bounding box center [276, 297] width 157 height 14
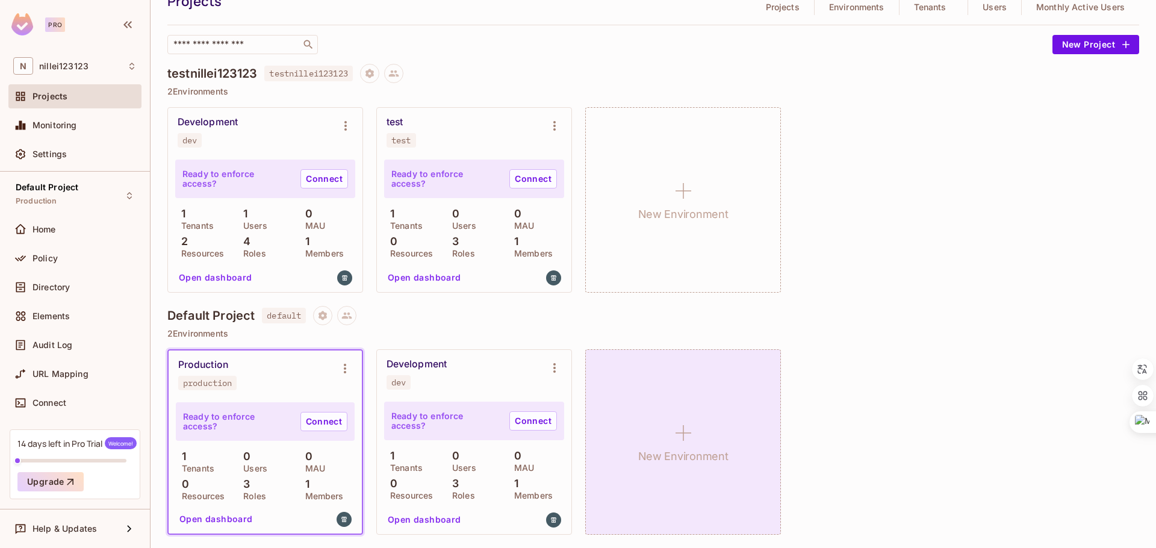
click at [635, 458] on div "New Environment" at bounding box center [683, 442] width 196 height 186
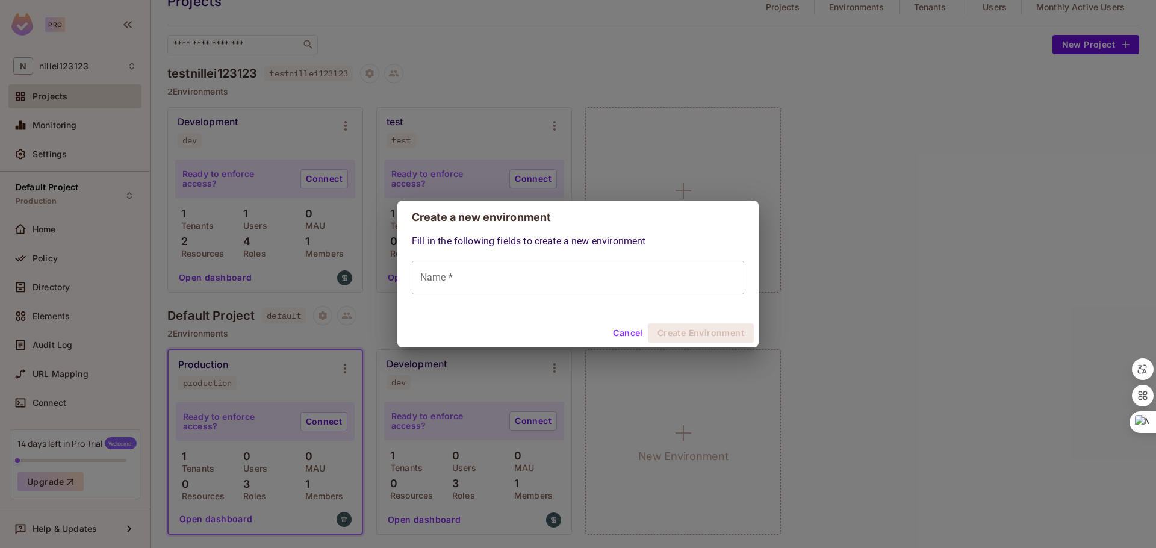
click at [504, 274] on input "Name *" at bounding box center [578, 278] width 332 height 34
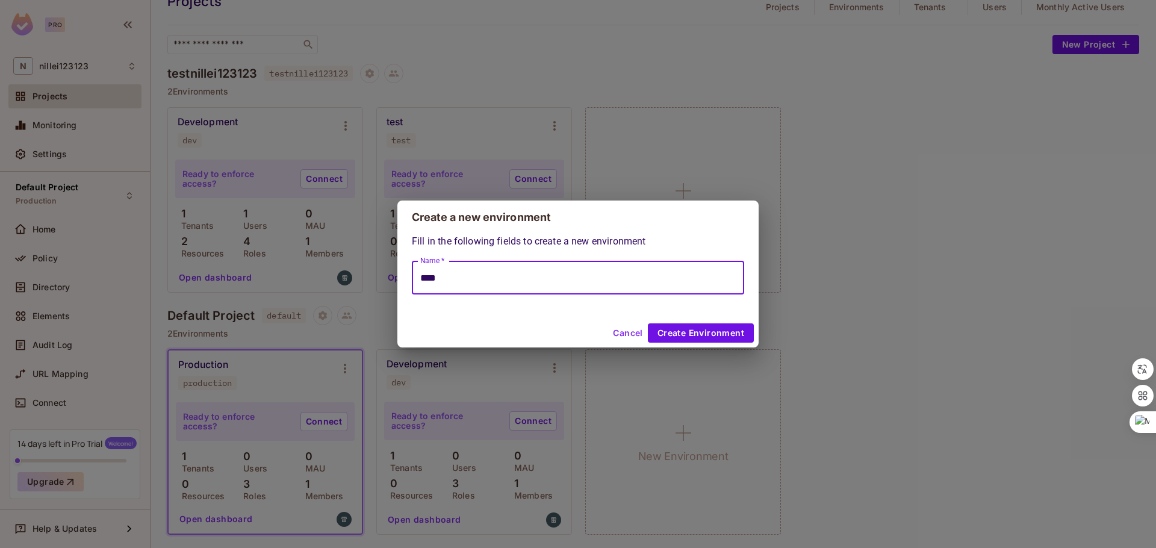
type input "****"
click button "Create Environment" at bounding box center [701, 332] width 106 height 19
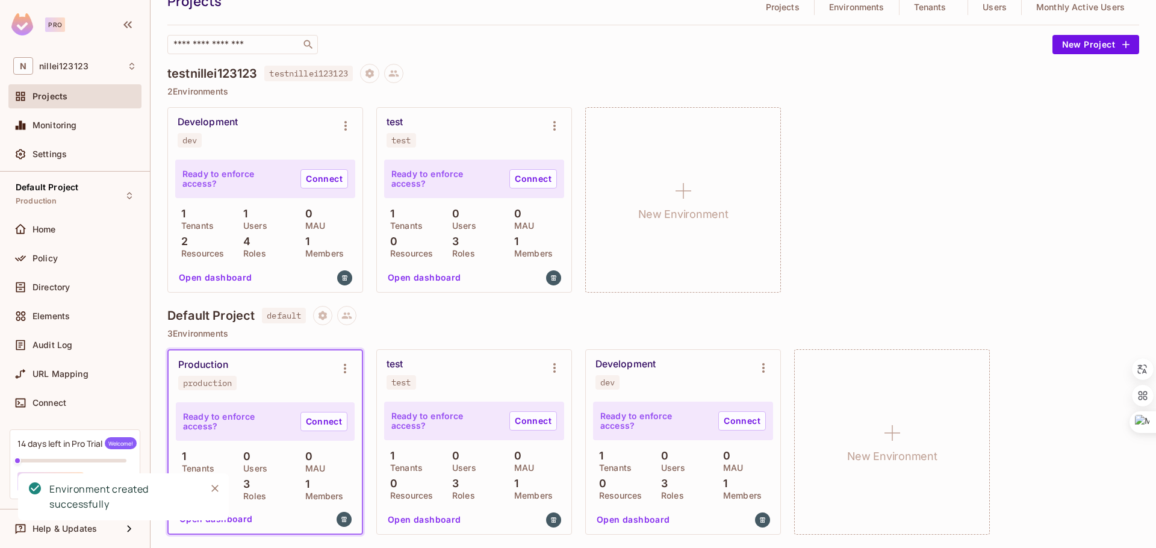
click at [423, 361] on div "test test" at bounding box center [465, 373] width 156 height 31
click at [609, 384] on div "dev" at bounding box center [607, 383] width 14 height 10
click at [473, 379] on div "test test" at bounding box center [465, 373] width 156 height 31
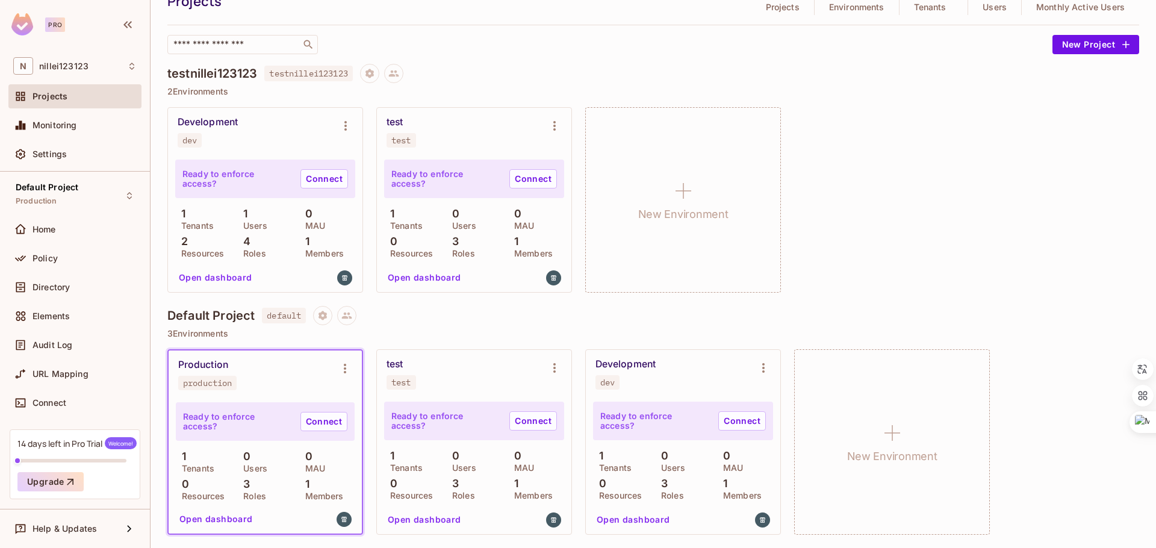
click at [211, 384] on div "production" at bounding box center [207, 383] width 49 height 10
click at [205, 384] on div "production" at bounding box center [207, 383] width 49 height 10
click at [327, 317] on icon "Project settings" at bounding box center [323, 315] width 8 height 9
click at [482, 326] on div at bounding box center [578, 274] width 1156 height 548
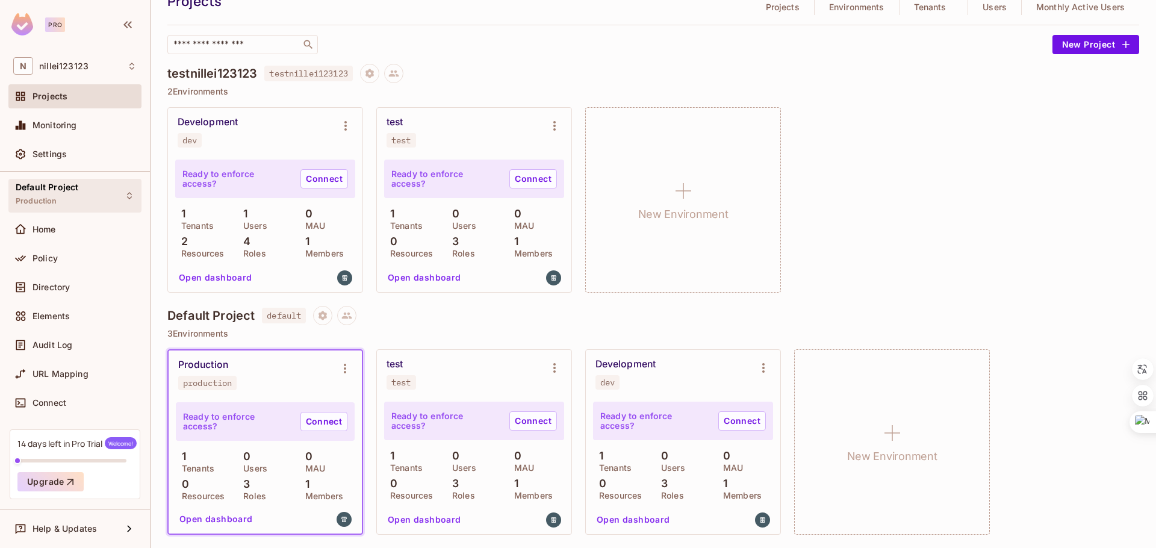
click at [81, 193] on div "Default Project Production" at bounding box center [74, 195] width 133 height 33
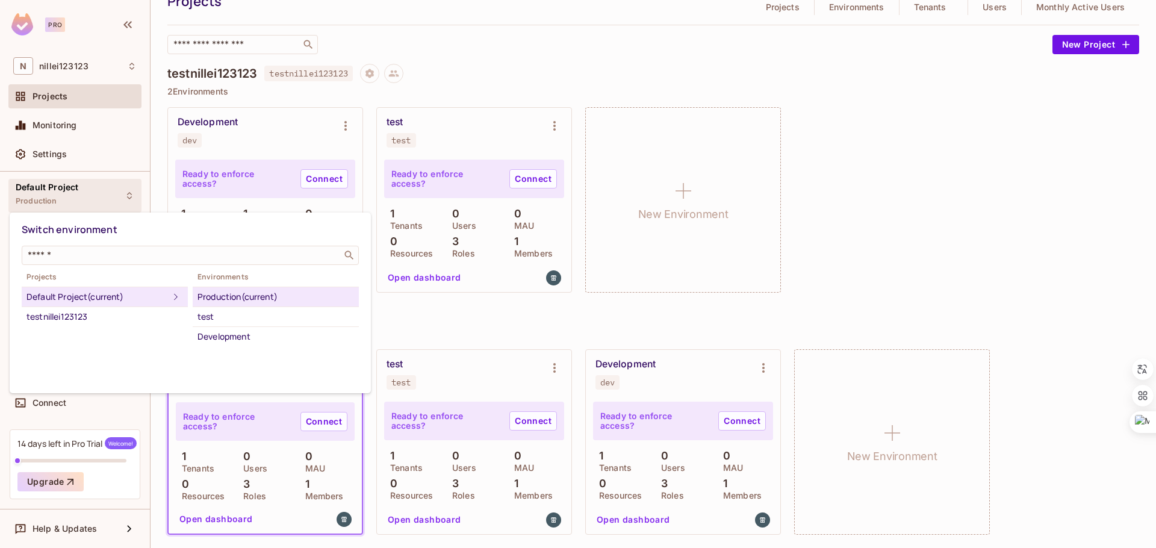
click at [525, 65] on div at bounding box center [578, 274] width 1156 height 548
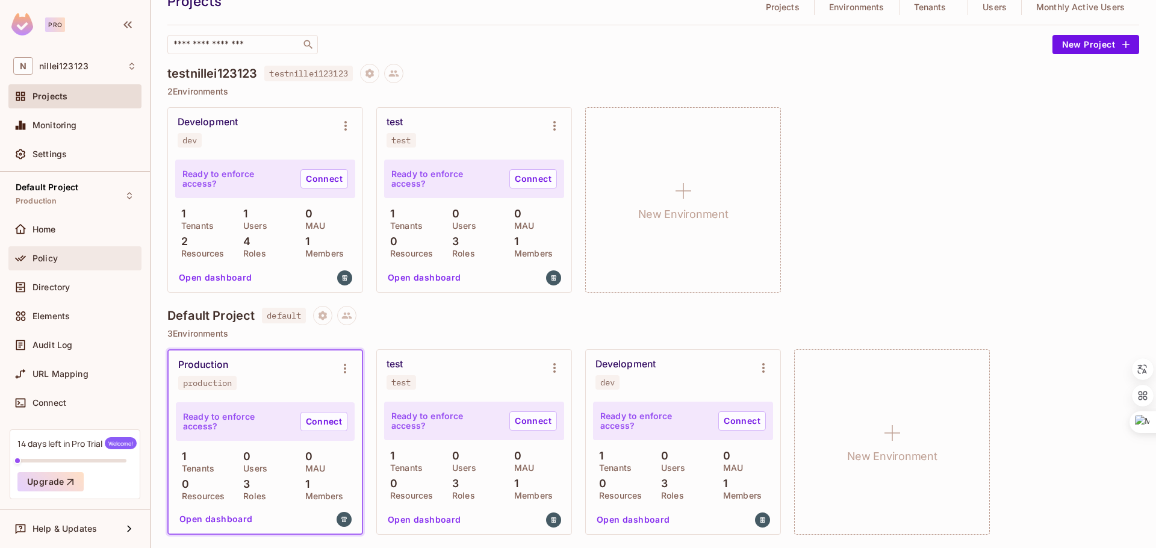
click at [75, 257] on div "Policy" at bounding box center [85, 259] width 104 height 10
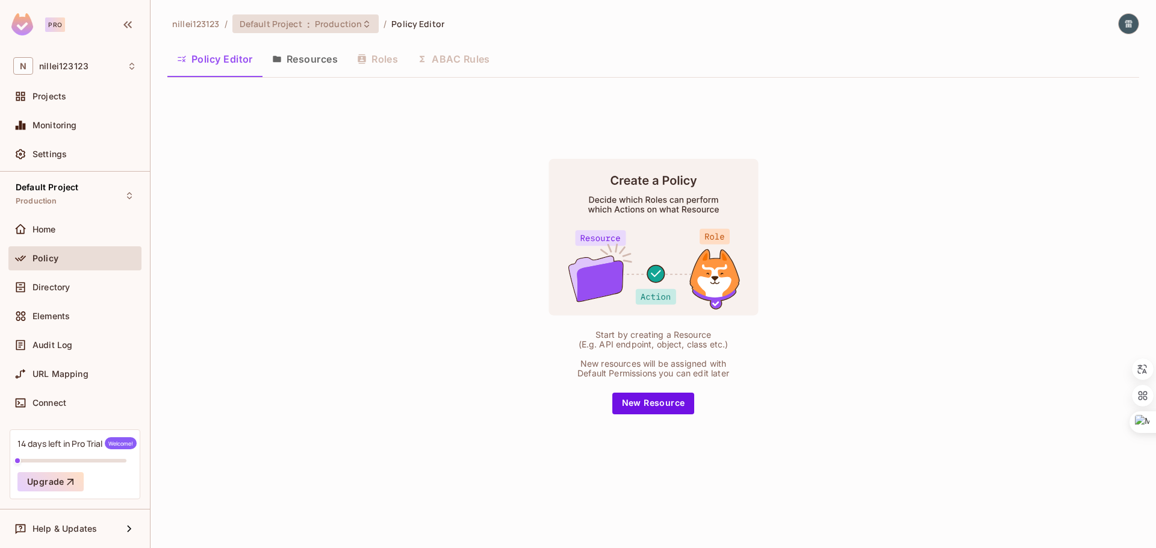
click at [337, 18] on span "Production" at bounding box center [338, 23] width 47 height 11
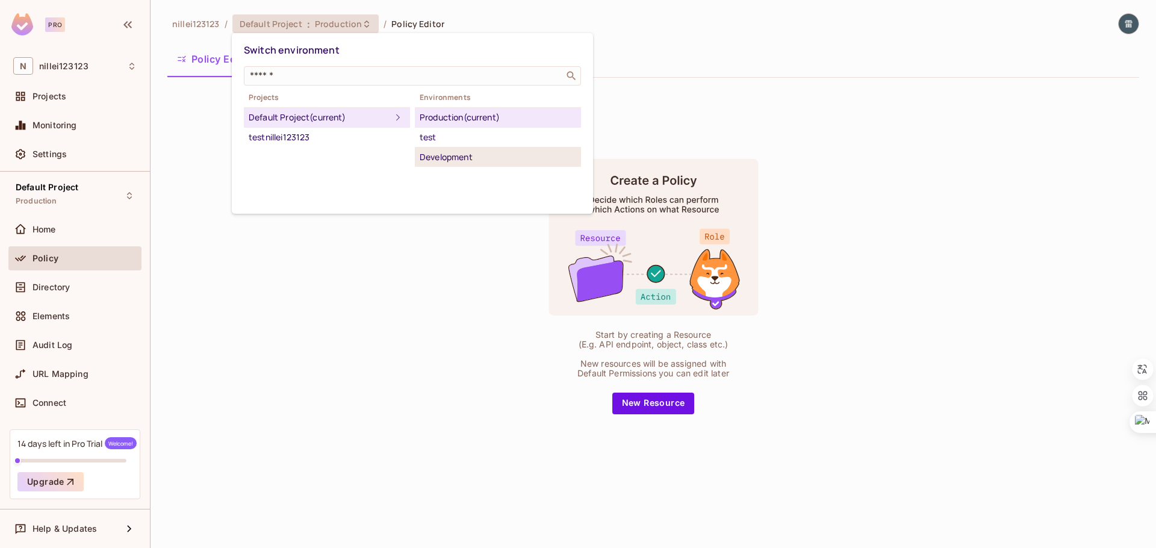
click at [449, 157] on div "Development" at bounding box center [498, 157] width 157 height 14
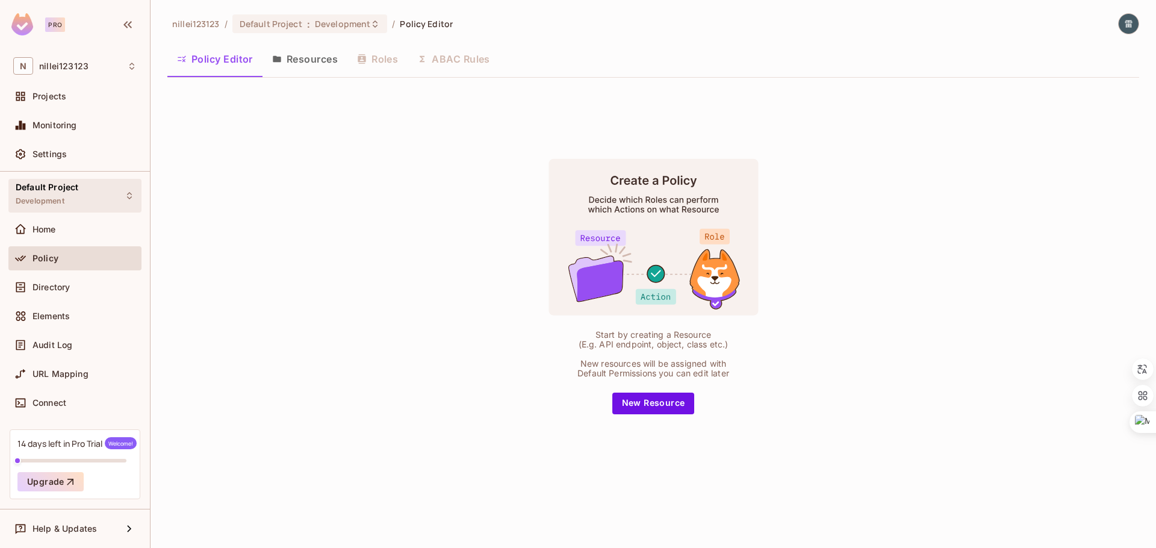
click at [79, 197] on div "Default Project Development" at bounding box center [74, 195] width 133 height 33
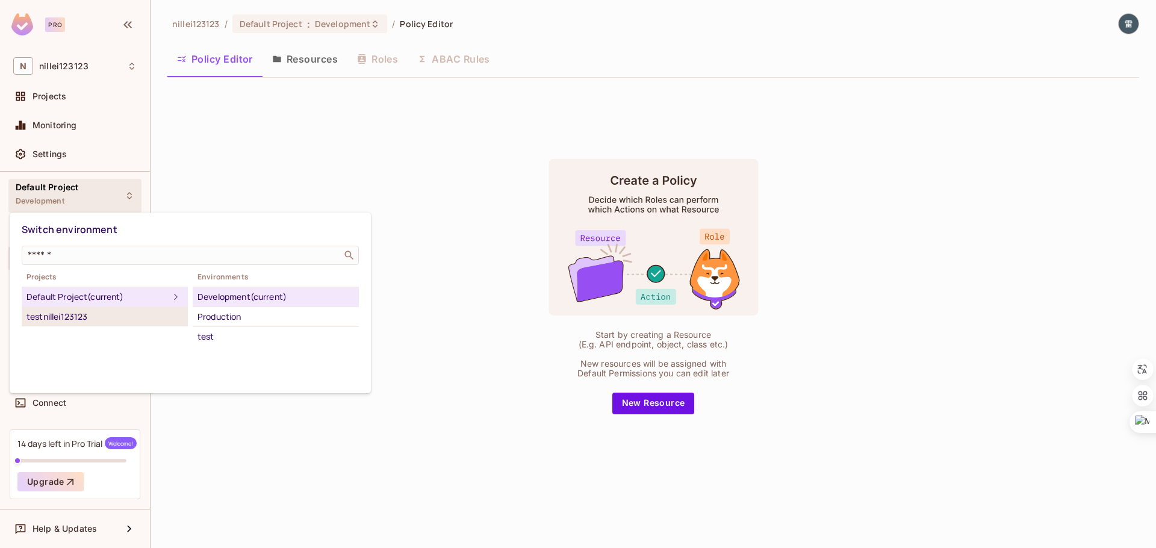
click at [83, 316] on div "testnillei123123" at bounding box center [105, 317] width 157 height 14
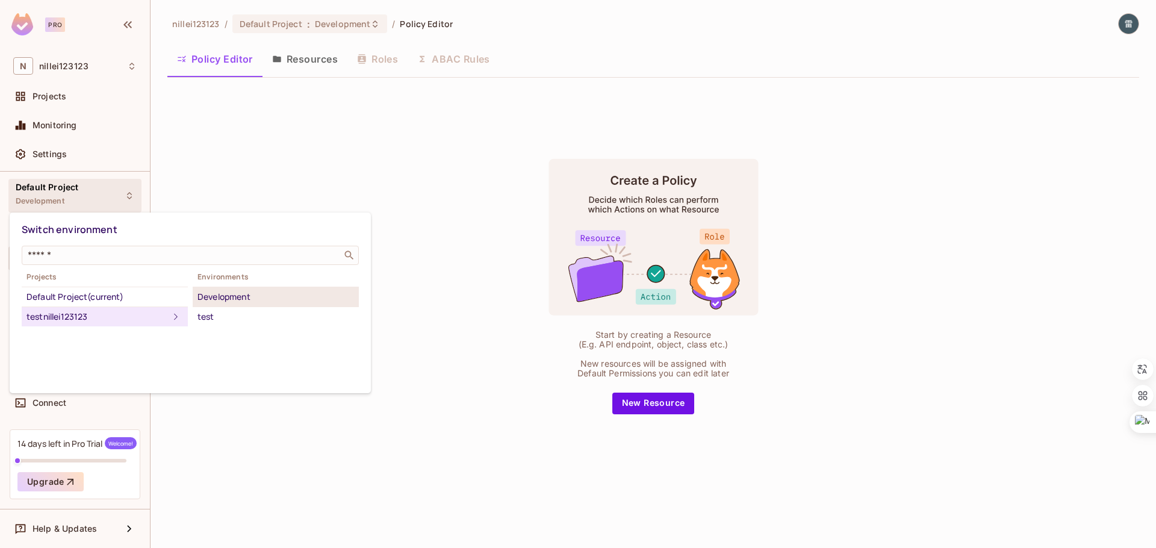
click at [224, 299] on div "Development" at bounding box center [276, 297] width 157 height 14
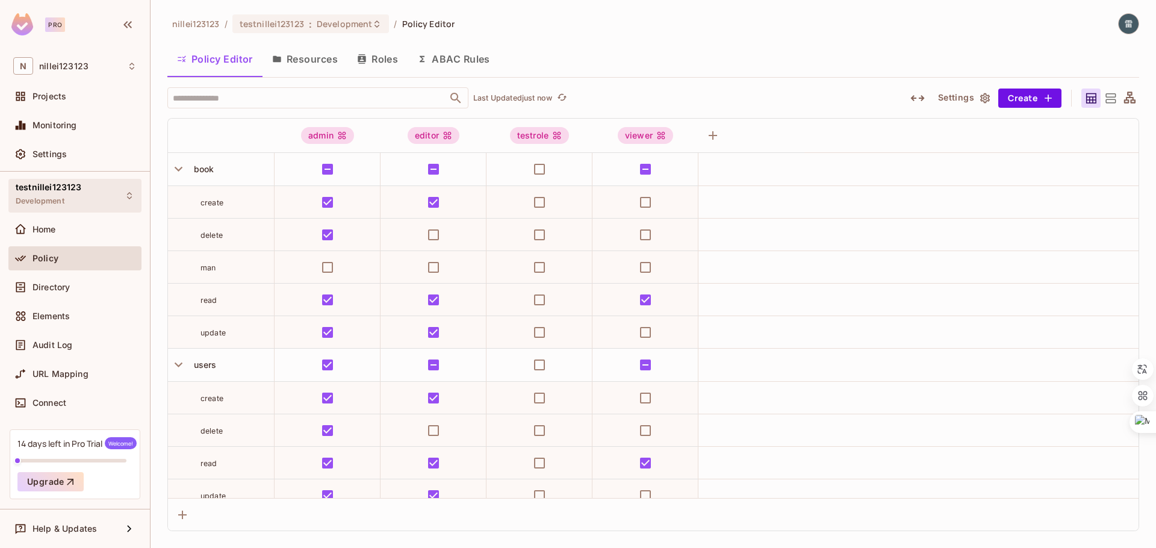
click at [85, 205] on div "testnillei123123 Development" at bounding box center [74, 195] width 133 height 33
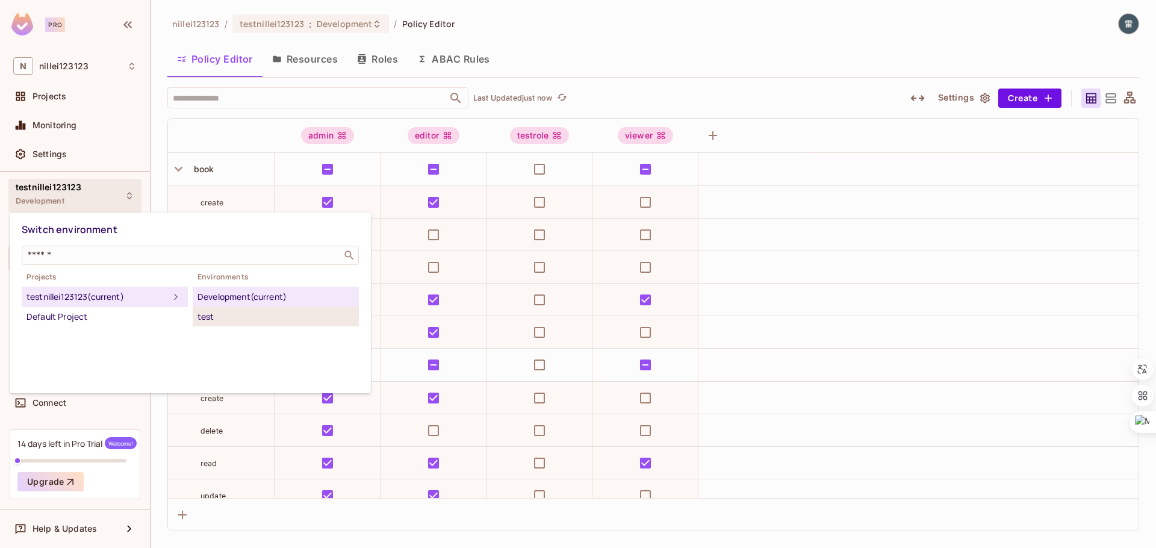
click at [211, 313] on div "test" at bounding box center [276, 317] width 157 height 14
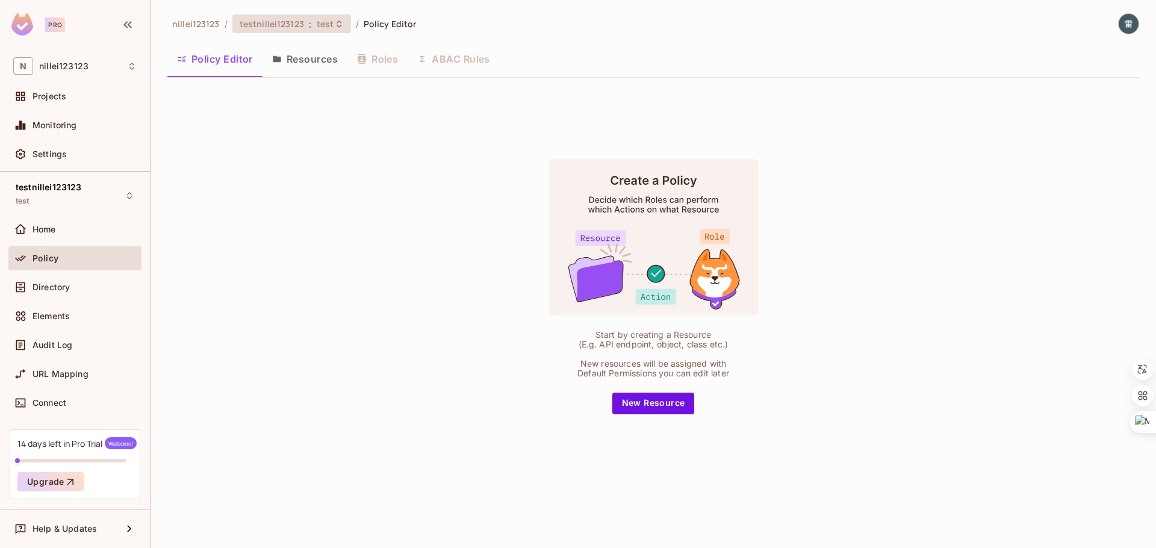
click at [276, 31] on div "testnillei123123 : test" at bounding box center [291, 23] width 119 height 19
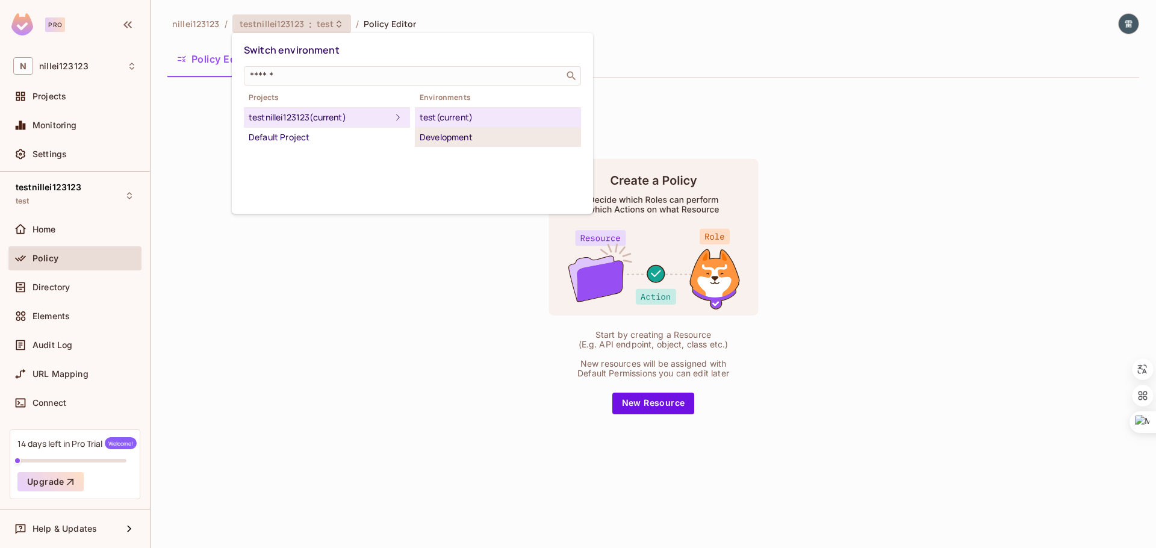
click at [440, 134] on div "Development" at bounding box center [498, 137] width 157 height 14
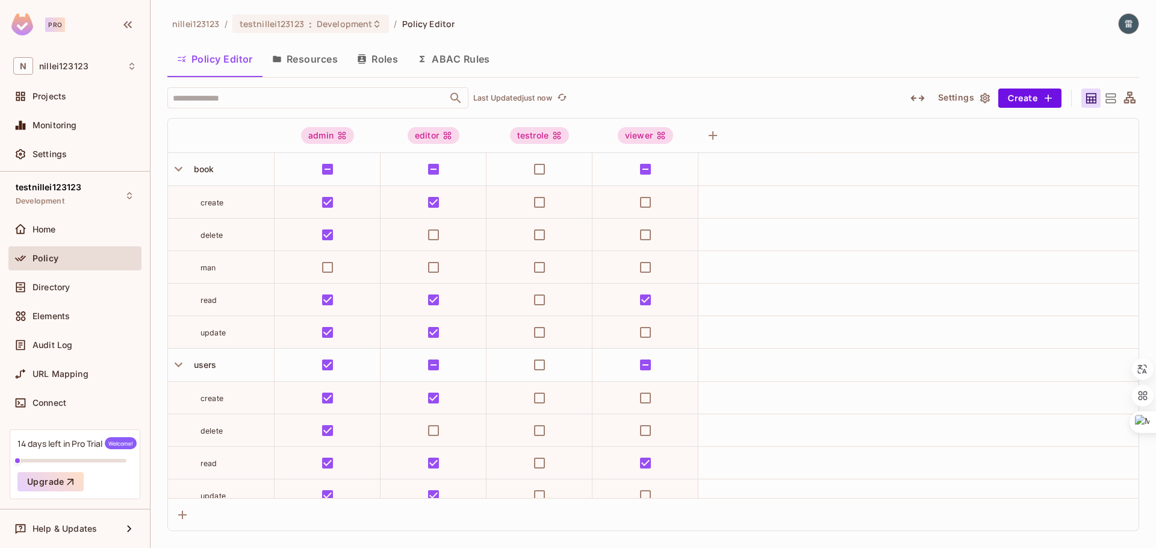
click at [317, 62] on button "Resources" at bounding box center [305, 59] width 85 height 30
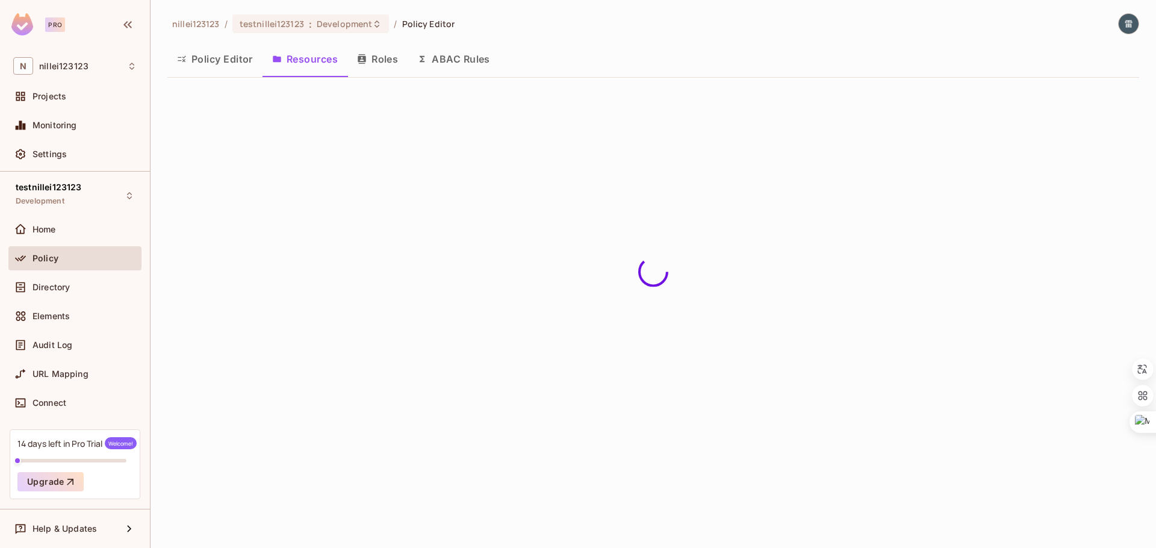
click at [372, 64] on button "Roles" at bounding box center [378, 59] width 60 height 30
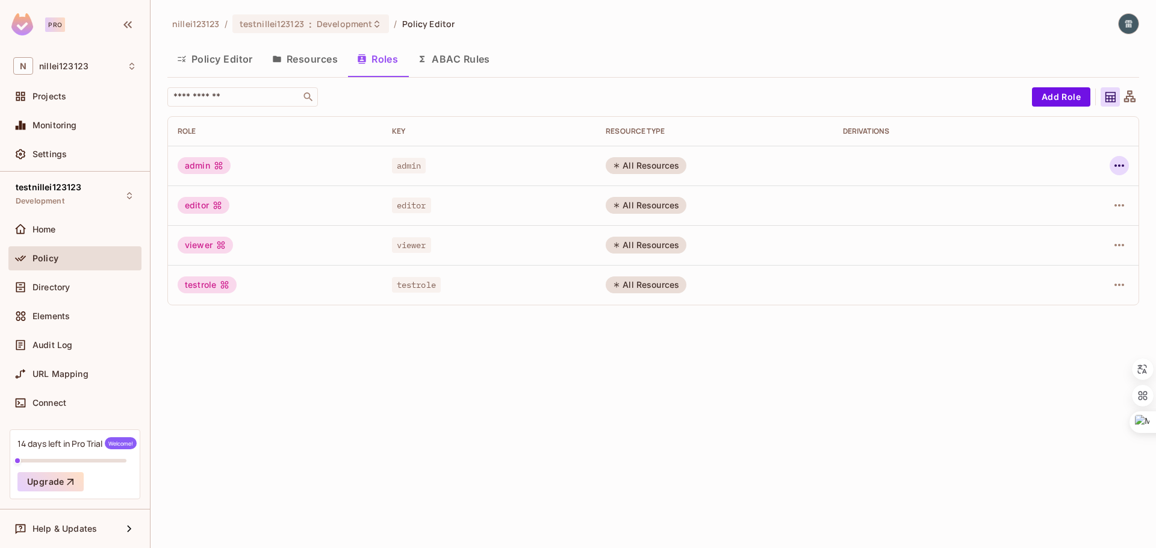
click at [1119, 160] on icon "button" at bounding box center [1119, 165] width 14 height 14
click at [873, 362] on div at bounding box center [578, 274] width 1156 height 548
click at [81, 527] on span "Help & Updates" at bounding box center [65, 529] width 64 height 10
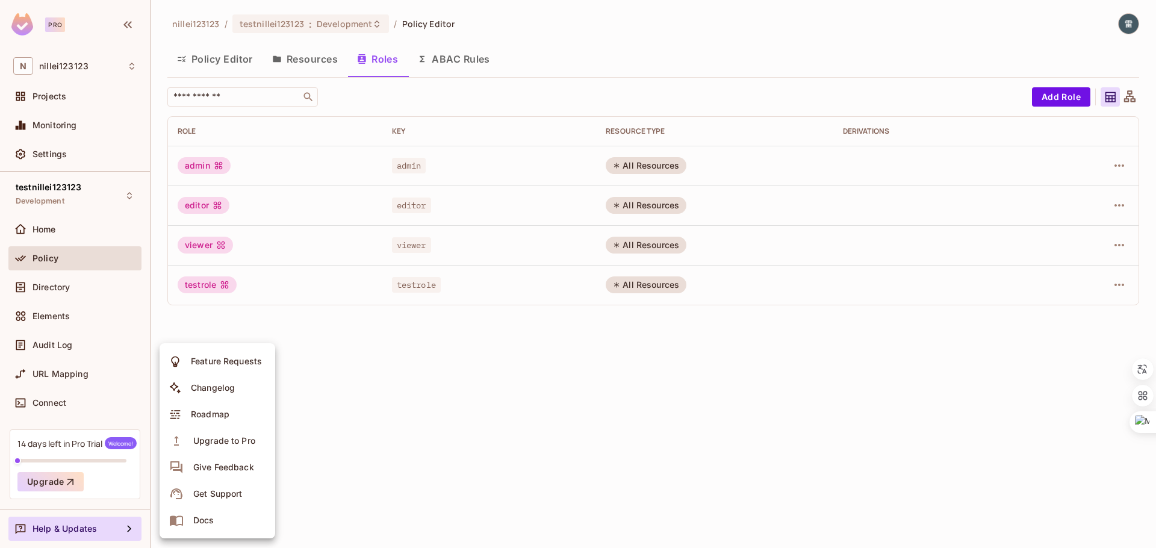
click at [326, 473] on div at bounding box center [578, 274] width 1156 height 548
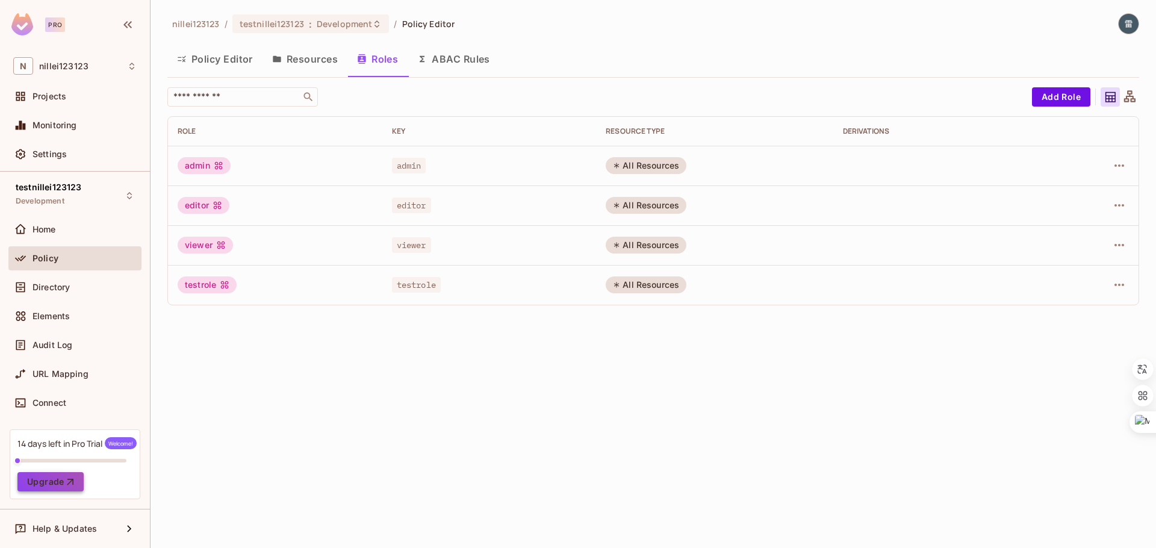
click at [66, 481] on icon "button" at bounding box center [70, 482] width 12 height 12
click at [78, 444] on div "14 days left in Pro Trial Welcome!" at bounding box center [76, 443] width 119 height 12
click at [49, 485] on button "Upgrade" at bounding box center [50, 481] width 66 height 19
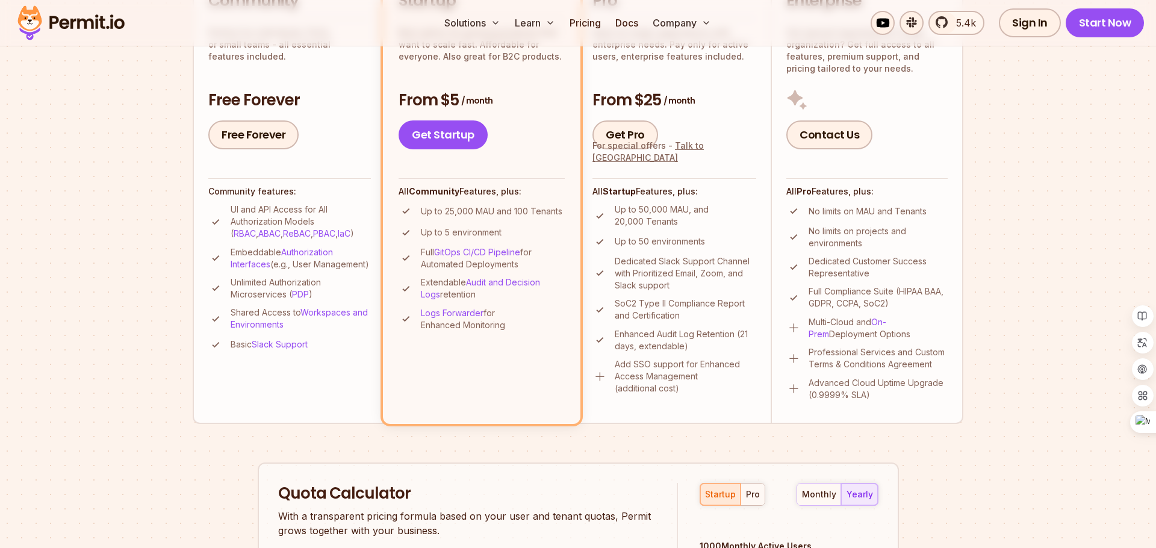
scroll to position [132, 0]
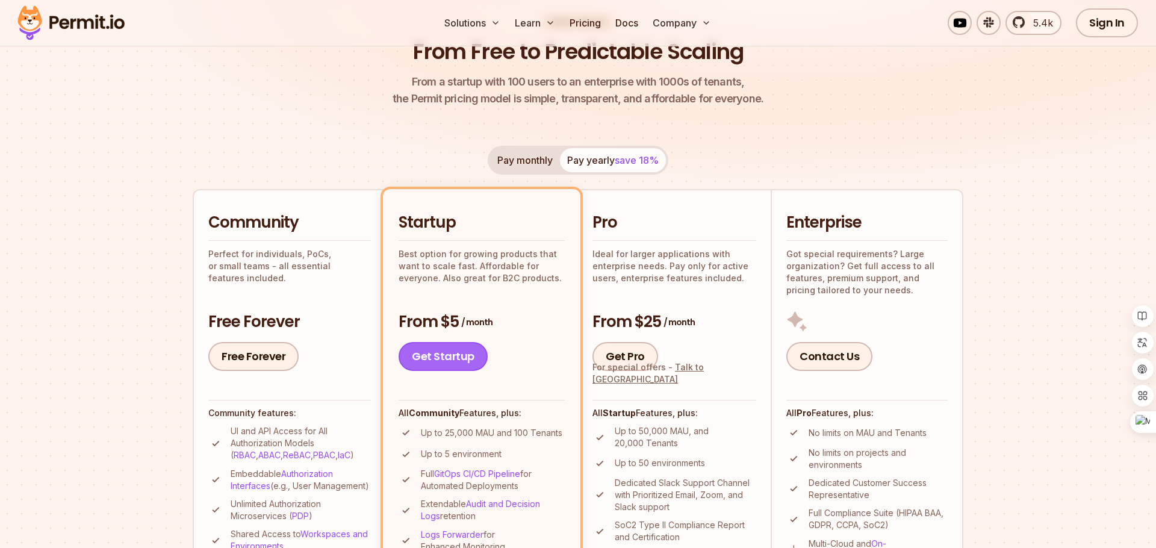
click at [472, 354] on link "Get Startup" at bounding box center [443, 356] width 89 height 29
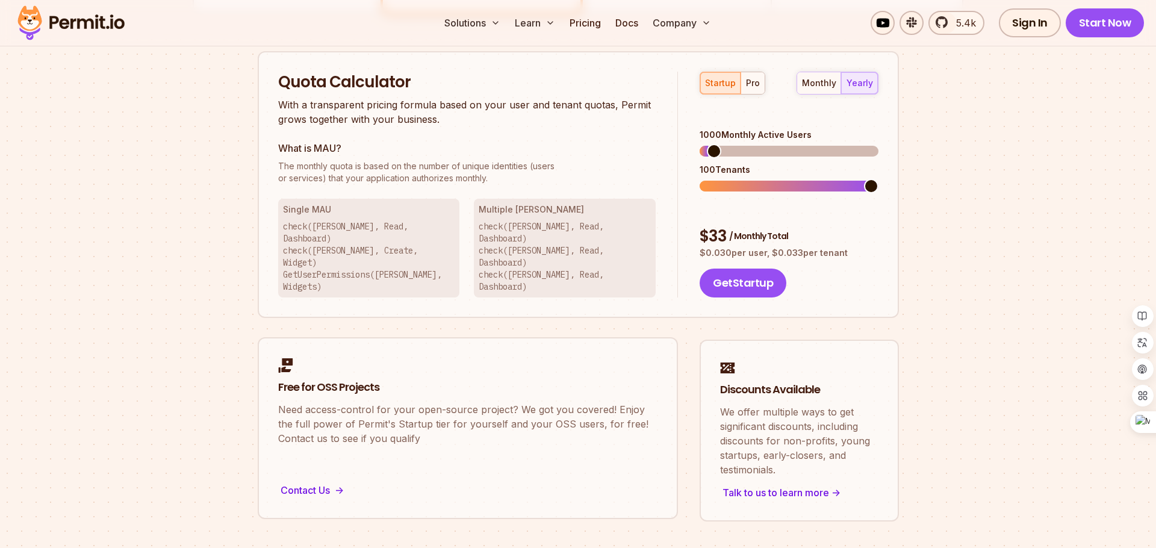
scroll to position [769, 0]
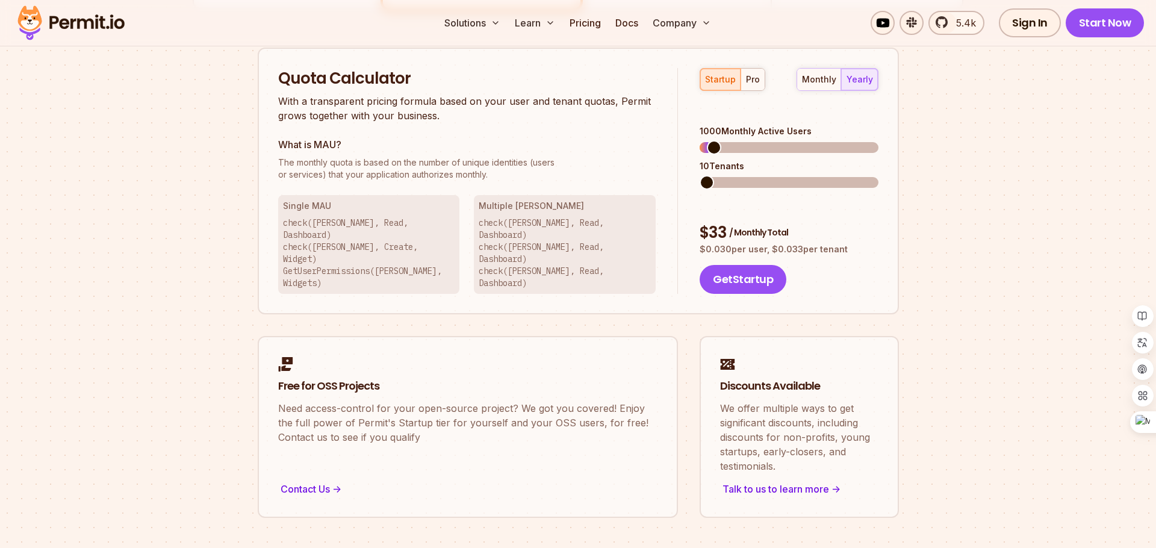
click at [700, 175] on span at bounding box center [707, 182] width 14 height 14
click at [700, 140] on span at bounding box center [707, 147] width 14 height 14
click at [829, 72] on button "monthly" at bounding box center [819, 80] width 44 height 22
click at [752, 265] on button "Get Startup" at bounding box center [743, 279] width 87 height 29
click at [1031, 20] on link "Sign In" at bounding box center [1030, 22] width 62 height 29
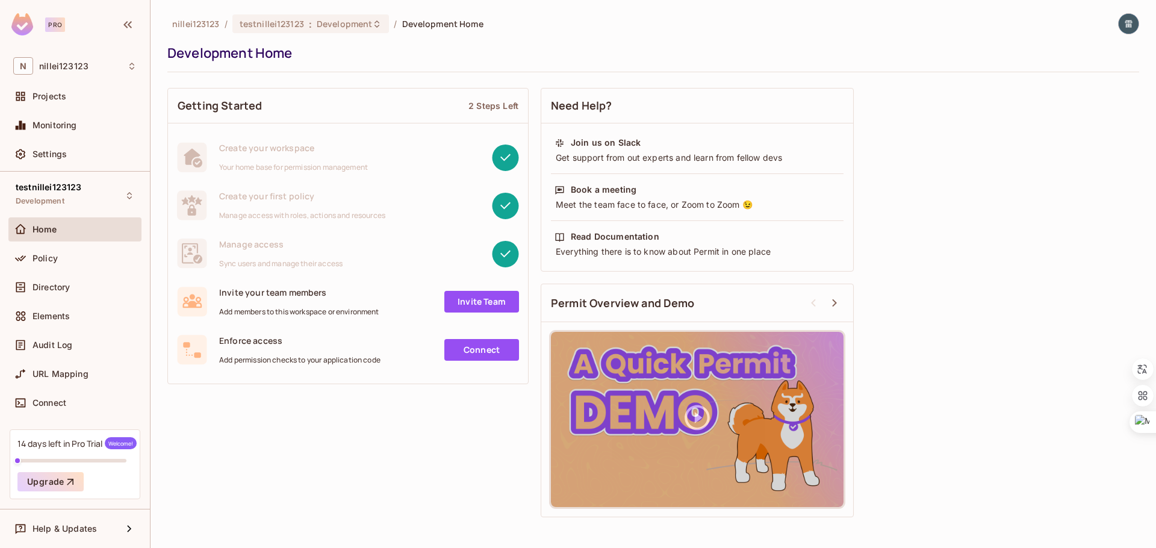
click at [1127, 24] on img at bounding box center [1129, 24] width 20 height 20
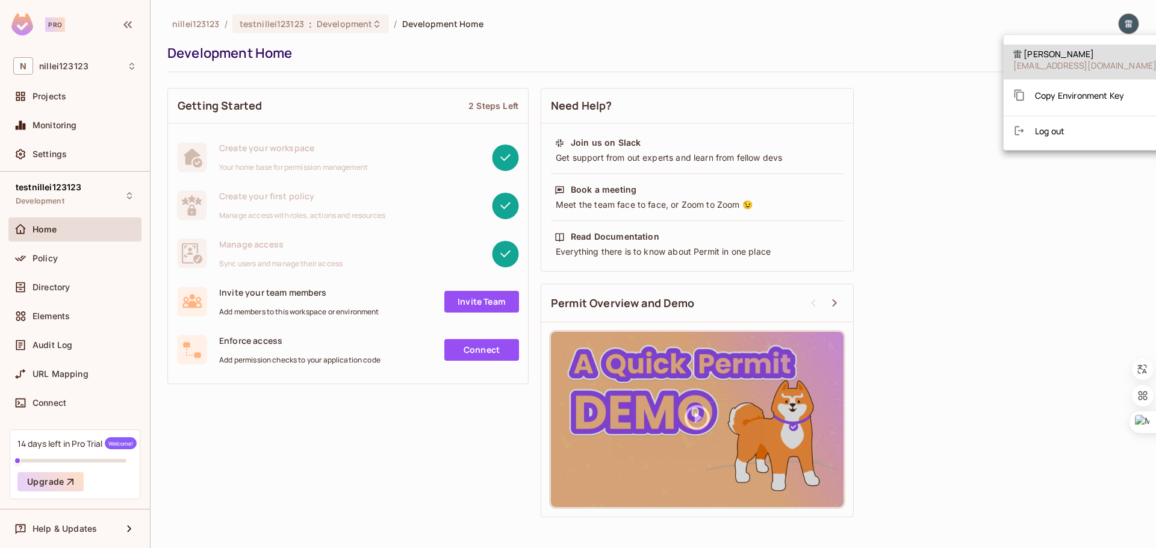
click at [1059, 132] on span "Log out" at bounding box center [1050, 130] width 30 height 11
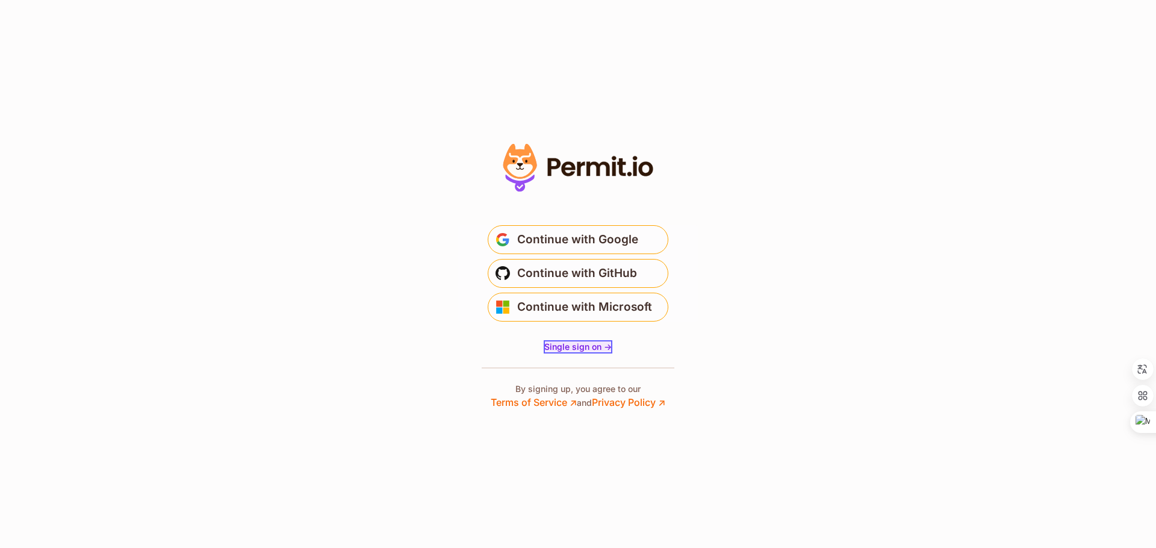
click at [588, 347] on span "Single sign on ->" at bounding box center [577, 346] width 67 height 10
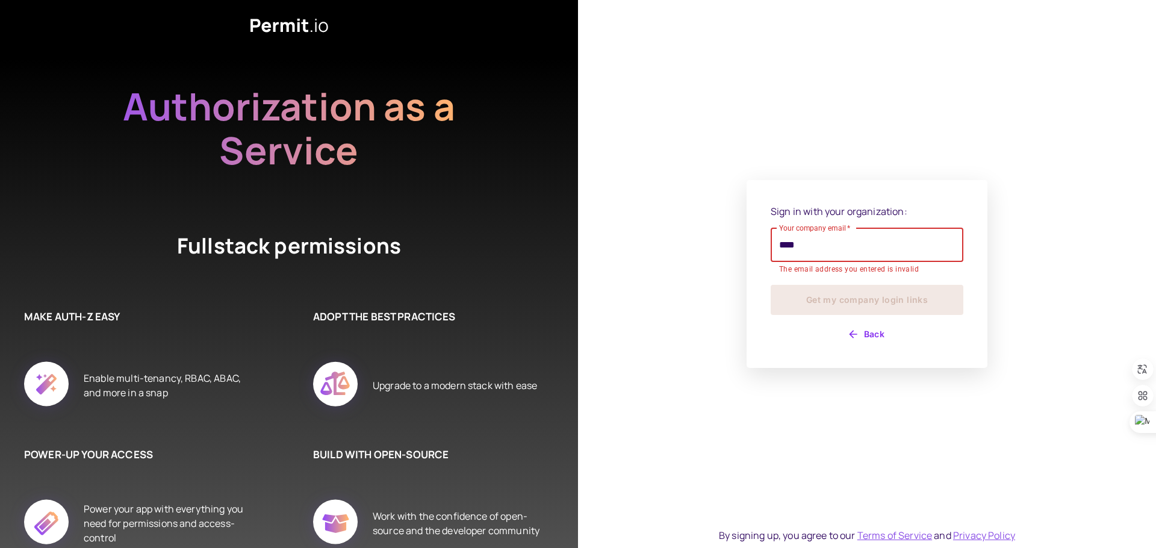
type input "**********"
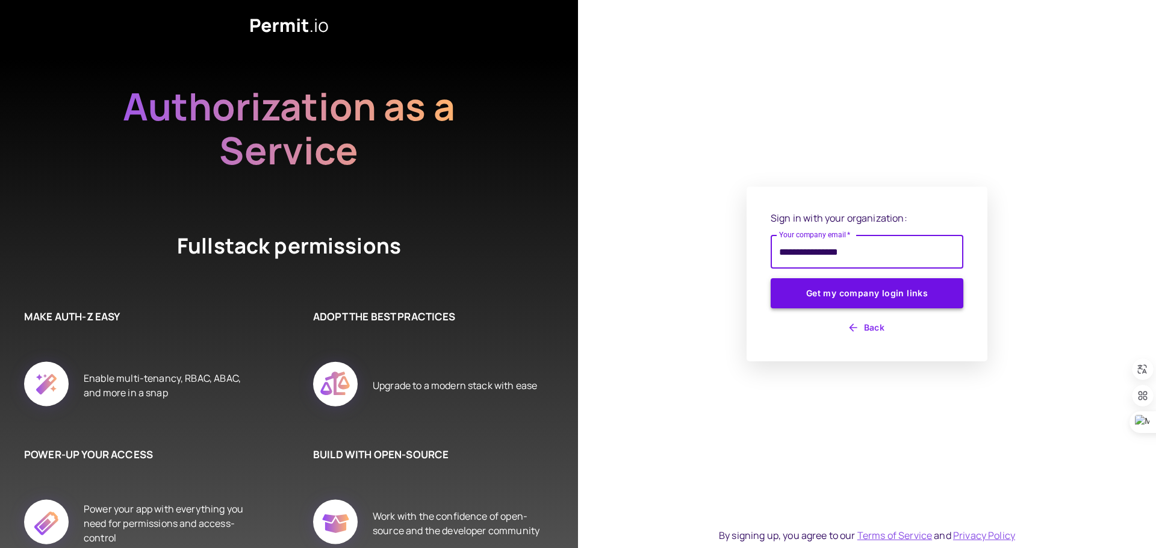
click at [854, 291] on button "Get my company login links" at bounding box center [867, 293] width 193 height 30
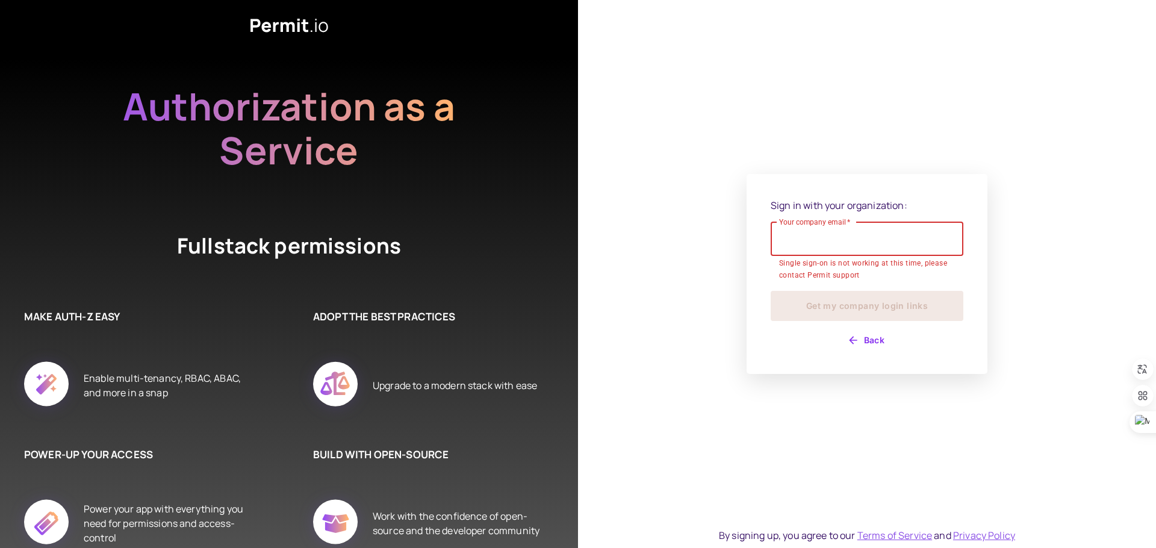
click at [845, 240] on input "Your company email   *" at bounding box center [867, 239] width 193 height 34
click at [819, 242] on input "Your company email   *" at bounding box center [867, 239] width 193 height 34
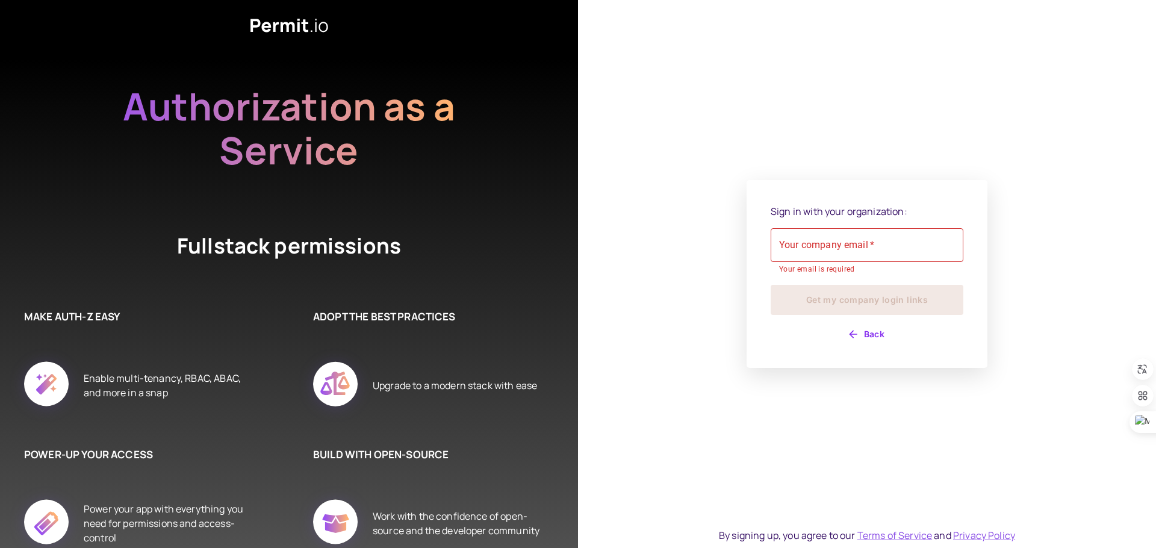
click at [795, 269] on p "Your email is required" at bounding box center [867, 270] width 176 height 12
click at [812, 249] on div "Your company email   * Your company email   * Your email is required" at bounding box center [867, 252] width 193 height 48
type input "*"
click at [856, 328] on icon "button" at bounding box center [853, 334] width 12 height 12
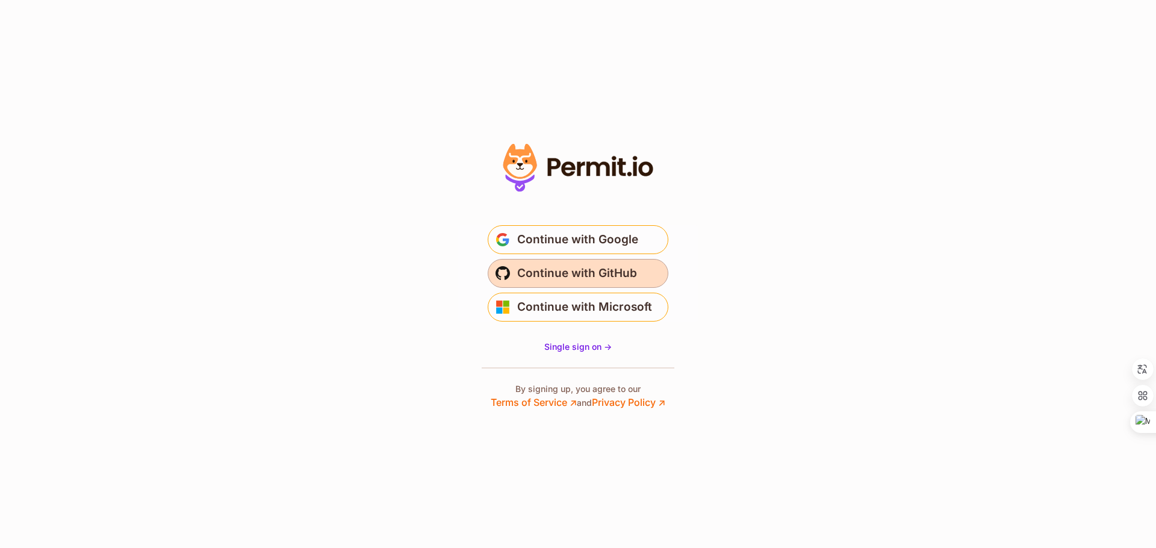
click at [600, 275] on span "Continue with GitHub" at bounding box center [577, 273] width 120 height 19
click at [605, 277] on span "Continue with GitHub" at bounding box center [577, 273] width 120 height 19
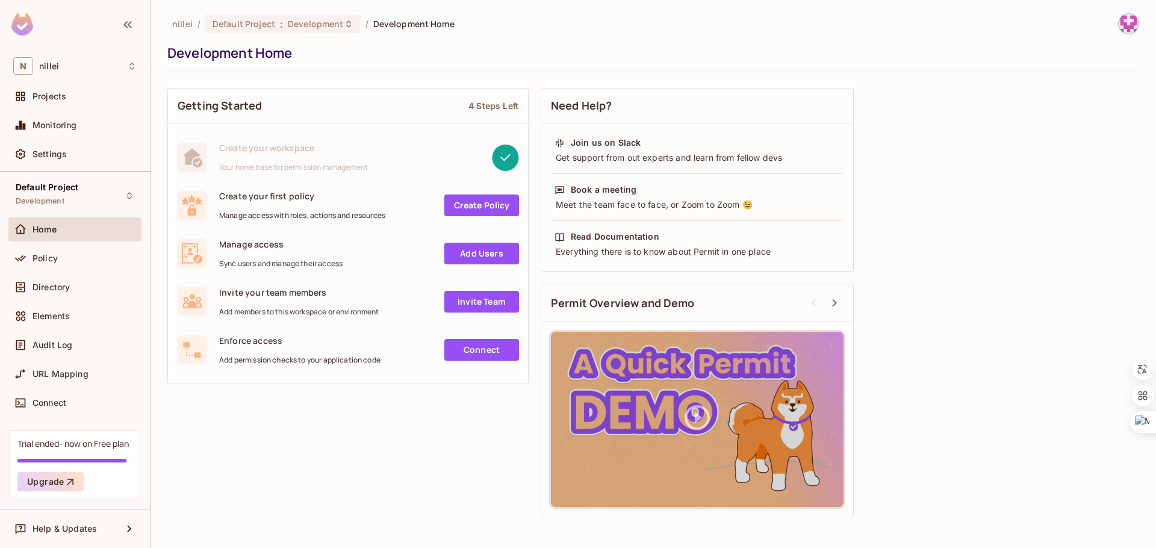
click at [75, 26] on div at bounding box center [75, 26] width 150 height 52
click at [131, 23] on icon "button" at bounding box center [127, 24] width 14 height 14
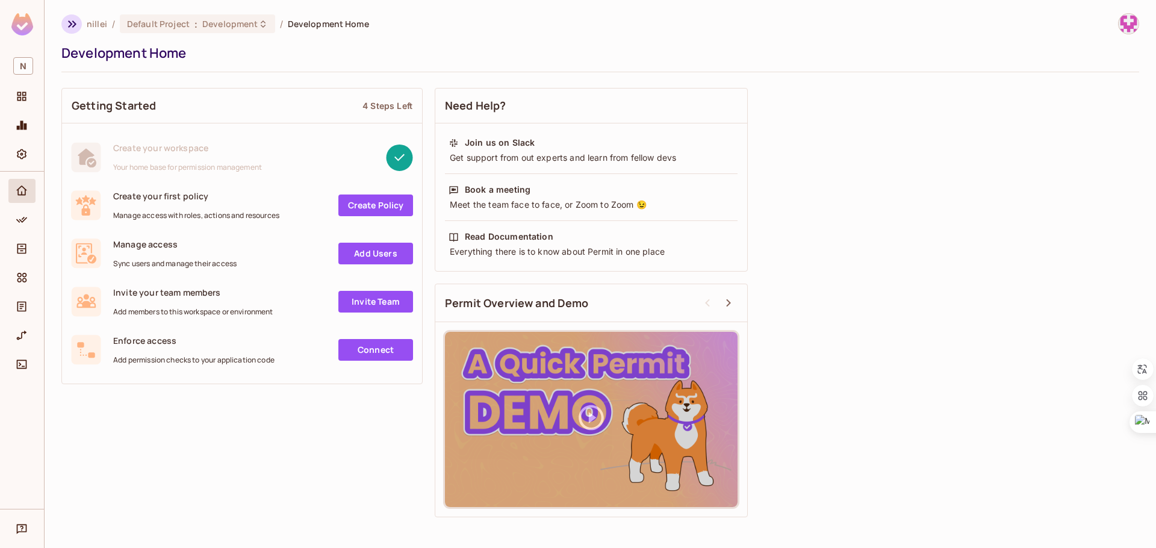
click at [78, 23] on icon "button" at bounding box center [72, 24] width 14 height 14
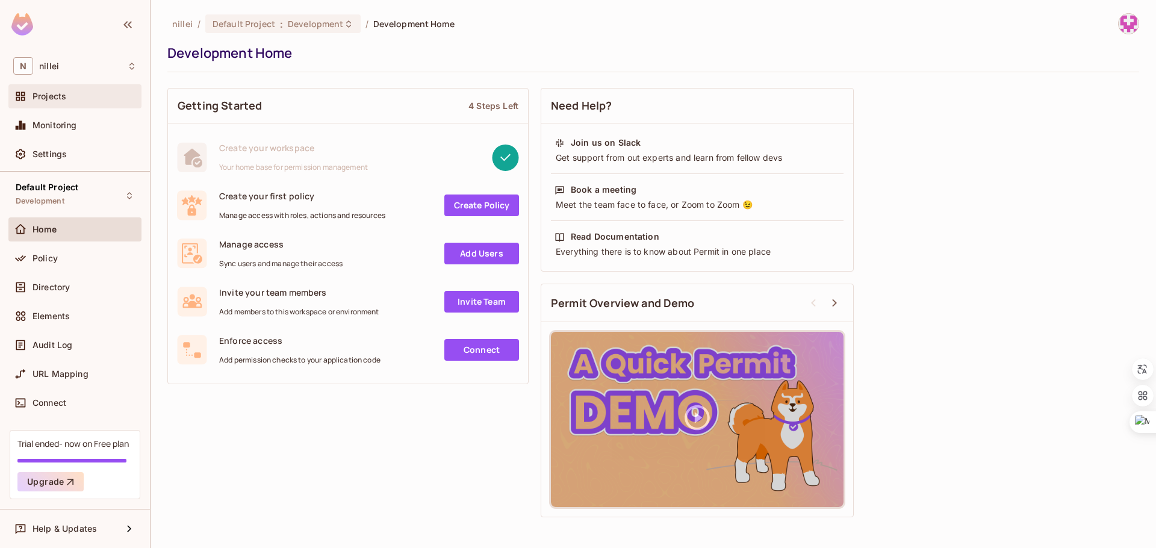
click at [70, 94] on div "Projects" at bounding box center [85, 97] width 104 height 10
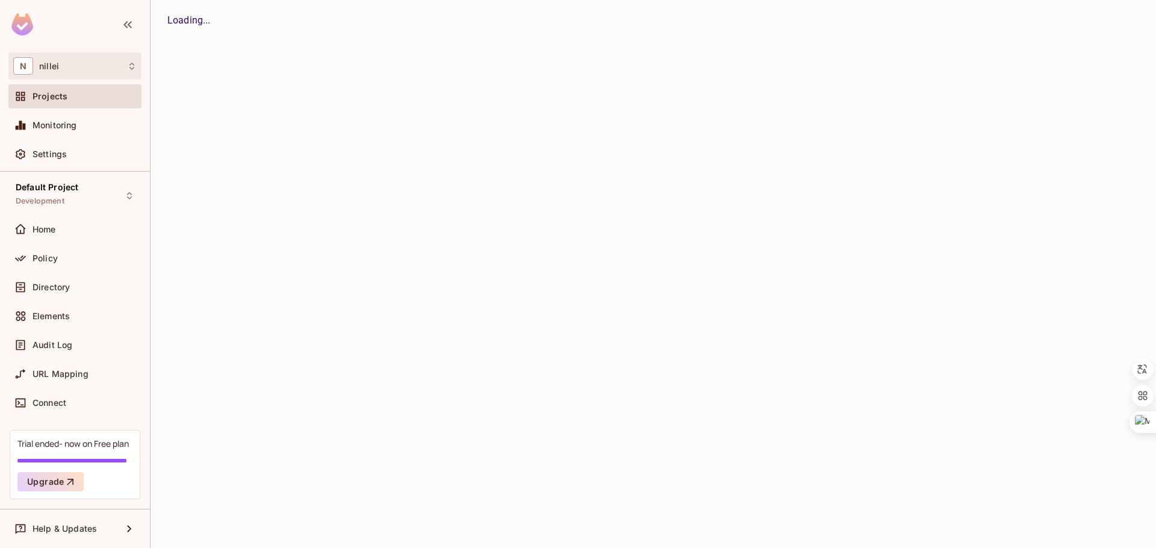
click at [80, 69] on div "N nillei" at bounding box center [74, 65] width 123 height 17
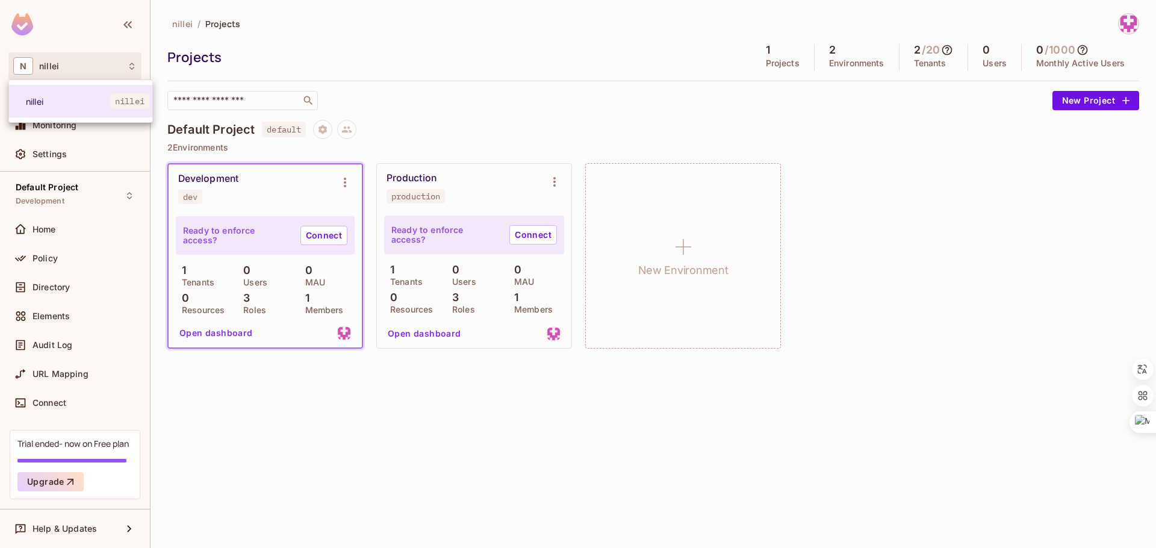
click at [301, 440] on div at bounding box center [578, 274] width 1156 height 548
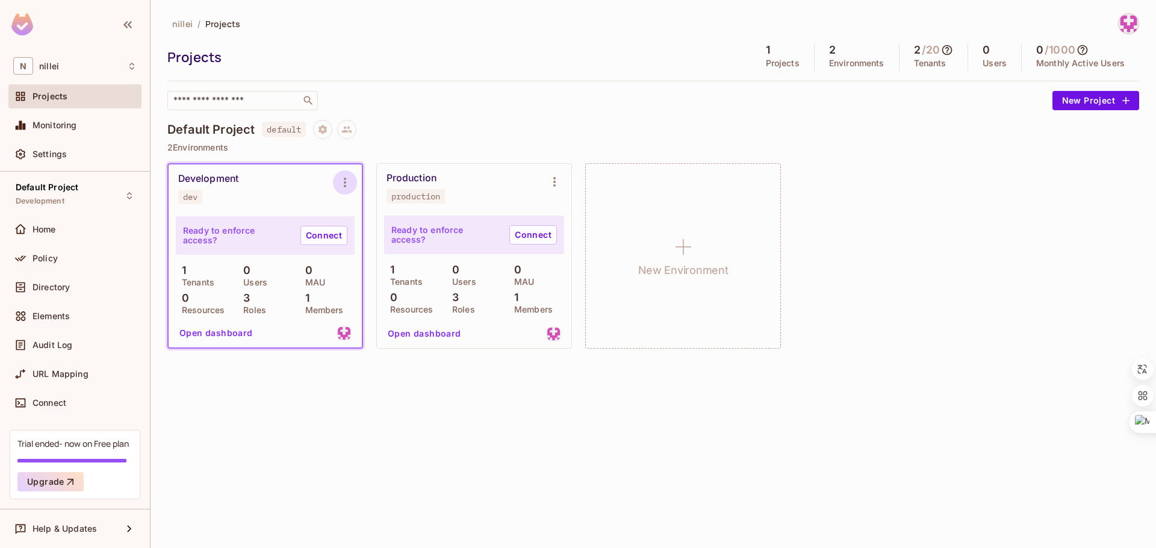
click at [348, 184] on icon "Environment settings" at bounding box center [345, 182] width 14 height 14
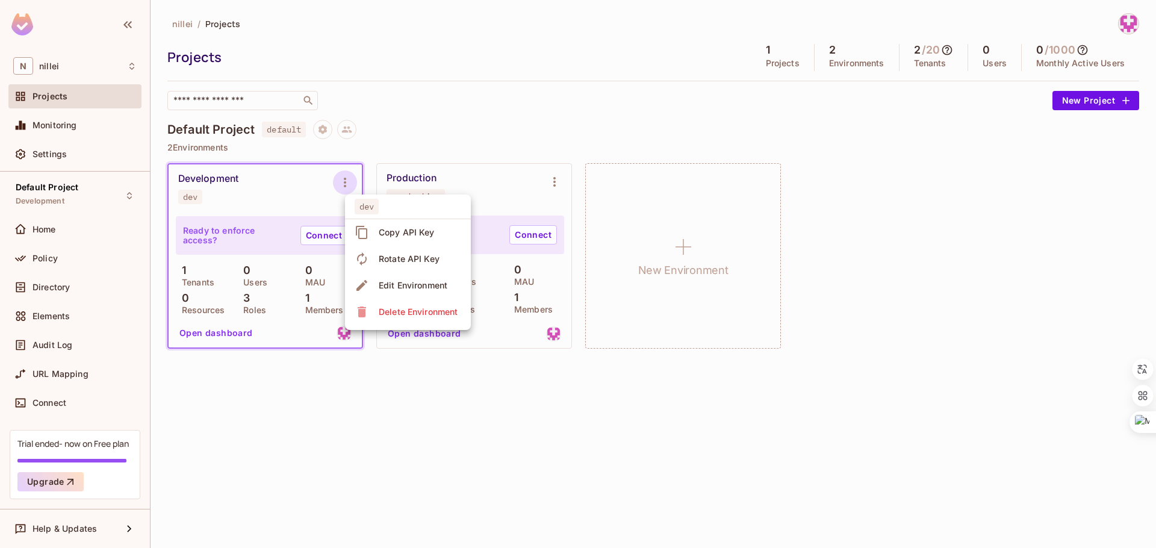
click at [404, 446] on div at bounding box center [578, 274] width 1156 height 548
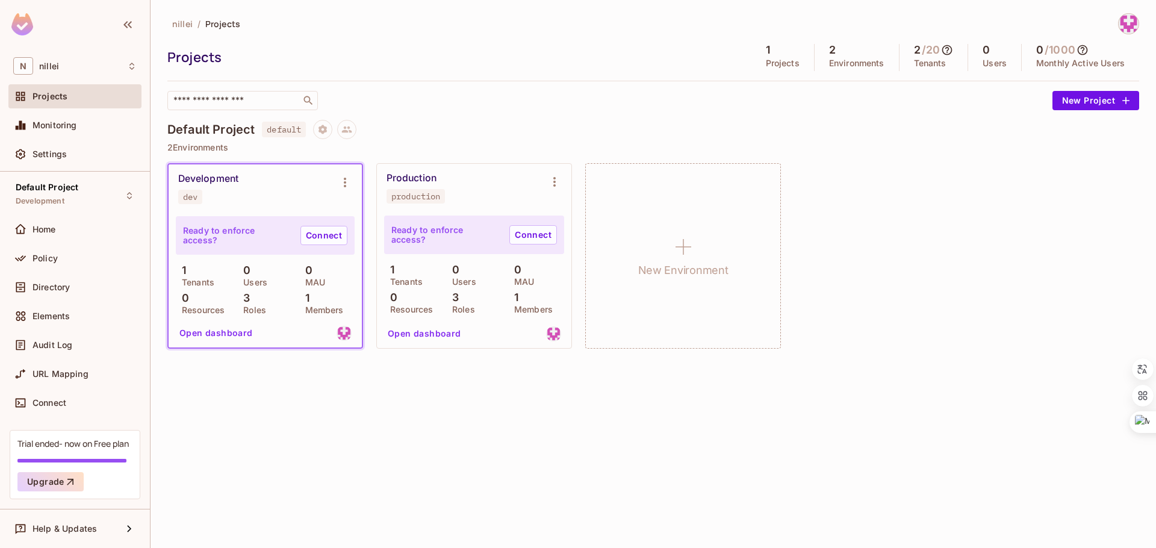
click at [1120, 23] on img at bounding box center [1129, 24] width 20 height 20
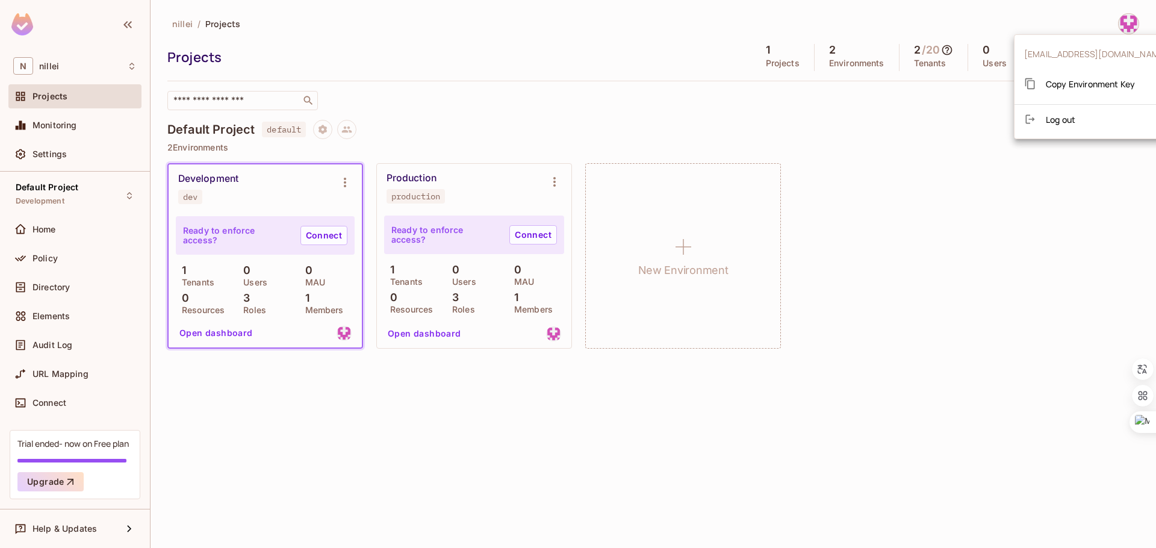
click at [1062, 118] on span "Log out" at bounding box center [1061, 119] width 30 height 11
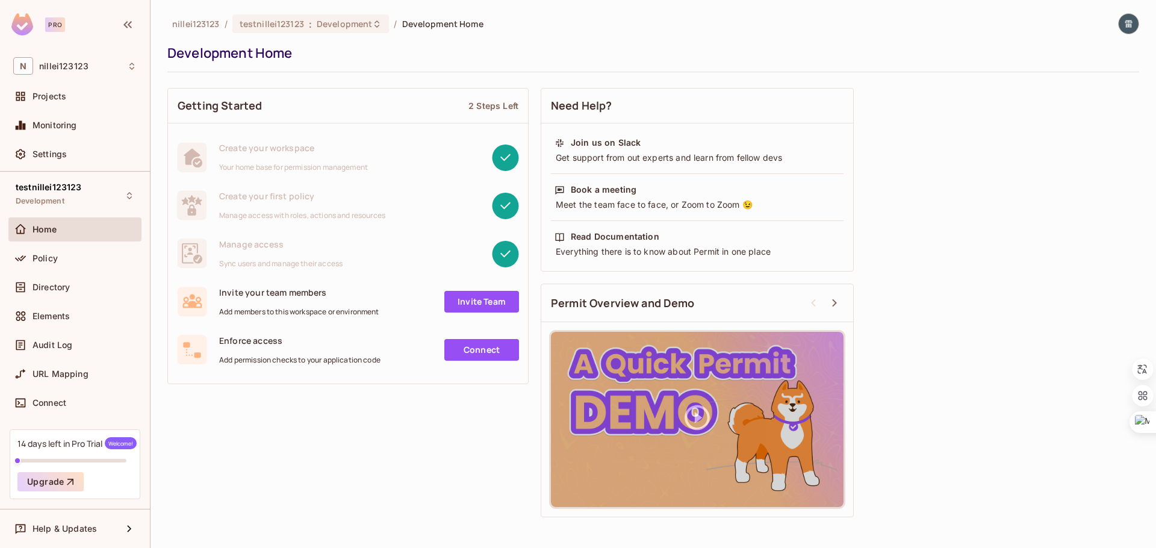
click at [254, 433] on div "Getting Started 2 Steps Left Create your workspace Your home base for permissio…" at bounding box center [653, 302] width 972 height 441
click at [271, 339] on span "Enforce access" at bounding box center [299, 340] width 161 height 11
click at [302, 337] on span "Enforce access" at bounding box center [299, 340] width 161 height 11
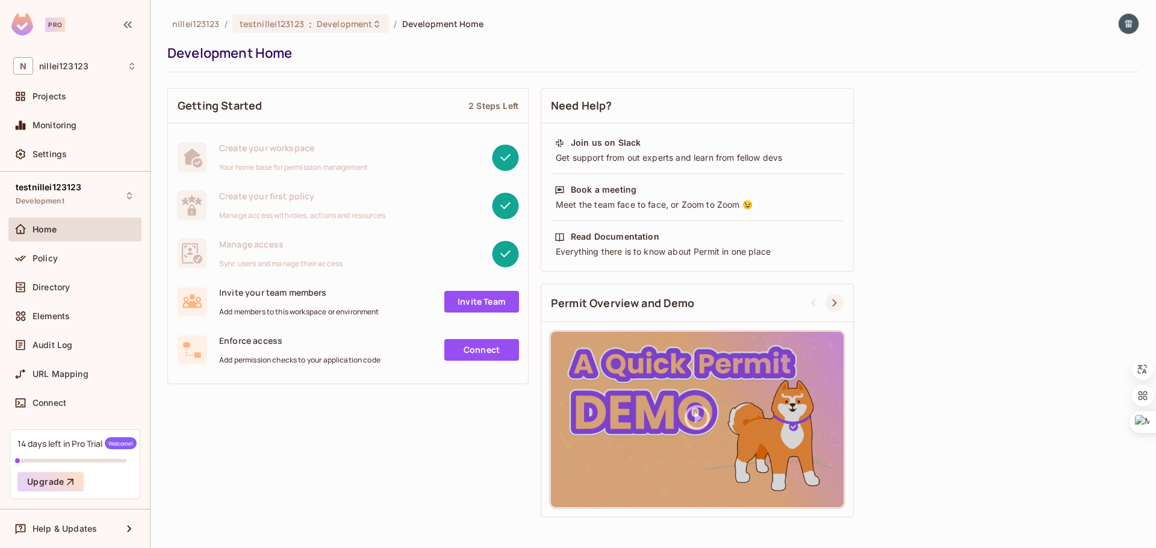
click at [837, 302] on icon at bounding box center [835, 303] width 14 height 14
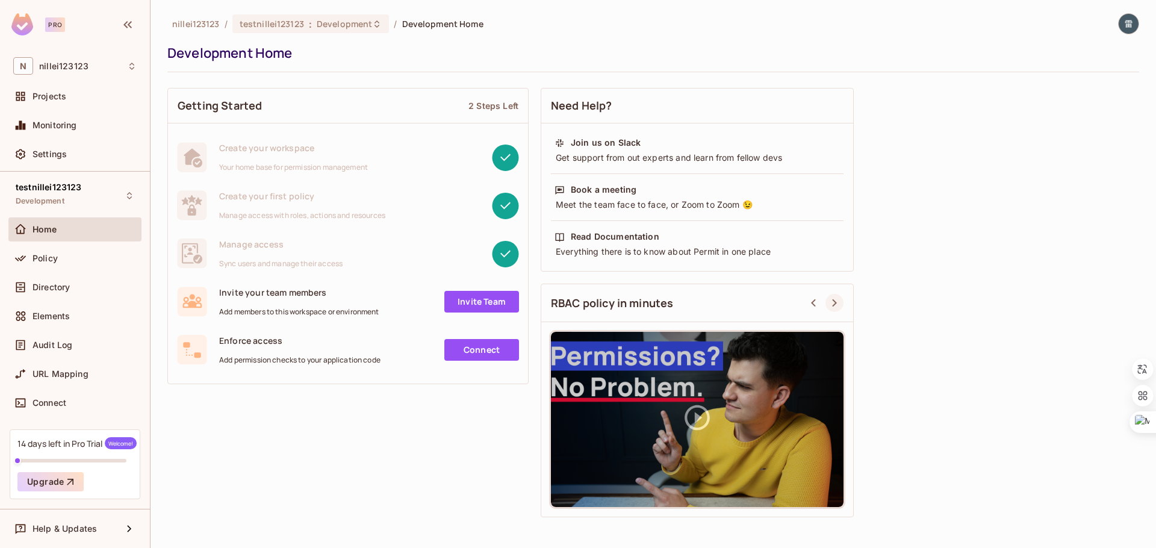
click at [837, 302] on icon at bounding box center [835, 303] width 14 height 14
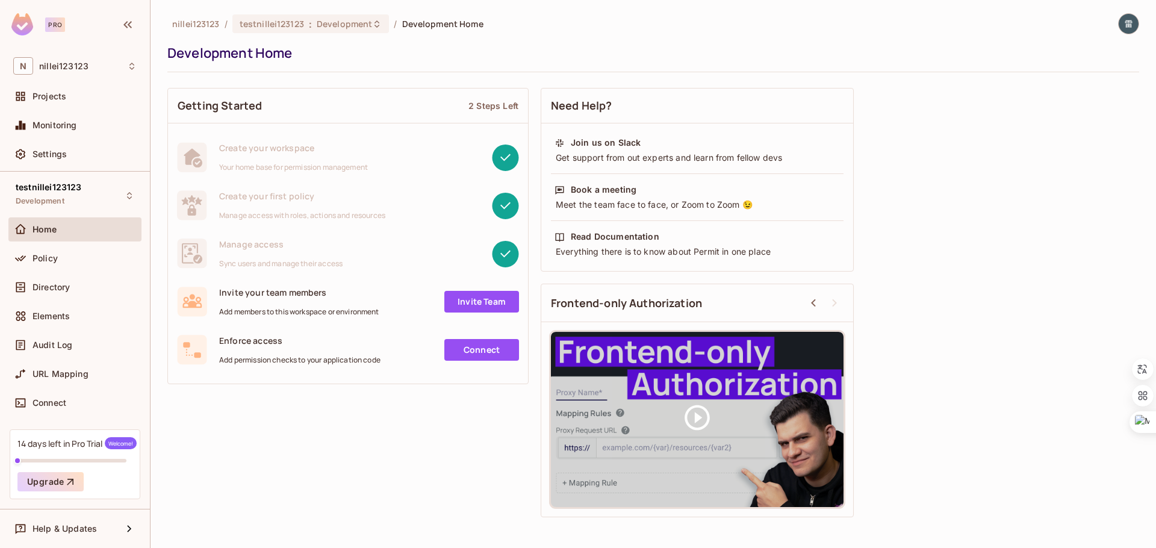
click at [837, 302] on icon at bounding box center [835, 303] width 14 height 14
click at [812, 302] on icon at bounding box center [813, 303] width 5 height 8
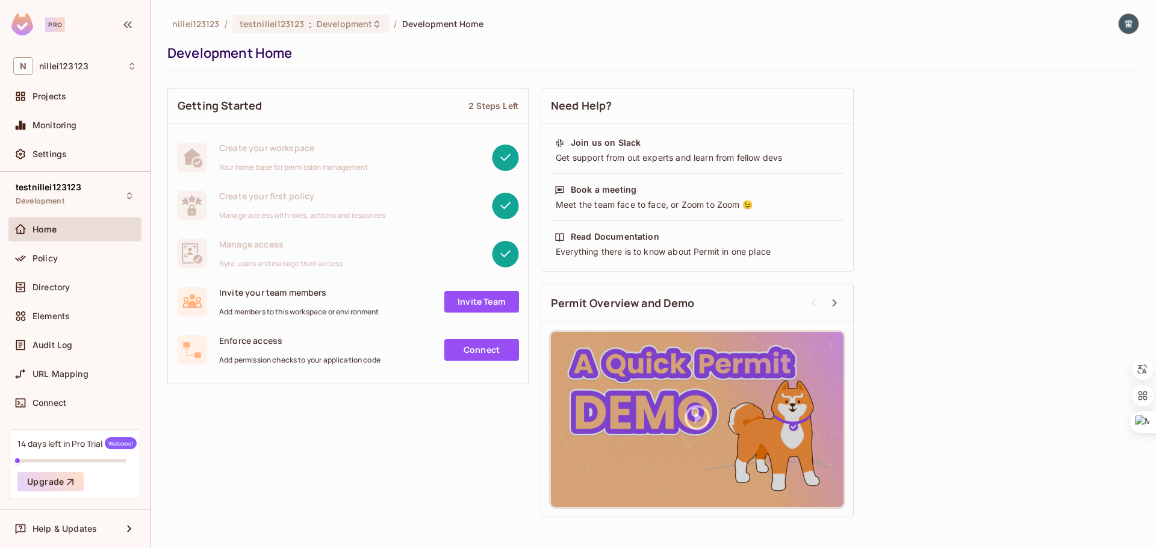
click at [958, 305] on div "Getting Started 2 Steps Left Create your workspace Your home base for permissio…" at bounding box center [653, 302] width 972 height 441
click at [63, 529] on span "Help & Updates" at bounding box center [65, 529] width 64 height 10
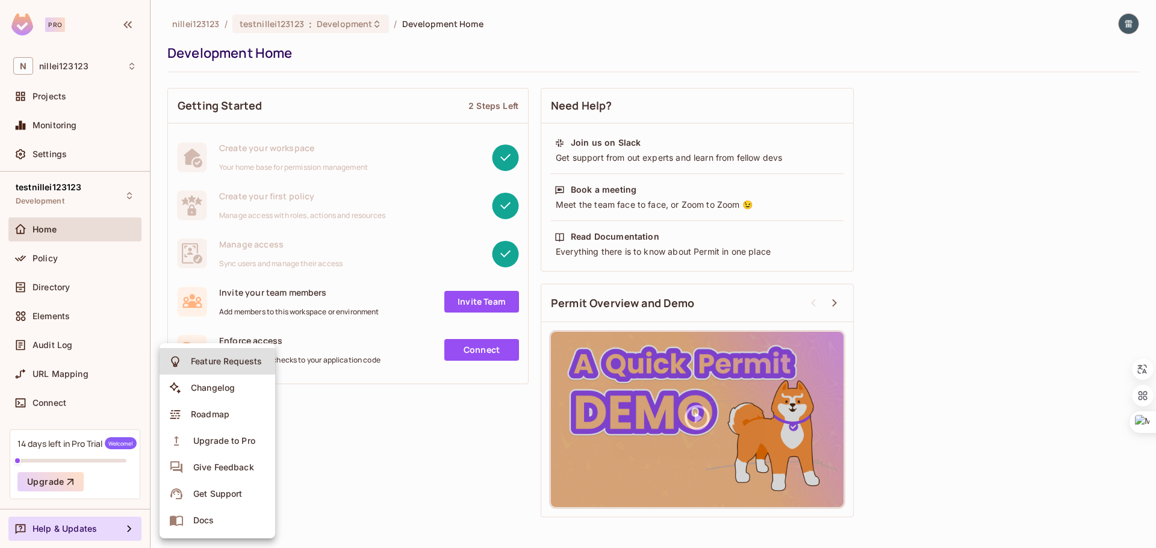
click at [205, 438] on div "Upgrade to Pro" at bounding box center [224, 441] width 62 height 12
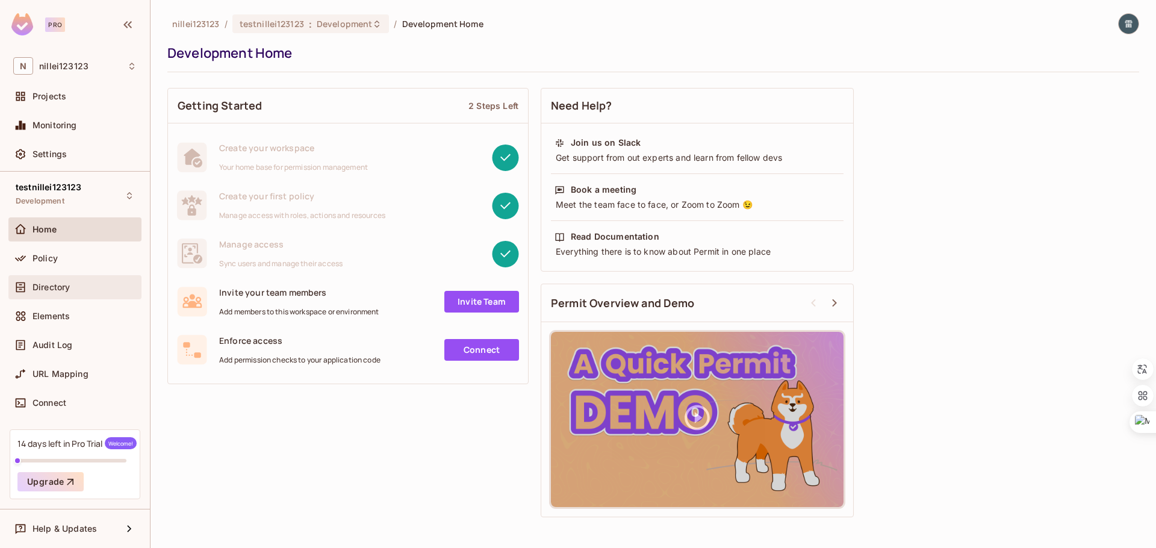
click at [71, 285] on div "Directory" at bounding box center [85, 287] width 104 height 10
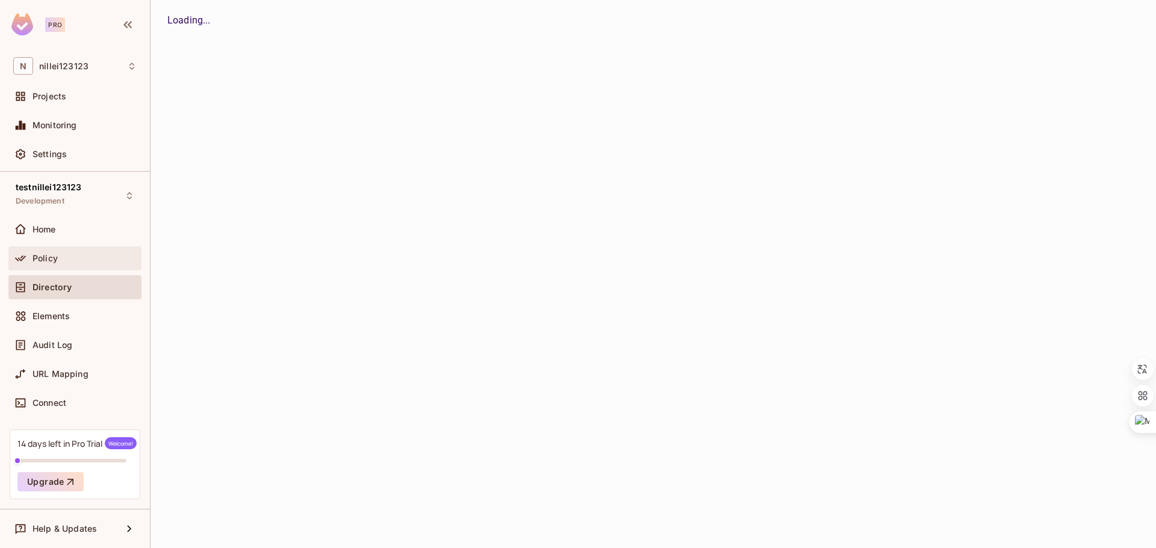
click at [75, 262] on div "Policy" at bounding box center [85, 259] width 104 height 10
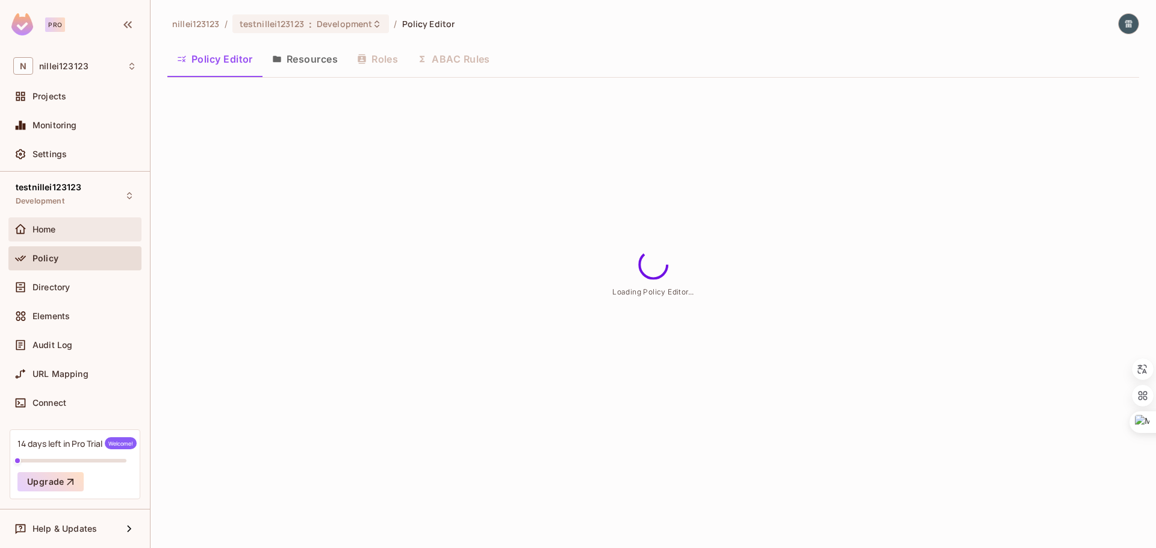
click at [80, 236] on div "Home" at bounding box center [74, 229] width 123 height 14
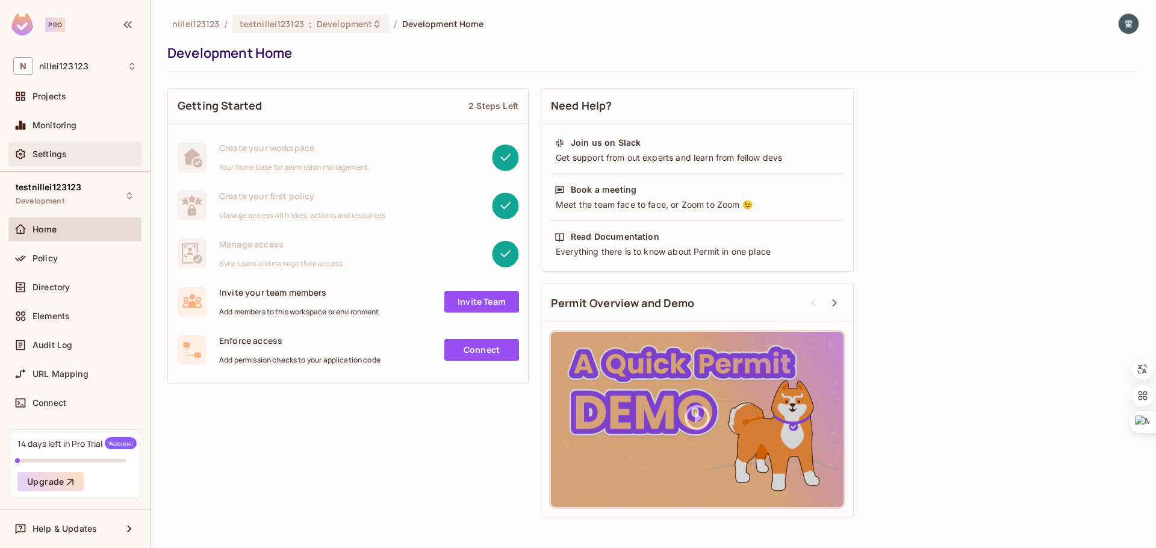
click at [61, 144] on div "Settings" at bounding box center [74, 154] width 133 height 24
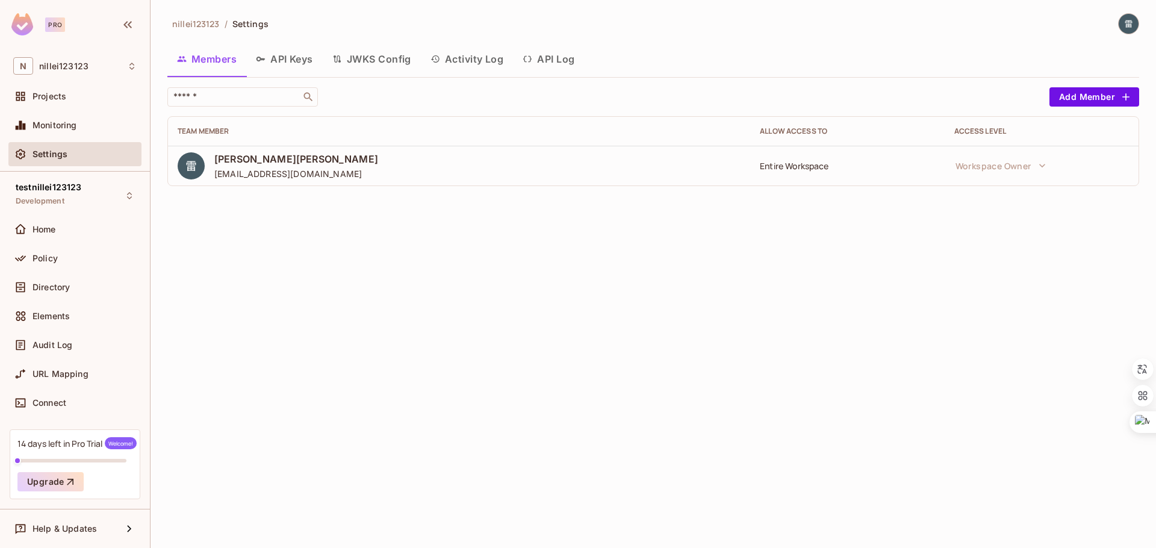
click at [1127, 24] on img at bounding box center [1129, 24] width 20 height 20
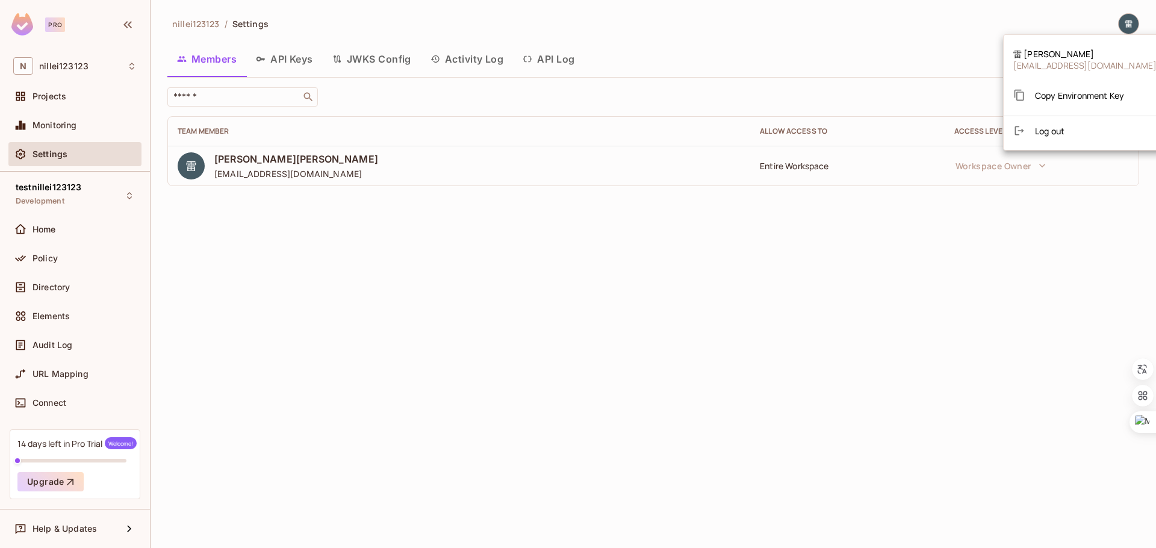
click at [569, 372] on div at bounding box center [578, 274] width 1156 height 548
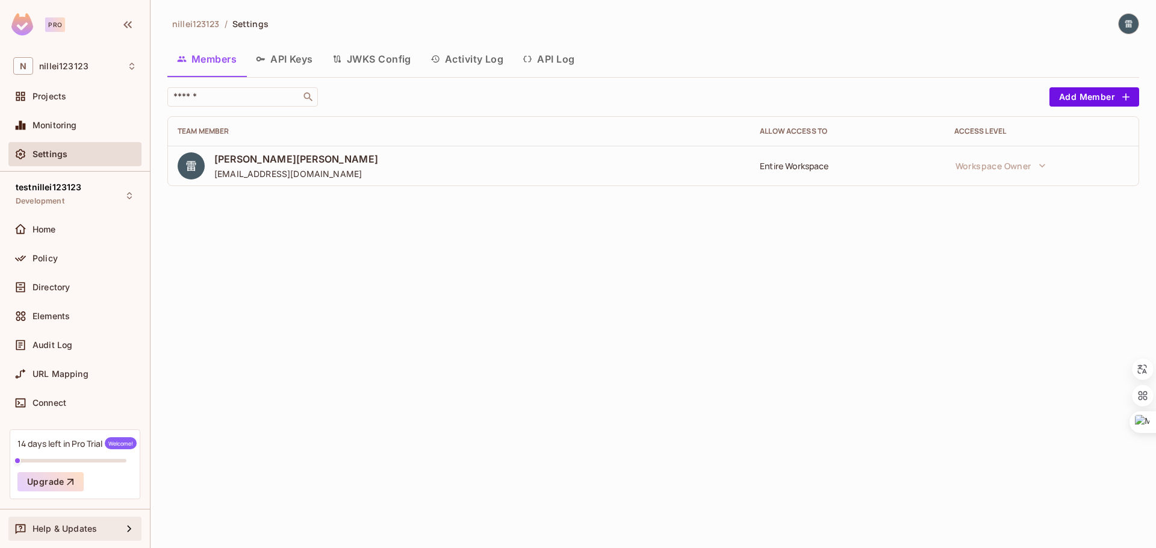
click at [86, 534] on div "Help & Updates" at bounding box center [74, 529] width 123 height 14
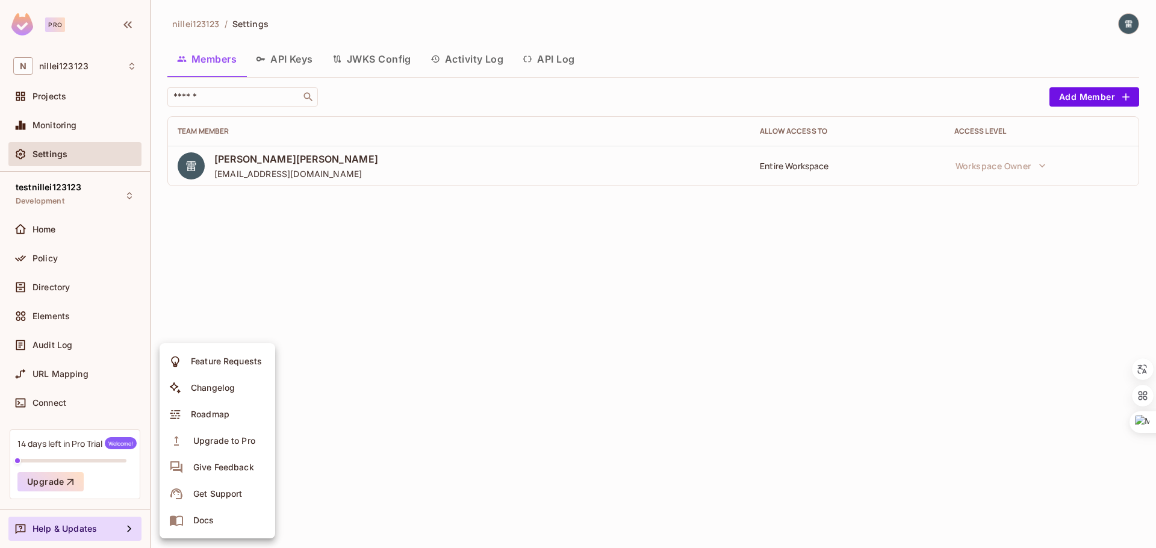
click at [82, 455] on div at bounding box center [578, 274] width 1156 height 548
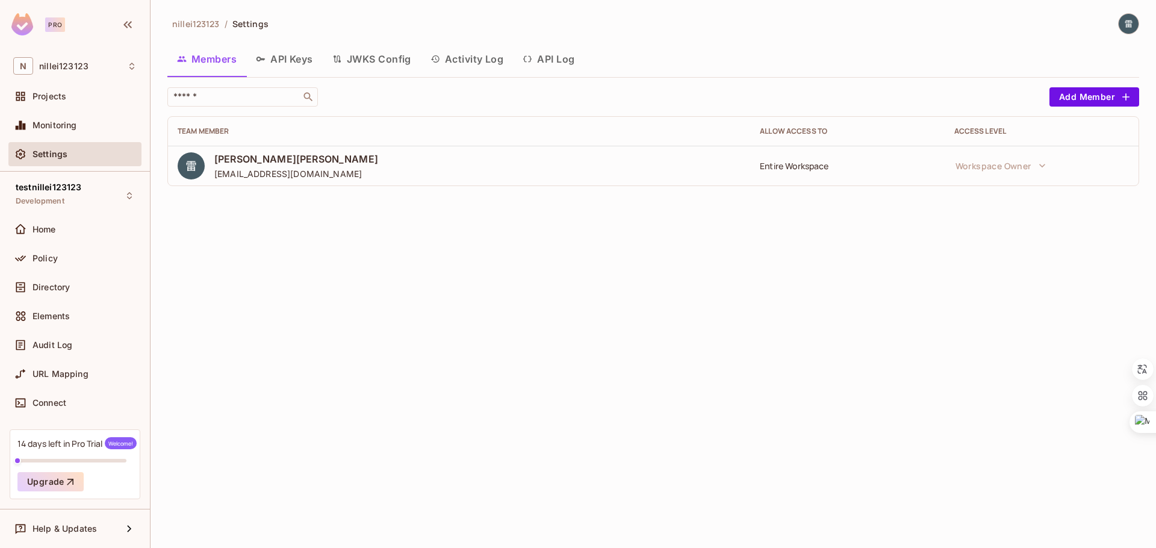
click at [54, 484] on button "Upgrade" at bounding box center [50, 481] width 66 height 19
click at [372, 66] on button "JWKS Config" at bounding box center [372, 59] width 98 height 30
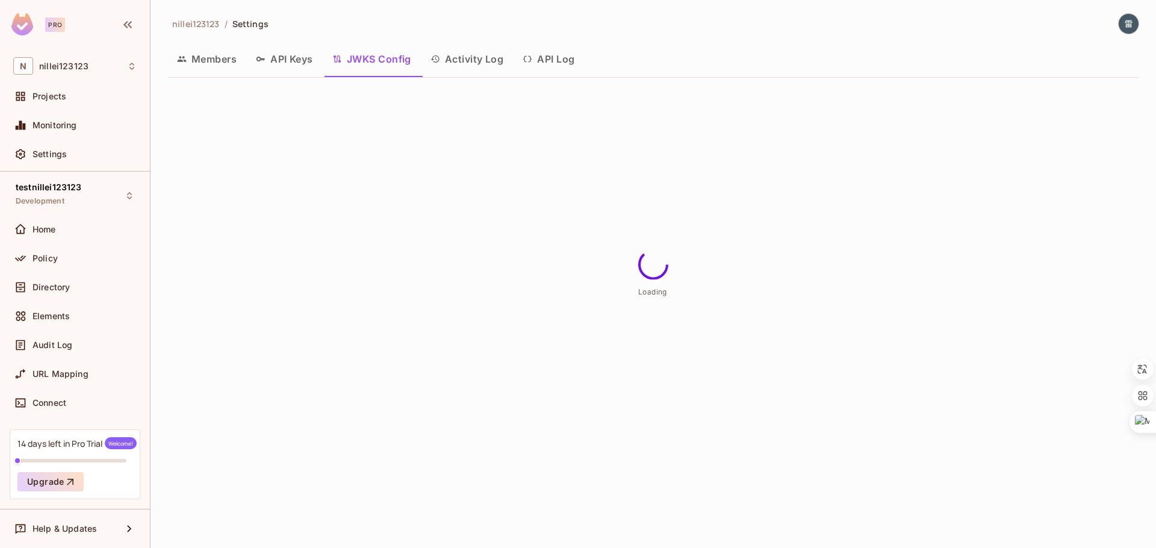
click at [486, 54] on button "Activity Log" at bounding box center [467, 59] width 93 height 30
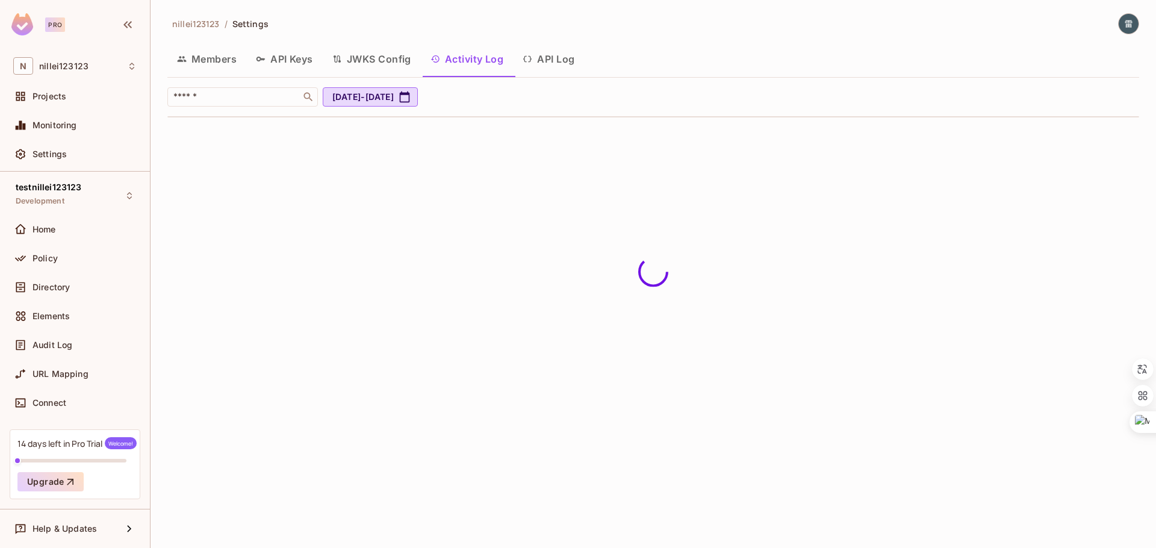
click at [366, 60] on button "JWKS Config" at bounding box center [372, 59] width 98 height 30
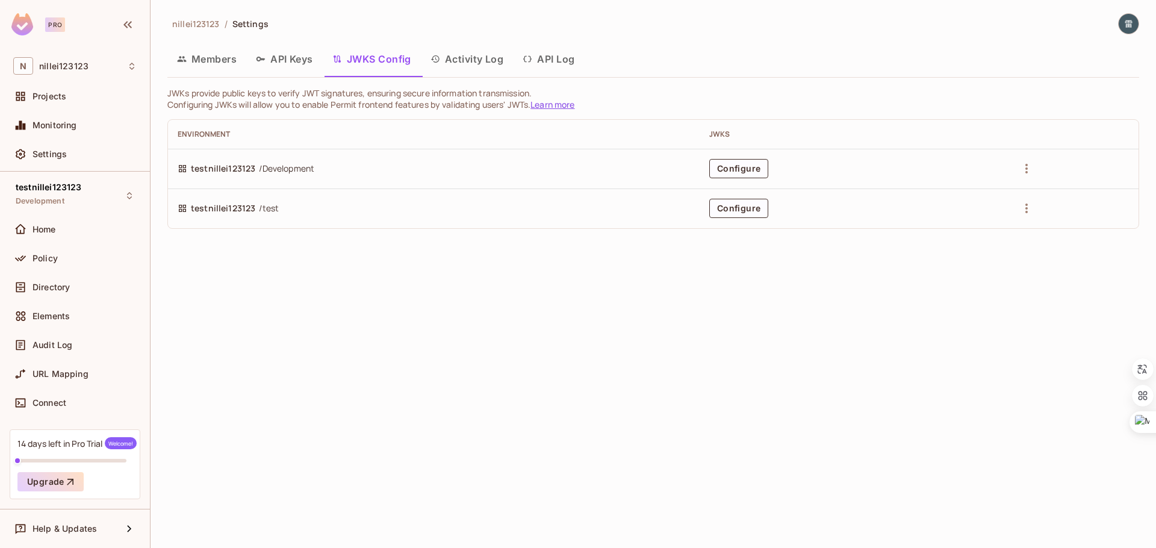
click at [273, 70] on button "API Keys" at bounding box center [284, 59] width 76 height 30
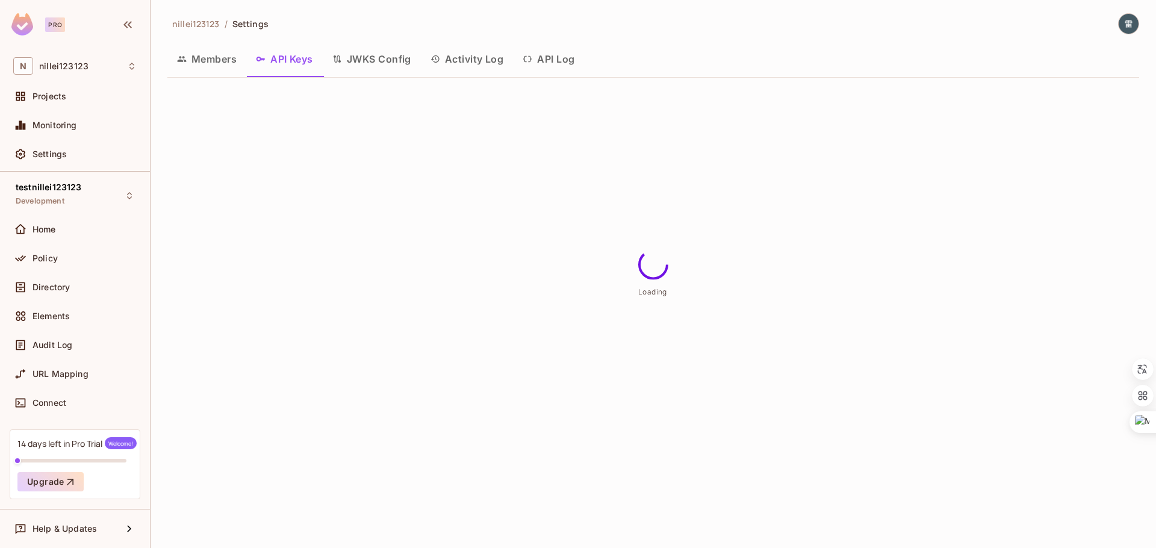
click at [194, 63] on button "Members" at bounding box center [206, 59] width 79 height 30
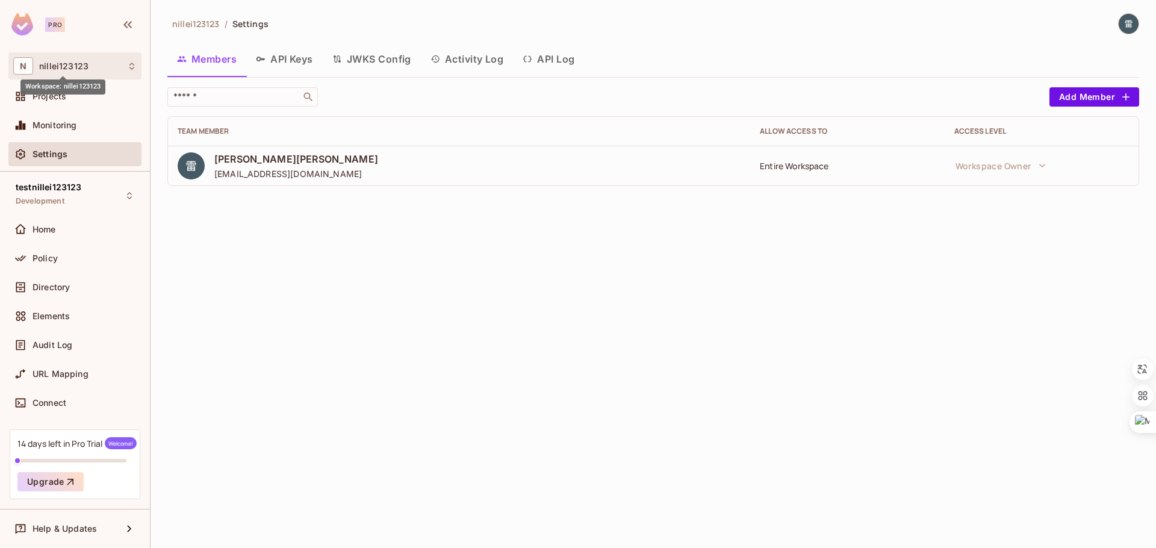
click at [81, 69] on span "nillei123123" at bounding box center [63, 66] width 49 height 10
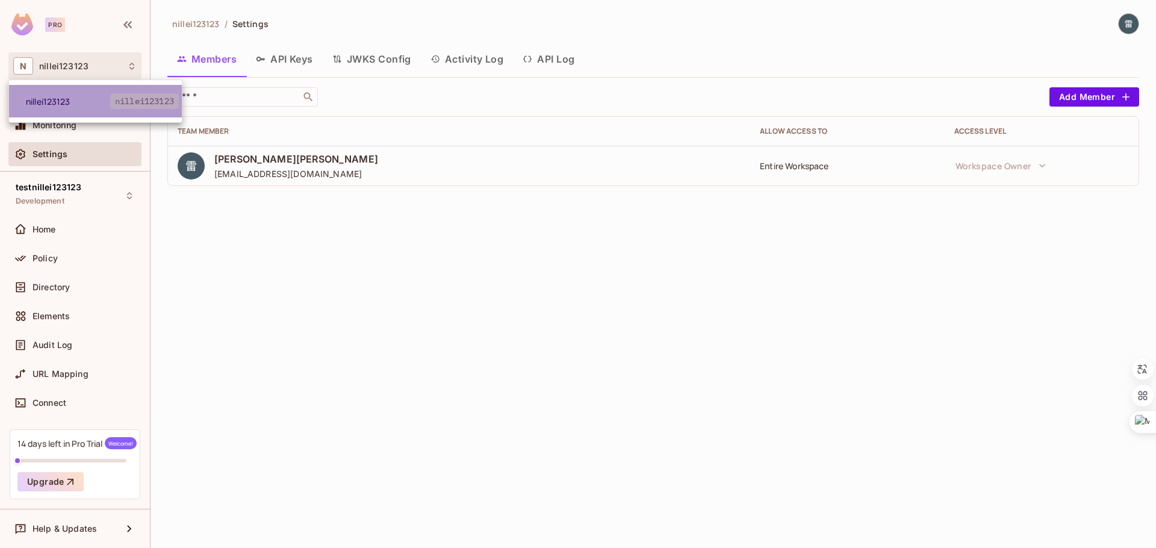
click at [96, 103] on span "nillei123123" at bounding box center [68, 101] width 84 height 11
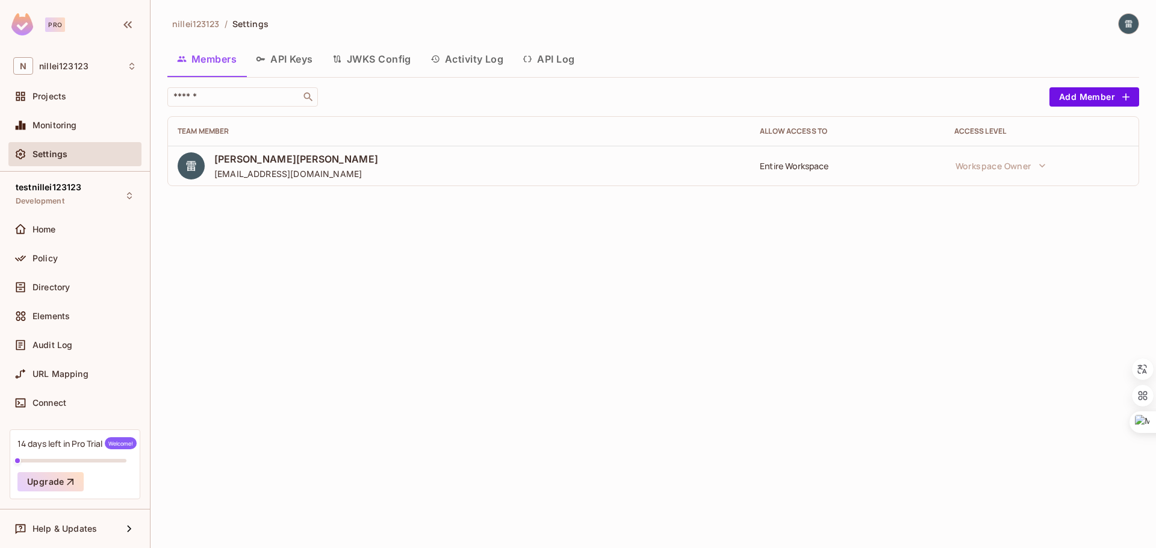
click at [30, 22] on img at bounding box center [22, 24] width 22 height 22
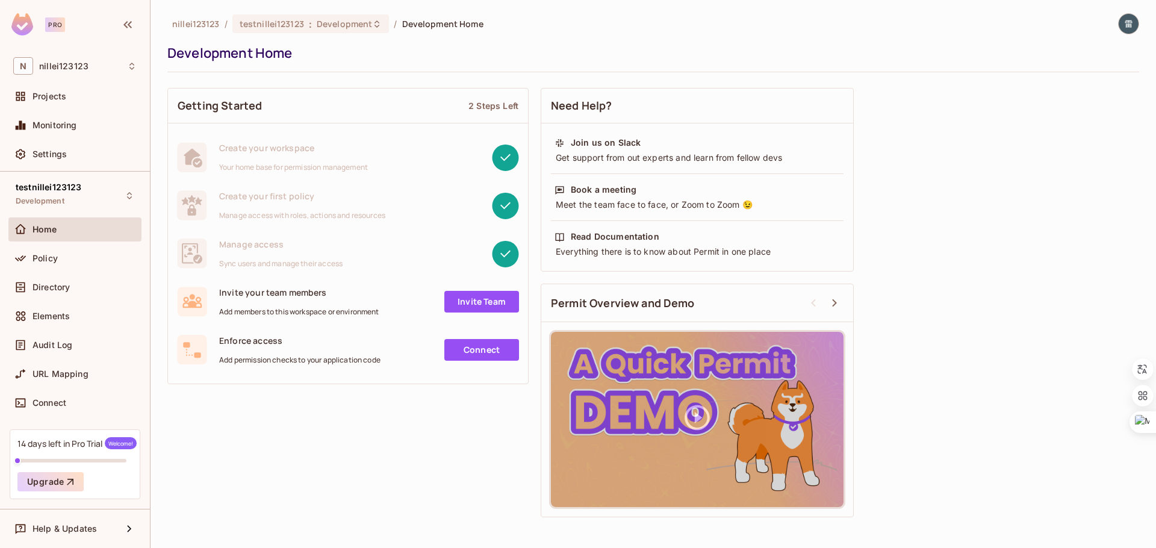
click at [30, 22] on img at bounding box center [22, 24] width 22 height 22
click at [1121, 26] on img at bounding box center [1129, 24] width 20 height 20
click at [1025, 237] on div at bounding box center [578, 274] width 1156 height 548
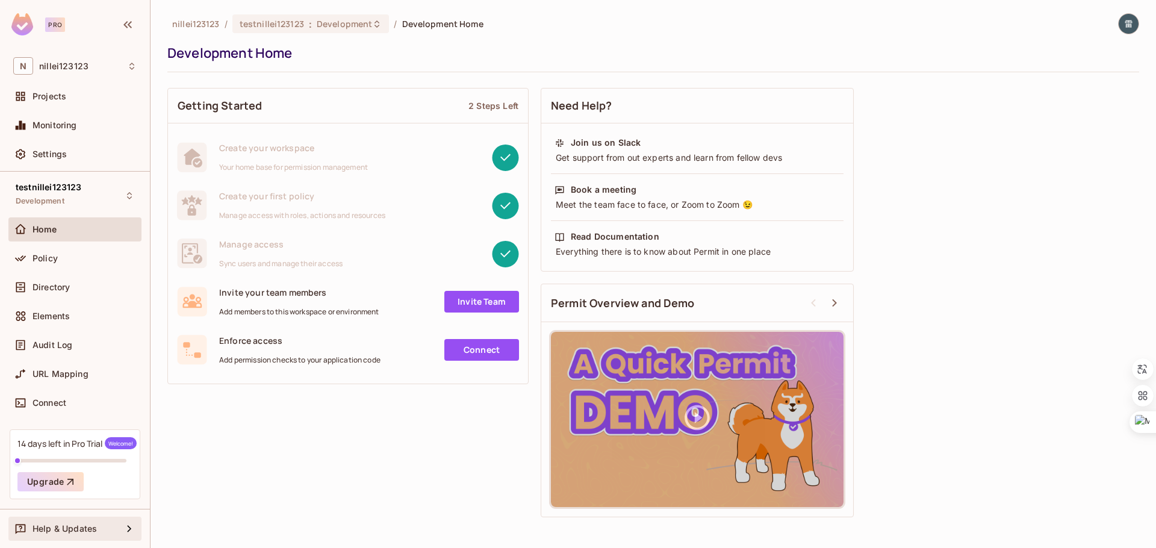
click at [67, 532] on span "Help & Updates" at bounding box center [65, 529] width 64 height 10
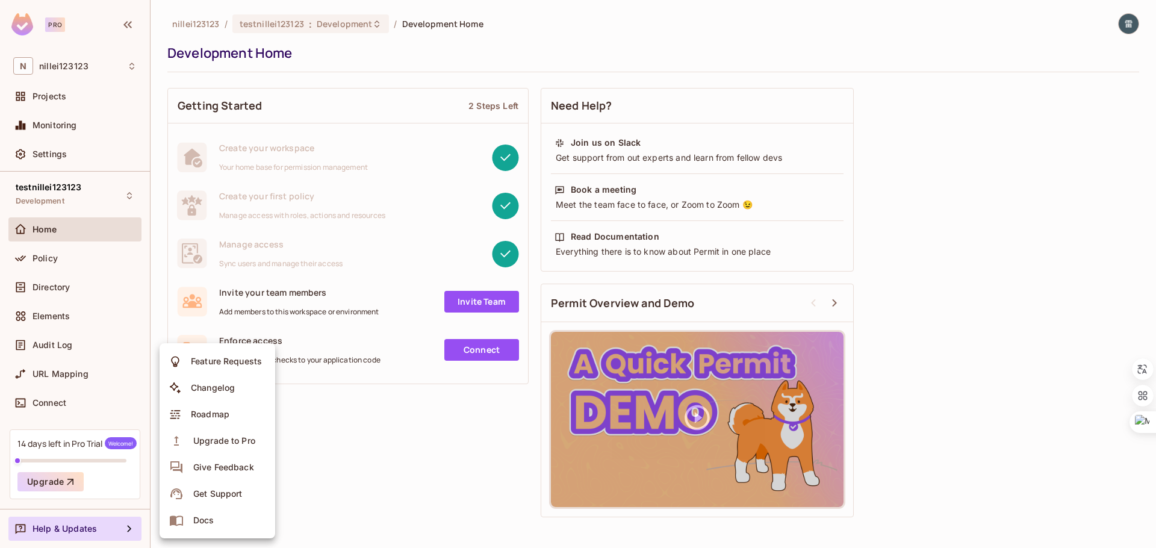
click at [48, 402] on div at bounding box center [578, 274] width 1156 height 548
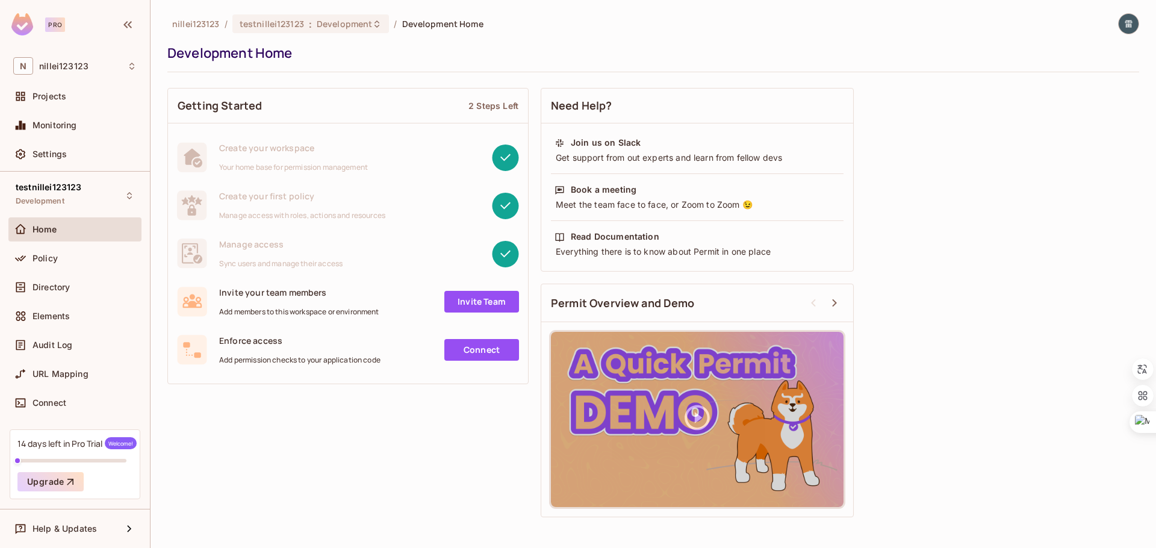
click at [66, 401] on span "Connect" at bounding box center [50, 403] width 34 height 10
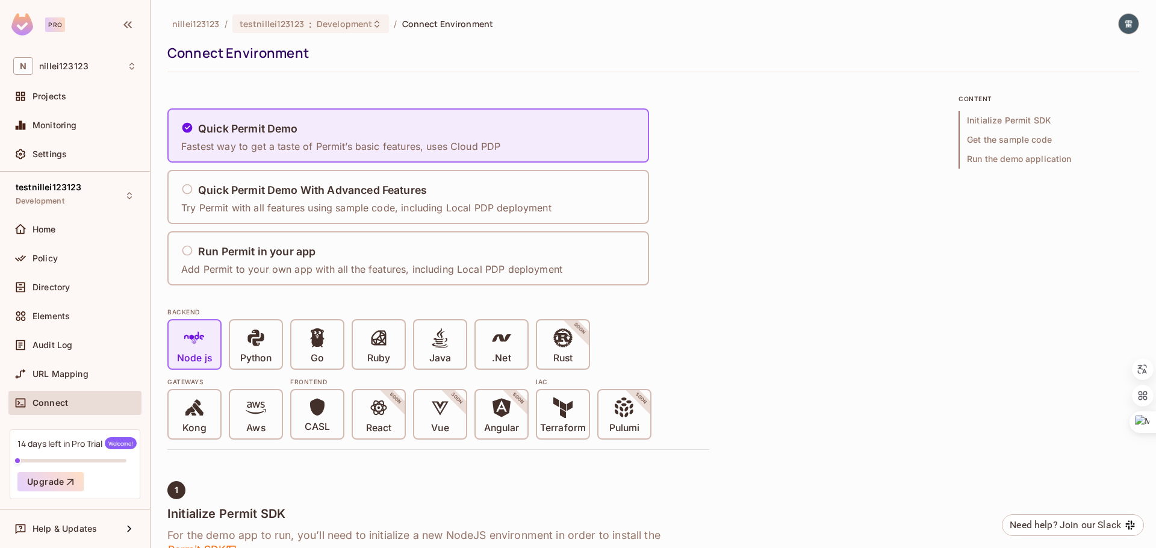
click at [61, 112] on div "Projects" at bounding box center [74, 98] width 133 height 29
click at [64, 99] on span "Projects" at bounding box center [50, 97] width 34 height 10
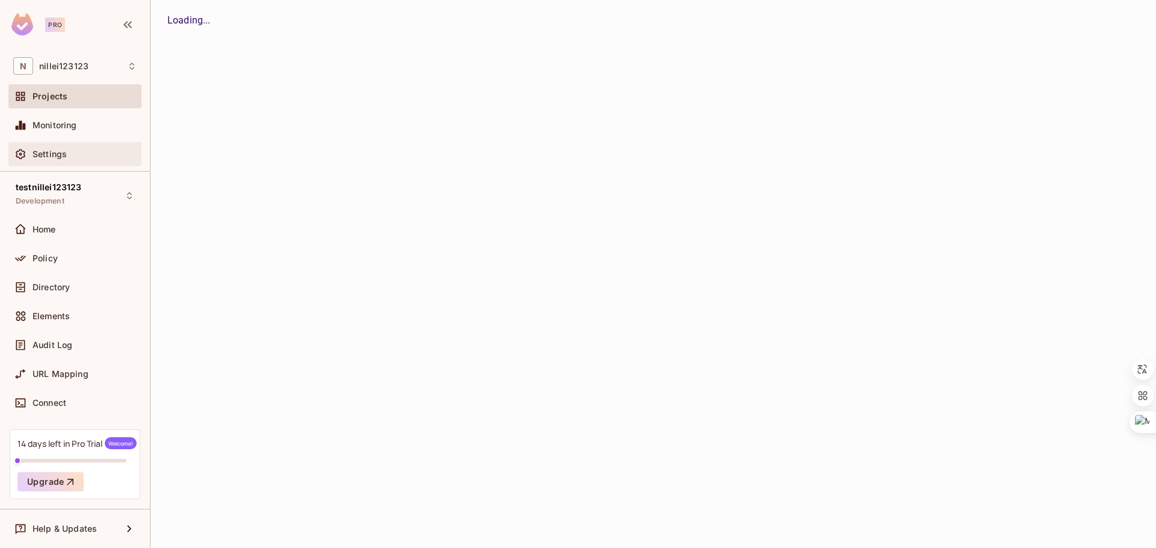
click at [60, 148] on div "Settings" at bounding box center [74, 154] width 123 height 14
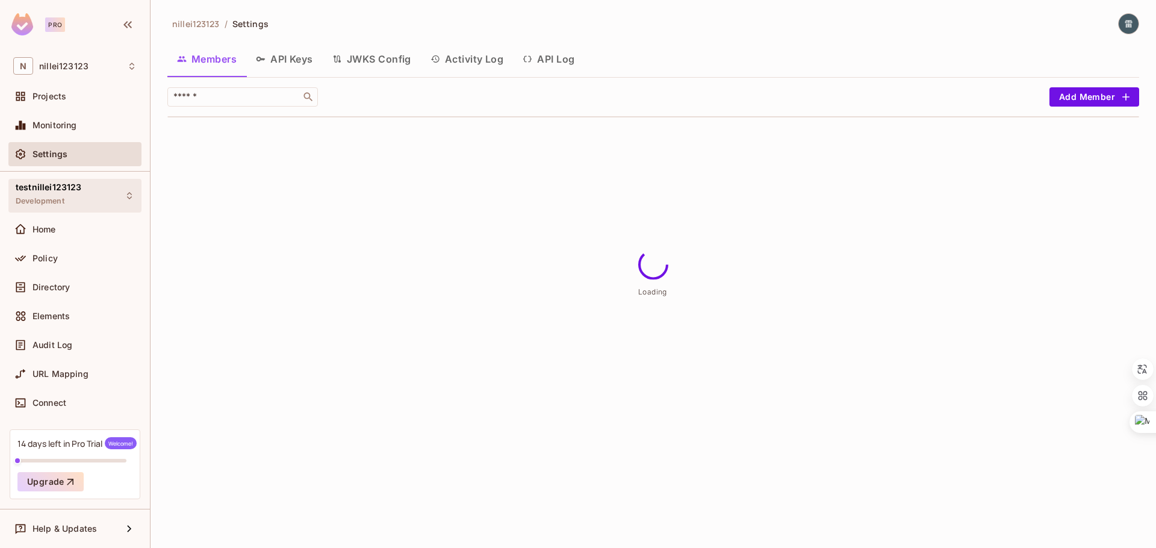
click at [77, 199] on div "testnillei123123 Development" at bounding box center [49, 195] width 66 height 26
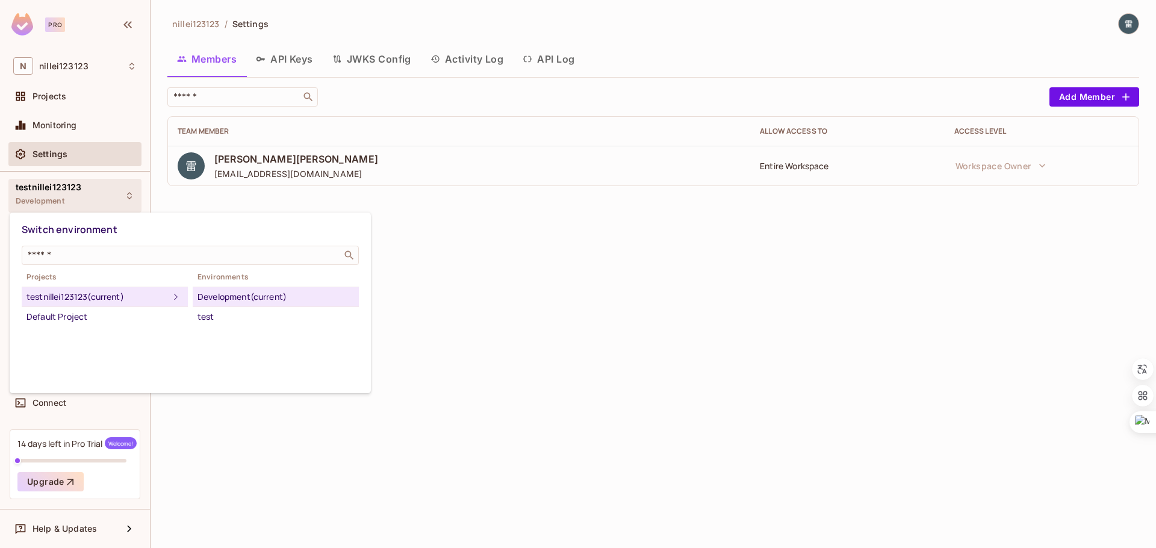
click at [606, 276] on div at bounding box center [578, 274] width 1156 height 548
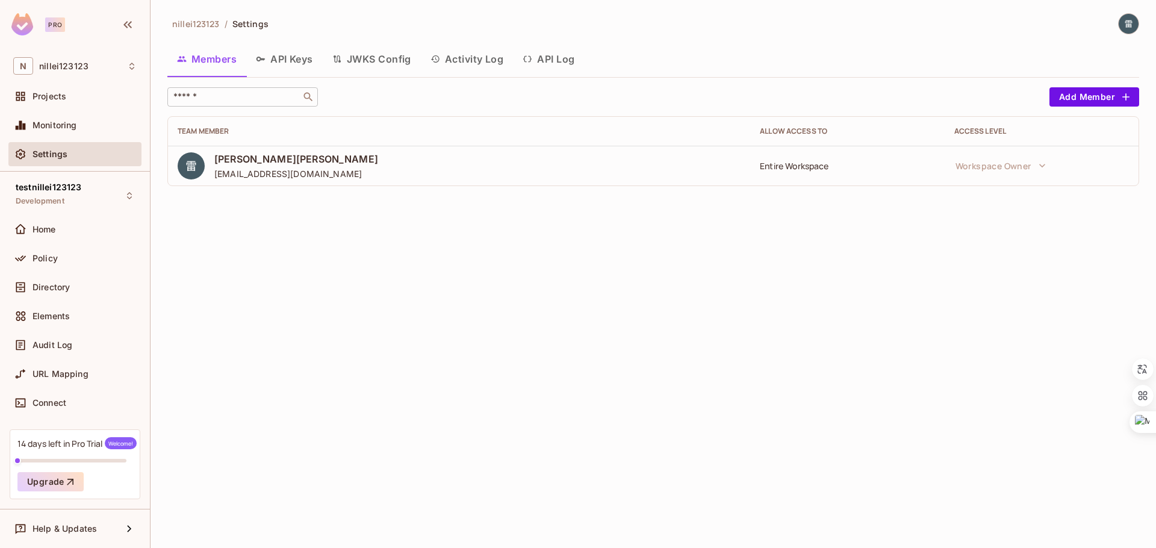
click at [272, 103] on div "​" at bounding box center [242, 96] width 151 height 19
click at [299, 67] on button "API Keys" at bounding box center [284, 59] width 76 height 30
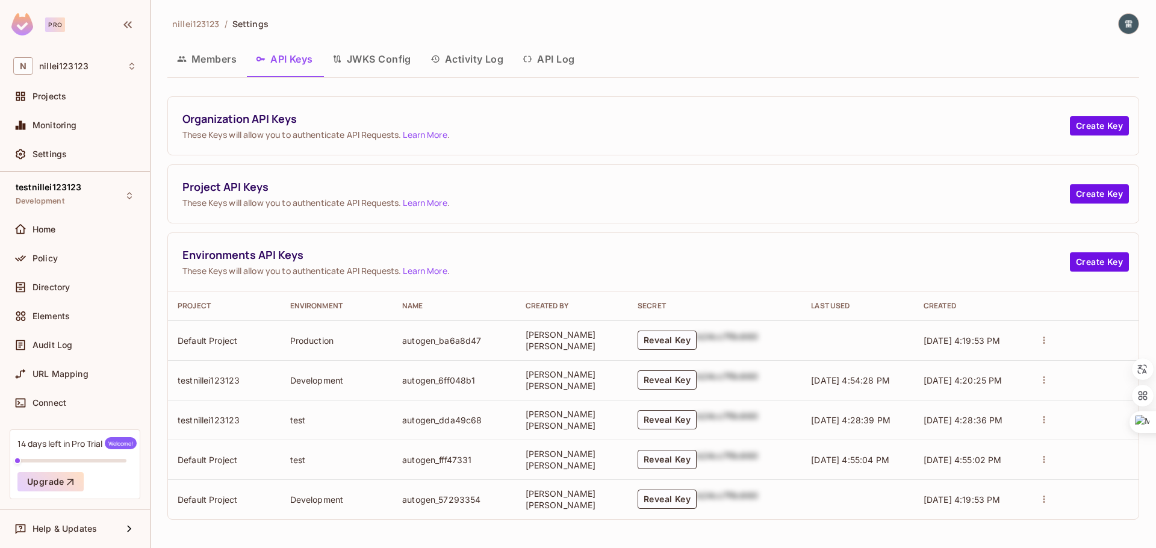
click at [381, 67] on button "JWKS Config" at bounding box center [372, 59] width 98 height 30
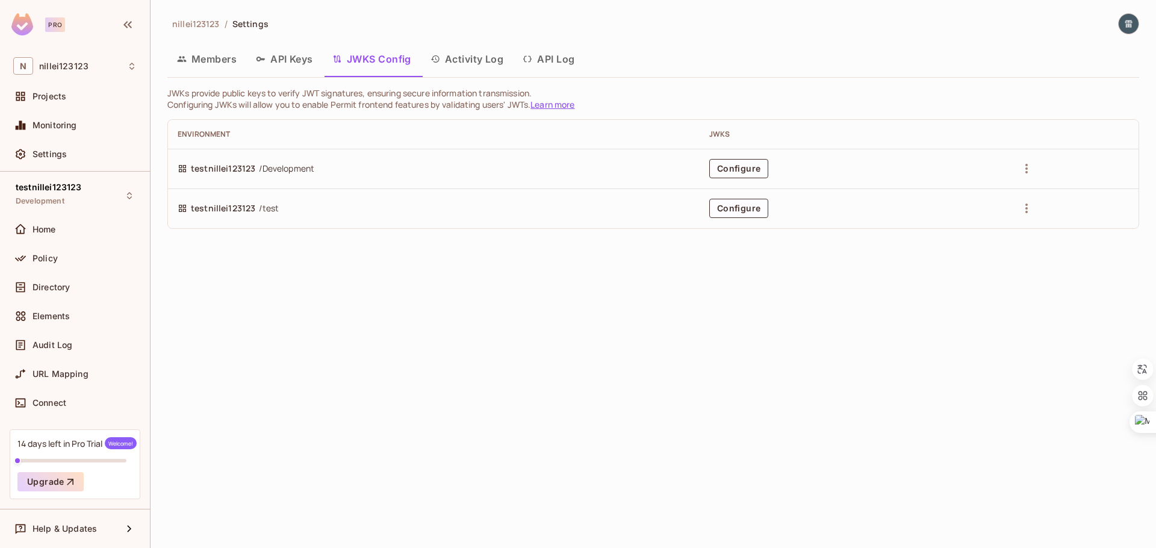
click at [460, 60] on button "Activity Log" at bounding box center [467, 59] width 93 height 30
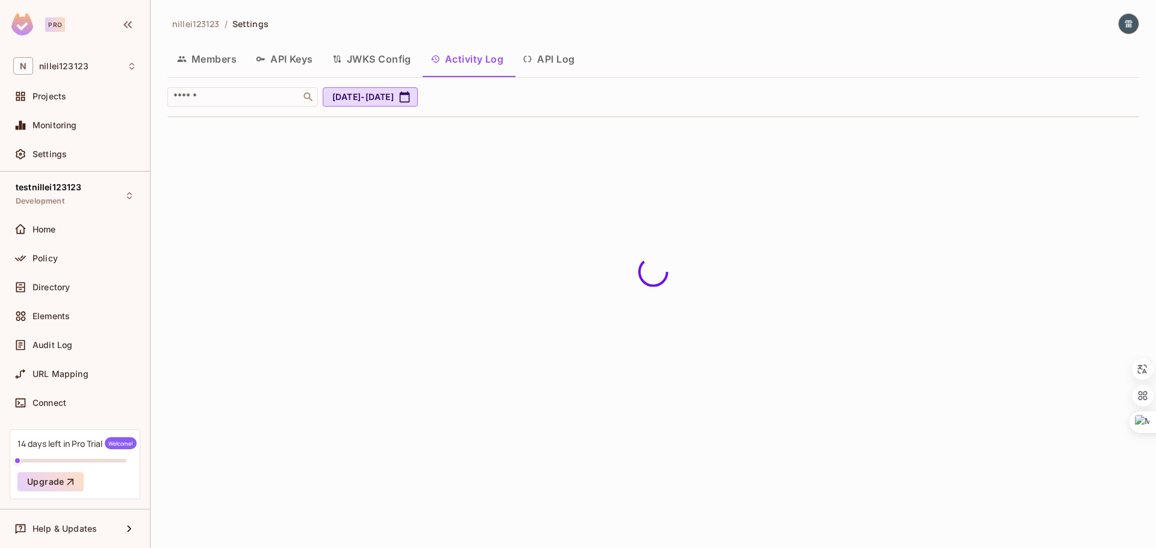
click at [545, 60] on button "API Log" at bounding box center [548, 59] width 71 height 30
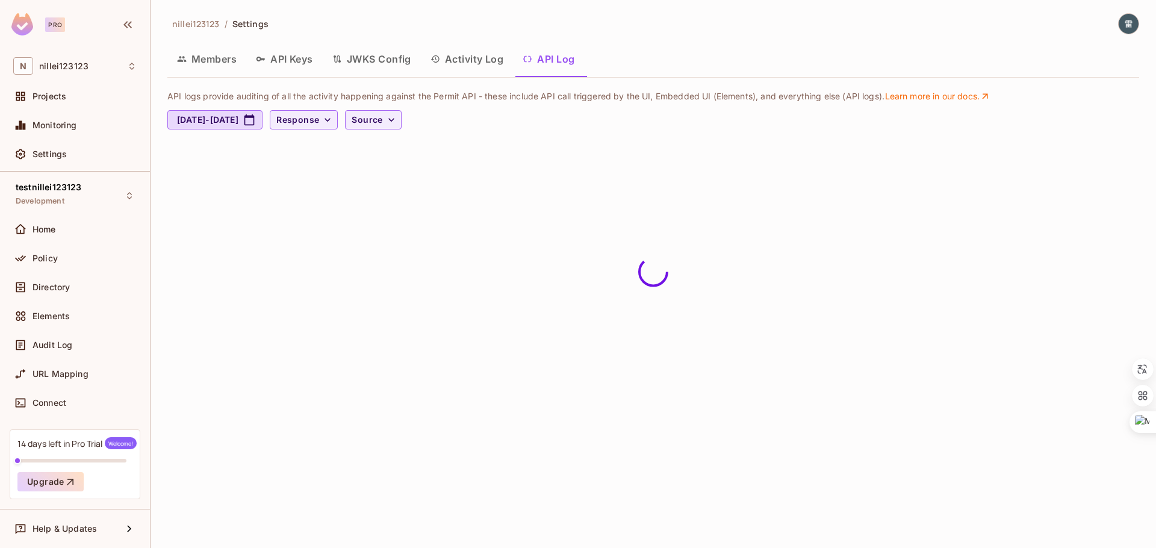
click at [219, 56] on button "Members" at bounding box center [206, 59] width 79 height 30
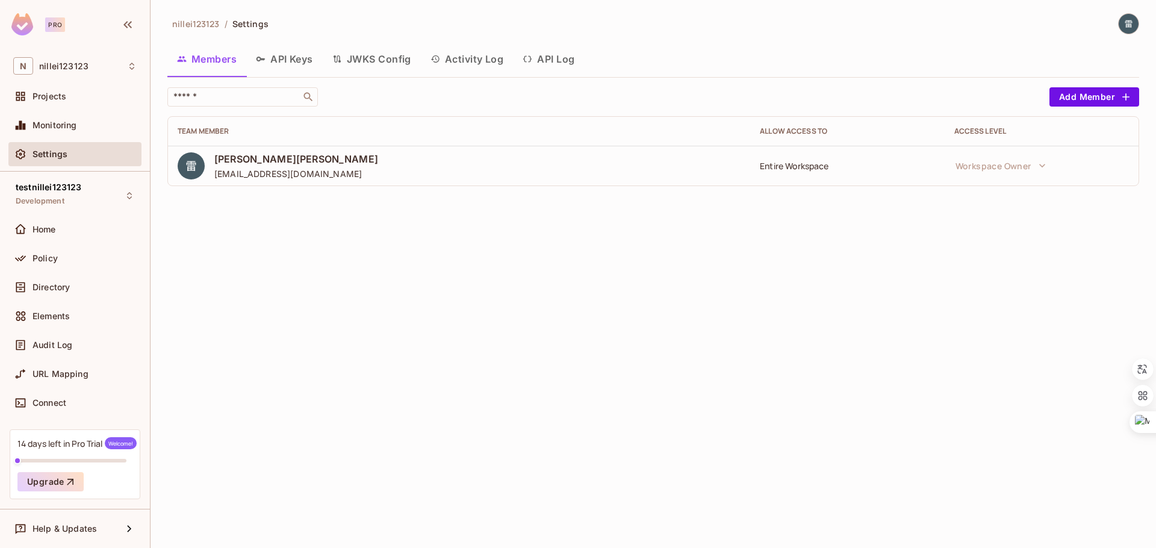
click at [293, 61] on button "API Keys" at bounding box center [284, 59] width 76 height 30
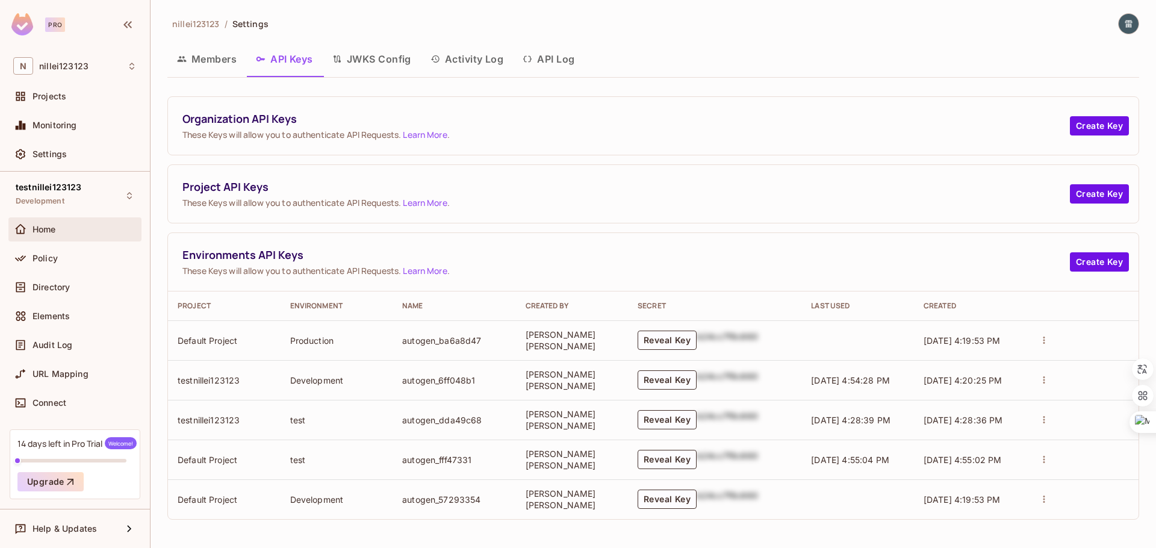
click at [42, 238] on div "Home" at bounding box center [74, 229] width 133 height 24
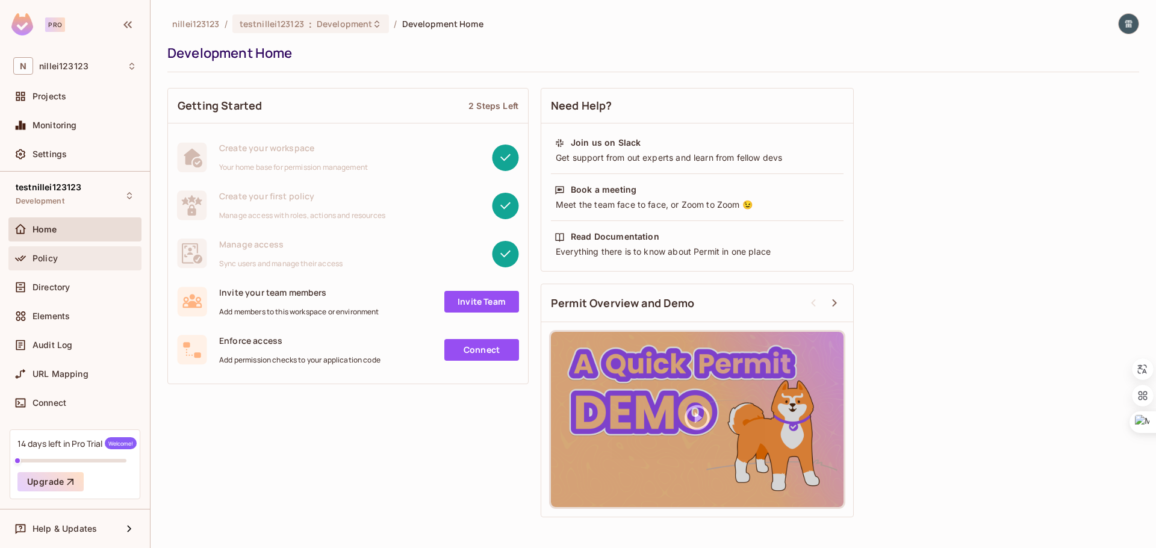
click at [54, 263] on span "Policy" at bounding box center [45, 259] width 25 height 10
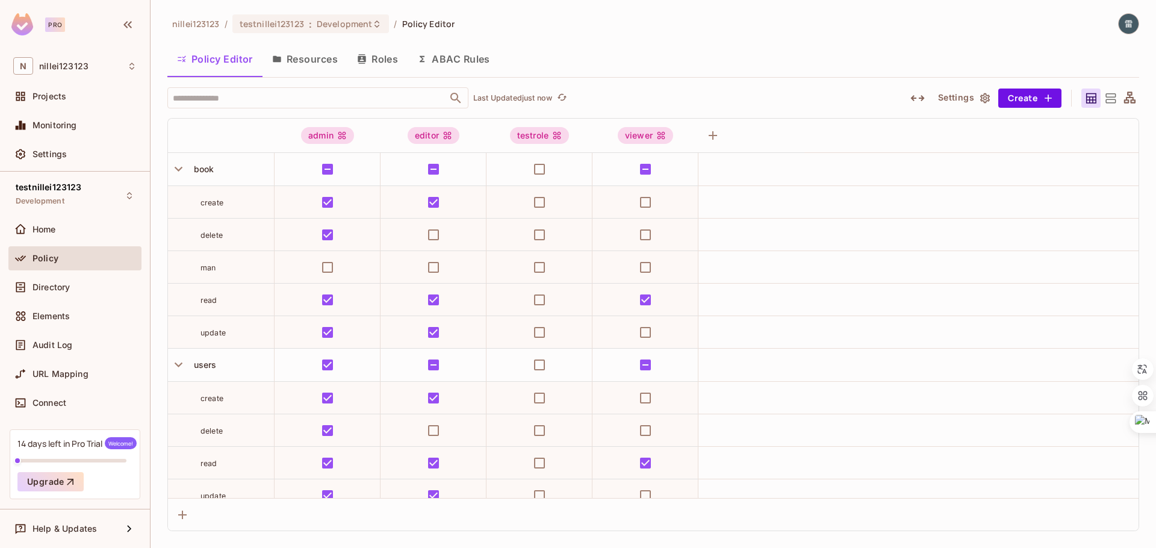
click at [919, 98] on icon "button" at bounding box center [918, 98] width 14 height 14
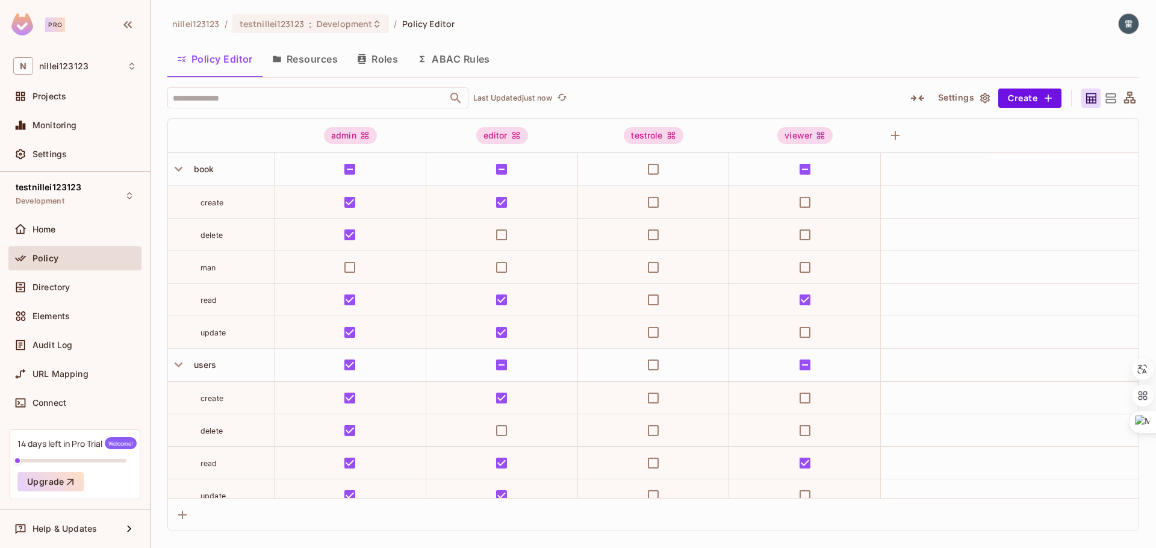
click at [919, 98] on icon "button" at bounding box center [918, 98] width 14 height 14
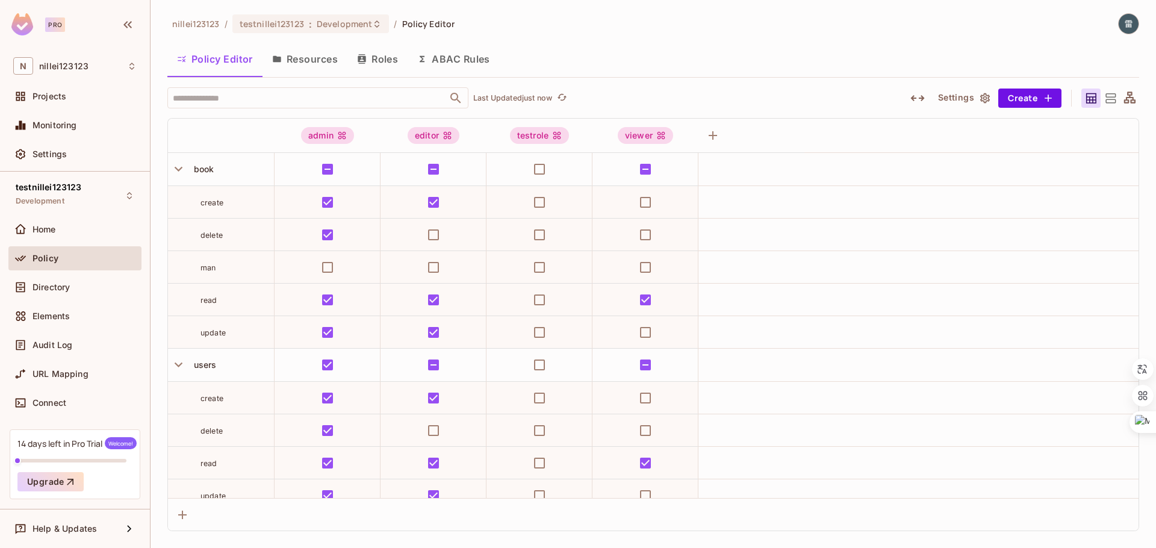
click at [919, 98] on icon "button" at bounding box center [918, 98] width 14 height 14
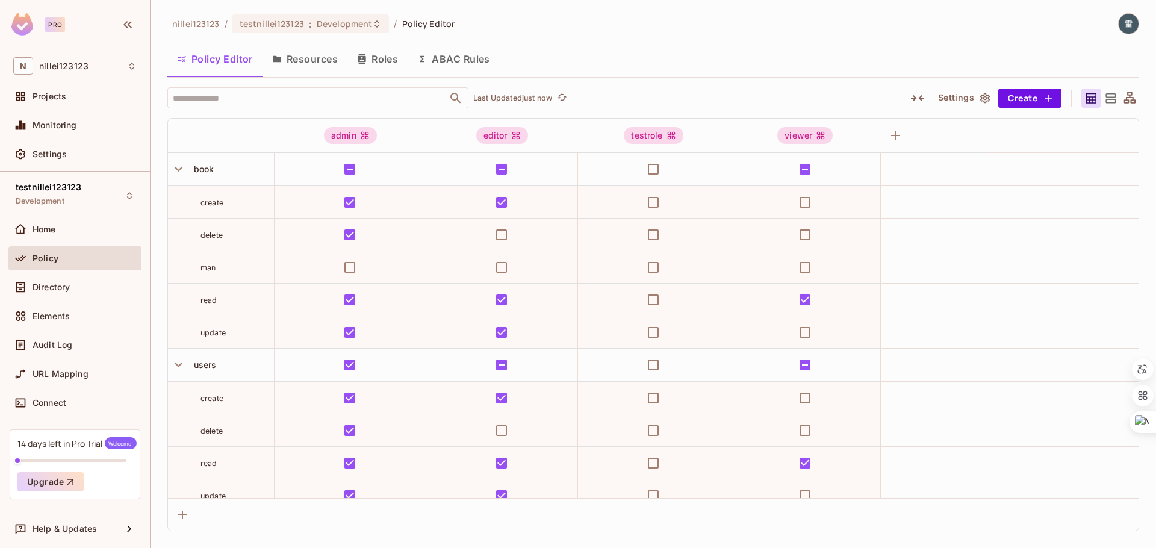
click at [919, 98] on icon "button" at bounding box center [918, 98] width 14 height 14
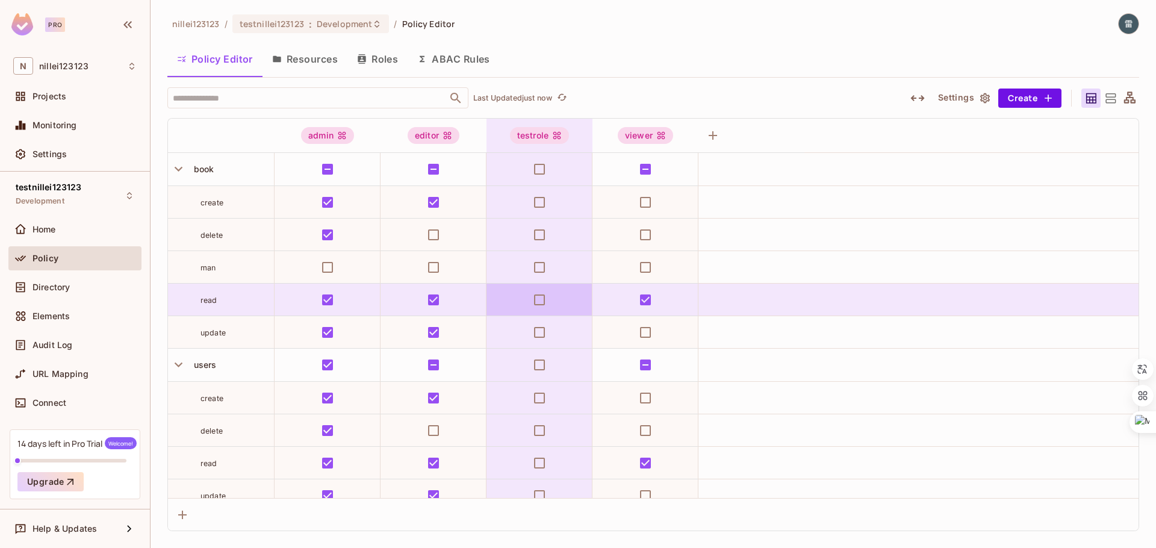
scroll to position [14, 0]
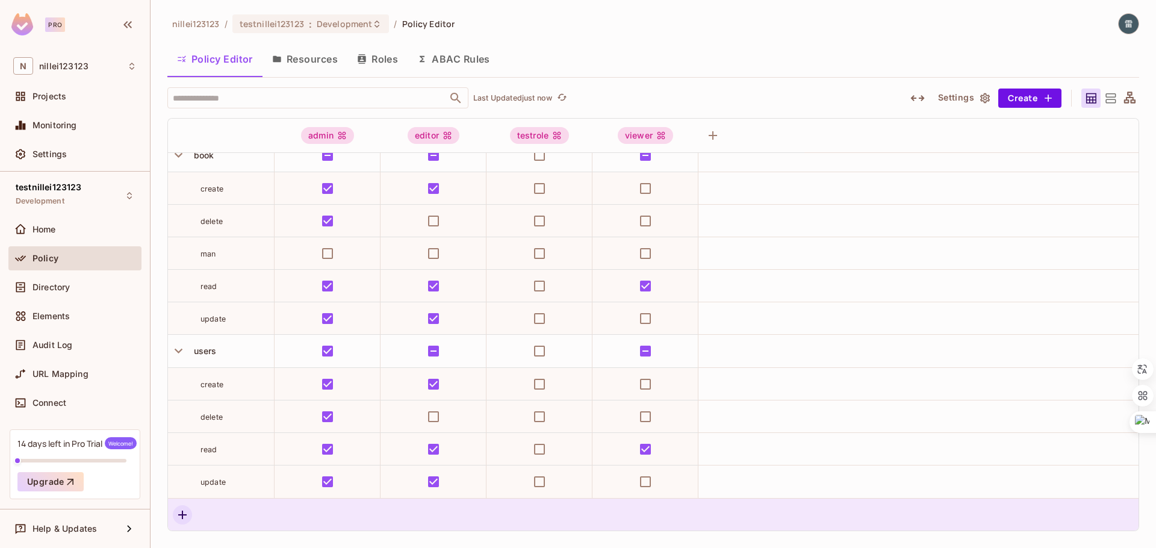
click at [178, 520] on icon "button" at bounding box center [182, 515] width 14 height 14
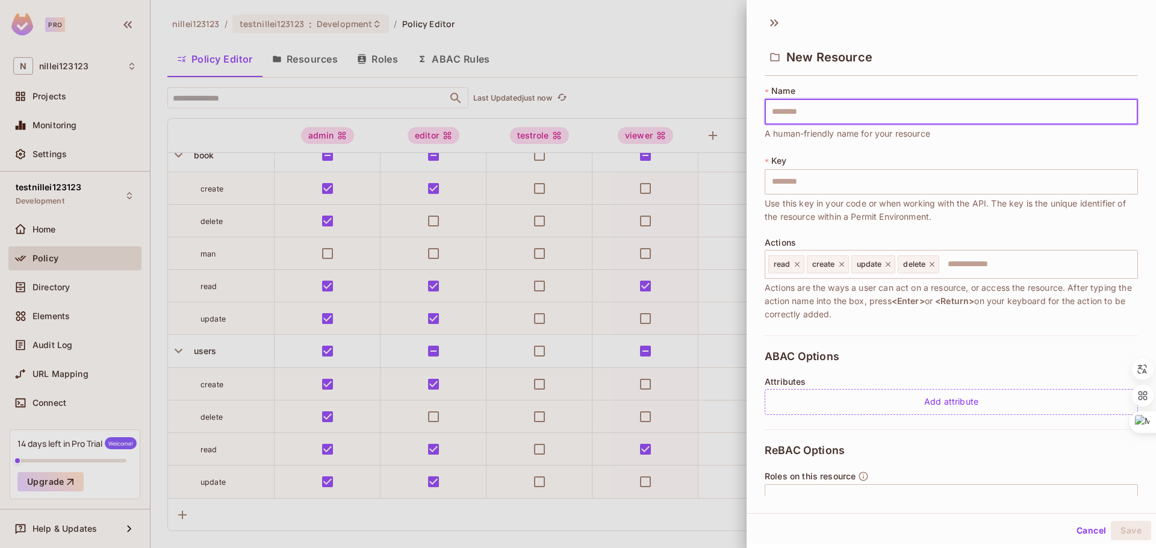
click at [789, 155] on div "* Key ​ Use this key in your code or when working with the API. The key is the …" at bounding box center [951, 189] width 373 height 69
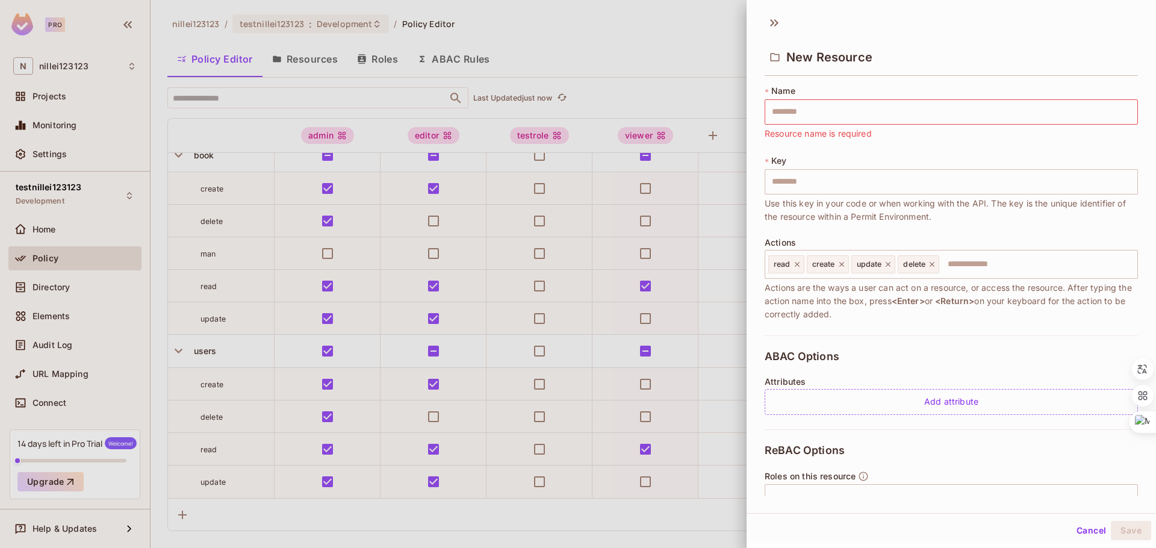
click at [1095, 531] on button "Cancel" at bounding box center [1091, 530] width 39 height 19
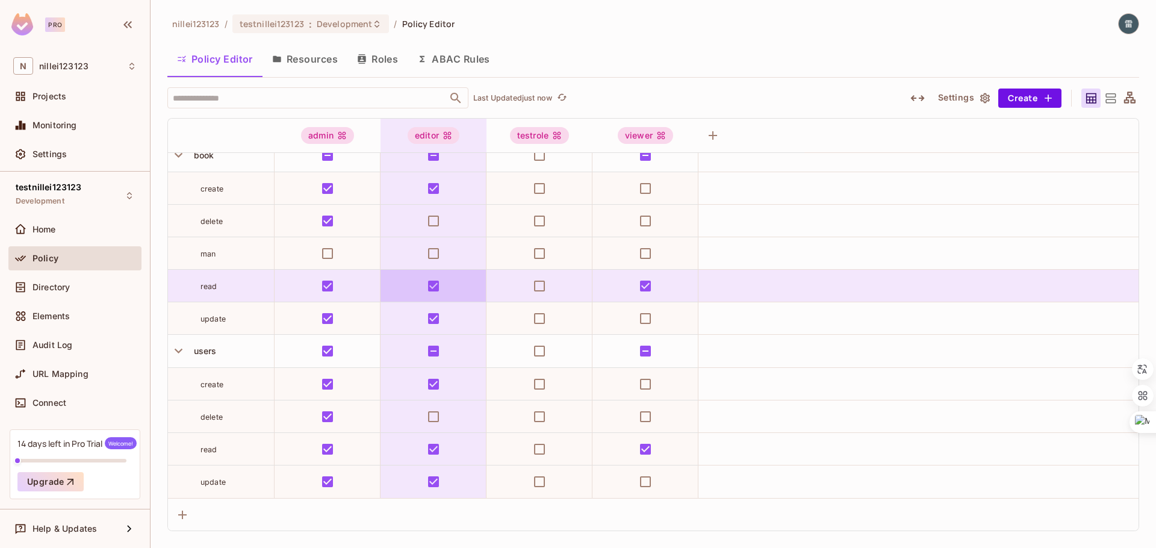
scroll to position [0, 0]
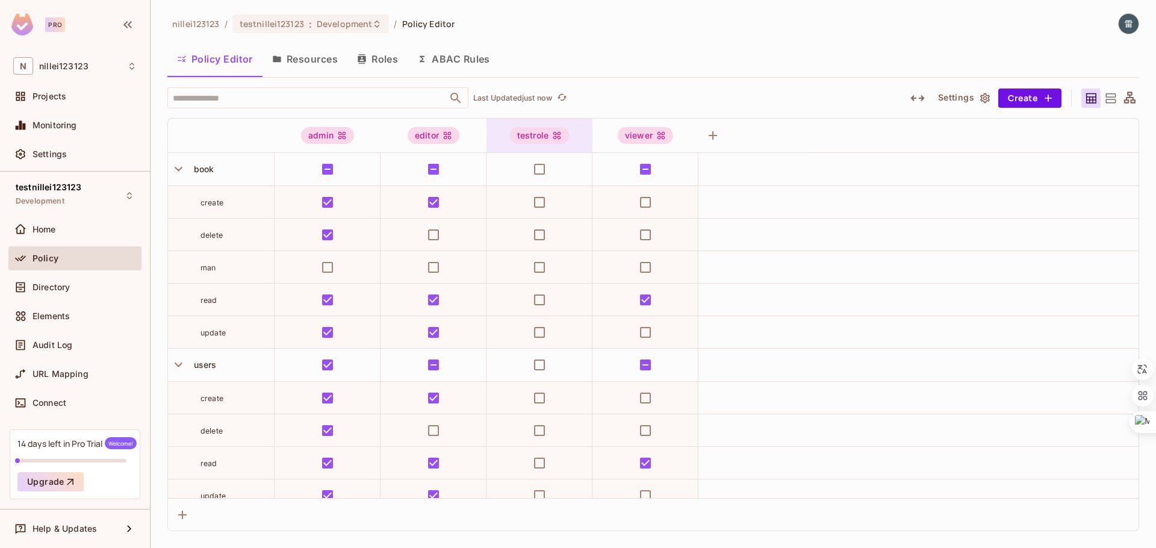
click at [545, 139] on div "testrole" at bounding box center [539, 135] width 59 height 17
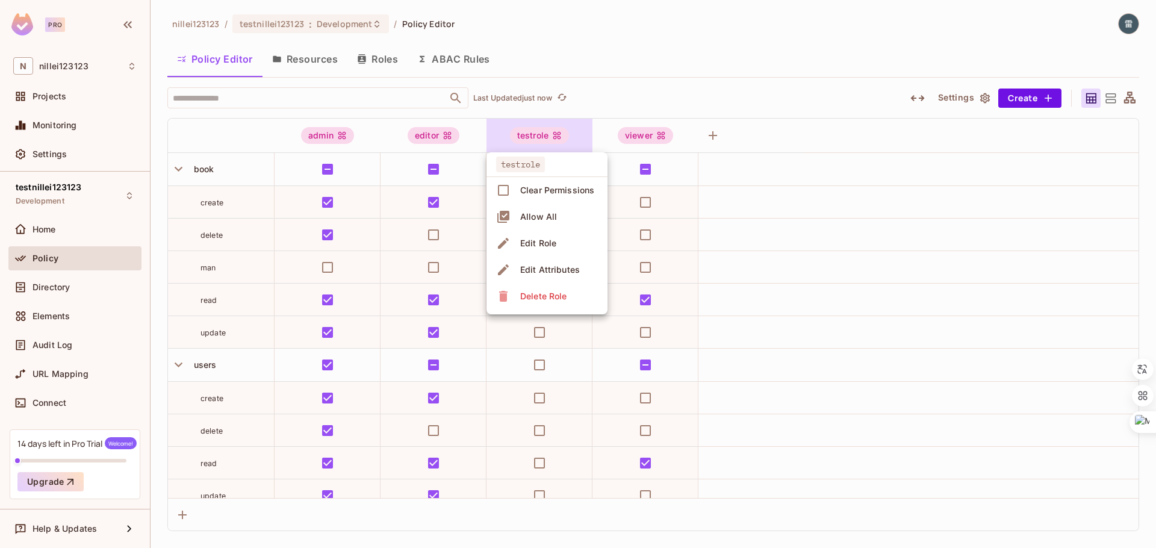
click at [557, 214] on span "Allow All" at bounding box center [539, 216] width 44 height 19
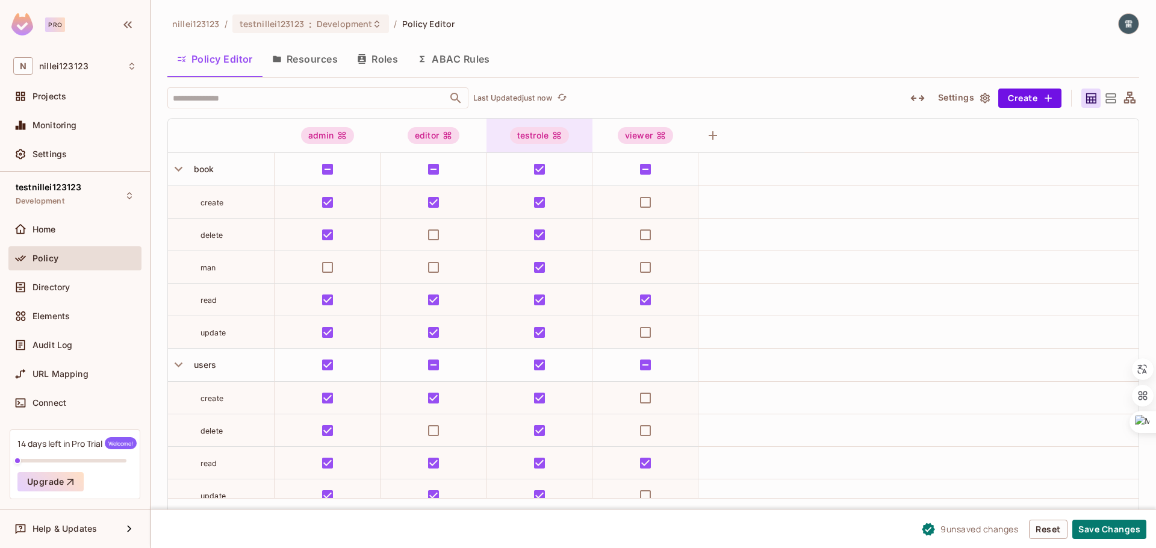
click at [544, 139] on div "testrole" at bounding box center [539, 135] width 59 height 17
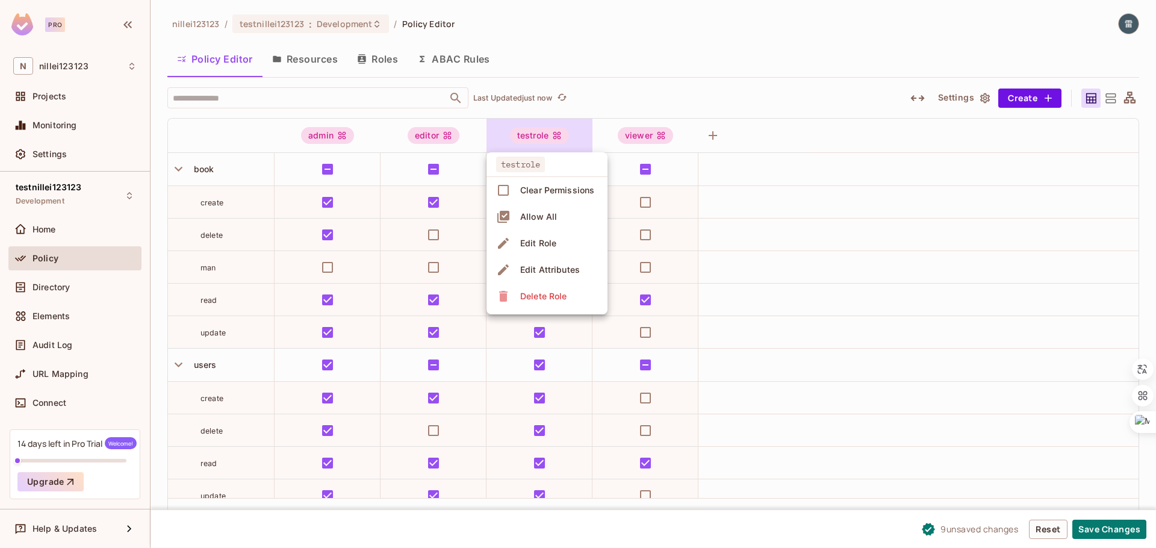
click at [508, 214] on icon at bounding box center [503, 217] width 12 height 12
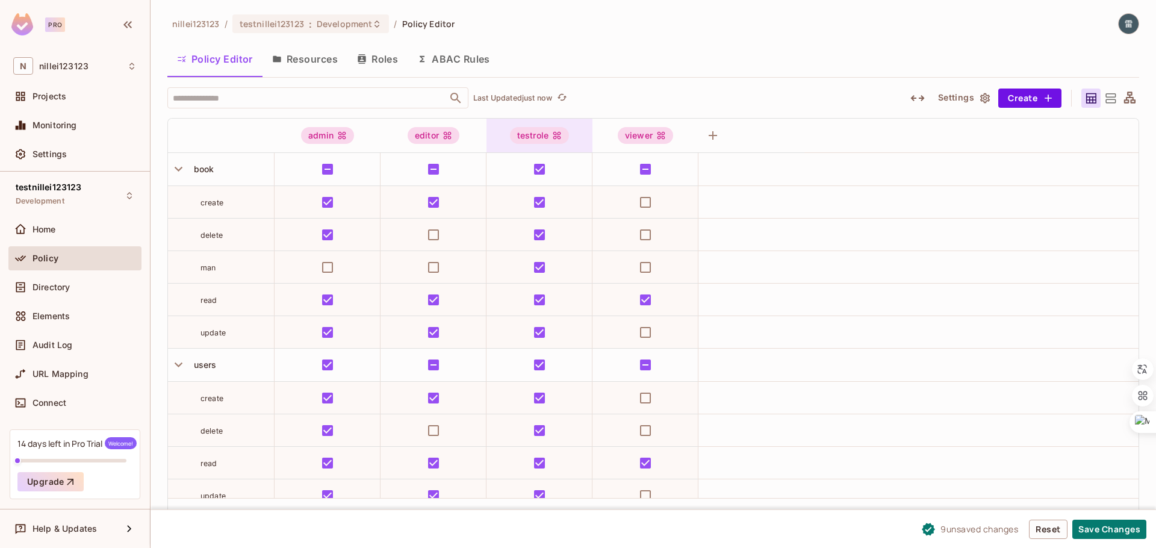
click at [540, 142] on div "testrole" at bounding box center [539, 135] width 59 height 17
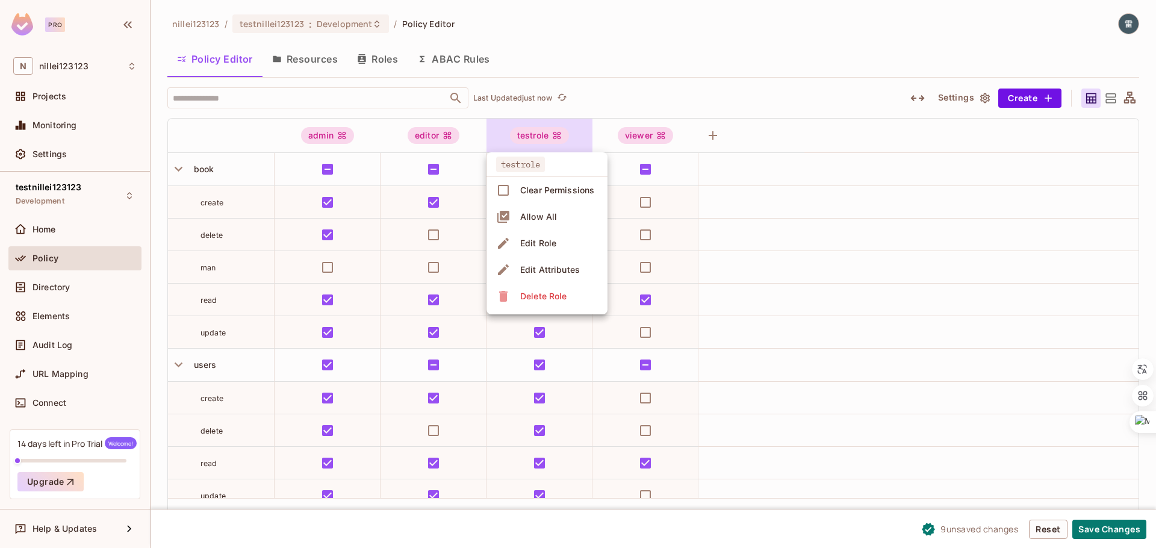
click at [540, 142] on div at bounding box center [578, 274] width 1156 height 548
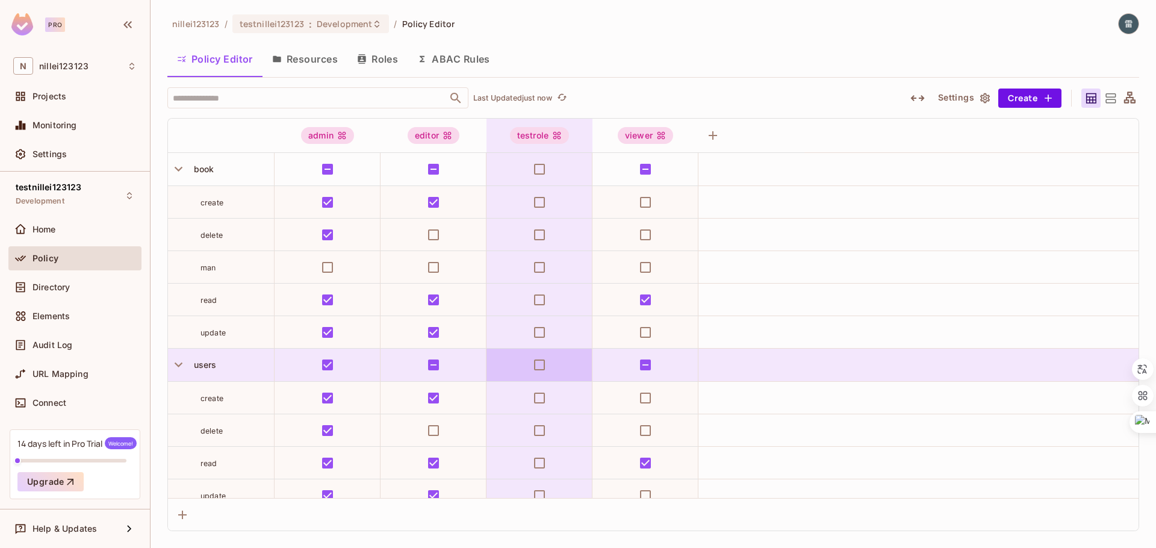
scroll to position [14, 0]
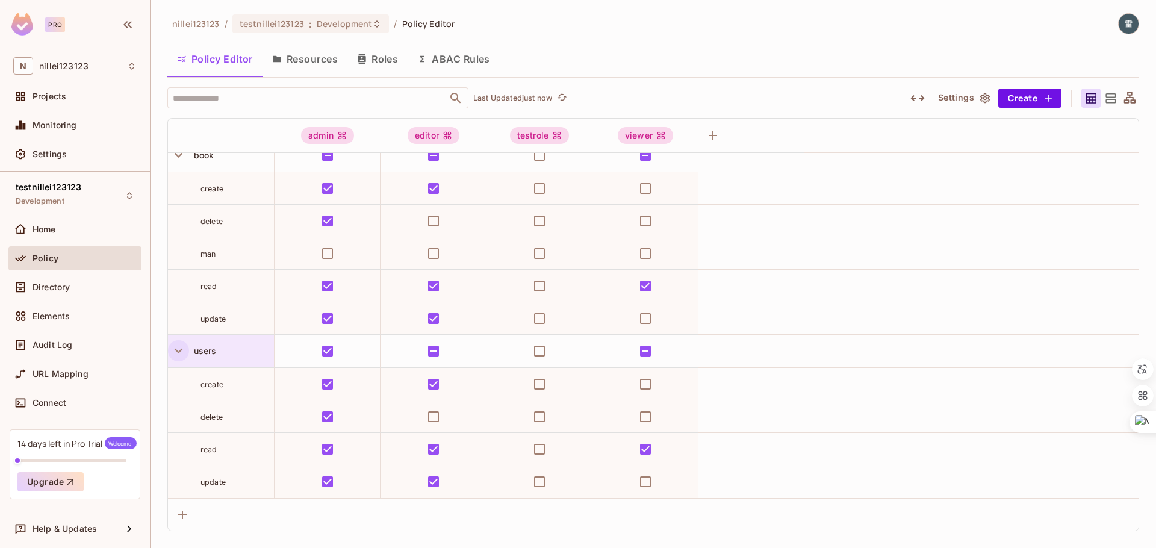
click at [176, 352] on icon "button" at bounding box center [178, 351] width 16 height 16
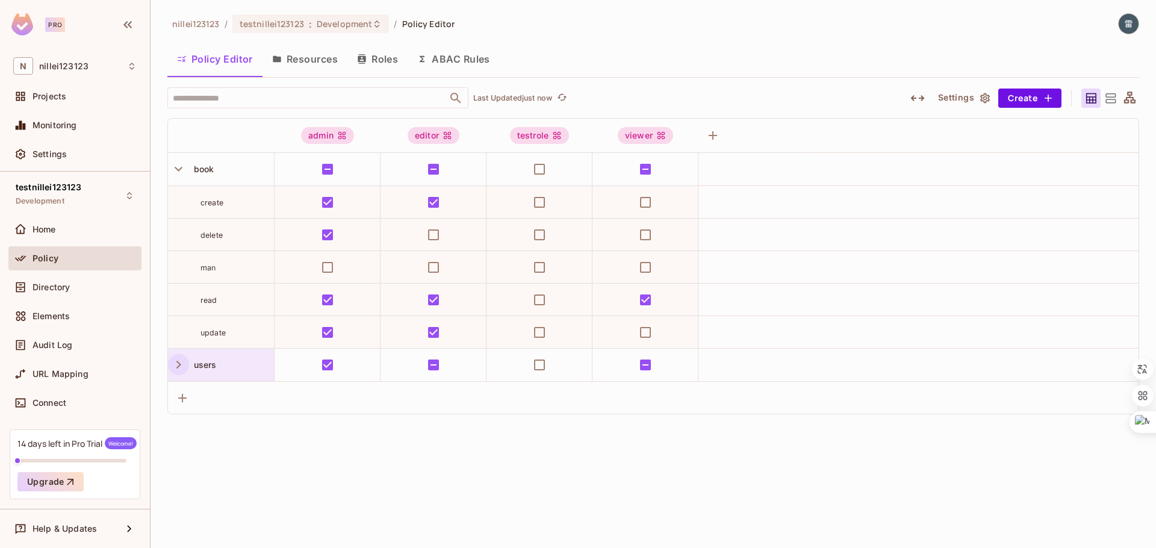
scroll to position [0, 0]
click at [176, 352] on div "users" at bounding box center [221, 365] width 106 height 33
click at [177, 367] on div at bounding box center [578, 274] width 1156 height 548
click at [177, 367] on icon "button" at bounding box center [178, 365] width 5 height 8
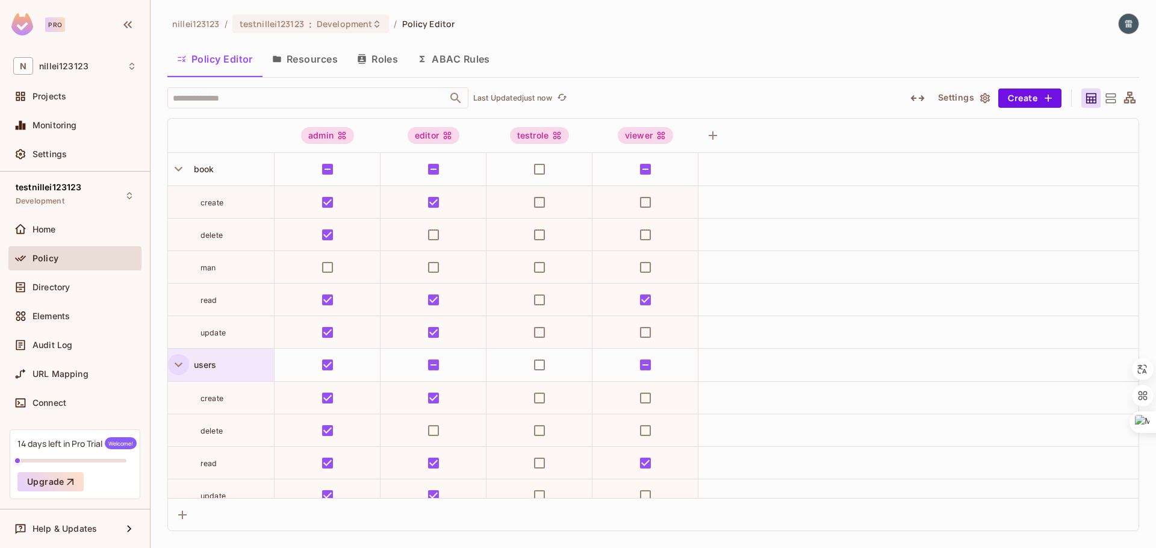
click at [177, 367] on icon "button" at bounding box center [178, 365] width 16 height 16
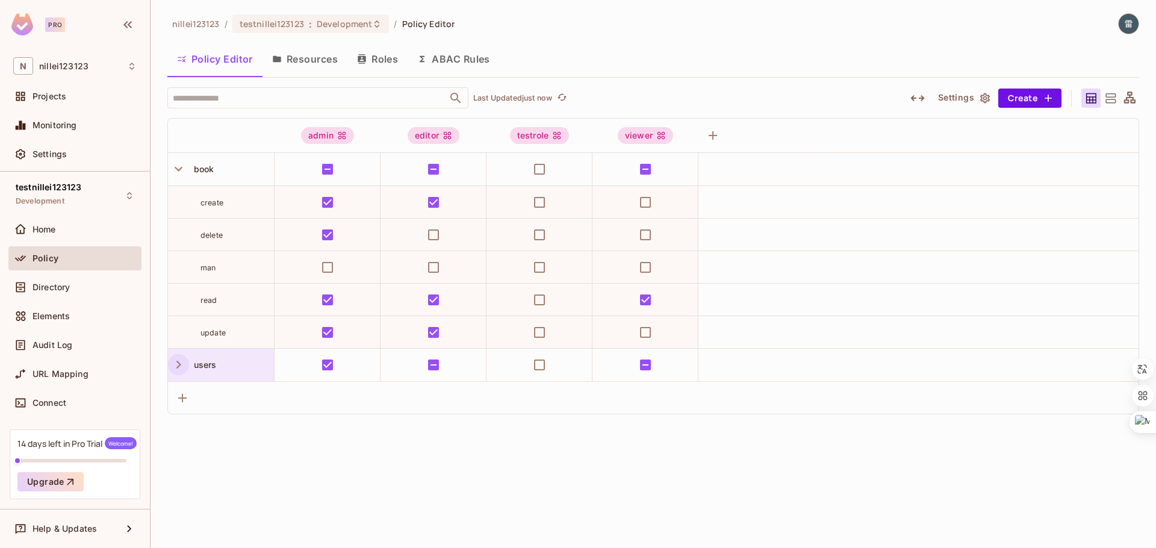
click at [177, 367] on icon "button" at bounding box center [178, 365] width 5 height 8
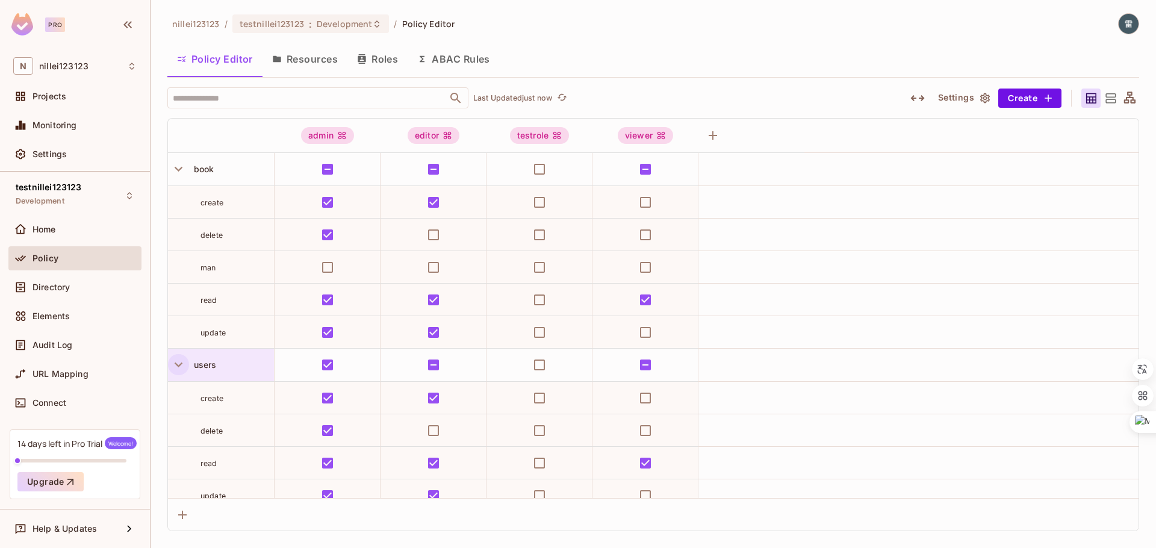
click at [297, 49] on button "Resources" at bounding box center [305, 59] width 85 height 30
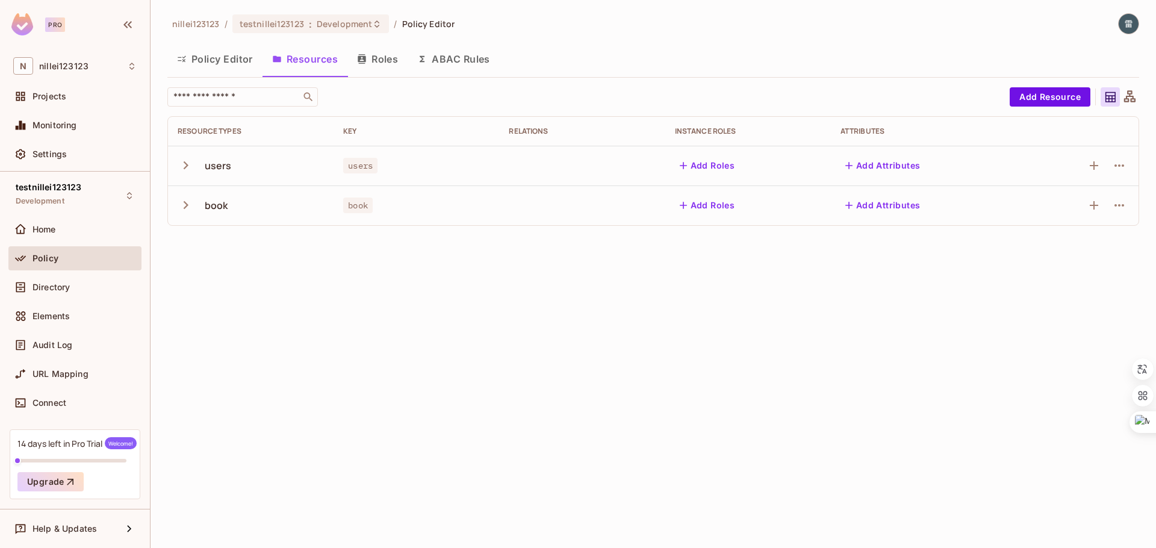
click at [182, 165] on icon "button" at bounding box center [186, 165] width 16 height 16
click at [1117, 204] on icon "button" at bounding box center [1119, 205] width 14 height 14
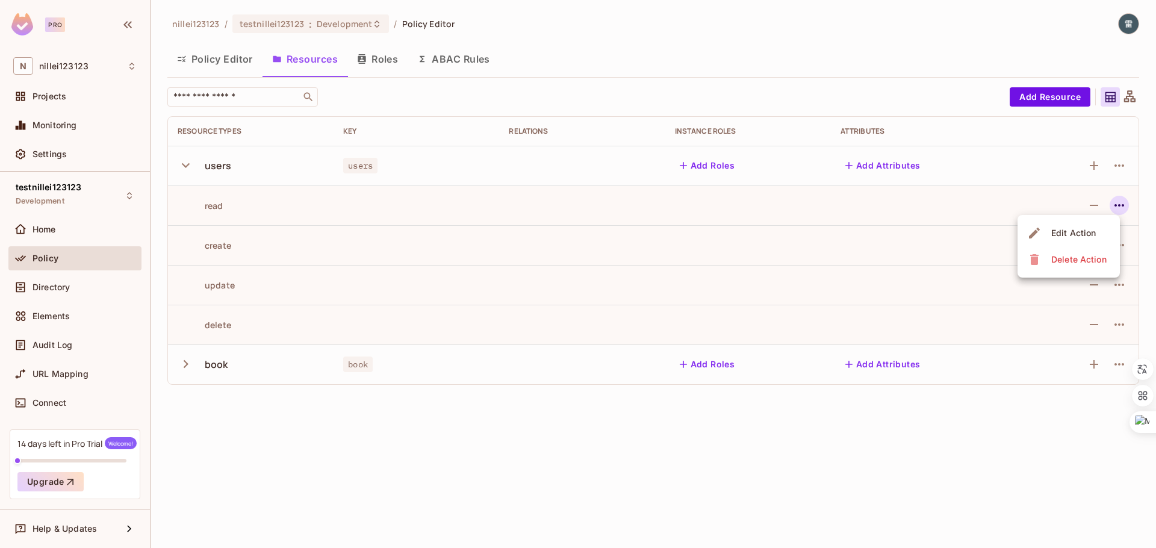
click at [1014, 429] on div at bounding box center [578, 274] width 1156 height 548
click at [1093, 207] on icon "button" at bounding box center [1094, 205] width 14 height 14
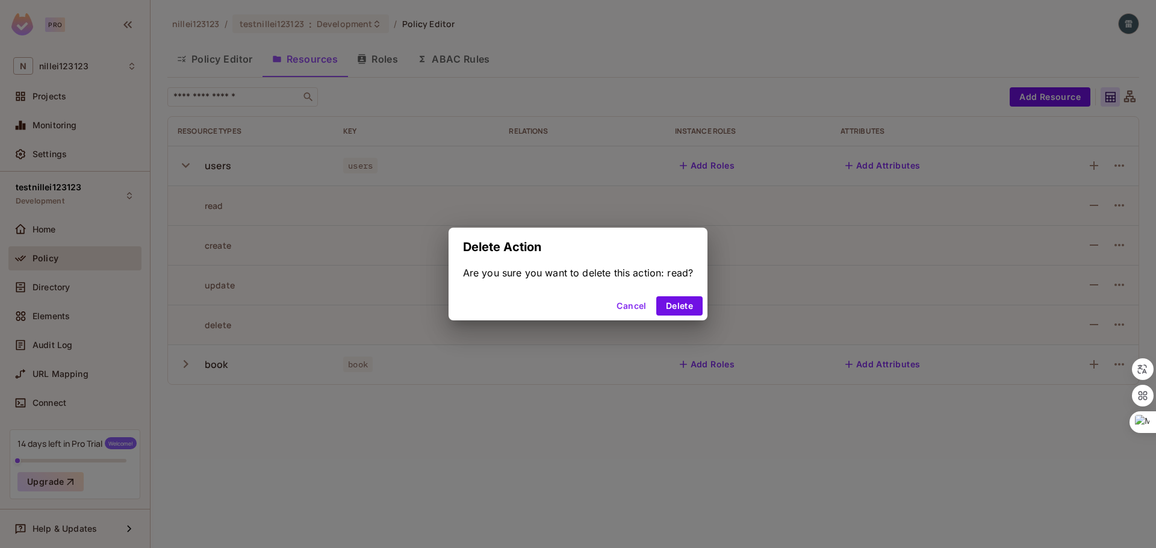
click at [627, 303] on button "Cancel" at bounding box center [631, 305] width 39 height 19
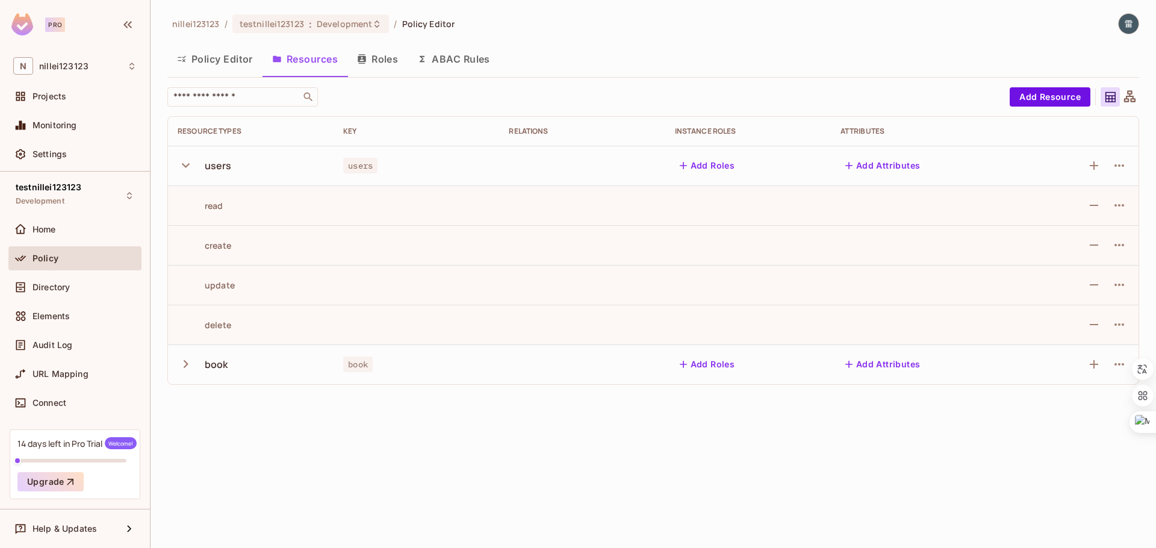
click at [393, 61] on button "Roles" at bounding box center [378, 59] width 60 height 30
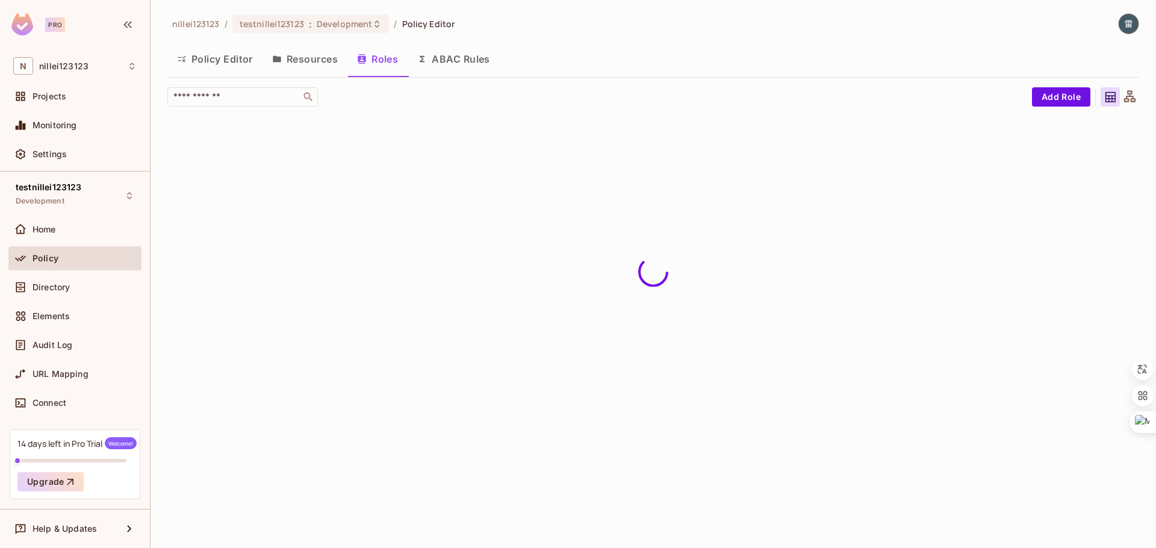
click at [192, 57] on button "Policy Editor" at bounding box center [214, 59] width 95 height 30
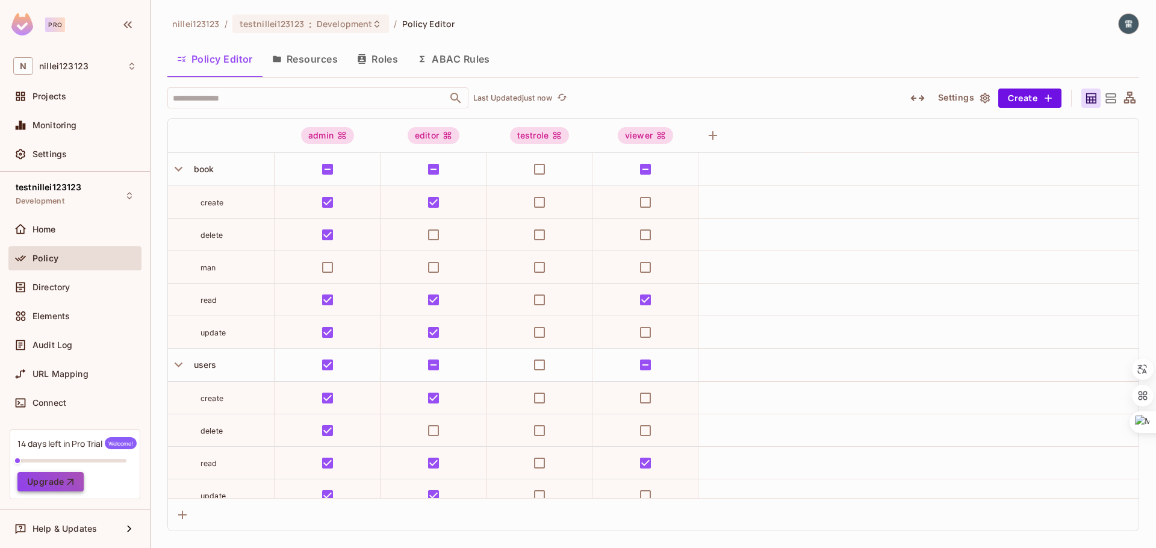
click at [49, 481] on button "Upgrade" at bounding box center [50, 481] width 66 height 19
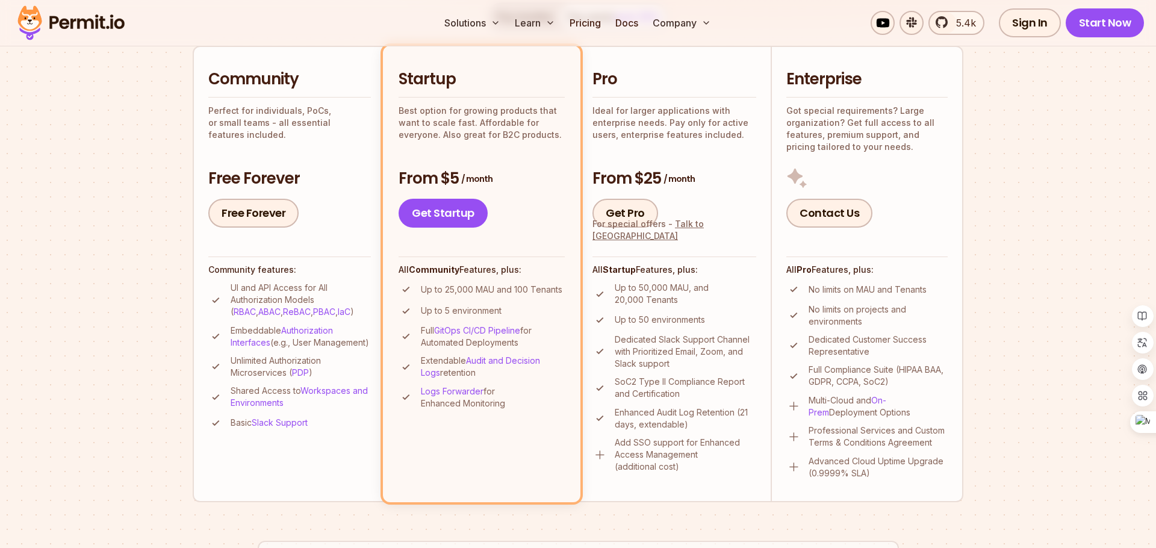
scroll to position [269, 0]
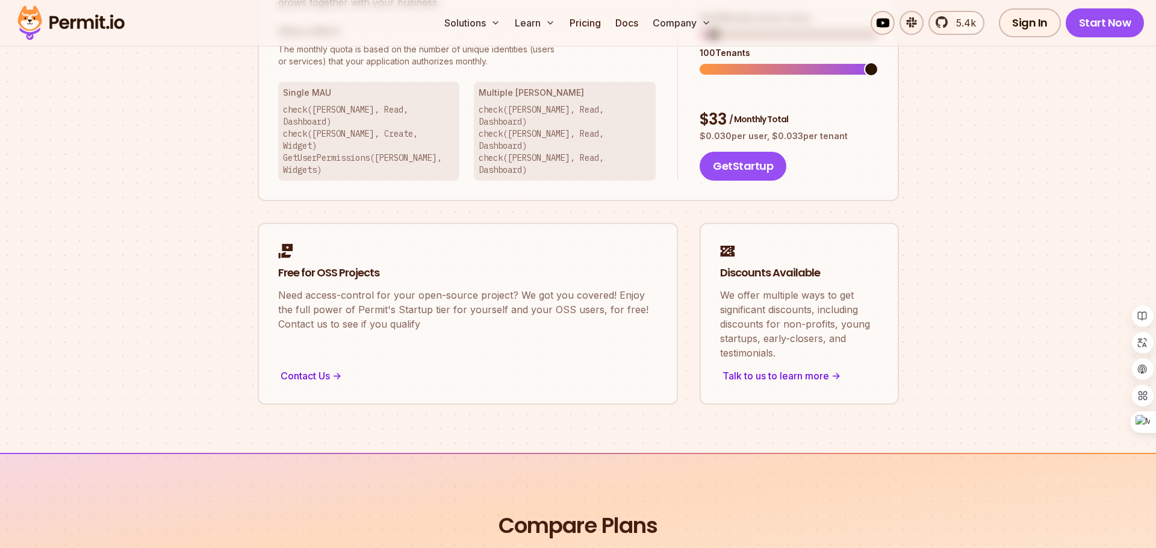
scroll to position [888, 0]
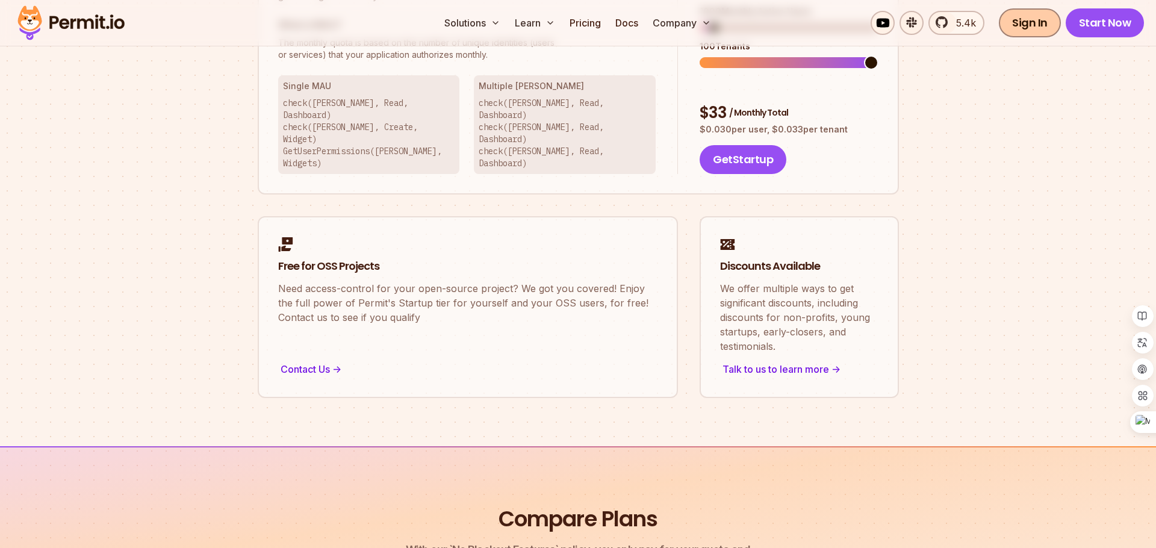
click at [1036, 28] on link "Sign In" at bounding box center [1030, 22] width 62 height 29
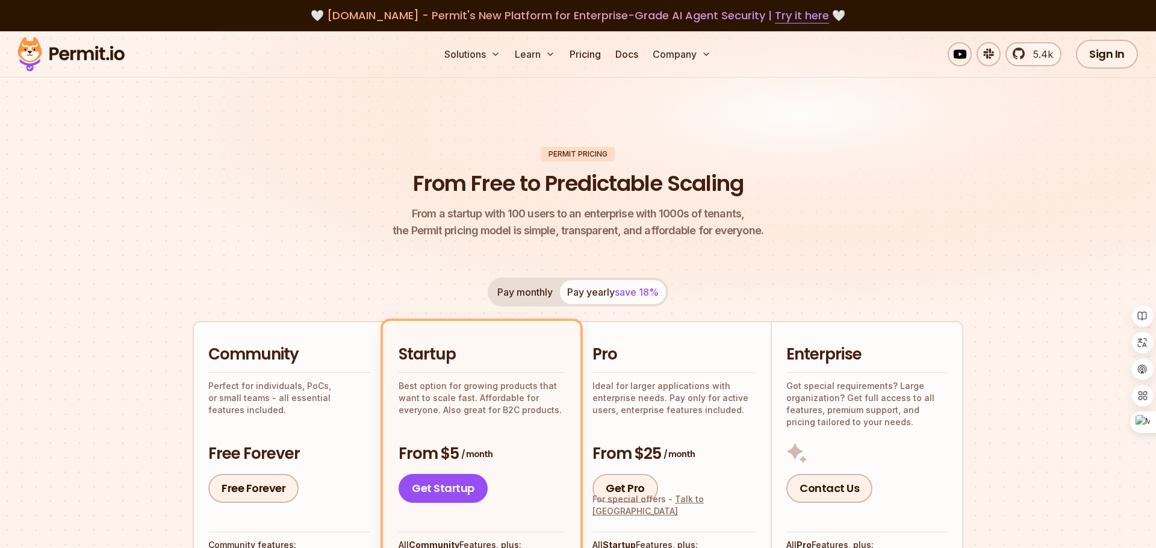
click at [529, 294] on button "Pay monthly" at bounding box center [525, 292] width 70 height 24
click at [594, 293] on button "Pay yearly save 18%" at bounding box center [613, 292] width 106 height 24
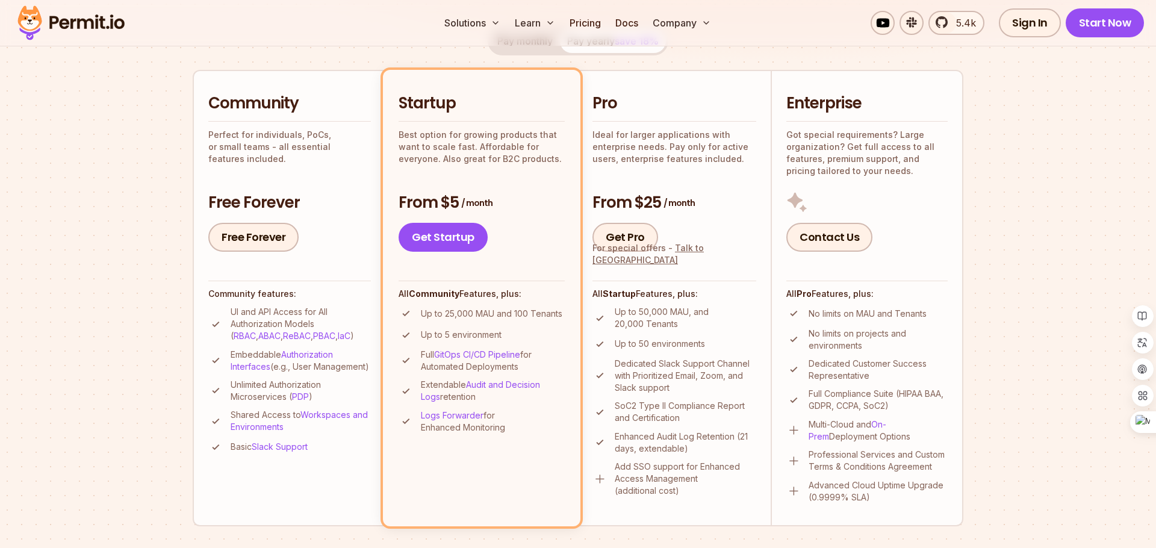
scroll to position [252, 0]
click at [313, 182] on div "Community Perfect for individuals, PoCs, or small teams - all essential feature…" at bounding box center [289, 171] width 163 height 159
click at [445, 234] on link "Get Startup" at bounding box center [443, 236] width 89 height 29
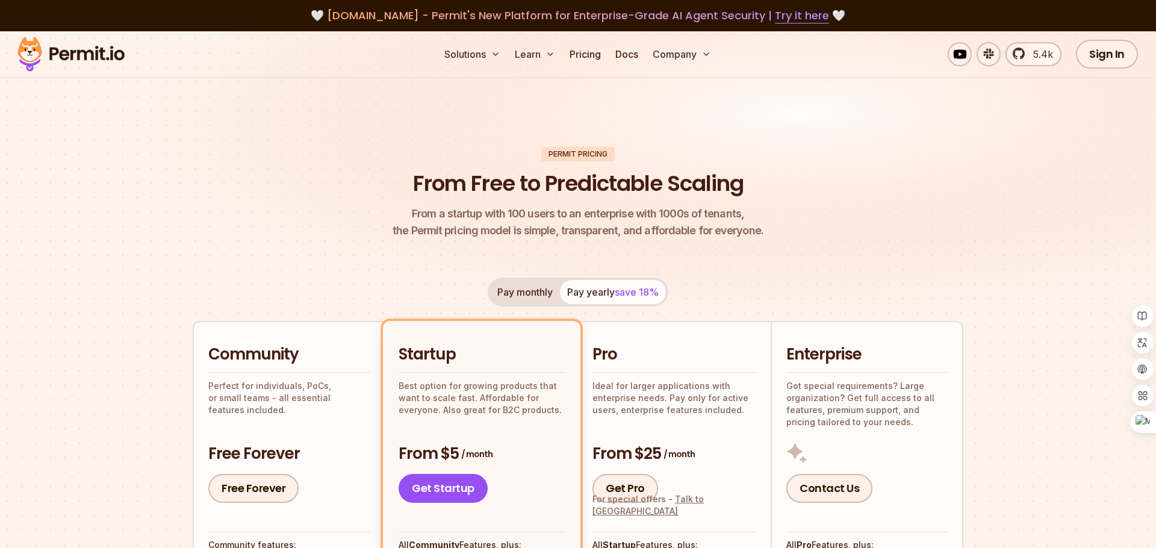
click at [524, 281] on button "Pay monthly" at bounding box center [525, 292] width 70 height 24
click at [584, 285] on button "Pay yearly save 18%" at bounding box center [613, 292] width 106 height 24
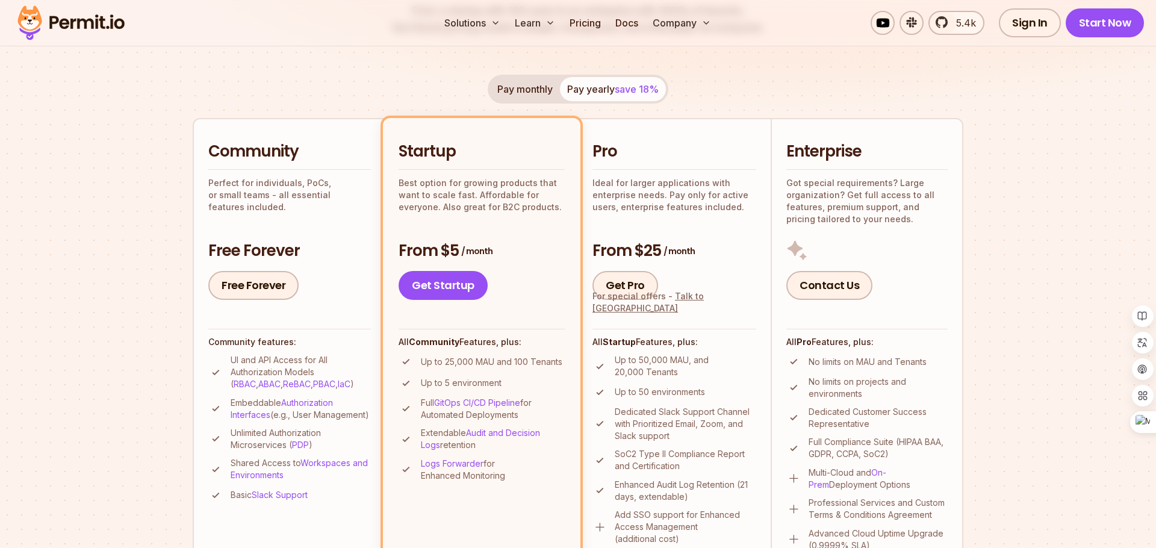
scroll to position [136, 0]
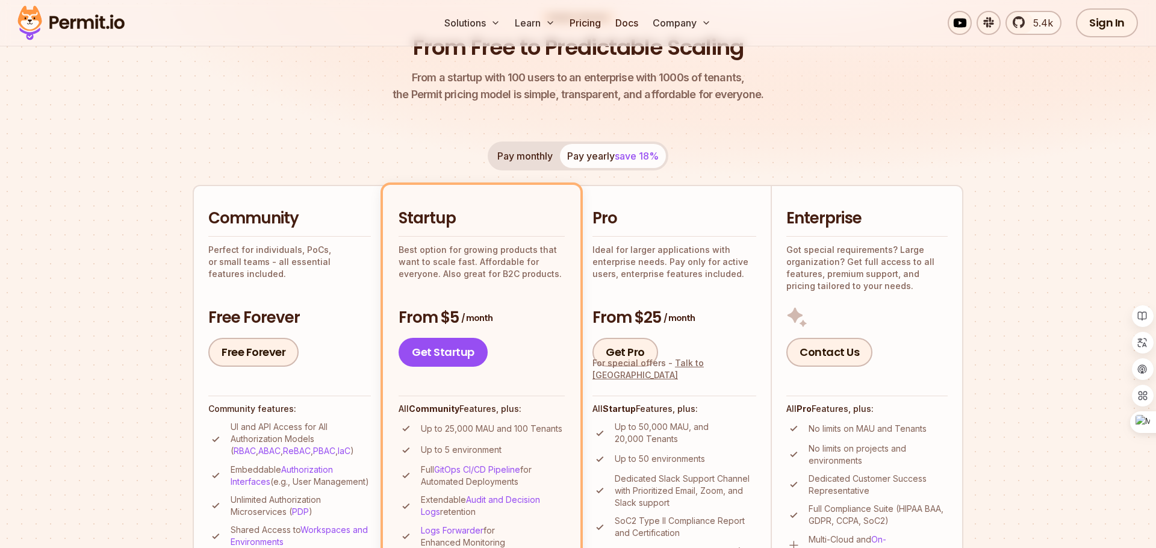
click at [525, 158] on button "Pay monthly" at bounding box center [525, 156] width 70 height 24
click at [282, 310] on h3 "Free Forever" at bounding box center [289, 318] width 163 height 22
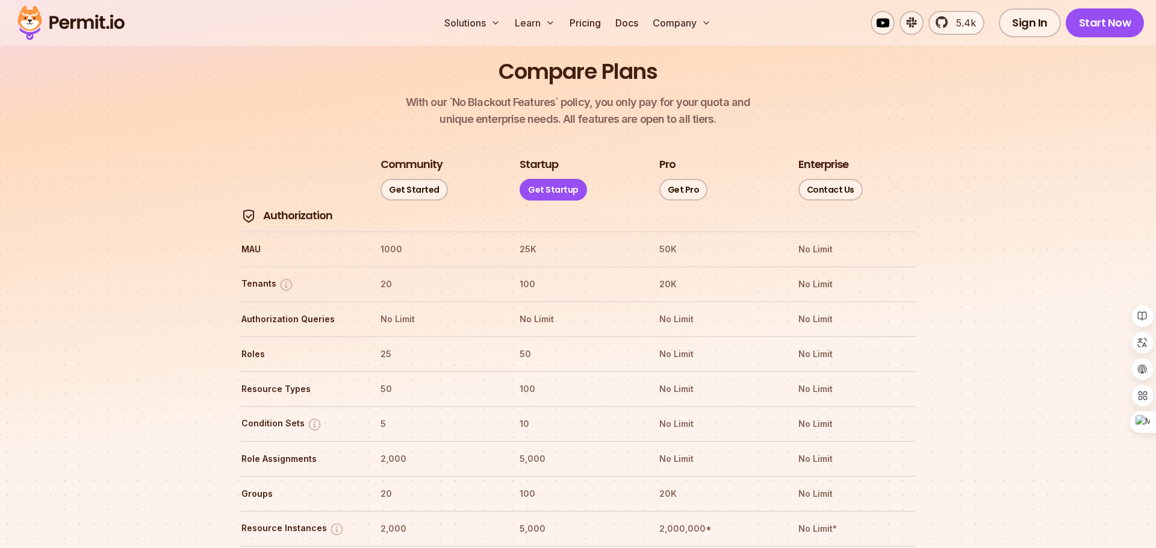
scroll to position [1324, 0]
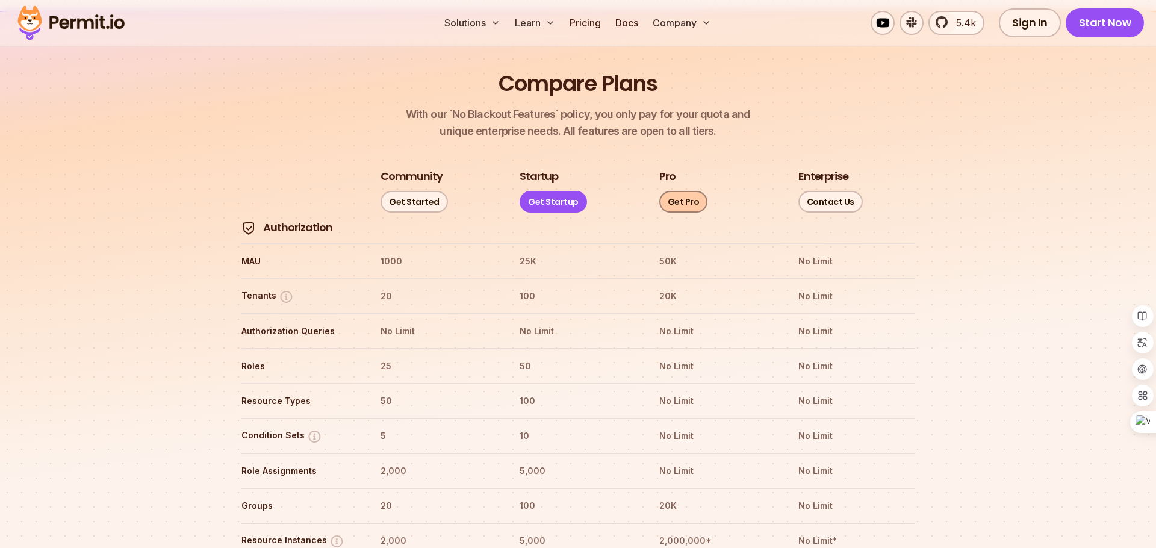
click at [683, 191] on link "Get Pro" at bounding box center [683, 202] width 49 height 22
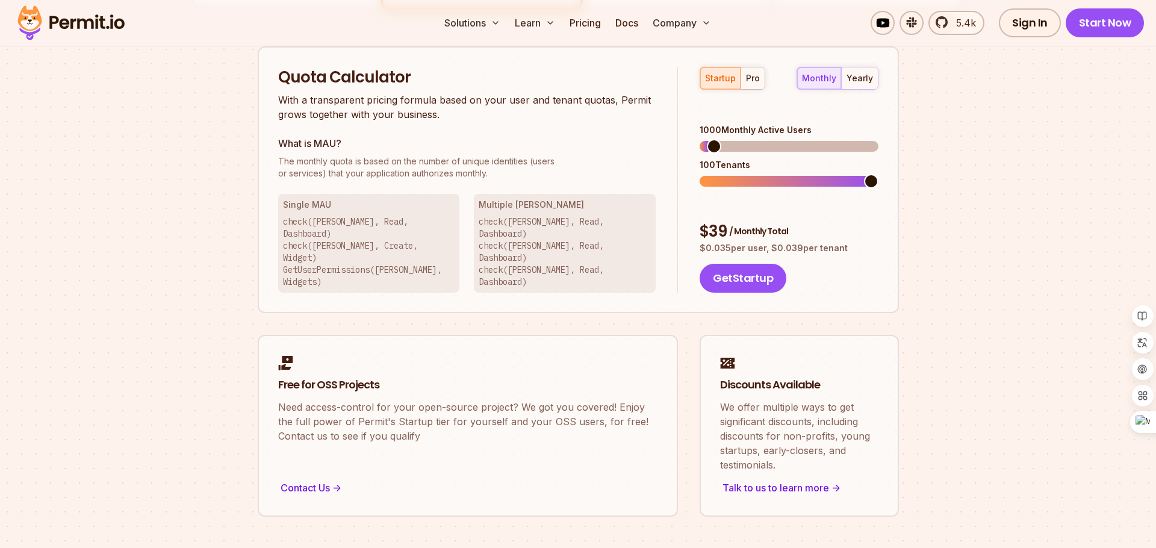
scroll to position [769, 0]
click at [700, 175] on span at bounding box center [707, 182] width 14 height 14
click at [700, 140] on span at bounding box center [707, 147] width 14 height 14
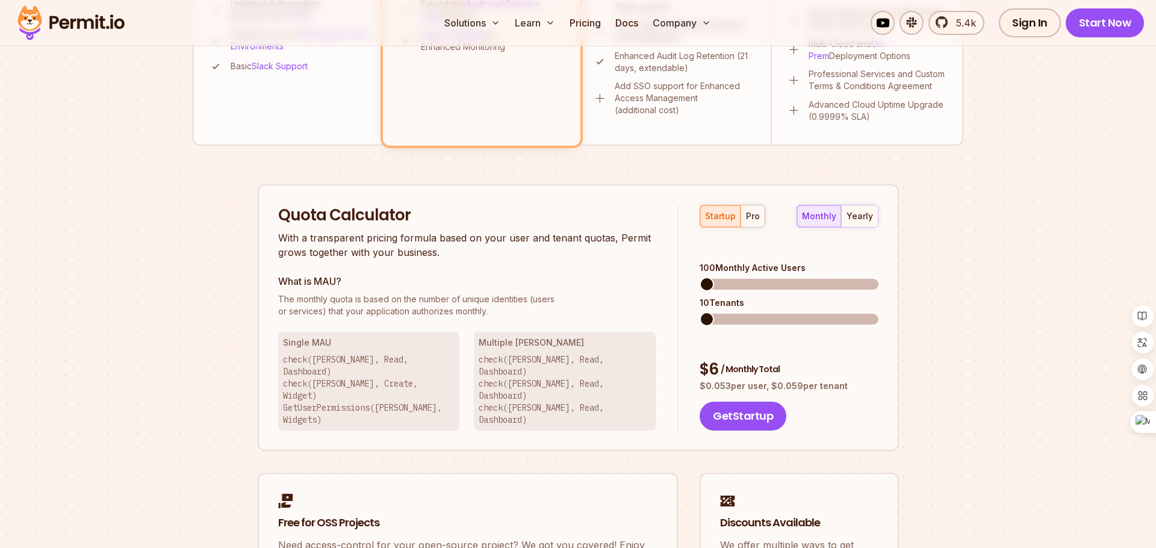
scroll to position [634, 0]
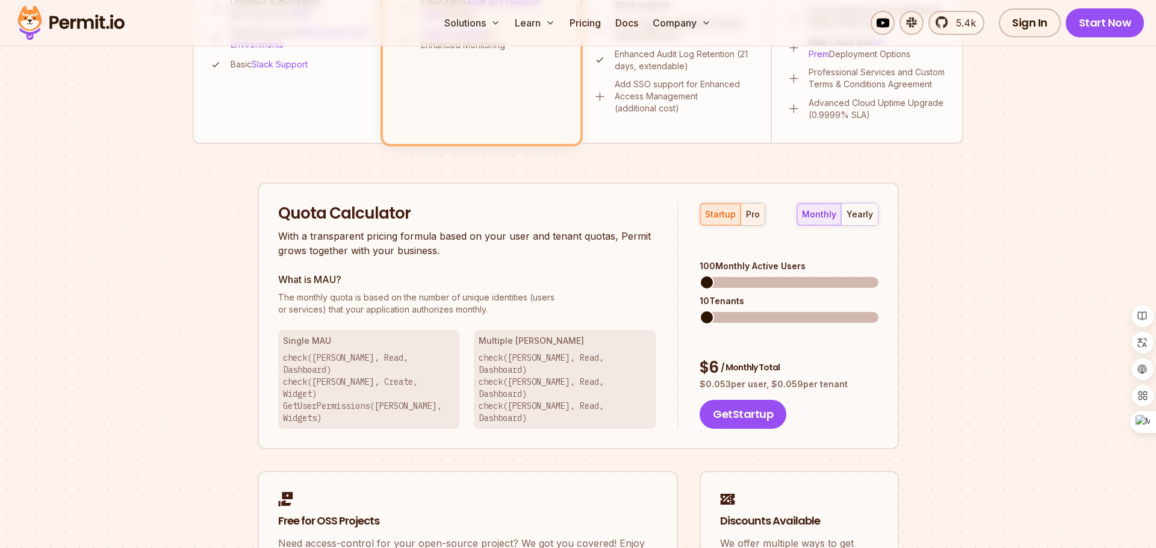
click at [749, 214] on div "pro" at bounding box center [753, 214] width 14 height 12
click at [723, 220] on button "startup" at bounding box center [720, 215] width 40 height 22
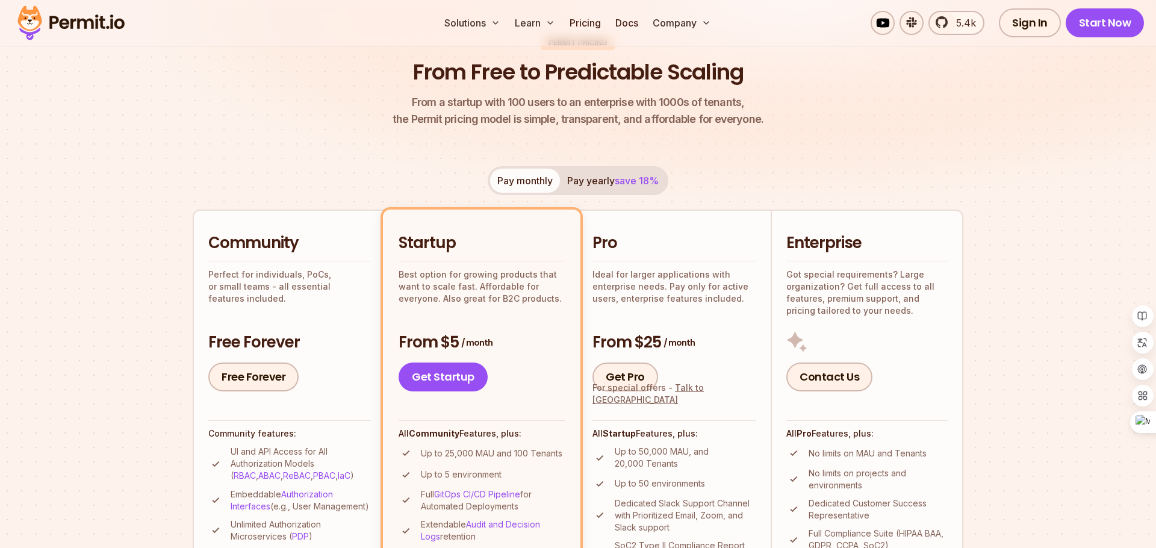
scroll to position [337, 0]
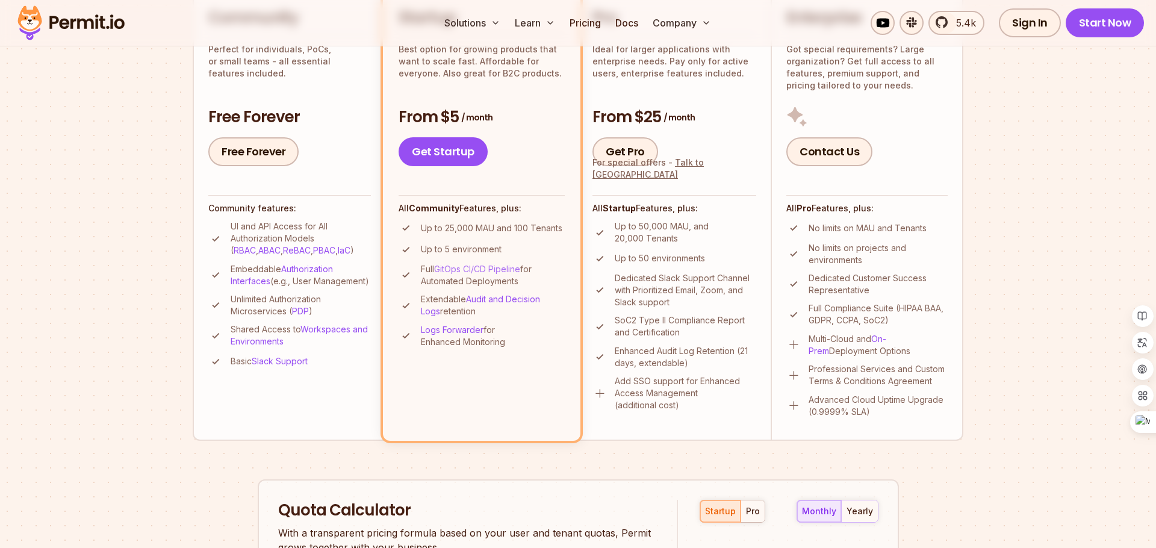
click at [488, 269] on link "GitOps CI/CD Pipeline" at bounding box center [477, 269] width 86 height 10
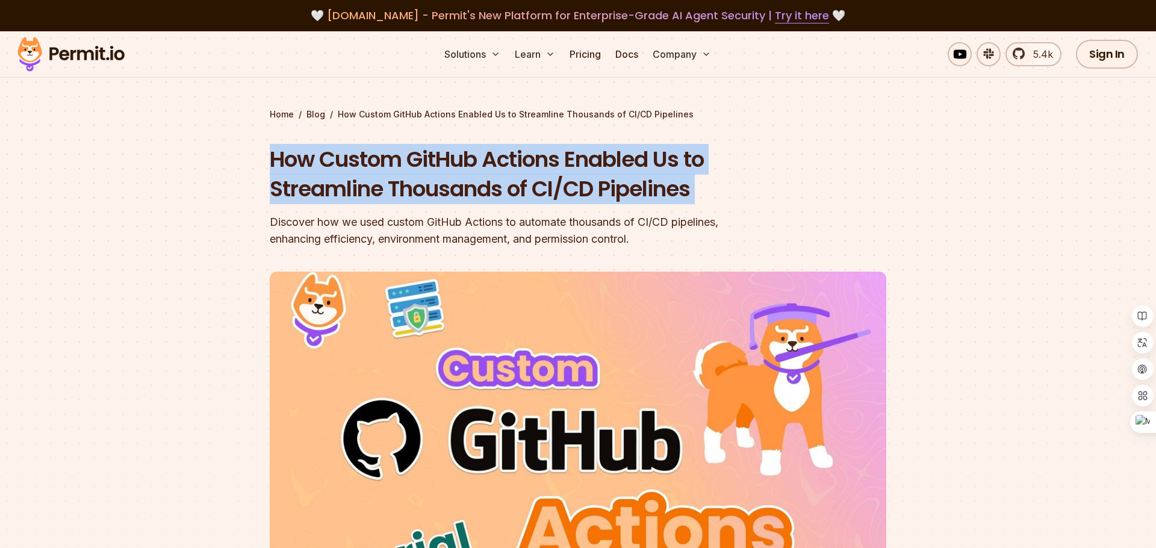
click at [650, 158] on h1 "How Custom GitHub Actions Enabled Us to Streamline Thousands of CI/CD Pipelines" at bounding box center [501, 175] width 463 height 60
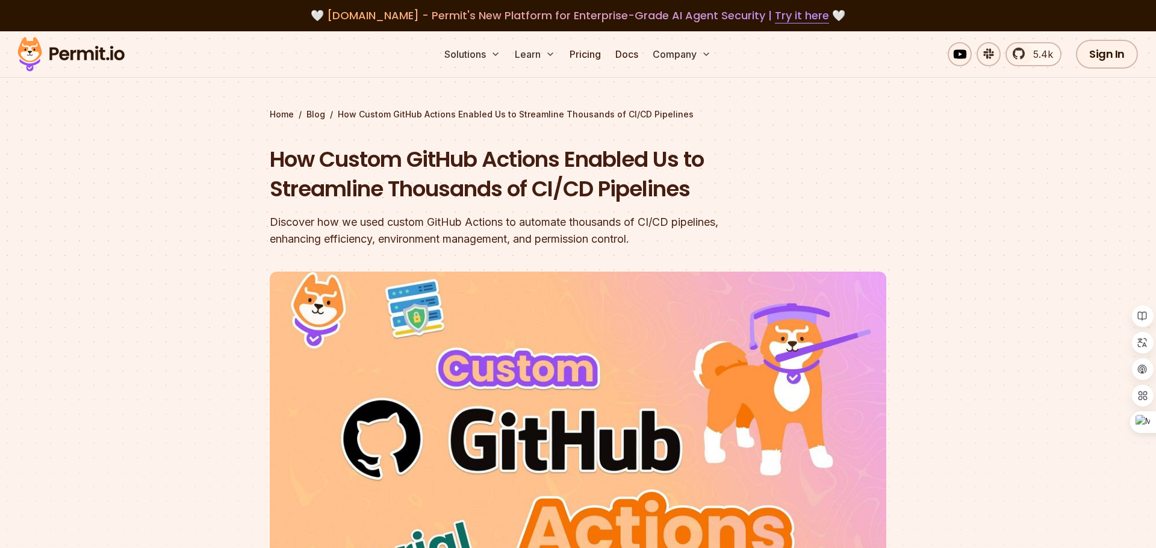
click at [650, 158] on h1 "How Custom GitHub Actions Enabled Us to Streamline Thousands of CI/CD Pipelines" at bounding box center [501, 175] width 463 height 60
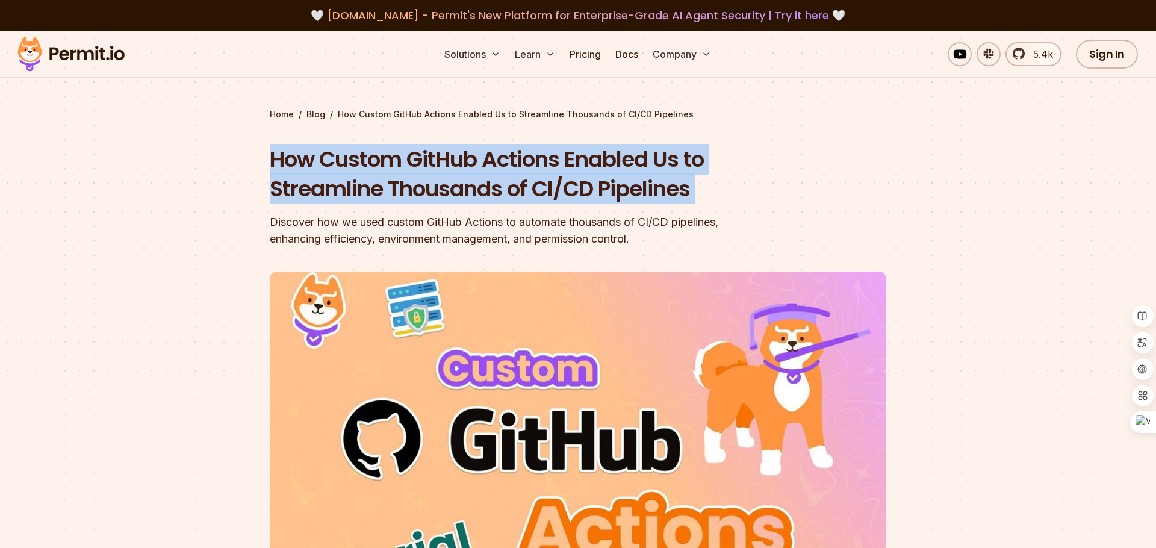
click at [416, 160] on h1 "How Custom GitHub Actions Enabled Us to Streamline Thousands of CI/CD Pipelines" at bounding box center [501, 175] width 463 height 60
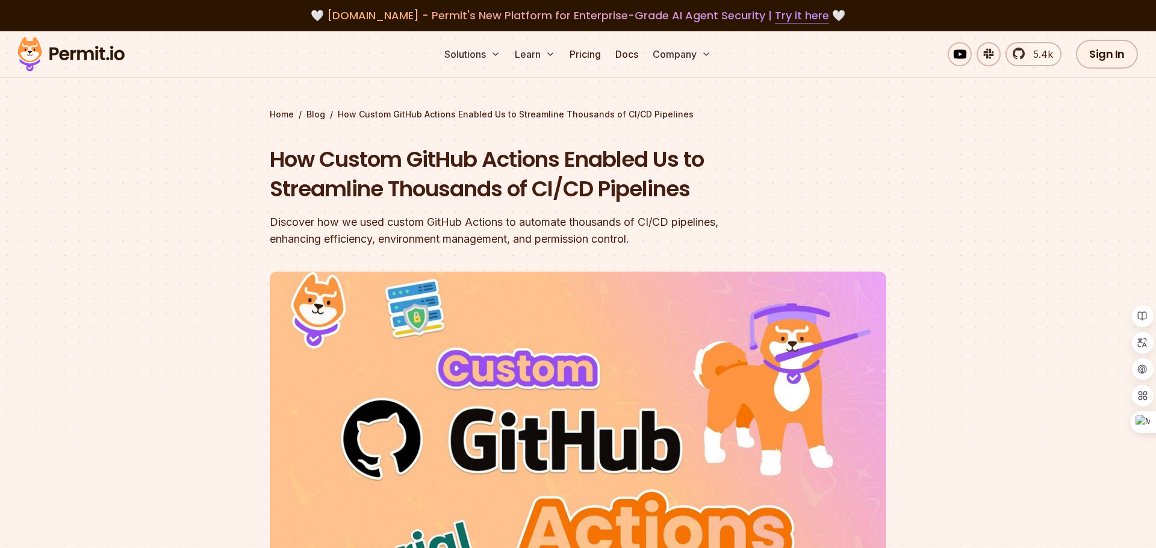
click at [416, 160] on h1 "How Custom GitHub Actions Enabled Us to Streamline Thousands of CI/CD Pipelines" at bounding box center [501, 175] width 463 height 60
click at [105, 367] on div at bounding box center [578, 490] width 1156 height 443
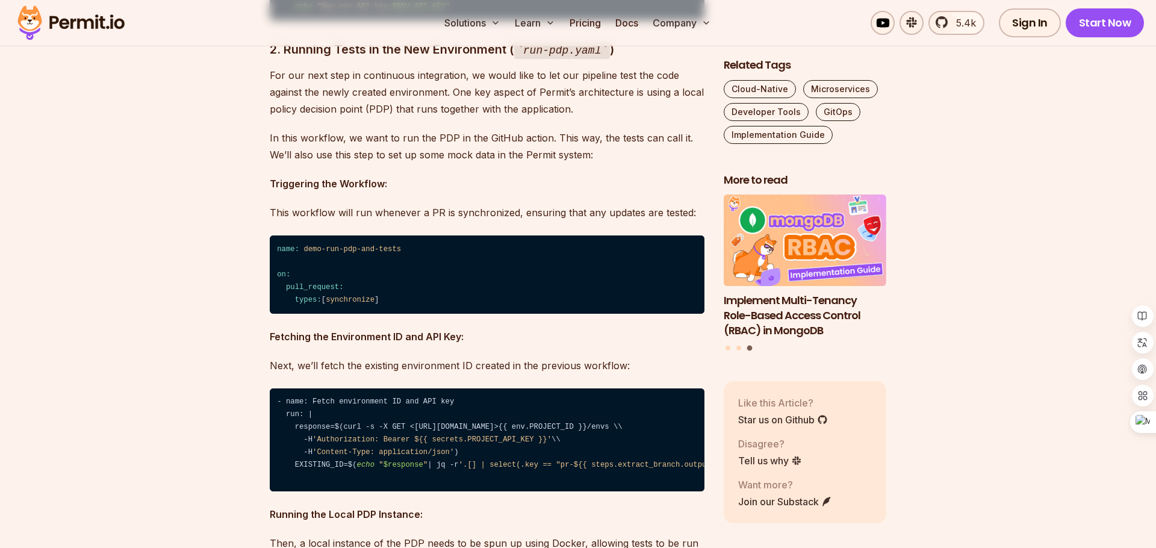
scroll to position [3881, 0]
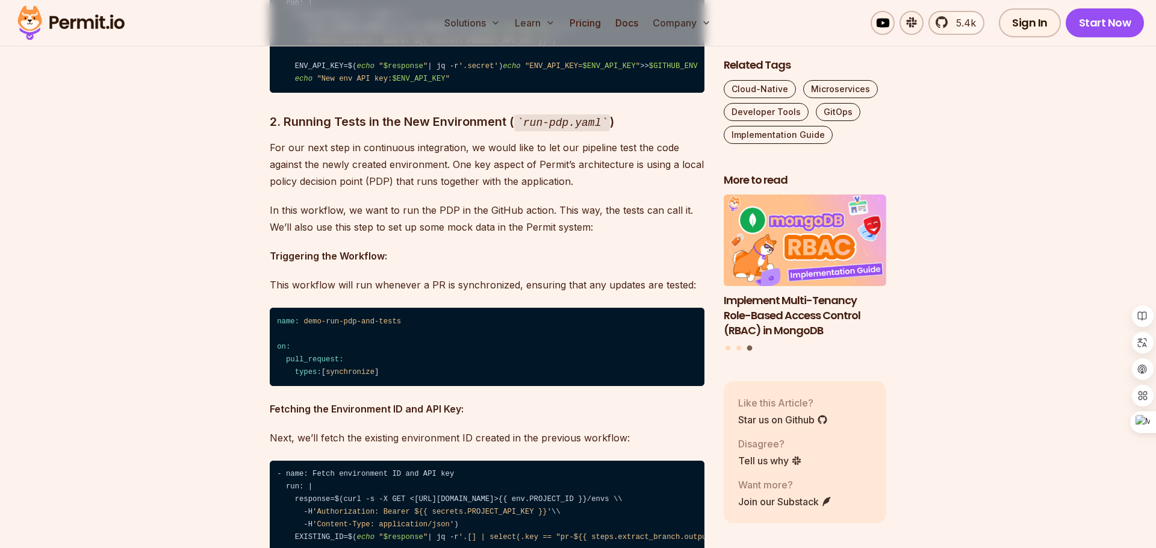
click at [322, 132] on h3 "2. Running Tests in the New Environment ( run-pdp.yaml )" at bounding box center [487, 122] width 435 height 20
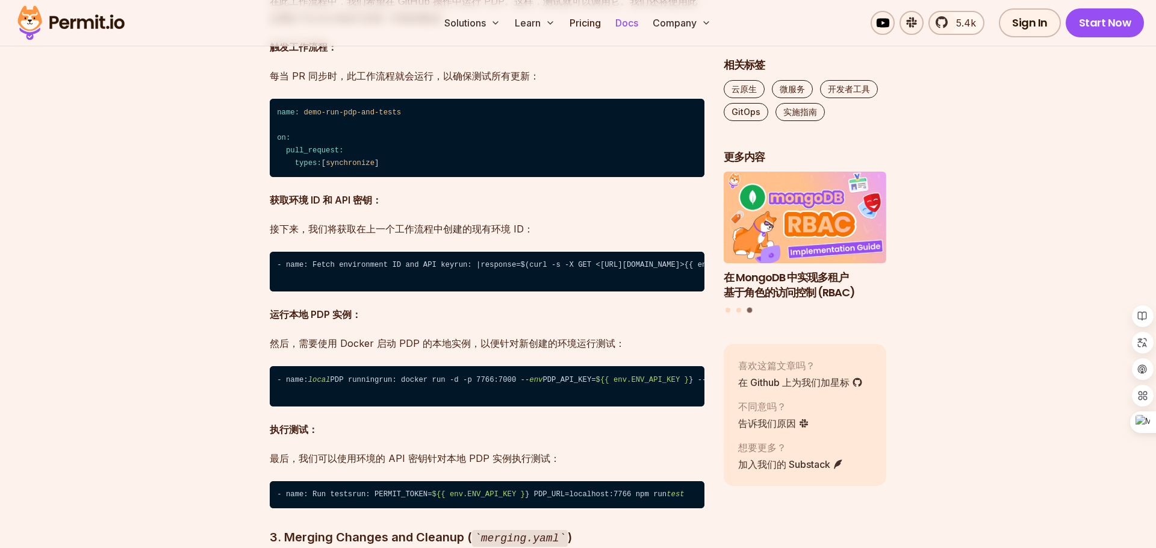
scroll to position [3593, 0]
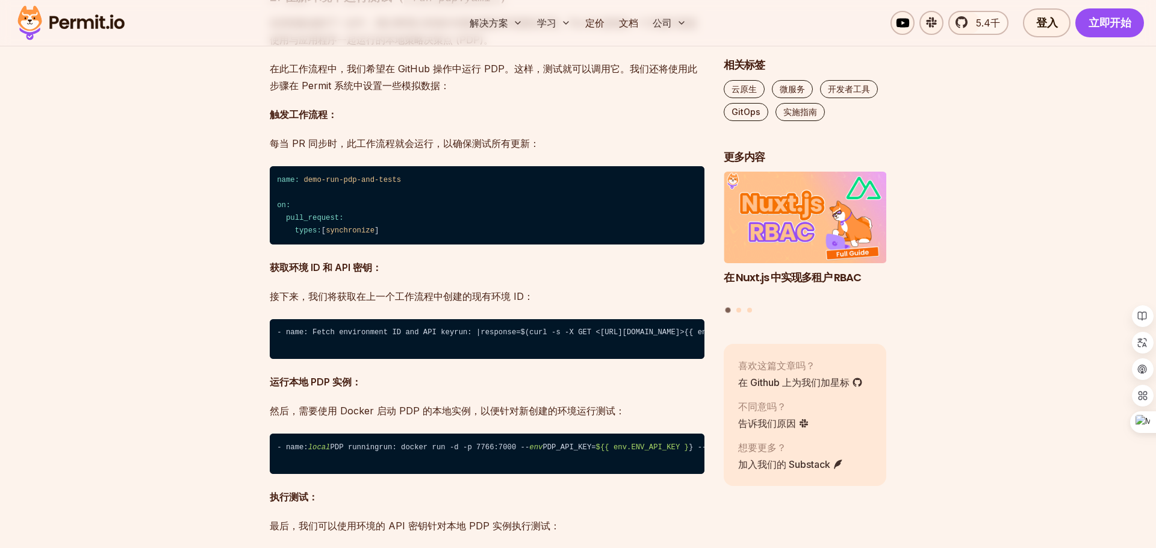
click at [485, 46] on font "在持续集成的下一步中，我们希望让管道针对新创建的环境测试代码。Permit 架构的一个关键方面是使用与应用程序一起运行的本地策略决策点 (PDP)。" at bounding box center [484, 31] width 428 height 29
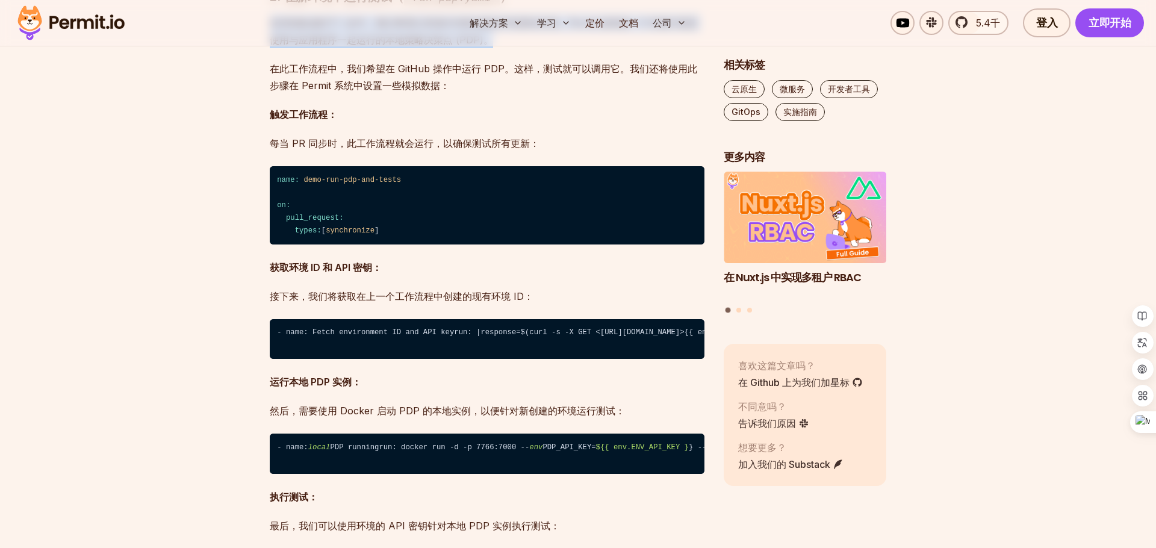
click at [447, 46] on font "在持续集成的下一步中，我们希望让管道针对新创建的环境测试代码。Permit 架构的一个关键方面是使用与应用程序一起运行的本地策略决策点 (PDP)。" at bounding box center [484, 31] width 428 height 29
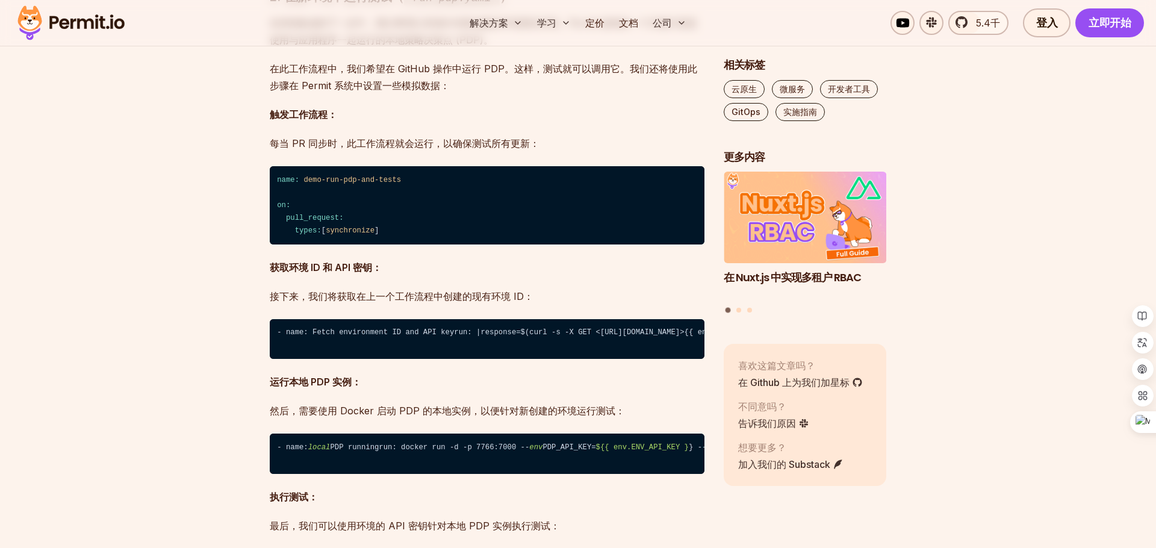
click at [447, 46] on font "在持续集成的下一步中，我们希望让管道针对新创建的环境测试代码。Permit 架构的一个关键方面是使用与应用程序一起运行的本地策略决策点 (PDP)。" at bounding box center [484, 31] width 428 height 29
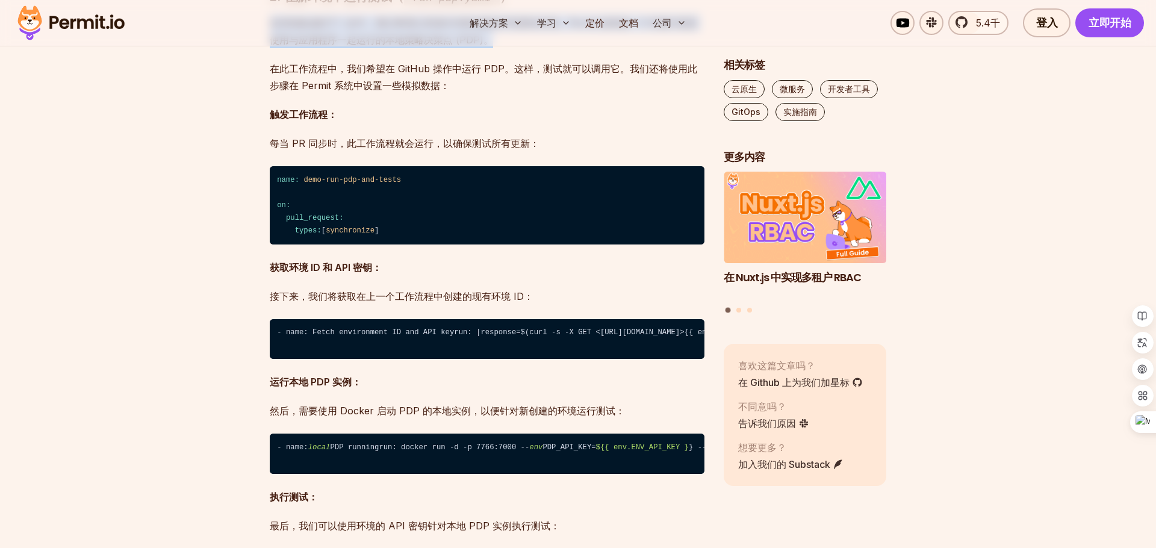
click at [447, 46] on font "在持续集成的下一步中，我们希望让管道针对新创建的环境测试代码。Permit 架构的一个关键方面是使用与应用程序一起运行的本地策略决策点 (PDP)。" at bounding box center [484, 31] width 428 height 29
click at [430, 46] on font "在持续集成的下一步中，我们希望让管道针对新创建的环境测试代码。Permit 架构的一个关键方面是使用与应用程序一起运行的本地策略决策点 (PDP)。" at bounding box center [484, 31] width 428 height 29
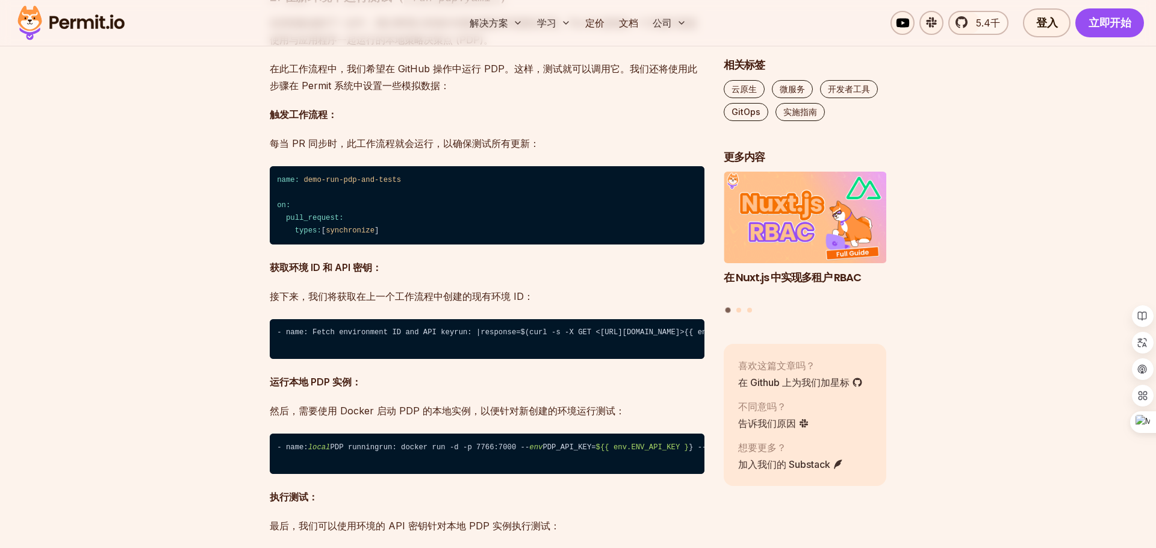
click at [430, 46] on font "在持续集成的下一步中，我们希望让管道针对新创建的环境测试代码。Permit 架构的一个关键方面是使用与应用程序一起运行的本地策略决策点 (PDP)。" at bounding box center [484, 31] width 428 height 29
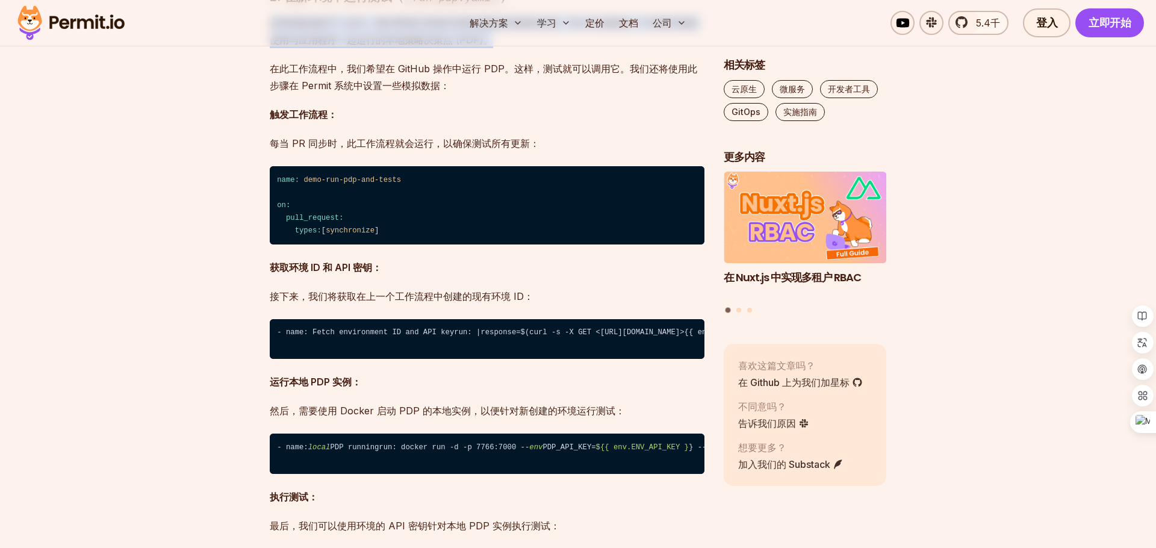
click at [415, 46] on font "在持续集成的下一步中，我们希望让管道针对新创建的环境测试代码。Permit 架构的一个关键方面是使用与应用程序一起运行的本地策略决策点 (PDP)。" at bounding box center [484, 31] width 428 height 29
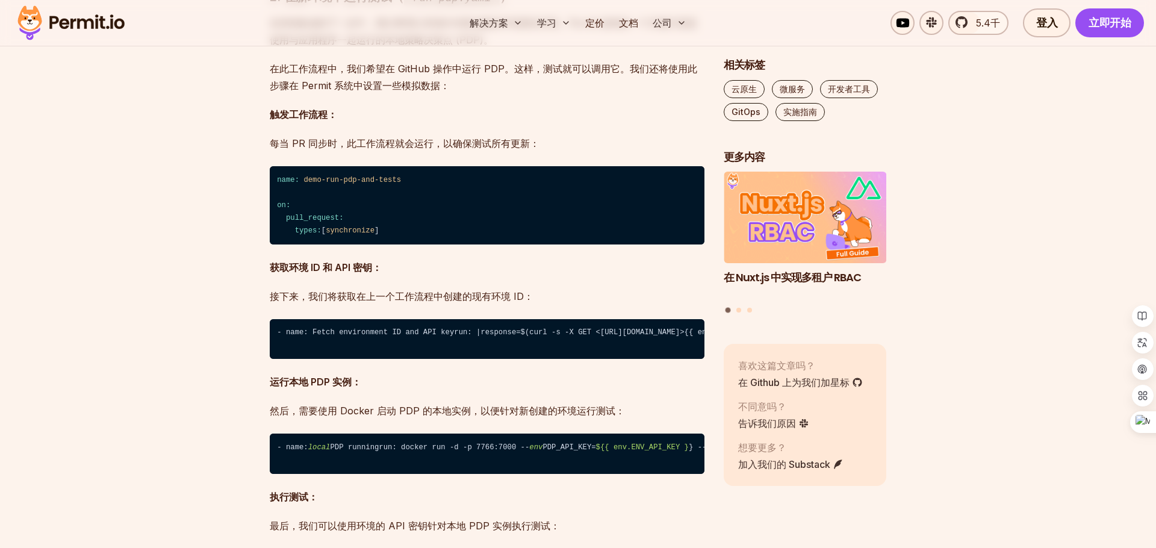
click at [402, 92] on font "在此工作流程中，我们希望在 GitHub 操作中运行 PDP。这样，测试就可以调用它。我们还将使用此步骤在 Permit 系统中设置一些模拟数据：" at bounding box center [484, 77] width 428 height 29
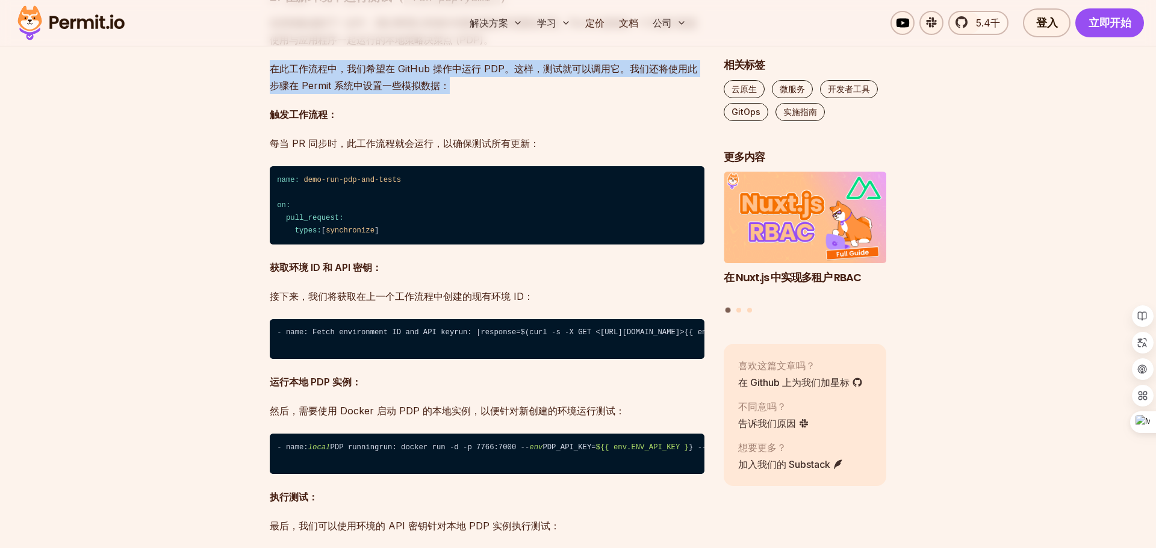
click at [428, 92] on font "在此工作流程中，我们希望在 GitHub 操作中运行 PDP。这样，测试就可以调用它。我们还将使用此步骤在 Permit 系统中设置一些模拟数据：" at bounding box center [484, 77] width 428 height 29
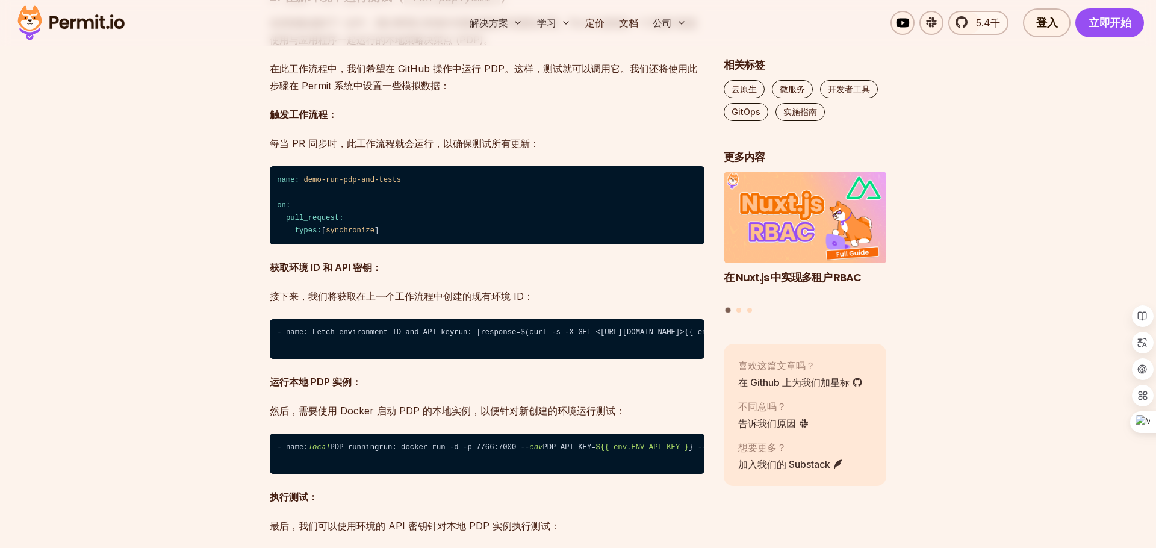
click at [428, 92] on font "在此工作流程中，我们希望在 GitHub 操作中运行 PDP。这样，测试就可以调用它。我们还将使用此步骤在 Permit 系统中设置一些模拟数据：" at bounding box center [484, 77] width 428 height 29
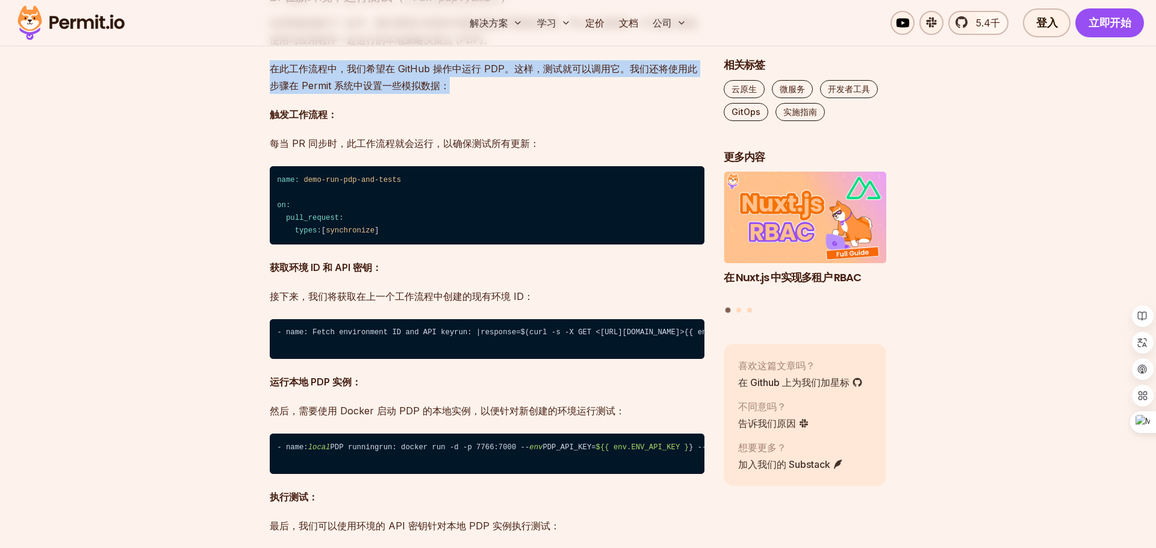
click at [402, 92] on font "在此工作流程中，我们希望在 GitHub 操作中运行 PDP。这样，测试就可以调用它。我们还将使用此步骤在 Permit 系统中设置一些模拟数据：" at bounding box center [484, 77] width 428 height 29
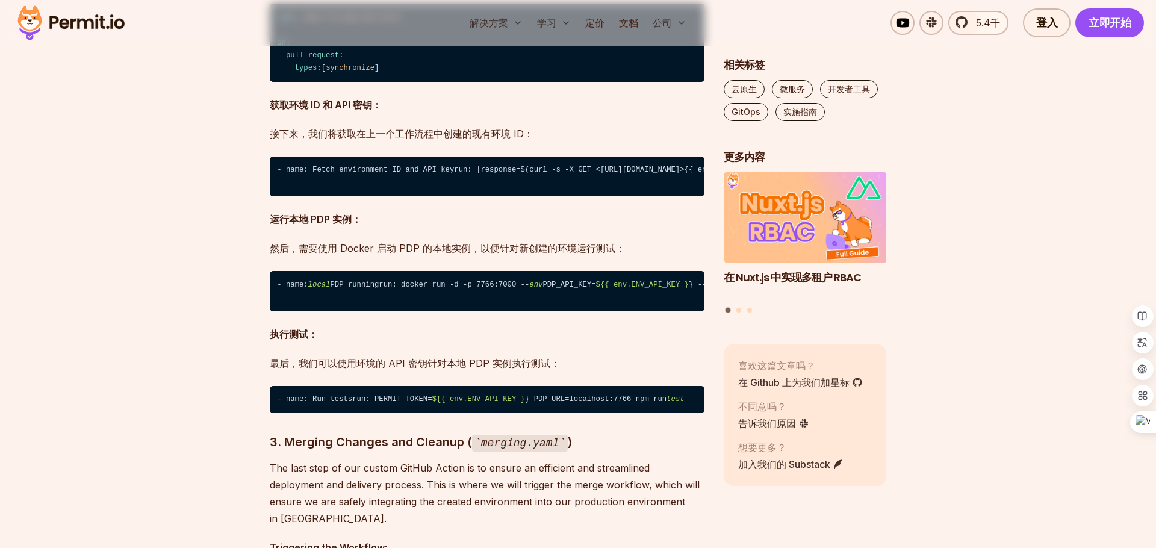
scroll to position [3767, 0]
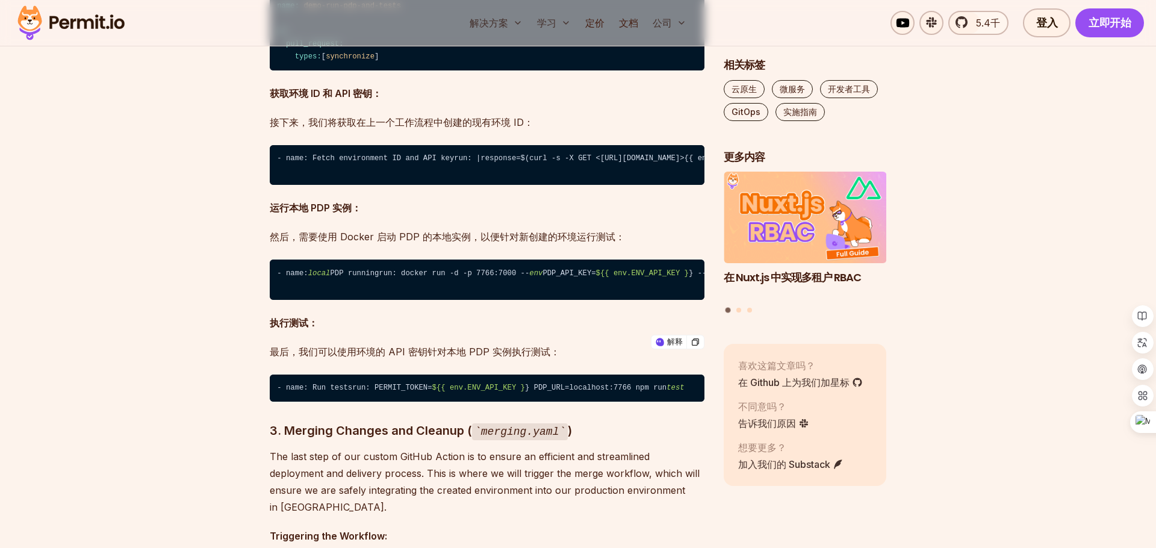
click at [431, 128] on font "接下来，我们将获取在上一个工作流程中创建的现有环境 ID：" at bounding box center [402, 122] width 264 height 12
click at [418, 128] on font "接下来，我们将获取在上一个工作流程中创建的现有环境 ID：" at bounding box center [402, 122] width 264 height 12
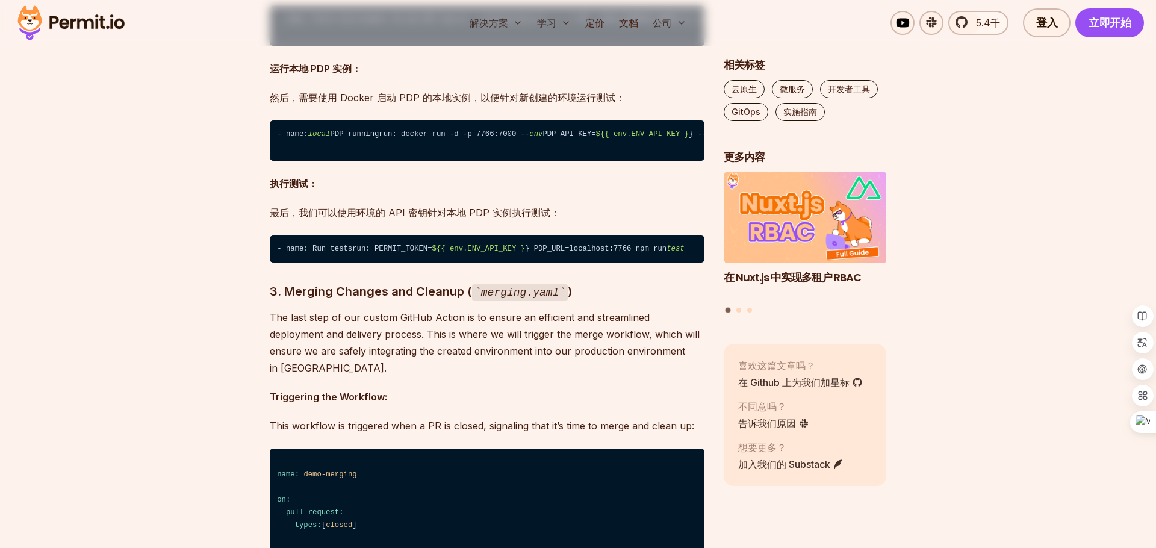
scroll to position [3906, 0]
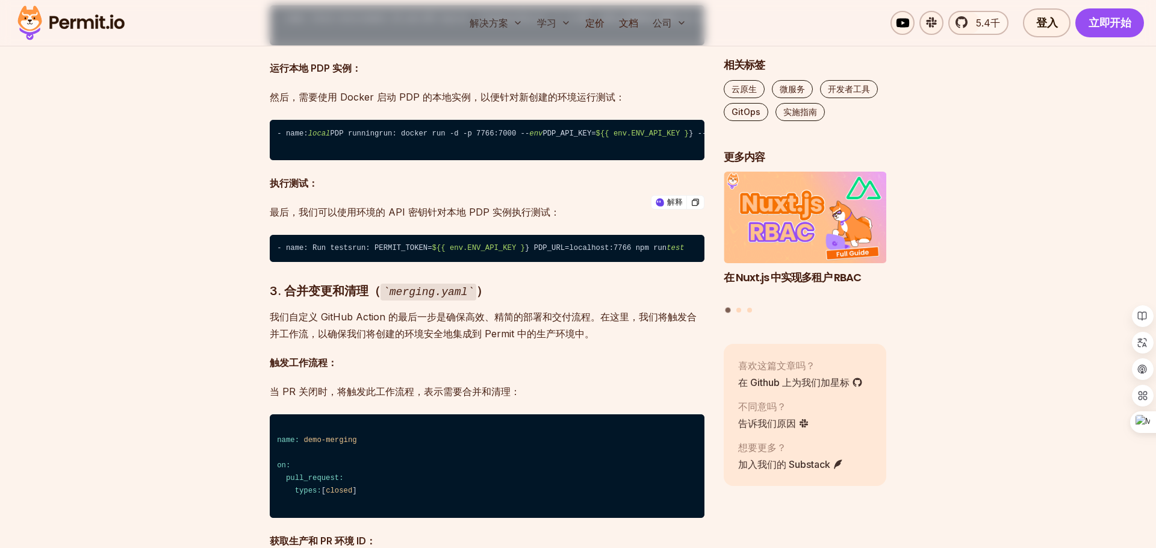
click at [396, 103] on font "然后，需要使用 Docker 启动 PDP 的本地实例，以便针对新创建的环境运行测试：" at bounding box center [447, 97] width 355 height 12
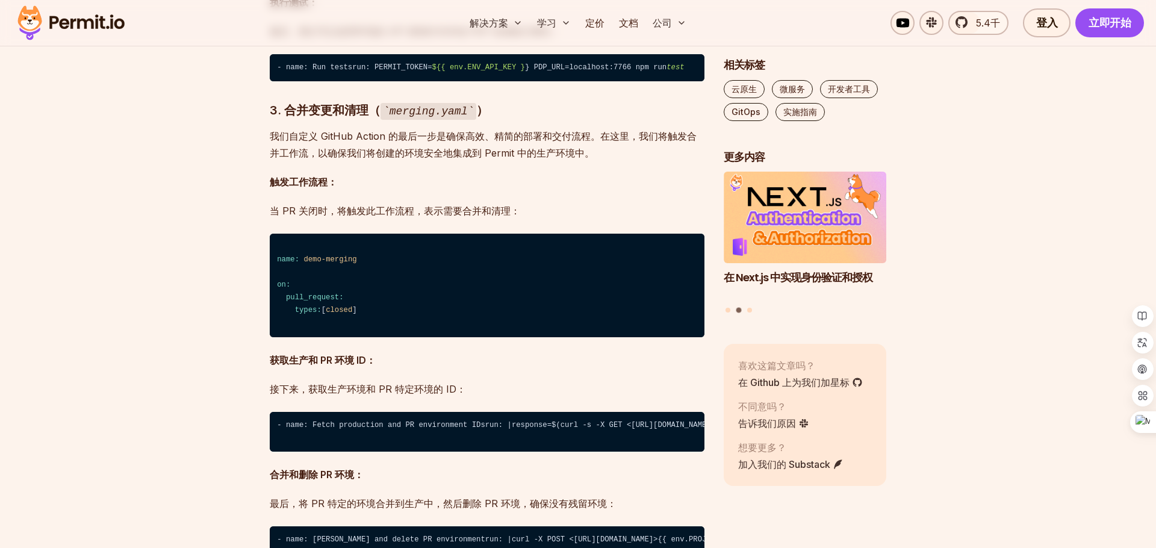
scroll to position [4088, 0]
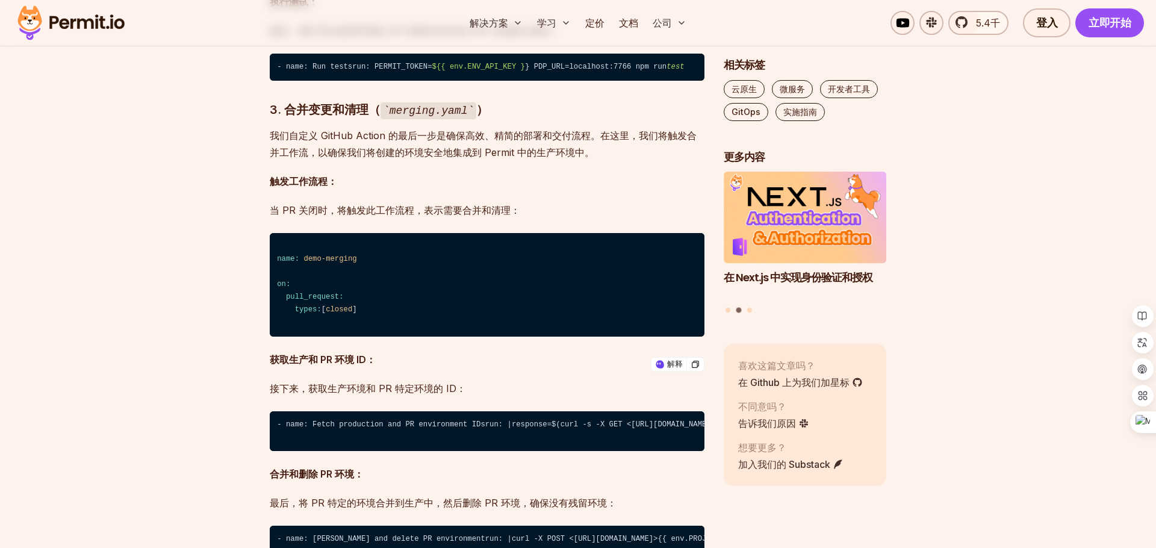
click at [431, 37] on font "最后，我们可以使用环境的 API 密钥针对本地 PDP 实例执行测试：" at bounding box center [415, 31] width 290 height 12
click at [423, 10] on p "执行测试：" at bounding box center [487, 1] width 435 height 17
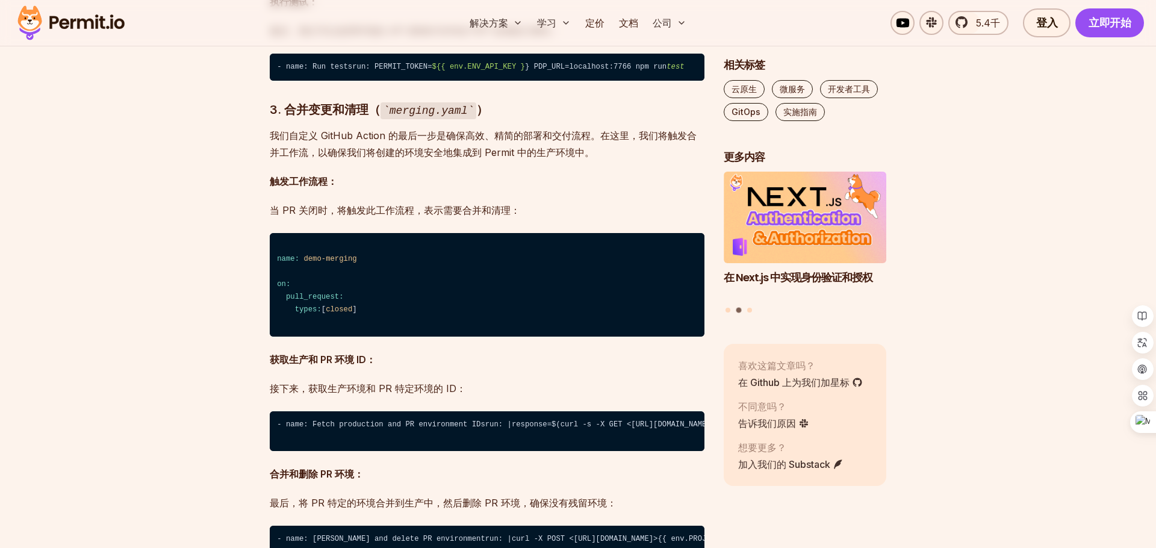
click at [359, 117] on font "3. 合并变更和清理（" at bounding box center [325, 109] width 111 height 14
click at [607, 161] on p "我们自定义 GitHub Action 的最后一步是确保高效、精简的部署和交付流程。在这里，我们将触发合并工作流，以确保我们将创建的环境安全地集成到 Perm…" at bounding box center [487, 144] width 435 height 34
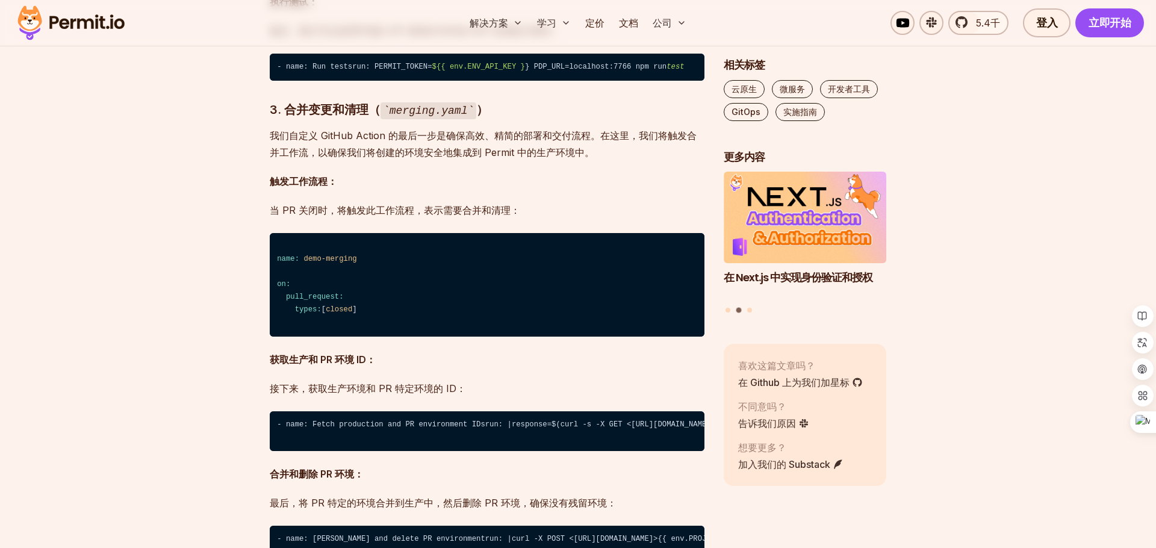
click at [620, 161] on p "我们自定义 GitHub Action 的最后一步是确保高效、精简的部署和交付流程。在这里，我们将触发合并工作流，以确保我们将创建的环境安全地集成到 Perm…" at bounding box center [487, 144] width 435 height 34
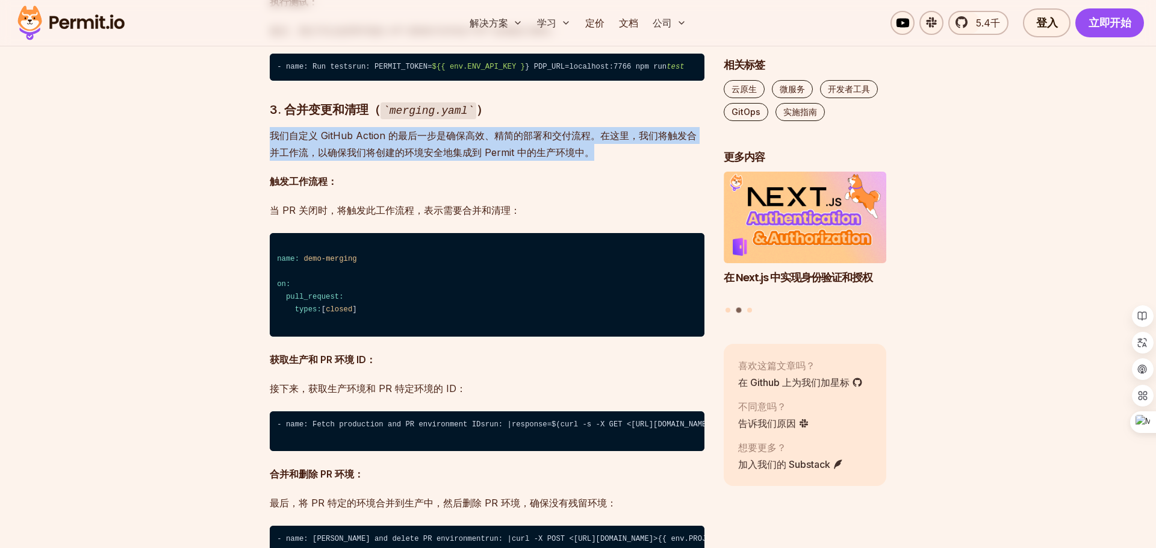
click at [602, 161] on p "我们自定义 GitHub Action 的最后一步是确保高效、精简的部署和交付流程。在这里，我们将触发合并工作流，以确保我们将创建的环境安全地集成到 Perm…" at bounding box center [487, 144] width 435 height 34
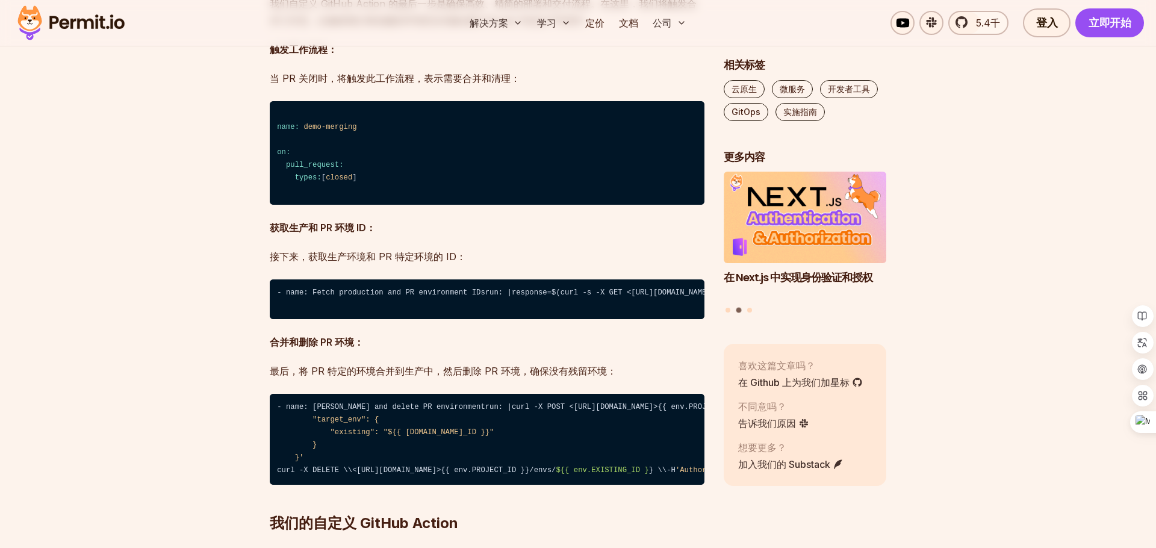
scroll to position [4245, 0]
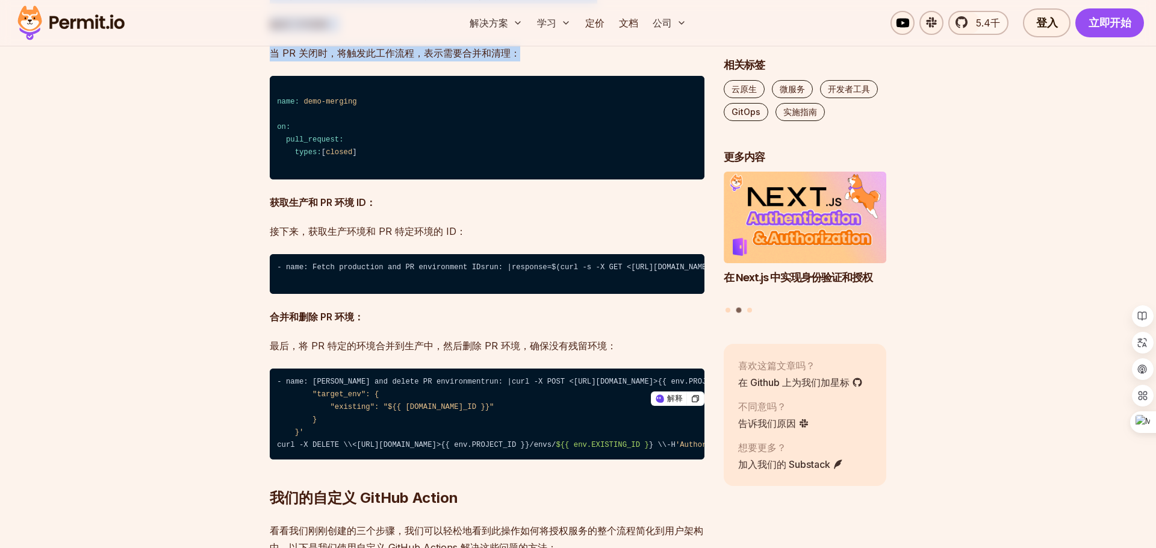
drag, startPoint x: 540, startPoint y: 389, endPoint x: 560, endPoint y: 282, distance: 108.6
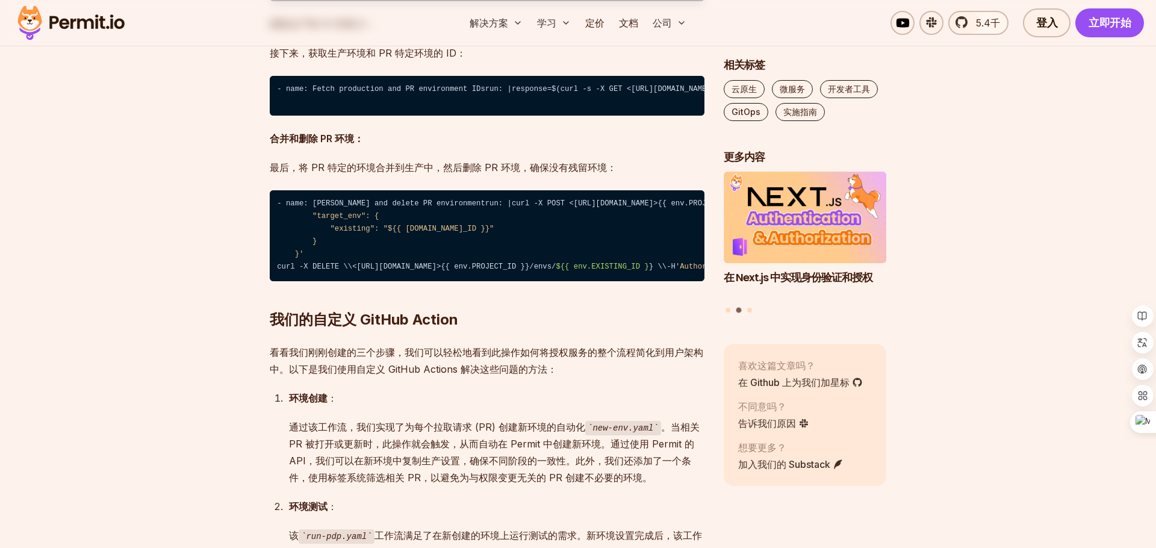
scroll to position [4485, 0]
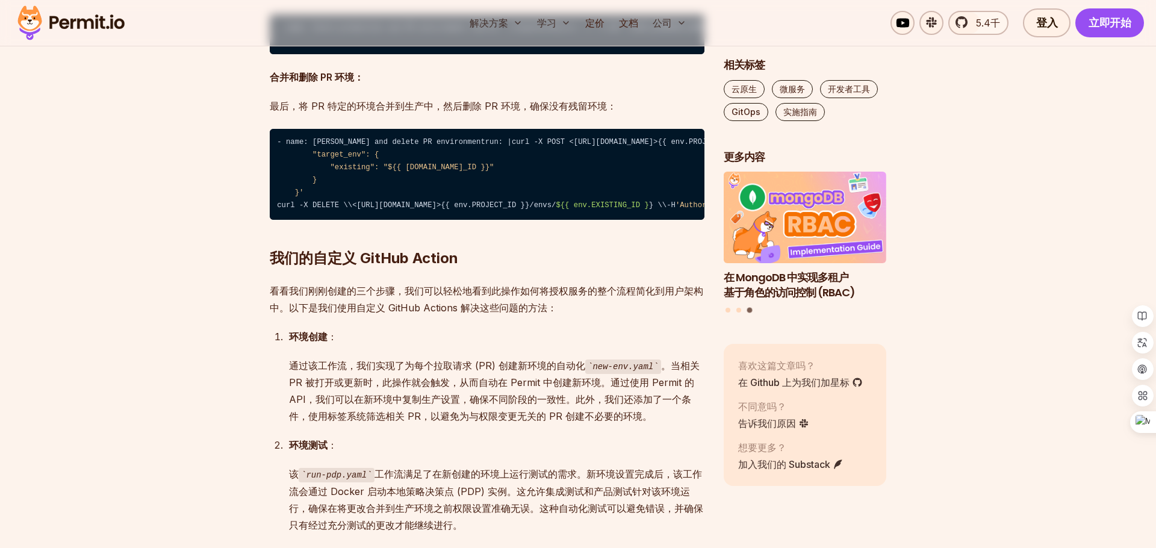
drag, startPoint x: 468, startPoint y: 320, endPoint x: 487, endPoint y: 260, distance: 63.2
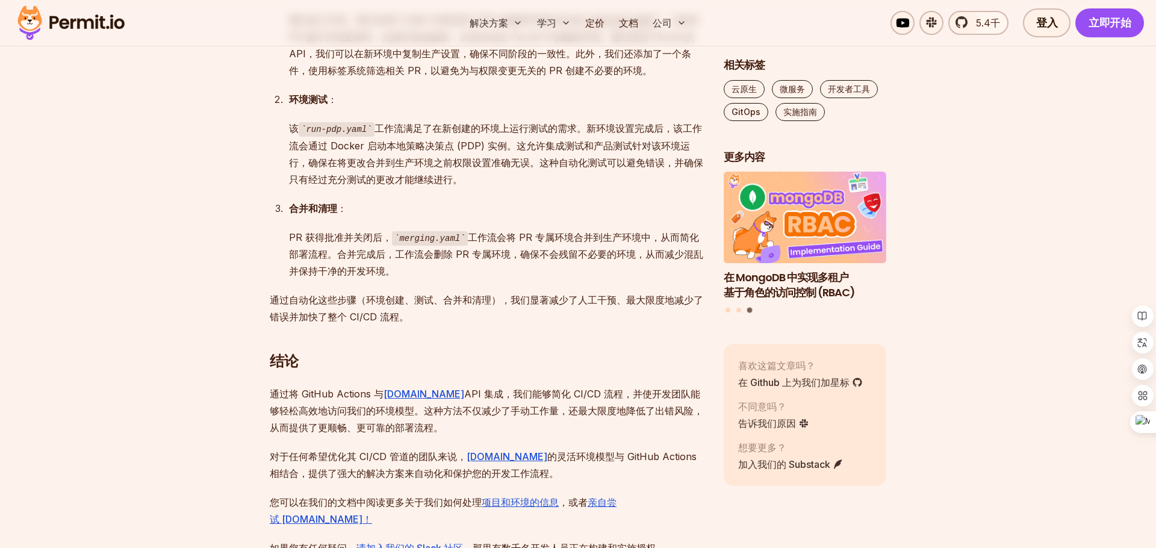
scroll to position [4831, 0]
drag, startPoint x: 620, startPoint y: 185, endPoint x: 620, endPoint y: 119, distance: 66.3
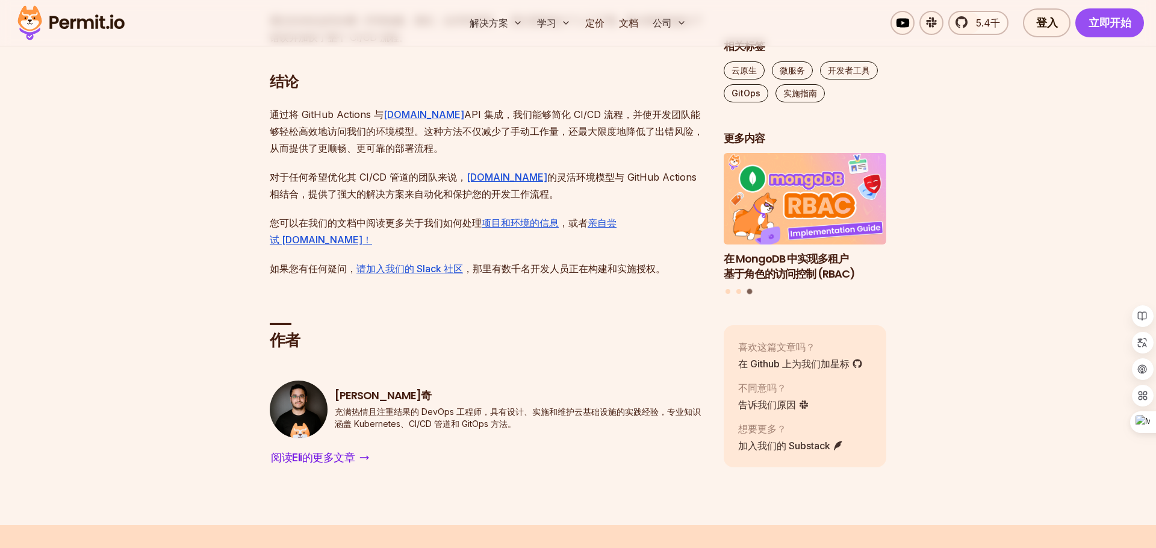
scroll to position [5110, 0]
drag, startPoint x: 558, startPoint y: 214, endPoint x: 560, endPoint y: 192, distance: 21.8
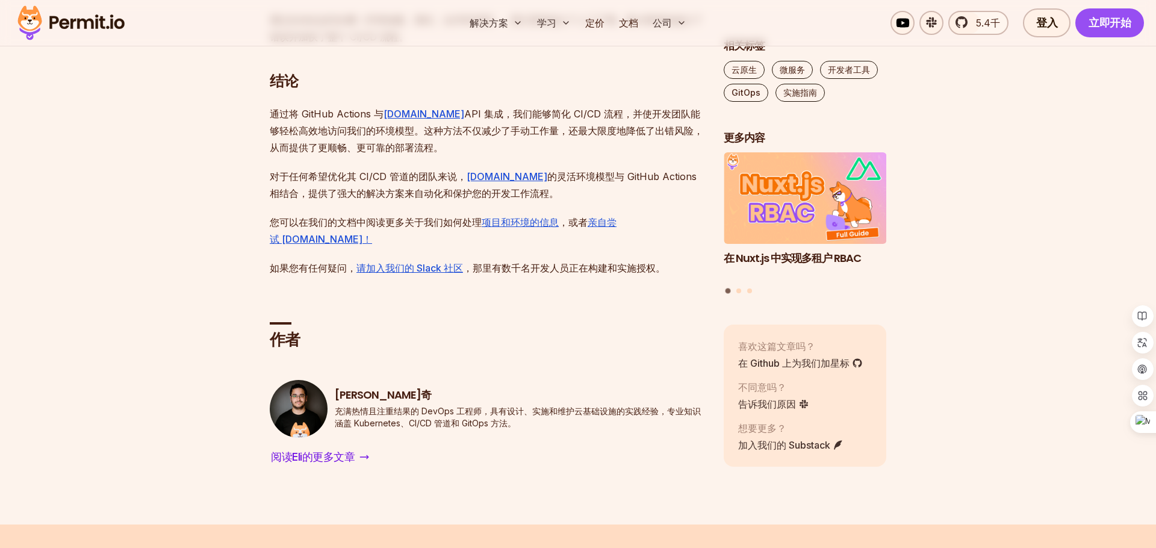
drag, startPoint x: 650, startPoint y: 331, endPoint x: 596, endPoint y: 253, distance: 95.1
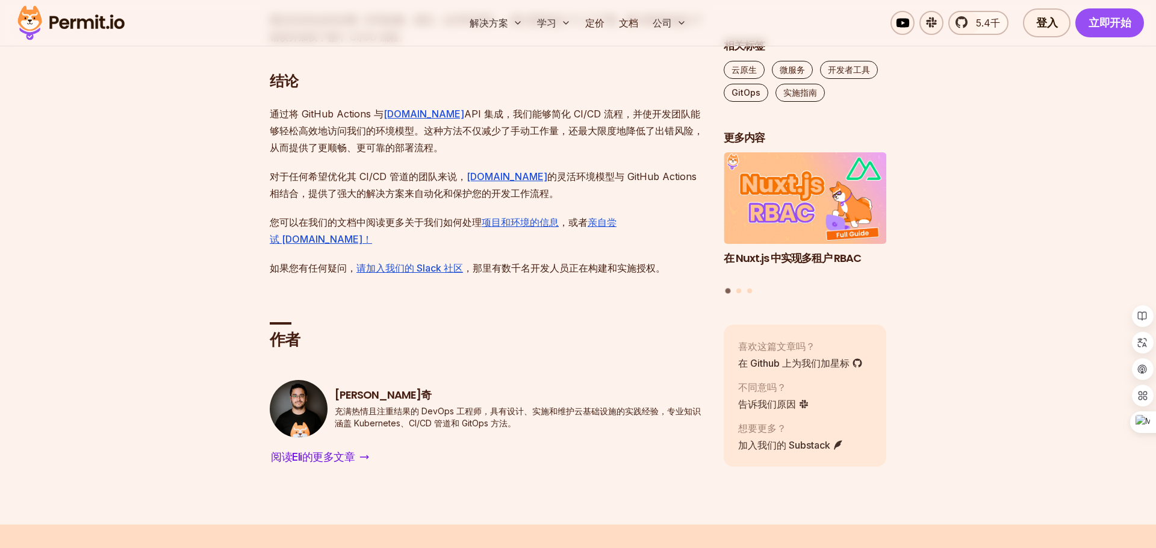
drag, startPoint x: 494, startPoint y: 426, endPoint x: 497, endPoint y: 361, distance: 65.1
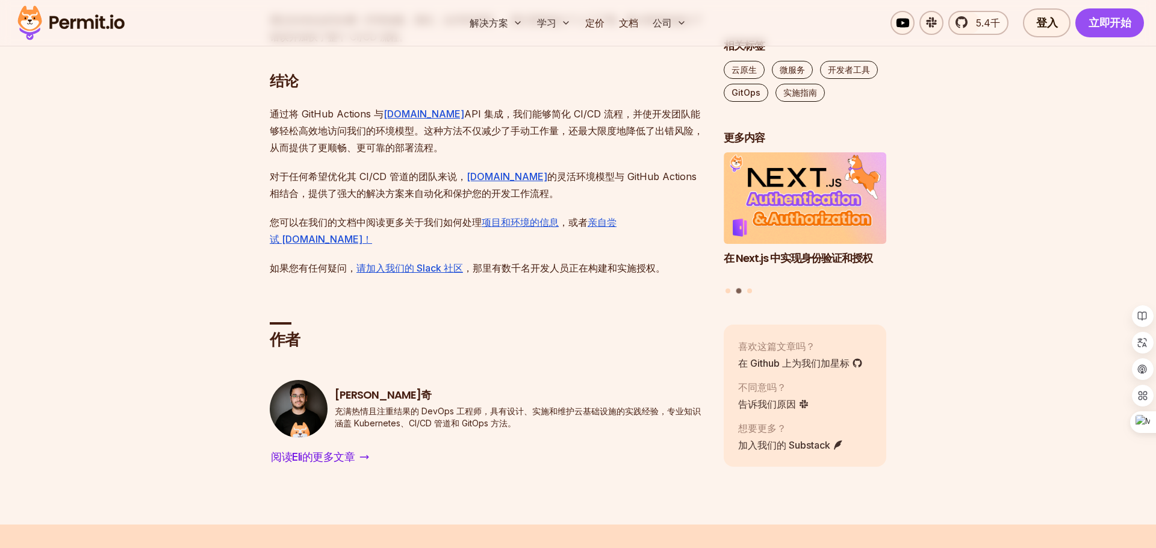
drag, startPoint x: 475, startPoint y: 439, endPoint x: 479, endPoint y: 383, distance: 56.2
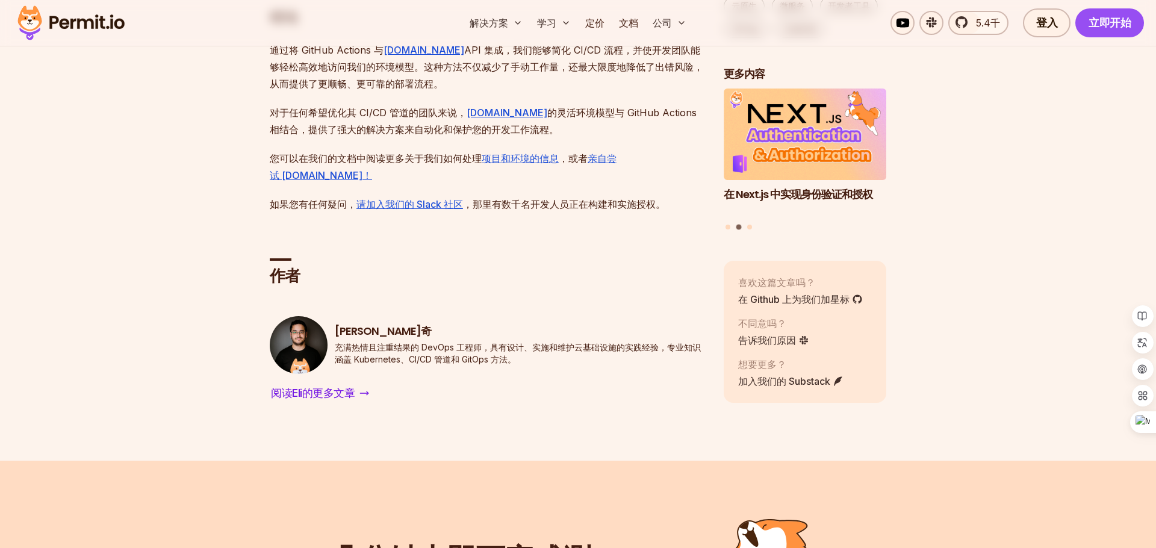
scroll to position [5185, 0]
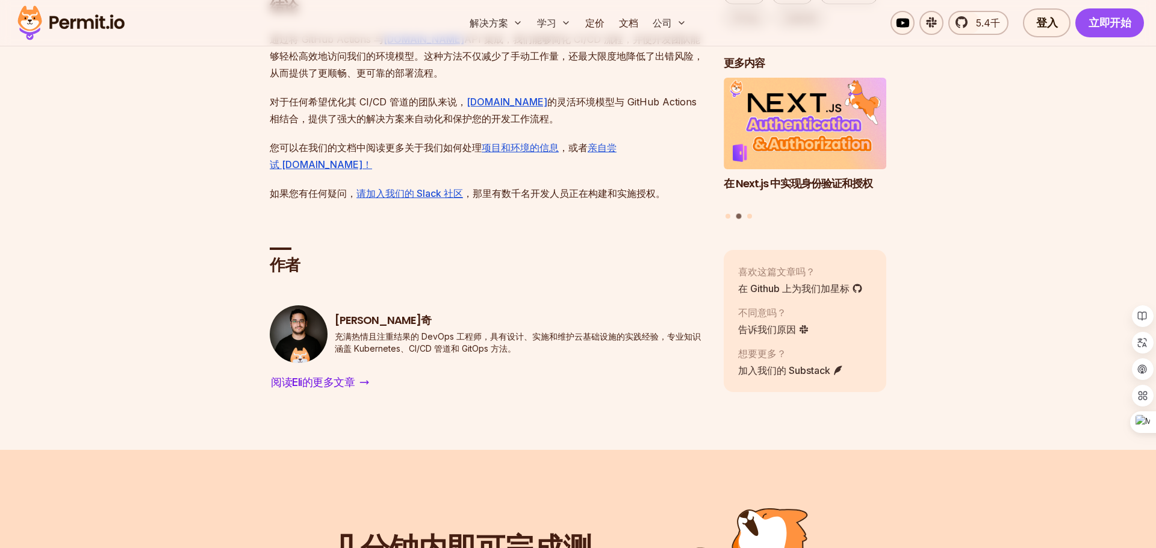
drag, startPoint x: 448, startPoint y: 454, endPoint x: 472, endPoint y: 397, distance: 62.1
drag, startPoint x: 449, startPoint y: 498, endPoint x: 466, endPoint y: 451, distance: 50.3
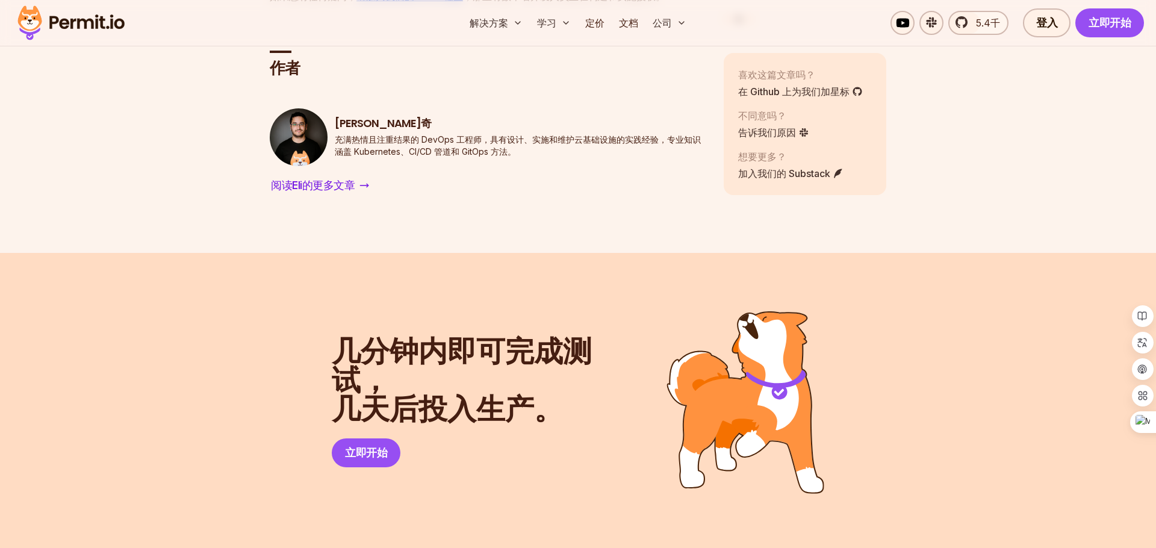
scroll to position [5383, 0]
